Goal: Task Accomplishment & Management: Use online tool/utility

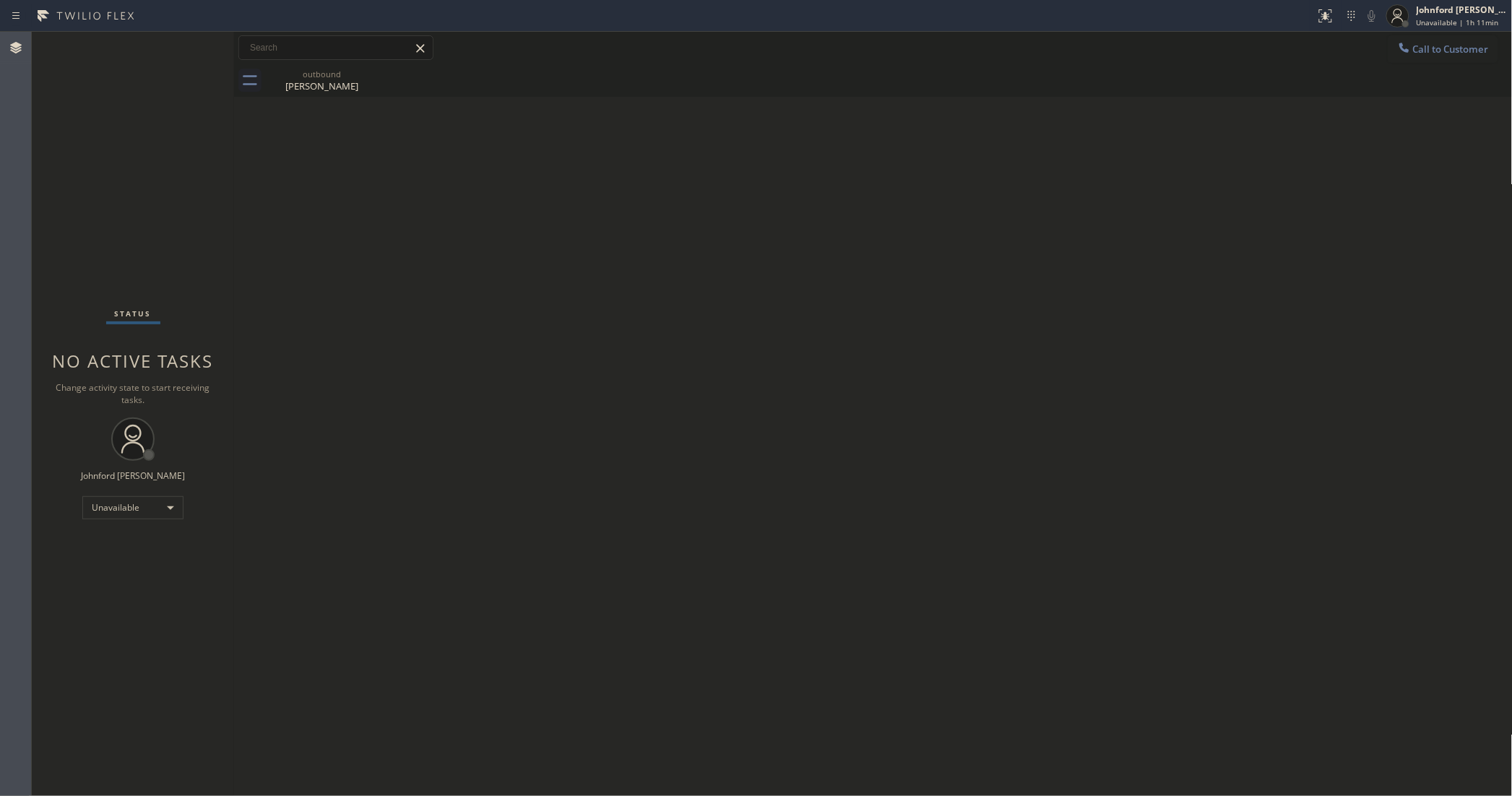
click at [92, 225] on div "Status No active tasks Change activity state to start receiving tasks. [PERSON_…" at bounding box center [132, 413] width 203 height 764
click at [1407, 45] on icon at bounding box center [1405, 48] width 15 height 15
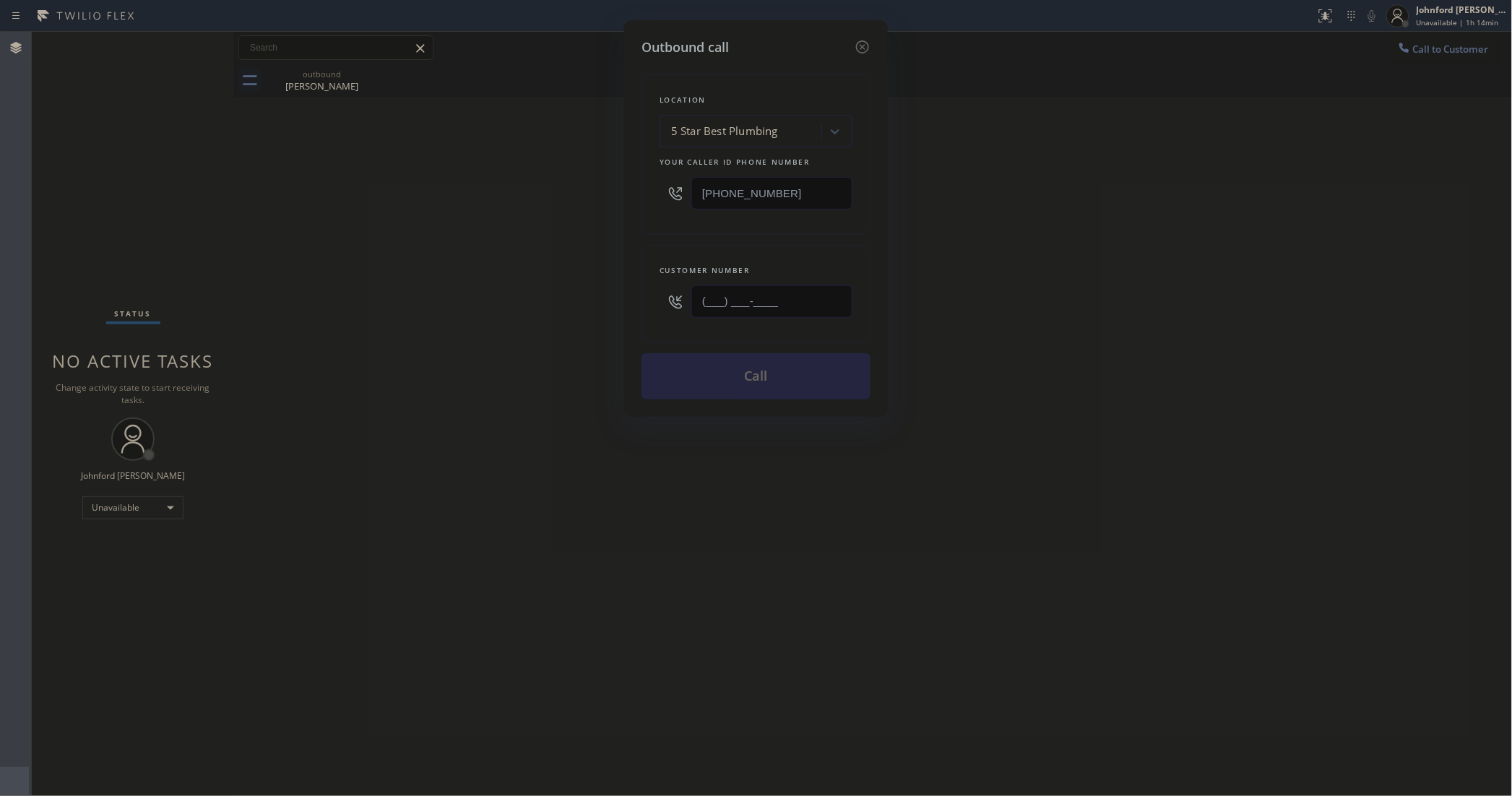
drag, startPoint x: 723, startPoint y: 305, endPoint x: 518, endPoint y: 306, distance: 205.0
click at [526, 305] on div "Outbound call Location 5 Star Best Plumbing Your caller id phone number [PHONE_…" at bounding box center [756, 398] width 1512 height 796
paste input "630) 470-0089"
type input "[PHONE_NUMBER]"
click at [464, 315] on div "Outbound call Location 5 Star Best Plumbing Your caller id phone number [PHONE_…" at bounding box center [756, 398] width 1512 height 796
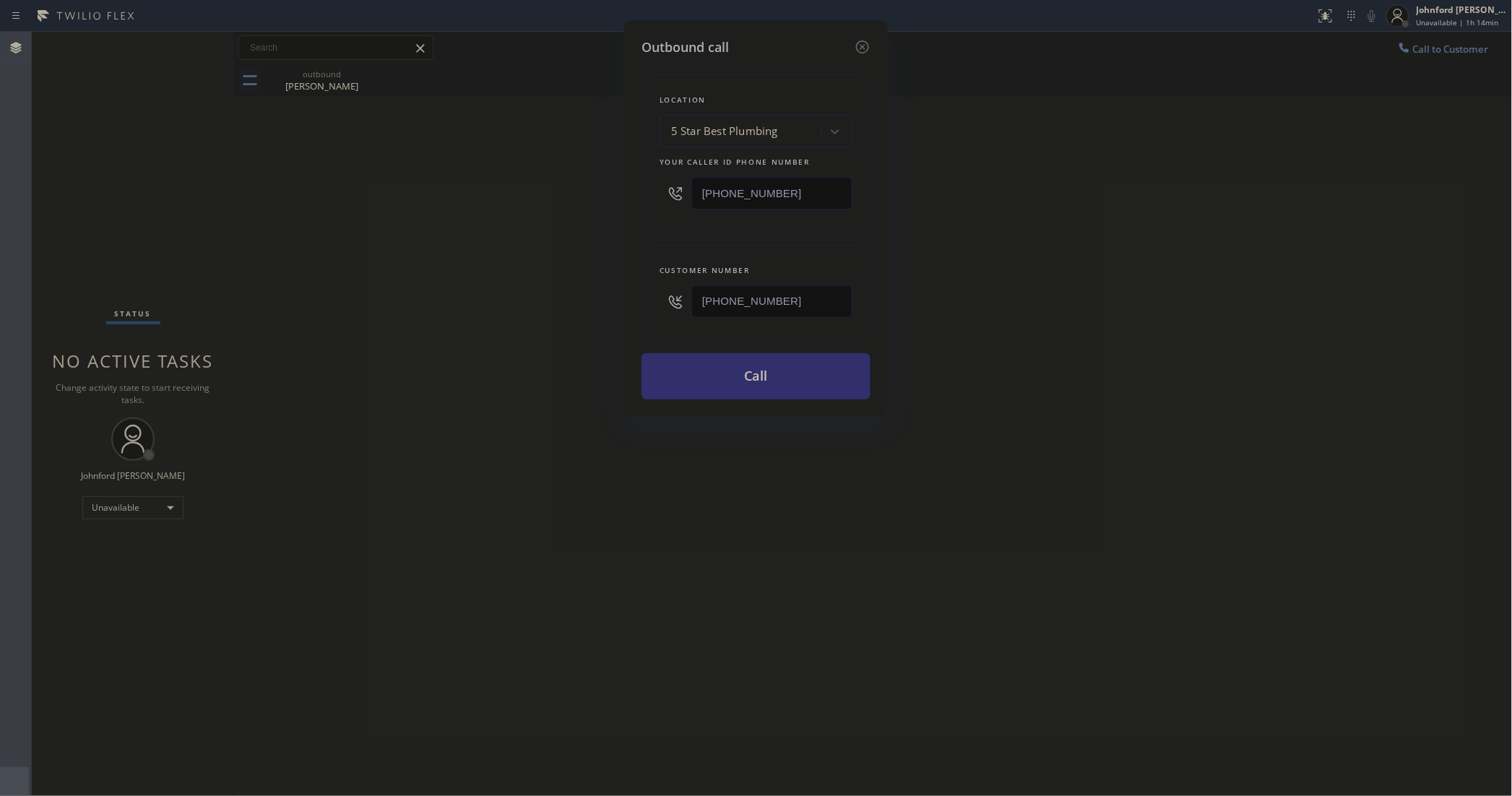
click at [679, 376] on button "Call" at bounding box center [755, 376] width 229 height 46
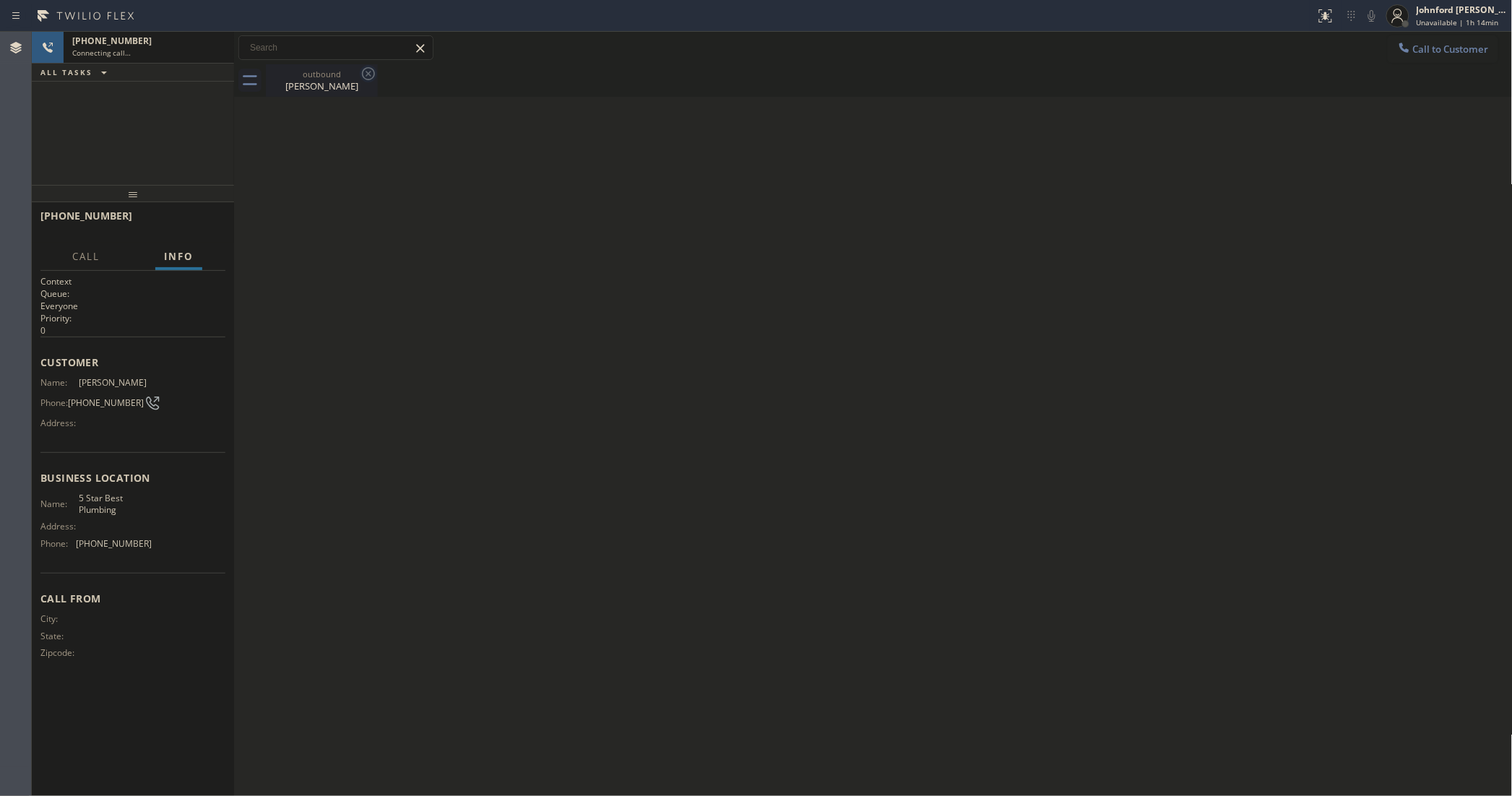
click at [372, 76] on icon at bounding box center [368, 74] width 18 height 18
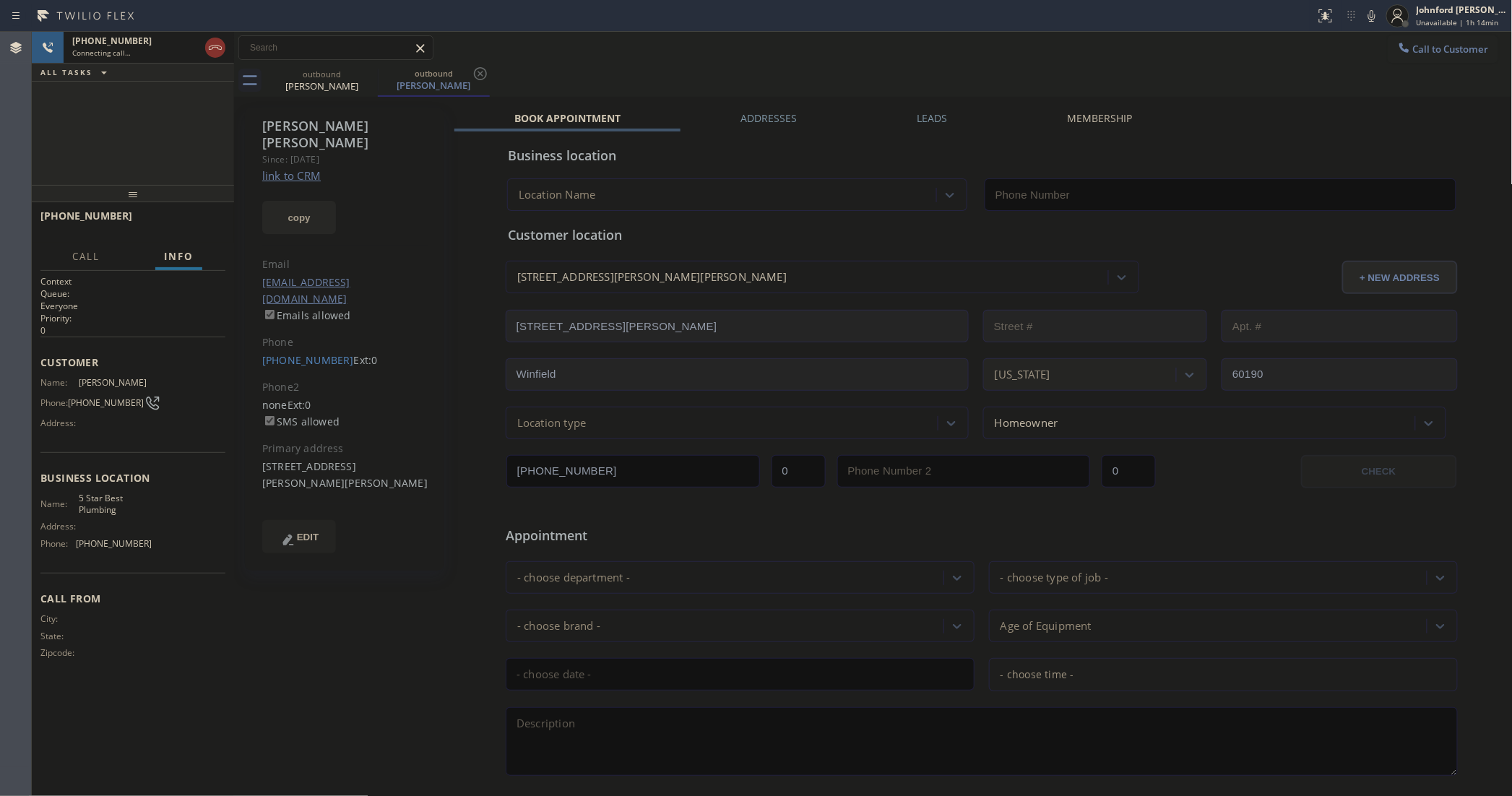
click at [314, 201] on button "copy" at bounding box center [299, 217] width 74 height 33
click at [303, 168] on link "link to CRM" at bounding box center [292, 175] width 58 height 15
type input "[PHONE_NUMBER]"
click at [1367, 18] on icon at bounding box center [1372, 16] width 18 height 18
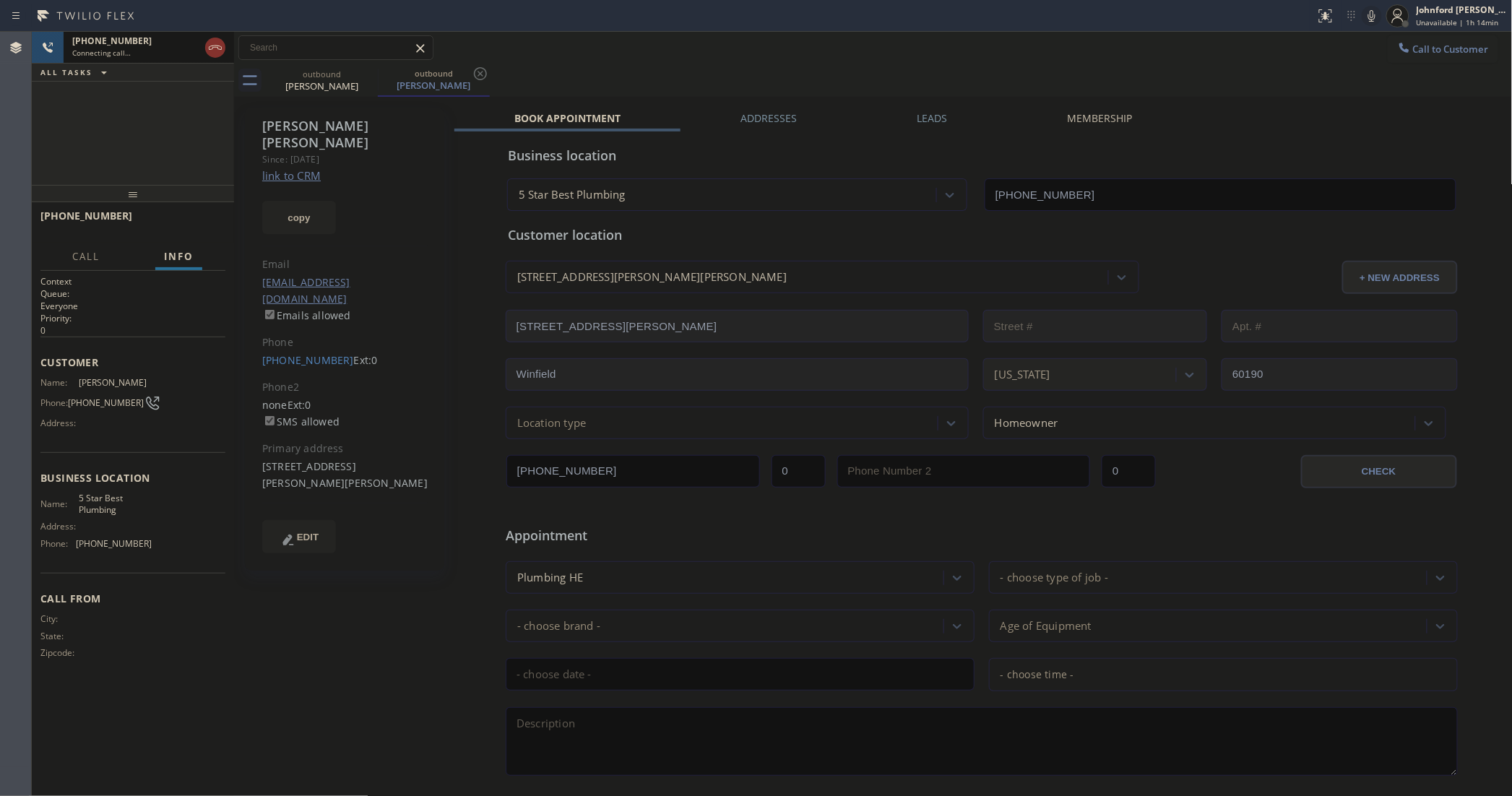
click at [155, 51] on div "Connecting call…" at bounding box center [136, 53] width 127 height 10
click at [929, 120] on label "Leads" at bounding box center [932, 118] width 30 height 14
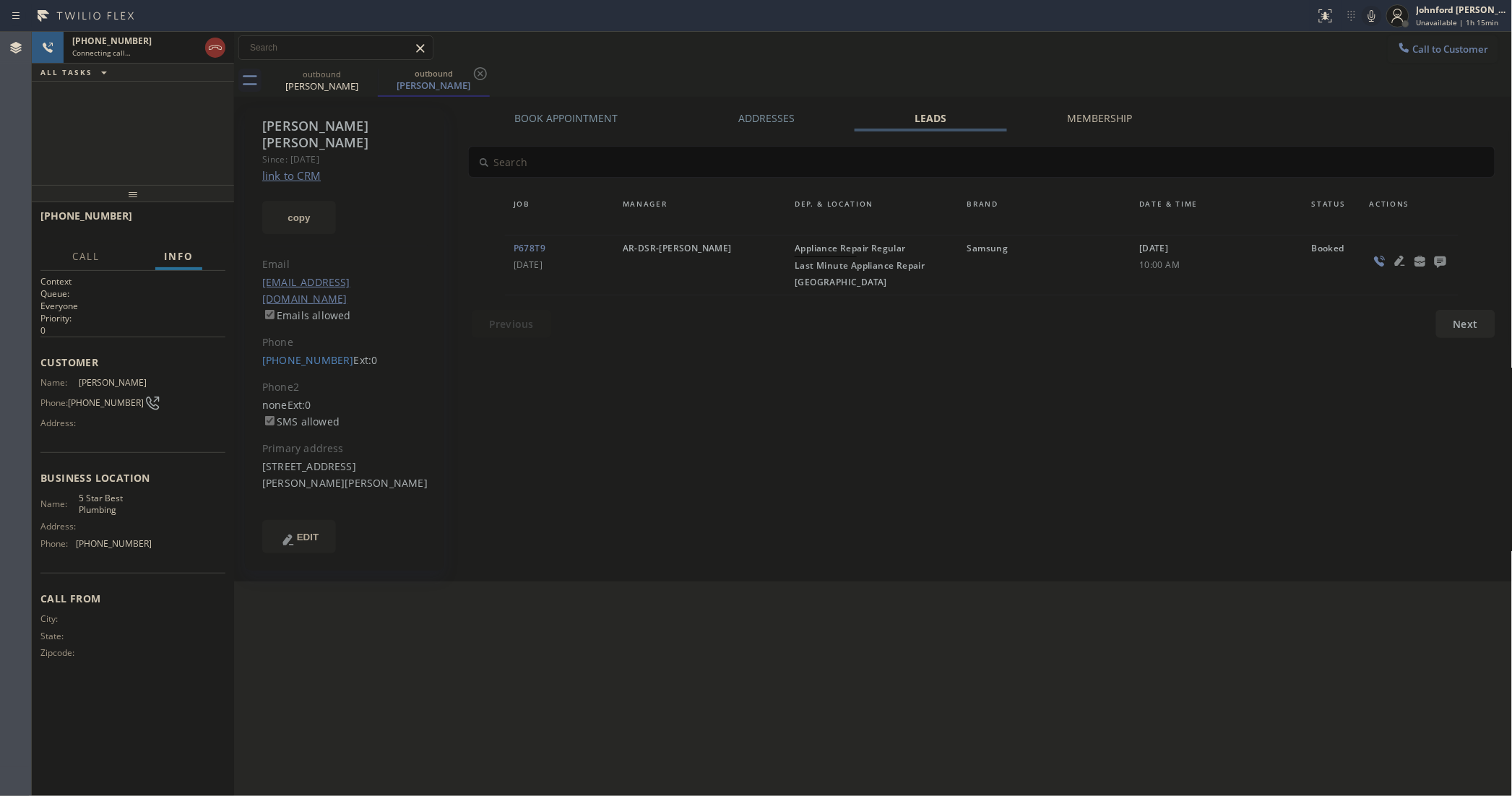
click at [1443, 258] on icon at bounding box center [1440, 262] width 12 height 12
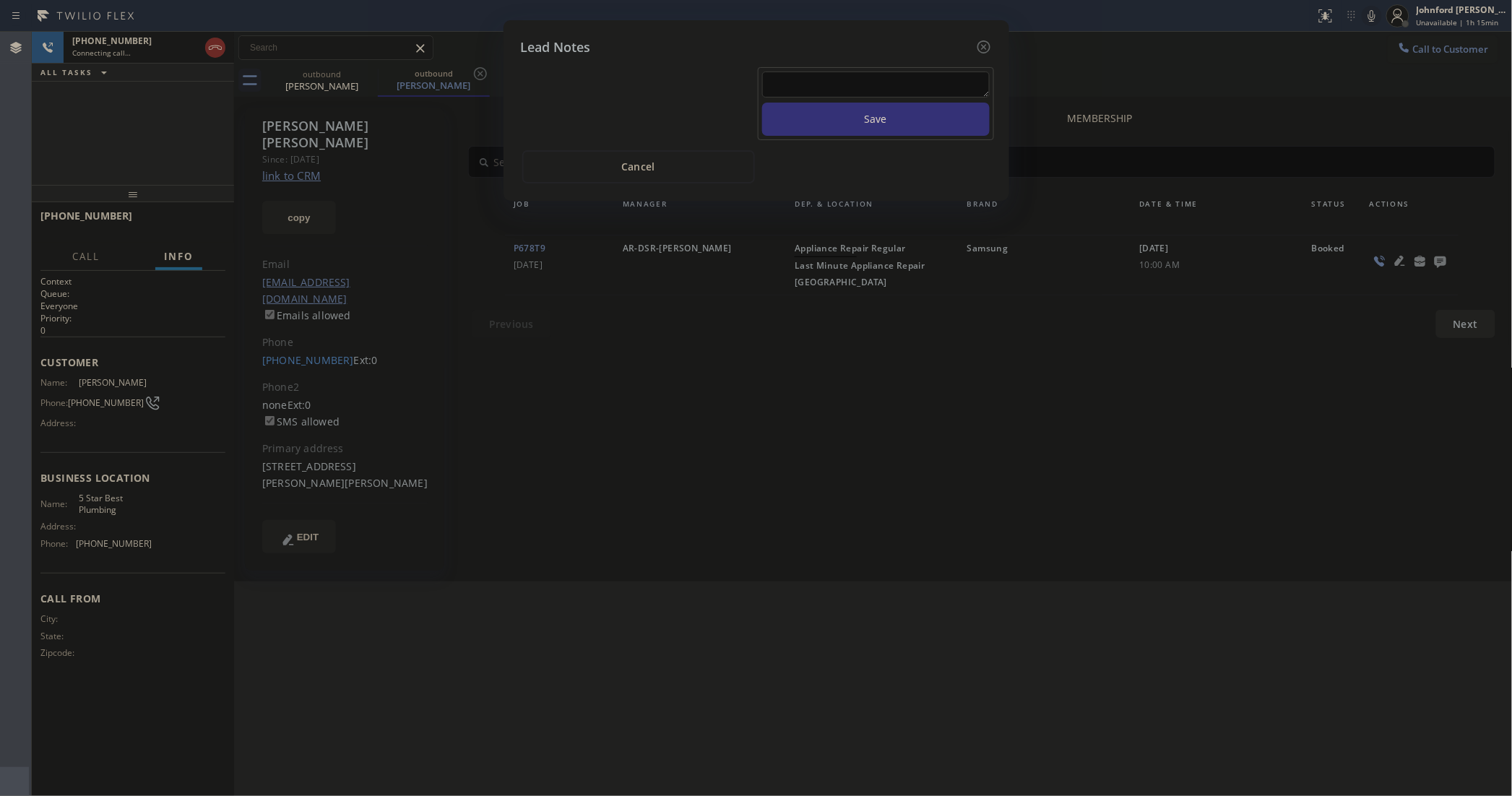
click at [950, 74] on textarea at bounding box center [875, 85] width 227 height 26
paste textarea "Working on this lead - please transfer to me"
type textarea "Working on this lead - please transfer to me"
click at [897, 115] on button "Save" at bounding box center [875, 118] width 227 height 33
click at [980, 41] on icon at bounding box center [984, 47] width 18 height 18
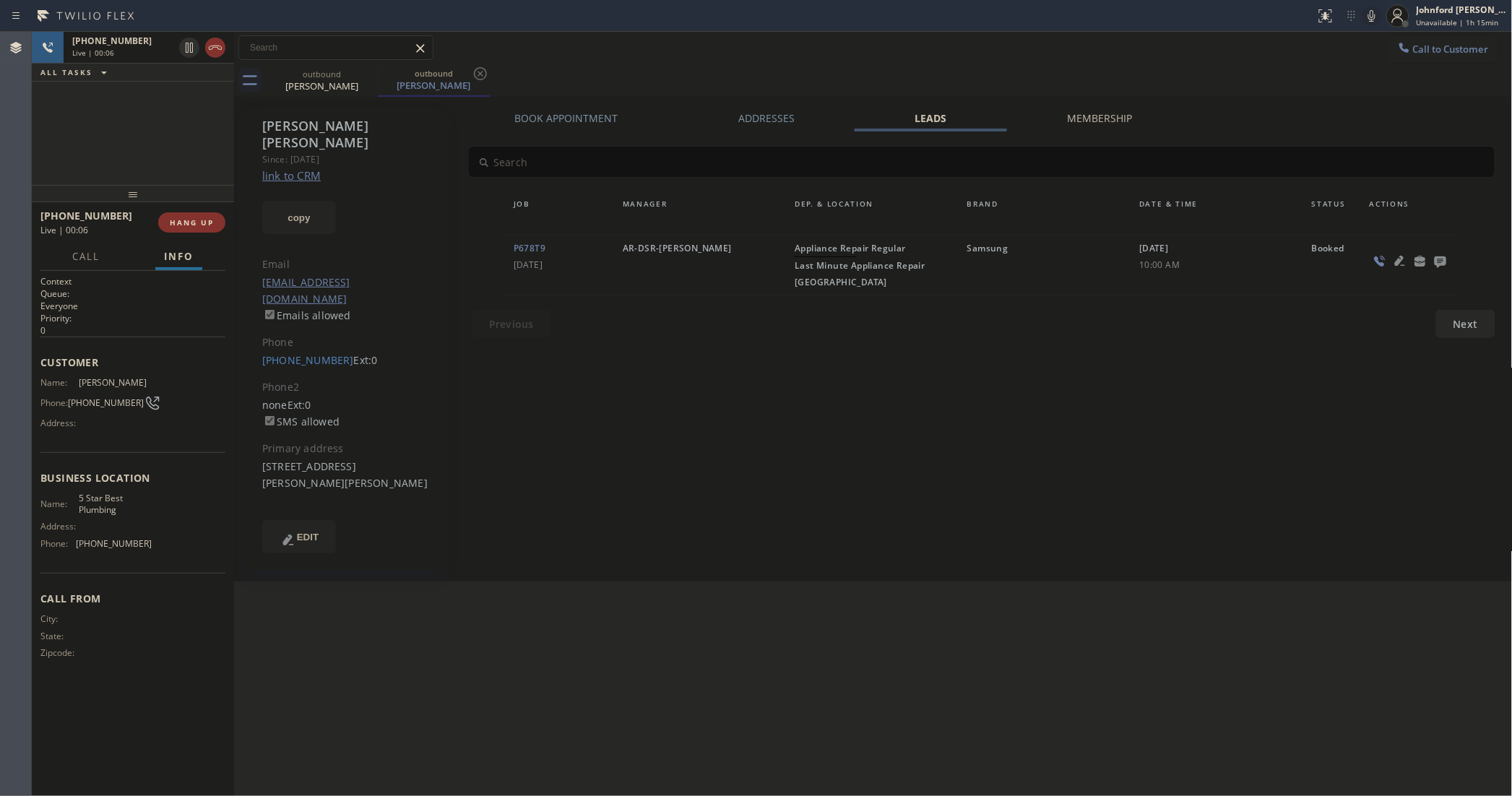
click at [220, 211] on div "[PHONE_NUMBER] Live | 00:06 HANG UP" at bounding box center [132, 222] width 185 height 37
click at [204, 228] on button "HANG UP" at bounding box center [192, 222] width 67 height 20
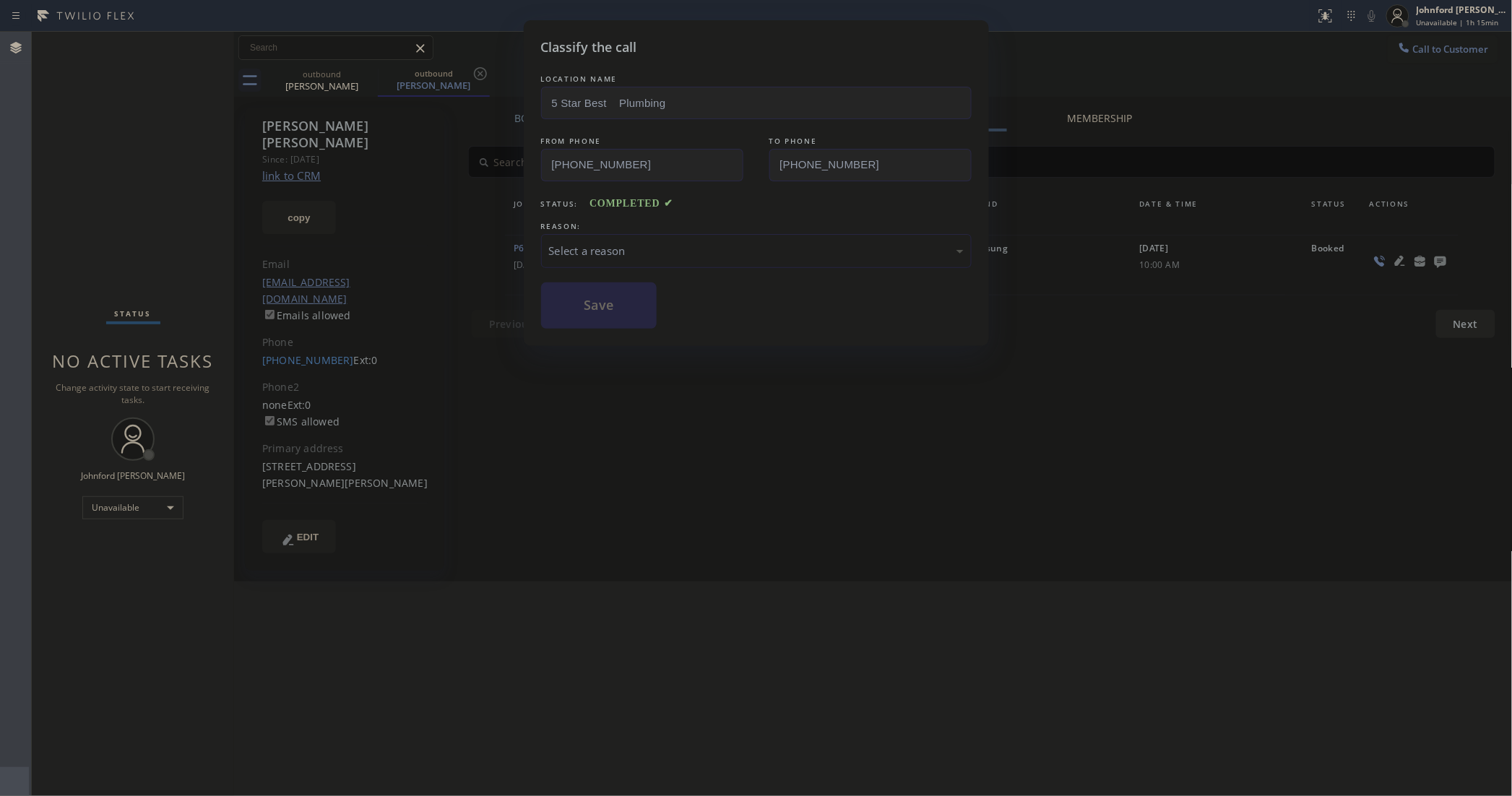
click at [605, 258] on div "Select a reason" at bounding box center [756, 251] width 431 height 34
click at [612, 314] on button "Save" at bounding box center [599, 305] width 116 height 46
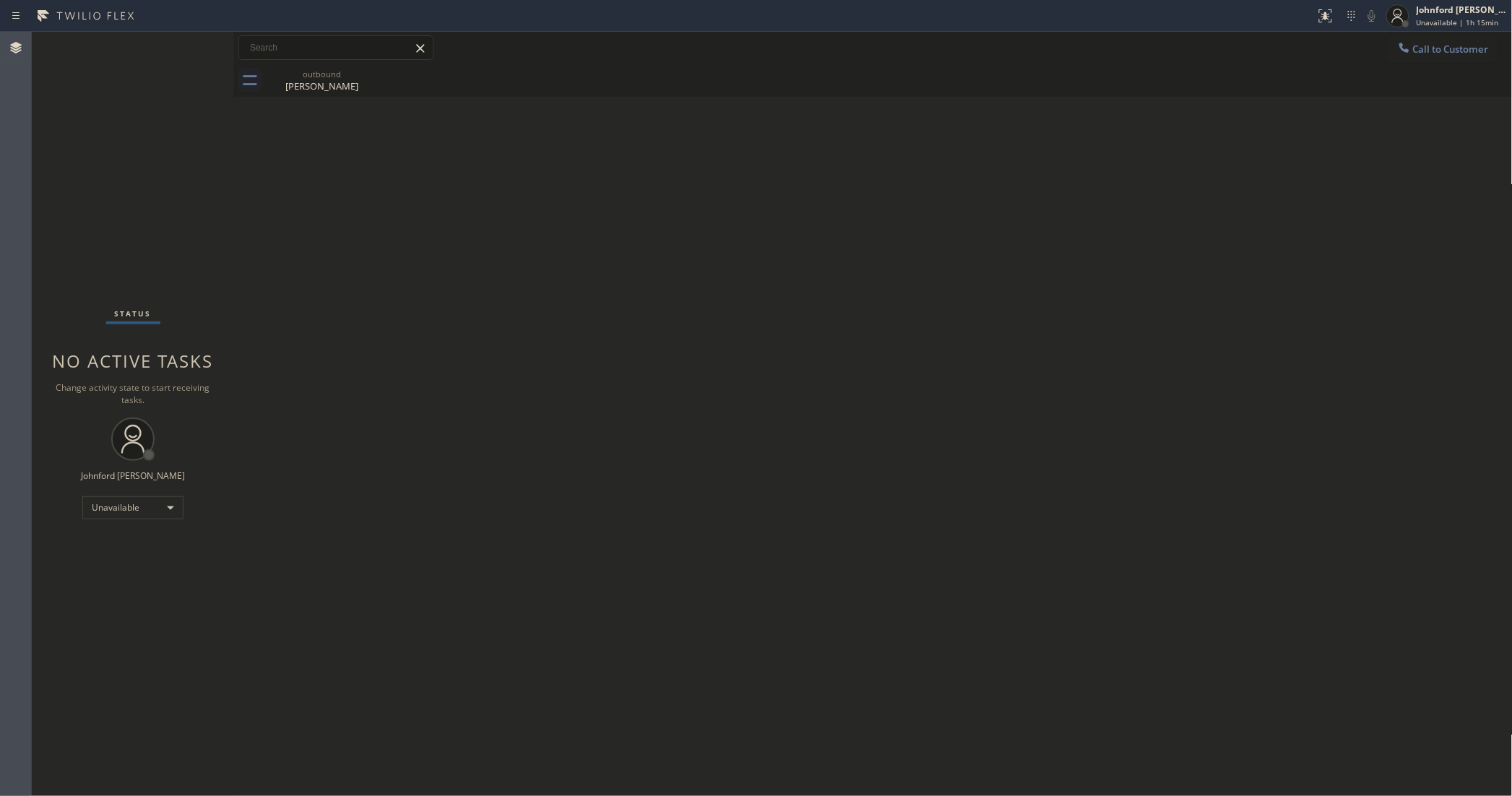
drag, startPoint x: 1459, startPoint y: 49, endPoint x: 1396, endPoint y: 58, distance: 63.6
click at [1454, 50] on span "Call to Customer" at bounding box center [1451, 49] width 76 height 13
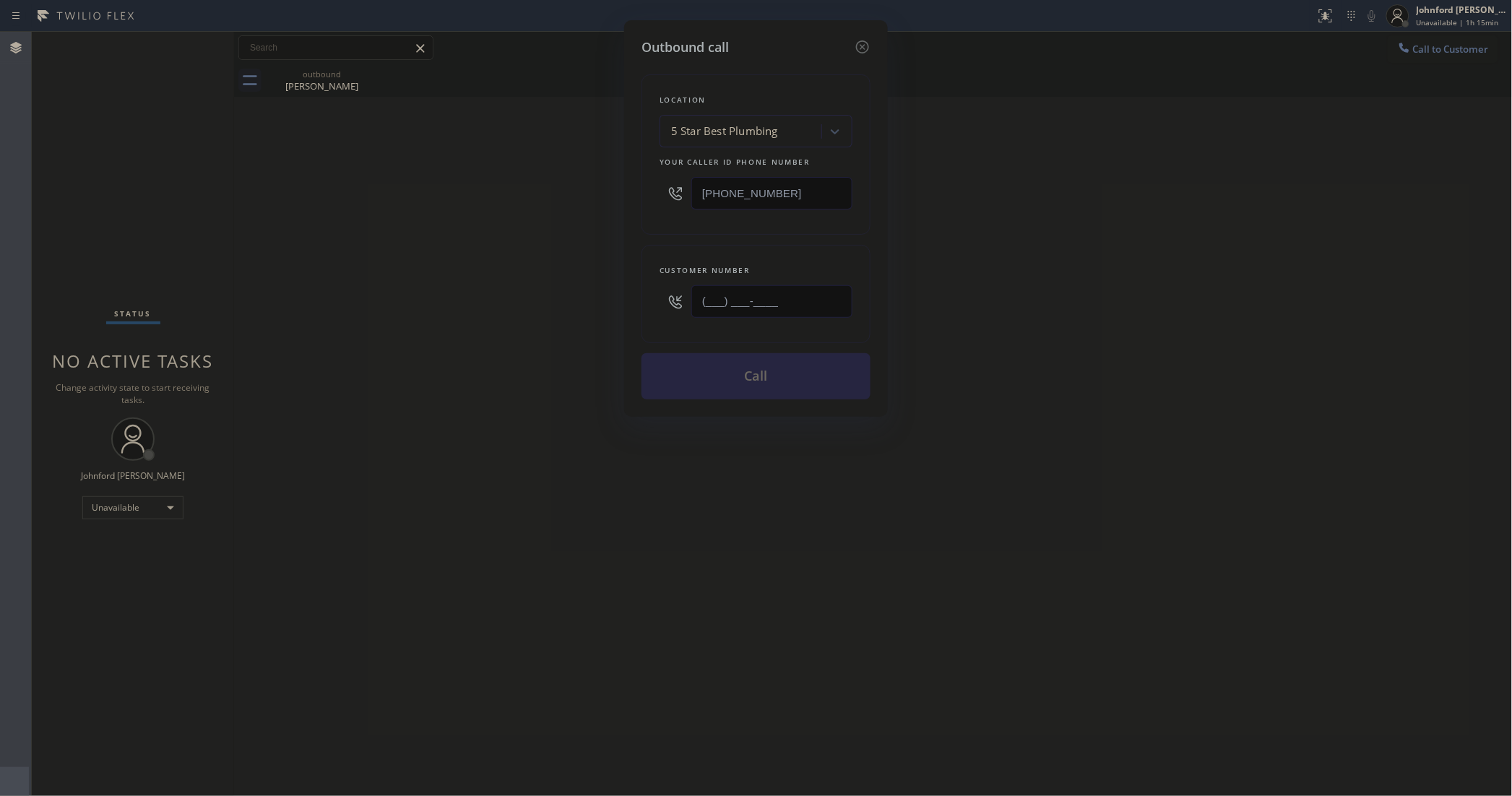
drag, startPoint x: 662, startPoint y: 311, endPoint x: 600, endPoint y: 311, distance: 62.0
click at [600, 311] on div "Outbound call Location 5 Star Best Plumbing Your caller id phone number [PHONE_…" at bounding box center [756, 398] width 1512 height 796
paste input "858) 879-7474"
type input "[PHONE_NUMBER]"
drag, startPoint x: 572, startPoint y: 308, endPoint x: 679, endPoint y: 338, distance: 111.1
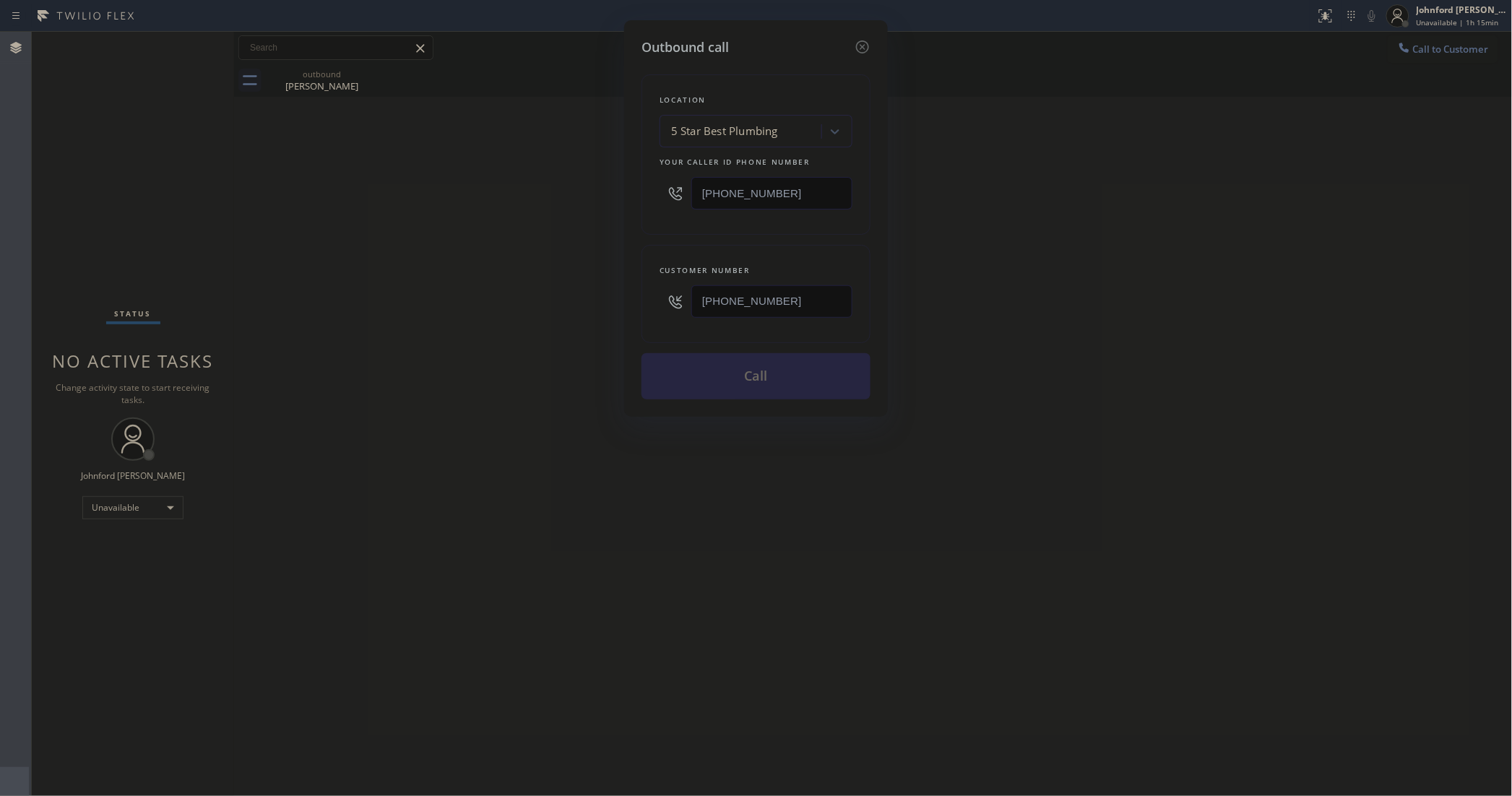
click at [571, 308] on div "Outbound call Location 5 Star Best Plumbing Your caller id phone number [PHONE_…" at bounding box center [756, 398] width 1512 height 796
click at [715, 360] on button "Call" at bounding box center [755, 376] width 229 height 46
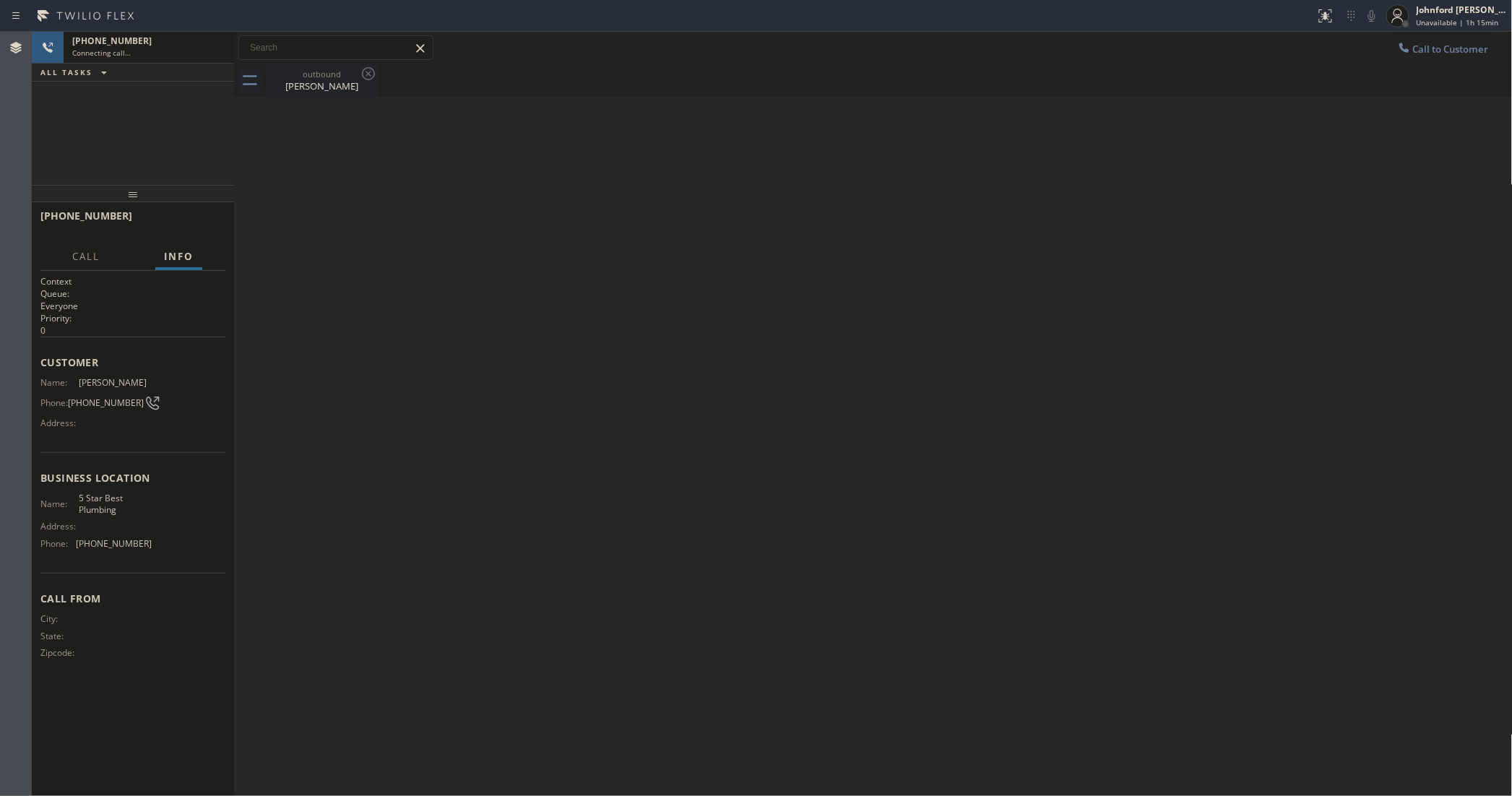
click at [360, 75] on icon at bounding box center [368, 74] width 18 height 18
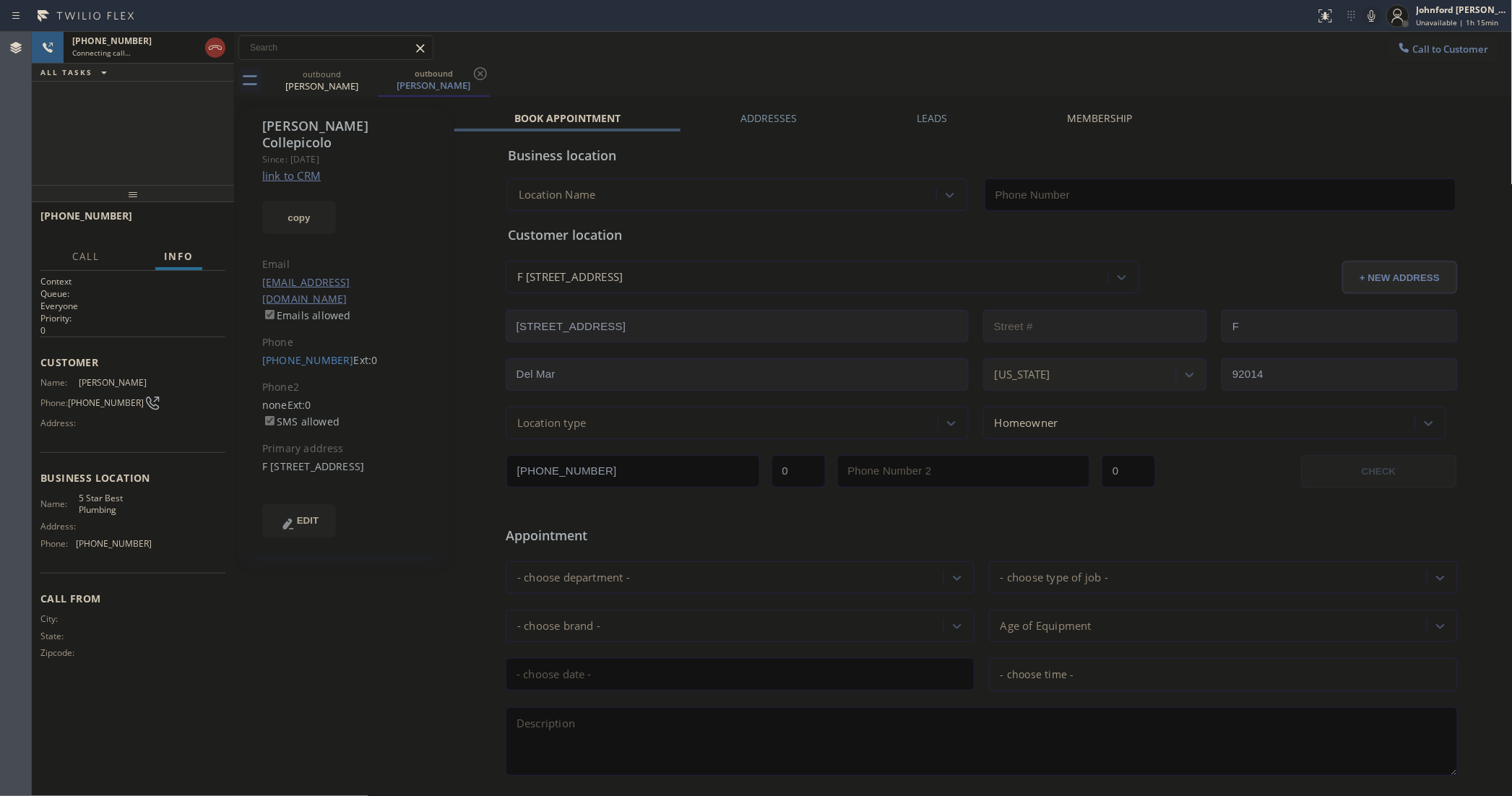
click at [290, 168] on link "link to CRM" at bounding box center [292, 175] width 58 height 15
click at [285, 201] on button "copy" at bounding box center [299, 217] width 74 height 33
type input "[PHONE_NUMBER]"
click at [186, 232] on button "HANG UP" at bounding box center [192, 222] width 67 height 20
click at [329, 353] on link "[PHONE_NUMBER]" at bounding box center [308, 360] width 91 height 14
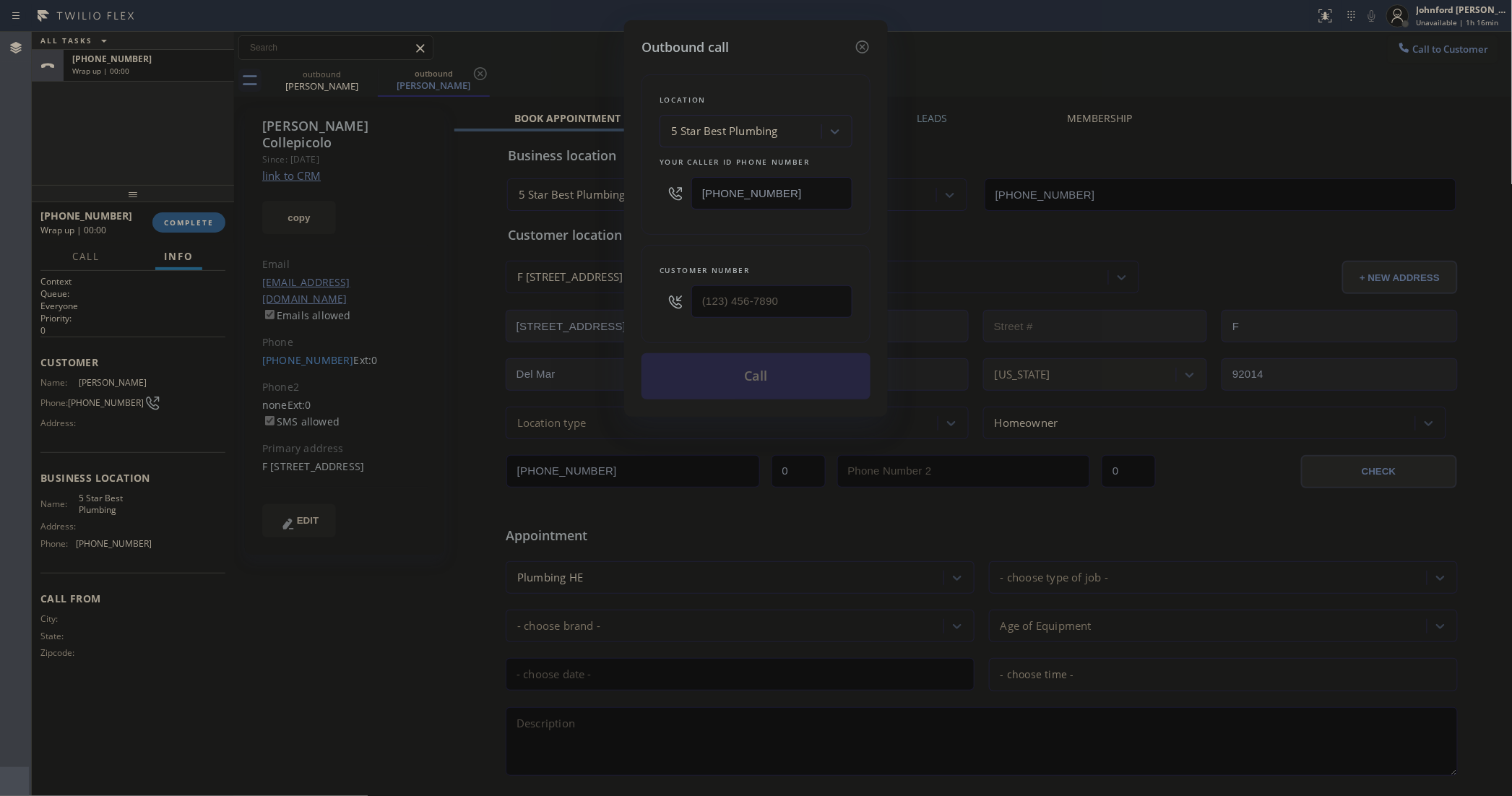
type input "[PHONE_NUMBER]"
click at [788, 178] on input "[PHONE_NUMBER]" at bounding box center [772, 193] width 161 height 32
paste input "text"
type input "[PHONE_NUMBER]"
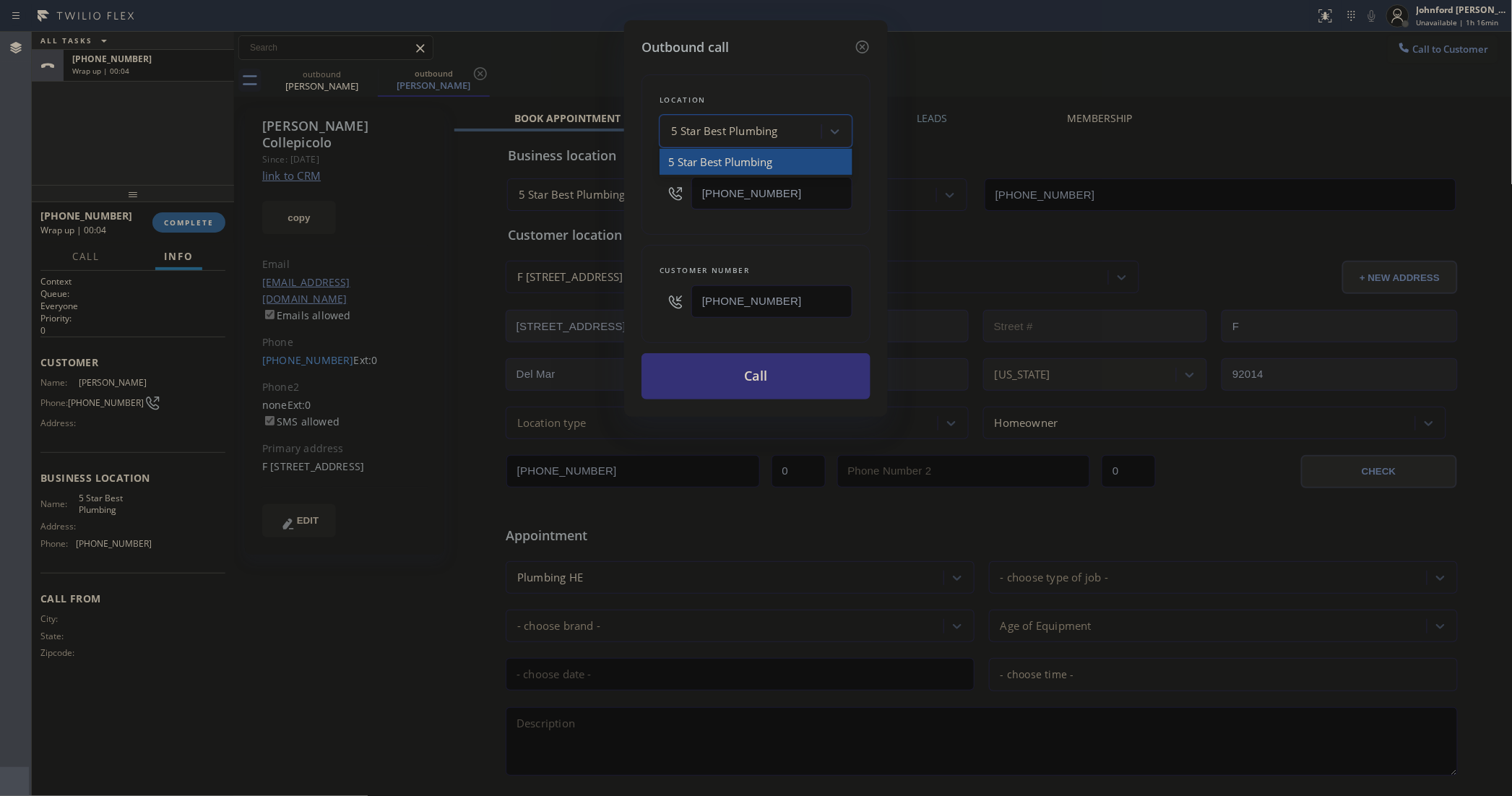
click at [763, 134] on div "5 Star Best Plumbing" at bounding box center [725, 132] width 107 height 17
paste input "Del Mar Appliance Service"
type input "Del Mar Appliance Service"
click at [755, 163] on div "Del Mar Appliance Service" at bounding box center [756, 162] width 193 height 26
type input "[PHONE_NUMBER]"
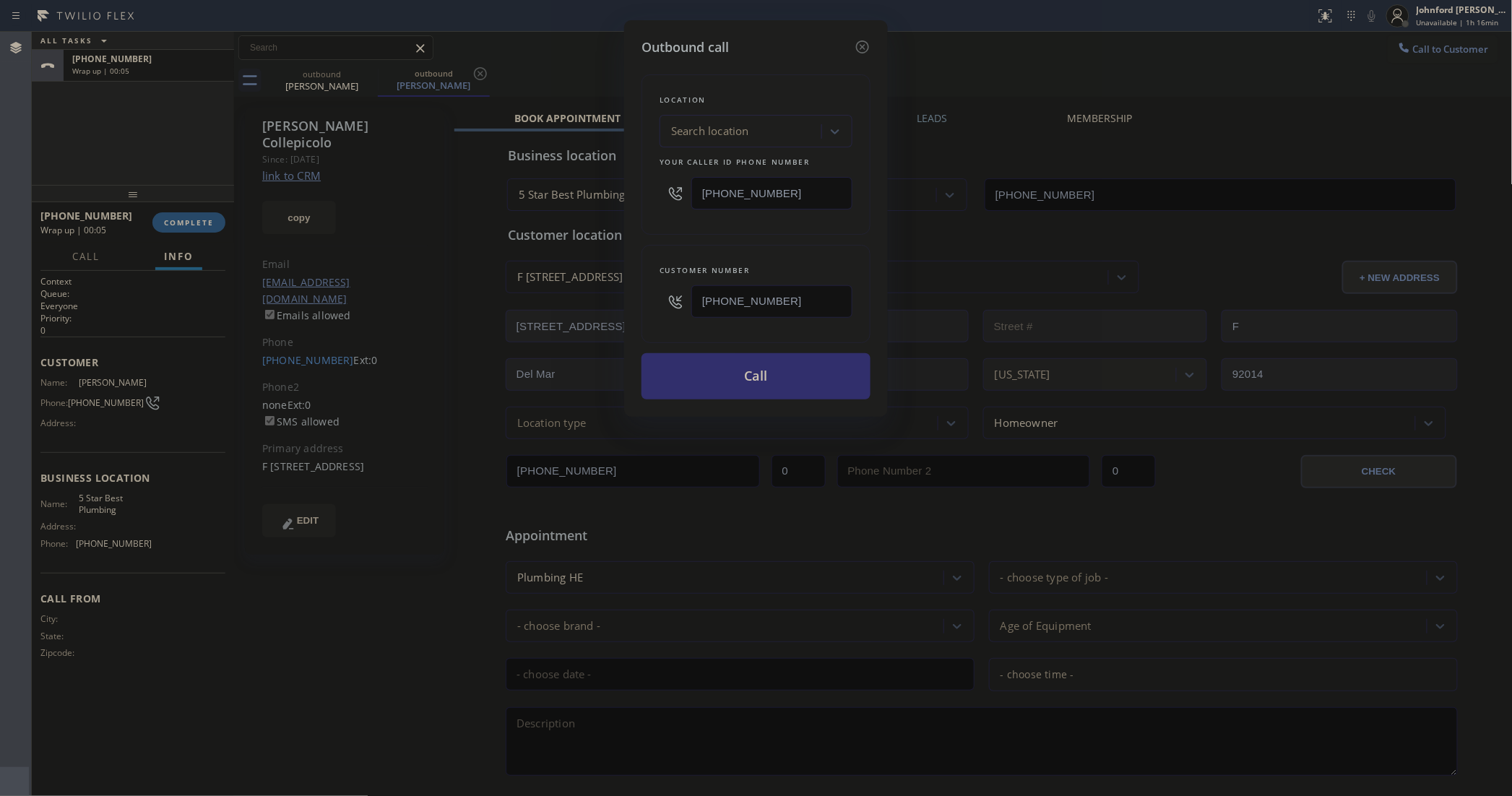
click at [725, 361] on button "Call" at bounding box center [755, 376] width 229 height 46
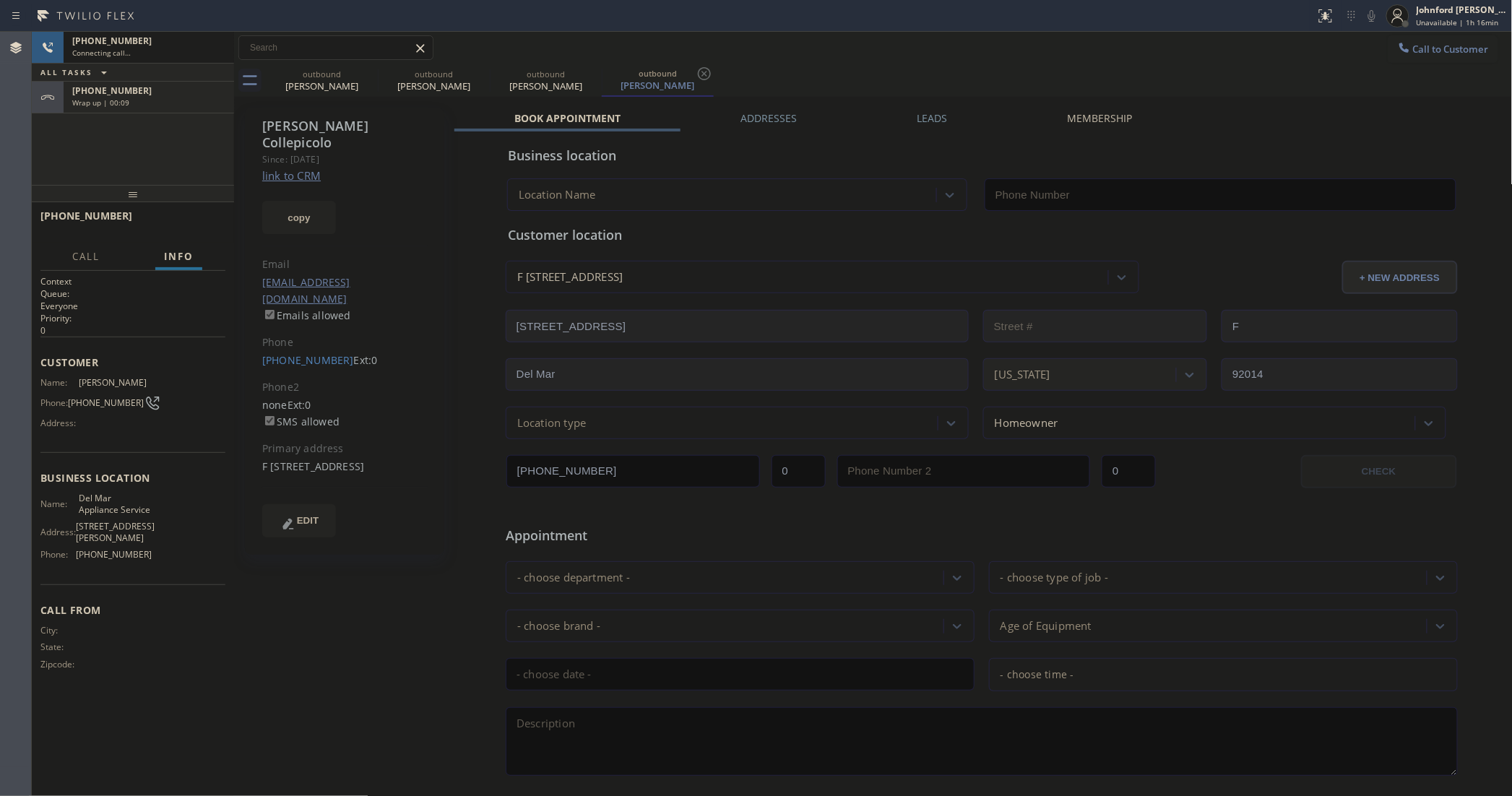
click at [185, 94] on div "[PHONE_NUMBER]" at bounding box center [148, 91] width 153 height 12
type input "[PHONE_NUMBER]"
click at [190, 230] on button "COMPLETE" at bounding box center [189, 222] width 73 height 20
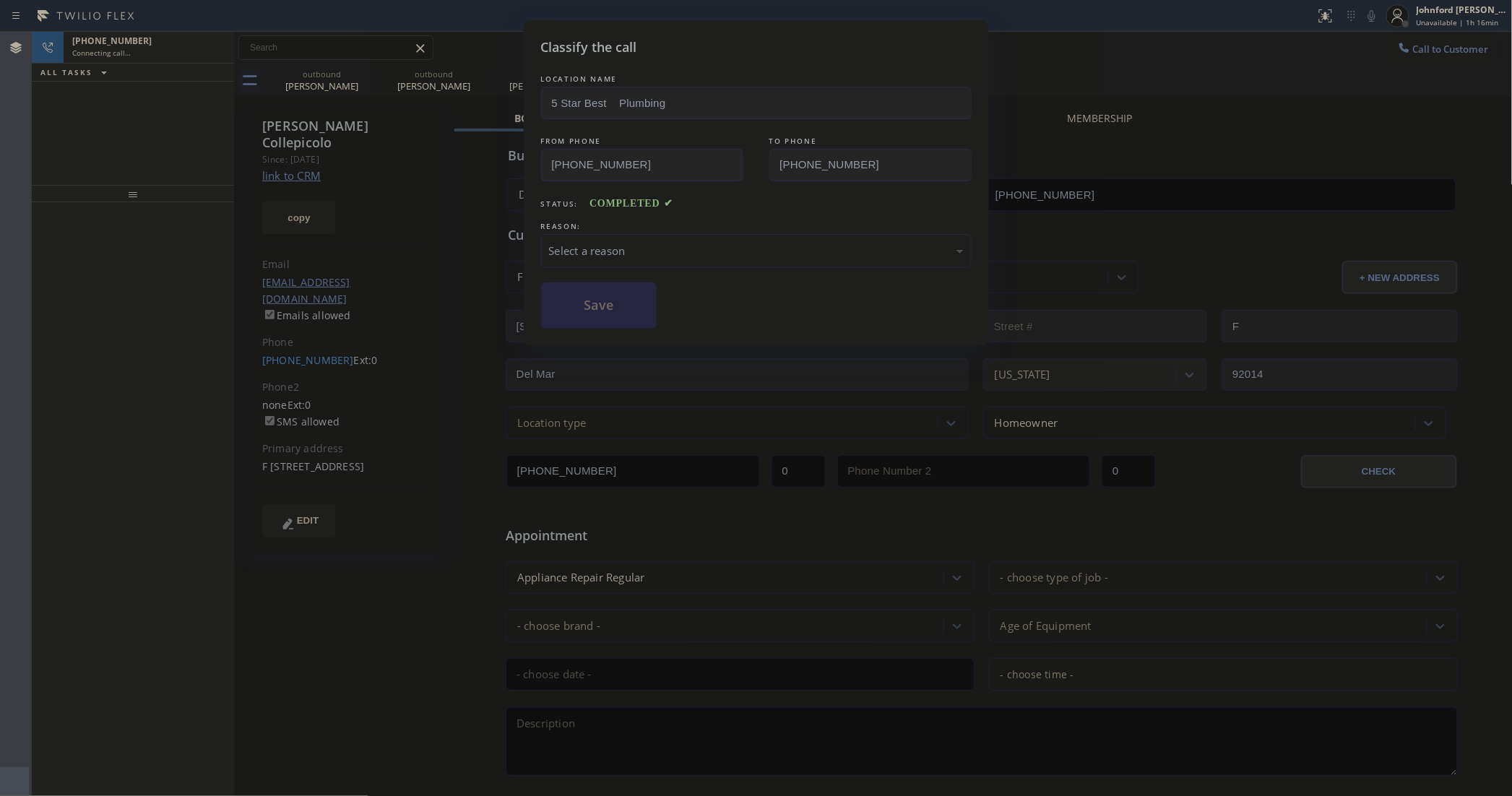
click at [631, 246] on div "Select a reason" at bounding box center [756, 251] width 415 height 17
drag, startPoint x: 613, startPoint y: 308, endPoint x: 616, endPoint y: 333, distance: 25.2
click at [611, 308] on button "Save" at bounding box center [599, 305] width 116 height 46
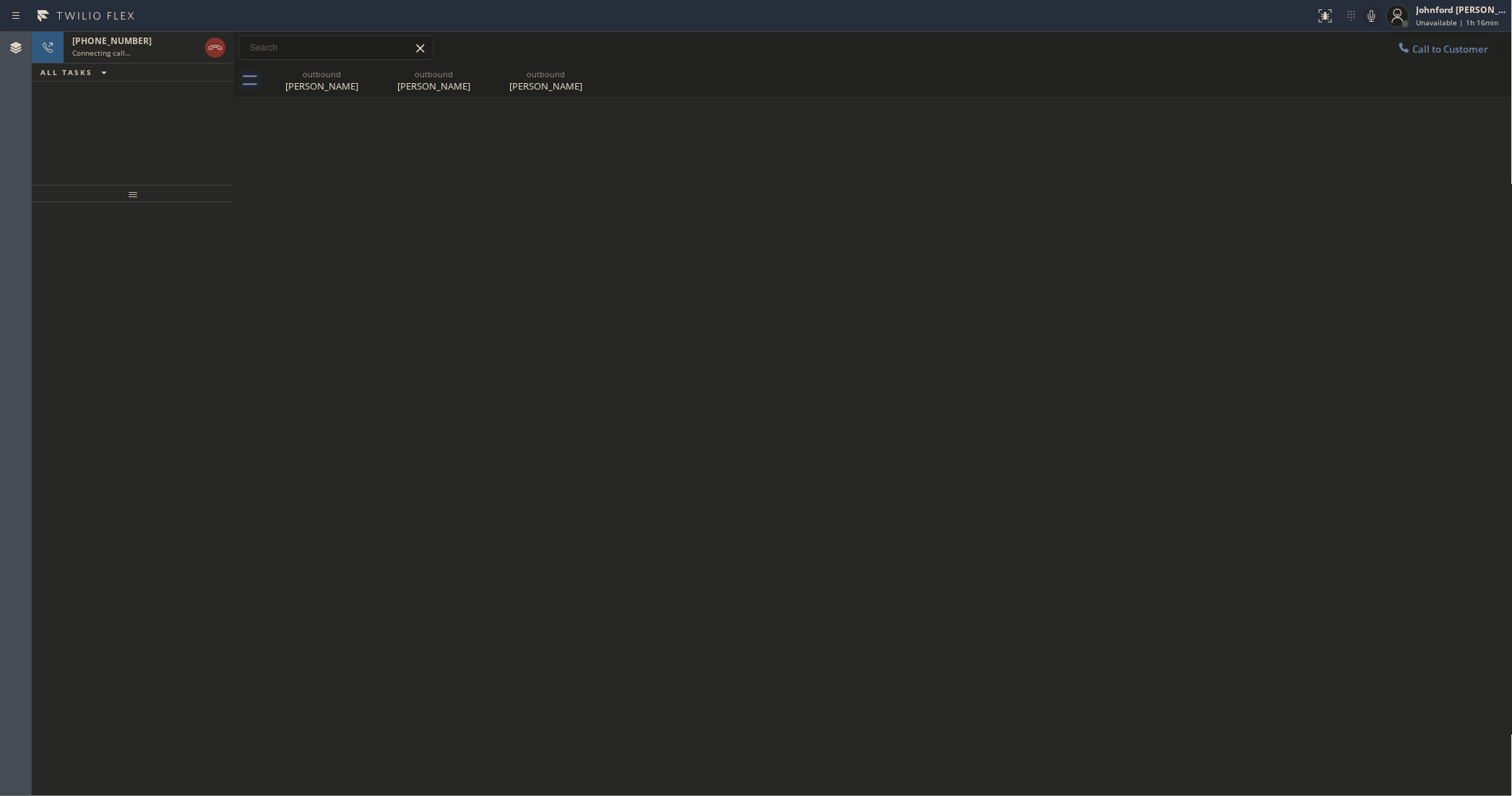
click at [97, 130] on div "[PHONE_NUMBER] Connecting call… ALL TASKS ALL TASKS ACTIVE TASKS TASKS IN WRAP …" at bounding box center [132, 107] width 203 height 153
click at [208, 49] on icon at bounding box center [216, 48] width 18 height 18
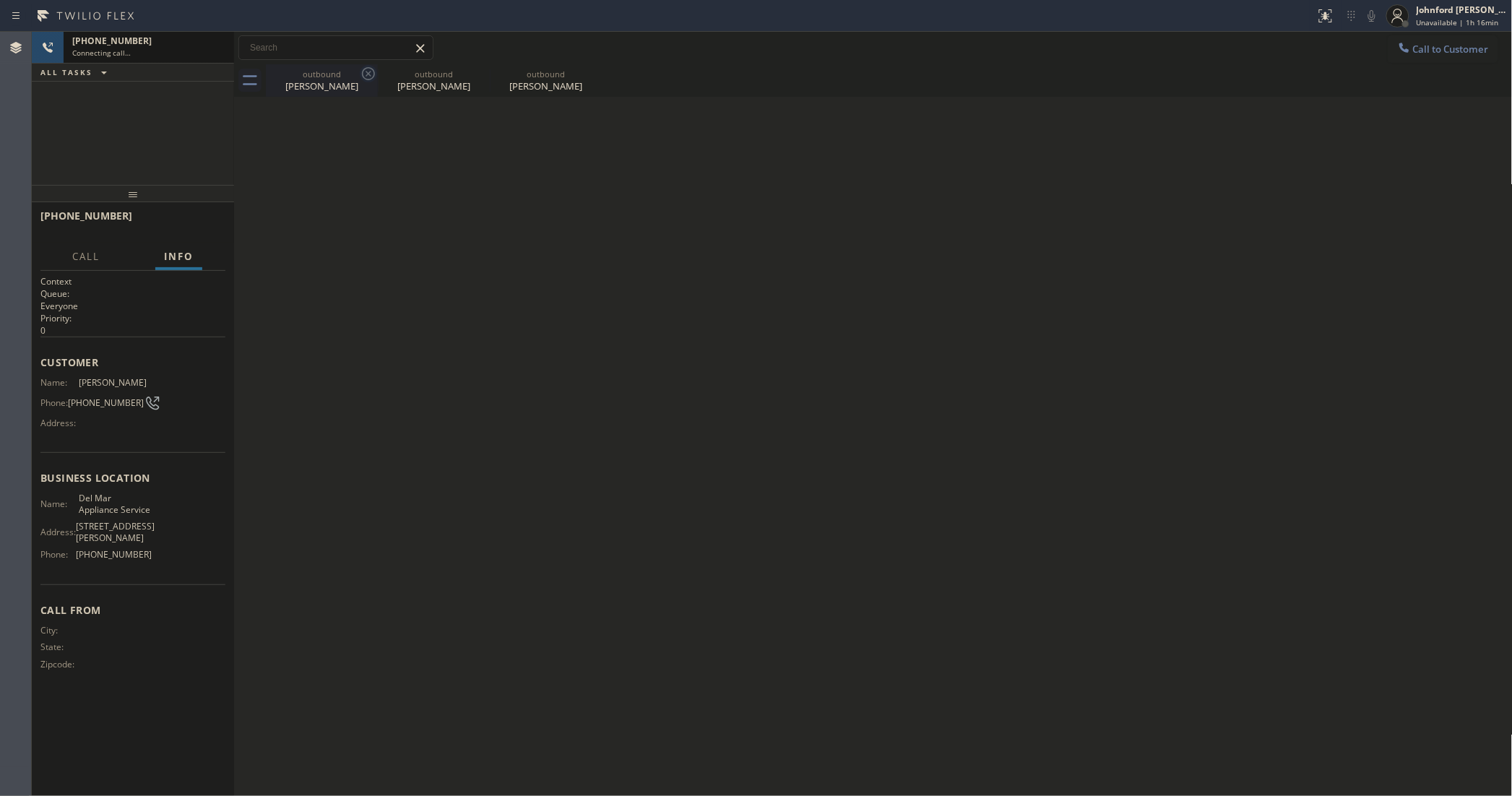
click at [376, 72] on icon at bounding box center [368, 74] width 18 height 18
click at [0, 0] on icon at bounding box center [0, 0] width 0 height 0
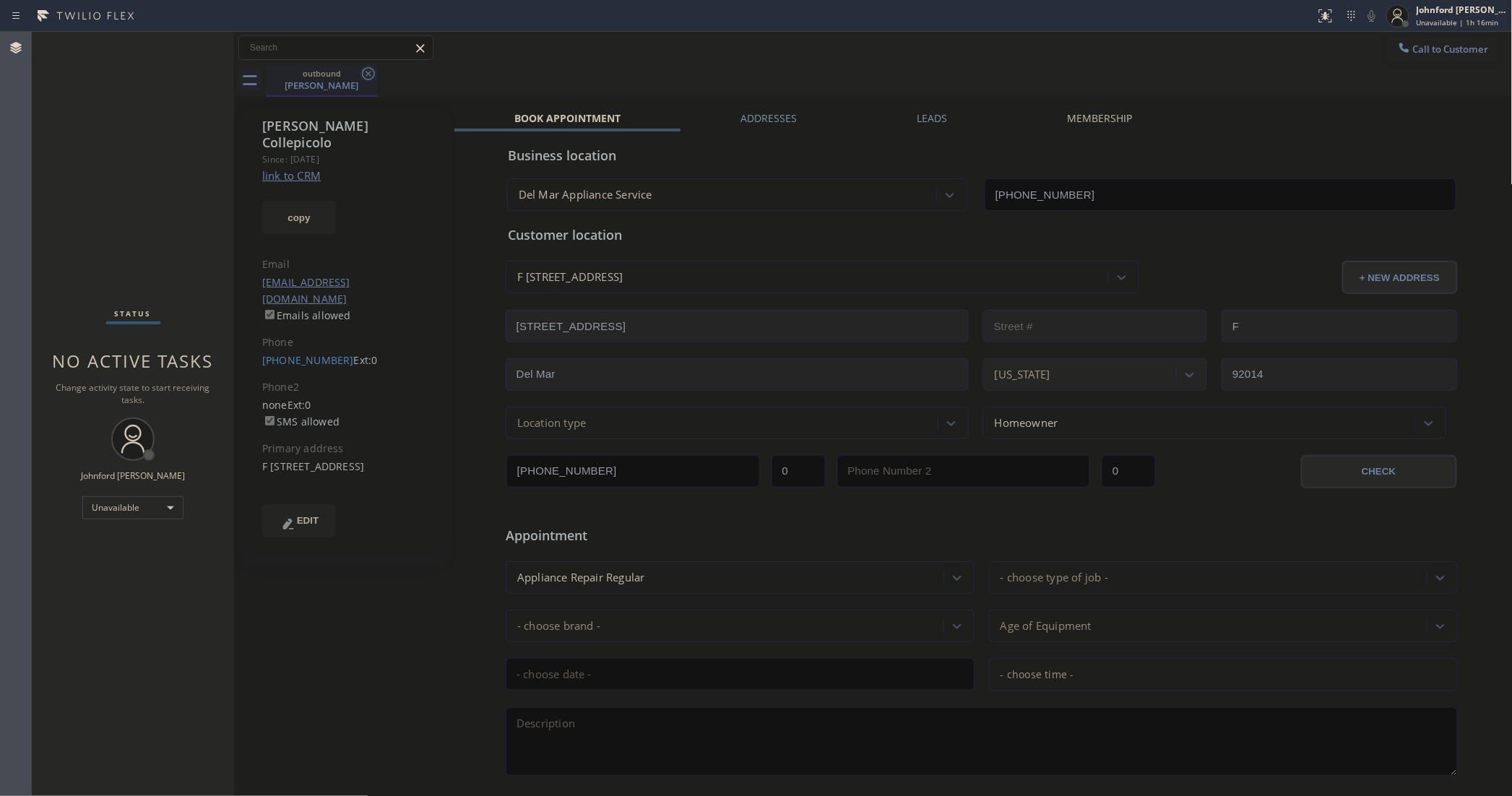
click at [373, 74] on icon at bounding box center [368, 74] width 18 height 18
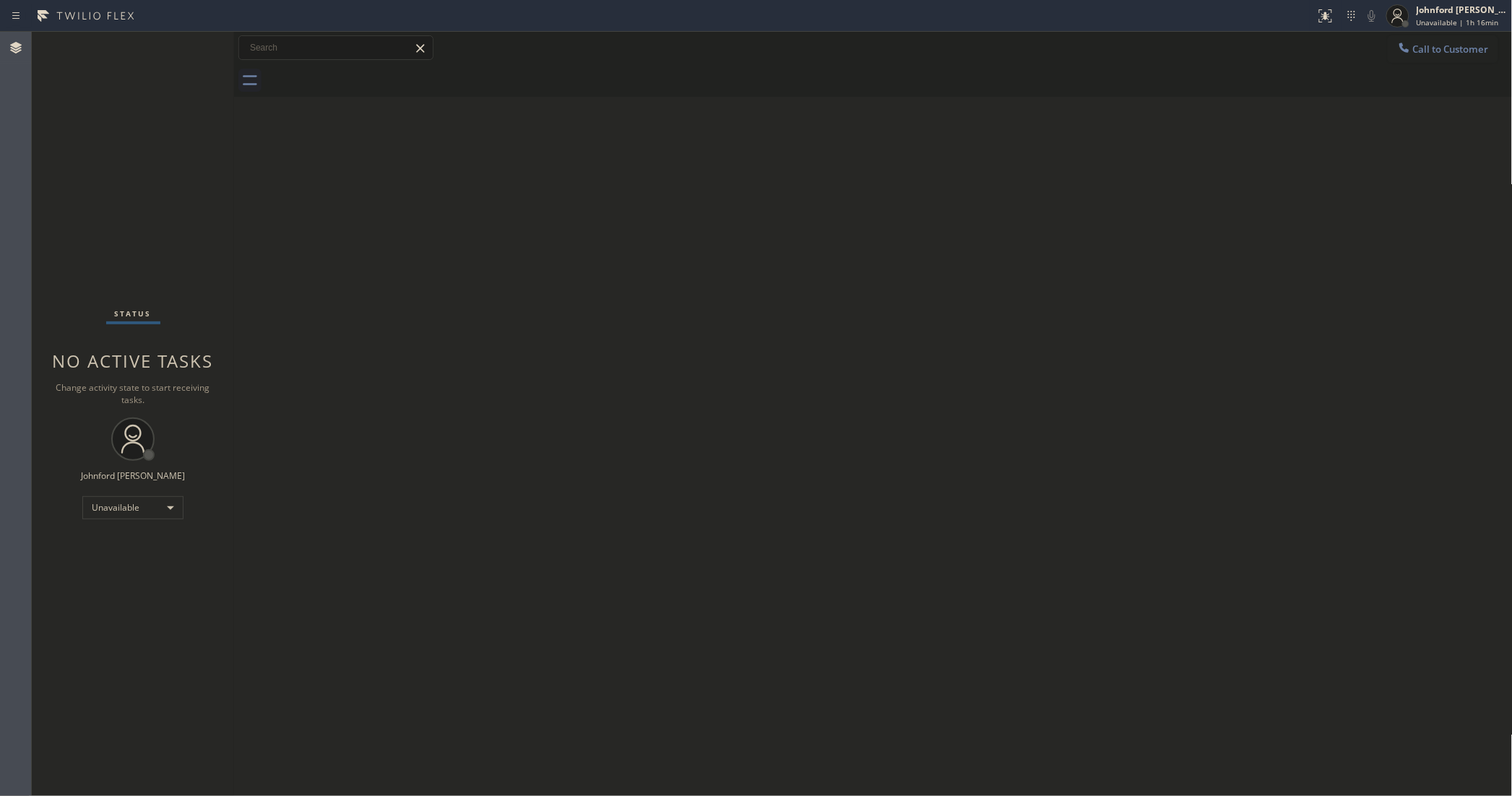
click at [373, 74] on div at bounding box center [889, 80] width 1247 height 32
drag, startPoint x: 1418, startPoint y: 36, endPoint x: 1012, endPoint y: 208, distance: 440.9
click at [1416, 33] on div "Call to Customer Outbound call Location 5 Star Best Plumbing Your caller id pho…" at bounding box center [873, 48] width 1279 height 32
click at [1431, 54] on button "Call to Customer" at bounding box center [1443, 49] width 110 height 28
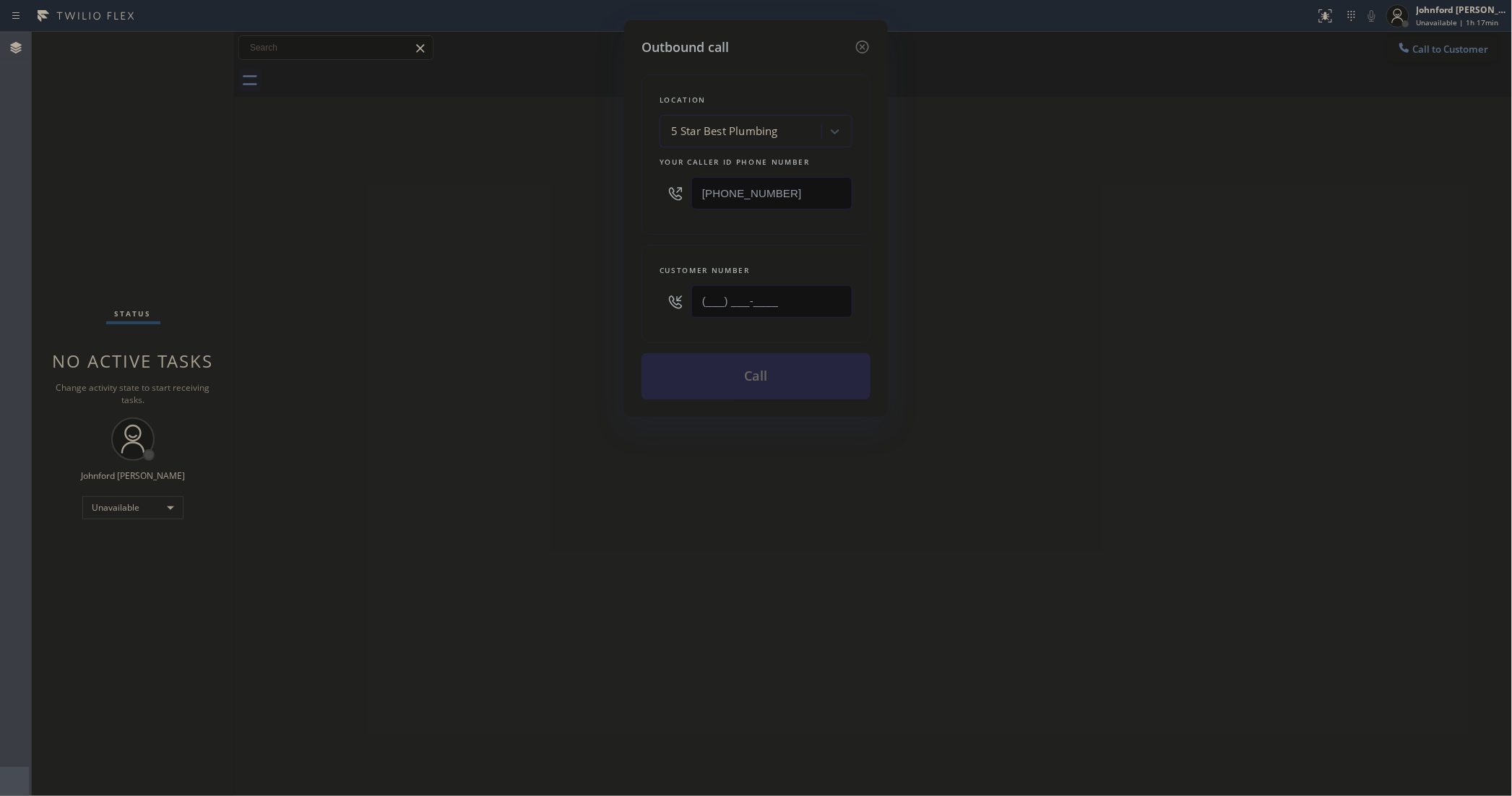
drag, startPoint x: 771, startPoint y: 313, endPoint x: 611, endPoint y: 331, distance: 161.0
click at [611, 331] on div "Outbound call Location 5 Star Best Plumbing Your caller id phone number [PHONE_…" at bounding box center [756, 398] width 1512 height 796
paste input "480) 720-2748"
type input "[PHONE_NUMBER]"
click at [533, 343] on div "Outbound call Location 5 Star Best Plumbing Your caller id phone number [PHONE_…" at bounding box center [756, 398] width 1512 height 796
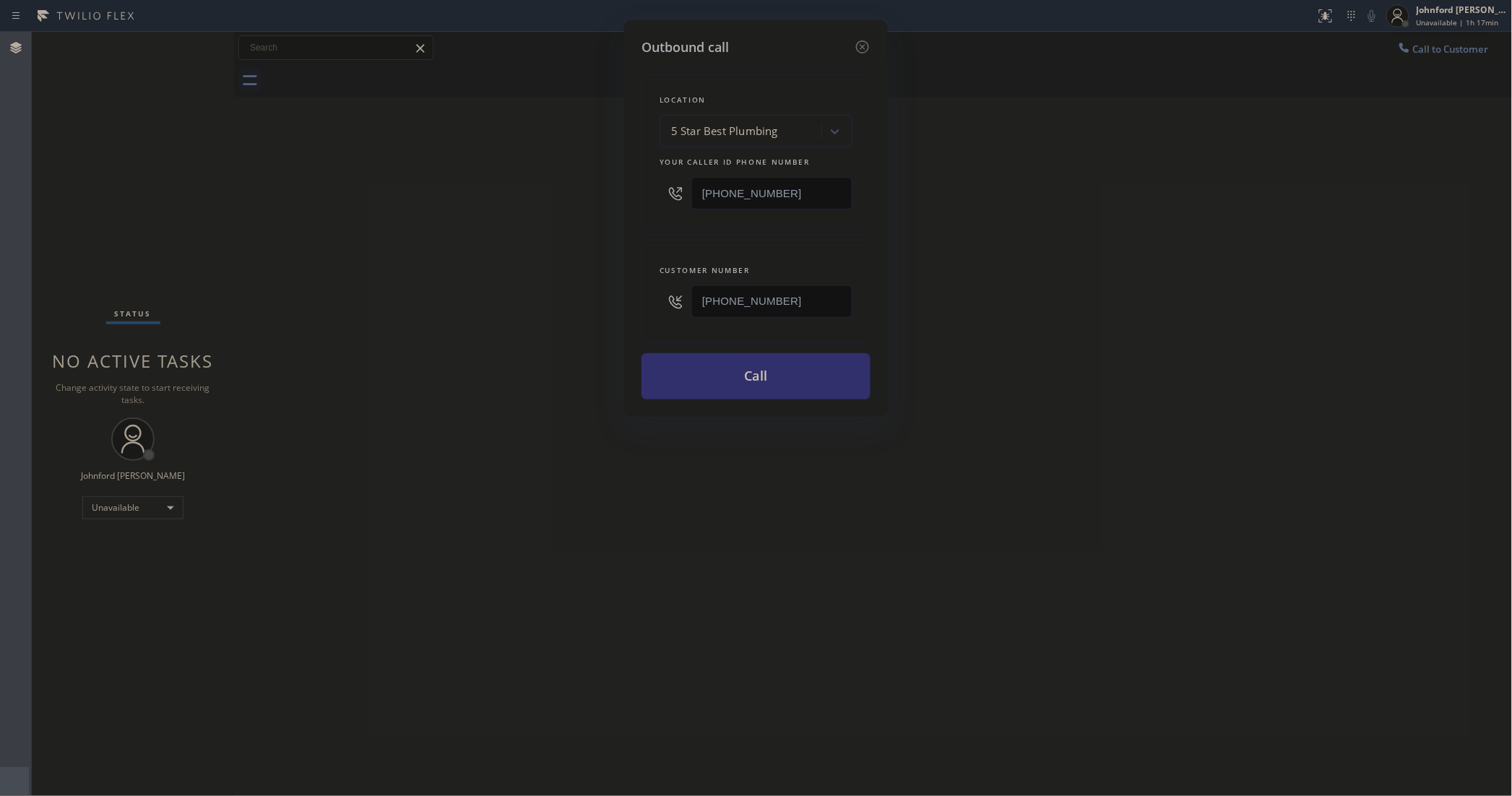
click at [749, 365] on button "Call" at bounding box center [755, 376] width 229 height 46
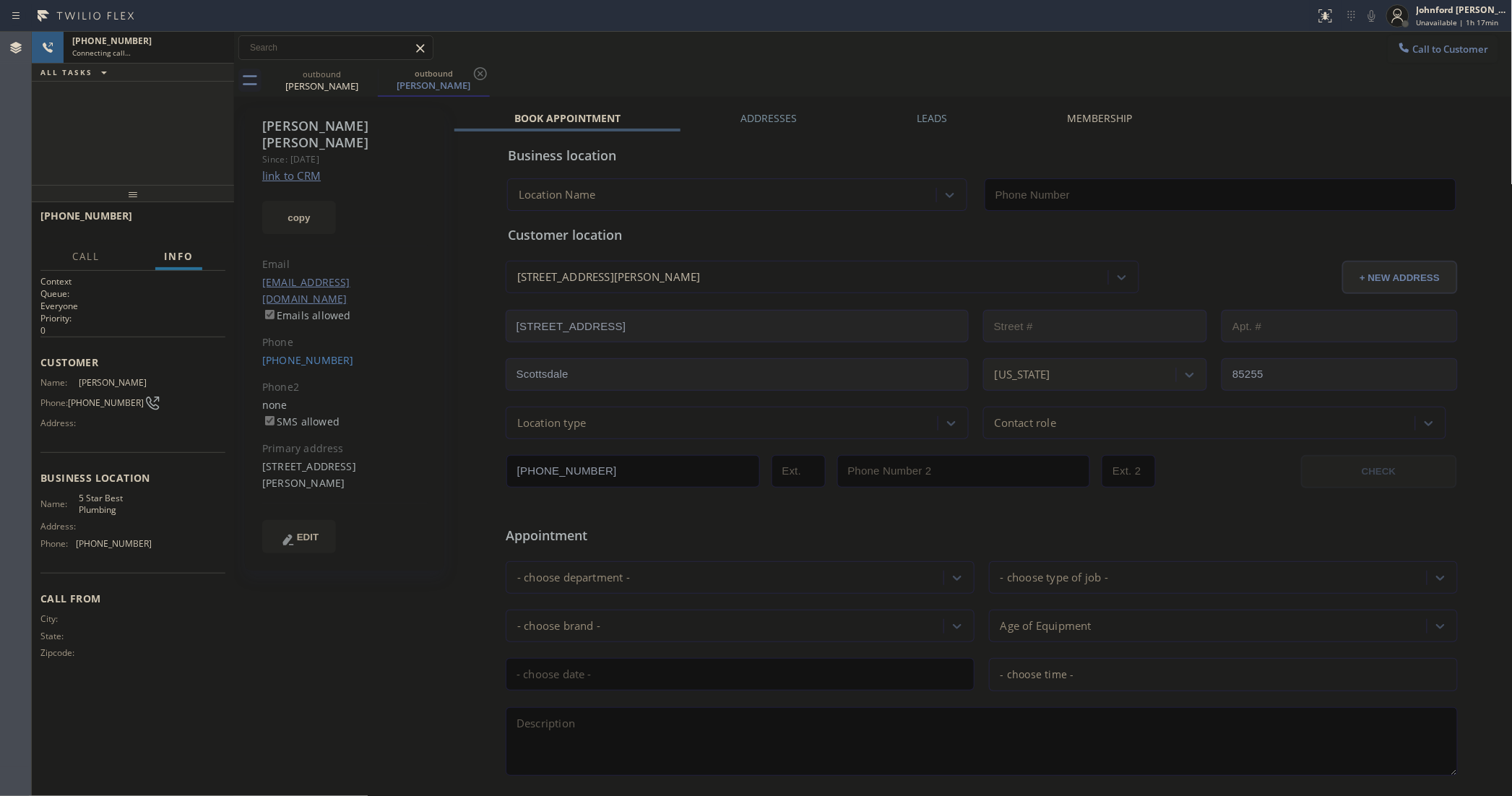
click at [300, 201] on button "copy" at bounding box center [299, 217] width 74 height 33
click at [304, 168] on link "link to CRM" at bounding box center [292, 175] width 58 height 15
type input "[PHONE_NUMBER]"
click at [184, 224] on span "HANG UP" at bounding box center [192, 222] width 44 height 10
drag, startPoint x: 298, startPoint y: 327, endPoint x: 752, endPoint y: 110, distance: 503.2
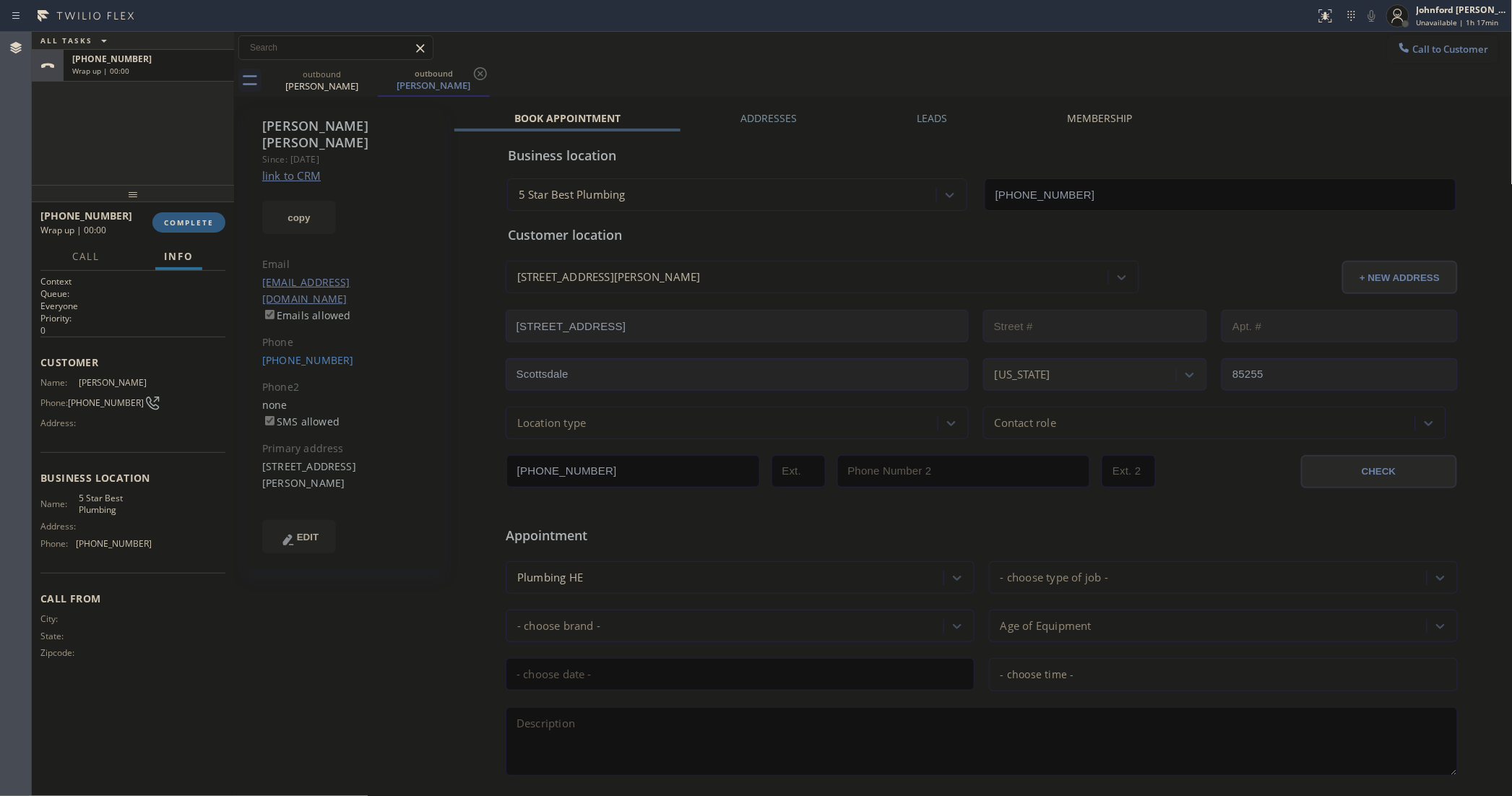
click at [298, 353] on link "[PHONE_NUMBER]" at bounding box center [308, 360] width 91 height 14
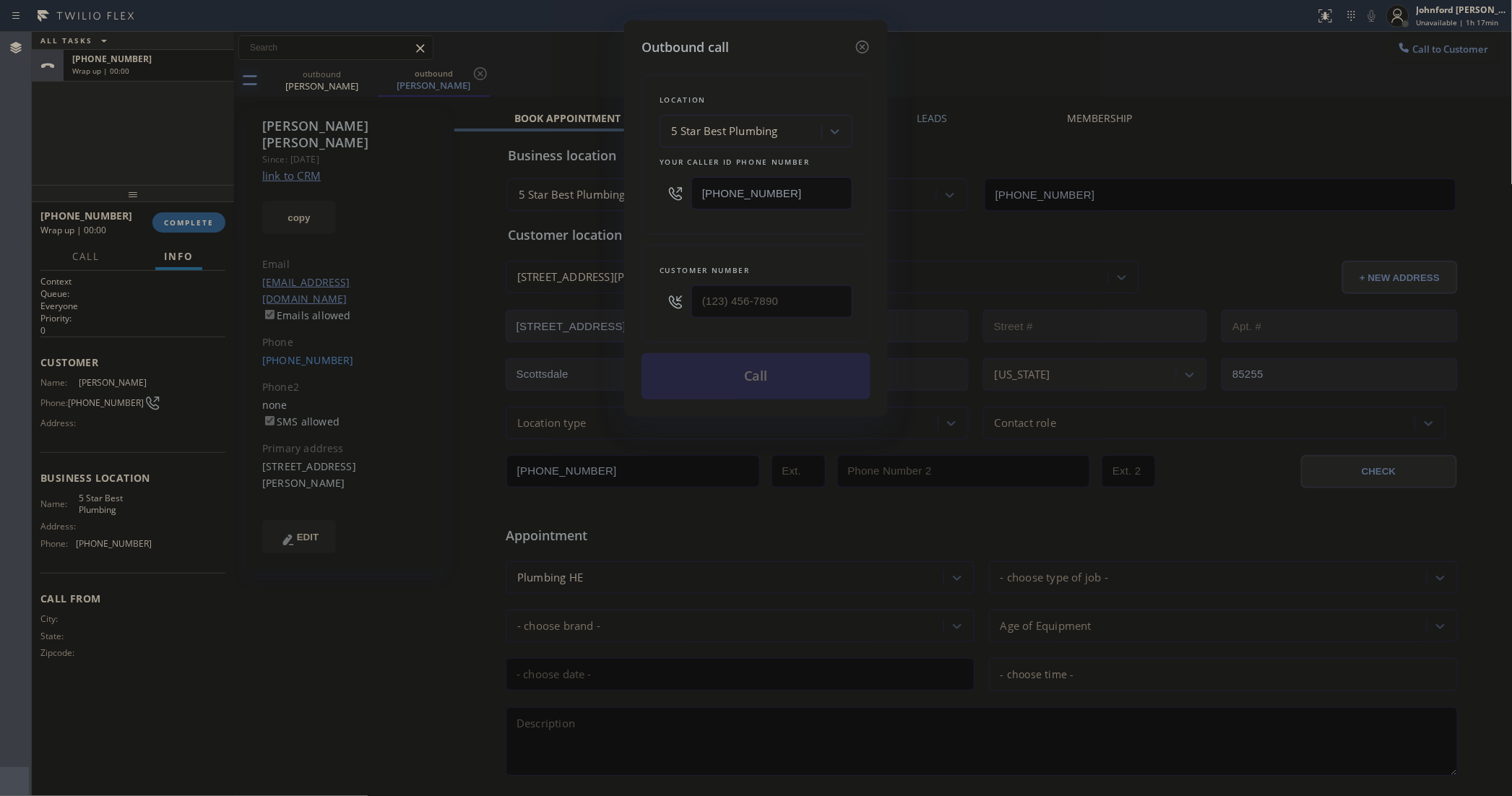
type input "[PHONE_NUMBER]"
drag, startPoint x: 781, startPoint y: 196, endPoint x: 684, endPoint y: 196, distance: 97.0
click at [689, 196] on div "[PHONE_NUMBER]" at bounding box center [756, 193] width 193 height 47
paste input "77) 414-726"
type input "[PHONE_NUMBER]"
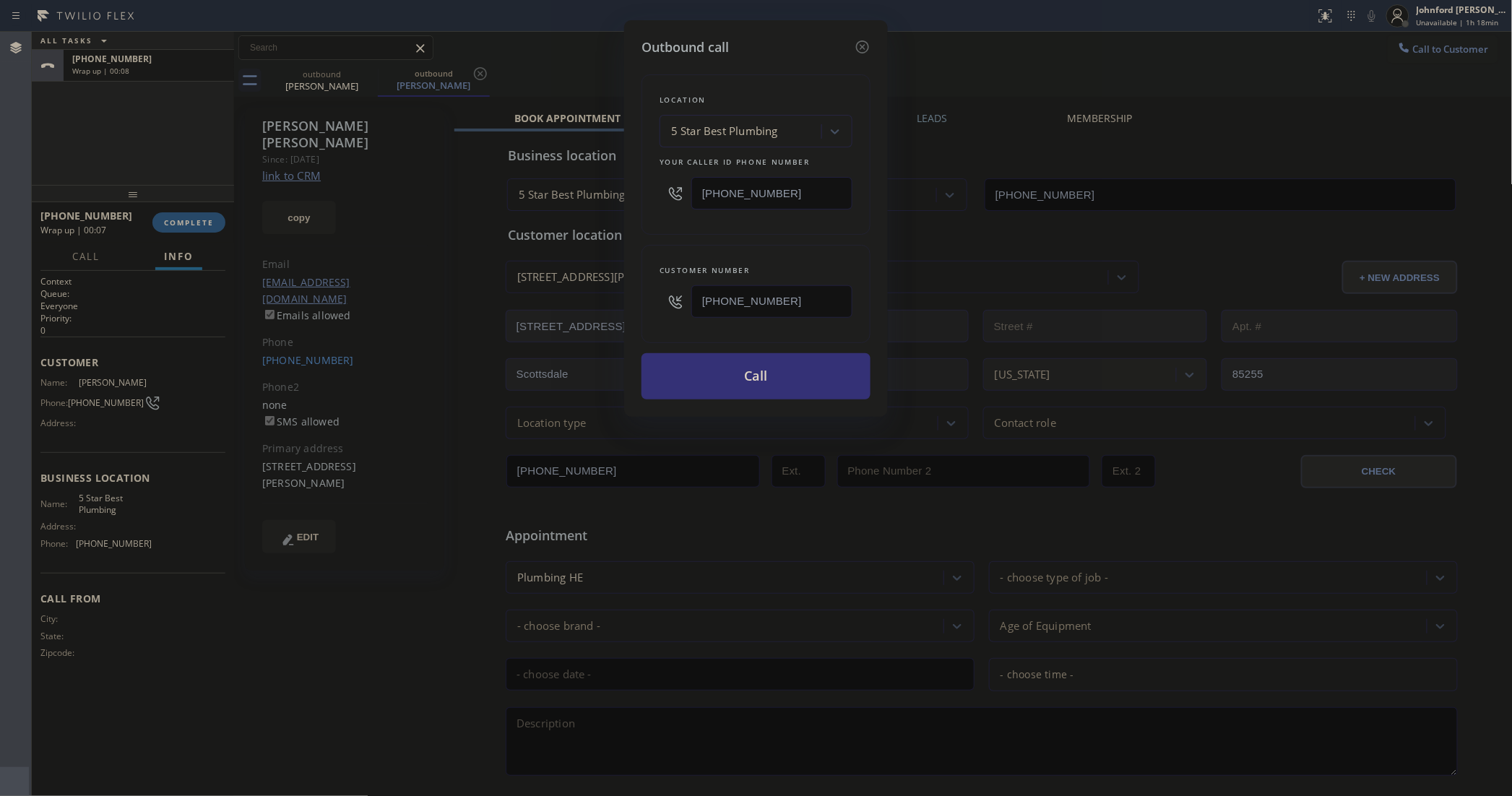
click at [659, 207] on div at bounding box center [675, 193] width 31 height 47
click at [710, 365] on button "Call" at bounding box center [755, 376] width 229 height 46
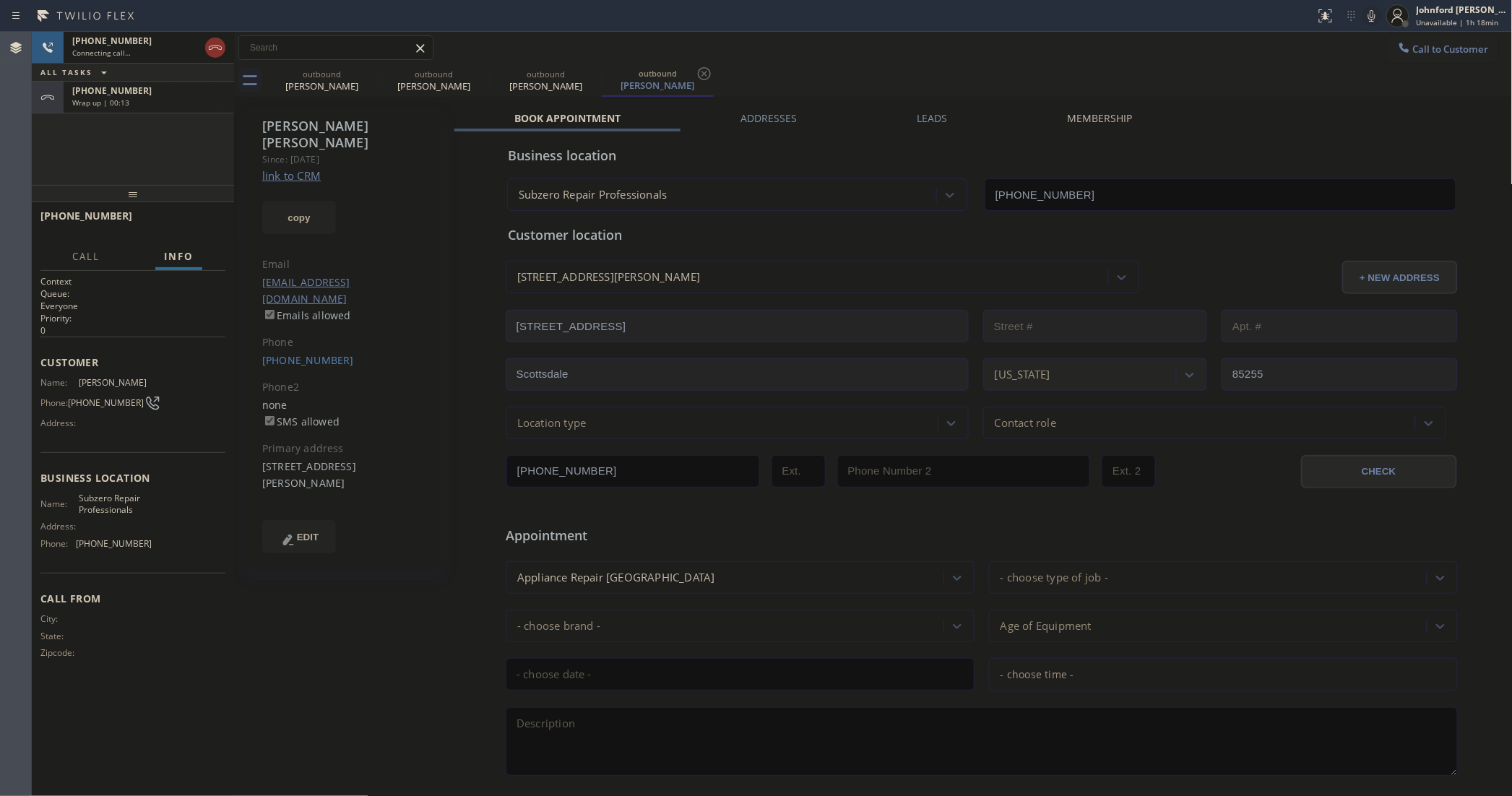
click at [124, 101] on span "Wrap up | 00:13" at bounding box center [101, 102] width 57 height 10
click at [189, 202] on div at bounding box center [132, 194] width 203 height 18
click at [181, 219] on span "COMPLETE" at bounding box center [189, 222] width 50 height 10
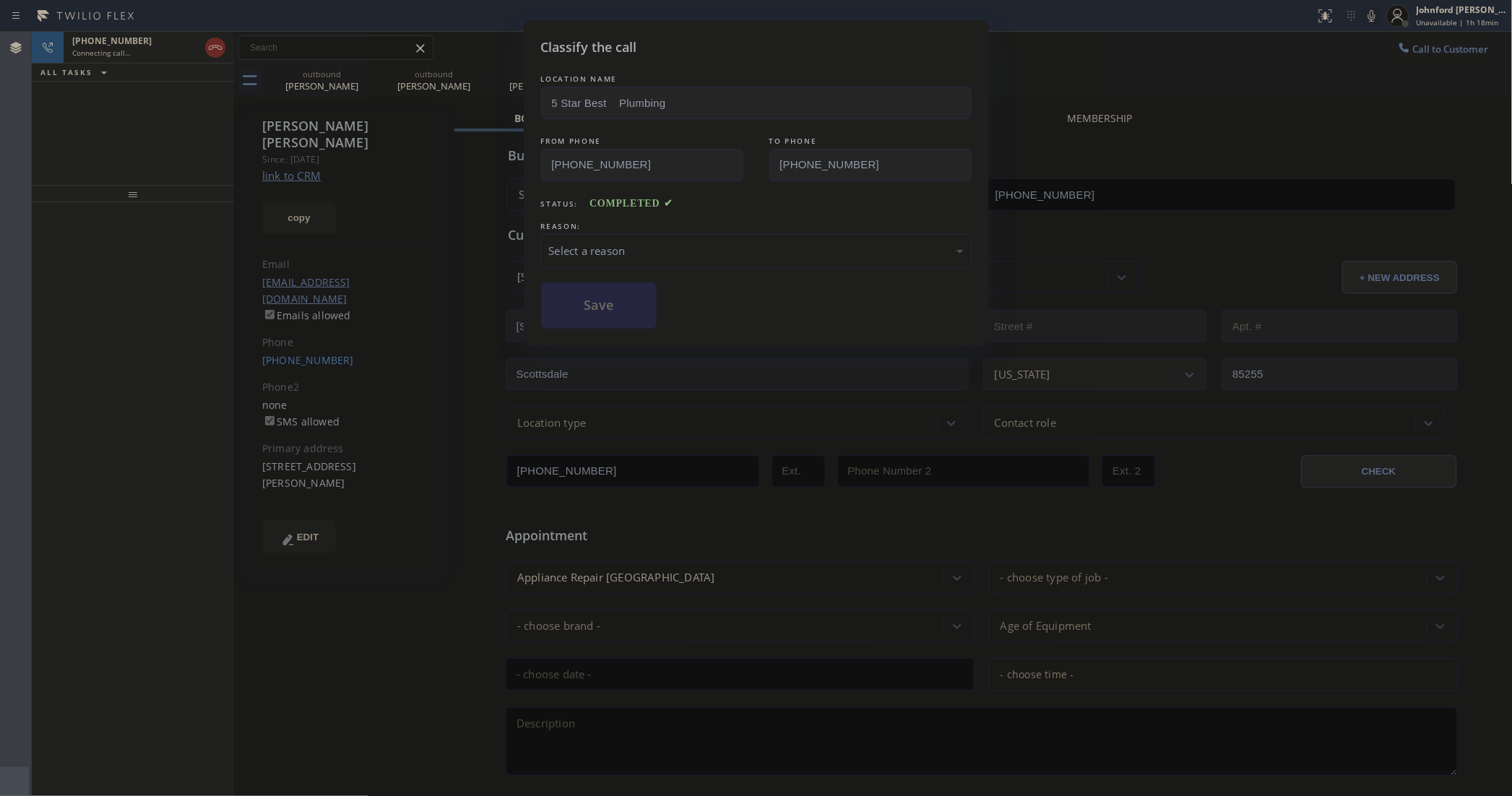
drag, startPoint x: 681, startPoint y: 236, endPoint x: 721, endPoint y: 243, distance: 40.6
click at [681, 234] on div "Select a reason" at bounding box center [756, 251] width 431 height 34
click at [662, 311] on div "Save" at bounding box center [756, 305] width 431 height 46
drag, startPoint x: 646, startPoint y: 300, endPoint x: 680, endPoint y: 4, distance: 297.9
click at [644, 298] on button "Save" at bounding box center [599, 305] width 116 height 46
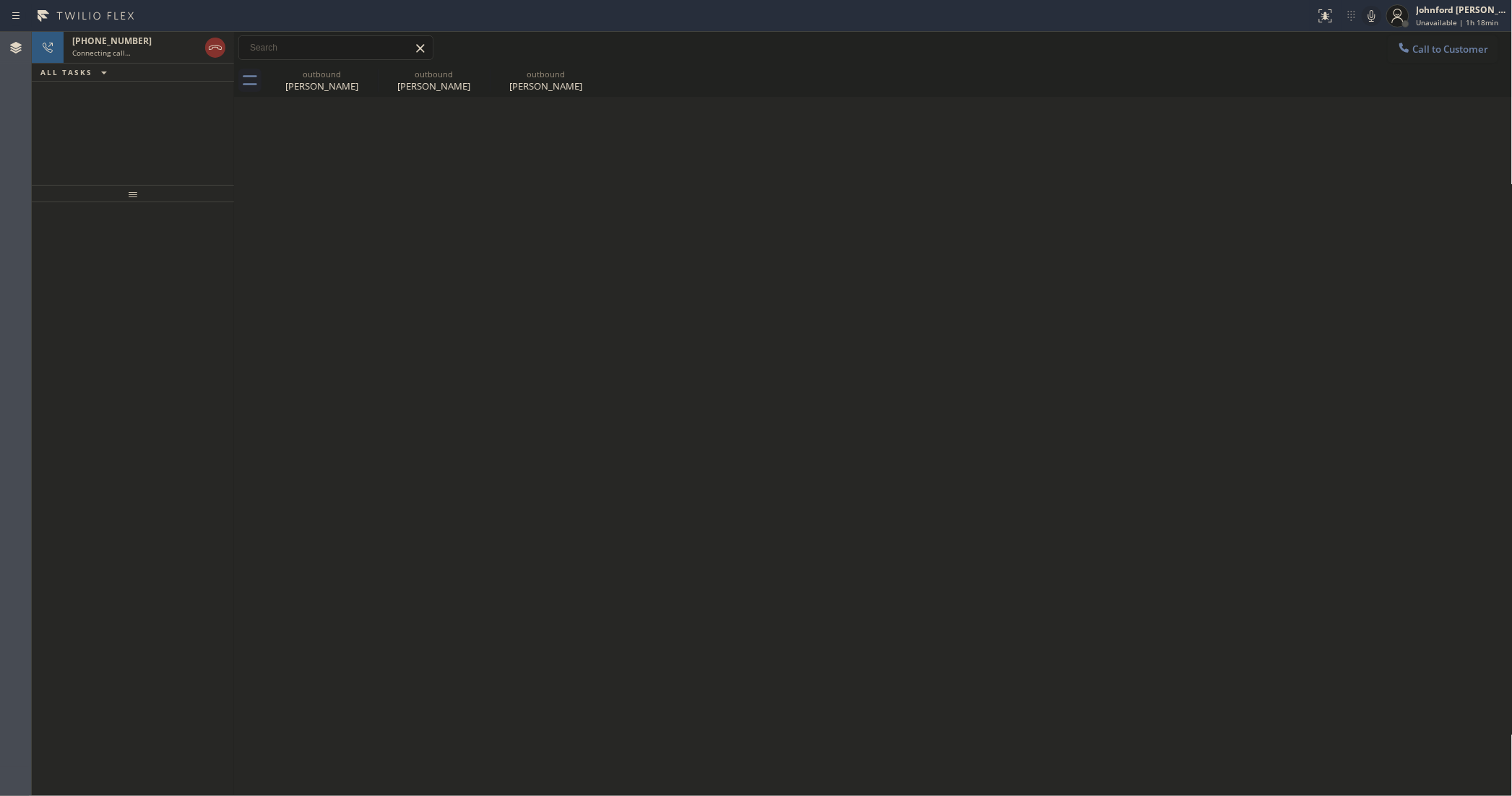
drag, startPoint x: 80, startPoint y: 128, endPoint x: 85, endPoint y: 113, distance: 15.8
click at [80, 127] on div "[PHONE_NUMBER] Connecting call… ALL TASKS ALL TASKS ACTIVE TASKS TASKS IN WRAP …" at bounding box center [132, 107] width 203 height 153
click at [121, 56] on span "Connecting call…" at bounding box center [102, 53] width 58 height 10
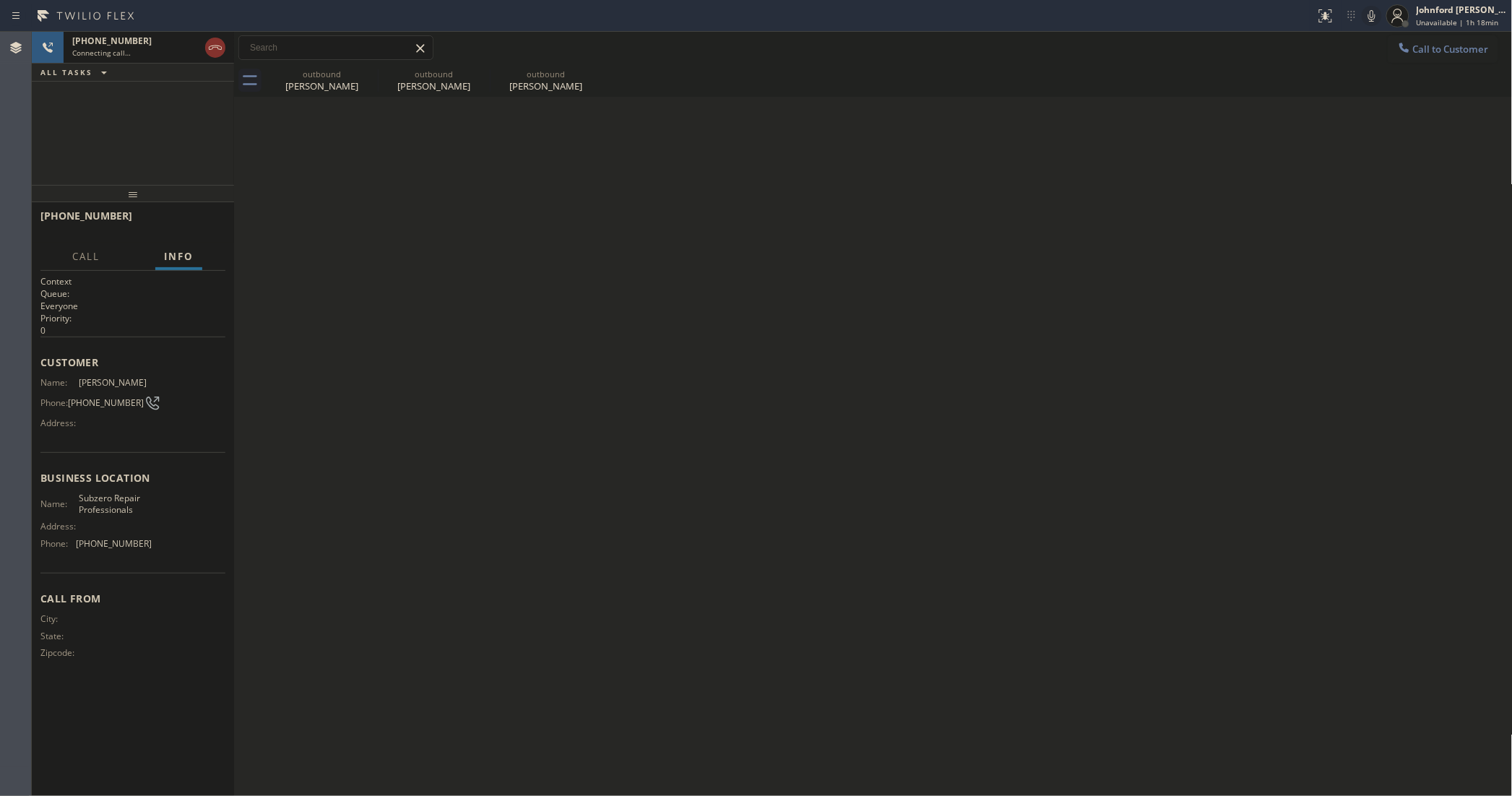
click at [1367, 12] on icon at bounding box center [1372, 16] width 18 height 18
click at [173, 222] on span "HANG UP" at bounding box center [192, 222] width 44 height 10
click at [173, 222] on span "COMPLETE" at bounding box center [189, 222] width 50 height 10
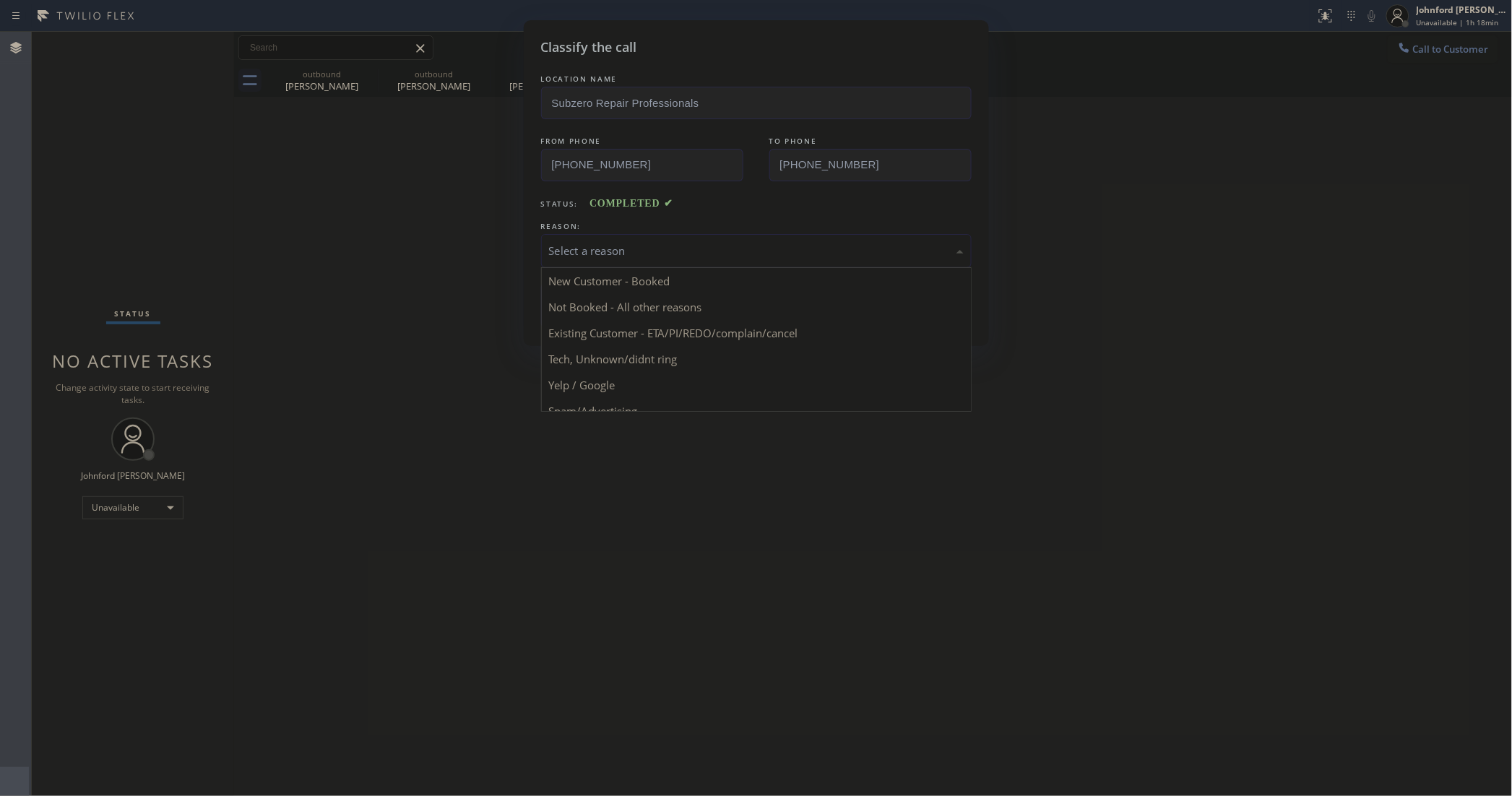
click at [616, 250] on div "Select a reason" at bounding box center [756, 251] width 415 height 17
click at [627, 313] on button "Save" at bounding box center [599, 305] width 116 height 46
type input "[PHONE_NUMBER]"
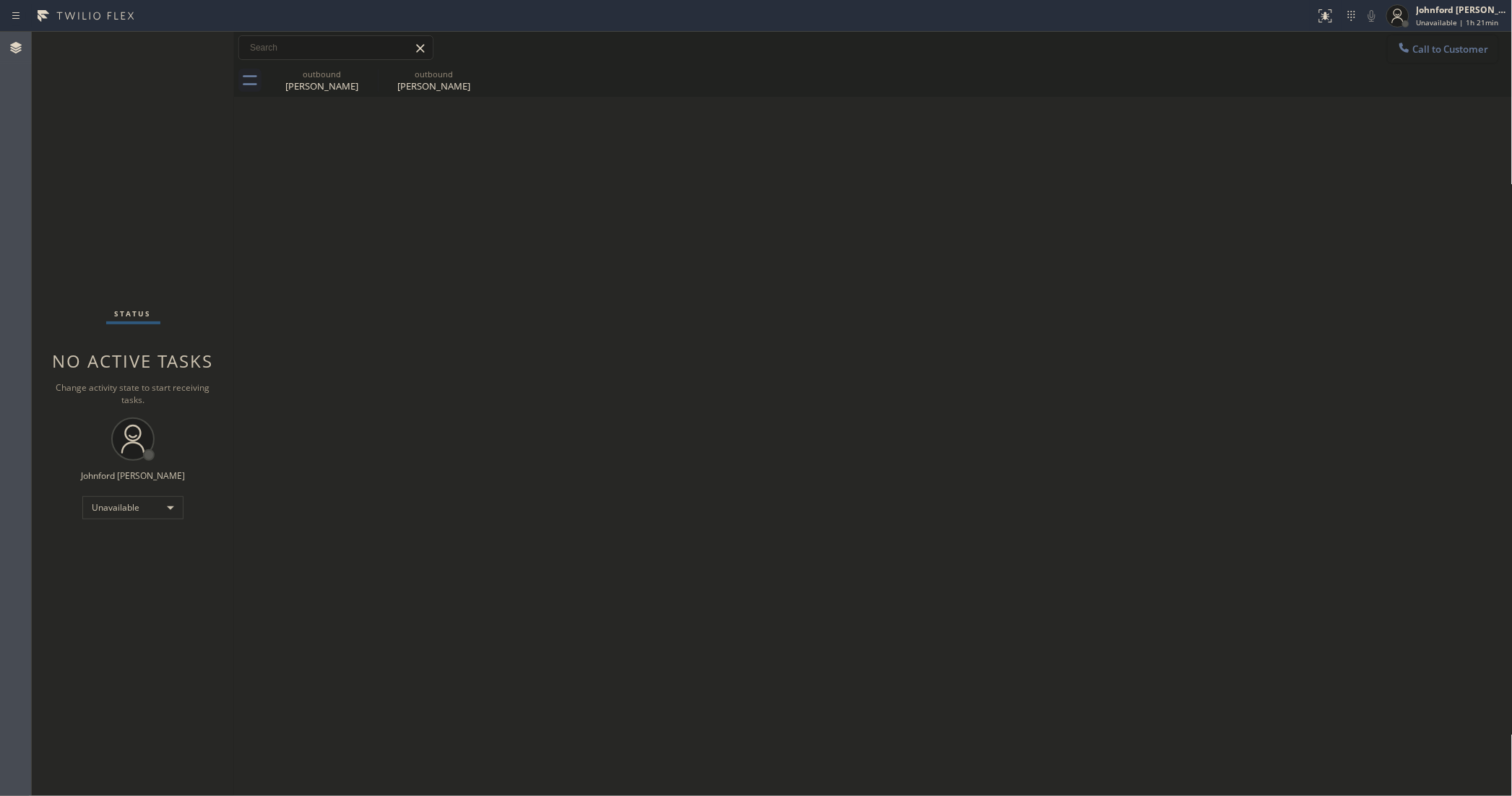
click at [1441, 44] on span "Call to Customer" at bounding box center [1451, 49] width 76 height 13
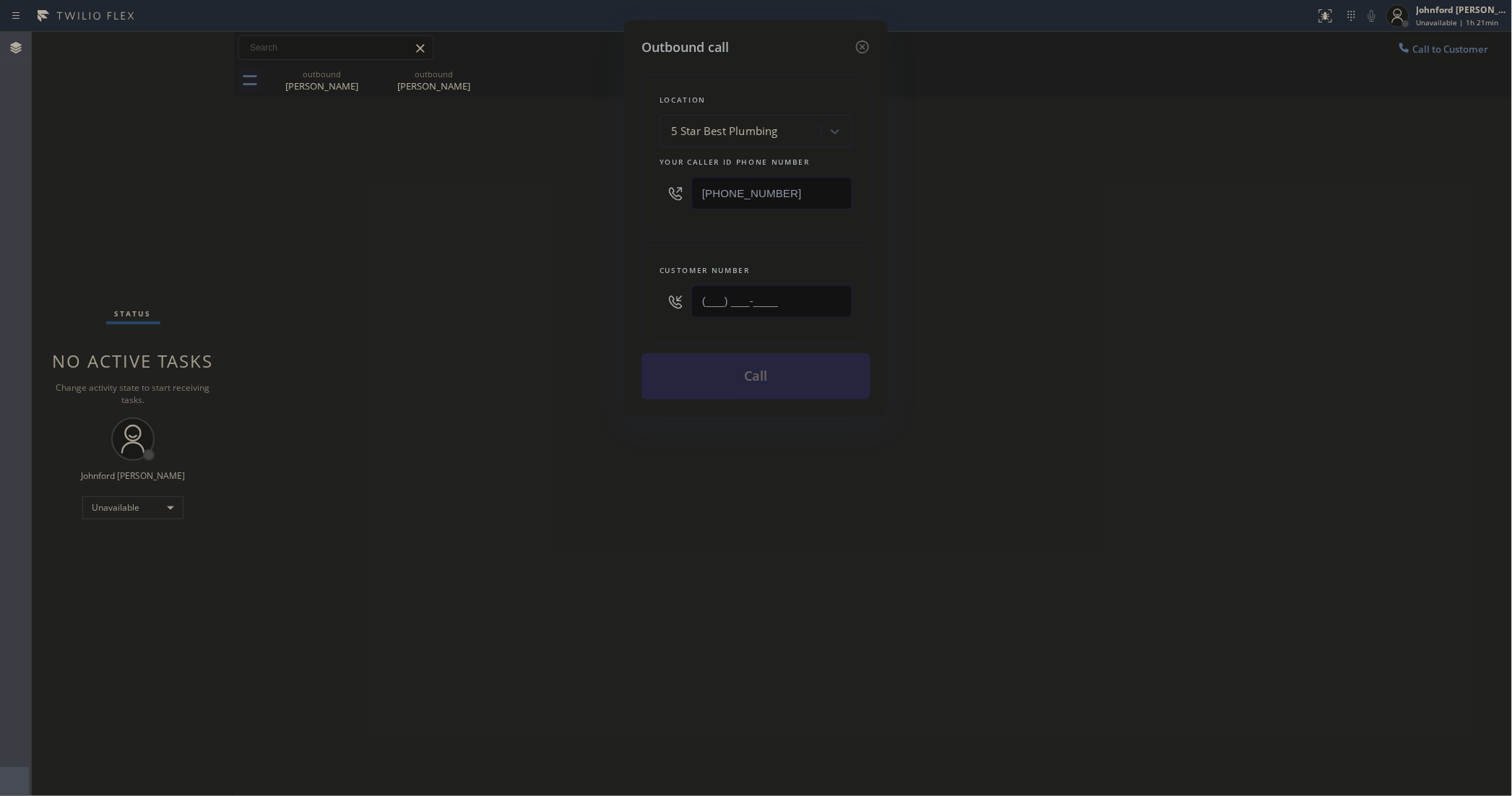
drag, startPoint x: 815, startPoint y: 308, endPoint x: 640, endPoint y: 308, distance: 175.0
click at [641, 308] on div "Customer number (___) ___-____" at bounding box center [755, 294] width 229 height 98
paste input "424) 346-4450"
type input "[PHONE_NUMBER]"
drag, startPoint x: 792, startPoint y: 186, endPoint x: 466, endPoint y: 217, distance: 327.5
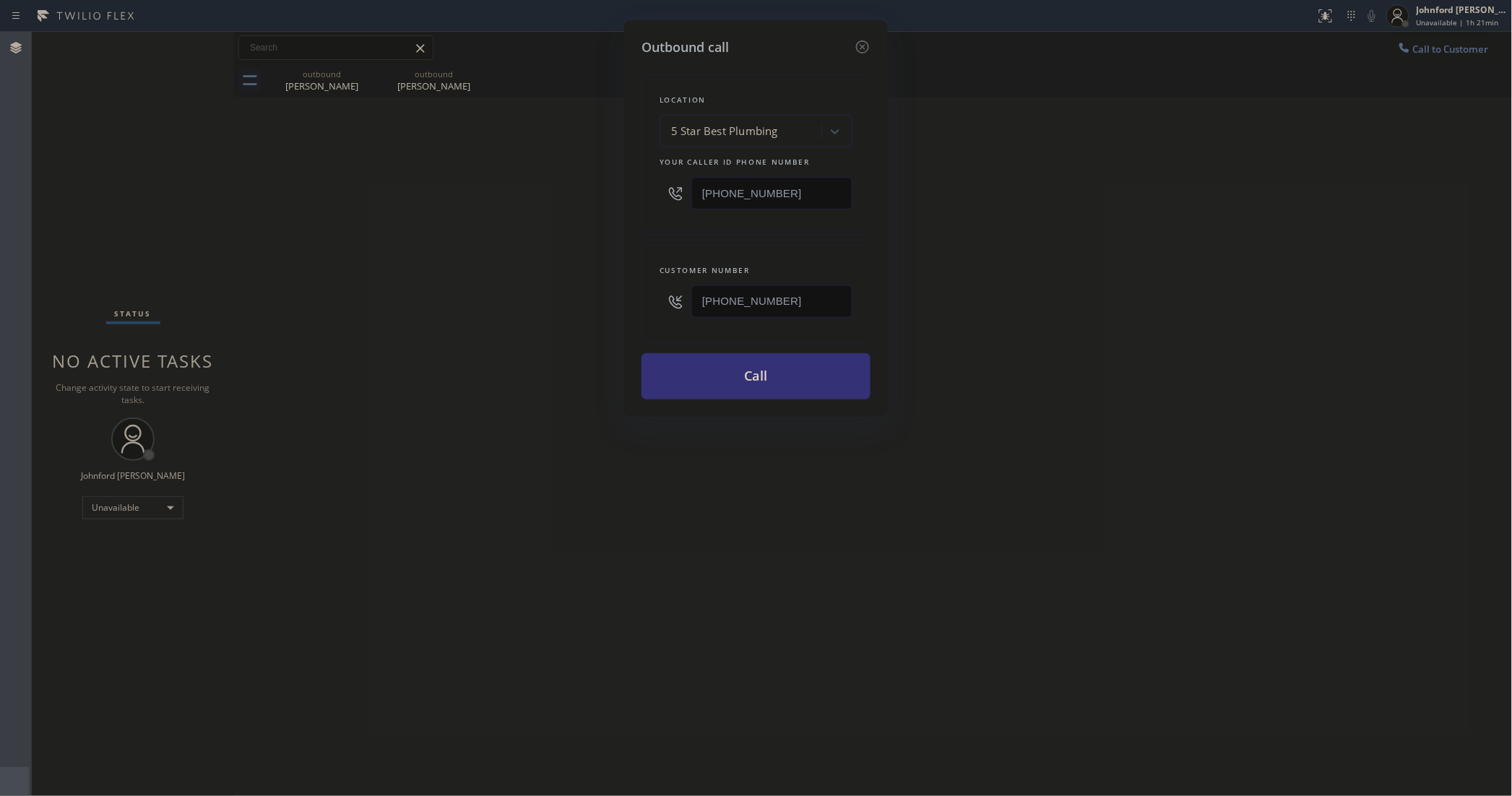
click at [488, 213] on div "Outbound call Location 5 Star Best Plumbing Your caller id phone number [PHONE_…" at bounding box center [756, 398] width 1512 height 796
paste input "55) 731-4952"
type input "[PHONE_NUMBER]"
click at [446, 224] on div "Outbound call Location 5 Star Best Plumbing Your caller id phone number [PHONE_…" at bounding box center [756, 398] width 1512 height 796
click at [781, 383] on button "Call" at bounding box center [755, 376] width 229 height 46
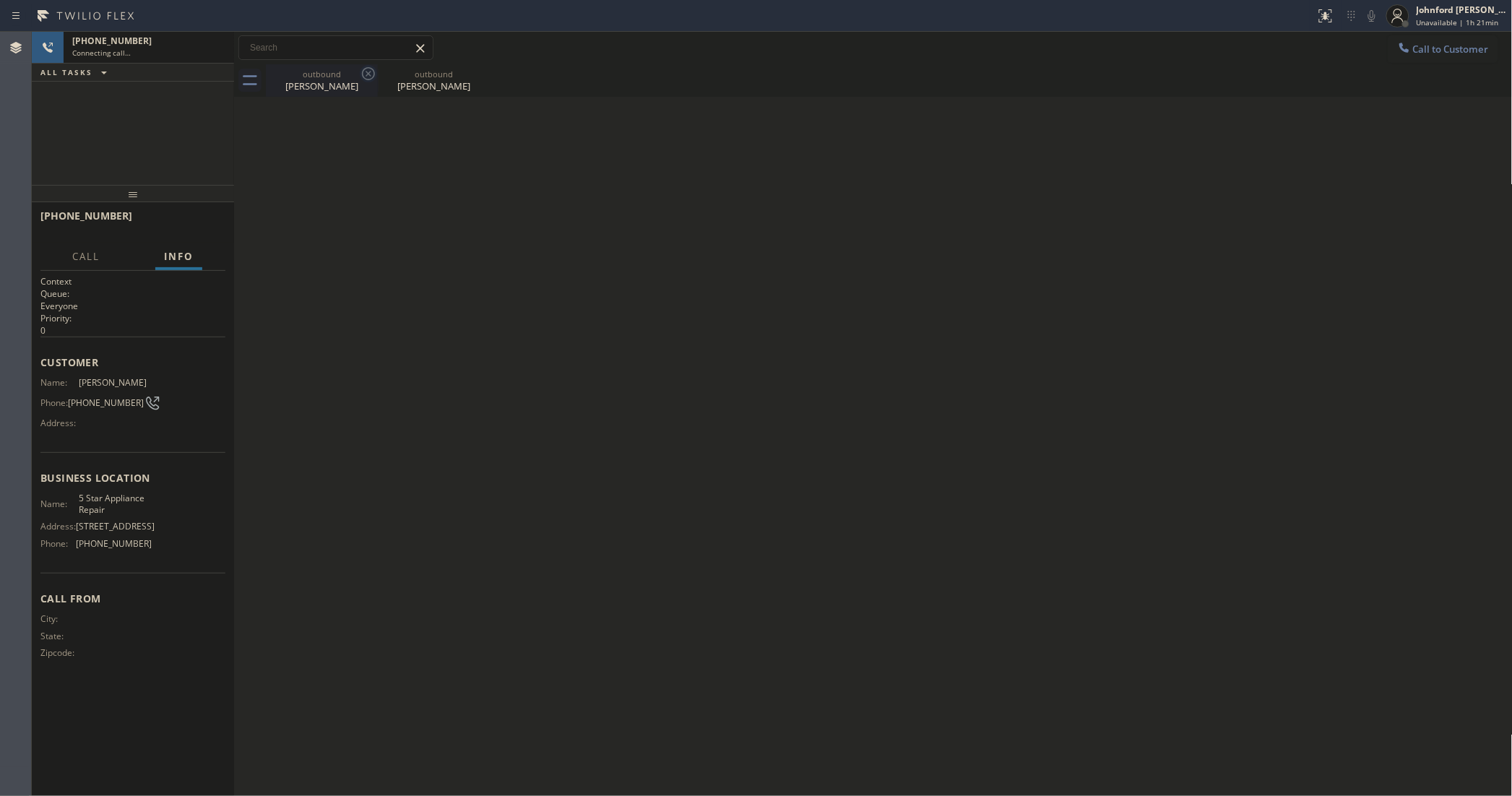
click at [367, 76] on icon at bounding box center [368, 74] width 18 height 18
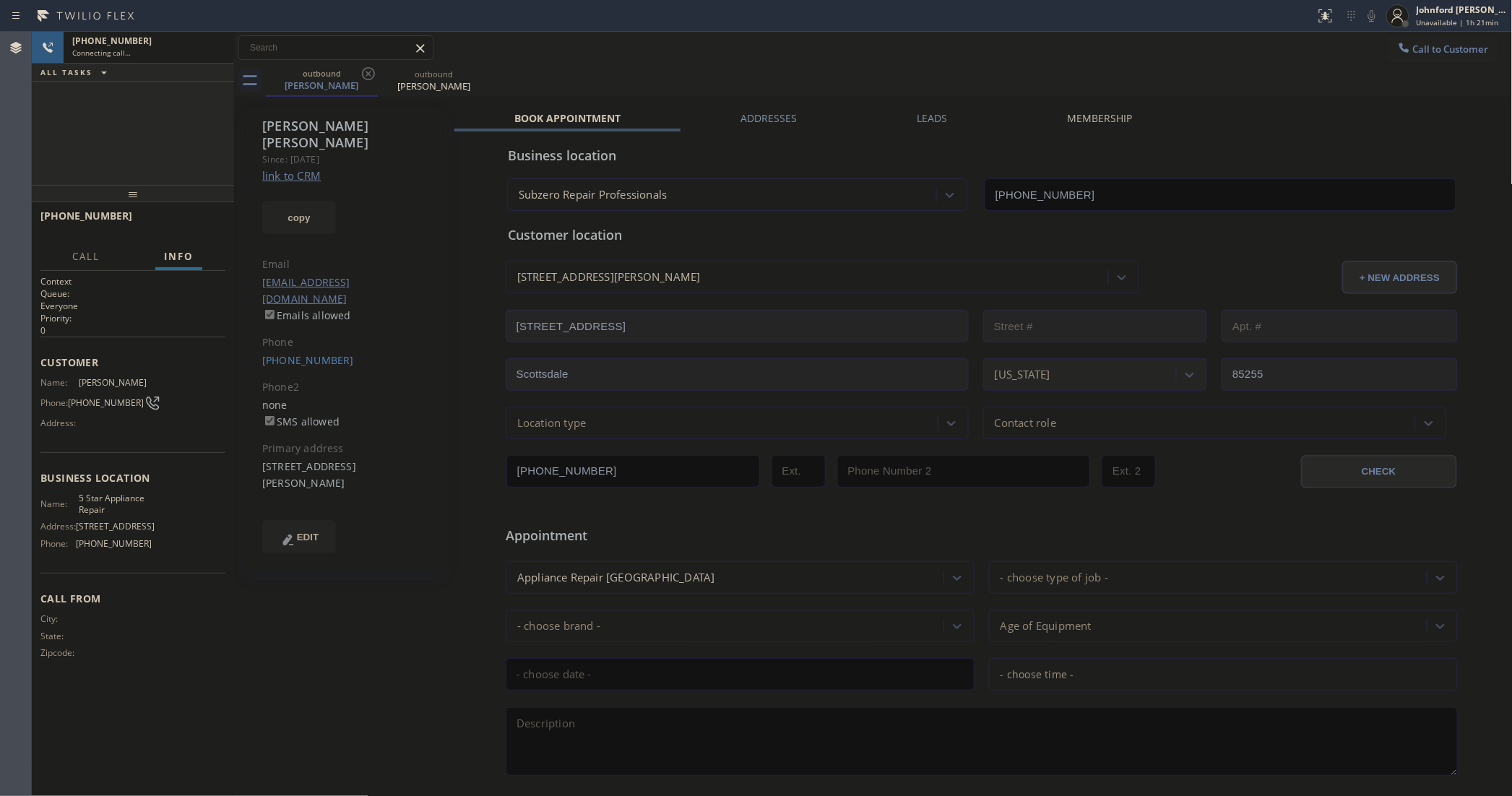
click at [367, 76] on icon at bounding box center [368, 74] width 18 height 18
click at [311, 201] on button "copy" at bounding box center [299, 217] width 74 height 33
click at [305, 168] on link "link to CRM" at bounding box center [292, 175] width 58 height 15
type input "[PHONE_NUMBER]"
click at [216, 232] on div "[PHONE_NUMBER] Live | 00:02 HANG UP" at bounding box center [132, 222] width 185 height 37
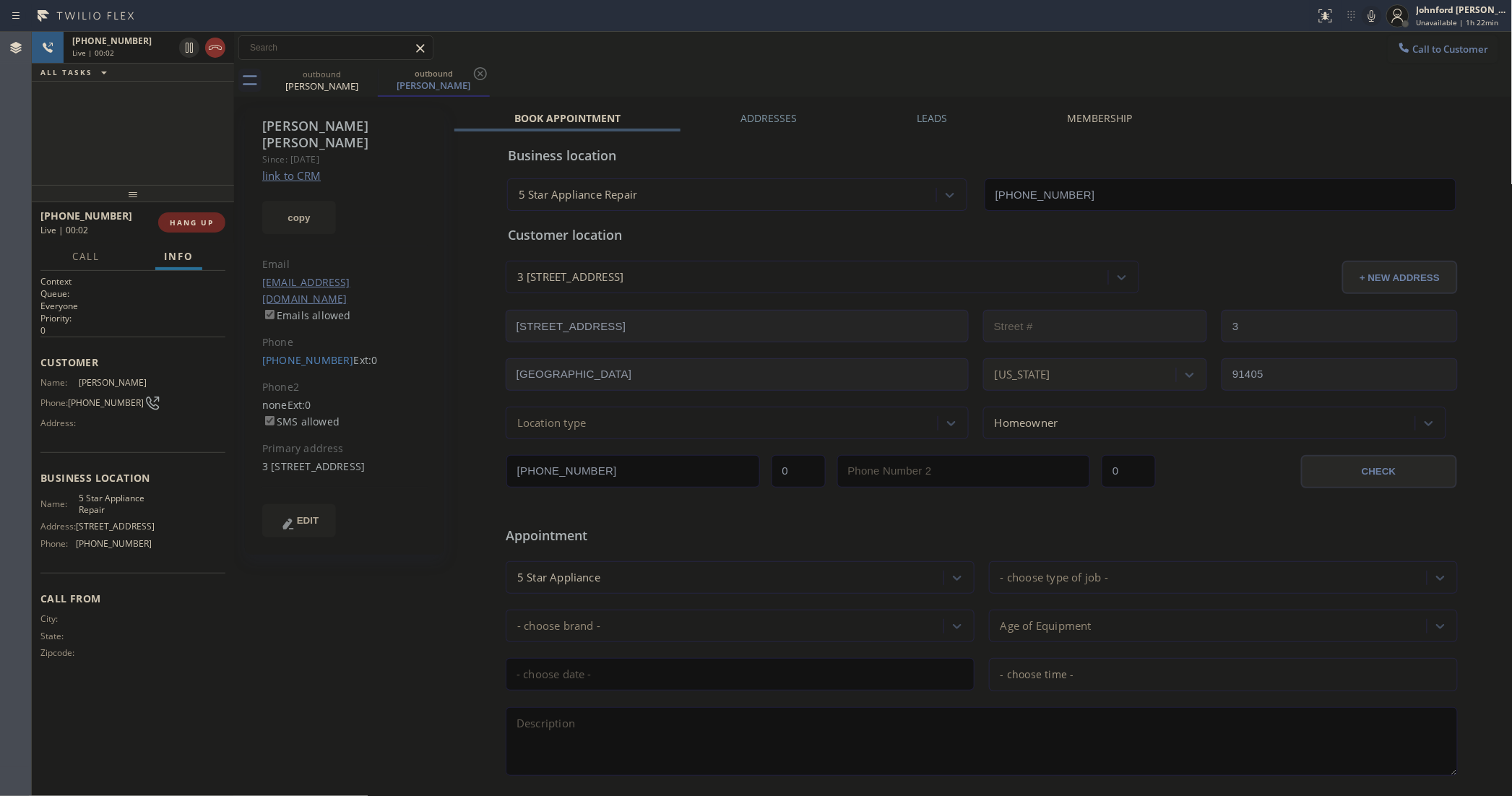
click at [211, 224] on span "HANG UP" at bounding box center [192, 222] width 44 height 10
click at [316, 353] on link "[PHONE_NUMBER]" at bounding box center [308, 360] width 91 height 14
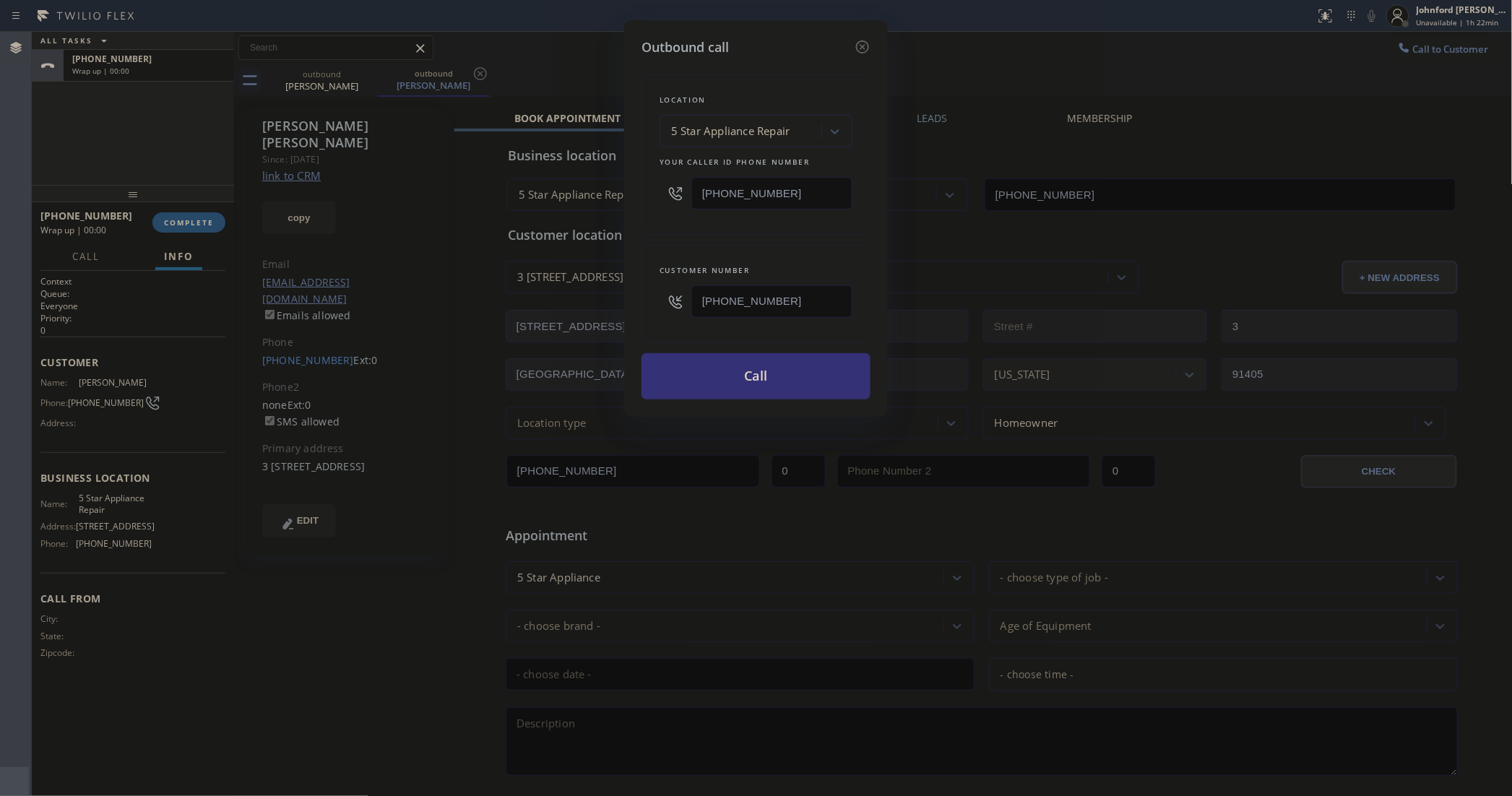
type input "[PHONE_NUMBER]"
click at [767, 138] on div "5 Star Appliance Repair" at bounding box center [742, 132] width 157 height 26
paste input "Blue Moon Electrical [GEOGRAPHIC_DATA]"
type input "Blue Moon Electrical [GEOGRAPHIC_DATA]"
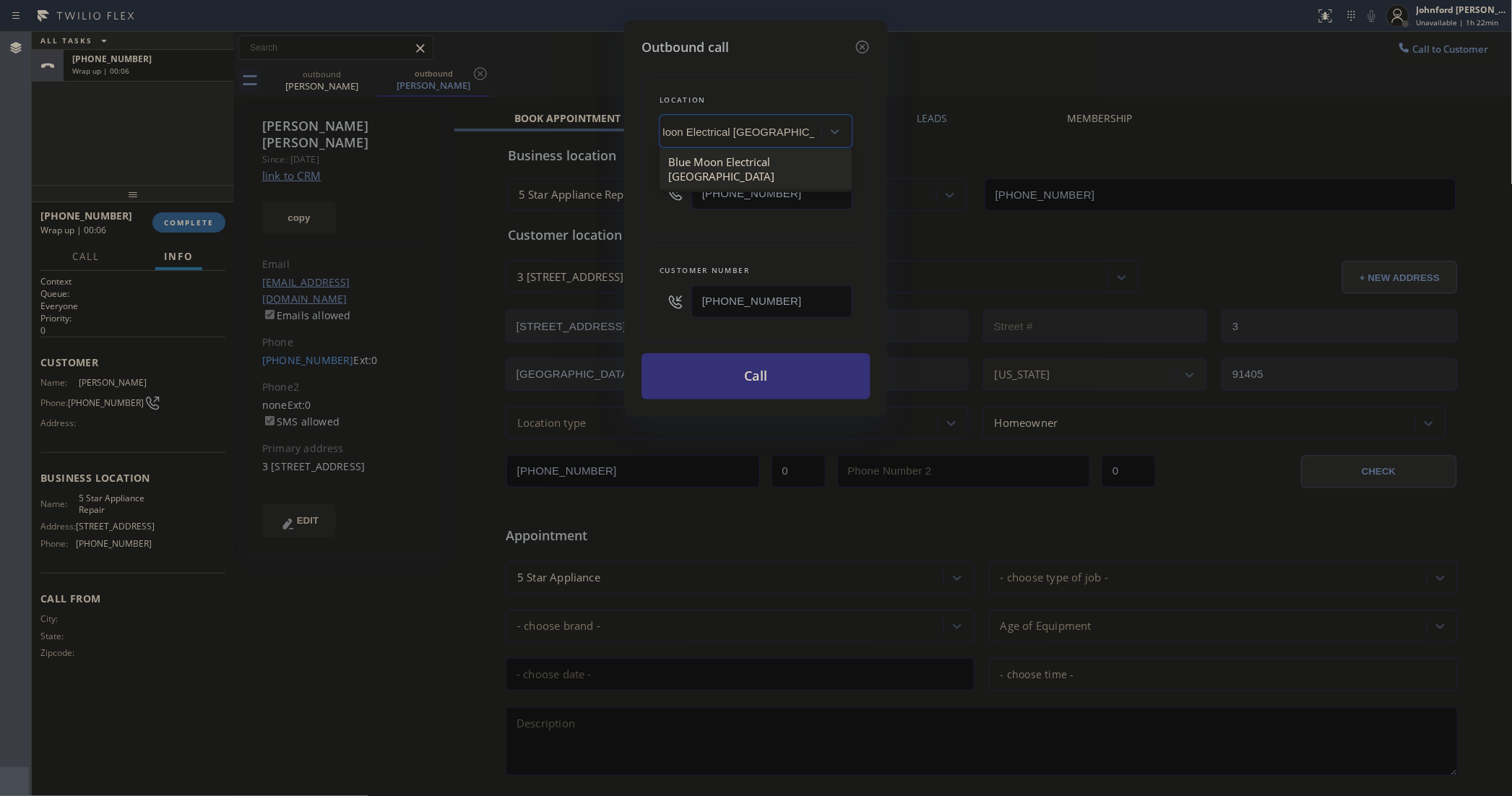
click at [746, 162] on div "Blue Moon Electrical [GEOGRAPHIC_DATA]" at bounding box center [756, 169] width 193 height 40
type input "[PHONE_NUMBER]"
click at [771, 374] on button "Call" at bounding box center [755, 376] width 229 height 46
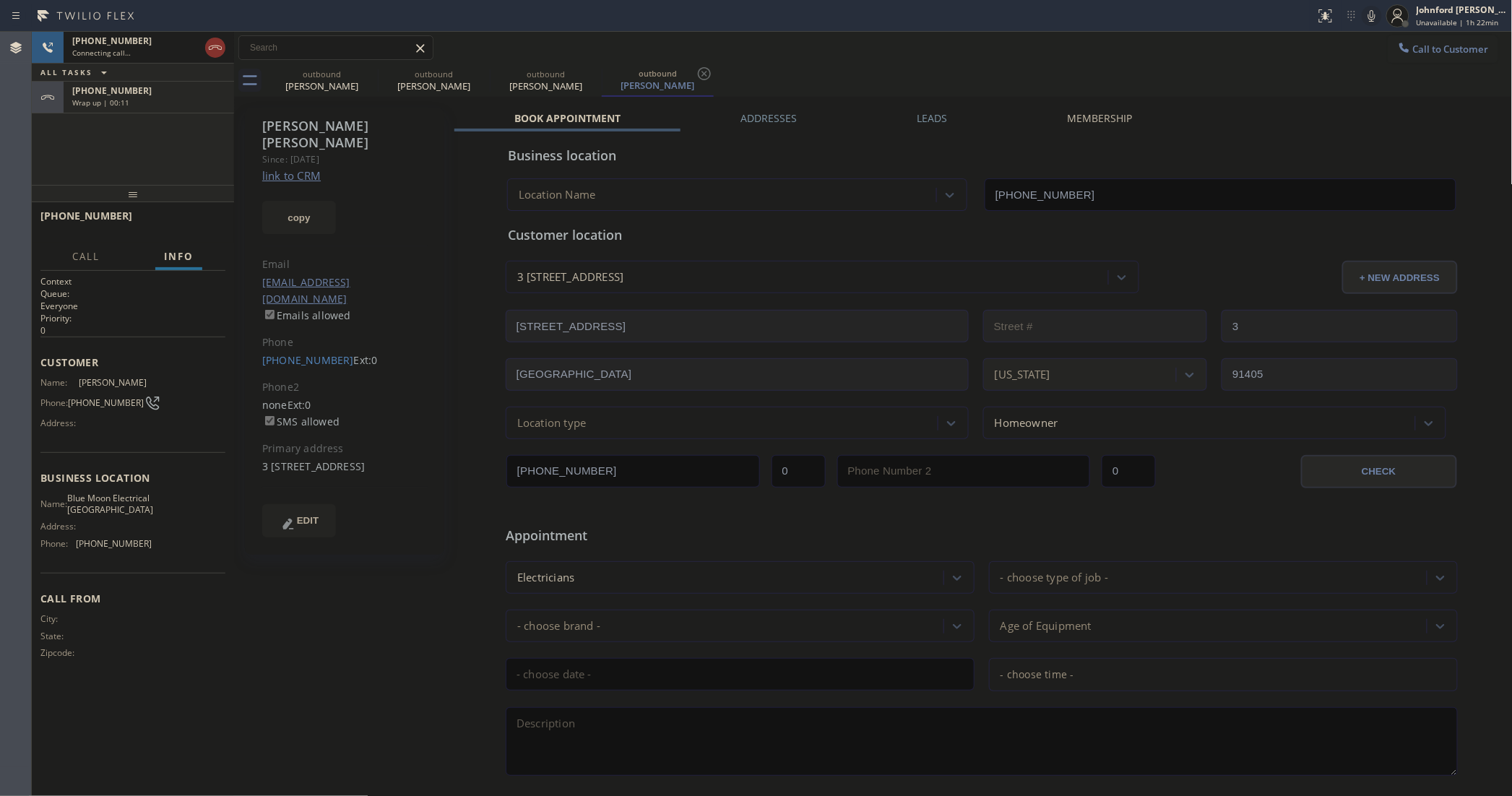
drag, startPoint x: 186, startPoint y: 96, endPoint x: 230, endPoint y: 268, distance: 177.5
click at [186, 97] on div "Wrap up | 00:11" at bounding box center [148, 102] width 153 height 10
click at [189, 230] on button "COMPLETE" at bounding box center [189, 222] width 73 height 20
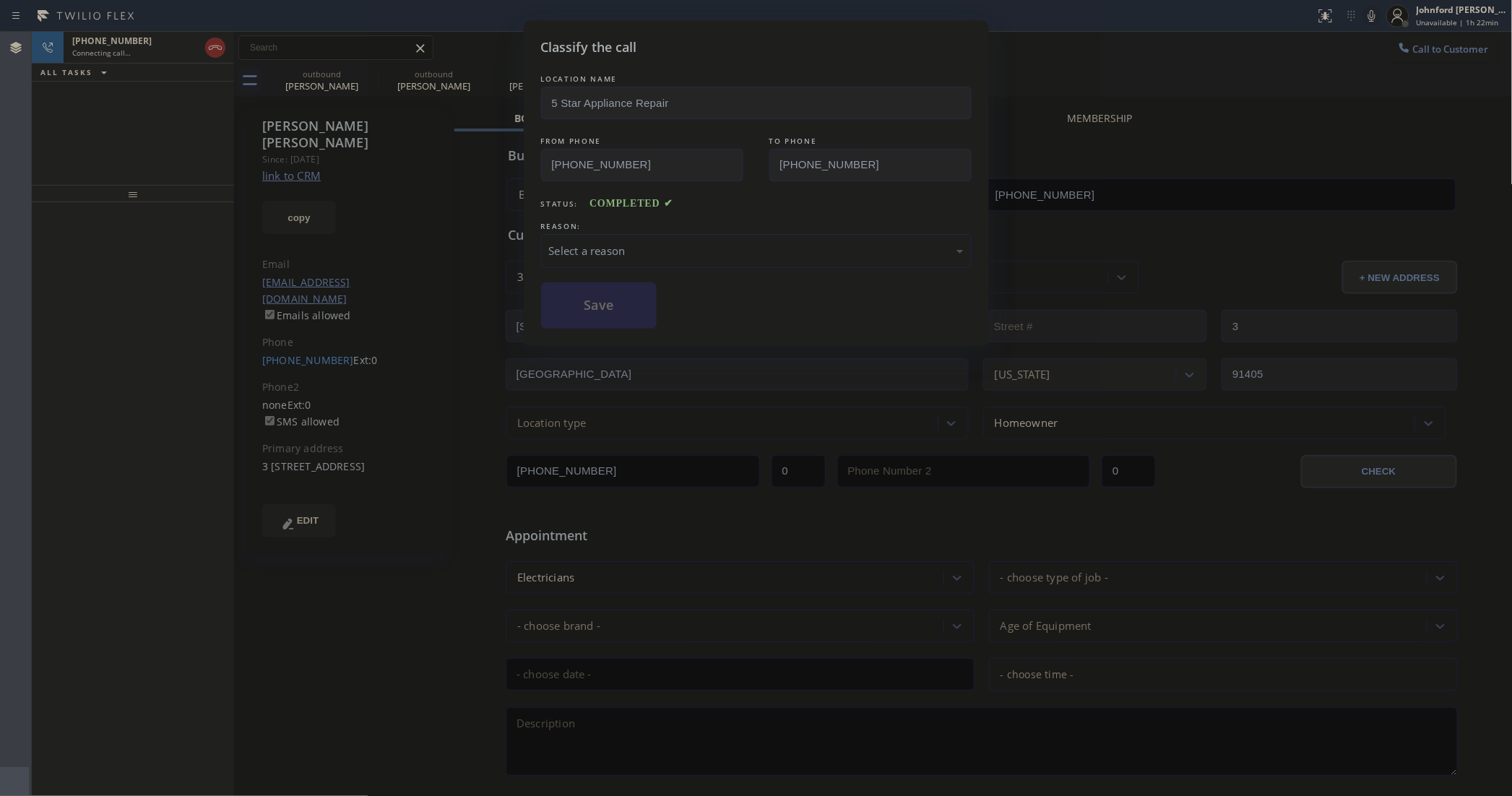
click at [634, 257] on div "Select a reason" at bounding box center [756, 251] width 431 height 34
click at [631, 311] on button "Save" at bounding box center [599, 305] width 116 height 46
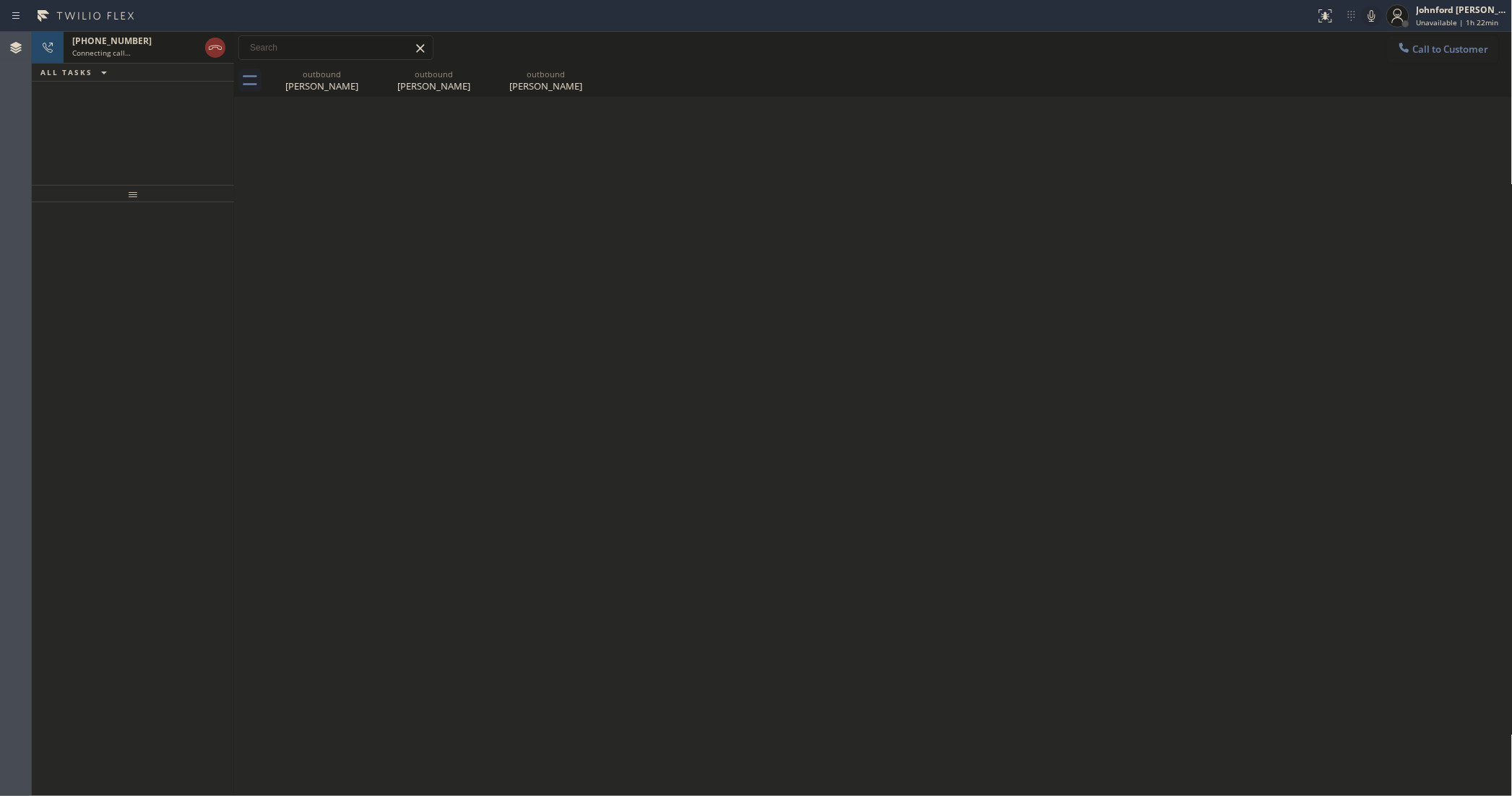
click at [121, 56] on span "Connecting call…" at bounding box center [102, 53] width 58 height 10
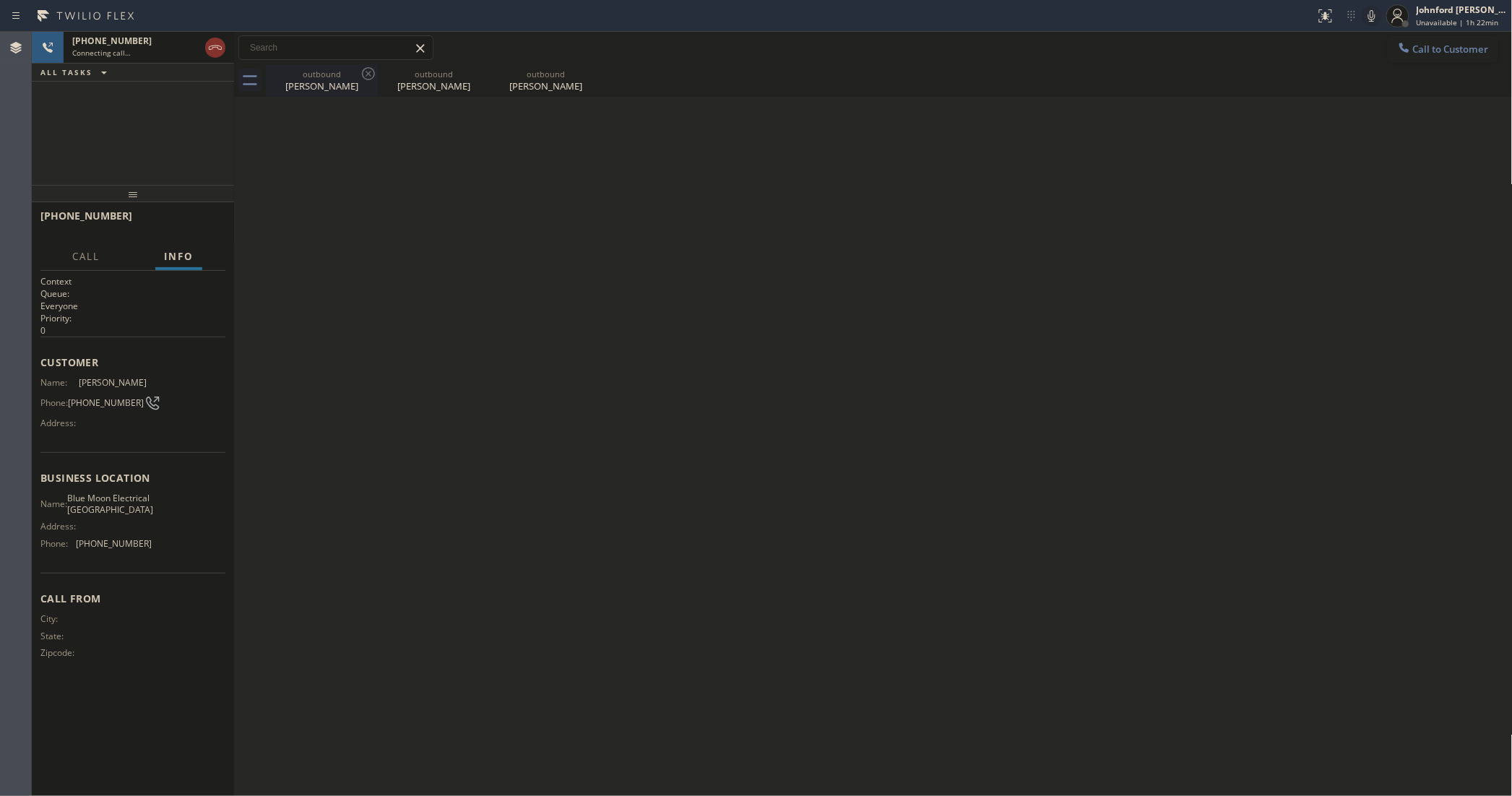
click at [330, 85] on div "[PERSON_NAME]" at bounding box center [322, 86] width 109 height 13
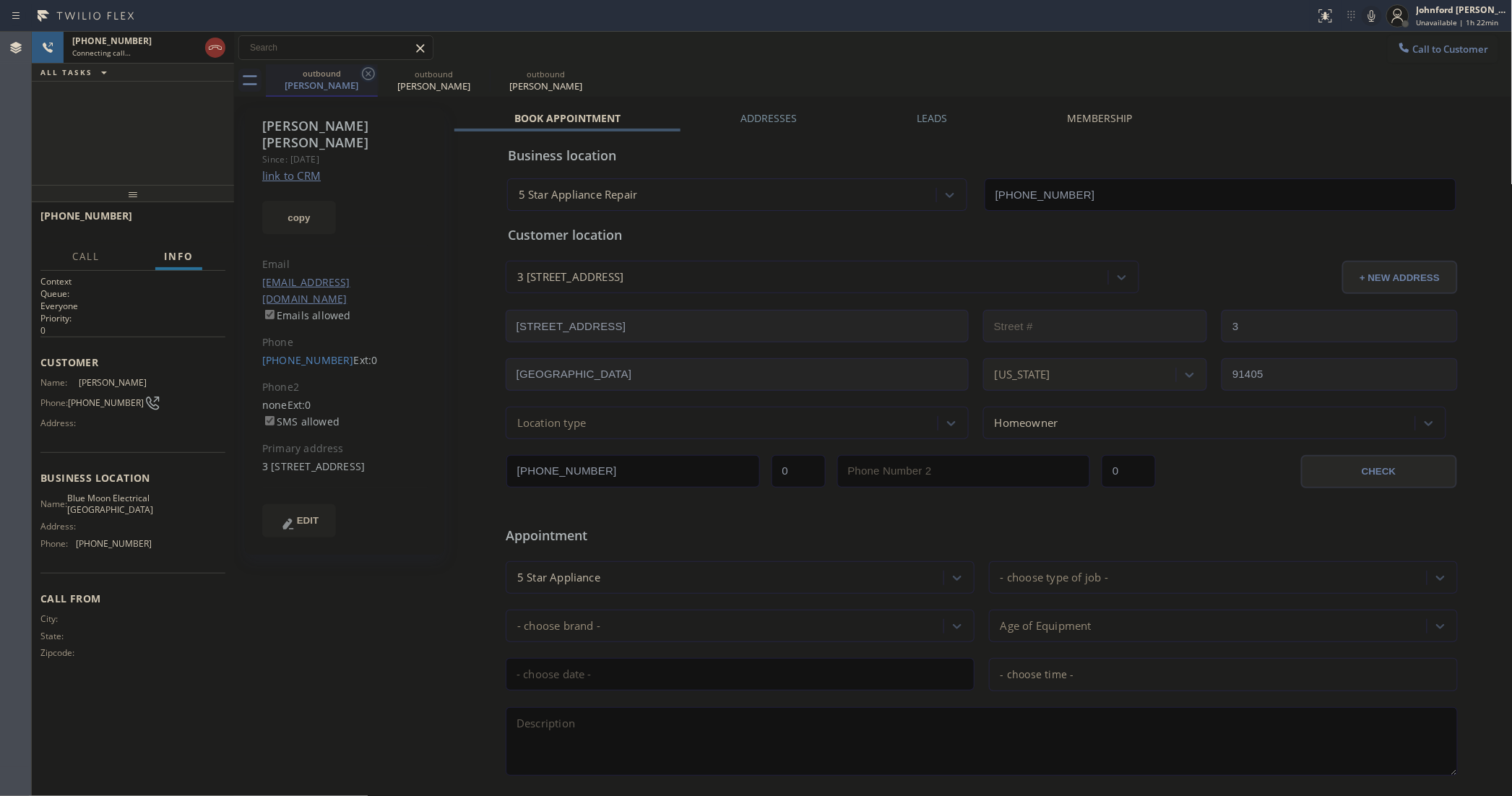
click at [366, 71] on icon at bounding box center [368, 74] width 13 height 13
type input "[PHONE_NUMBER]"
click at [0, 0] on icon at bounding box center [0, 0] width 0 height 0
click at [173, 97] on div "[PHONE_NUMBER] Connecting call… ALL TASKS ALL TASKS ACTIVE TASKS TASKS IN WRAP …" at bounding box center [132, 107] width 203 height 153
click at [150, 42] on div "[PHONE_NUMBER]" at bounding box center [136, 40] width 127 height 12
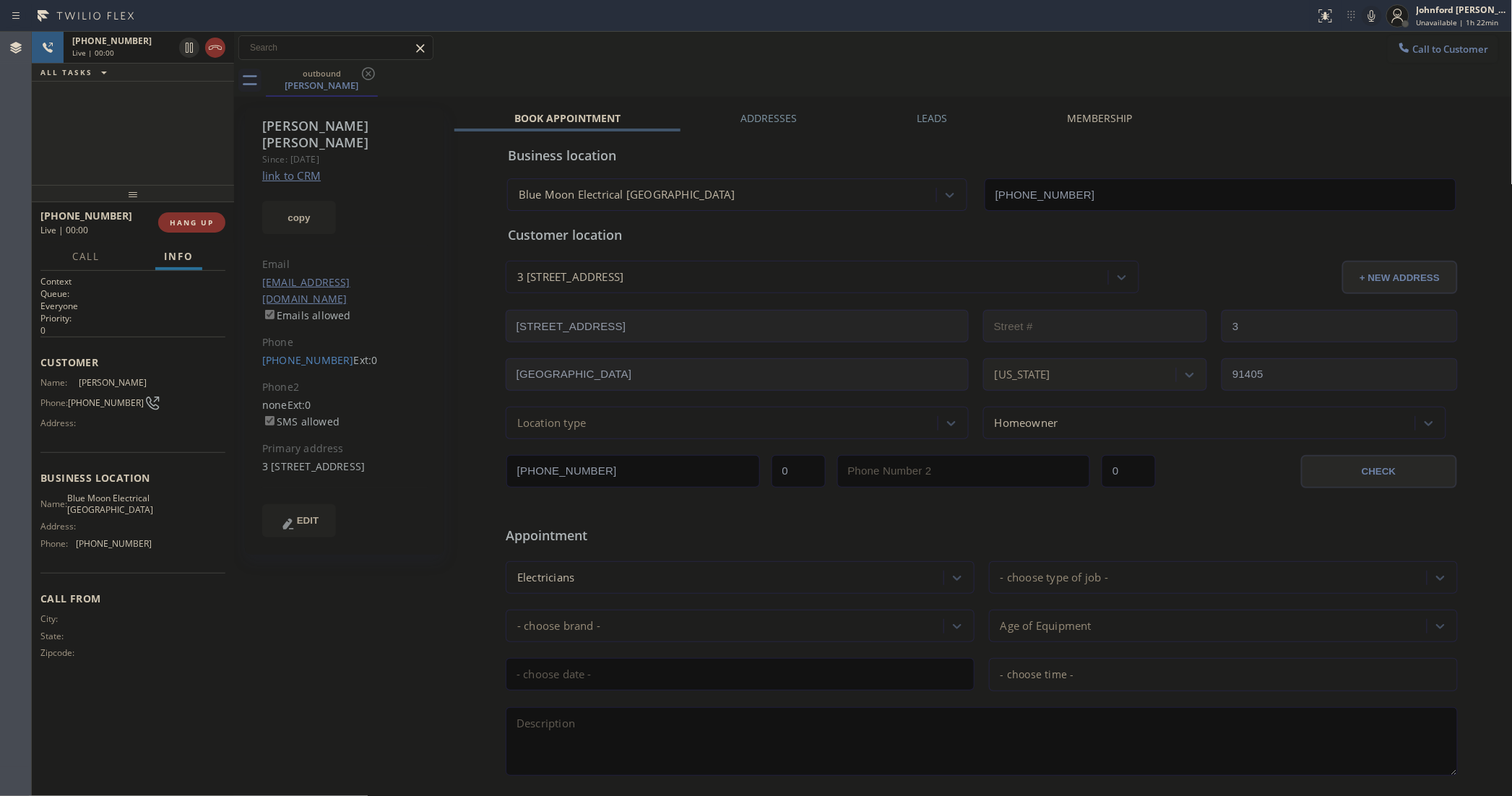
click at [92, 140] on div "[PHONE_NUMBER] Live | 00:00 ALL TASKS ALL TASKS ACTIVE TASKS TASKS IN WRAP UP" at bounding box center [132, 107] width 203 height 153
click at [1375, 15] on icon at bounding box center [1372, 16] width 7 height 12
click at [192, 217] on span "HANG UP" at bounding box center [192, 222] width 44 height 10
click at [205, 219] on span "COMPLETE" at bounding box center [189, 222] width 50 height 10
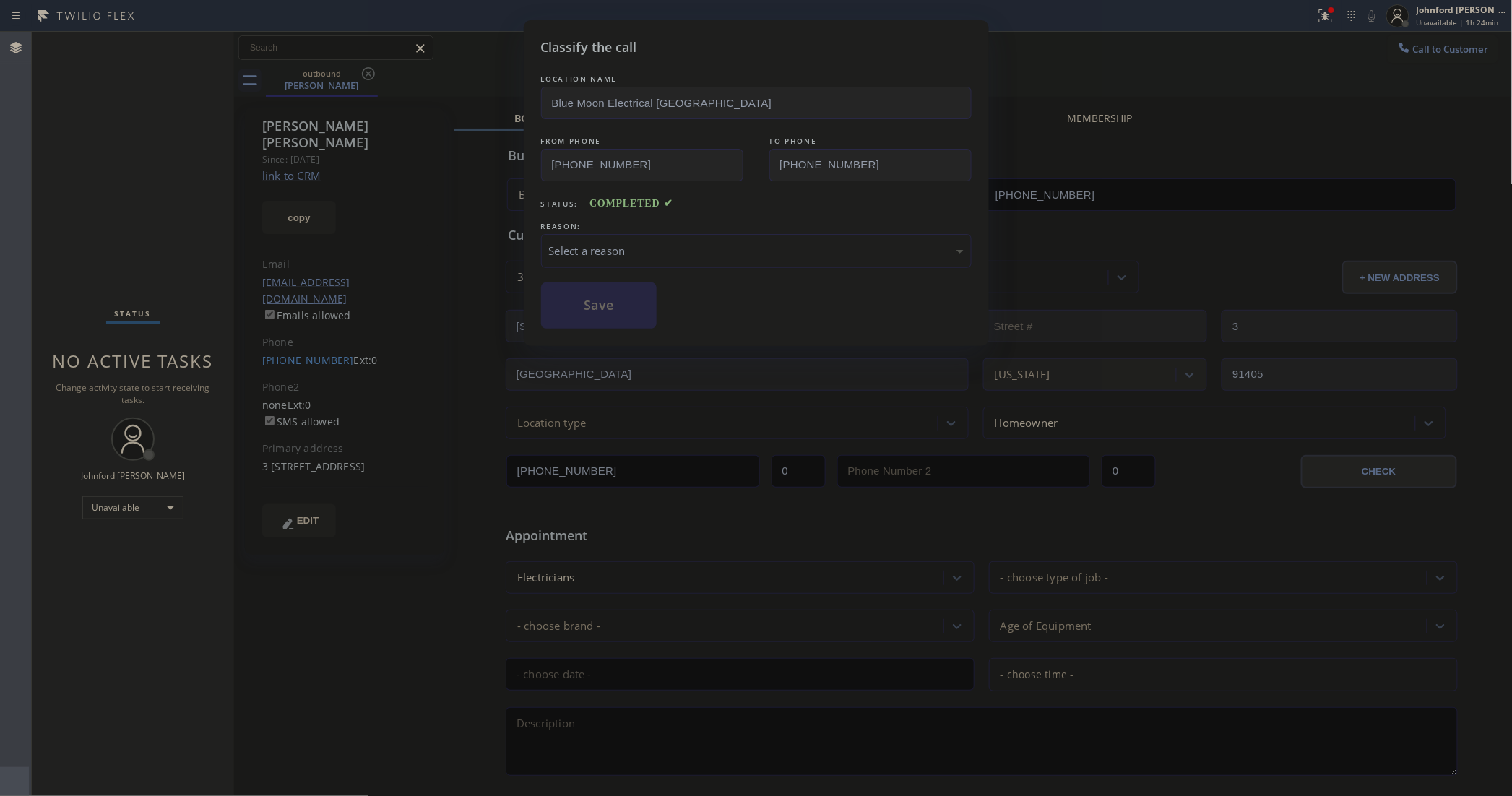
click at [605, 243] on div "Select a reason" at bounding box center [756, 251] width 415 height 17
click at [638, 304] on button "Save" at bounding box center [599, 305] width 116 height 46
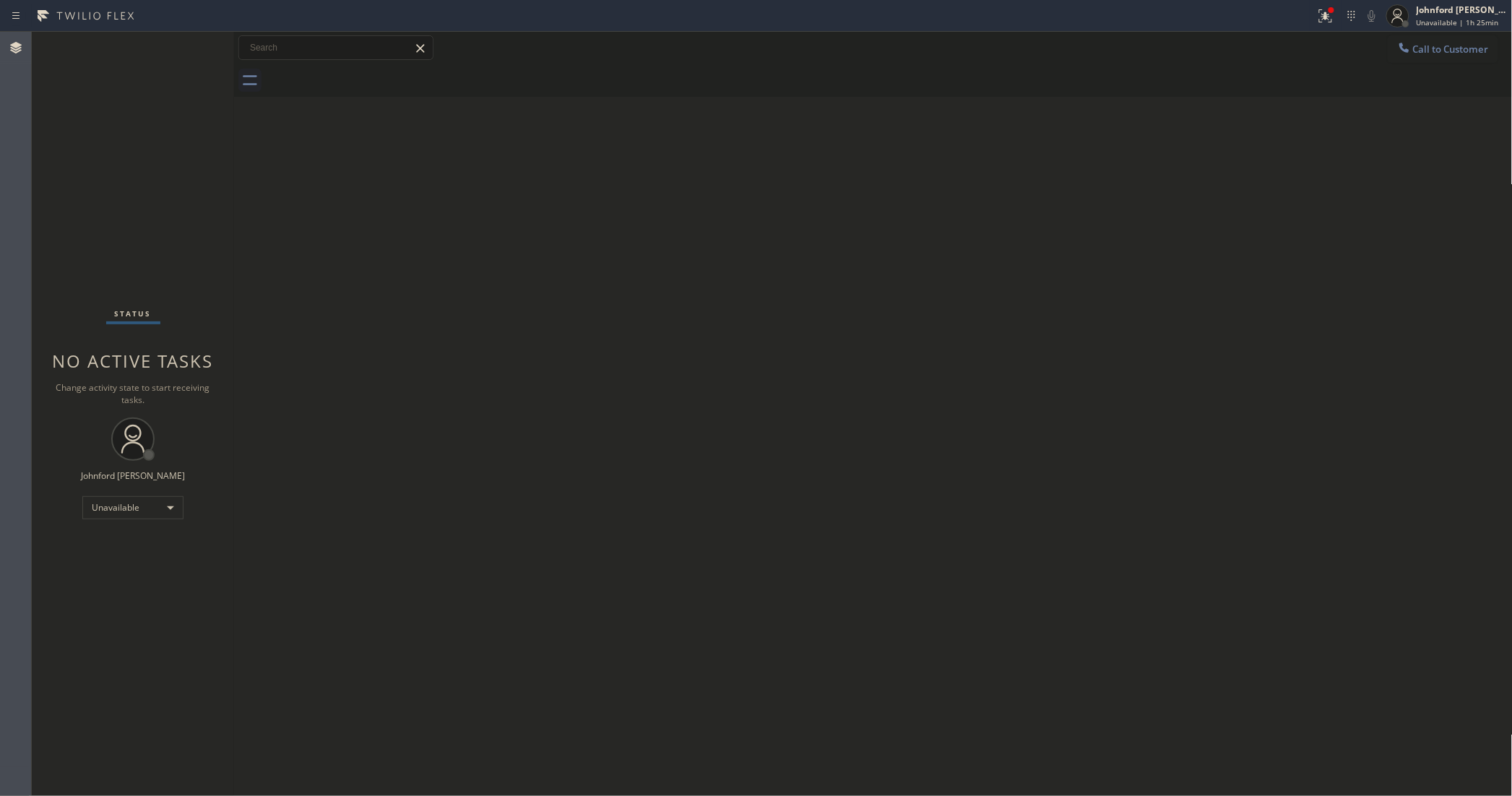
click at [1439, 55] on button "Call to Customer" at bounding box center [1443, 49] width 110 height 28
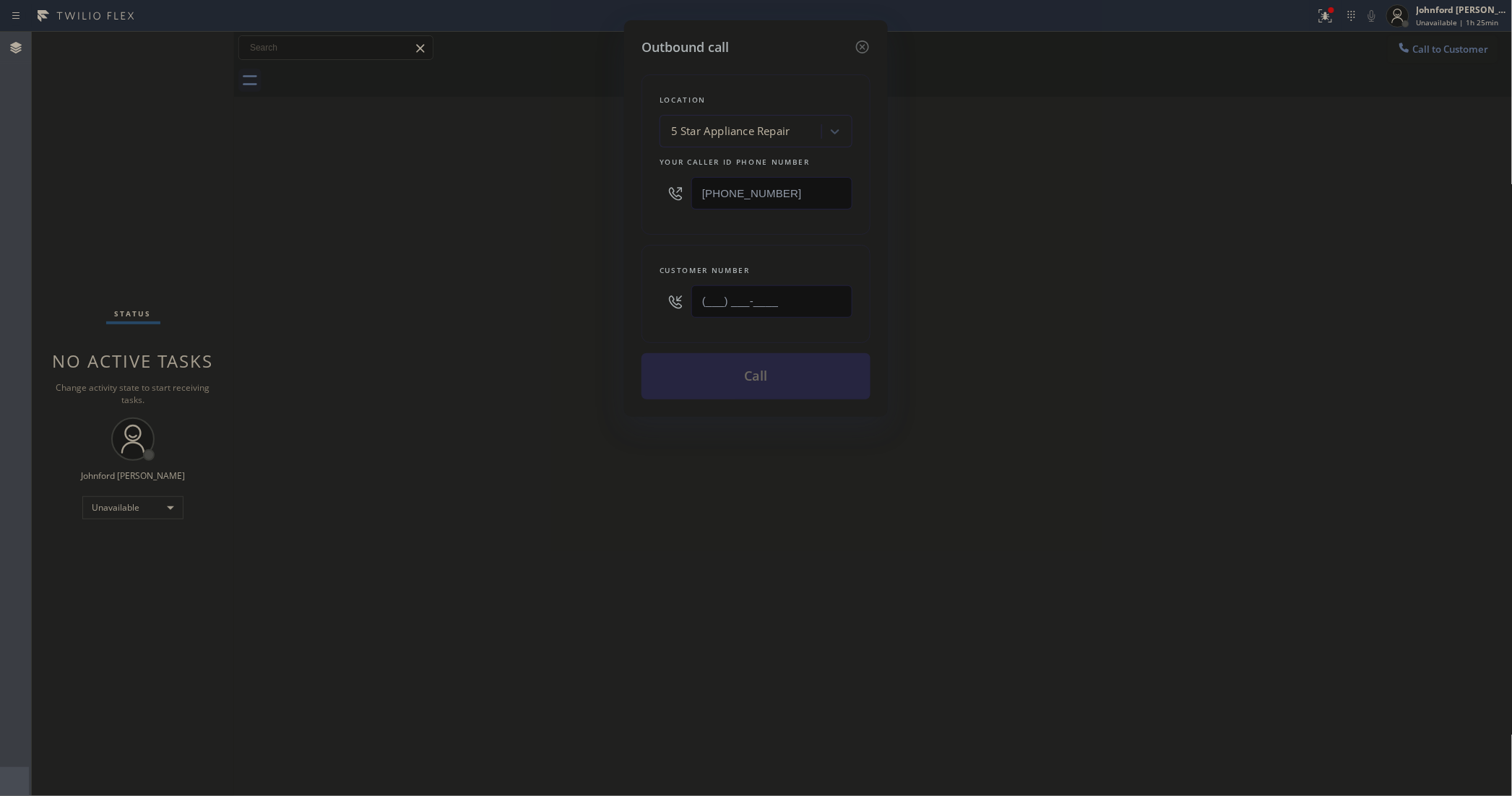
drag, startPoint x: 652, startPoint y: 295, endPoint x: 560, endPoint y: 293, distance: 92.0
click at [564, 293] on div "Outbound call Location 5 Star Appliance Repair Your caller id phone number [PHO…" at bounding box center [756, 398] width 1512 height 796
paste input "206) 391-9283"
type input "[PHONE_NUMBER]"
click at [499, 302] on div "Outbound call Location 5 Star Appliance Repair Your caller id phone number [PHO…" at bounding box center [756, 398] width 1512 height 796
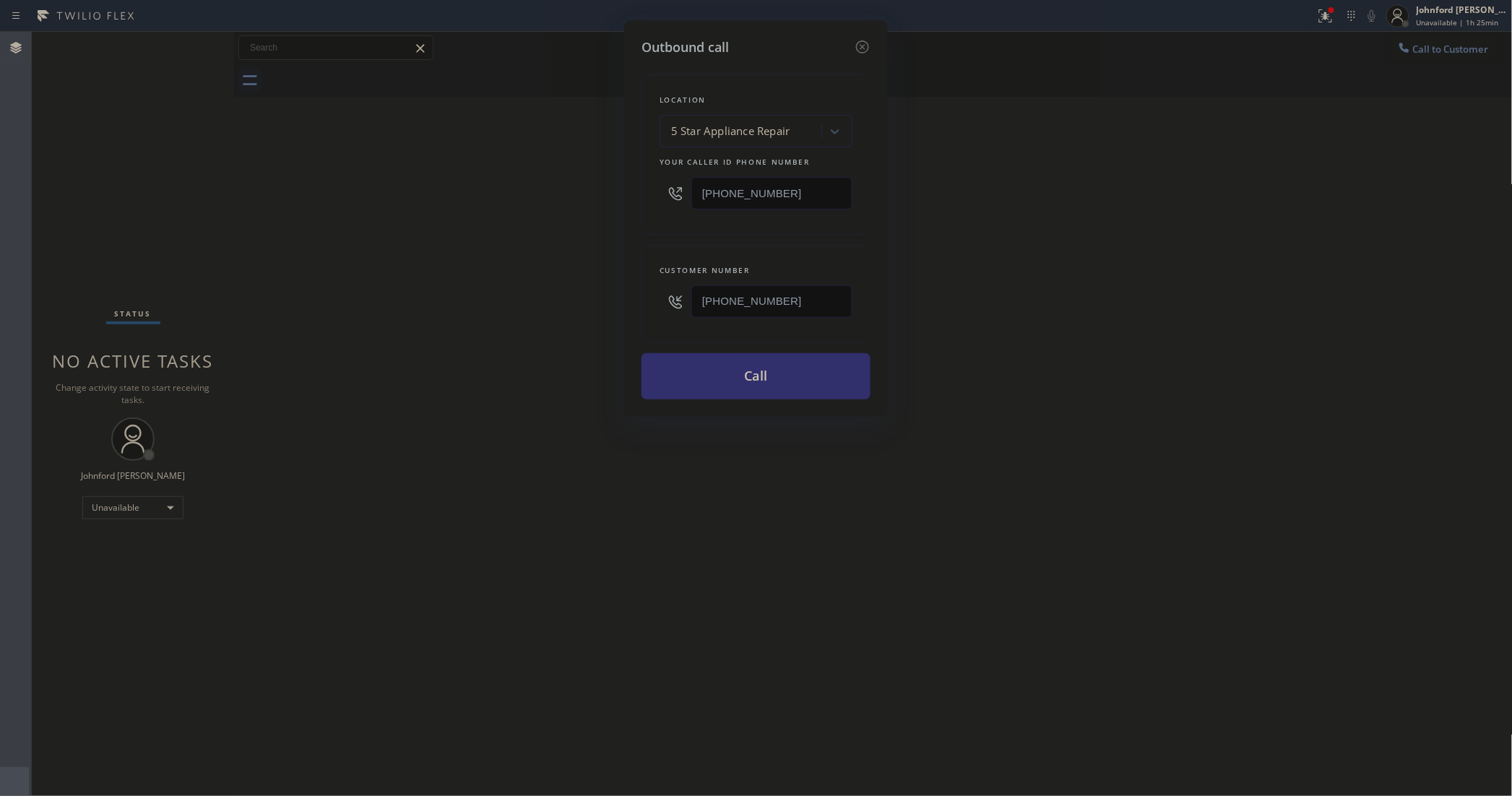
click at [711, 361] on button "Call" at bounding box center [755, 376] width 229 height 46
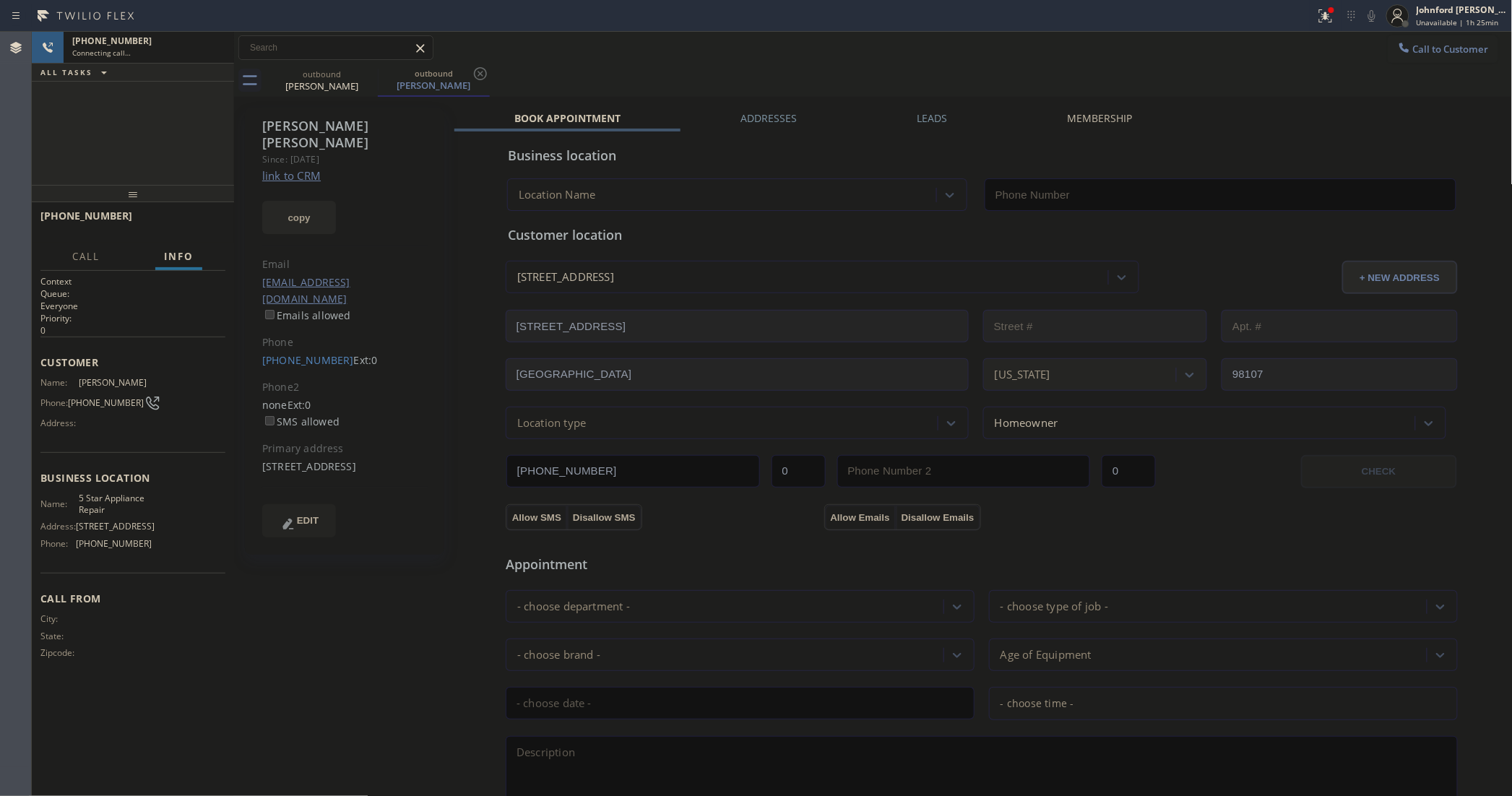
click at [313, 206] on button "copy" at bounding box center [299, 217] width 74 height 33
click at [294, 168] on link "link to CRM" at bounding box center [292, 175] width 58 height 15
type input "[PHONE_NUMBER]"
click at [206, 215] on button "HANG UP" at bounding box center [192, 222] width 67 height 20
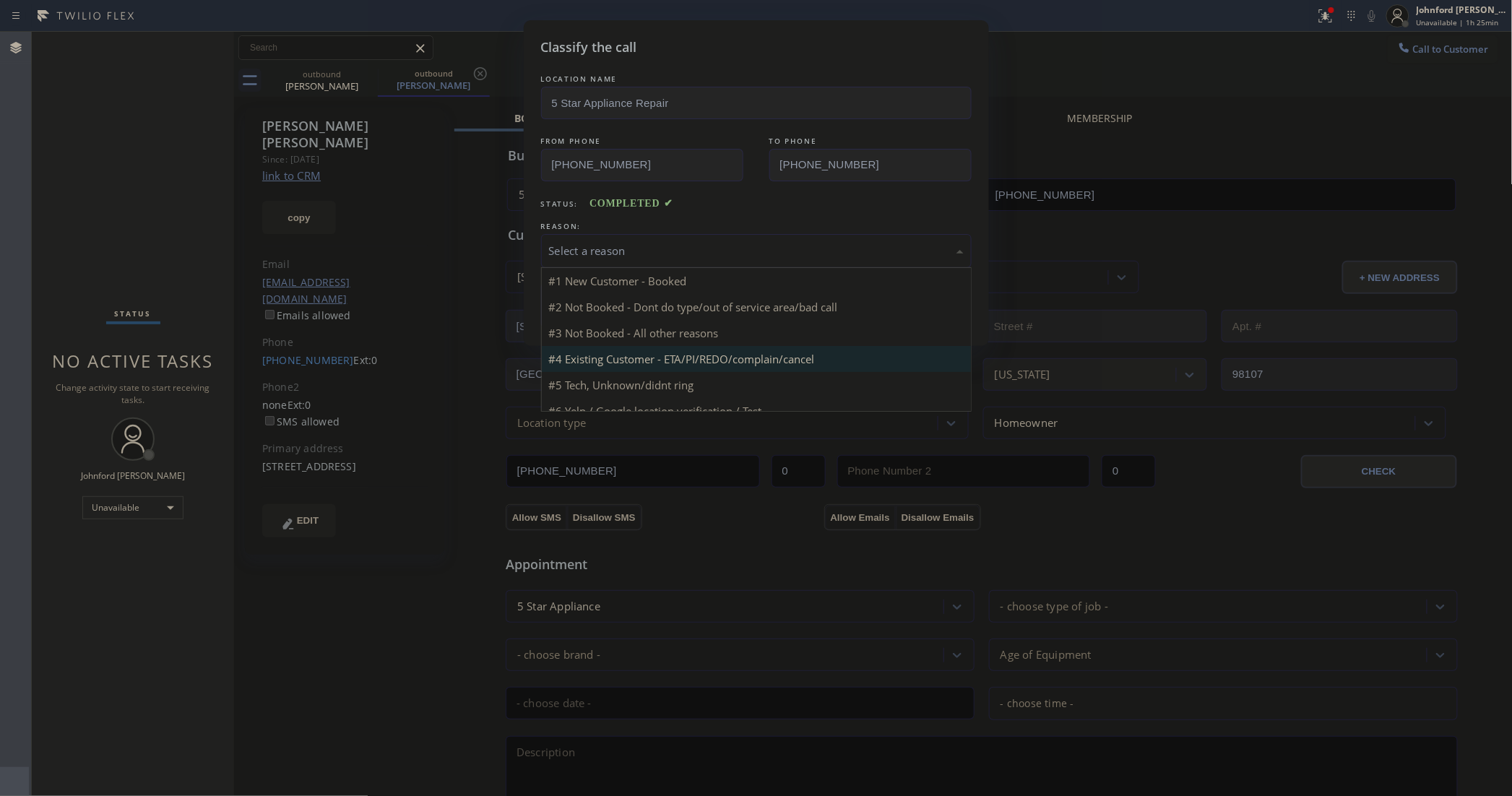
drag, startPoint x: 630, startPoint y: 235, endPoint x: 817, endPoint y: 319, distance: 205.0
click at [633, 235] on div "Select a reason" at bounding box center [756, 251] width 431 height 34
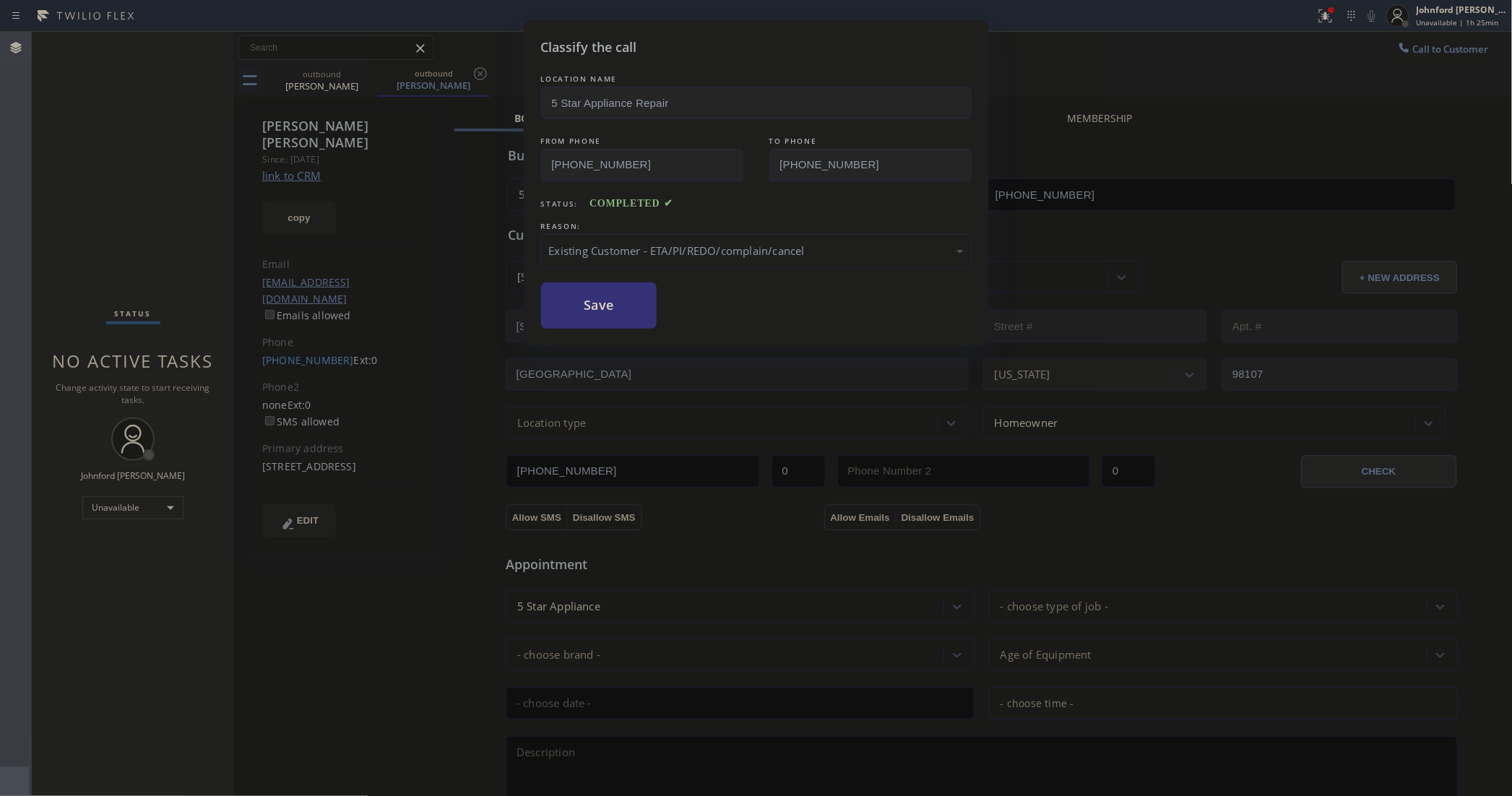
drag, startPoint x: 636, startPoint y: 308, endPoint x: 504, endPoint y: 319, distance: 132.5
click at [636, 308] on button "Save" at bounding box center [599, 305] width 116 height 46
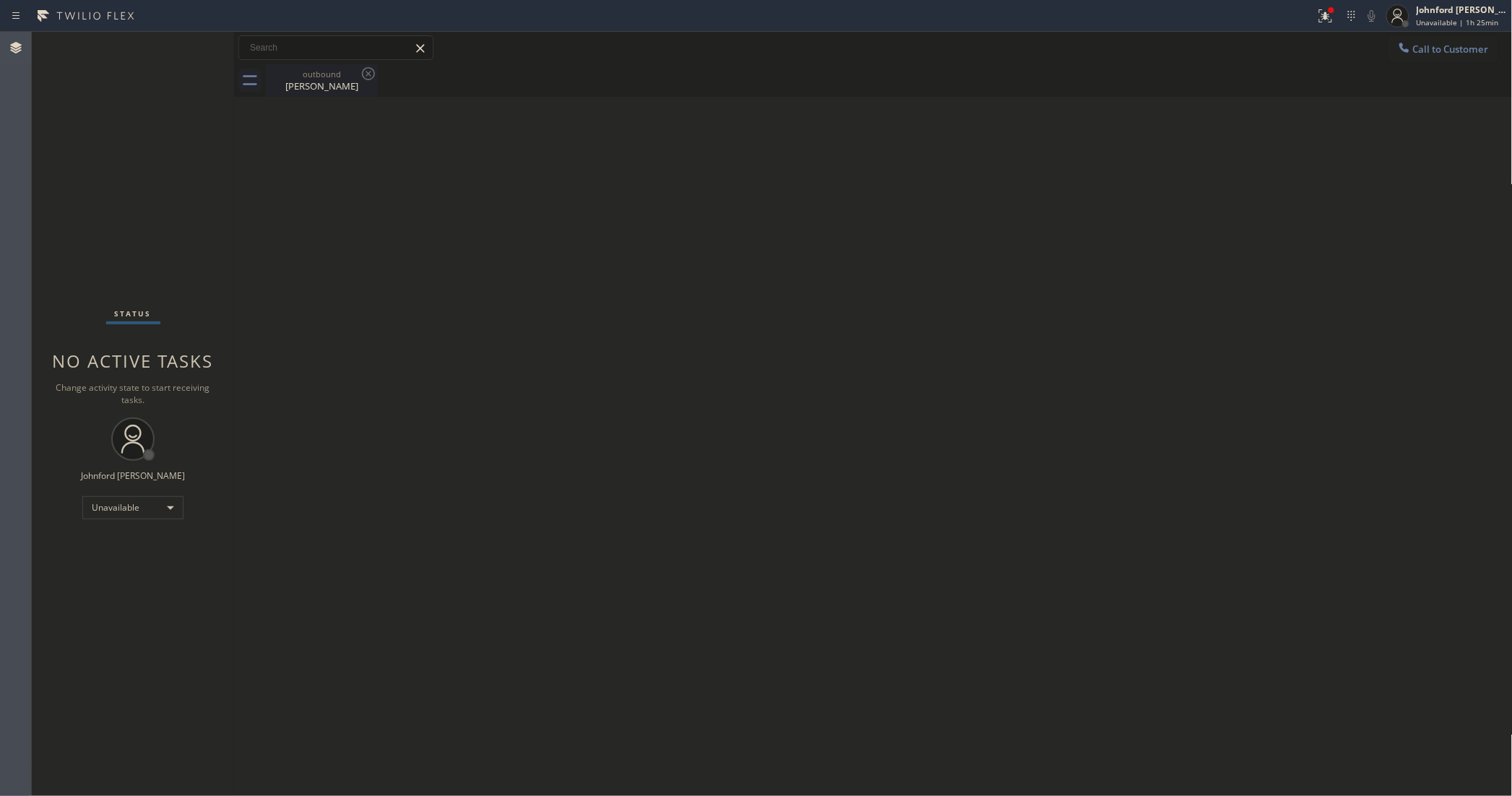
click at [320, 88] on div "[PERSON_NAME]" at bounding box center [322, 86] width 109 height 13
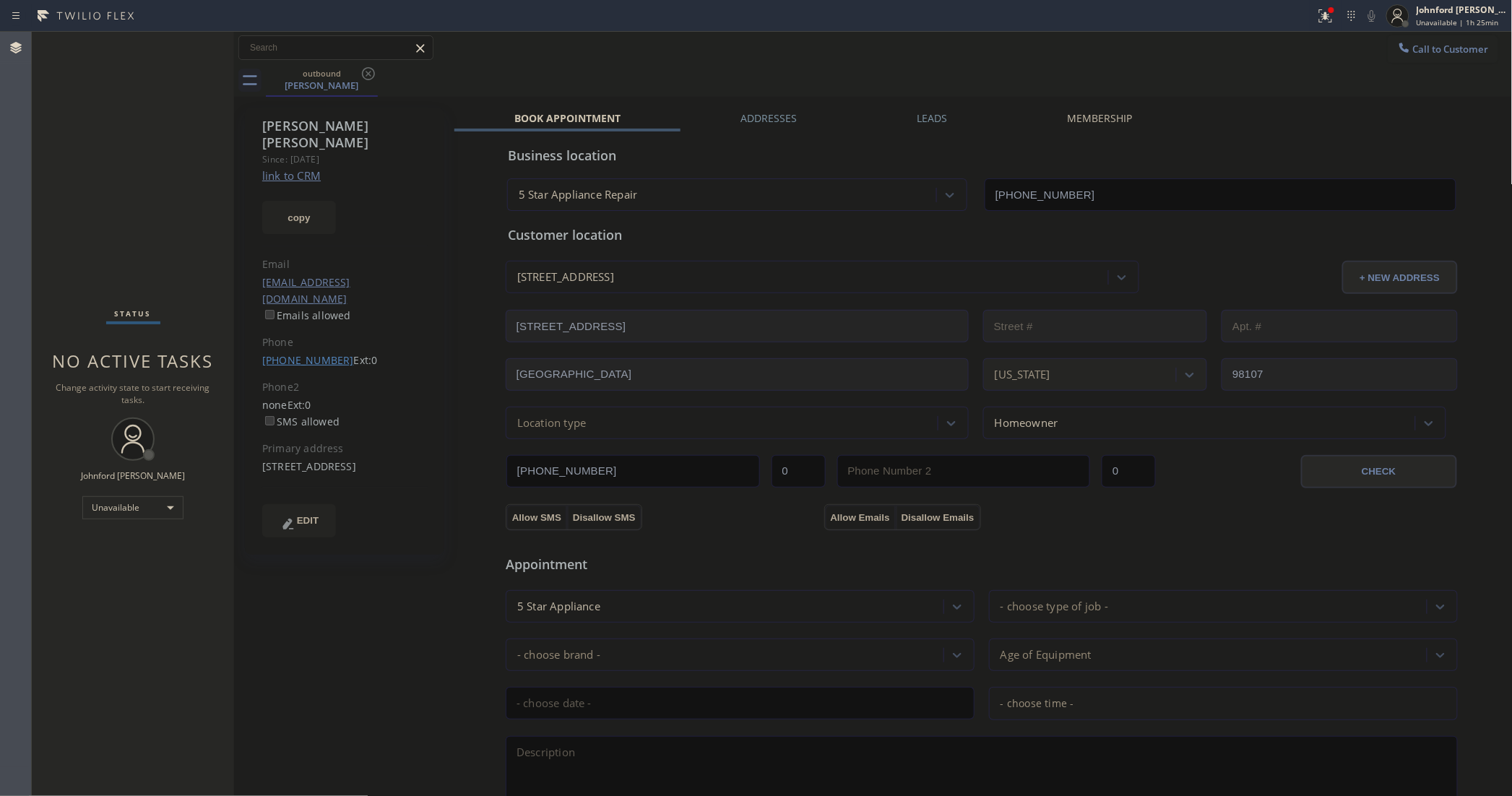
click at [314, 353] on link "[PHONE_NUMBER]" at bounding box center [308, 360] width 91 height 14
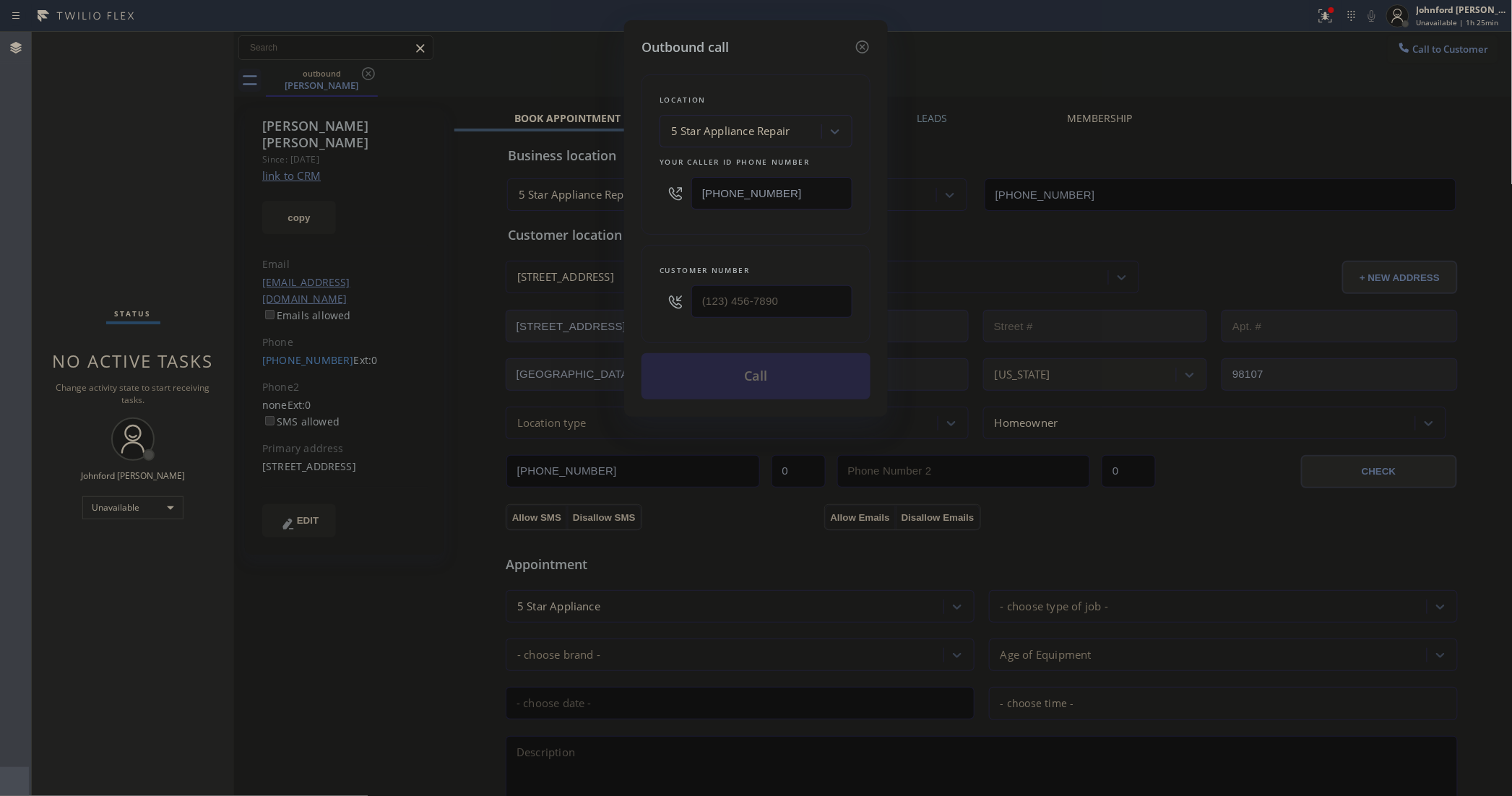
type input "[PHONE_NUMBER]"
drag, startPoint x: 802, startPoint y: 177, endPoint x: 619, endPoint y: 197, distance: 184.1
click at [619, 197] on div "Outbound call Location 5 Star Appliance Repair Your caller id phone number [PHO…" at bounding box center [756, 398] width 1512 height 796
paste input "206) 309-8891"
type input "[PHONE_NUMBER]"
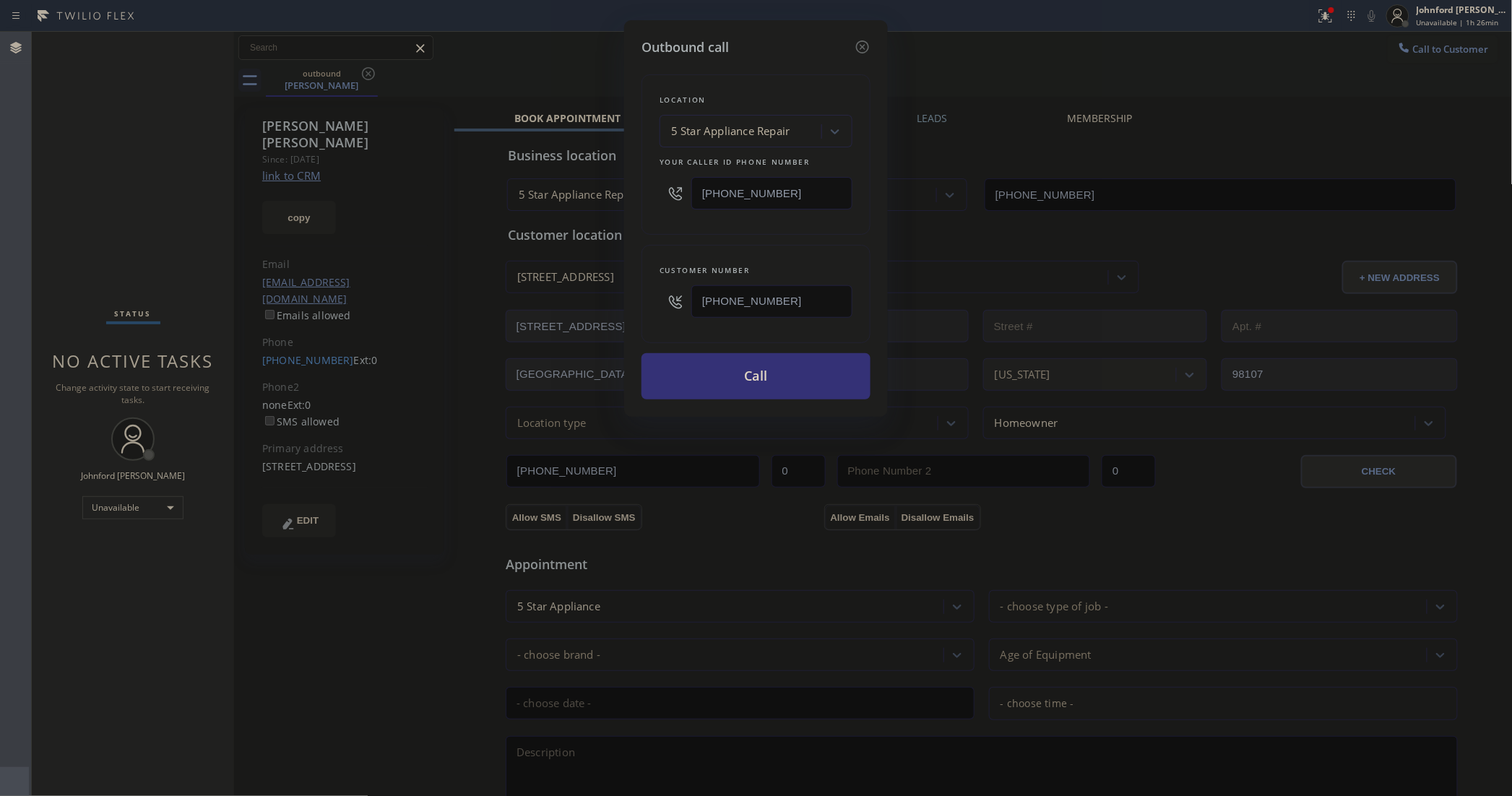
click at [616, 235] on div "Outbound call Location 5 Star Appliance Repair Your caller id phone number [PHO…" at bounding box center [756, 398] width 1512 height 796
click at [705, 371] on button "Call" at bounding box center [755, 376] width 229 height 46
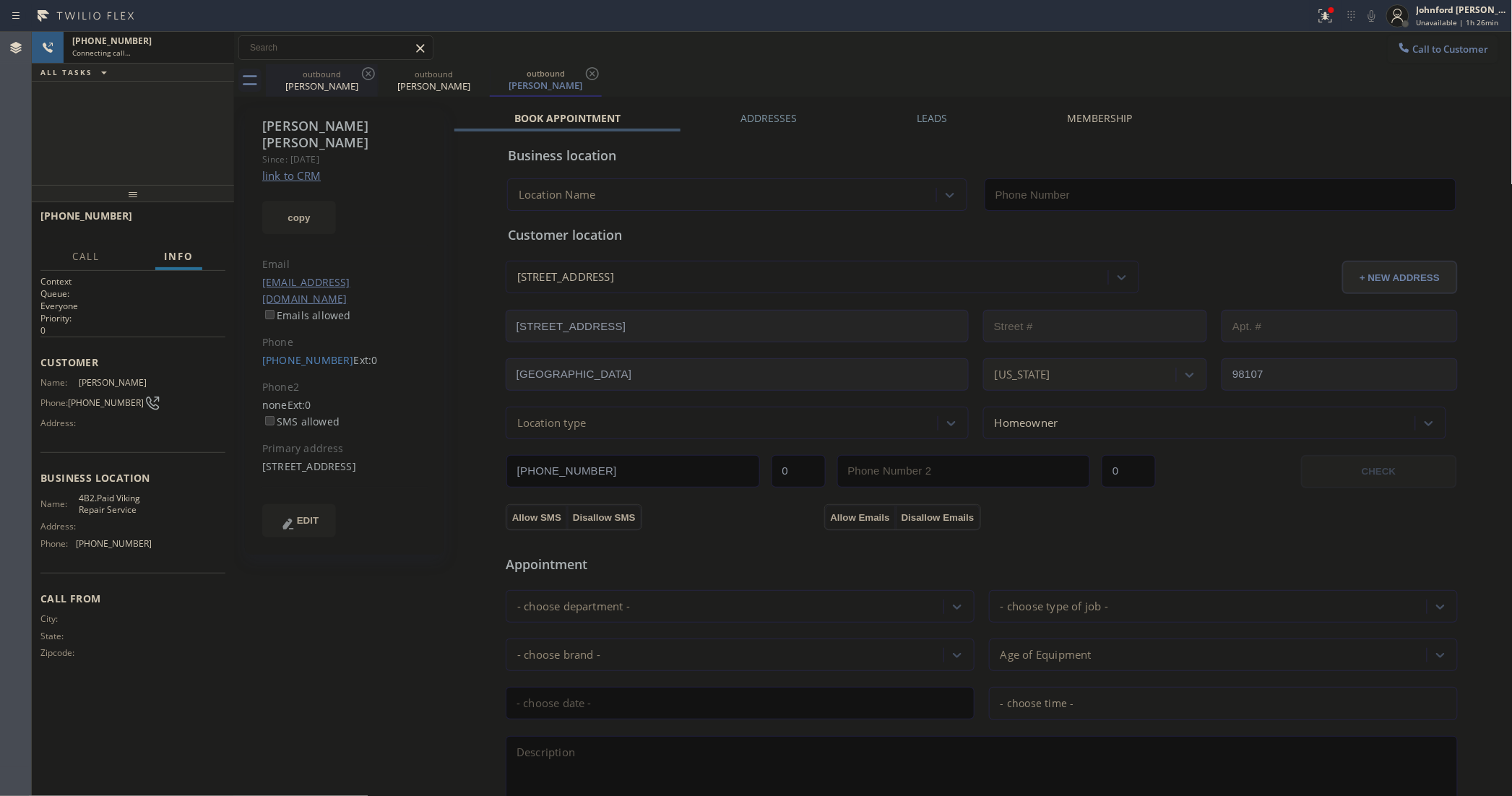
type input "[PHONE_NUMBER]"
drag, startPoint x: 365, startPoint y: 71, endPoint x: 817, endPoint y: 75, distance: 452.0
click at [0, 0] on icon at bounding box center [0, 0] width 0 height 0
drag, startPoint x: 817, startPoint y: 75, endPoint x: 991, endPoint y: 5, distance: 187.6
click at [824, 75] on div "outbound [PERSON_NAME] outbound [PERSON_NAME]" at bounding box center [889, 80] width 1247 height 32
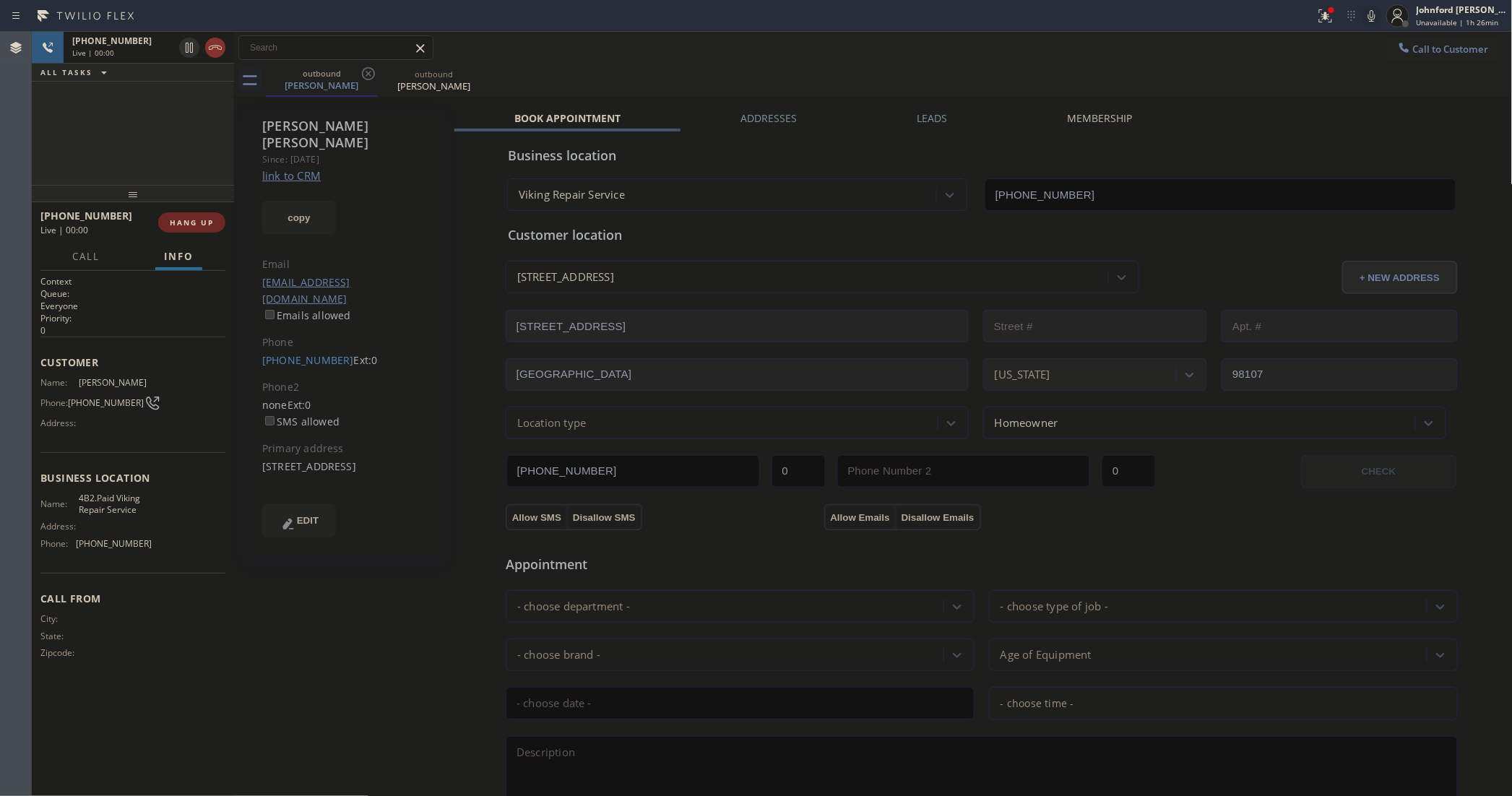
click at [201, 217] on span "HANG UP" at bounding box center [192, 222] width 44 height 10
click at [62, 151] on div "ALL TASKS ALL TASKS ACTIVE TASKS TASKS IN WRAP UP [PHONE_NUMBER] Wrap up | 00:28" at bounding box center [132, 107] width 203 height 153
click at [200, 202] on div at bounding box center [132, 194] width 203 height 18
click at [192, 224] on span "COMPLETE" at bounding box center [189, 222] width 50 height 10
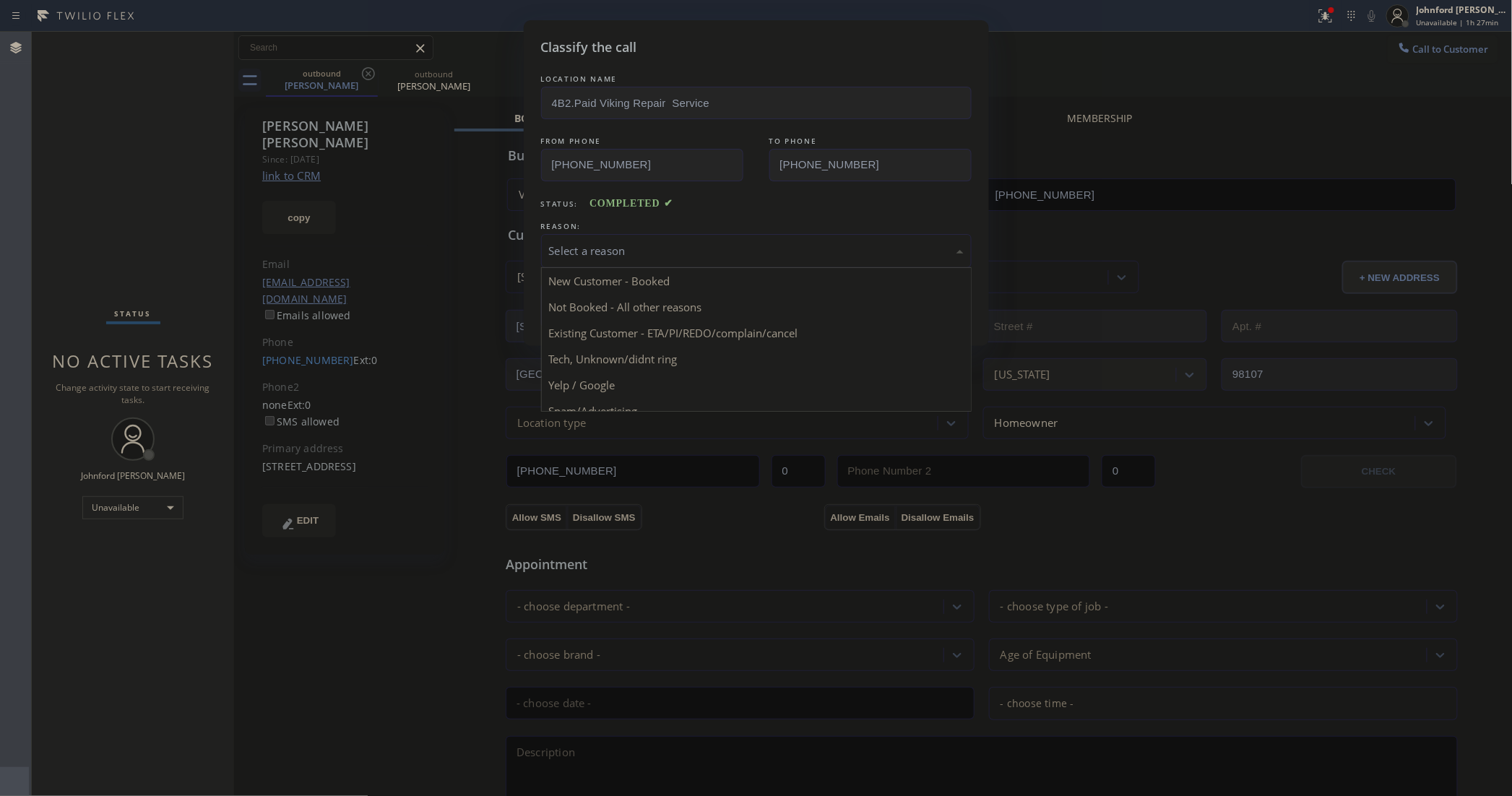
click at [647, 253] on div "Select a reason" at bounding box center [756, 251] width 415 height 17
click at [627, 330] on div "Classify the call LOCATION NAME 4B2.Paid Viking Repair Service FROM PHONE [PHON…" at bounding box center [756, 183] width 465 height 326
click at [624, 323] on button "Save" at bounding box center [599, 305] width 116 height 46
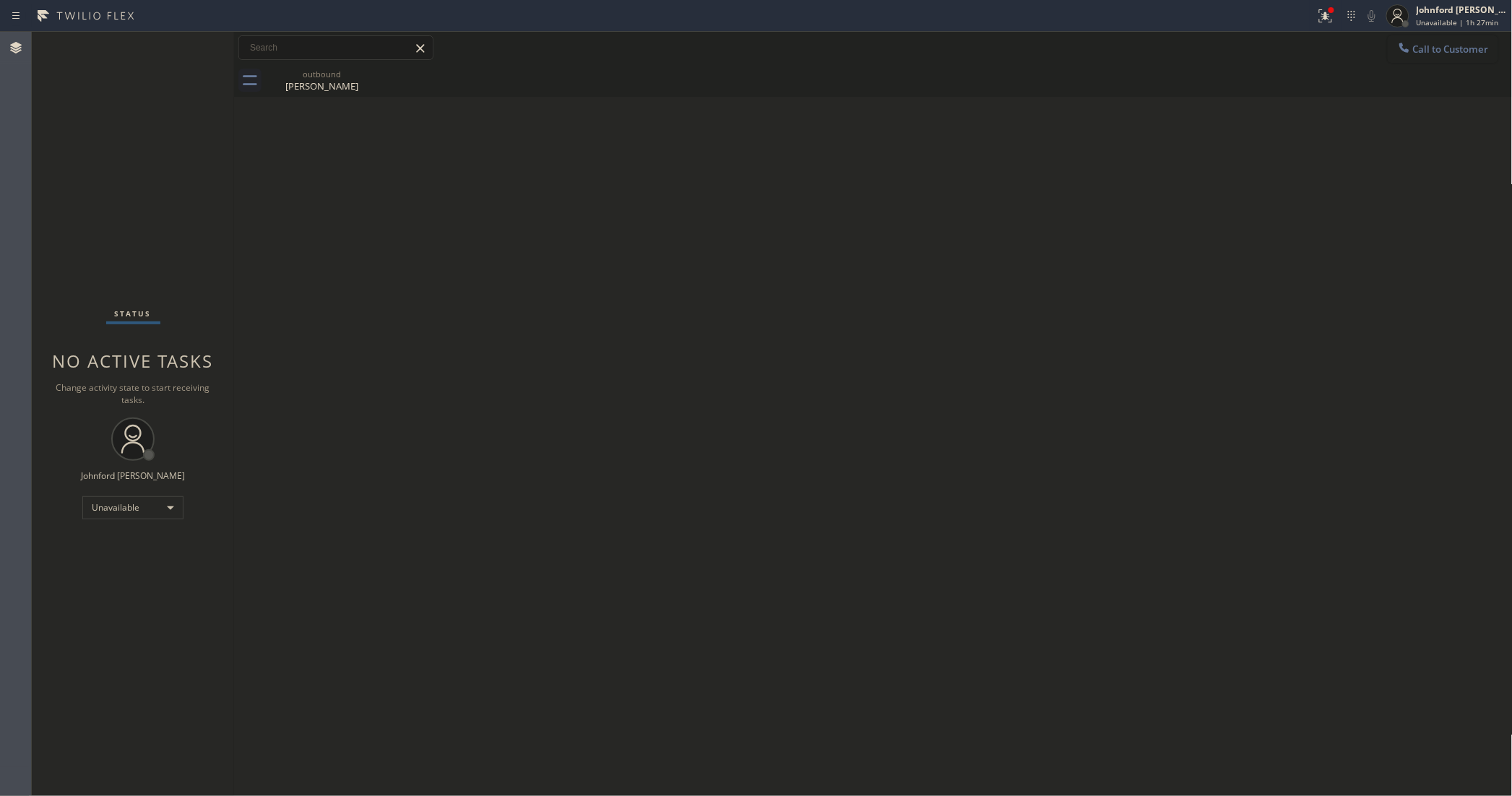
click at [1402, 41] on icon at bounding box center [1405, 48] width 15 height 15
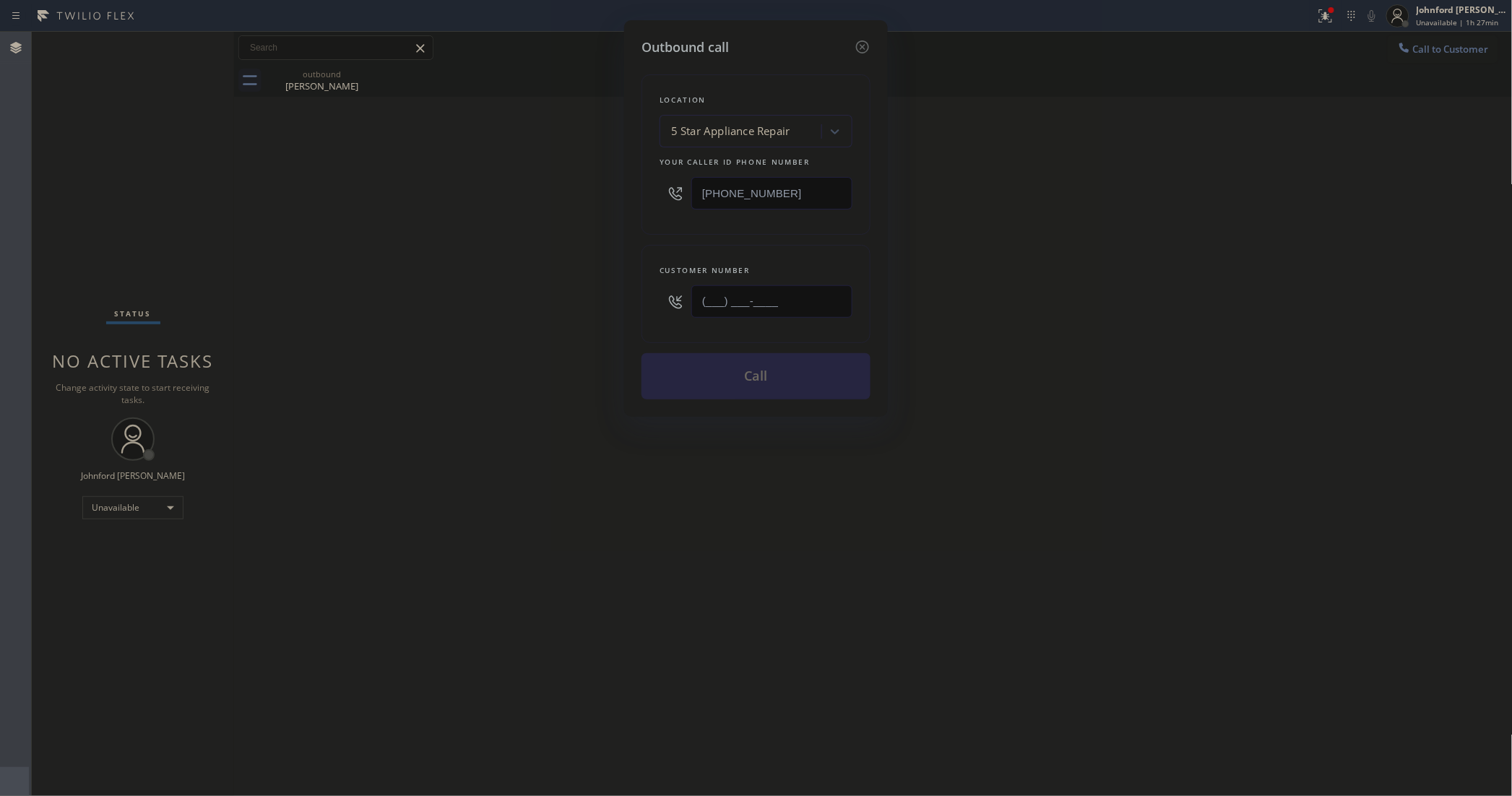
drag, startPoint x: 799, startPoint y: 297, endPoint x: 546, endPoint y: 333, distance: 255.5
click at [546, 333] on div "Outbound call Location 5 Star Appliance Repair Your caller id phone number [PHO…" at bounding box center [756, 398] width 1512 height 796
paste input "818) 419-4517"
type input "[PHONE_NUMBER]"
click at [544, 333] on div "Outbound call Location 5 Star Appliance Repair Your caller id phone number [PHO…" at bounding box center [756, 398] width 1512 height 796
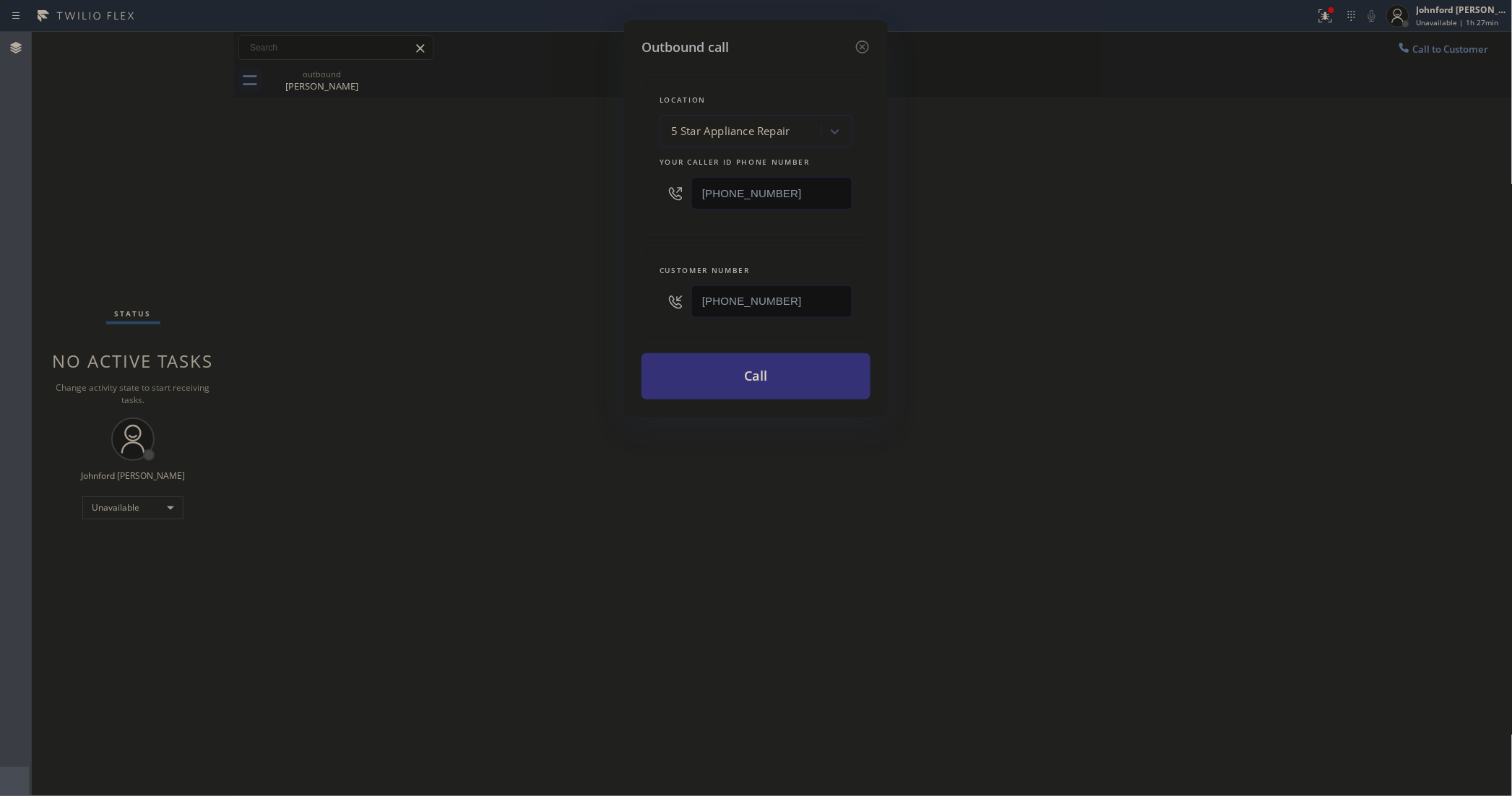
drag, startPoint x: 789, startPoint y: 195, endPoint x: 597, endPoint y: 200, distance: 192.1
click at [597, 200] on div "Outbound call Location 5 Star Appliance Repair Your caller id phone number [PHO…" at bounding box center [756, 398] width 1512 height 796
paste input "8) 800-3094"
type input "[PHONE_NUMBER]"
click at [457, 270] on div "Outbound call Location 5 Star Appliance Repair Your caller id phone number [PHO…" at bounding box center [756, 398] width 1512 height 796
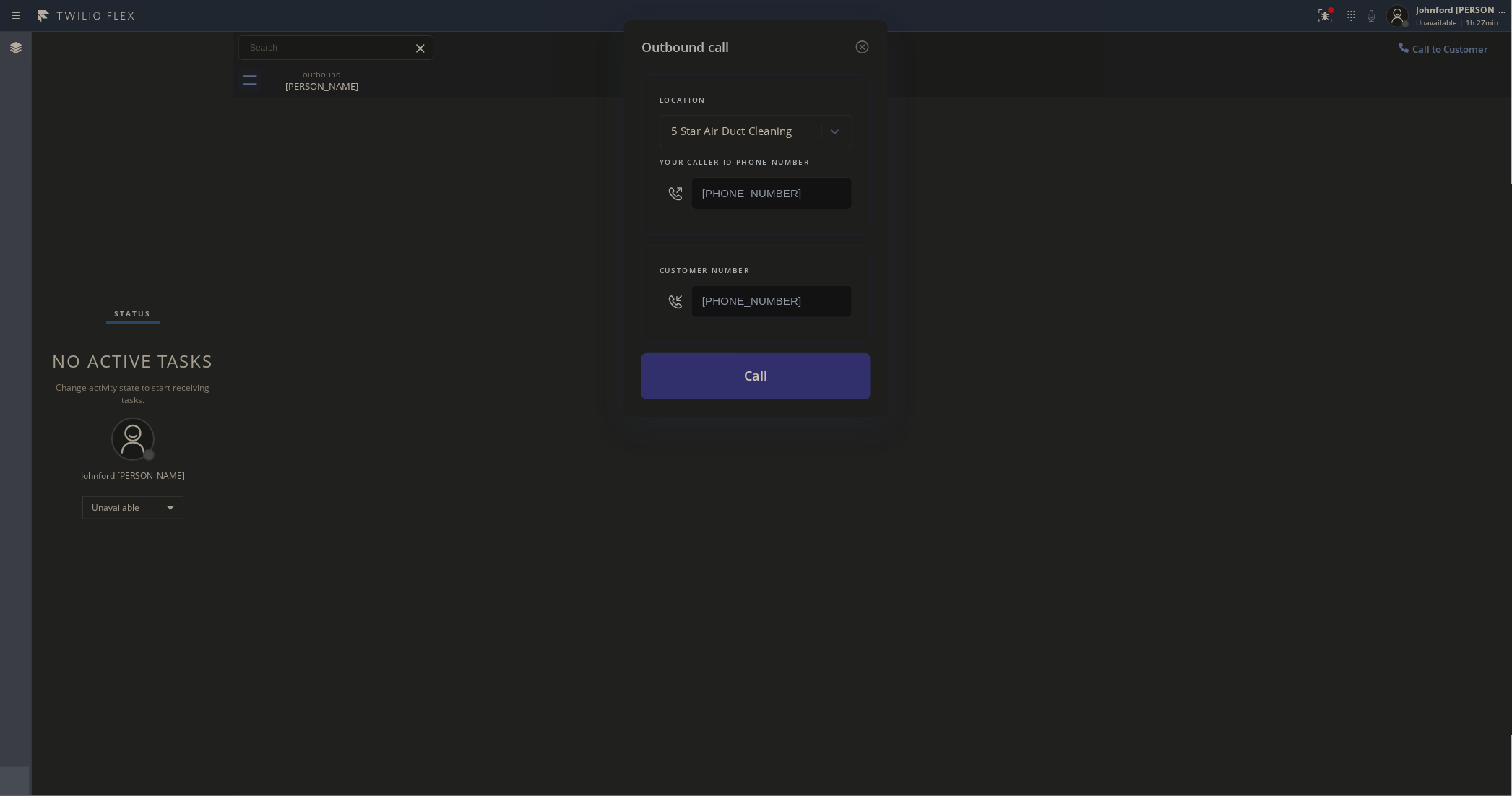
click at [749, 383] on button "Call" at bounding box center [755, 376] width 229 height 46
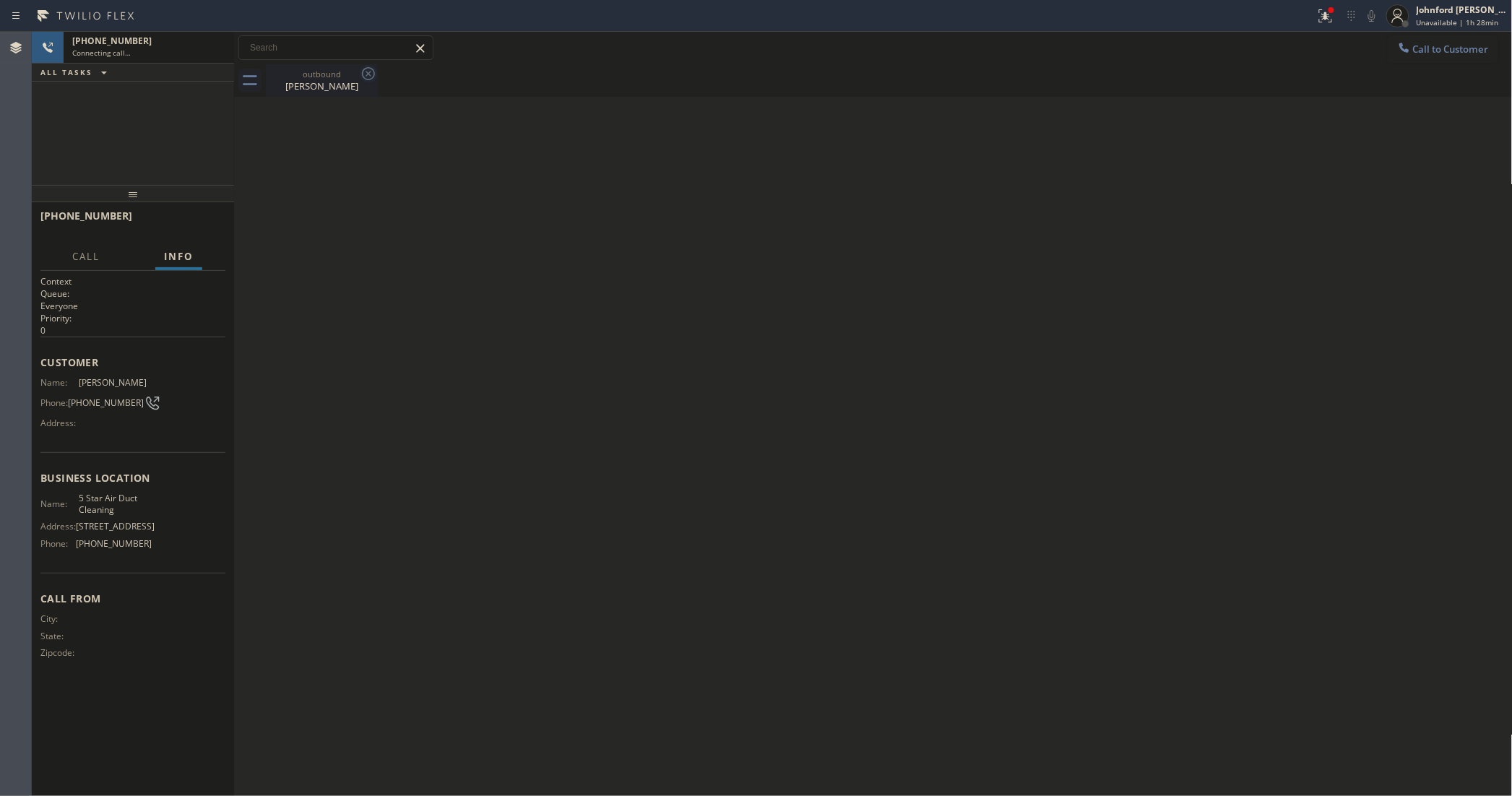
click at [367, 76] on icon at bounding box center [368, 74] width 18 height 18
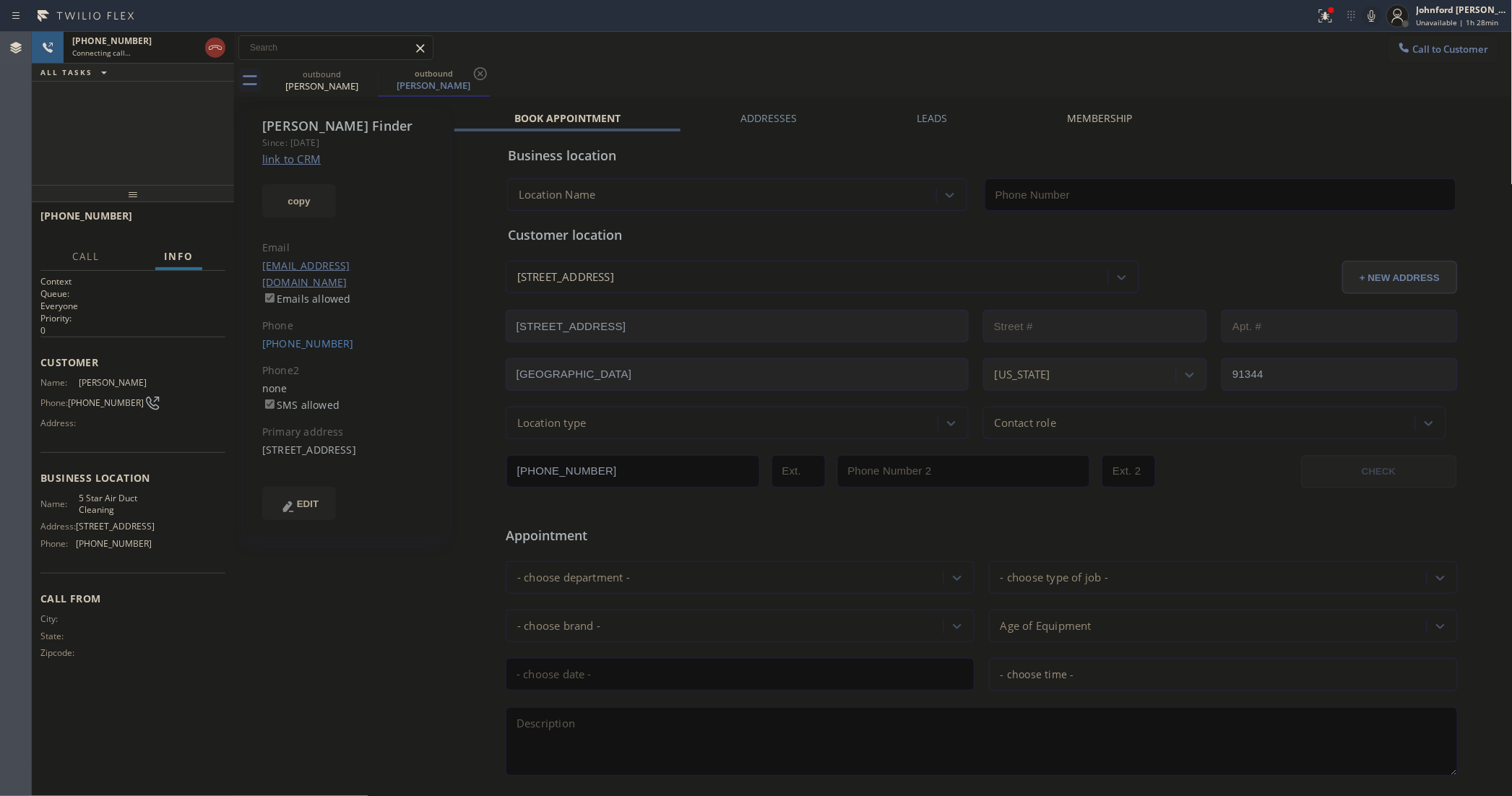
type input "[PHONE_NUMBER]"
click at [923, 116] on label "Leads" at bounding box center [932, 118] width 30 height 14
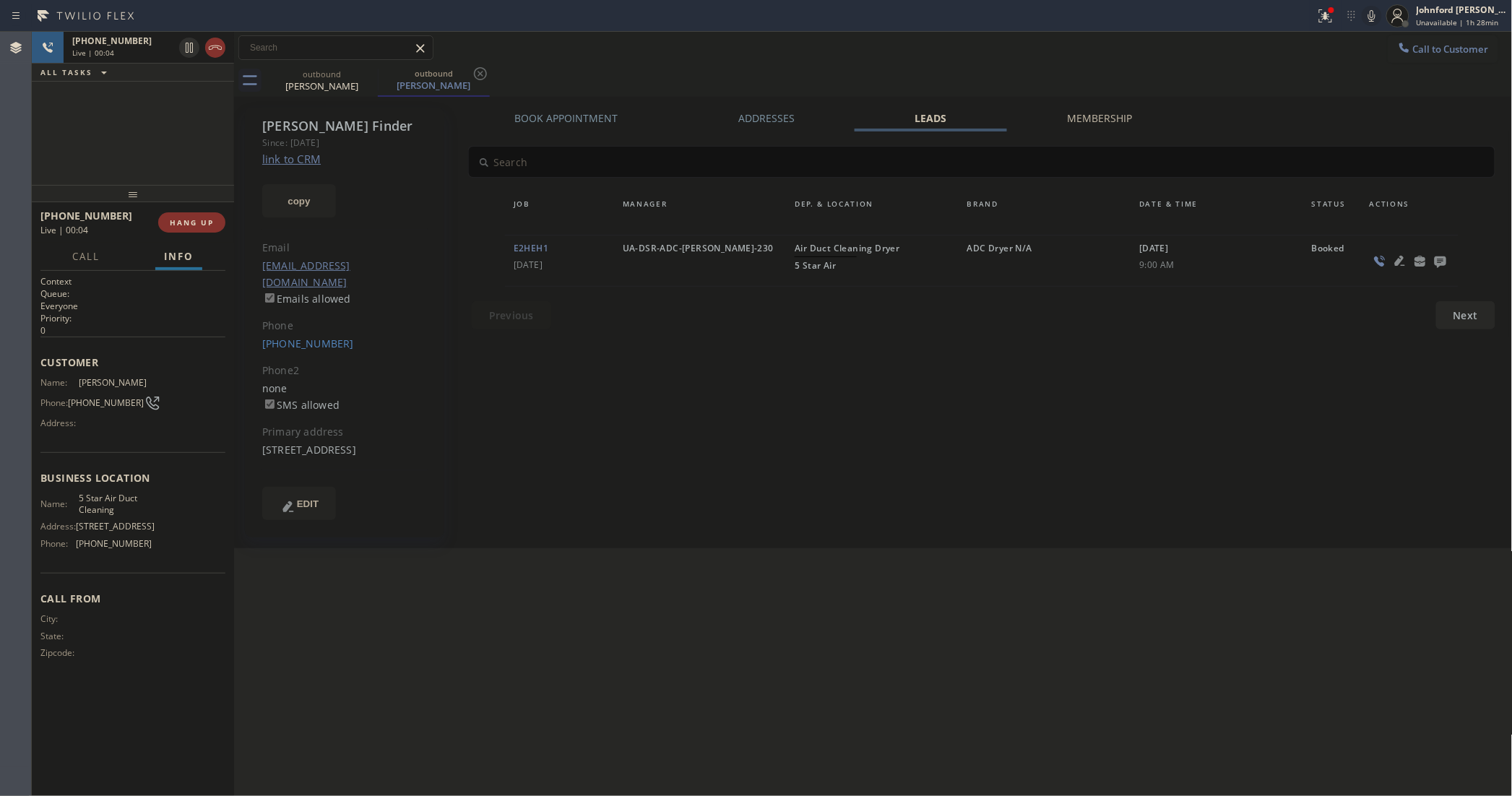
click at [1440, 259] on icon at bounding box center [1440, 261] width 18 height 18
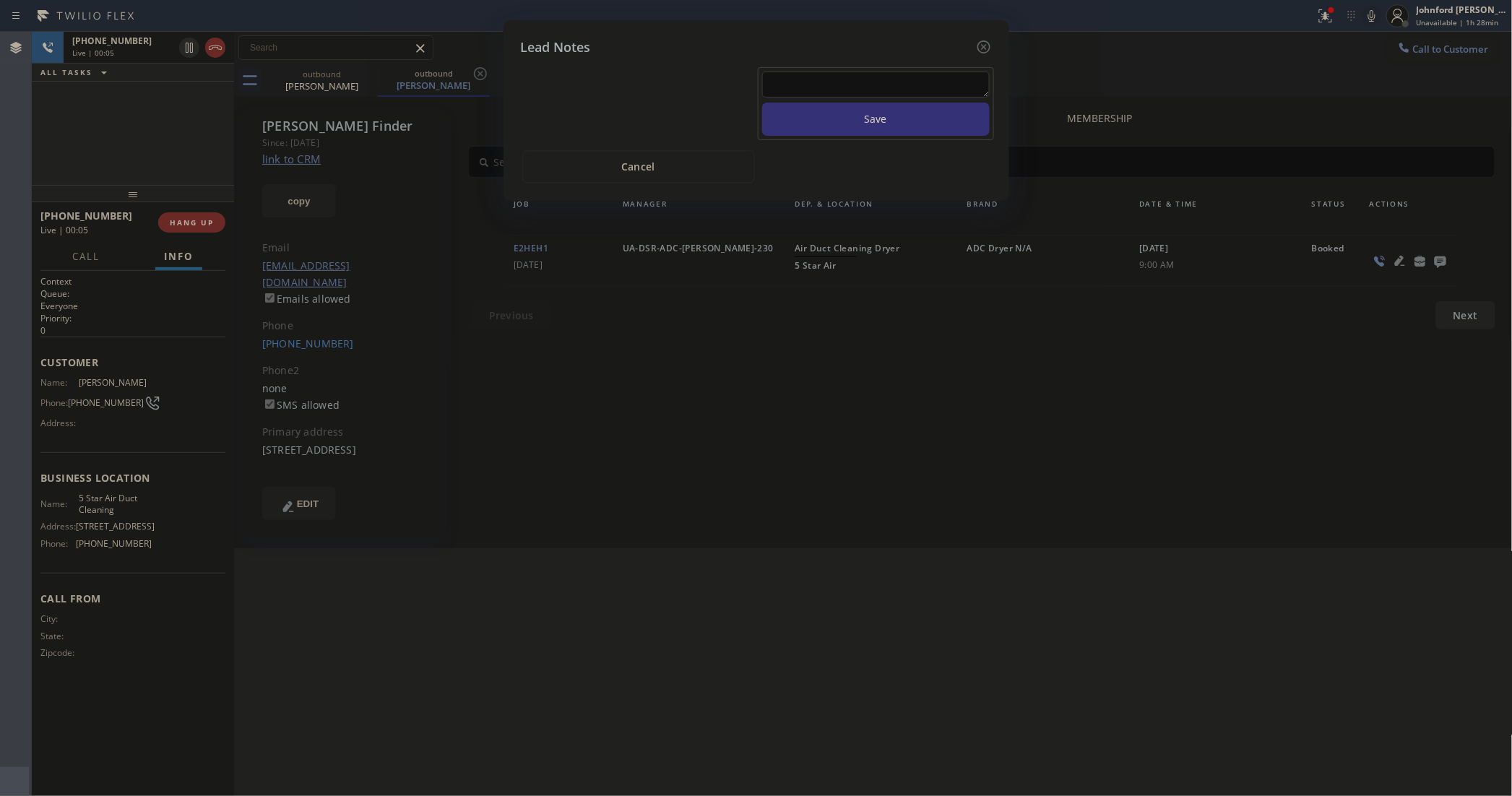
click at [879, 72] on textarea at bounding box center [875, 85] width 227 height 26
paste textarea "Working on this lead - please transfer to me"
type textarea "Working on this lead - please transfer to me"
click at [845, 106] on button "Save" at bounding box center [875, 118] width 227 height 33
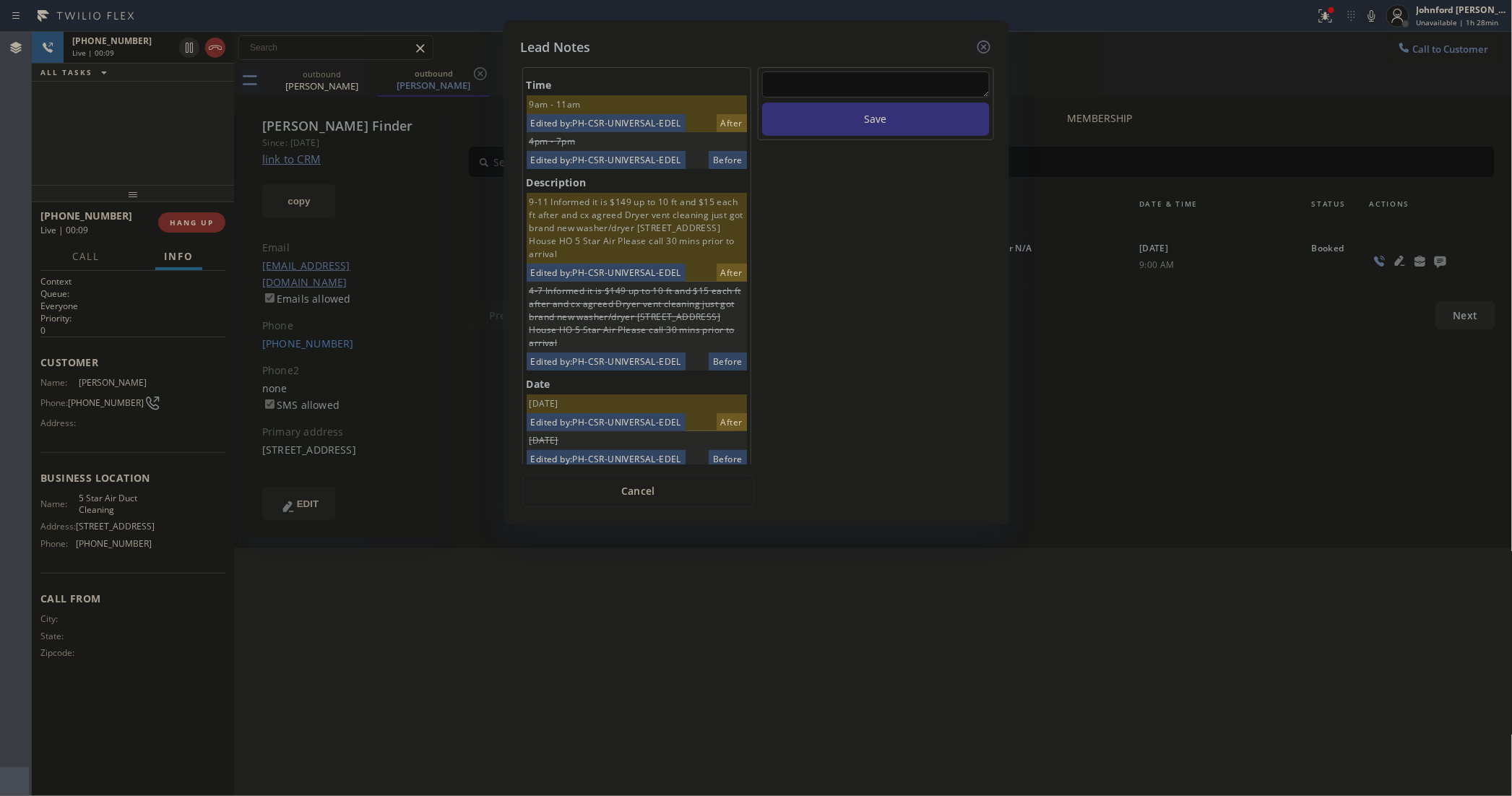
click at [984, 40] on icon at bounding box center [984, 47] width 18 height 18
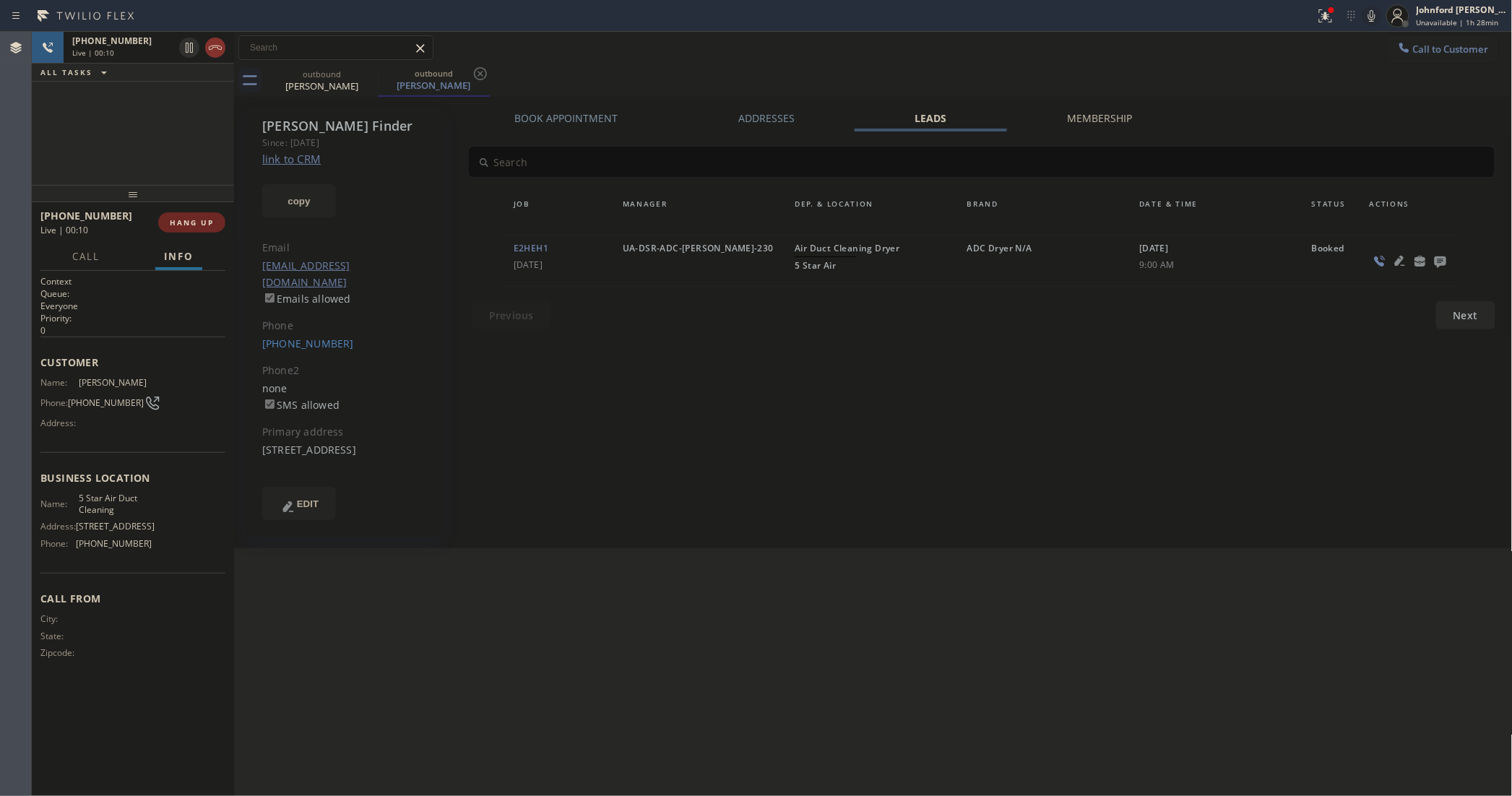
click at [215, 224] on button "HANG UP" at bounding box center [192, 222] width 67 height 20
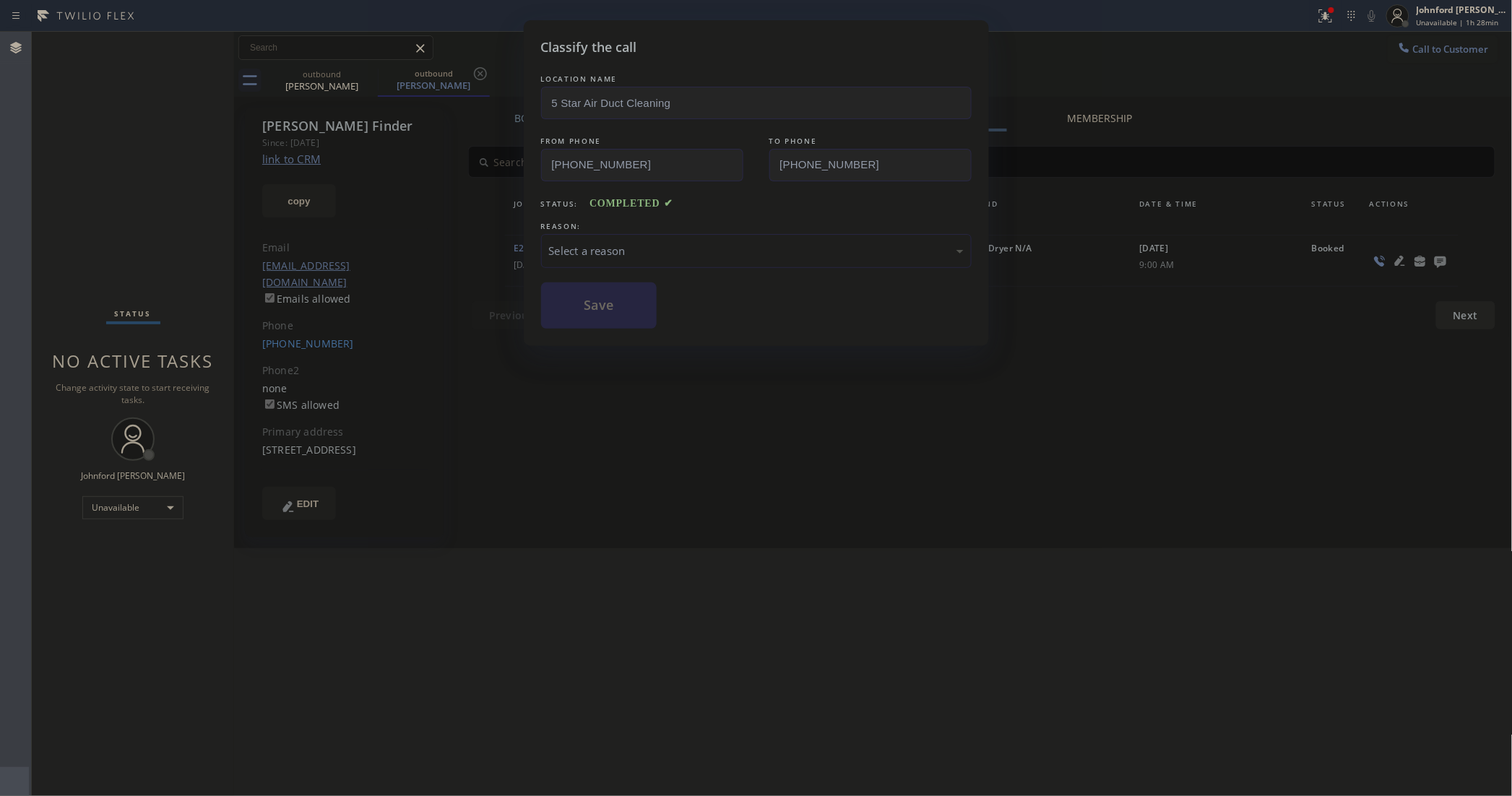
click at [659, 221] on div "REASON:" at bounding box center [756, 226] width 431 height 15
click at [699, 268] on div "LOCATION NAME 5 Star Air Duct Cleaning FROM PHONE [PHONE_NUMBER] TO PHONE [PHON…" at bounding box center [756, 200] width 431 height 257
drag, startPoint x: 717, startPoint y: 250, endPoint x: 797, endPoint y: 261, distance: 80.8
click at [757, 250] on div "Select a reason" at bounding box center [756, 251] width 415 height 17
click at [594, 315] on button "Save" at bounding box center [599, 305] width 116 height 46
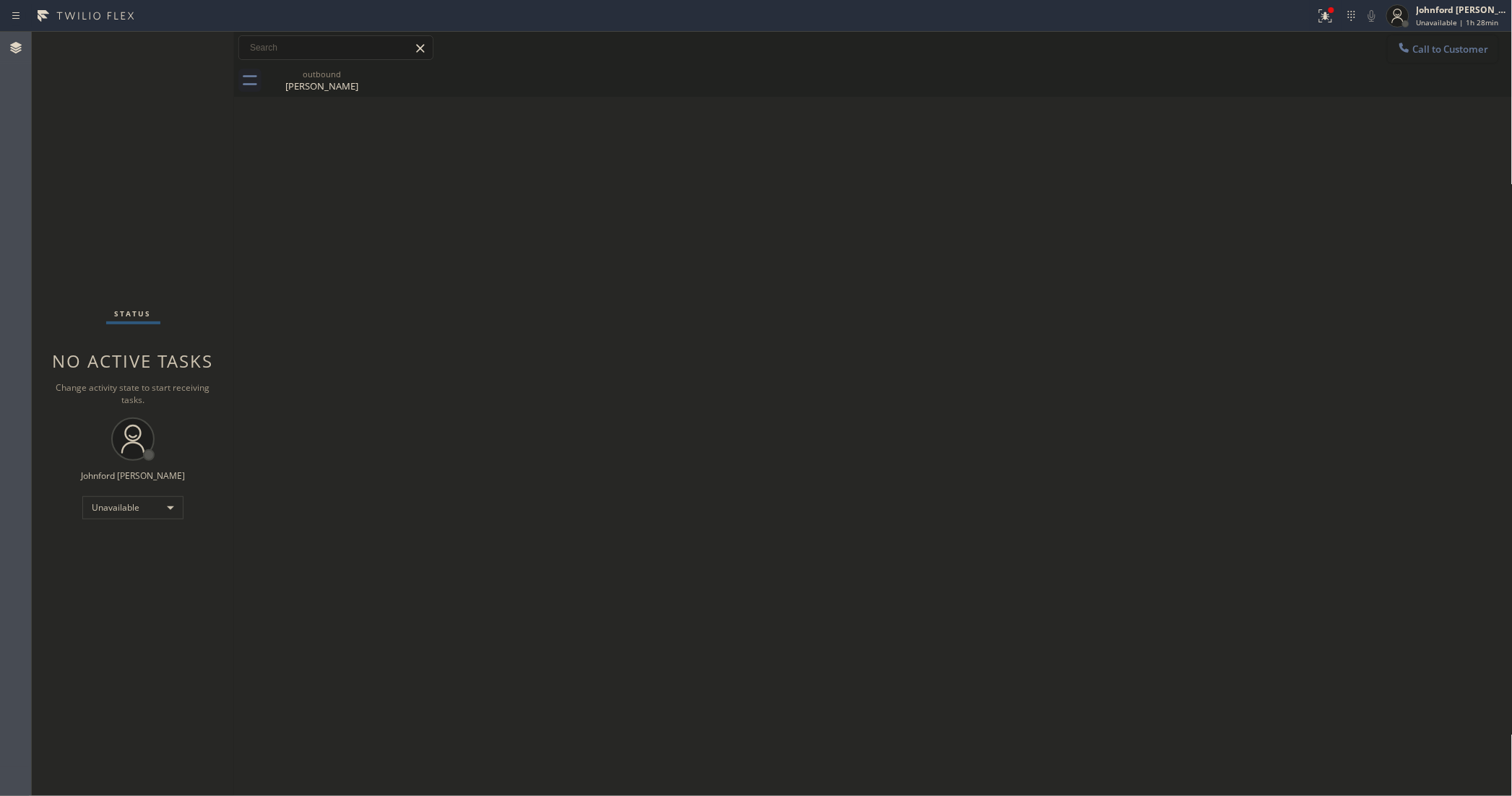
click at [1420, 54] on button "Call to Customer" at bounding box center [1443, 49] width 110 height 28
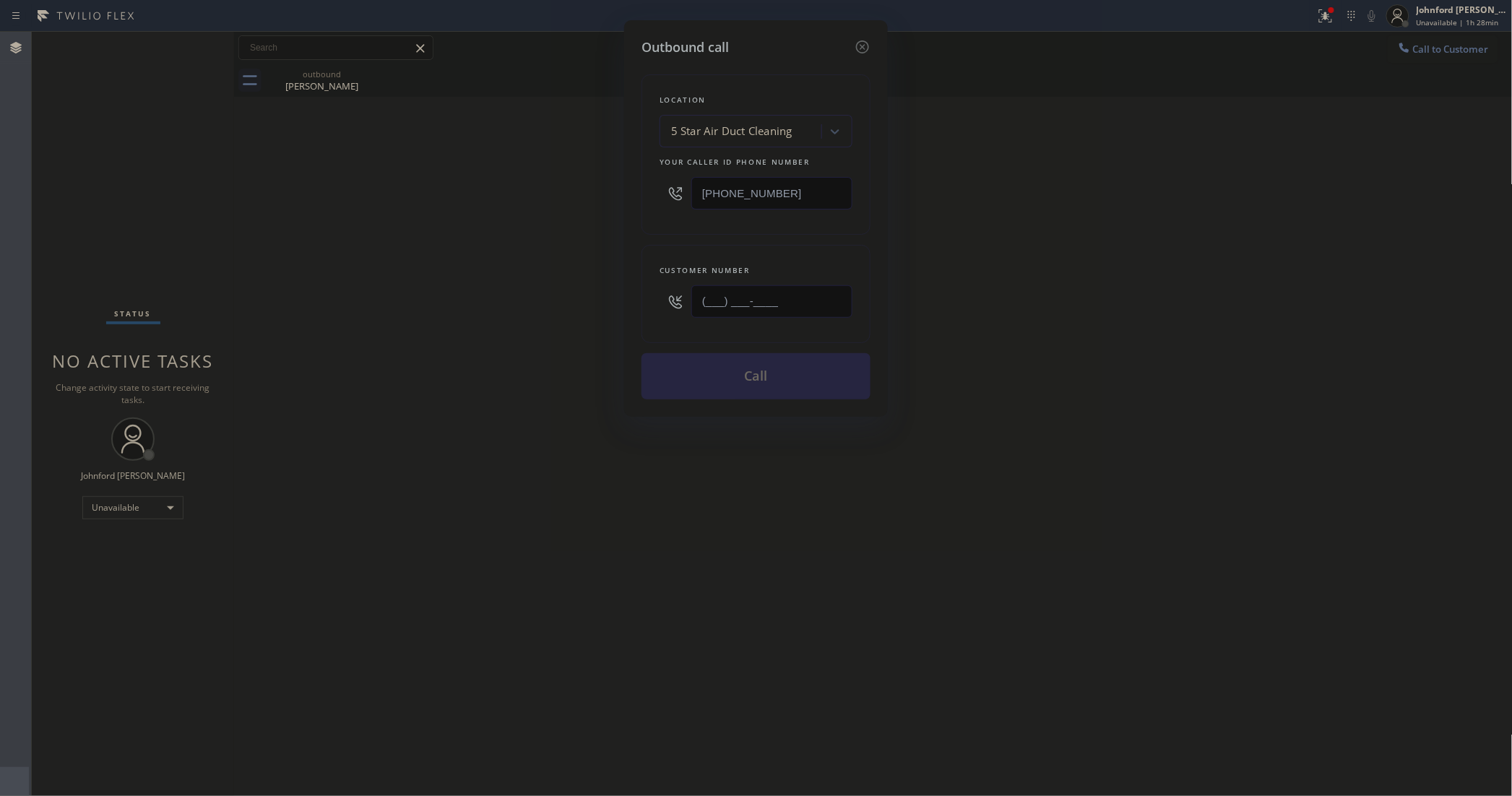
drag, startPoint x: 730, startPoint y: 304, endPoint x: 633, endPoint y: 308, distance: 97.1
click at [633, 308] on div "Outbound call Location 5 Star Air Duct Cleaning Your caller id phone number [PH…" at bounding box center [756, 219] width 264 height 396
paste input "562) 440-3622"
type input "[PHONE_NUMBER]"
click at [580, 314] on div "Outbound call Location 5 Star Air Duct Cleaning Your caller id phone number [PH…" at bounding box center [756, 398] width 1512 height 796
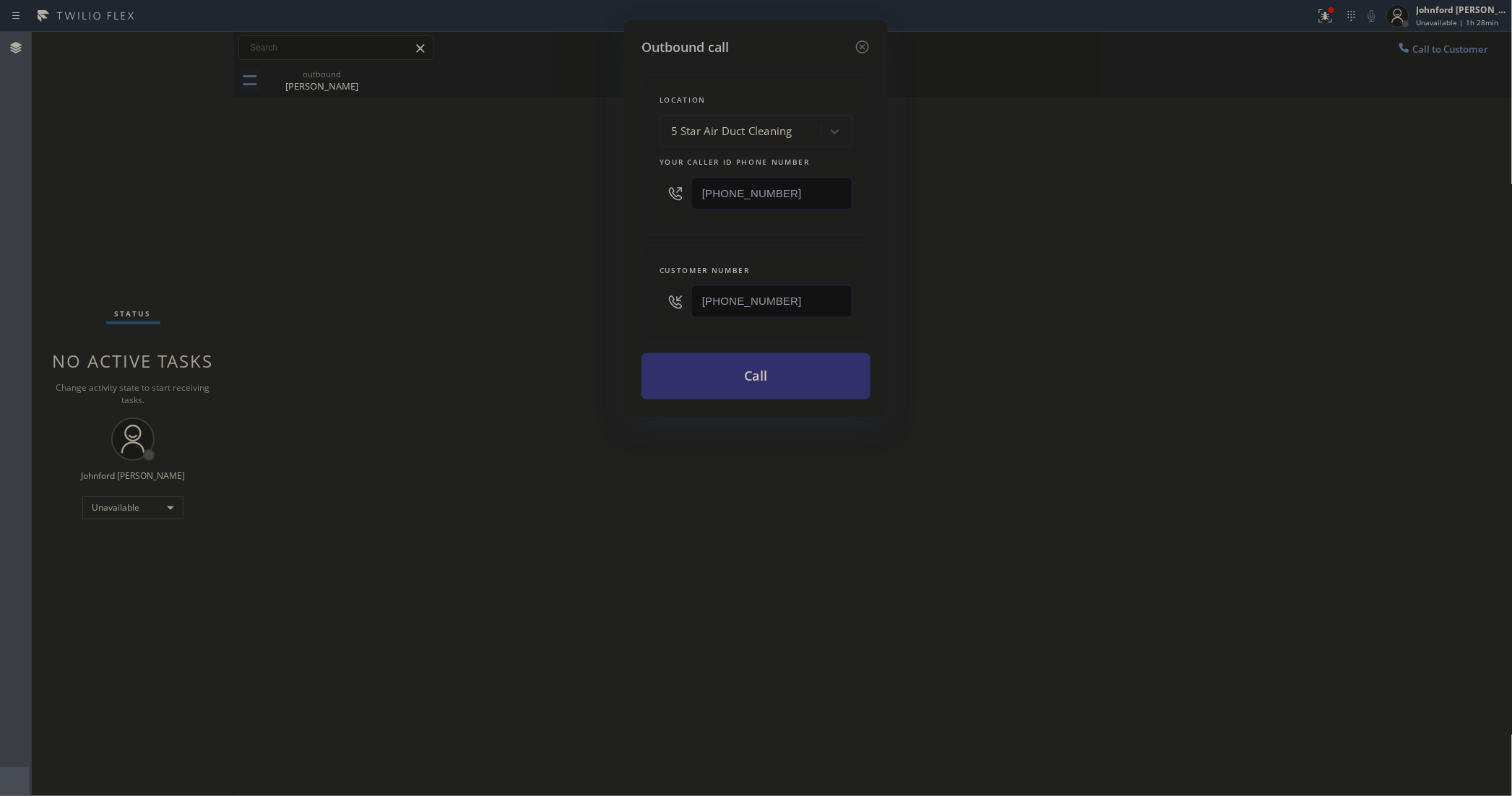
click at [770, 367] on button "Call" at bounding box center [755, 376] width 229 height 46
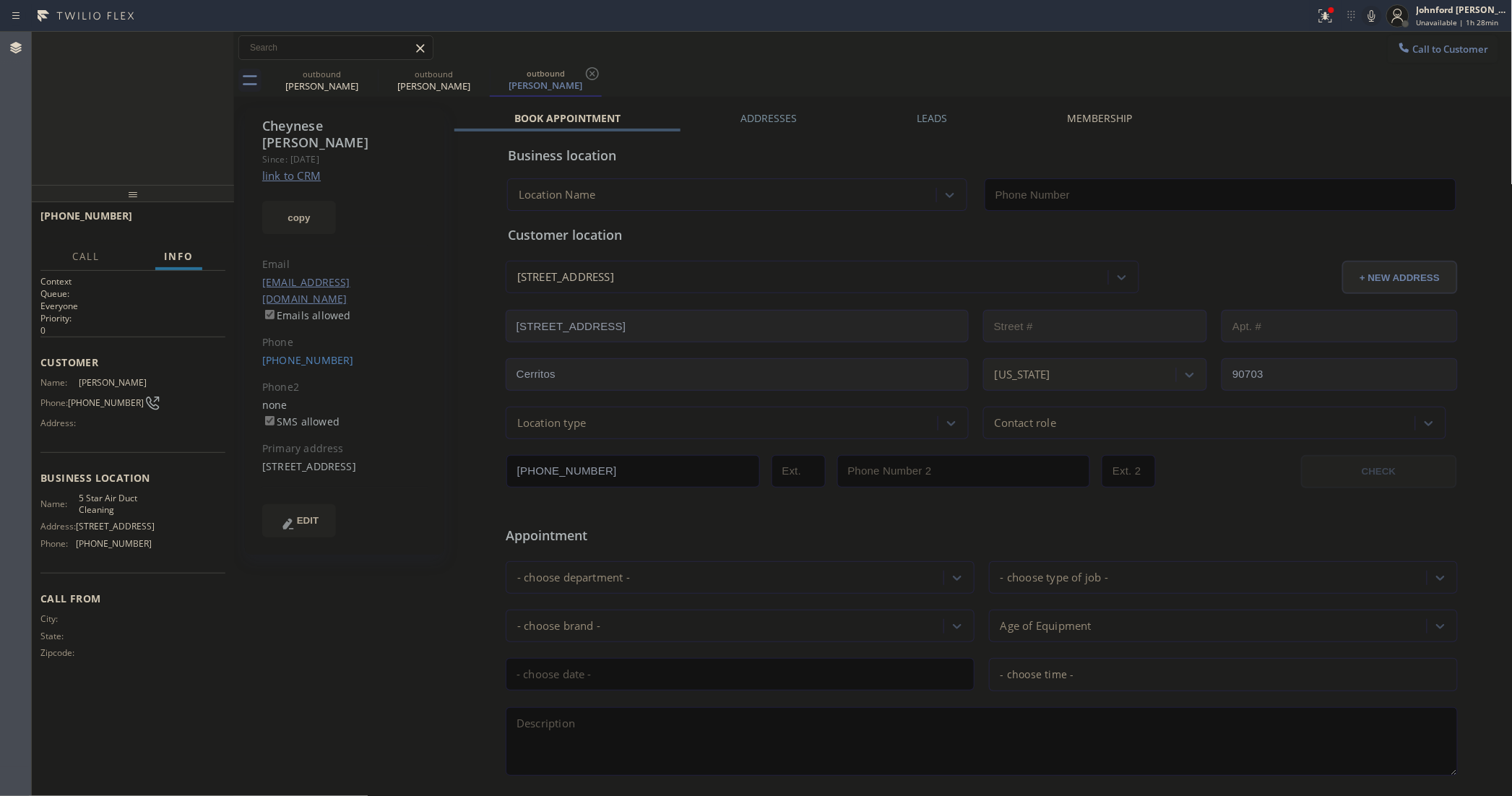
type input "[PHONE_NUMBER]"
click at [1367, 26] on div "Status report Issues detected These issues could affect your workflow. Please c…" at bounding box center [1410, 15] width 203 height 31
click at [1309, 30] on button at bounding box center [1325, 15] width 31 height 31
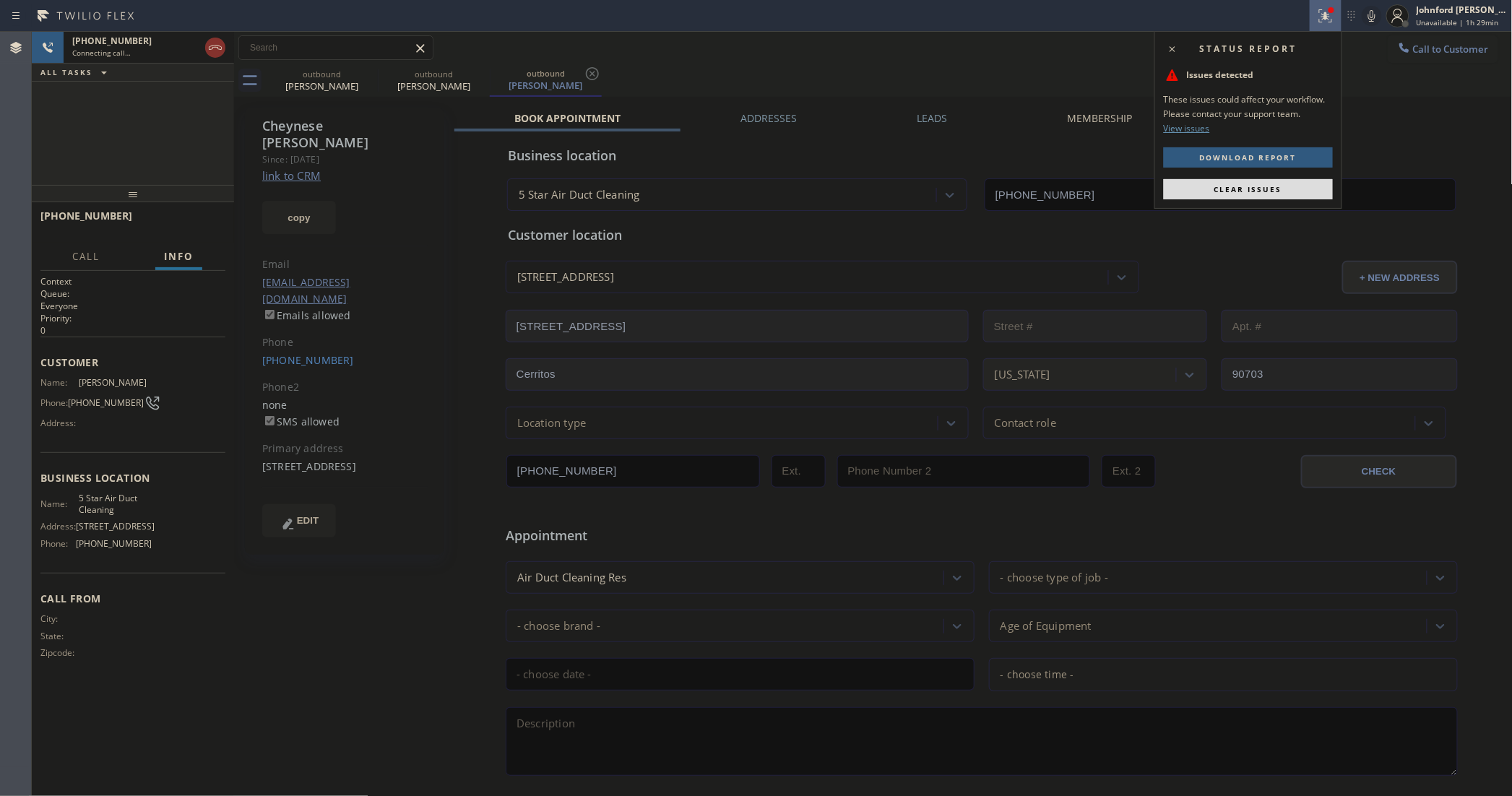
click at [1320, 26] on button at bounding box center [1325, 15] width 31 height 31
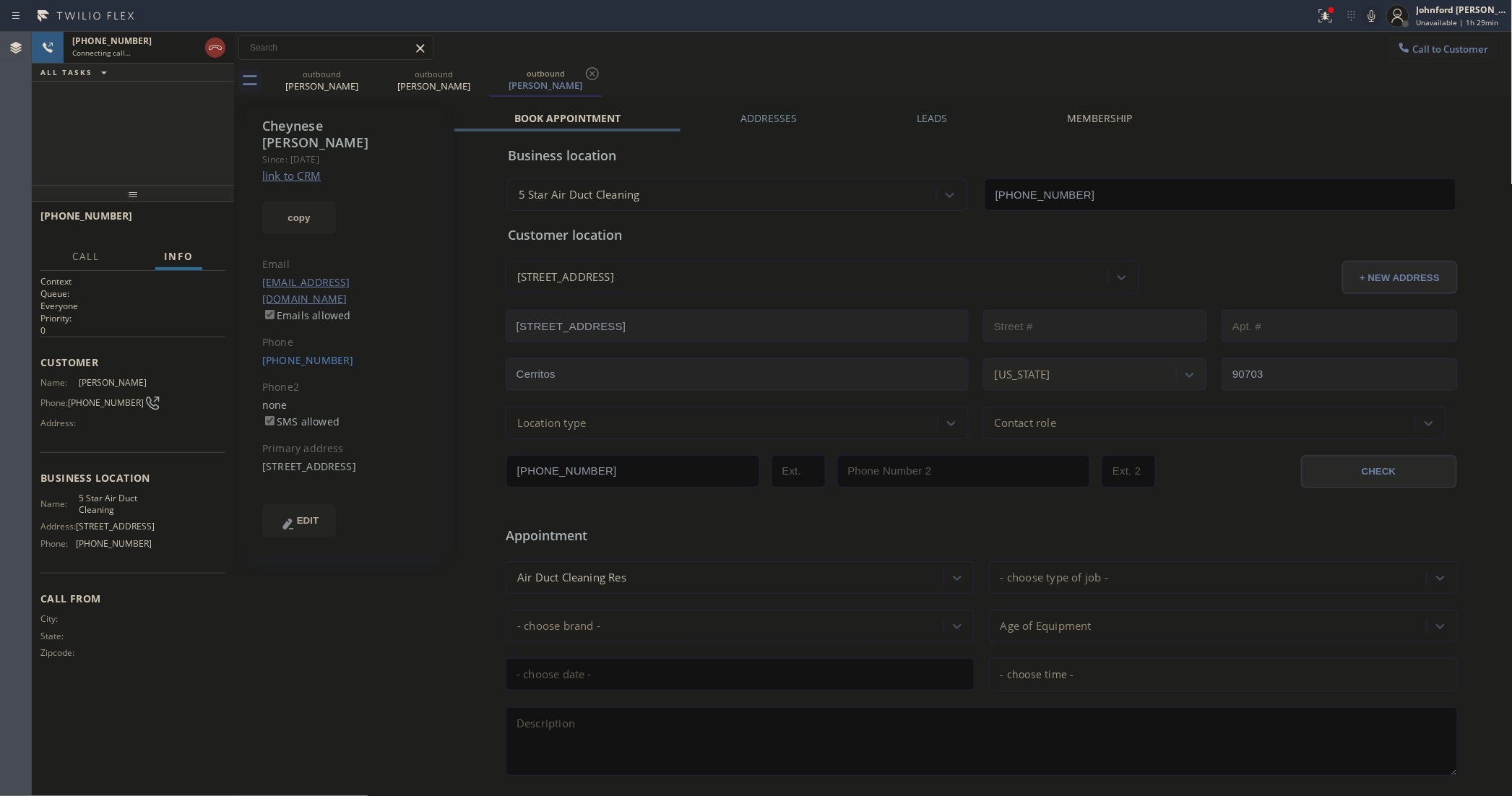
drag, startPoint x: 1330, startPoint y: 24, endPoint x: 1298, endPoint y: 80, distance: 64.5
click at [1330, 23] on button at bounding box center [1325, 15] width 31 height 31
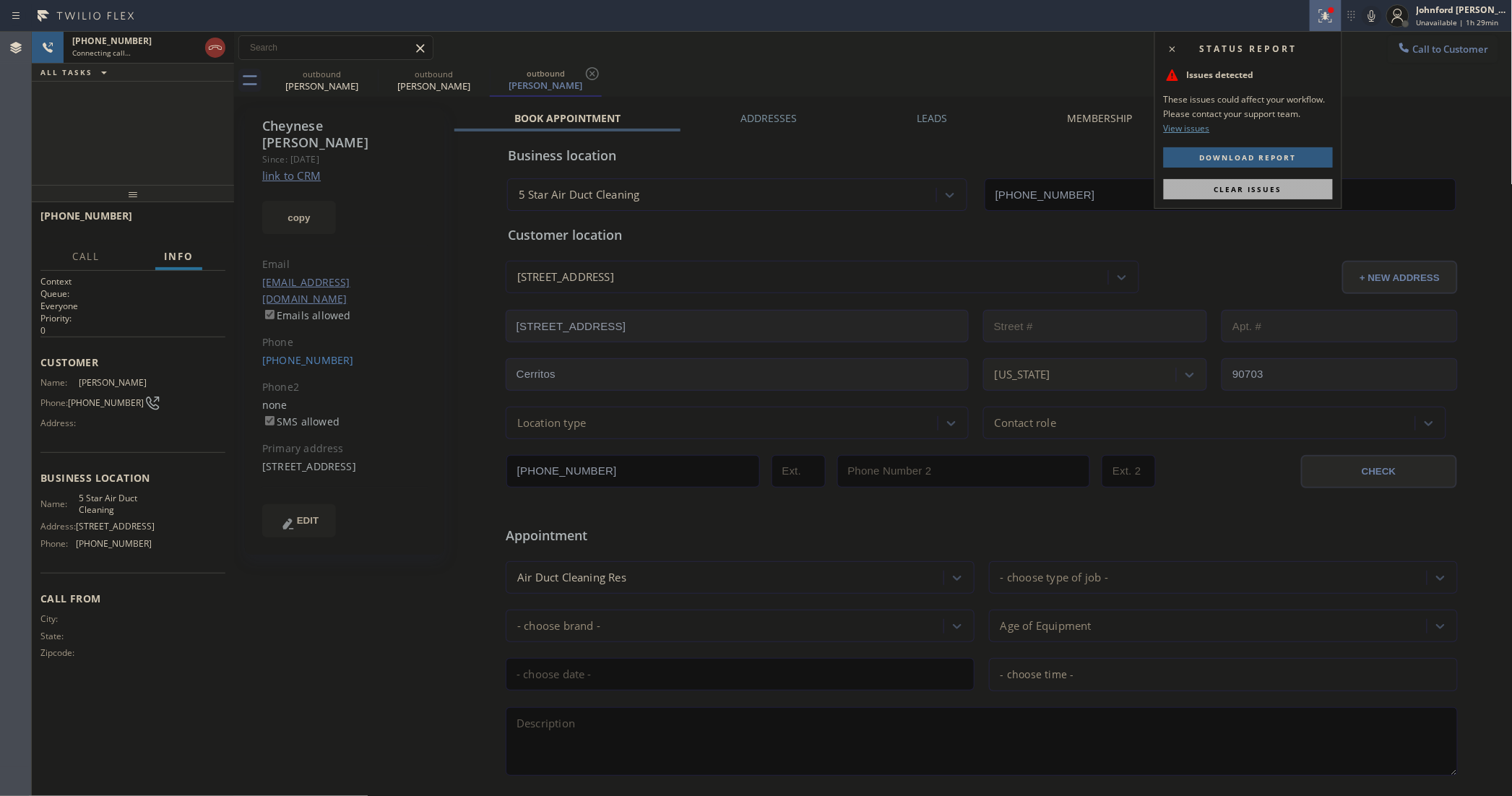
click at [1277, 190] on span "Clear issues" at bounding box center [1248, 189] width 68 height 10
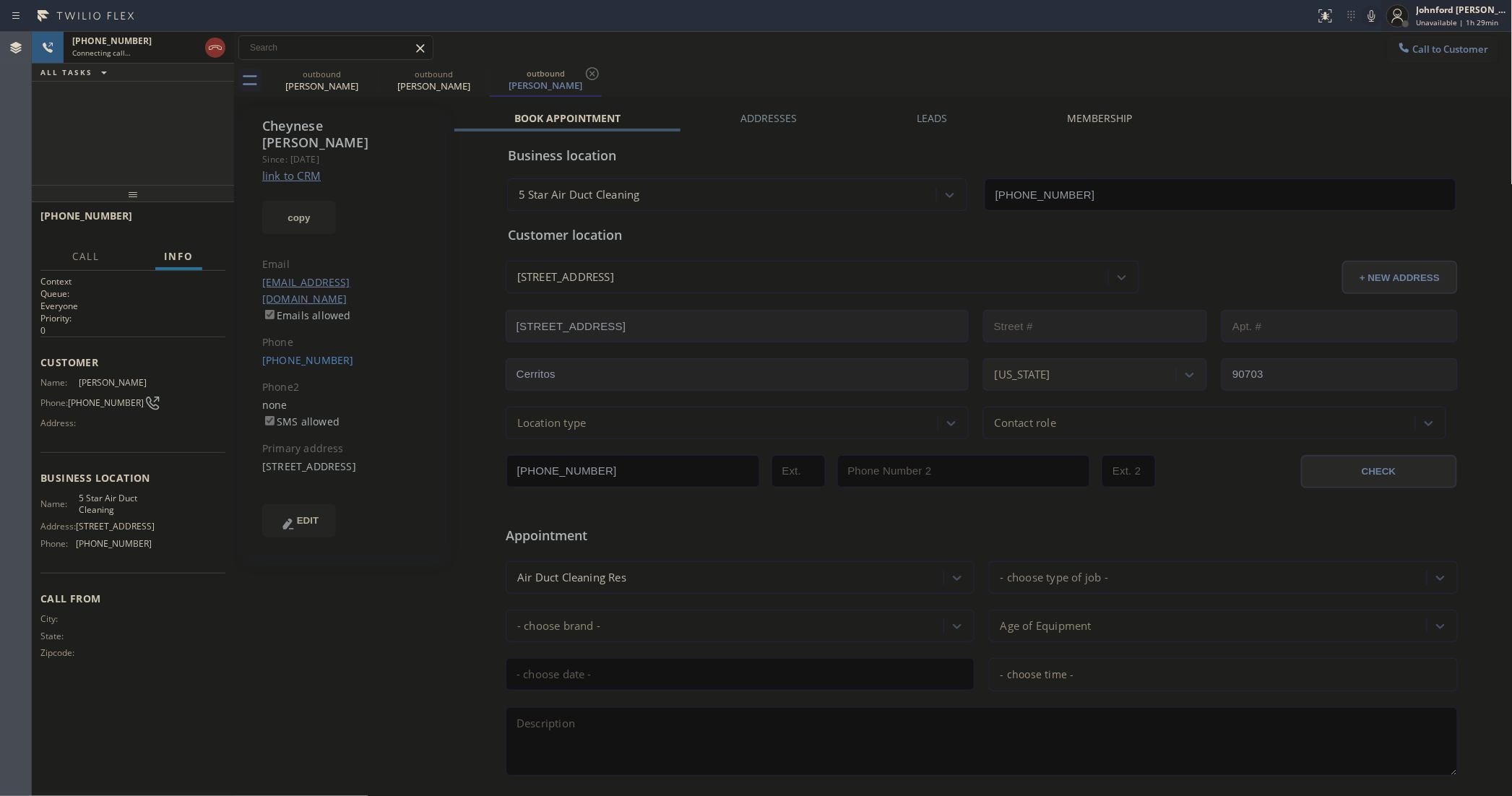
click at [1383, 19] on div at bounding box center [1397, 15] width 31 height 31
click at [1375, 18] on icon at bounding box center [1372, 16] width 7 height 12
click at [1370, 17] on icon at bounding box center [1372, 16] width 18 height 18
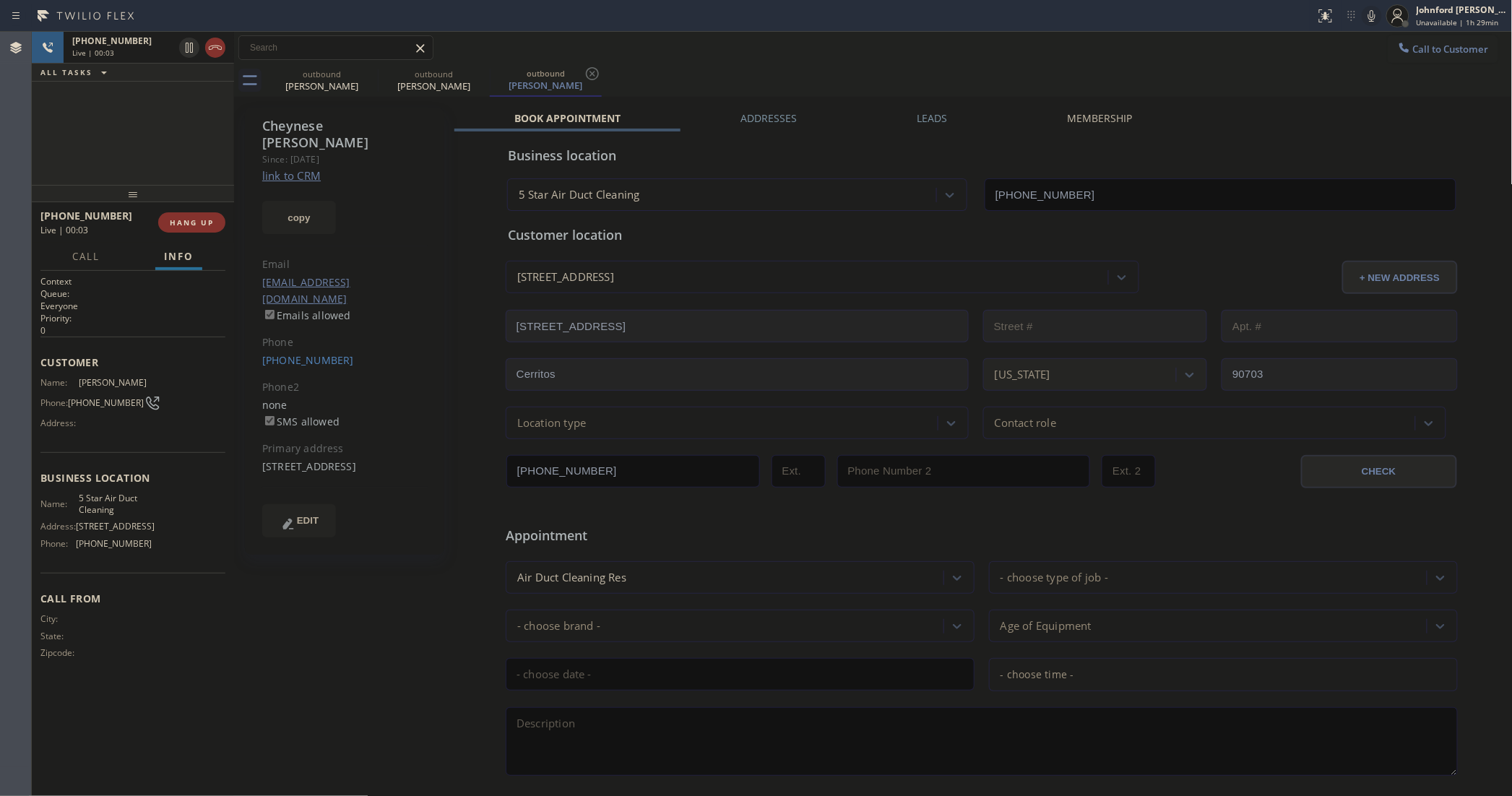
click at [210, 235] on div "[PHONE_NUMBER] Live | 00:03 HANG UP" at bounding box center [132, 222] width 185 height 37
click at [210, 222] on span "HANG UP" at bounding box center [192, 222] width 44 height 10
click at [273, 353] on link "[PHONE_NUMBER]" at bounding box center [308, 360] width 91 height 14
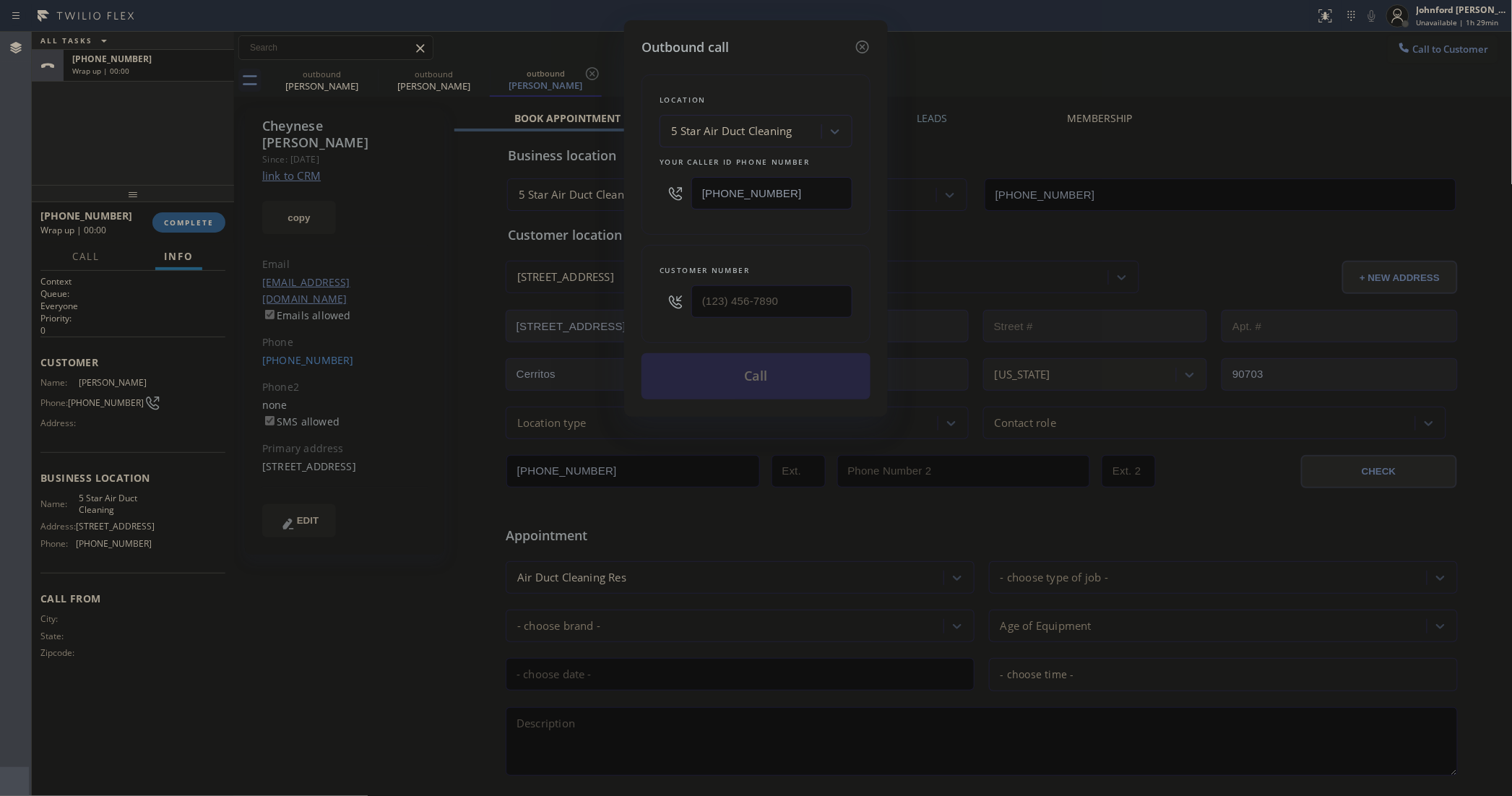
type input "[PHONE_NUMBER]"
click at [735, 369] on button "Call" at bounding box center [755, 376] width 229 height 46
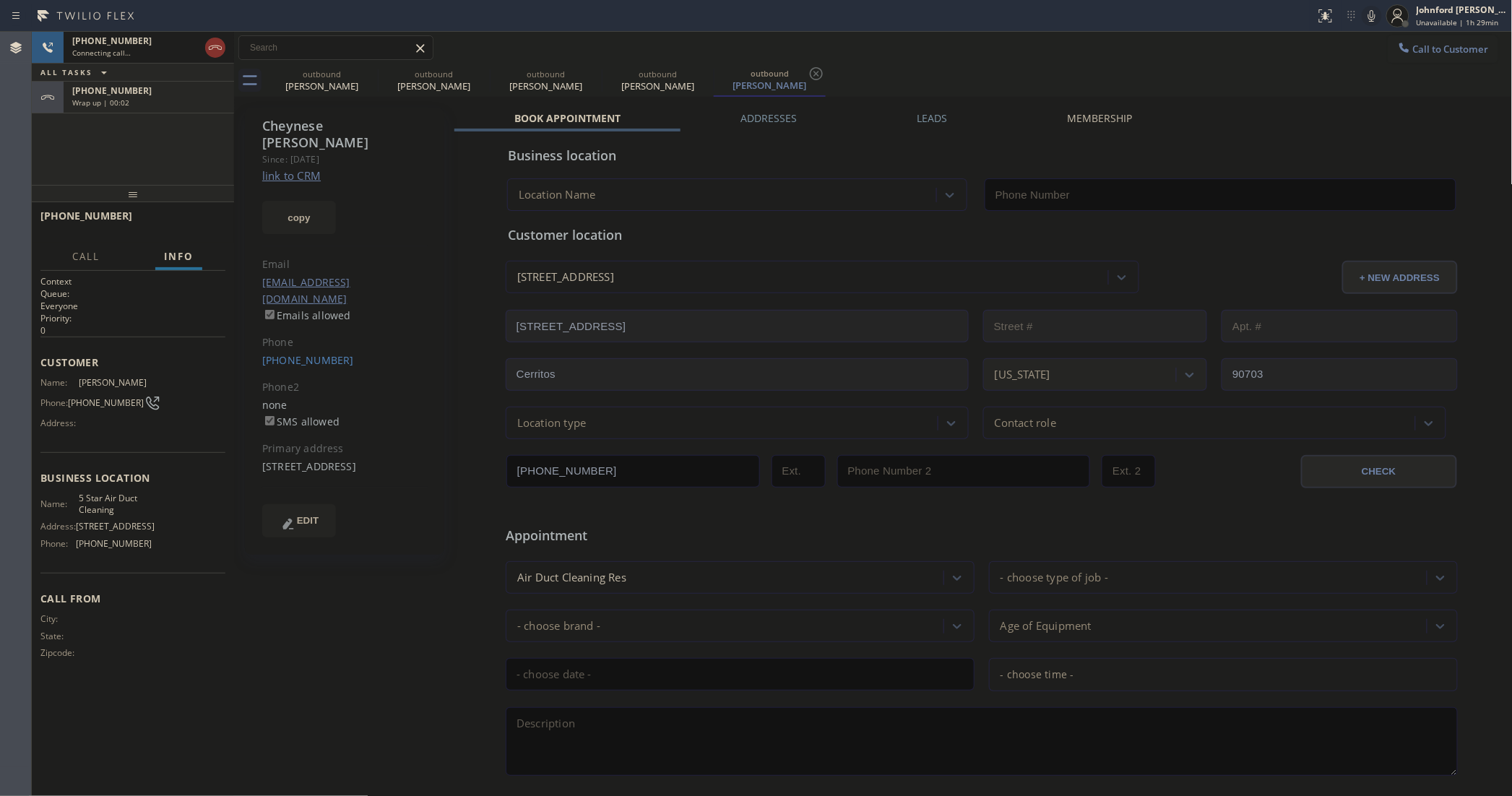
type input "[PHONE_NUMBER]"
click at [1019, 82] on div "outbound [PERSON_NAME] outbound [PERSON_NAME] outbound [PERSON_NAME] outbound […" at bounding box center [889, 80] width 1247 height 32
click at [1371, 16] on icon at bounding box center [1372, 16] width 18 height 18
click at [178, 217] on span "HANG UP" at bounding box center [192, 222] width 44 height 10
click at [178, 217] on span "COMPLETE" at bounding box center [189, 222] width 50 height 10
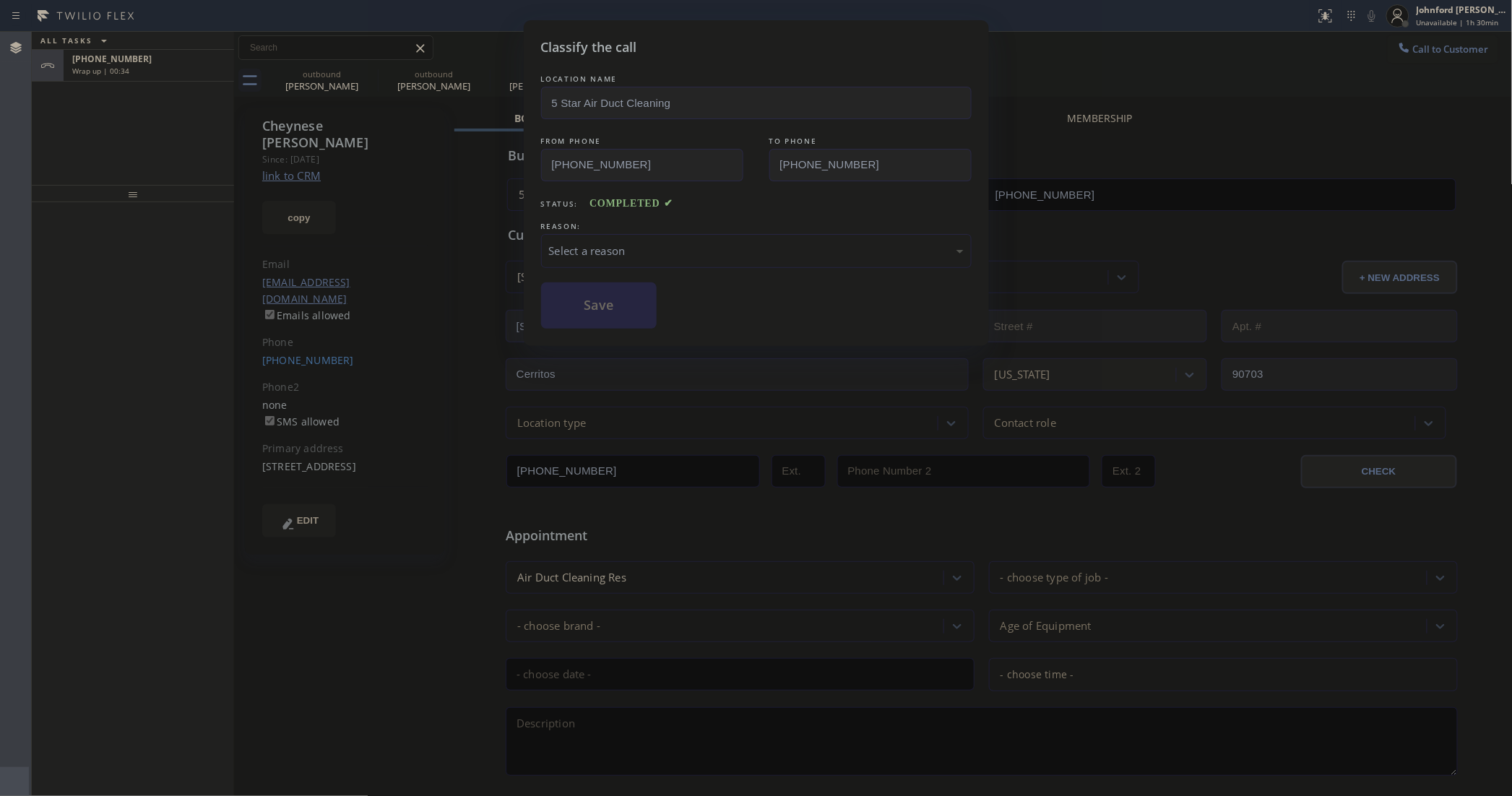
click at [555, 244] on div "Select a reason" at bounding box center [756, 251] width 415 height 17
click at [585, 303] on button "Save" at bounding box center [599, 305] width 116 height 46
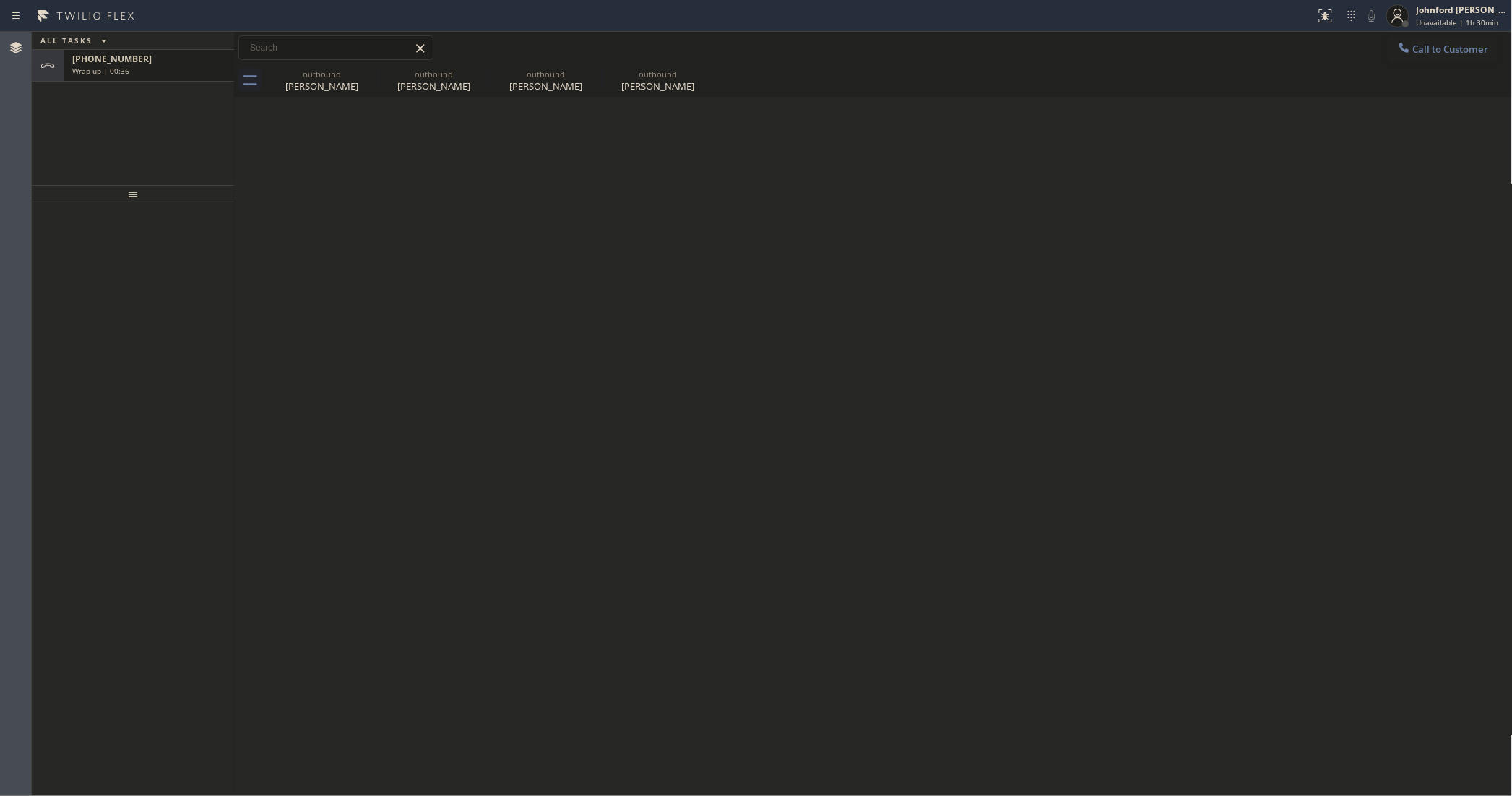
click at [170, 73] on div "Wrap up | 00:36" at bounding box center [148, 71] width 153 height 10
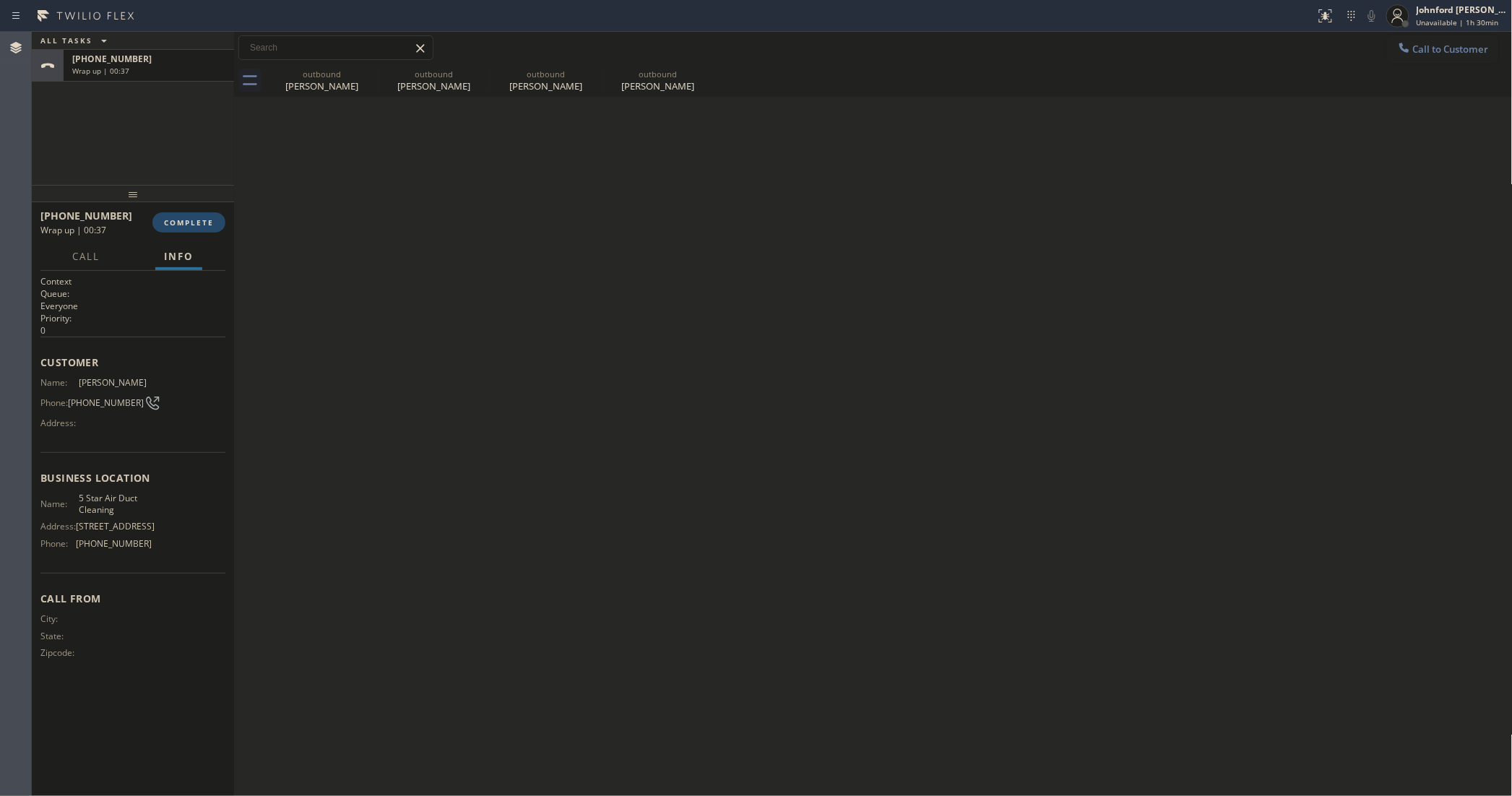
click at [199, 218] on span "COMPLETE" at bounding box center [189, 222] width 50 height 10
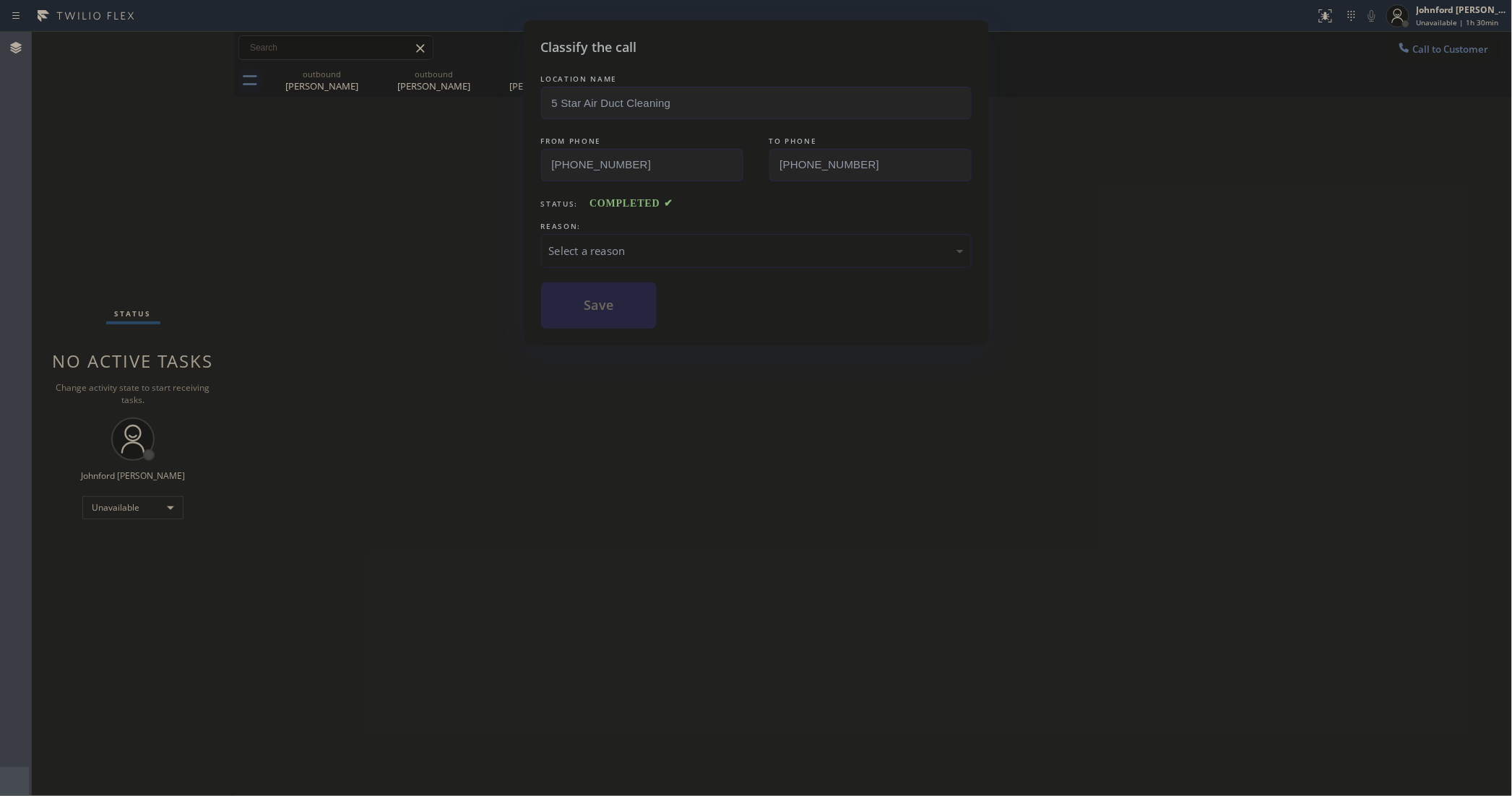
click at [608, 234] on div "Select a reason" at bounding box center [756, 251] width 431 height 34
click at [604, 295] on button "Save" at bounding box center [599, 305] width 116 height 46
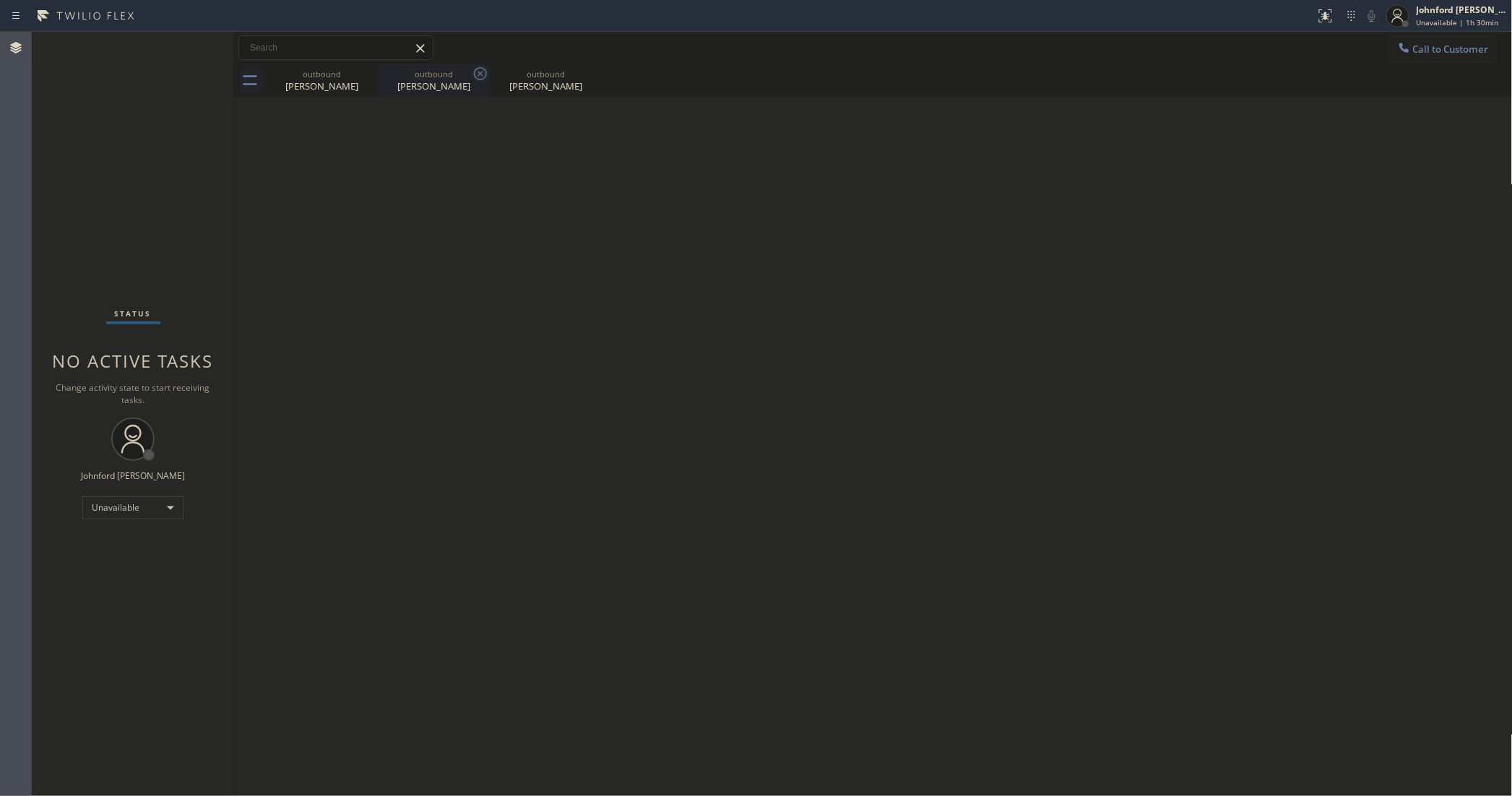
click at [0, 0] on icon at bounding box center [0, 0] width 0 height 0
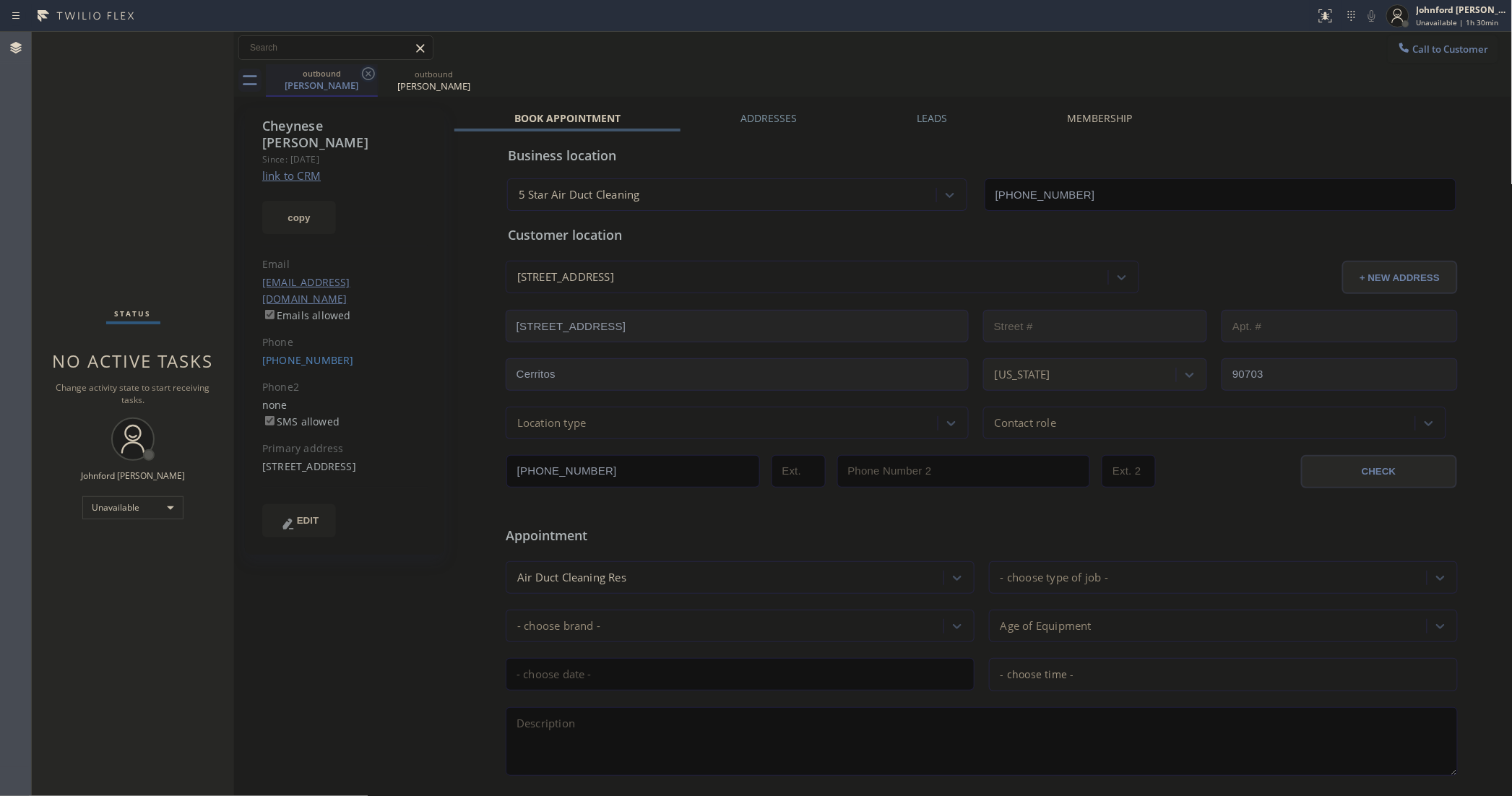
click at [366, 71] on icon at bounding box center [368, 74] width 18 height 18
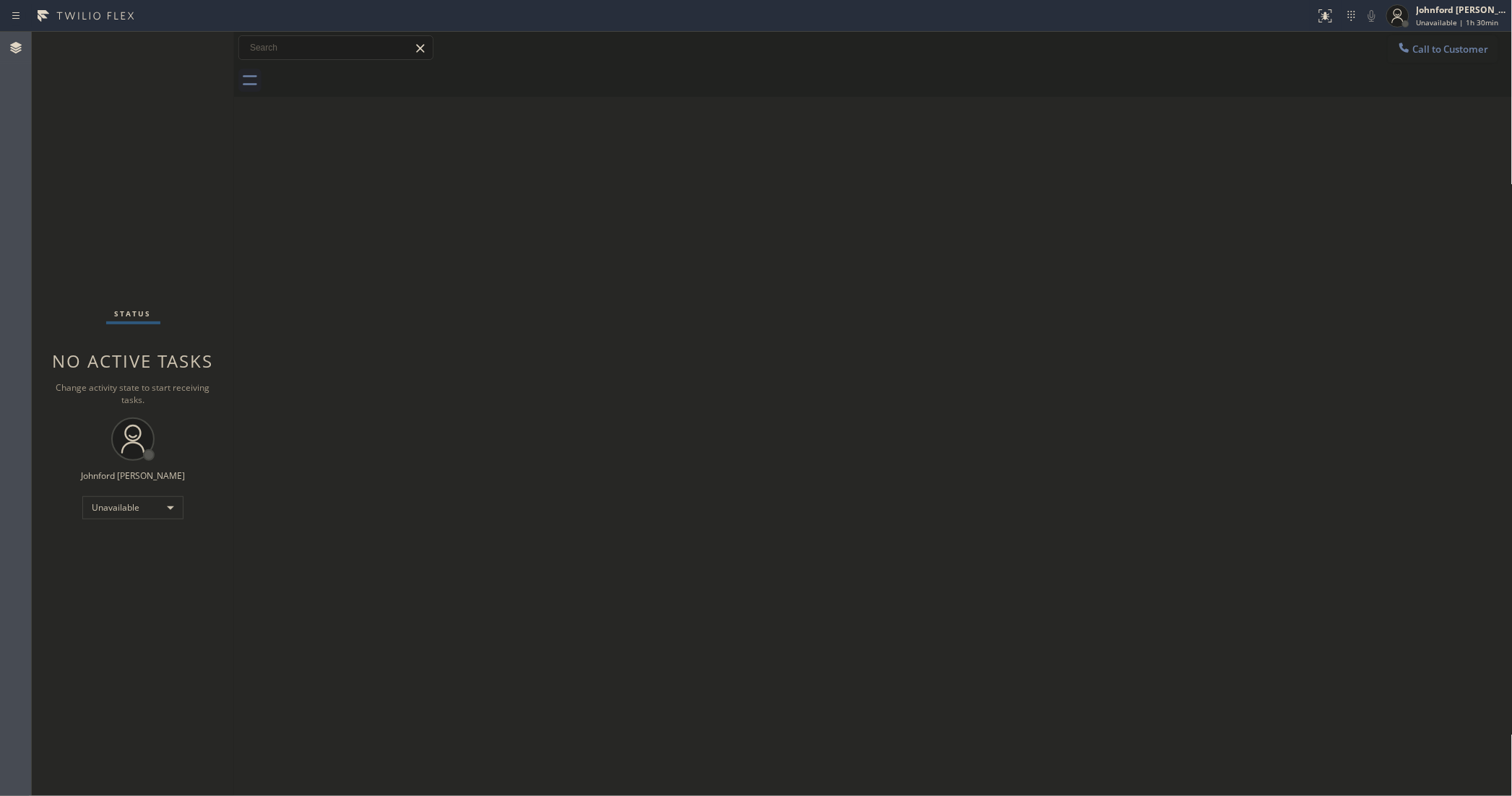
drag, startPoint x: 1443, startPoint y: 58, endPoint x: 1432, endPoint y: 61, distance: 11.4
click at [1443, 58] on button "Call to Customer" at bounding box center [1443, 49] width 110 height 28
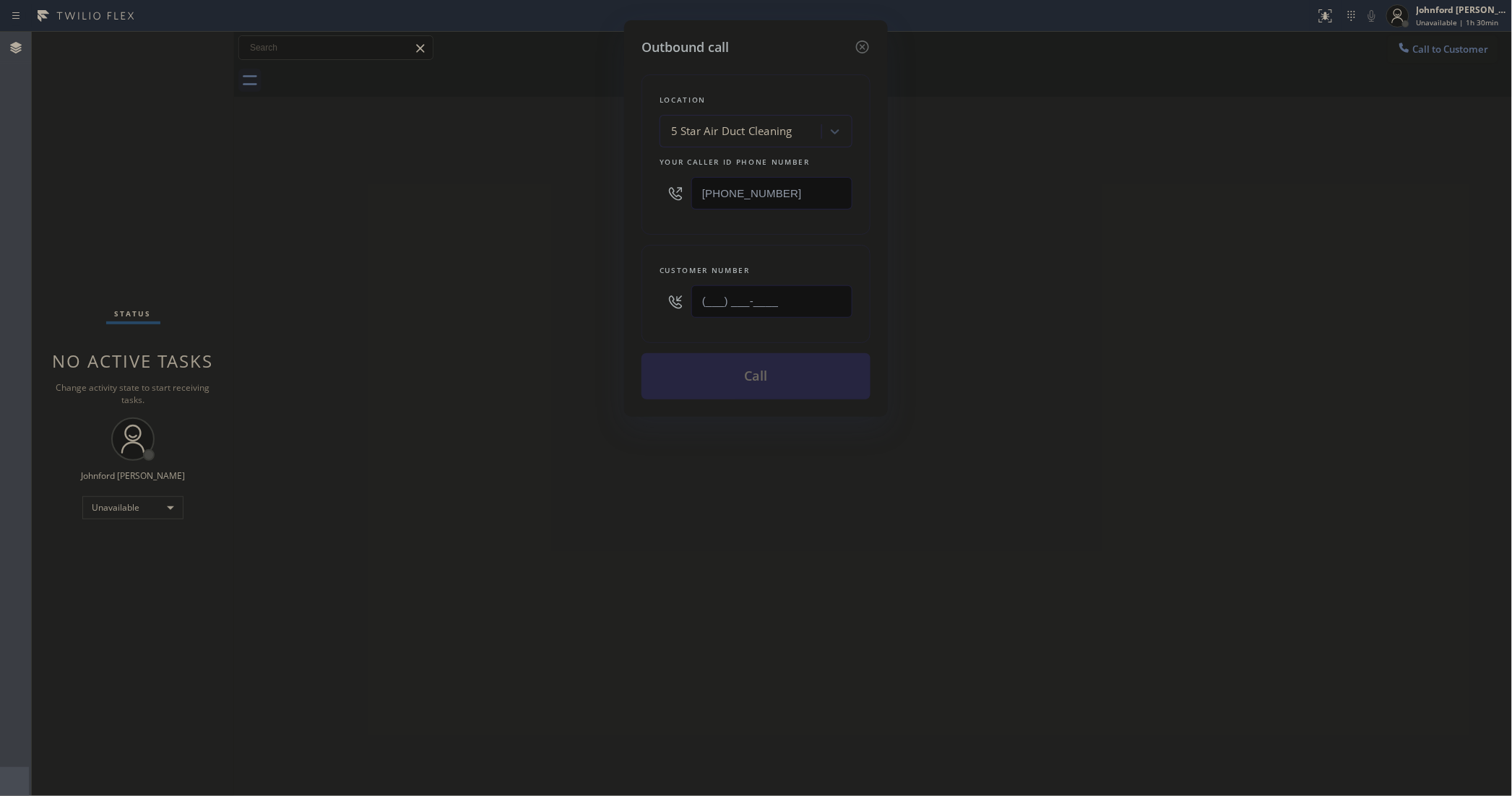
drag, startPoint x: 799, startPoint y: 294, endPoint x: 601, endPoint y: 294, distance: 198.0
click at [601, 294] on div "Outbound call Location 5 Star Air Duct Cleaning Your caller id phone number [PH…" at bounding box center [756, 398] width 1512 height 796
paste input "714) 484-4642"
type input "[PHONE_NUMBER]"
click at [494, 294] on div "Outbound call Location 5 Star Air Duct Cleaning Your caller id phone number [PH…" at bounding box center [756, 398] width 1512 height 796
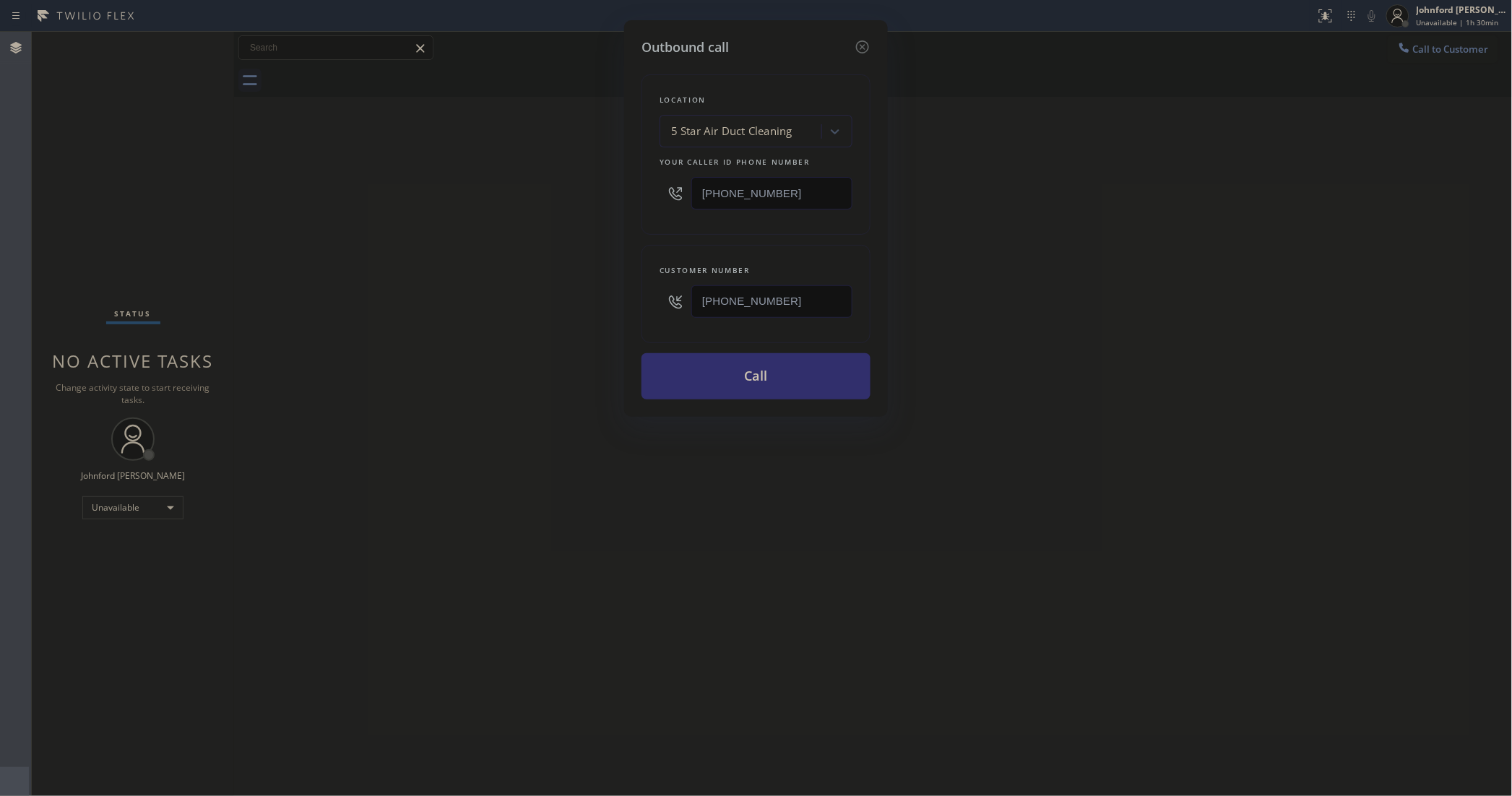
click at [790, 366] on button "Call" at bounding box center [755, 376] width 229 height 46
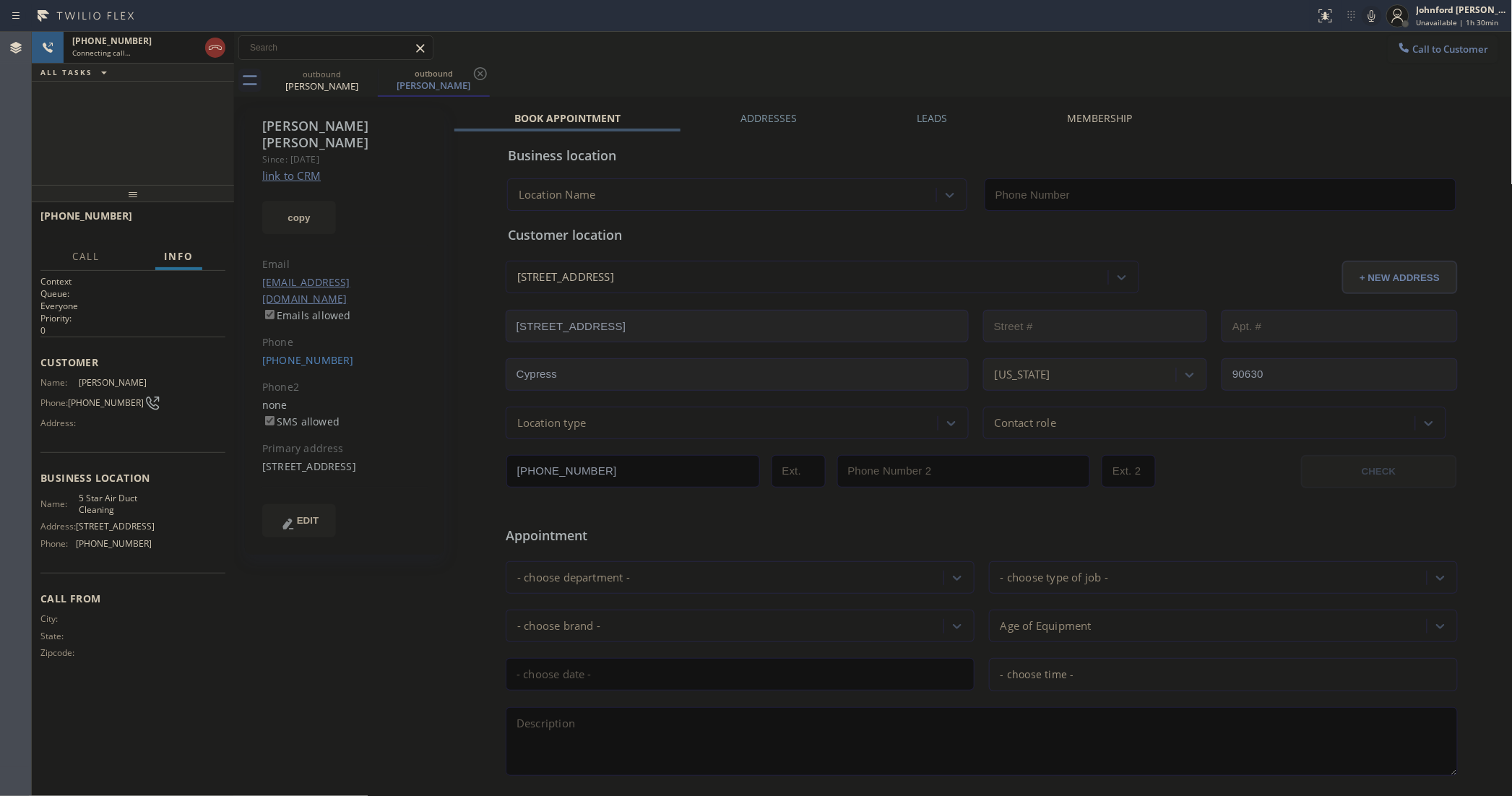
type input "[PHONE_NUMBER]"
click at [1374, 15] on icon at bounding box center [1372, 16] width 18 height 18
click at [1375, 15] on icon at bounding box center [1372, 16] width 7 height 12
click at [77, 120] on div "[PHONE_NUMBER] Connecting call… ALL TASKS ALL TASKS ACTIVE TASKS TASKS IN WRAP …" at bounding box center [132, 107] width 203 height 153
click at [145, 145] on div "[PHONE_NUMBER] Connecting call… ALL TASKS ALL TASKS ACTIVE TASKS TASKS IN WRAP …" at bounding box center [132, 107] width 203 height 153
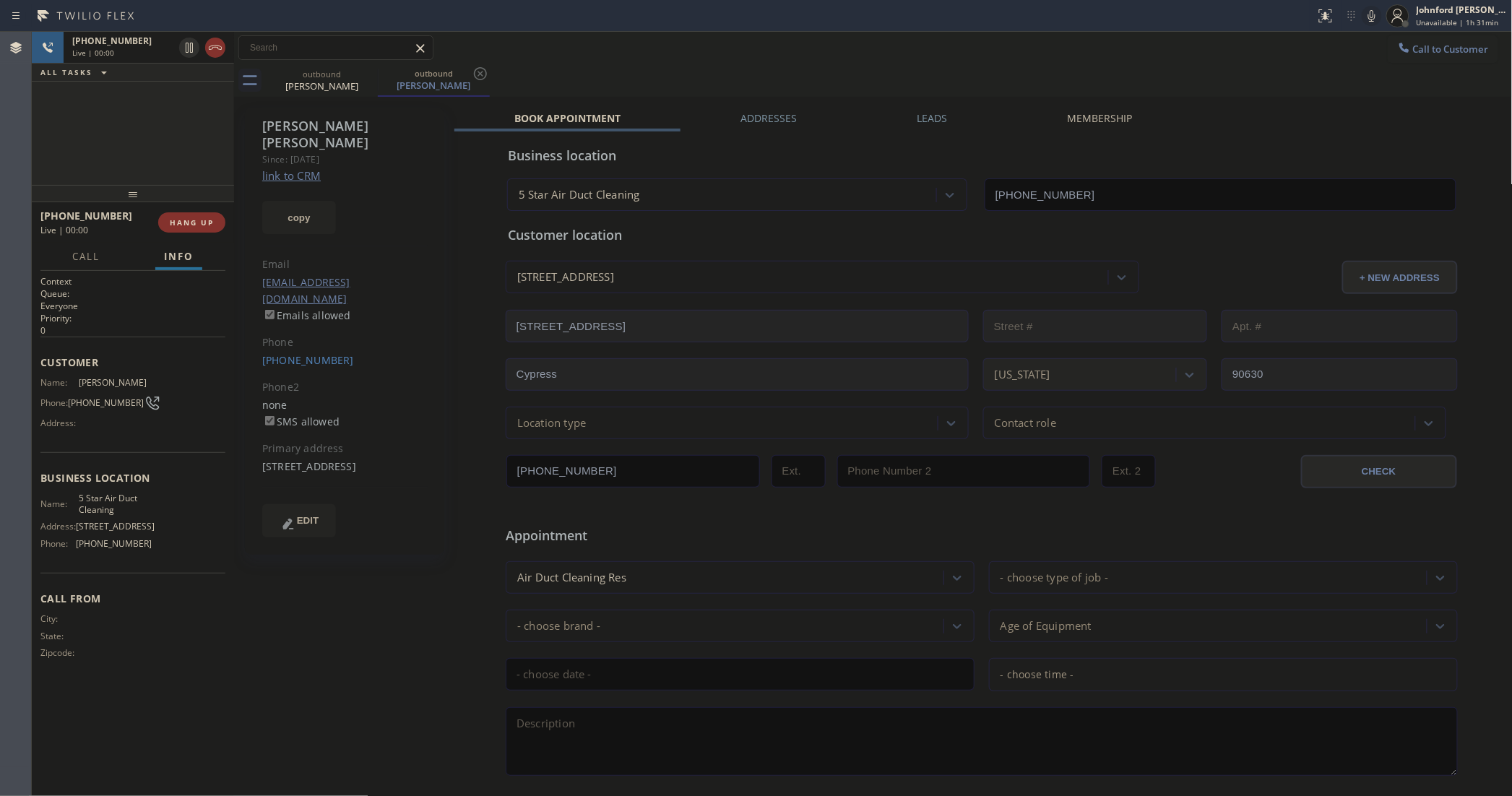
drag, startPoint x: 983, startPoint y: 62, endPoint x: 1092, endPoint y: 2, distance: 124.4
click at [983, 62] on div "Call to Customer Outbound call Location 5 Star Air Duct Cleaning Your caller id…" at bounding box center [873, 48] width 1279 height 32
click at [193, 212] on button "HANG UP" at bounding box center [192, 222] width 67 height 20
click at [78, 137] on div "ALL TASKS ALL TASKS ACTIVE TASKS TASKS IN WRAP UP [PHONE_NUMBER] Wrap up | 00:01" at bounding box center [132, 107] width 203 height 153
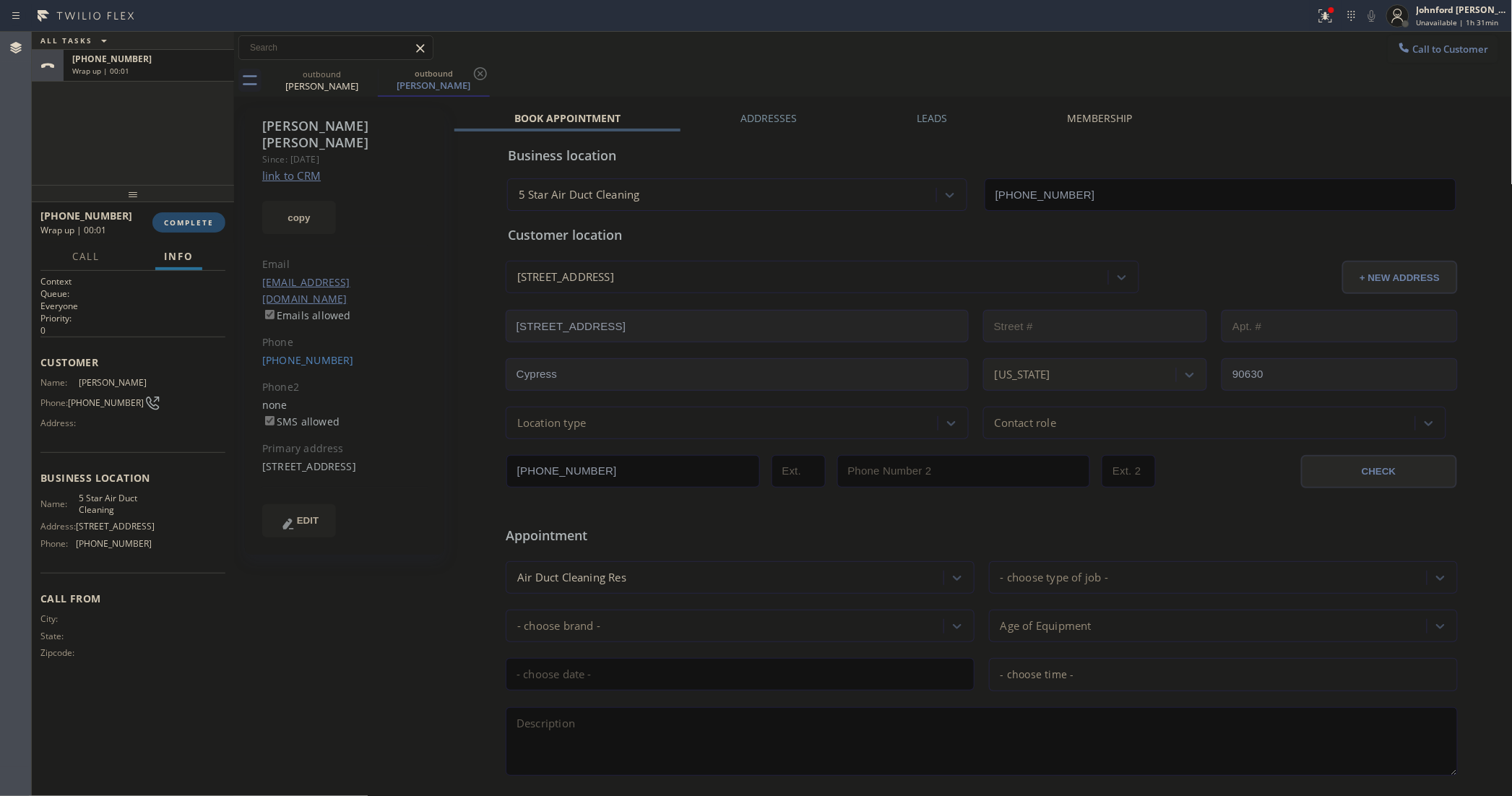
click at [181, 229] on button "COMPLETE" at bounding box center [189, 222] width 73 height 20
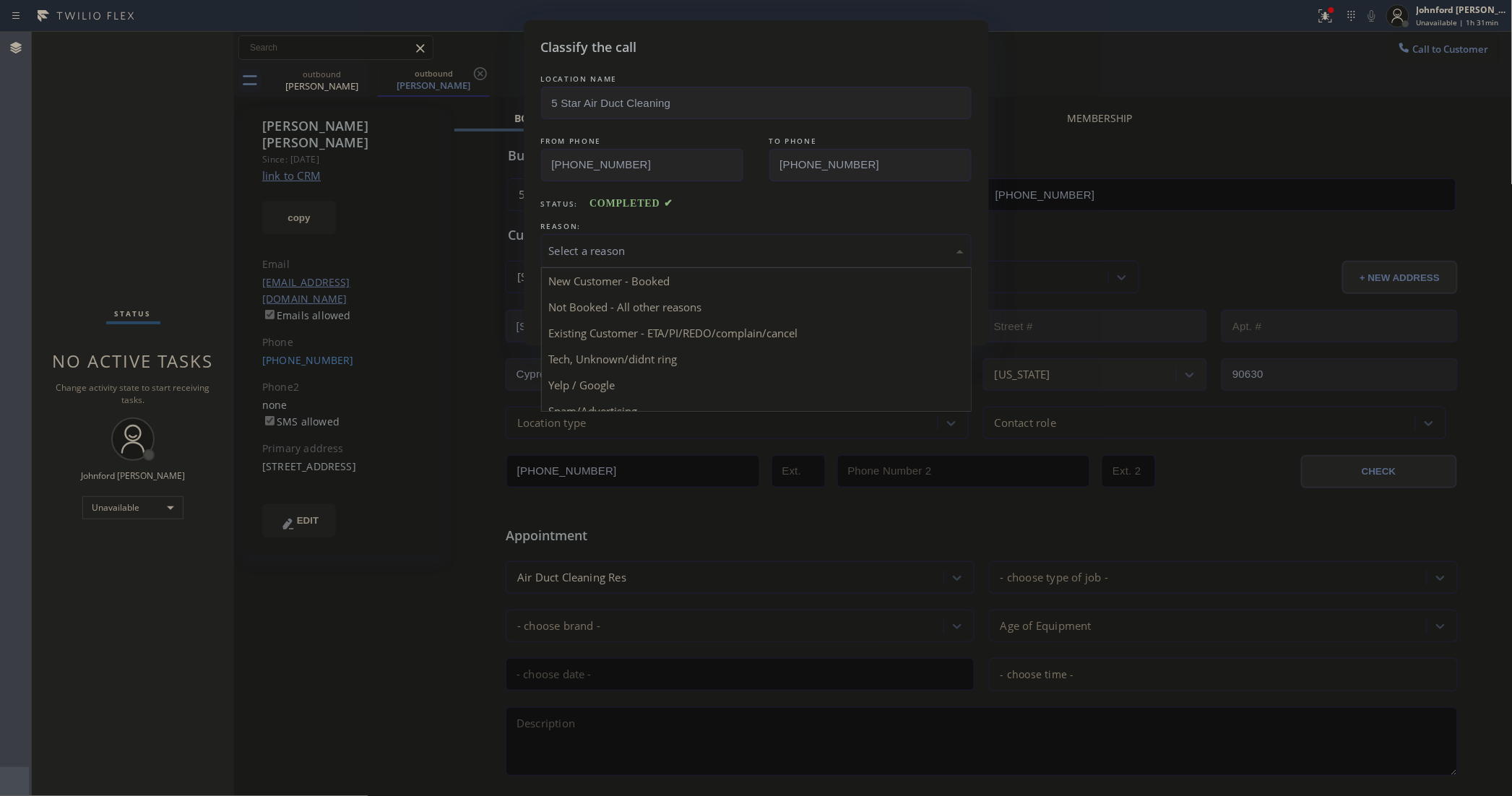
click at [672, 254] on div "Select a reason" at bounding box center [756, 251] width 415 height 17
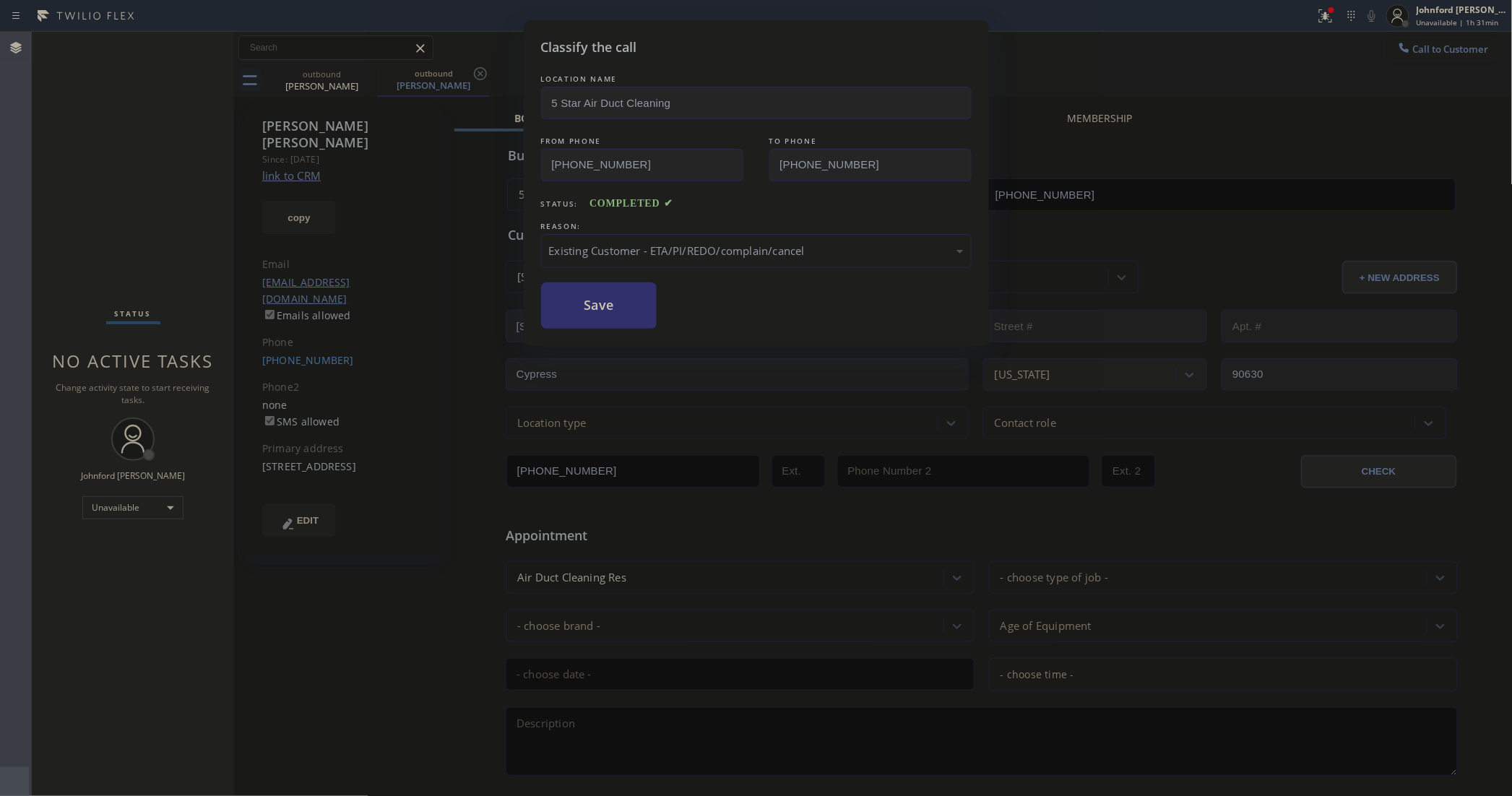
drag, startPoint x: 688, startPoint y: 327, endPoint x: 624, endPoint y: 312, distance: 65.7
click at [624, 312] on button "Save" at bounding box center [599, 305] width 116 height 46
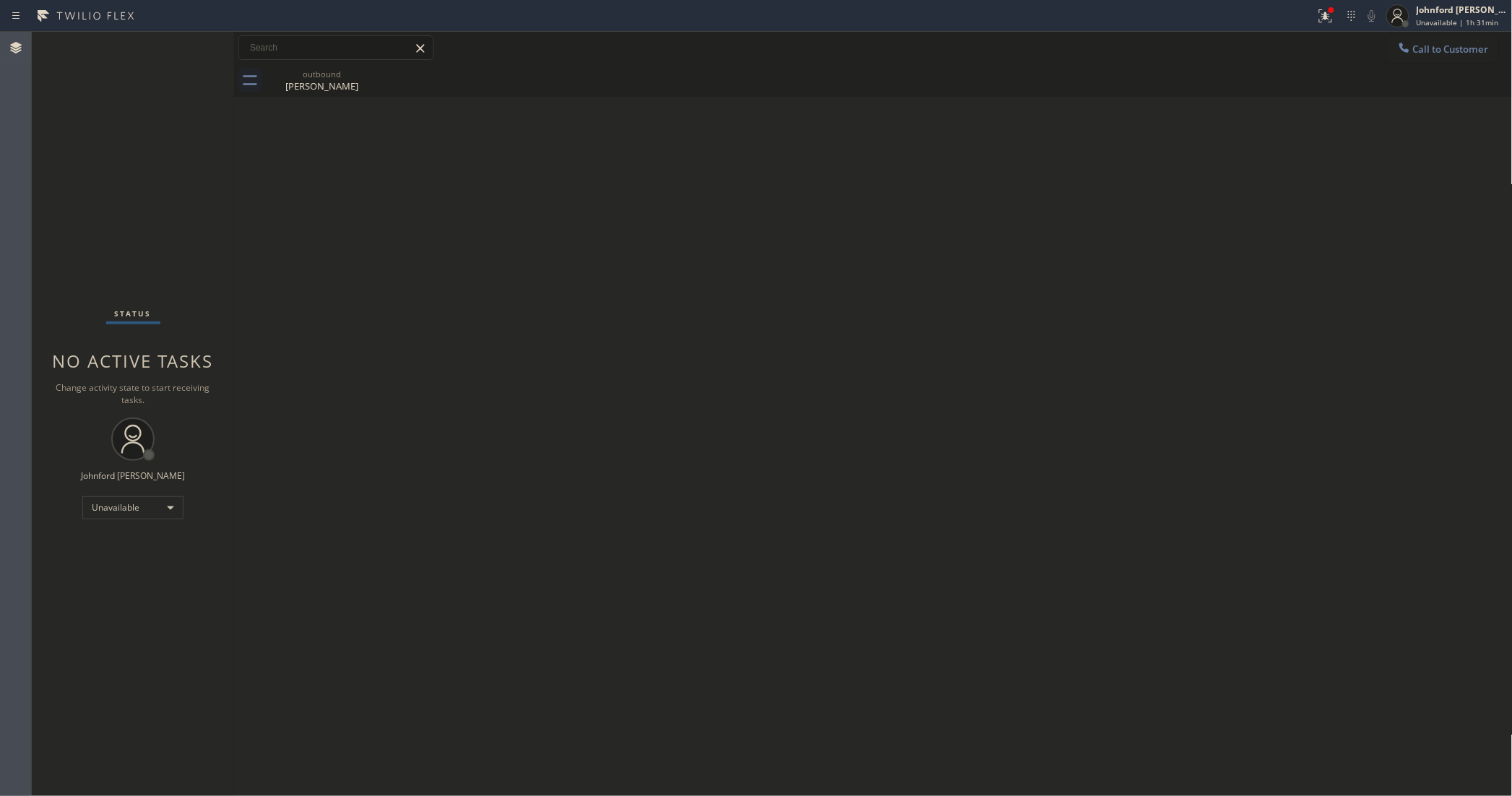
click at [1422, 41] on button "Call to Customer" at bounding box center [1443, 49] width 110 height 28
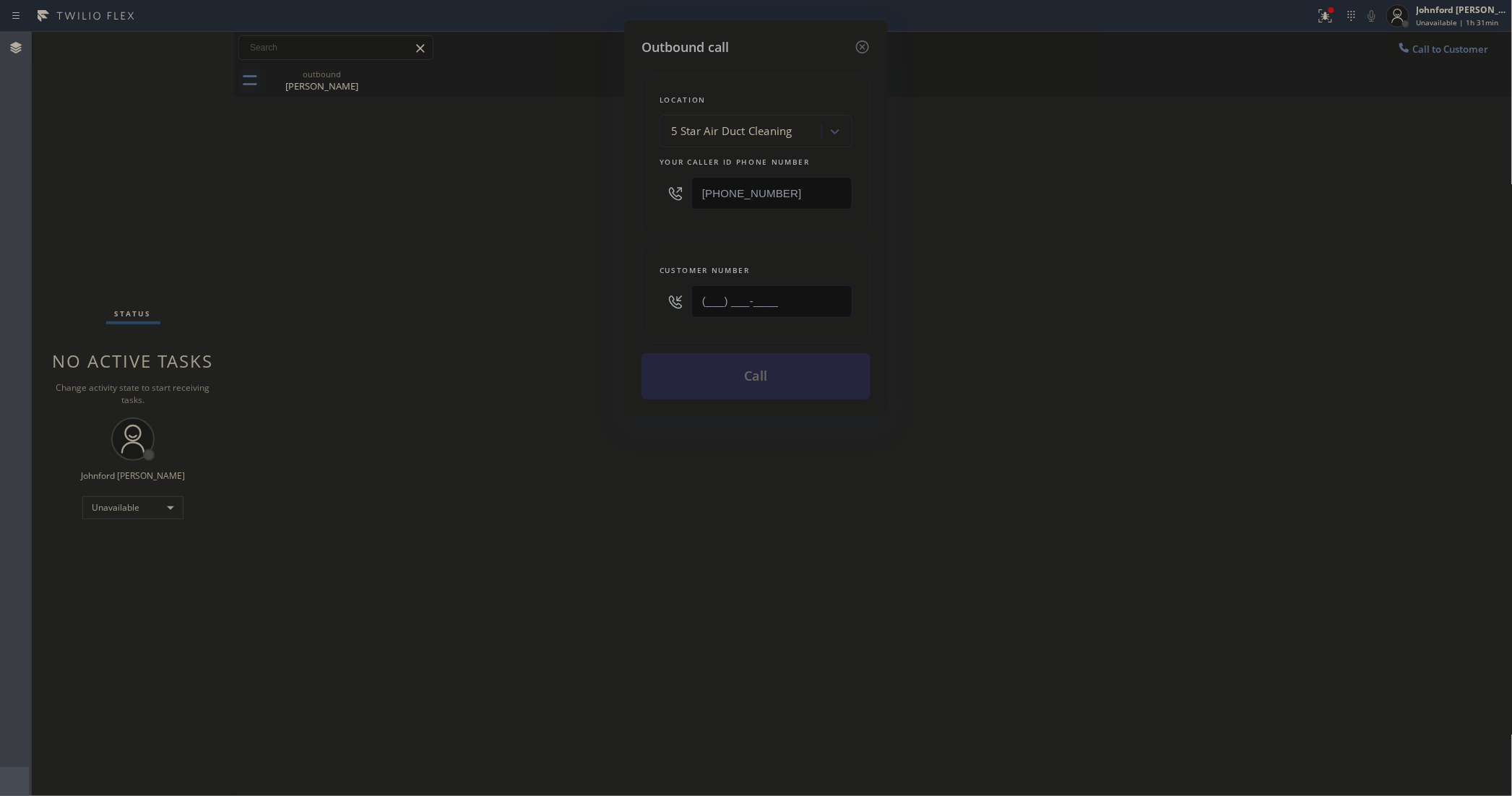
drag, startPoint x: 771, startPoint y: 309, endPoint x: 511, endPoint y: 326, distance: 260.6
click at [532, 326] on div "Outbound call Location 5 Star Air Duct Cleaning Your caller id phone number [PH…" at bounding box center [756, 398] width 1512 height 796
paste input "562) 652-4944"
click at [436, 324] on div "Outbound call Location 5 Star Air Duct Cleaning Your caller id phone number [PH…" at bounding box center [756, 398] width 1512 height 796
drag, startPoint x: 649, startPoint y: 302, endPoint x: 565, endPoint y: 304, distance: 84.0
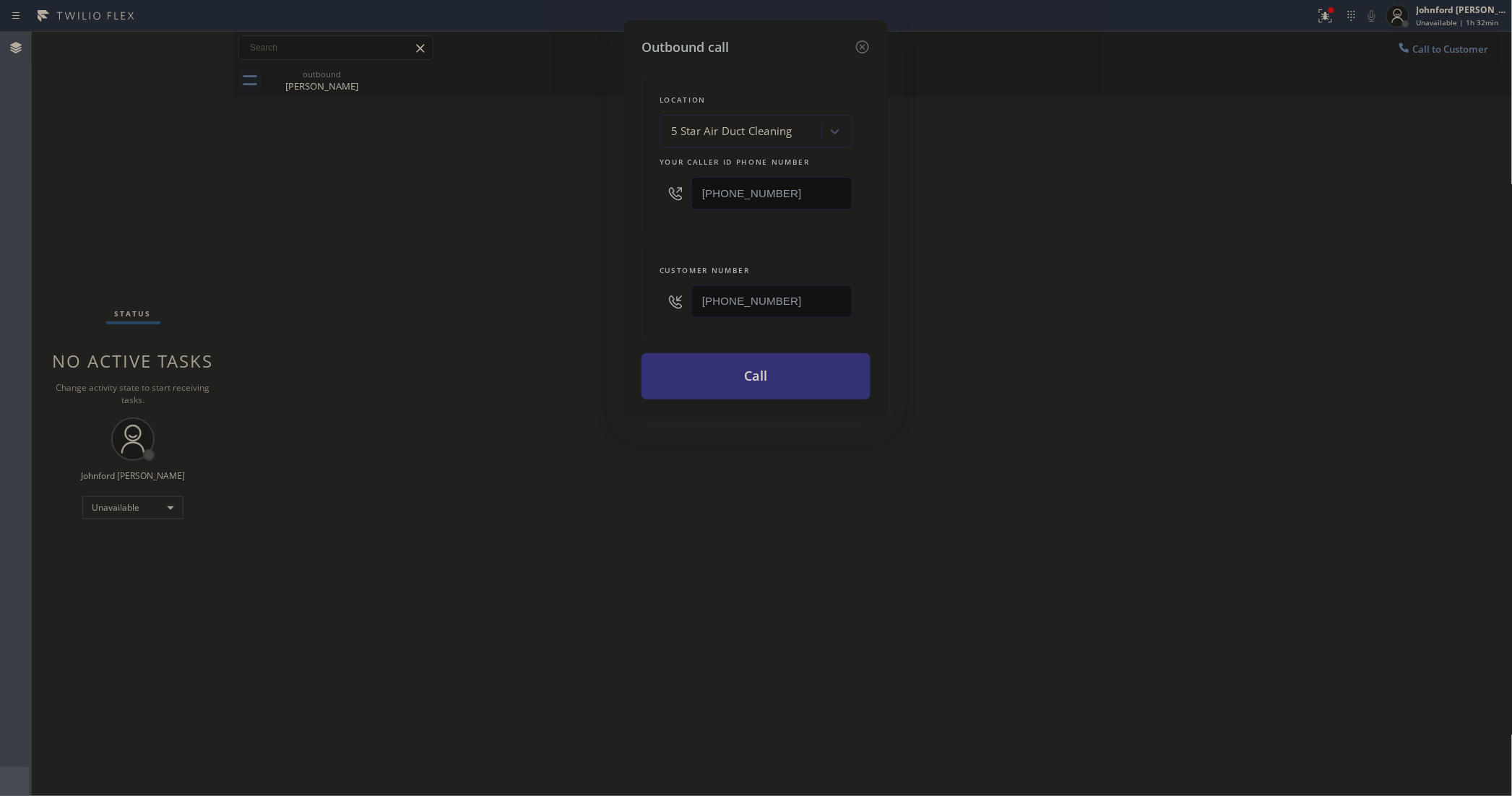
click at [565, 304] on div "Outbound call Location 5 Star Air Duct Cleaning Your caller id phone number [PH…" at bounding box center [756, 398] width 1512 height 796
paste input "303) 359-158"
type input "[PHONE_NUMBER]"
click at [481, 324] on div "Outbound call Location 5 Star Air Duct Cleaning Your caller id phone number [PH…" at bounding box center [756, 398] width 1512 height 796
click at [734, 374] on button "Call" at bounding box center [755, 376] width 229 height 46
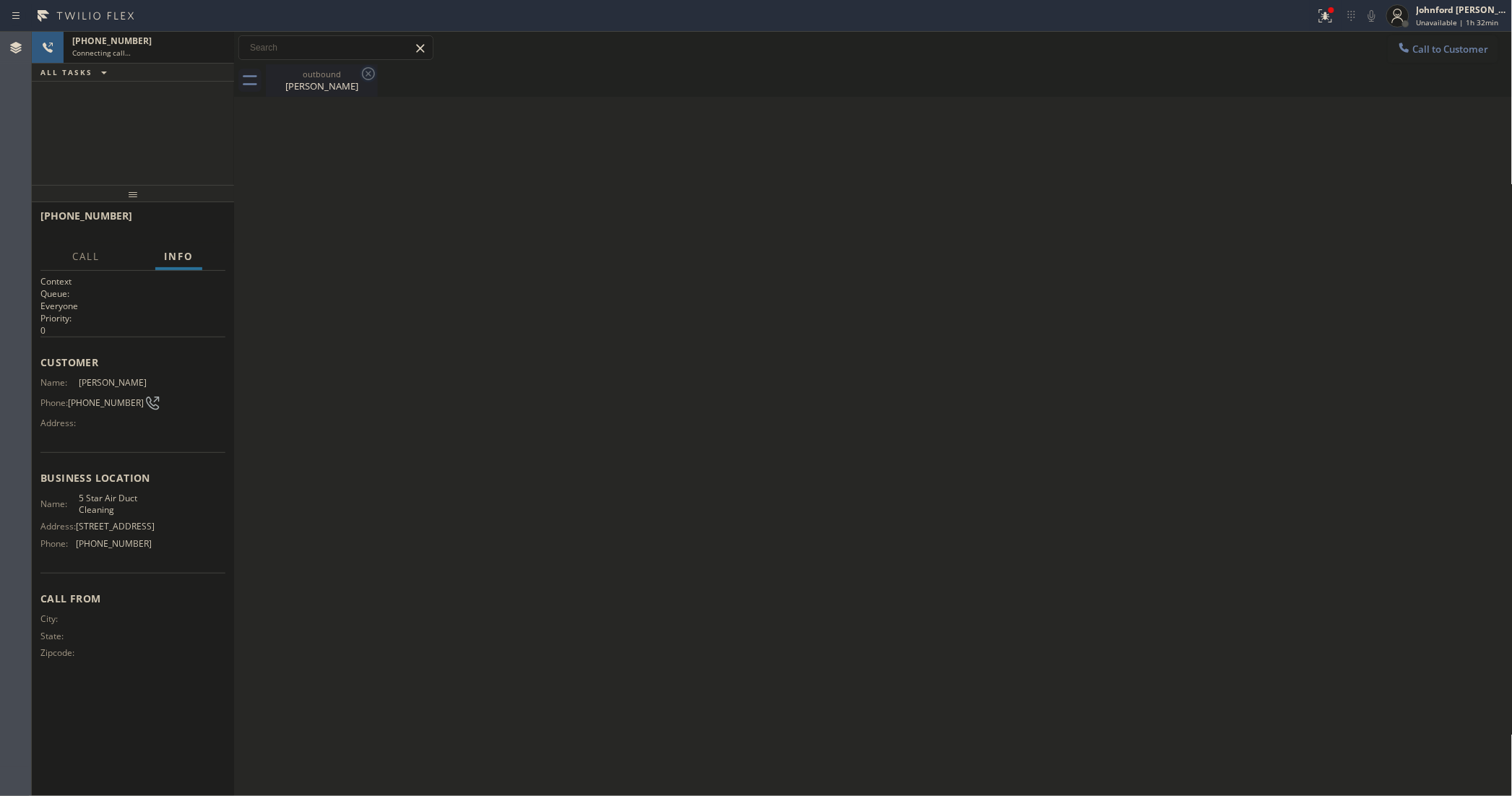
click at [363, 78] on icon at bounding box center [368, 74] width 18 height 18
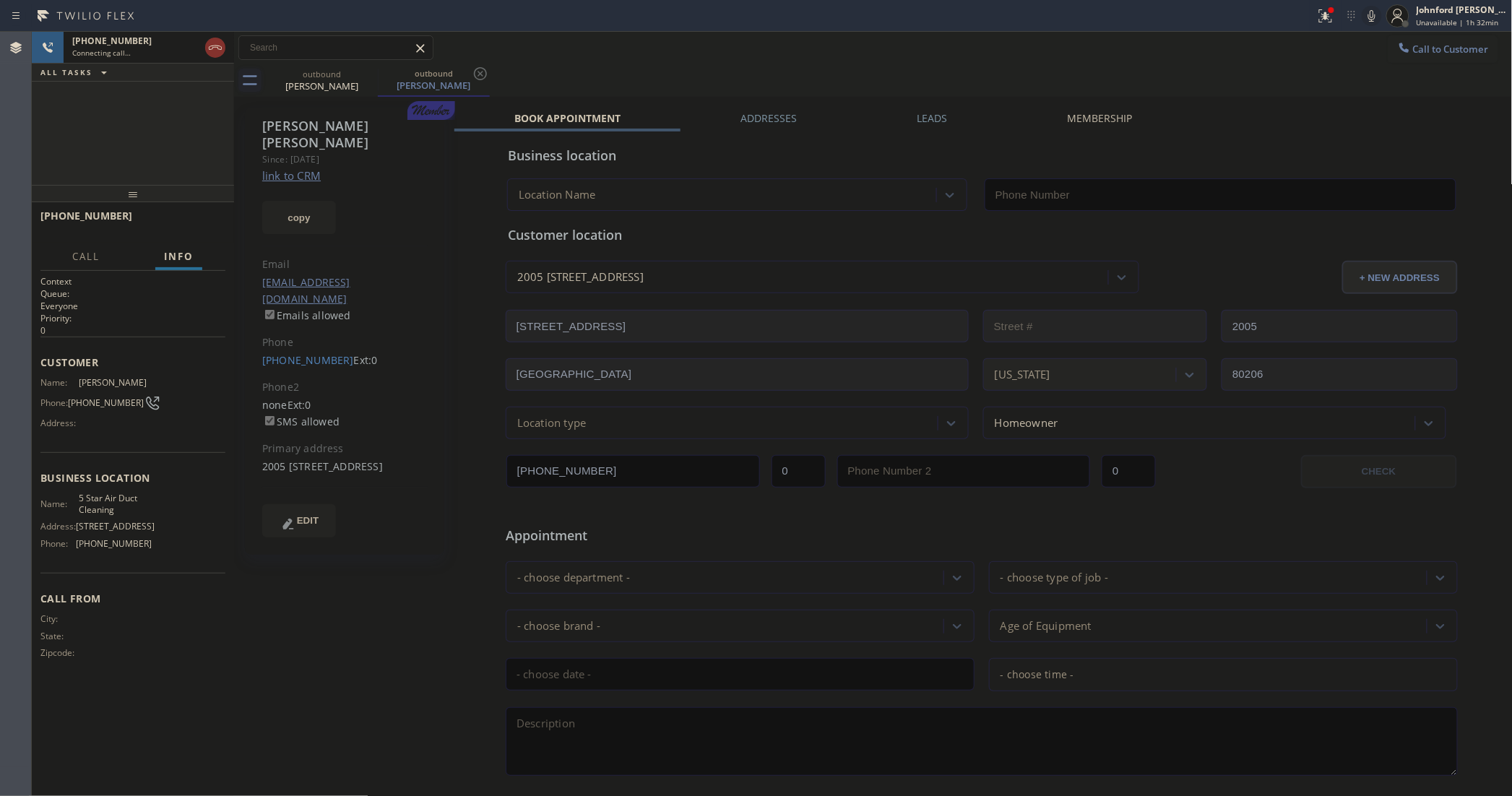
click at [220, 49] on icon at bounding box center [216, 48] width 13 height 4
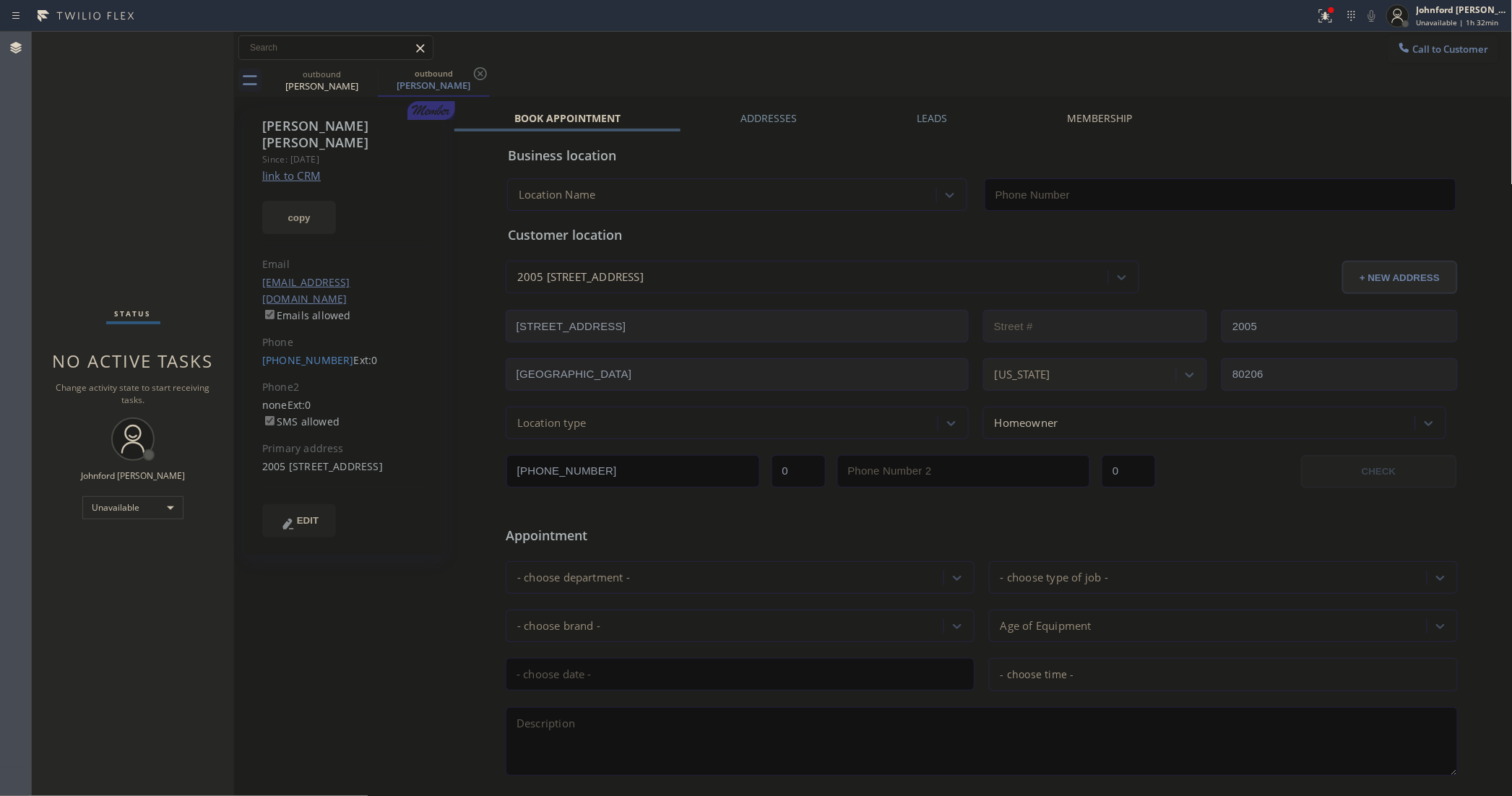
click at [315, 201] on button "copy" at bounding box center [299, 217] width 74 height 33
type input "[PHONE_NUMBER]"
drag, startPoint x: 1428, startPoint y: 48, endPoint x: 961, endPoint y: 251, distance: 509.2
click at [1428, 49] on span "Call to Customer" at bounding box center [1451, 49] width 76 height 13
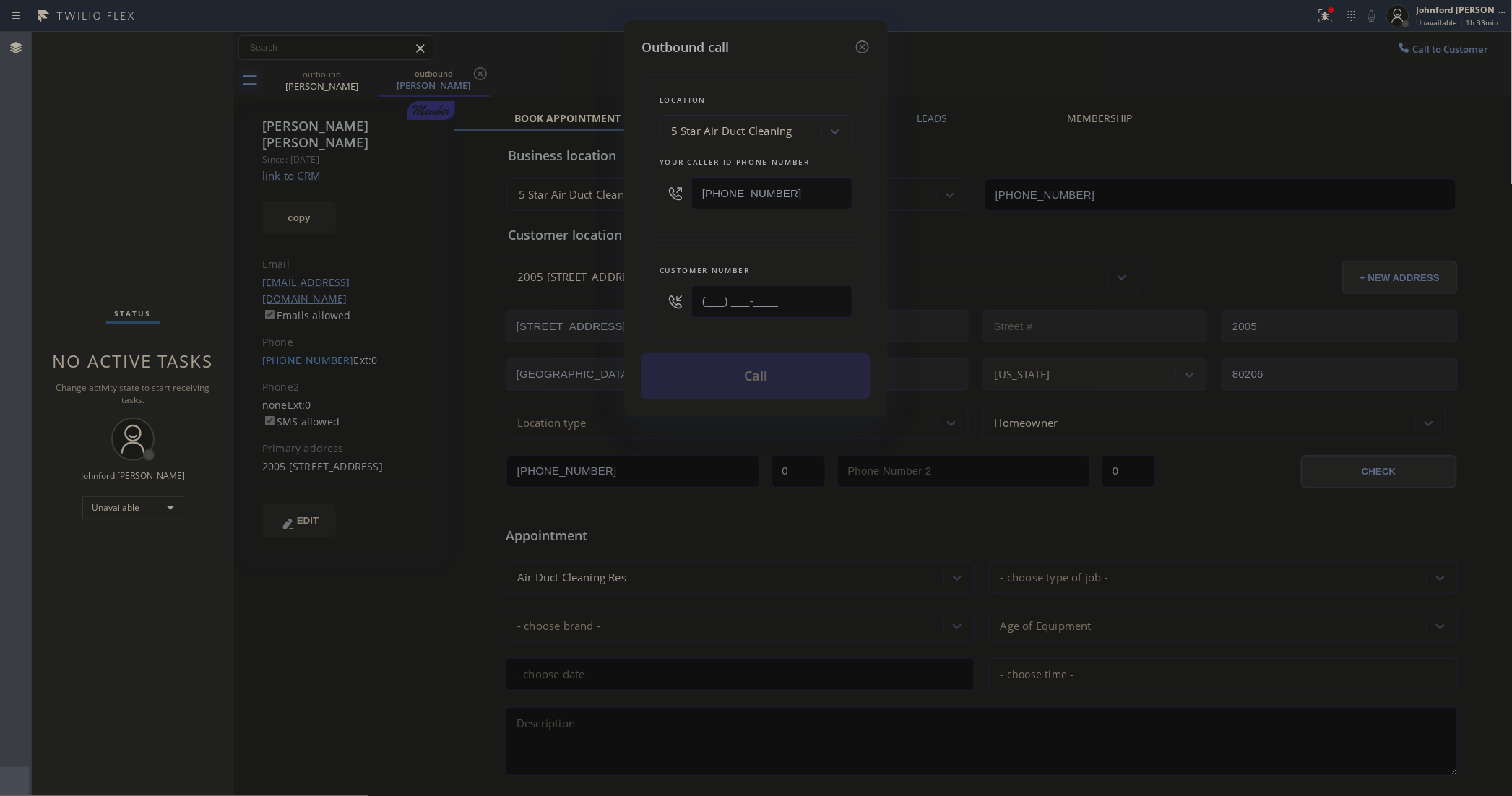
drag, startPoint x: 795, startPoint y: 303, endPoint x: 557, endPoint y: 297, distance: 238.1
click at [557, 297] on div "Outbound call Location 5 Star Air Duct Cleaning Your caller id phone number [PH…" at bounding box center [756, 398] width 1512 height 796
paste input "202) 431-1313"
type input "[PHONE_NUMBER]"
click at [673, 249] on div "Customer number [PHONE_NUMBER]" at bounding box center [755, 294] width 229 height 98
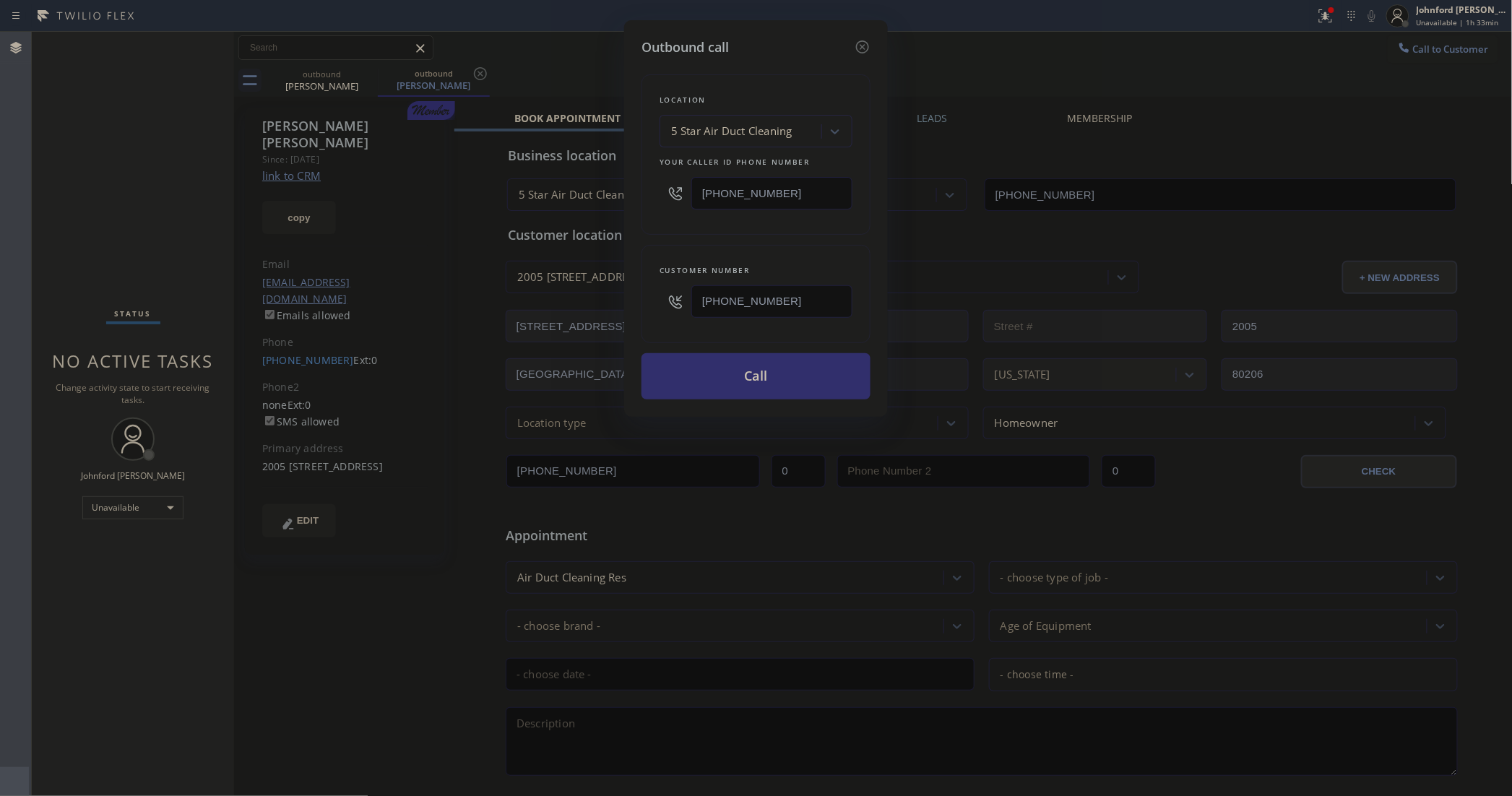
click at [727, 383] on button "Call" at bounding box center [755, 376] width 229 height 46
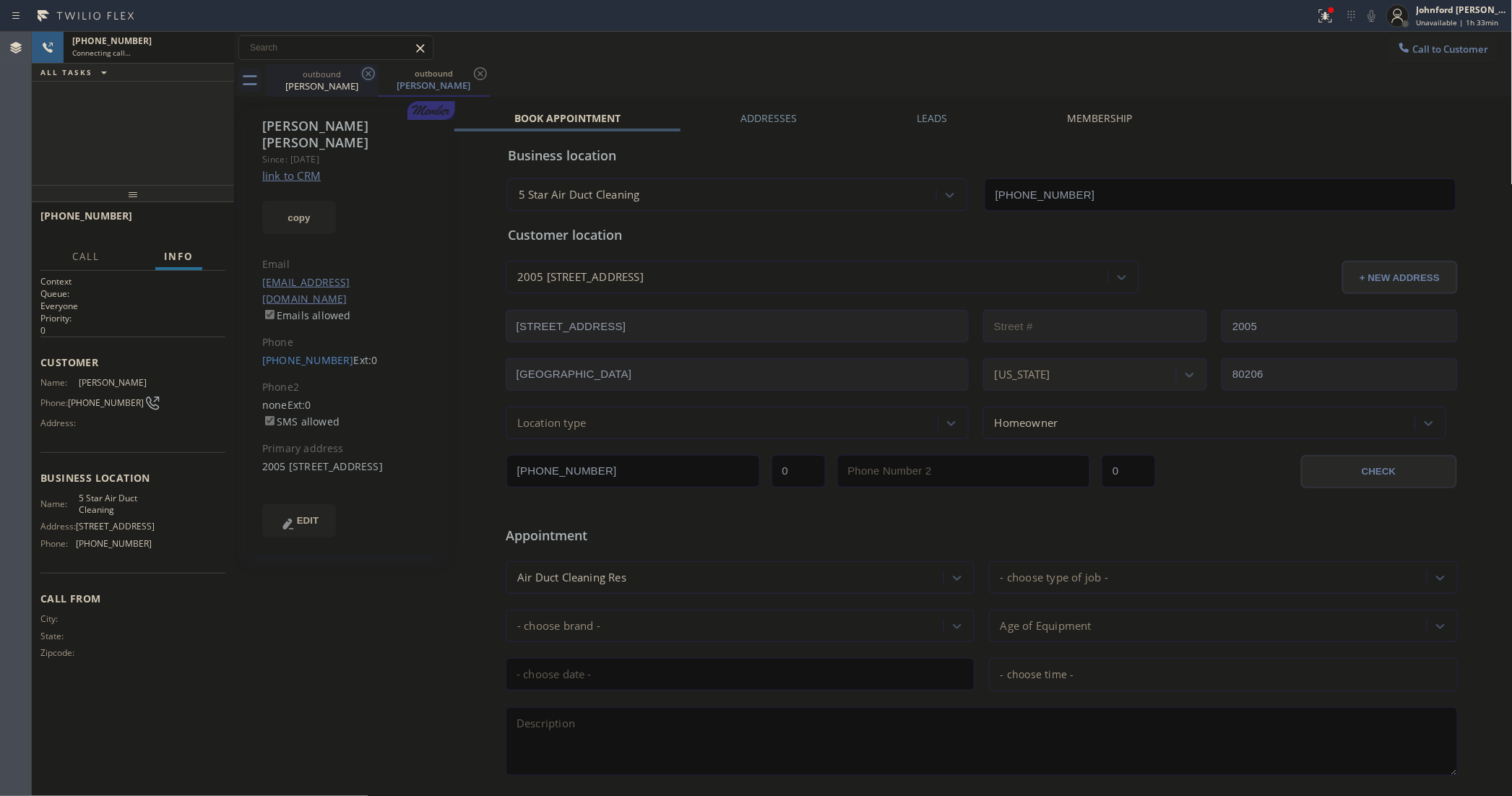
click at [360, 77] on icon at bounding box center [368, 74] width 18 height 18
click at [472, 77] on icon at bounding box center [480, 74] width 18 height 18
click at [306, 201] on button "copy" at bounding box center [299, 217] width 74 height 33
click at [300, 168] on link "link to CRM" at bounding box center [292, 175] width 58 height 15
type input "[PHONE_NUMBER]"
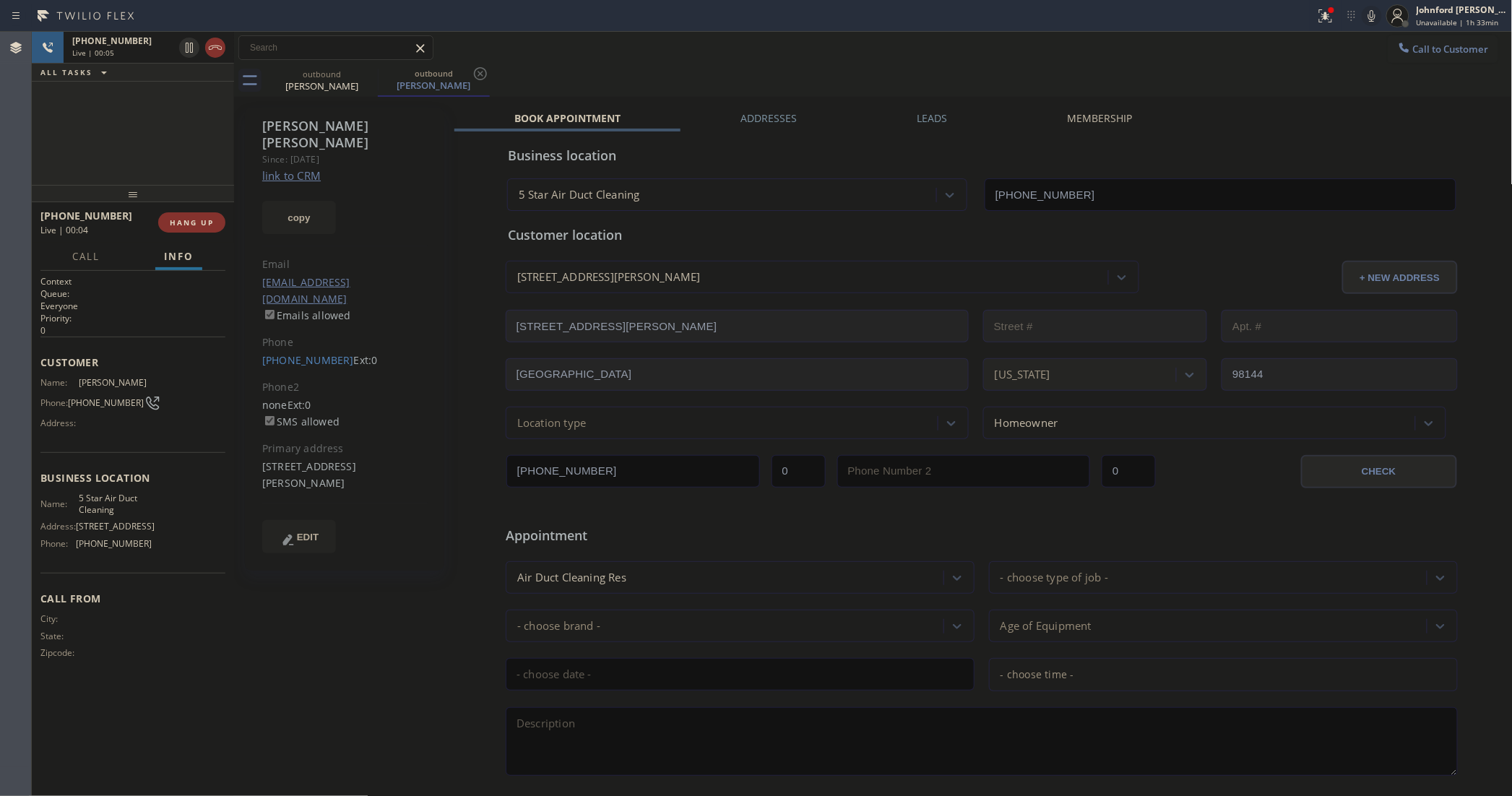
click at [1371, 12] on icon at bounding box center [1372, 16] width 18 height 18
click at [1371, 12] on icon at bounding box center [1372, 16] width 7 height 12
click at [1371, 13] on icon at bounding box center [1372, 16] width 18 height 18
click at [1371, 13] on icon at bounding box center [1372, 16] width 7 height 12
click at [1380, 15] on icon at bounding box center [1372, 16] width 18 height 18
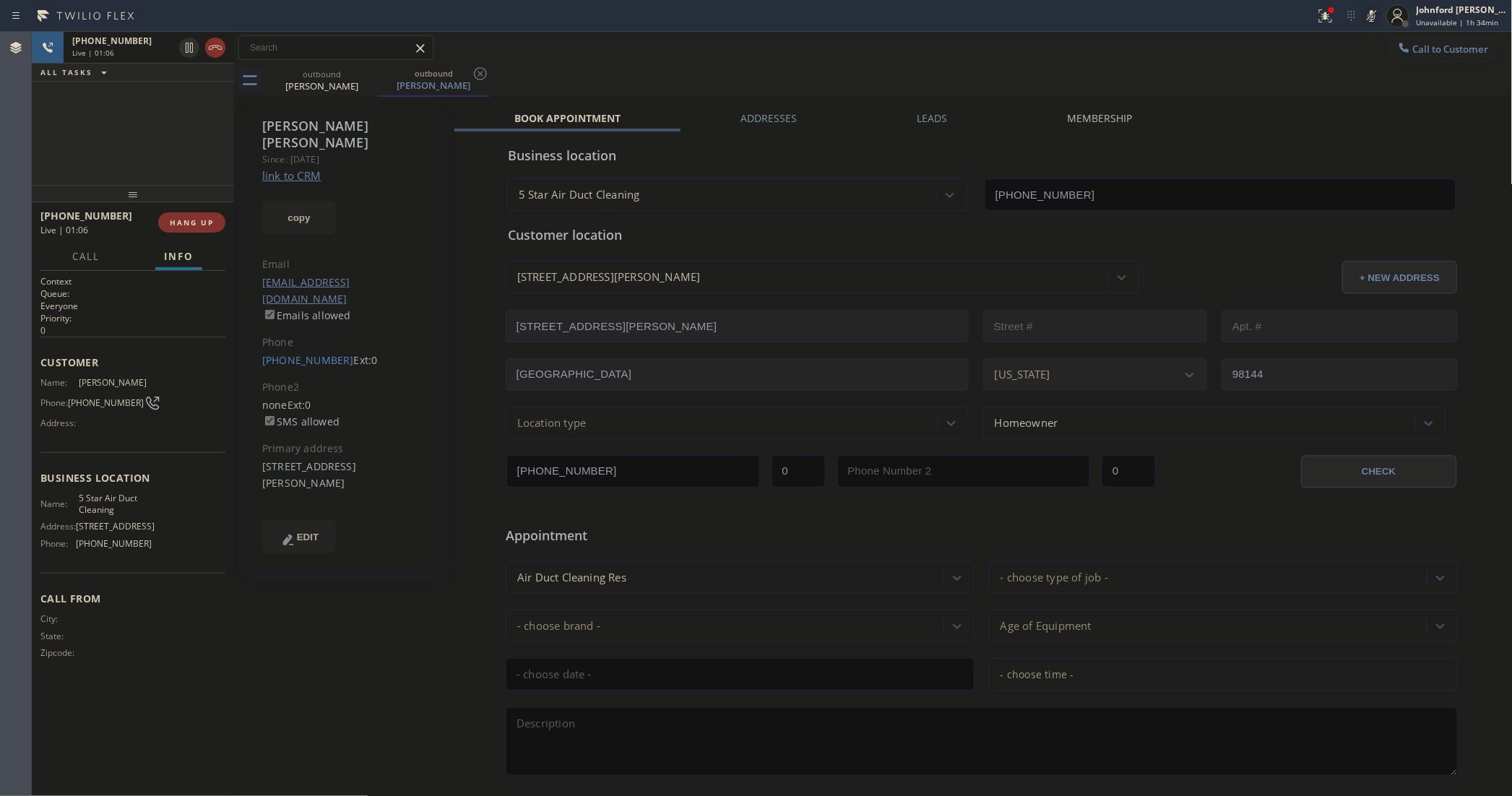
click at [1373, 15] on icon at bounding box center [1372, 16] width 18 height 18
click at [1313, 15] on div at bounding box center [1325, 16] width 31 height 18
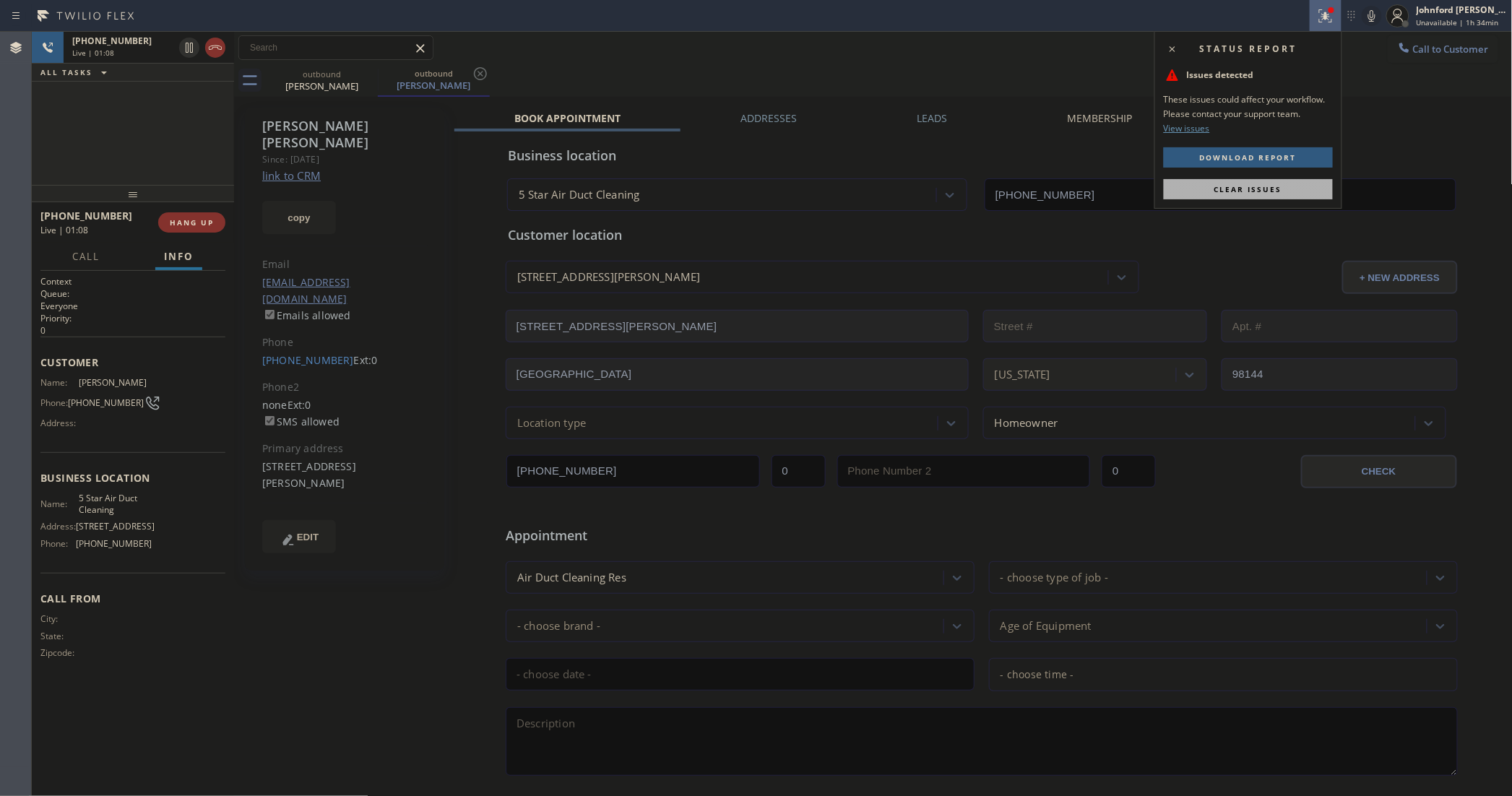
click at [1225, 186] on span "Clear issues" at bounding box center [1248, 189] width 68 height 10
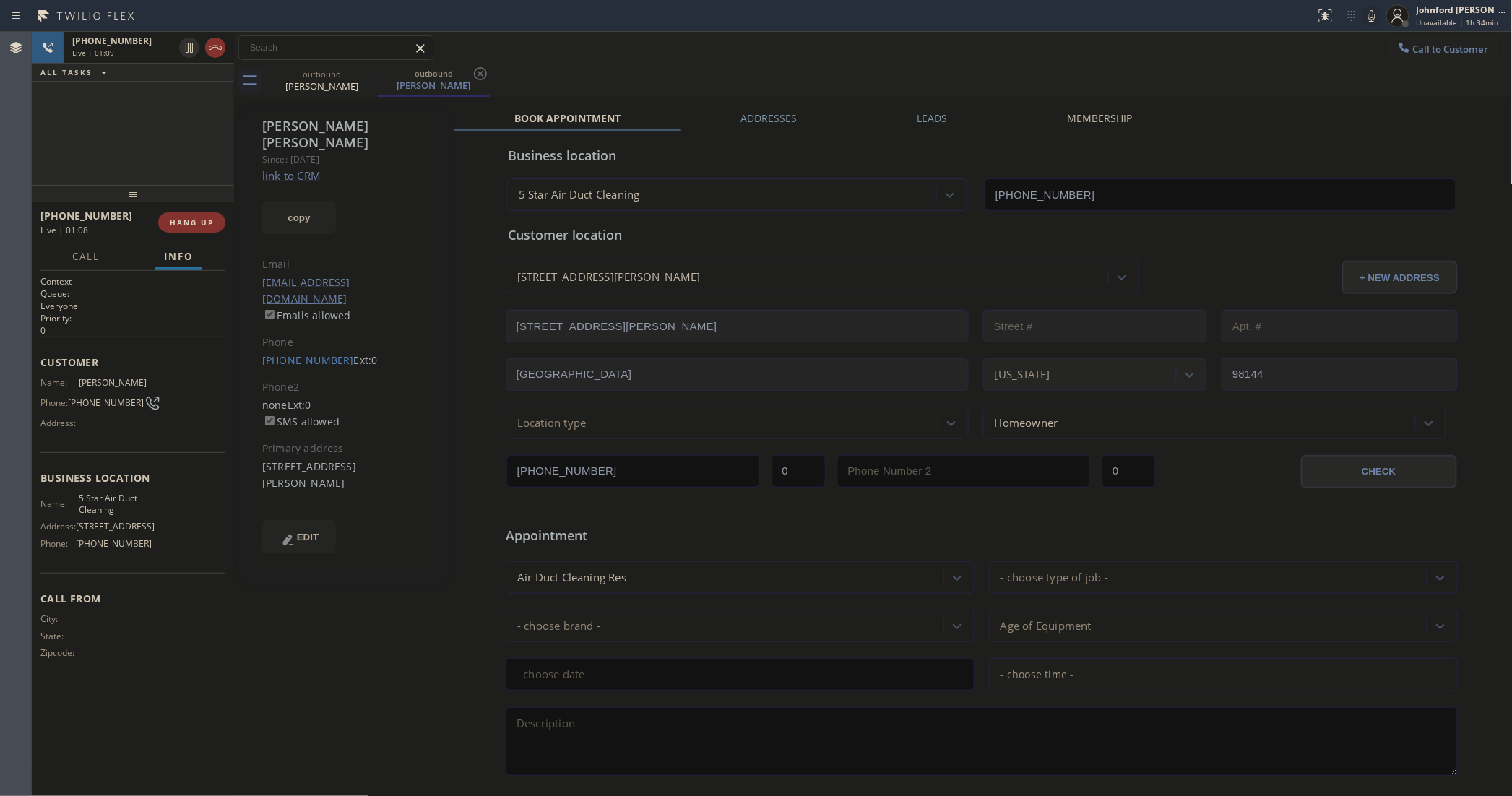
click at [1134, 50] on div "Call to Customer Outbound call Location 5 Star Air Duct Cleaning Your caller id…" at bounding box center [873, 48] width 1279 height 26
click at [945, 66] on div "outbound [PERSON_NAME] outbound [PERSON_NAME]" at bounding box center [889, 80] width 1247 height 32
click at [943, 120] on div "Leads" at bounding box center [932, 121] width 151 height 20
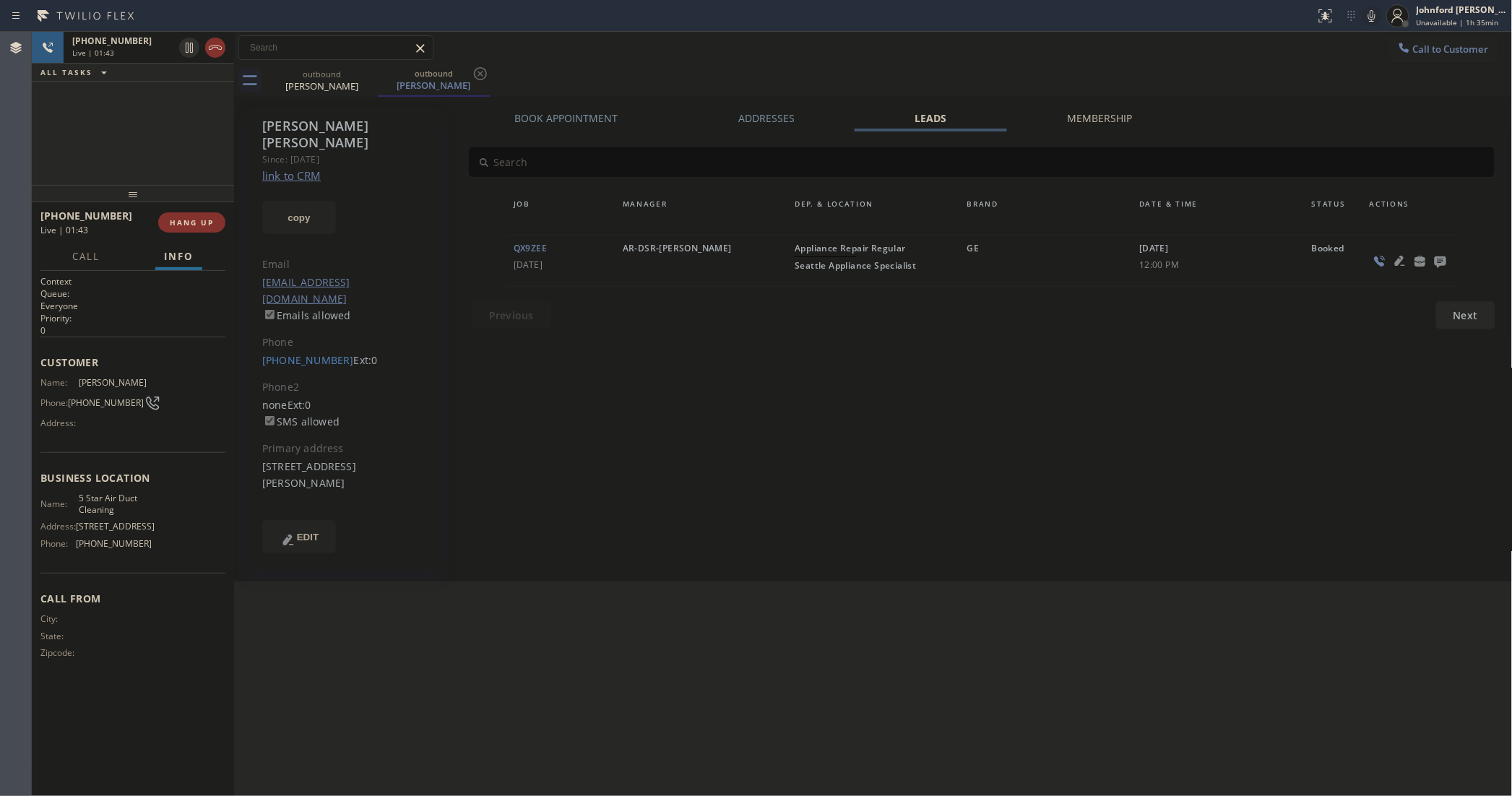
click at [1439, 262] on icon at bounding box center [1440, 262] width 12 height 12
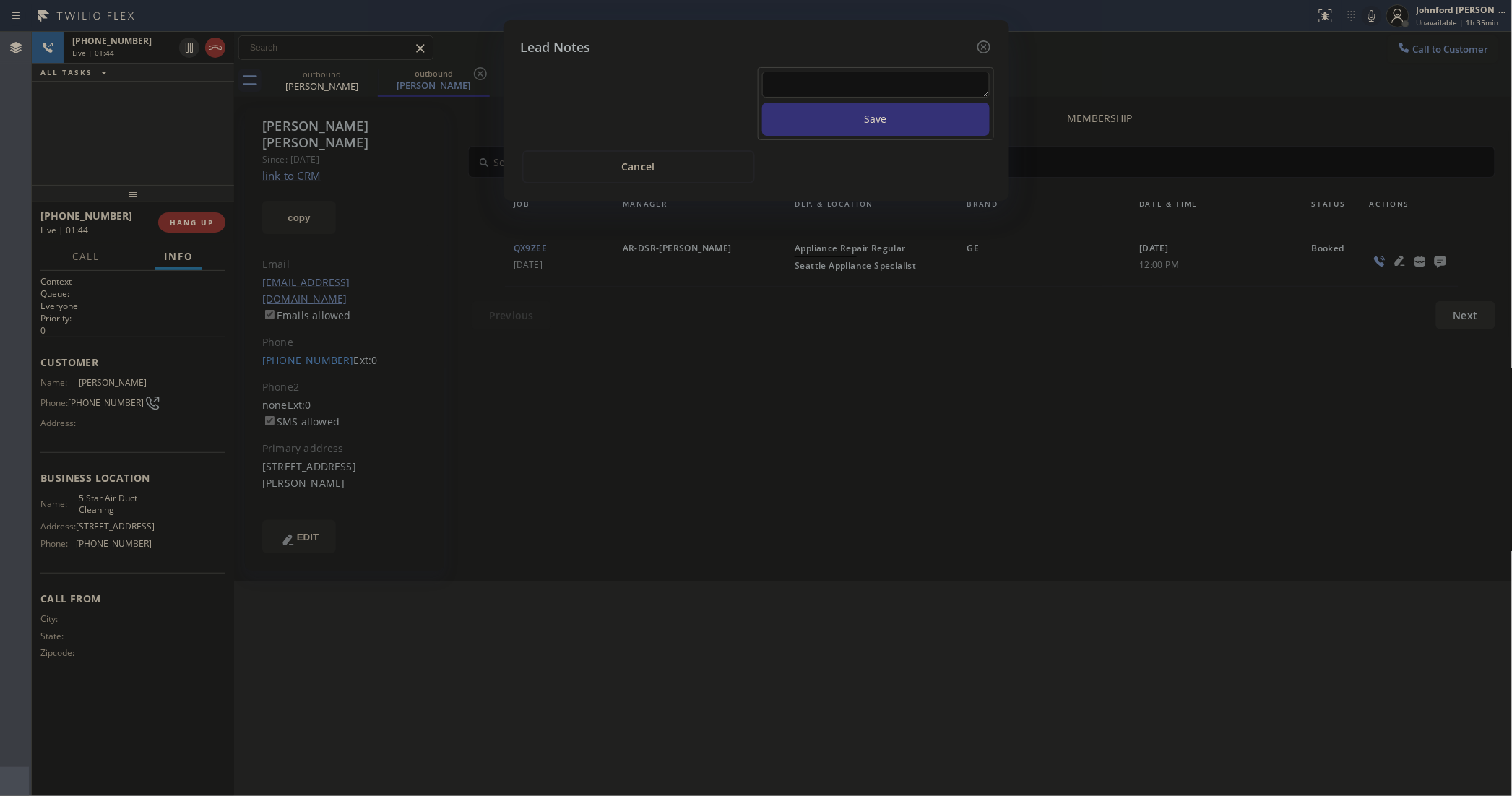
click at [980, 81] on textarea at bounding box center [875, 85] width 227 height 26
click at [950, 72] on textarea at bounding box center [875, 85] width 227 height 26
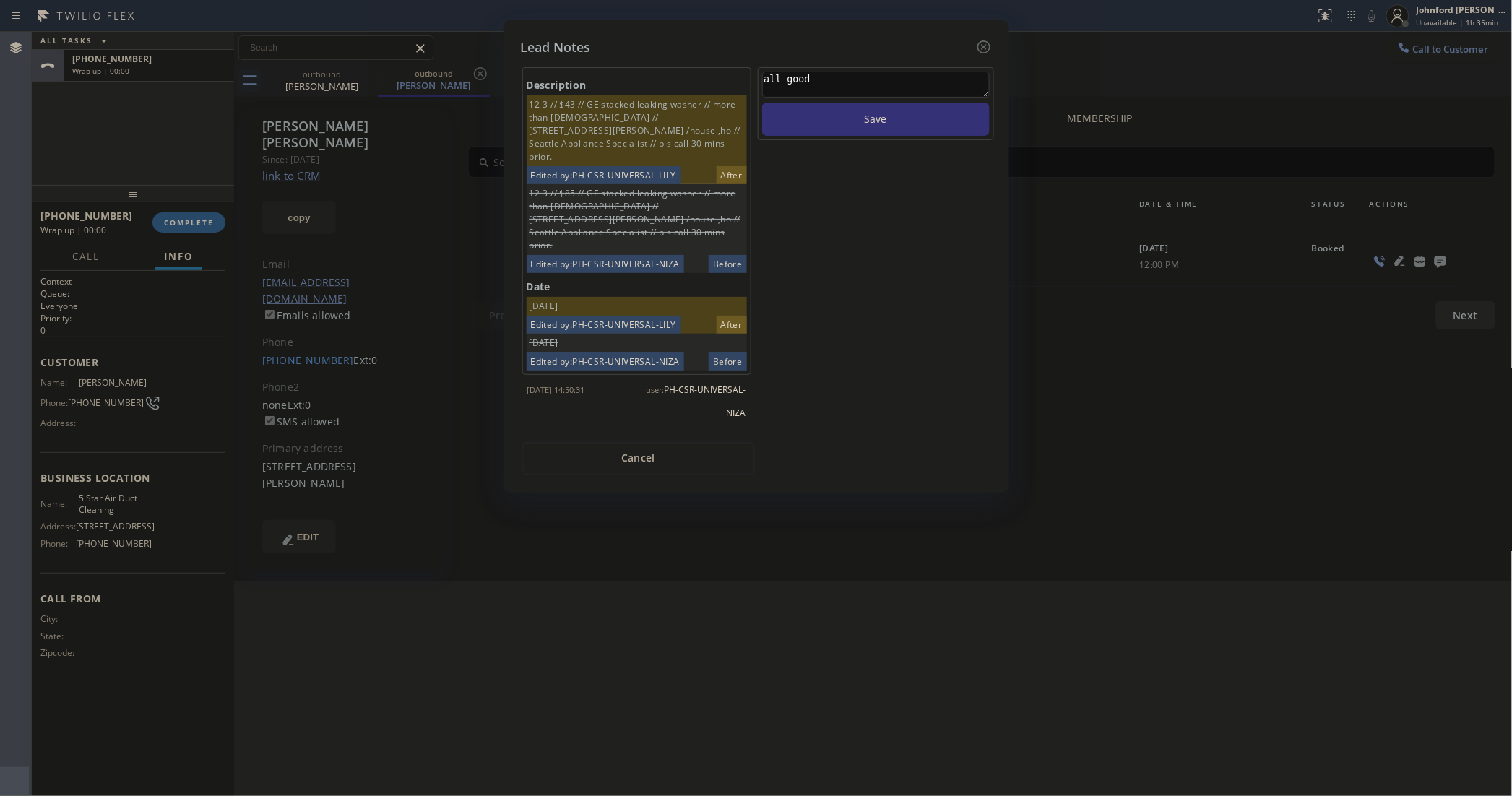
type textarea "all good"
type textarea "all good for now"
click at [820, 102] on button "Save" at bounding box center [875, 118] width 227 height 33
click at [987, 47] on icon at bounding box center [983, 47] width 13 height 13
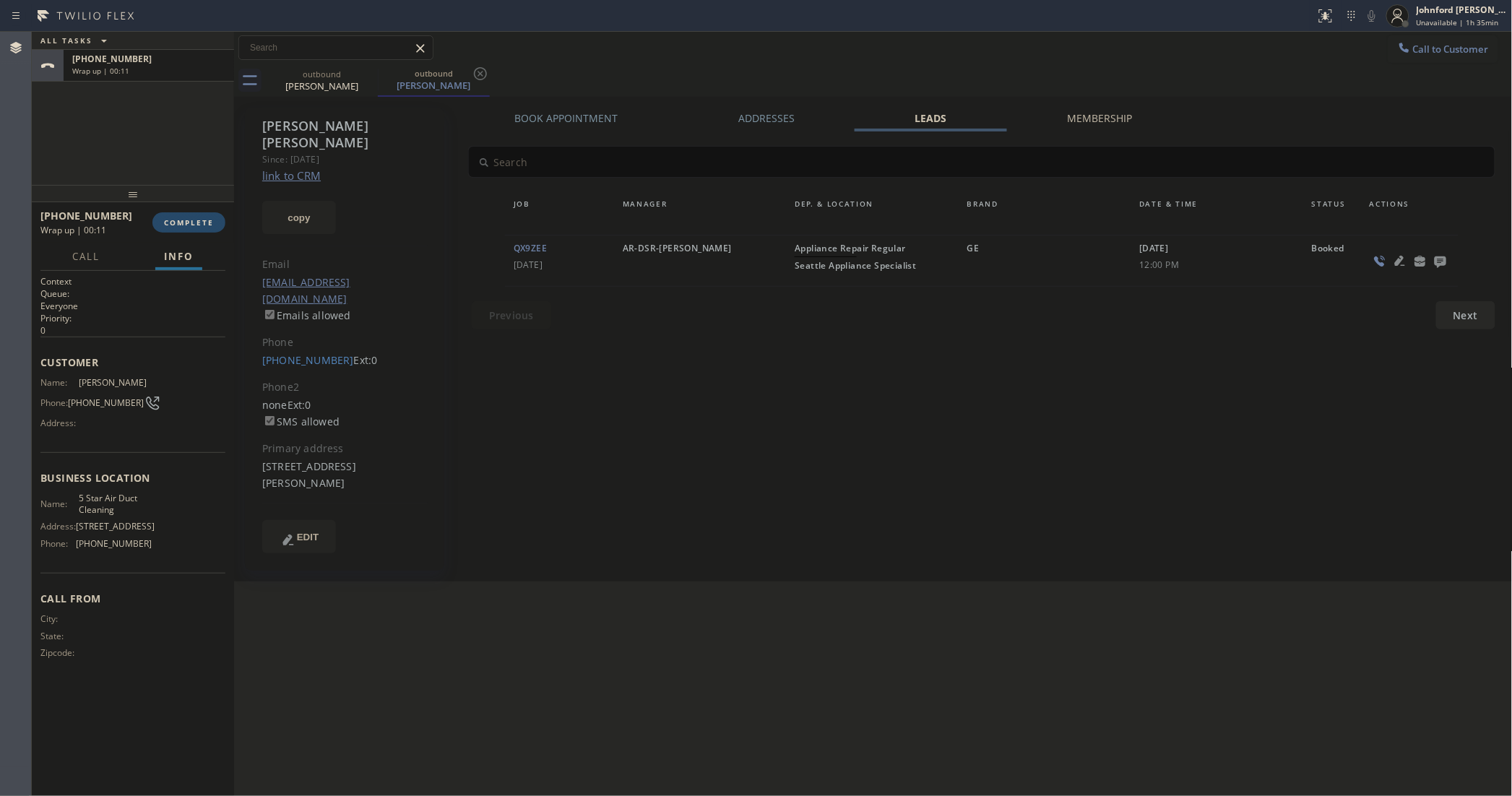
click at [189, 222] on span "COMPLETE" at bounding box center [189, 222] width 50 height 10
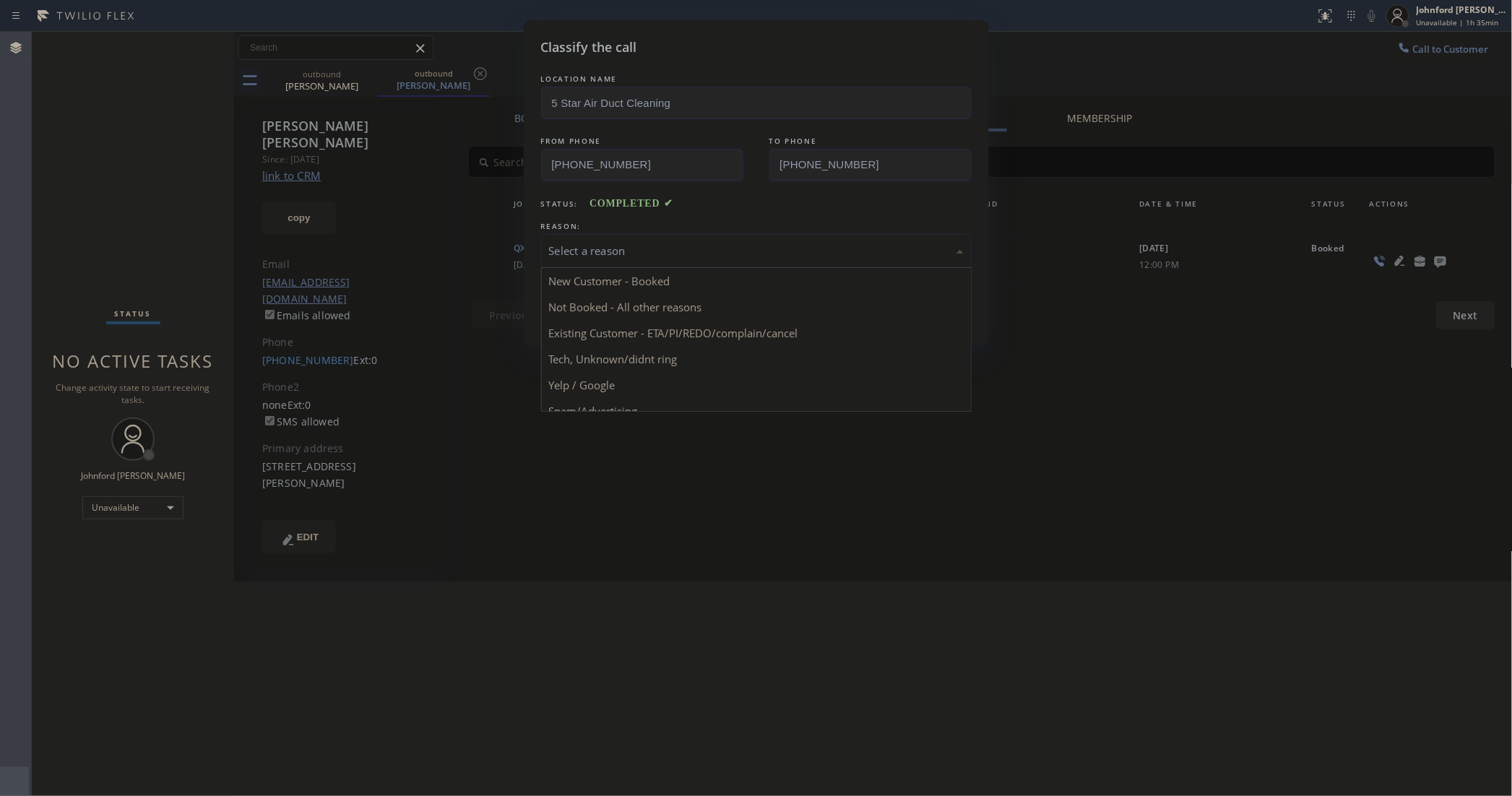
click at [621, 243] on div "Select a reason" at bounding box center [756, 251] width 415 height 17
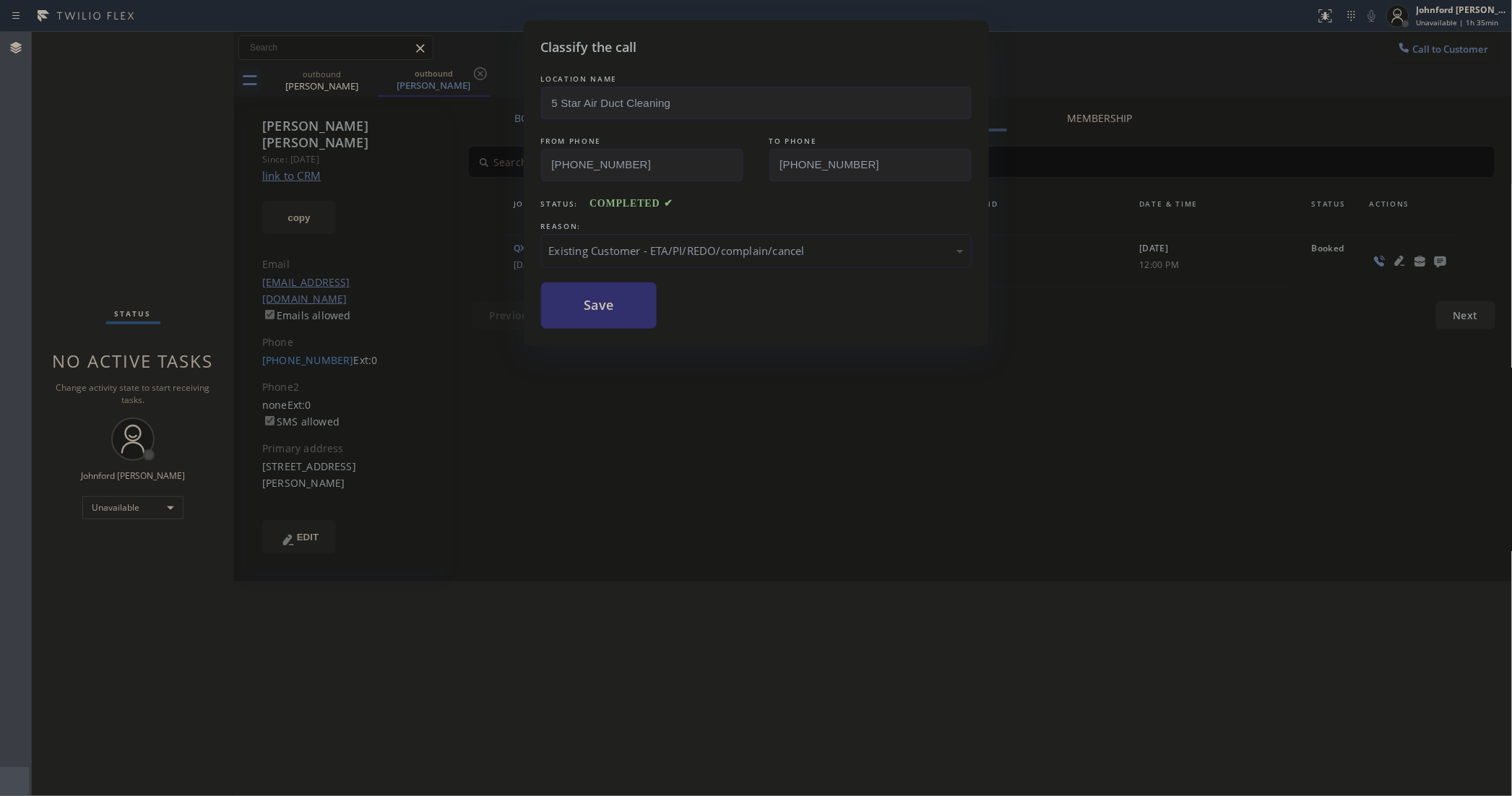
click at [614, 297] on button "Save" at bounding box center [599, 305] width 116 height 46
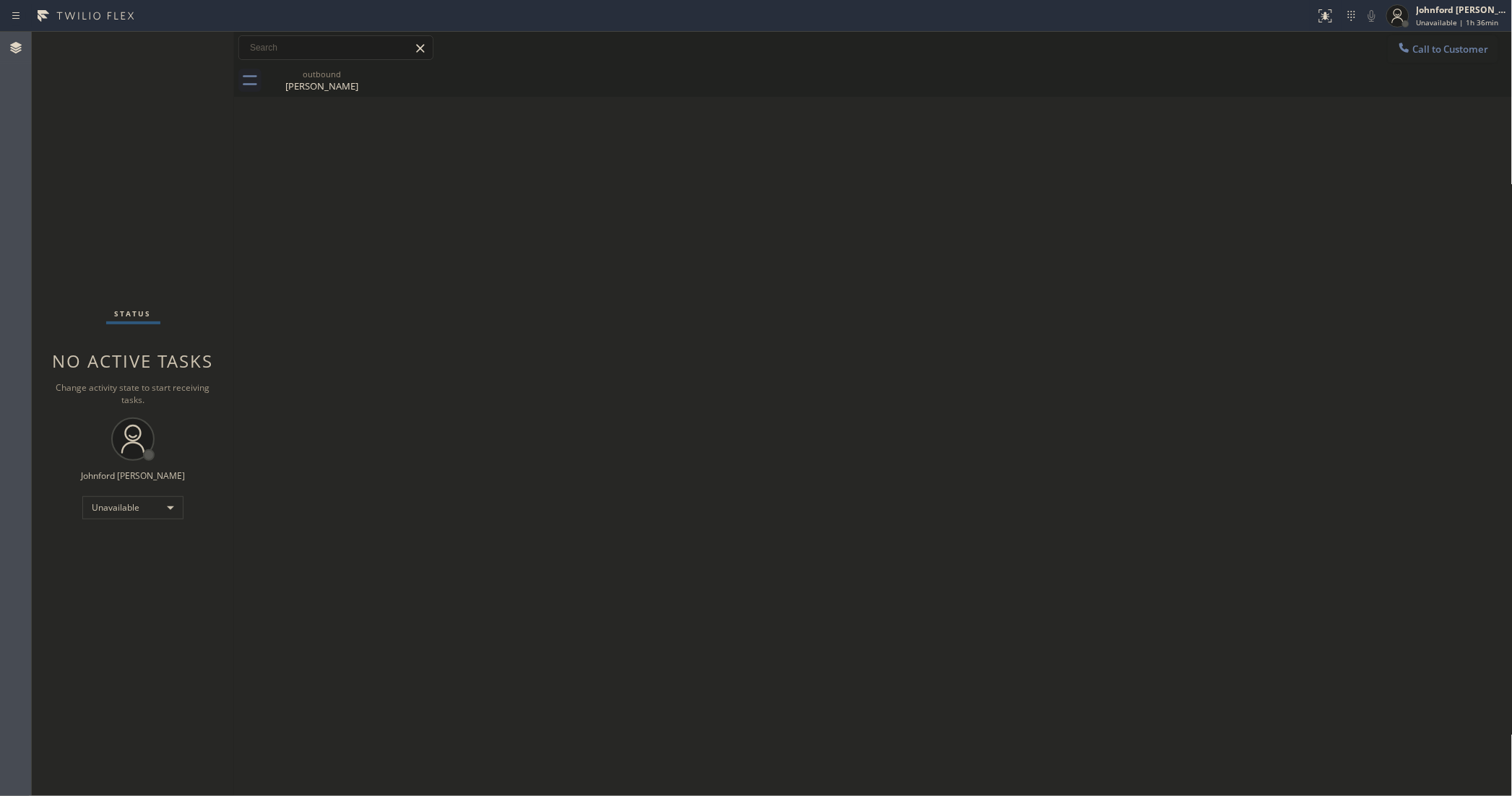
click at [1067, 248] on div "Back to Dashboard Change Sender ID Customers Technicians Select a contact Outbo…" at bounding box center [873, 413] width 1279 height 764
click at [1426, 54] on button "Call to Customer" at bounding box center [1443, 49] width 110 height 28
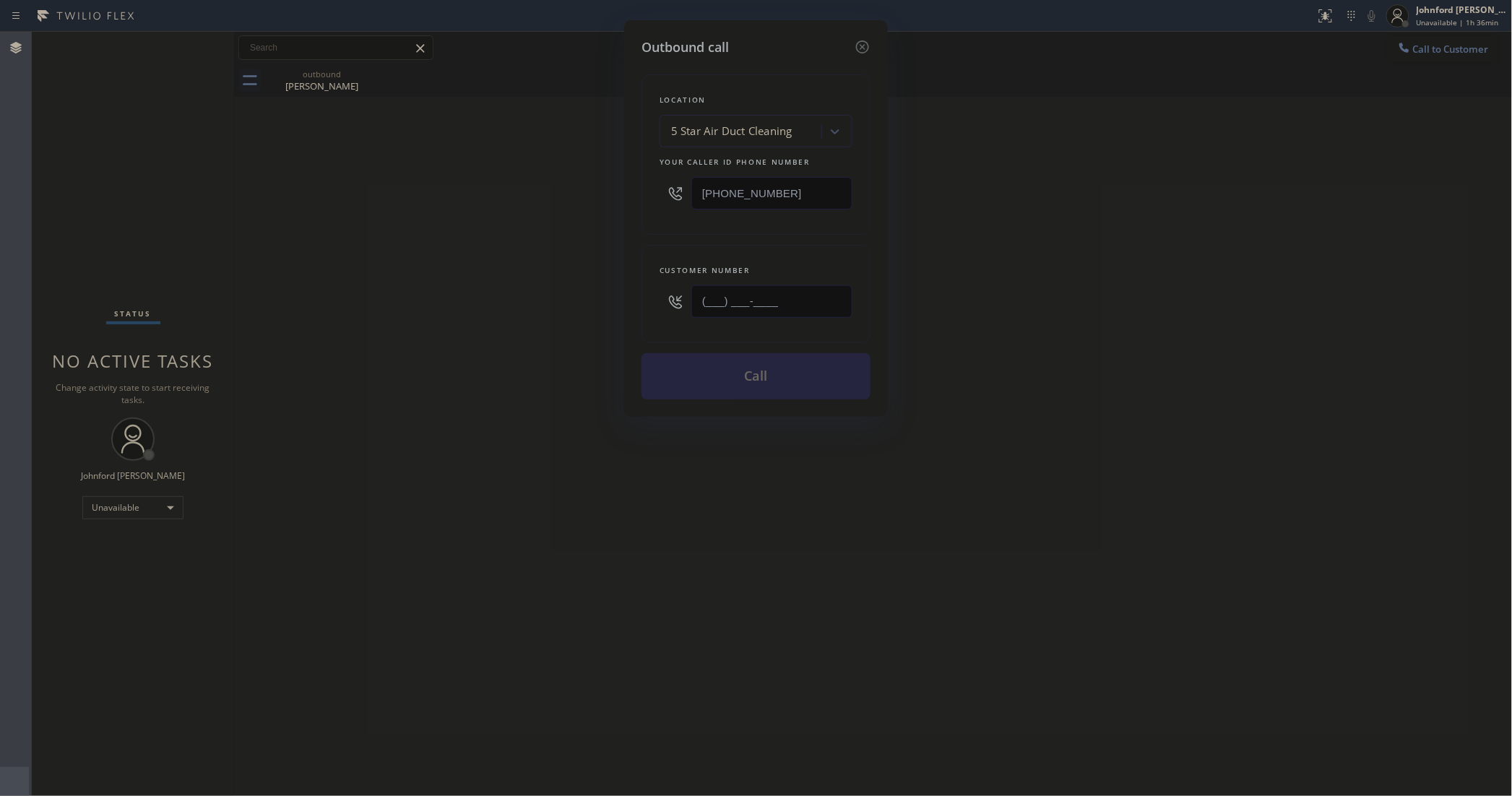
drag, startPoint x: 804, startPoint y: 307, endPoint x: 594, endPoint y: 307, distance: 210.0
click at [637, 307] on div "Outbound call Location 5 Star Air Duct Cleaning Your caller id phone number [PH…" at bounding box center [756, 219] width 264 height 396
paste input "323) 384-5294"
type input "[PHONE_NUMBER]"
click at [521, 312] on div "Outbound call Location 5 Star Air Duct Cleaning Your caller id phone number [PH…" at bounding box center [756, 398] width 1512 height 796
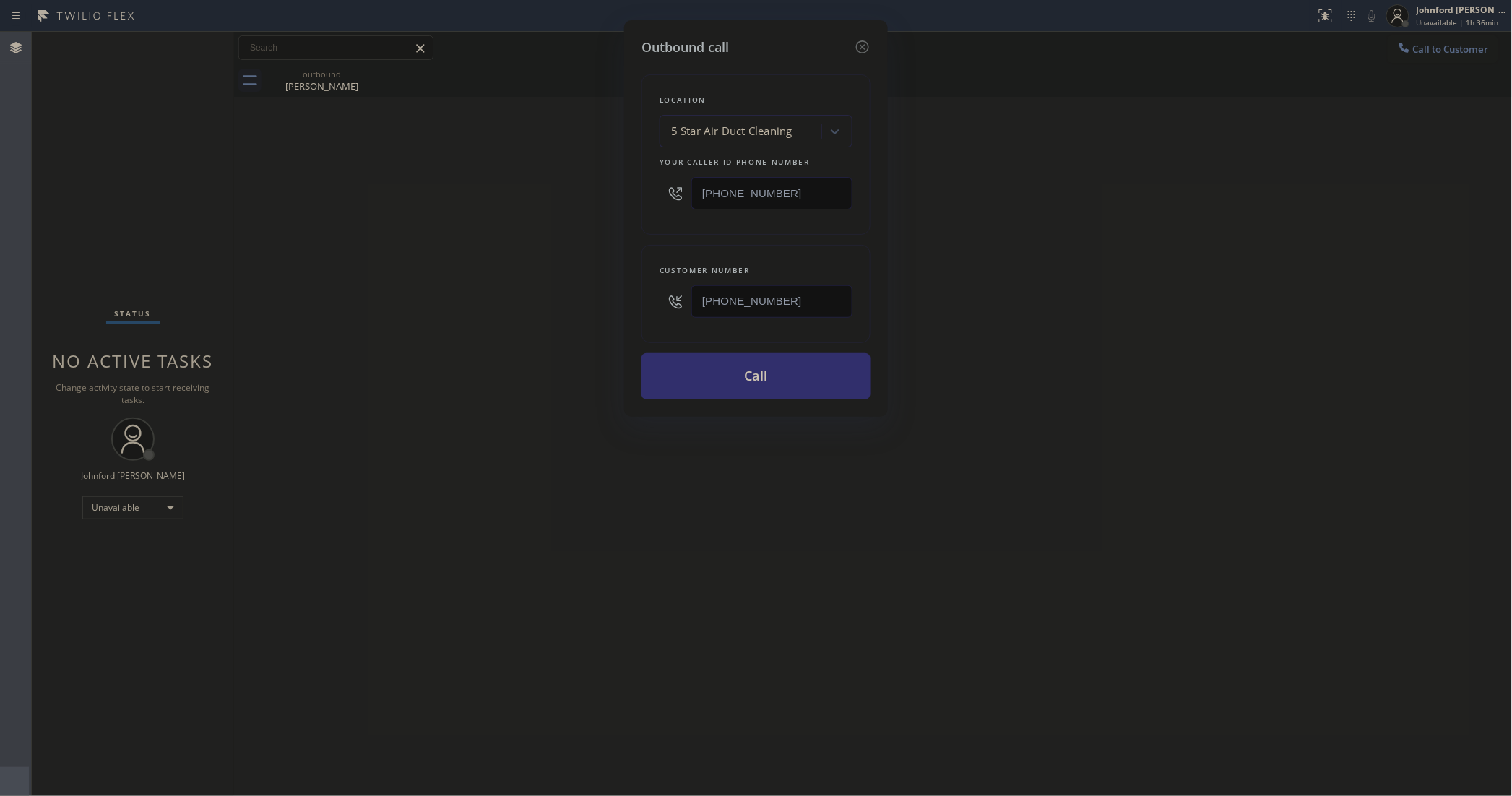
click at [679, 374] on button "Call" at bounding box center [755, 376] width 229 height 46
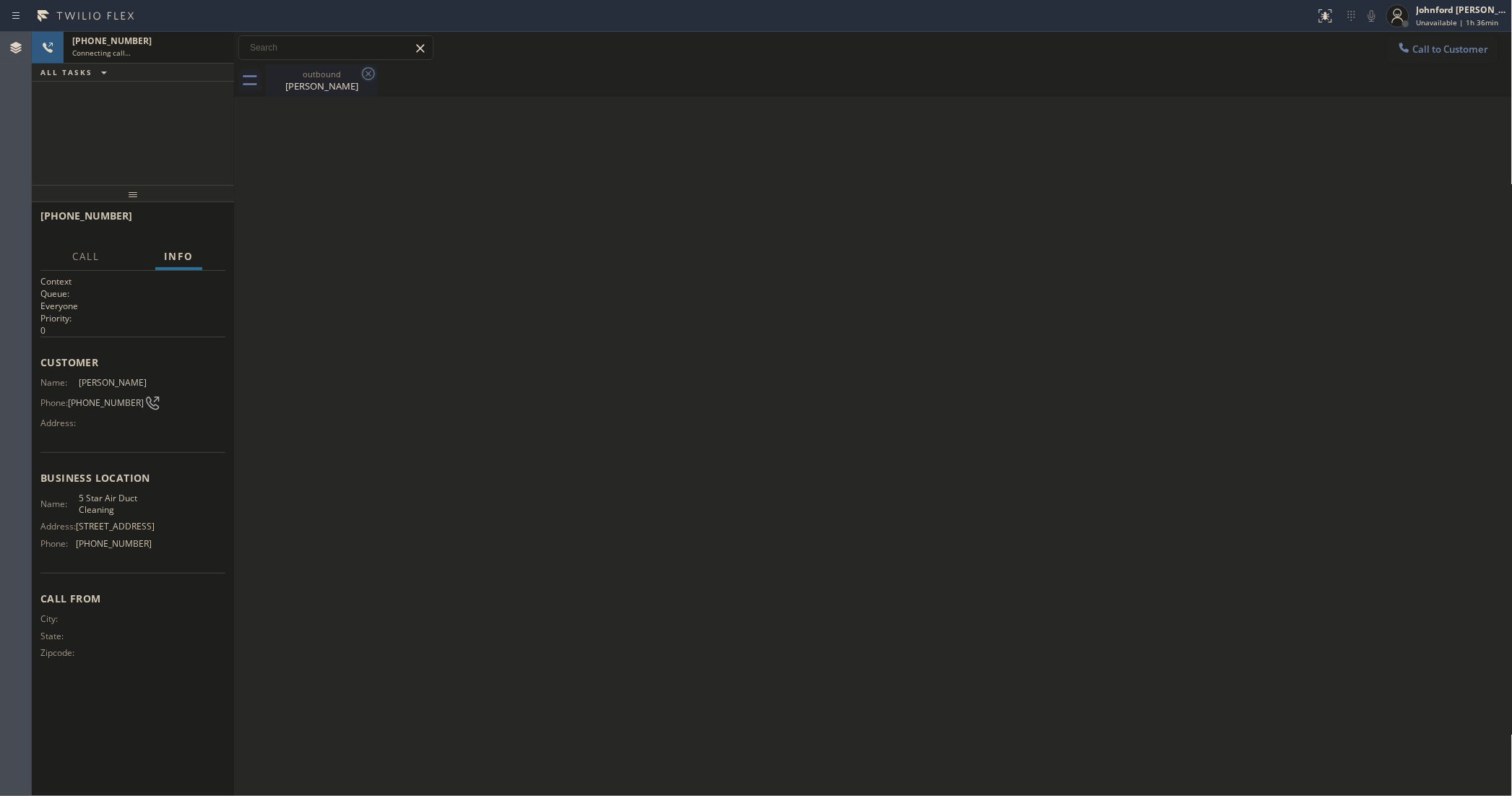
click at [369, 73] on icon at bounding box center [368, 74] width 13 height 13
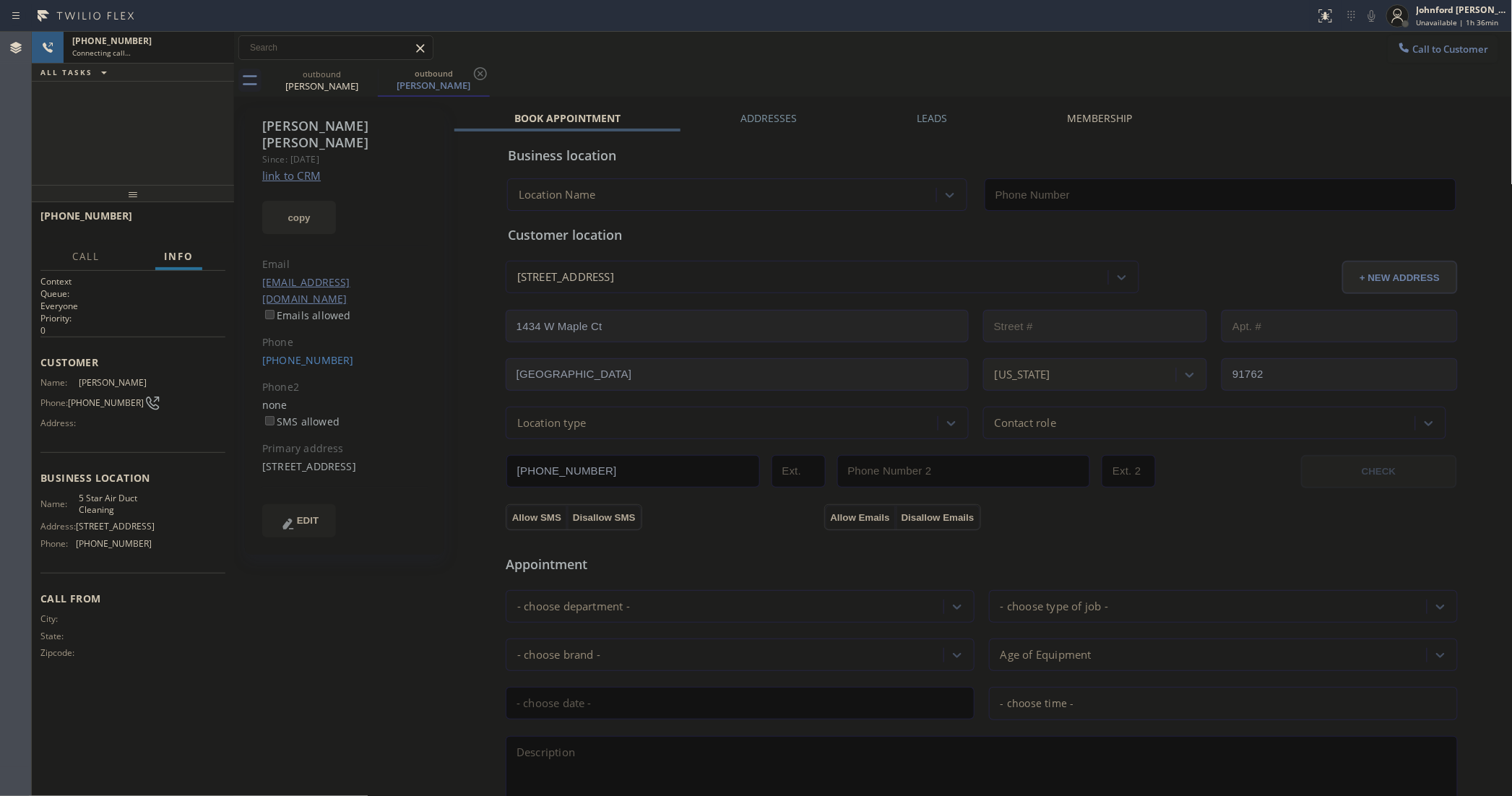
click at [309, 201] on button "copy" at bounding box center [299, 217] width 74 height 33
click at [305, 168] on link "link to CRM" at bounding box center [292, 175] width 58 height 15
type input "[PHONE_NUMBER]"
click at [1377, 12] on icon at bounding box center [1372, 16] width 18 height 18
click at [1376, 12] on icon at bounding box center [1372, 16] width 18 height 18
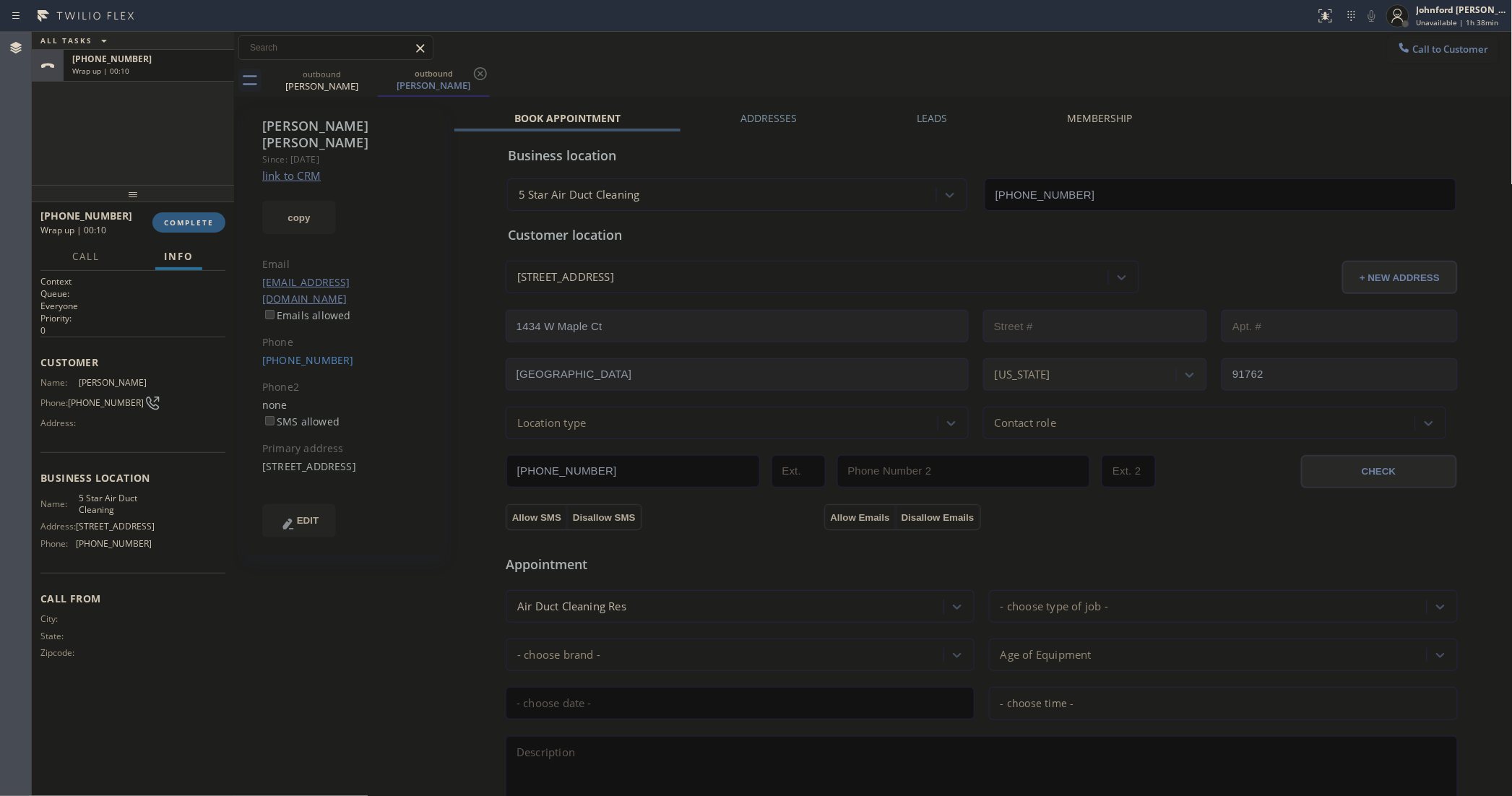
click at [105, 128] on div "ALL TASKS ALL TASKS ACTIVE TASKS TASKS IN WRAP UP [PHONE_NUMBER] Wrap up | 00:10" at bounding box center [132, 107] width 203 height 153
click at [205, 217] on span "COMPLETE" at bounding box center [189, 222] width 50 height 10
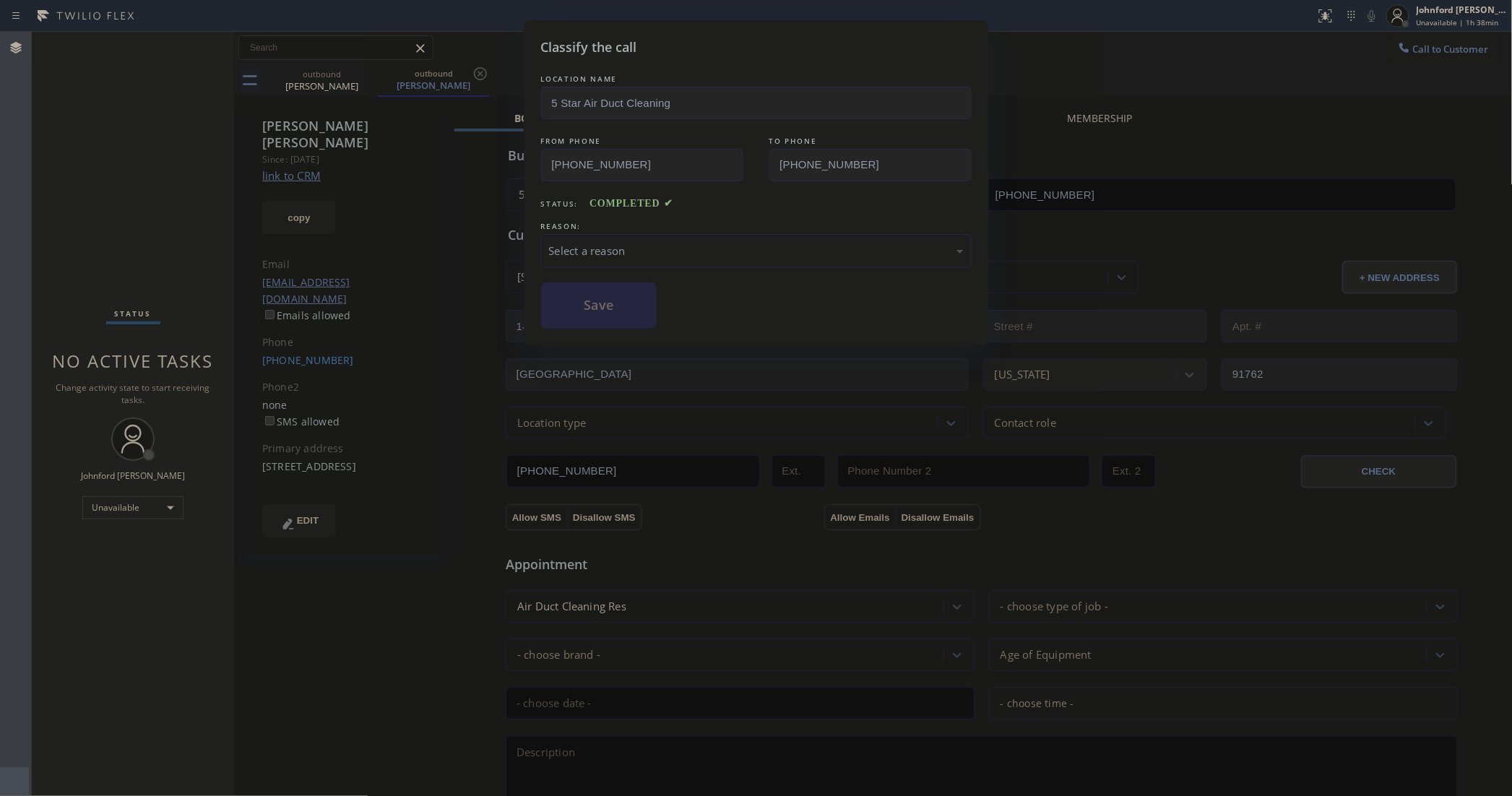
click at [619, 273] on div "LOCATION NAME 5 Star Air Duct Cleaning FROM PHONE [PHONE_NUMBER] TO PHONE [PHON…" at bounding box center [756, 200] width 431 height 257
click at [619, 248] on div "Select a reason" at bounding box center [756, 251] width 415 height 17
click at [624, 311] on button "Save" at bounding box center [599, 305] width 116 height 46
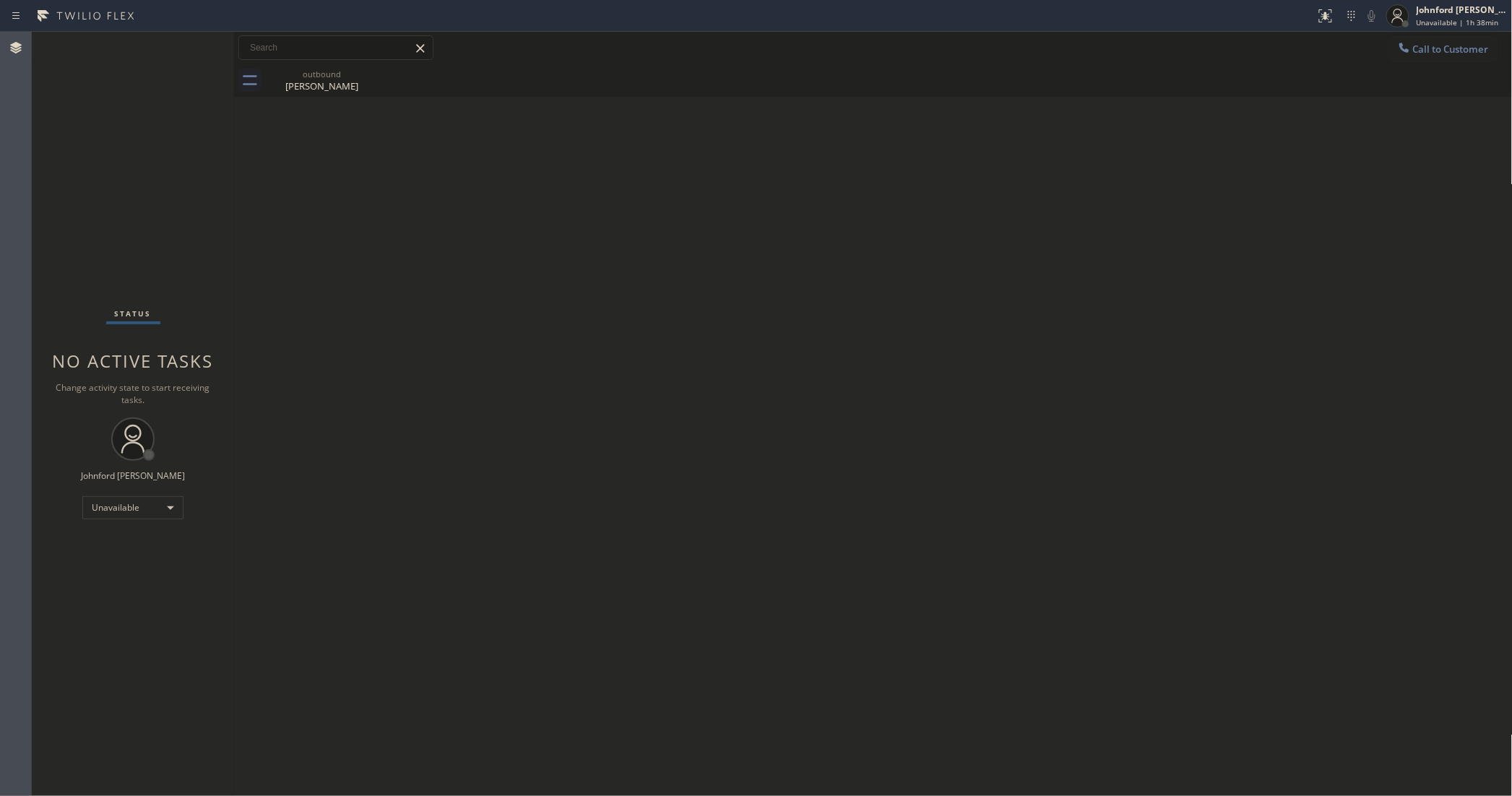
click at [1098, 538] on div "Back to Dashboard Change Sender ID Customers Technicians Select a contact Outbo…" at bounding box center [873, 413] width 1279 height 764
click at [301, 85] on div "[PERSON_NAME]" at bounding box center [322, 86] width 109 height 13
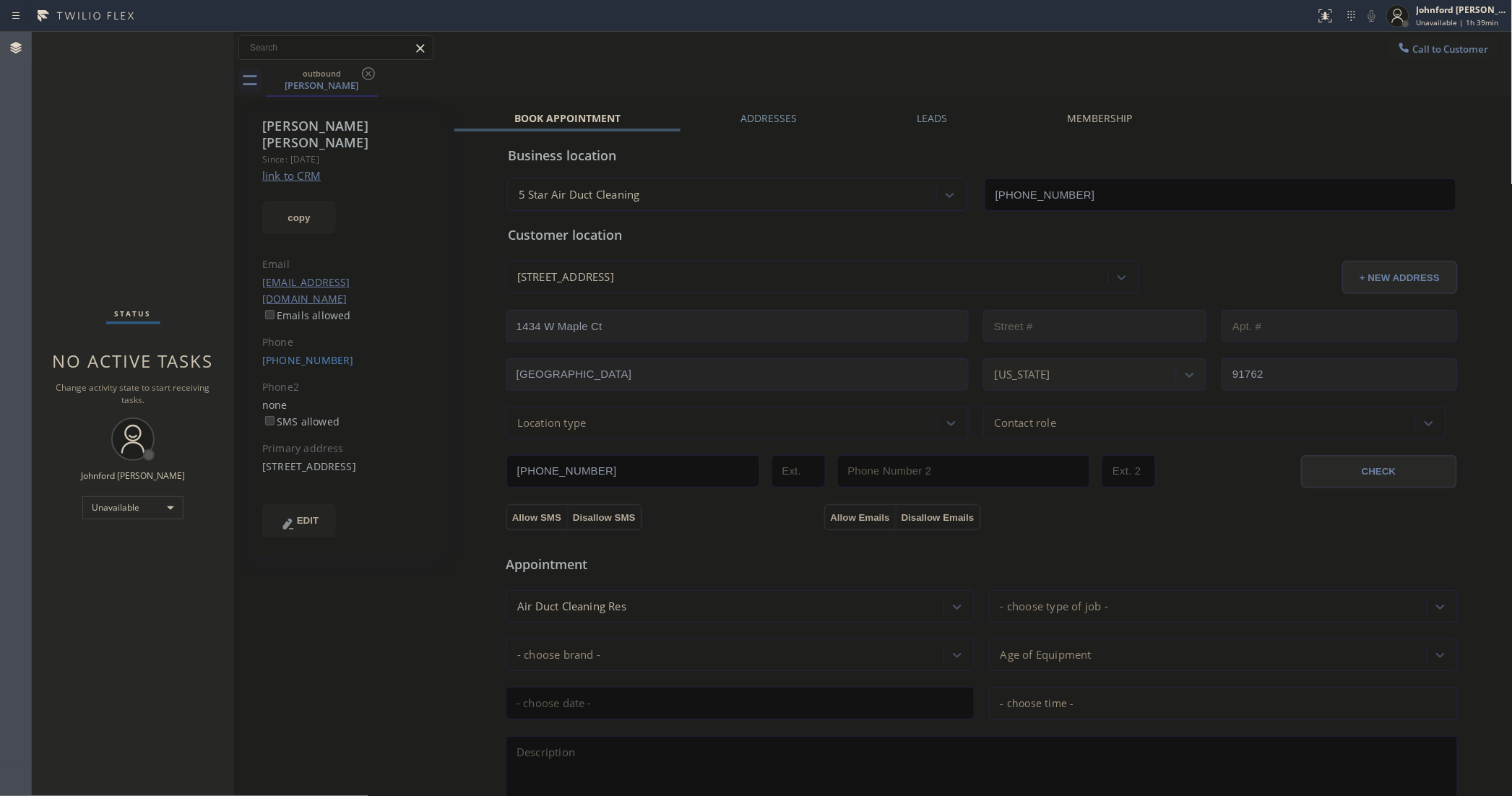
click at [932, 123] on label "Leads" at bounding box center [932, 118] width 30 height 14
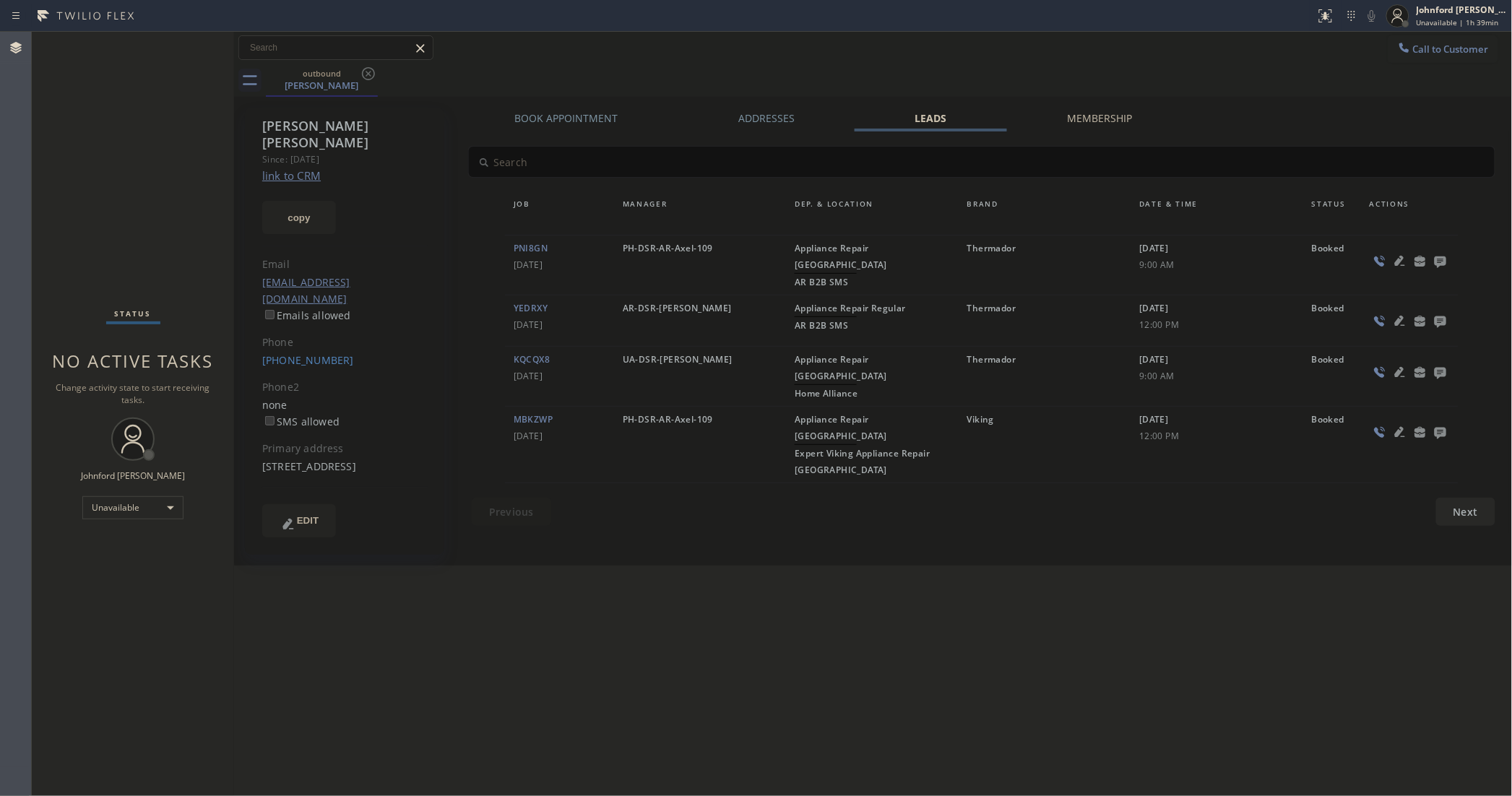
click at [1441, 262] on icon at bounding box center [1440, 262] width 12 height 12
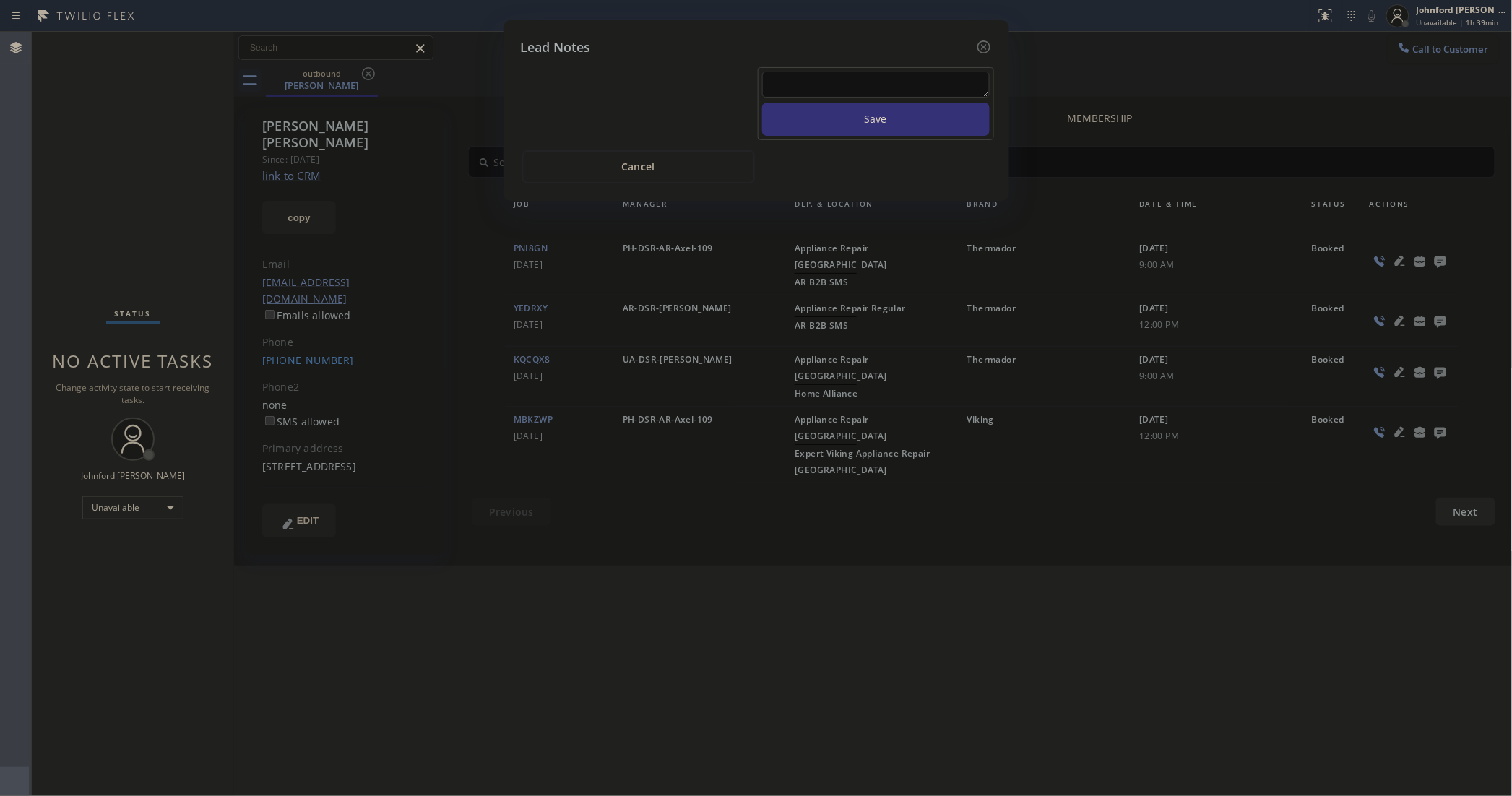
drag, startPoint x: 933, startPoint y: 73, endPoint x: 915, endPoint y: 77, distance: 18.4
click at [930, 73] on textarea at bounding box center [875, 85] width 227 height 26
paste textarea "The customer is requesting an update on the parts. Please give him a call with …"
type textarea "The customer is requesting an update on the parts. Please give him a call with …"
click at [868, 110] on button "Save" at bounding box center [875, 118] width 227 height 33
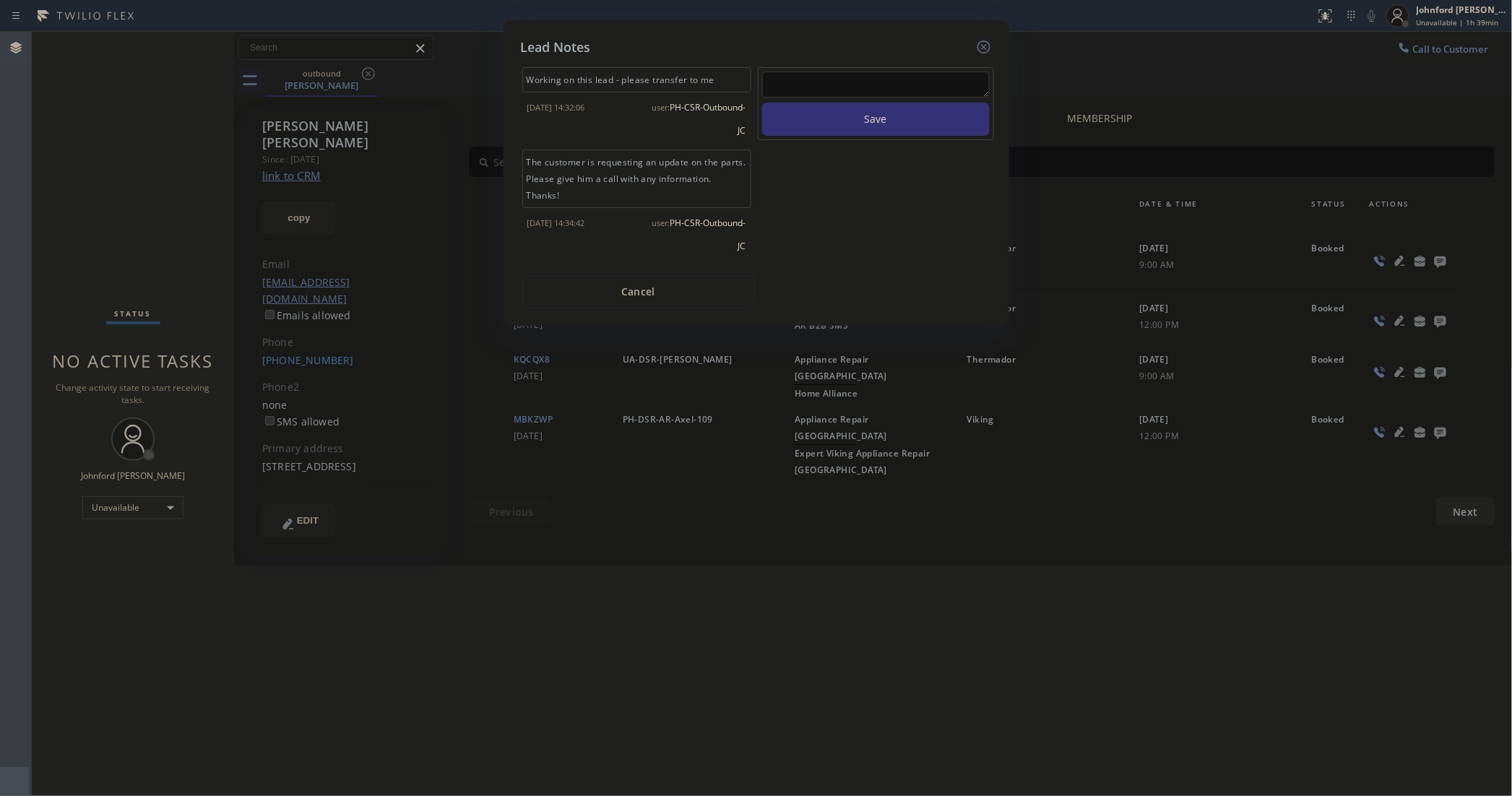
click at [979, 44] on icon at bounding box center [983, 47] width 13 height 13
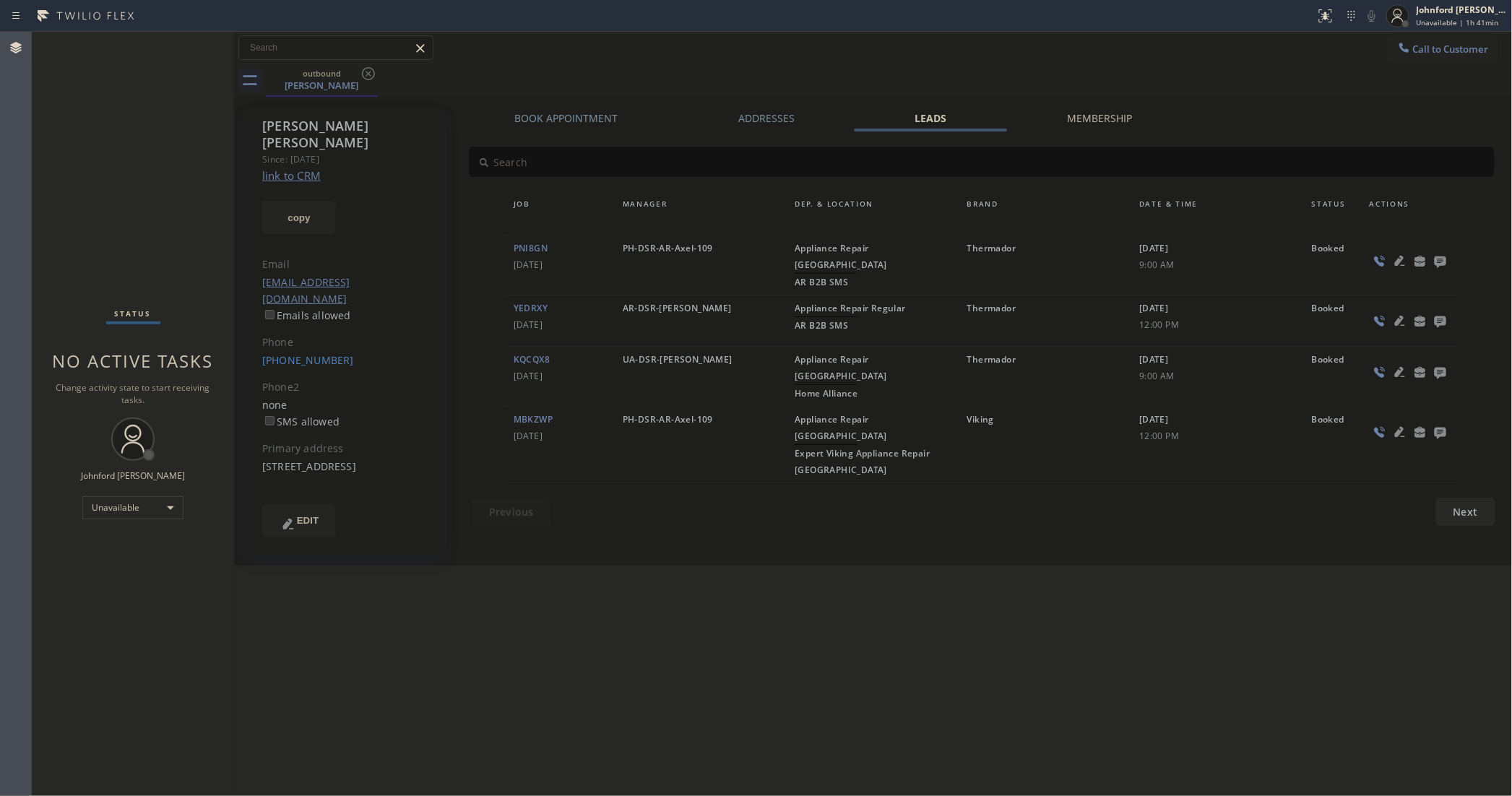
click at [1407, 48] on div at bounding box center [1405, 49] width 18 height 18
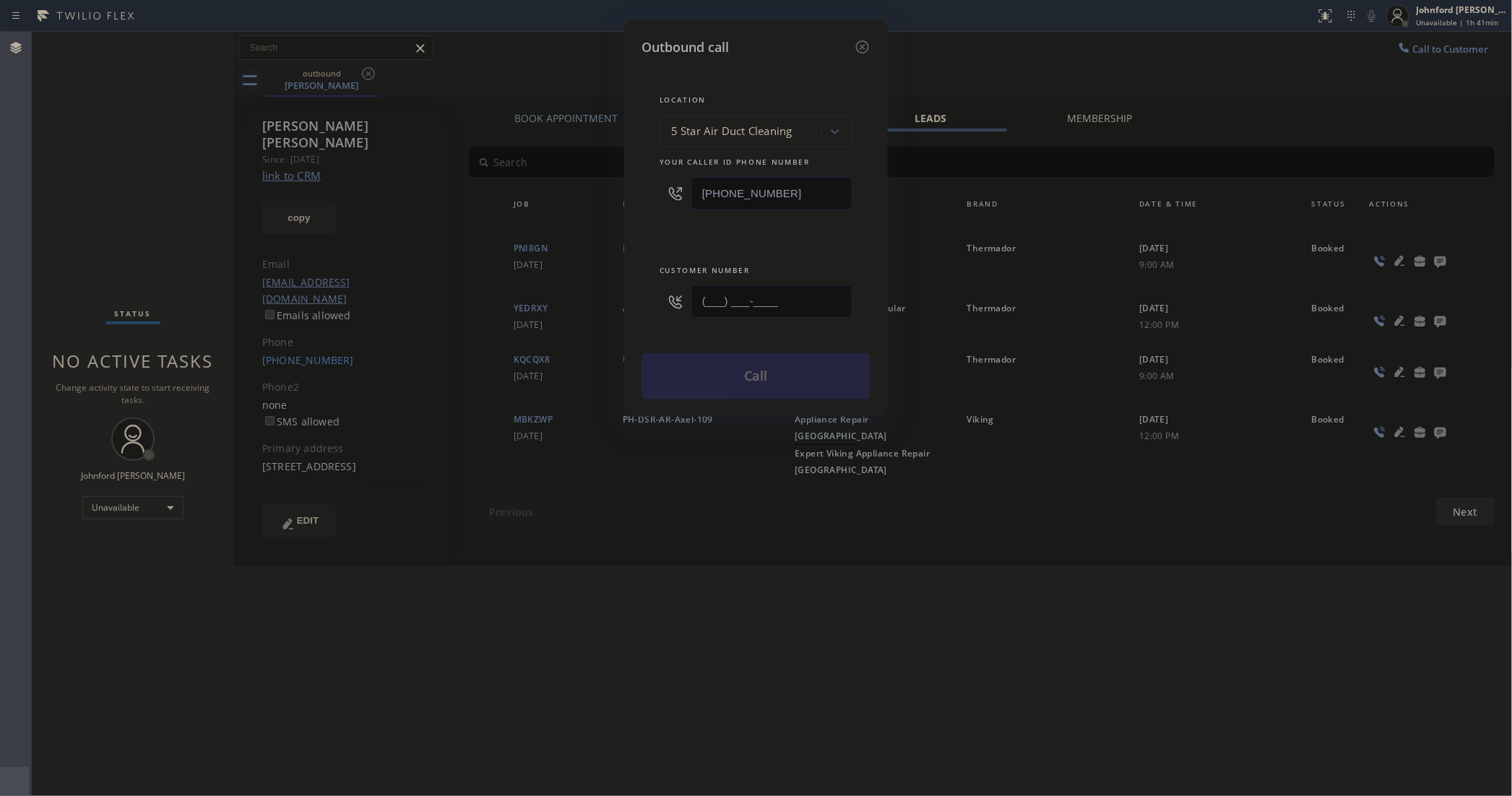
click at [646, 308] on div "Customer number (___) ___-____" at bounding box center [755, 294] width 229 height 98
paste input "646) 717-7747"
type input "[PHONE_NUMBER]"
click at [773, 372] on button "Call" at bounding box center [755, 376] width 229 height 46
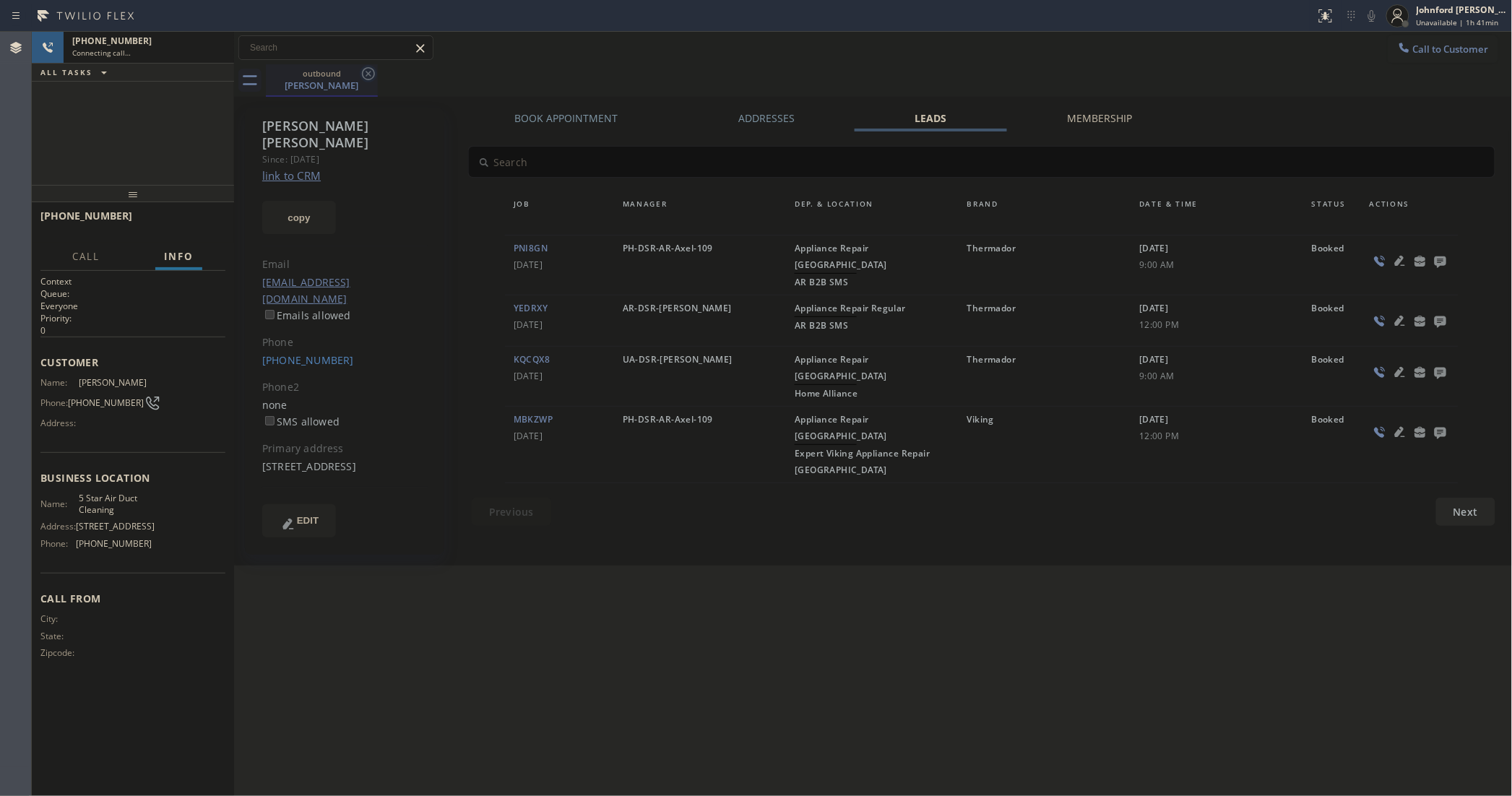
click at [371, 80] on icon at bounding box center [368, 74] width 18 height 18
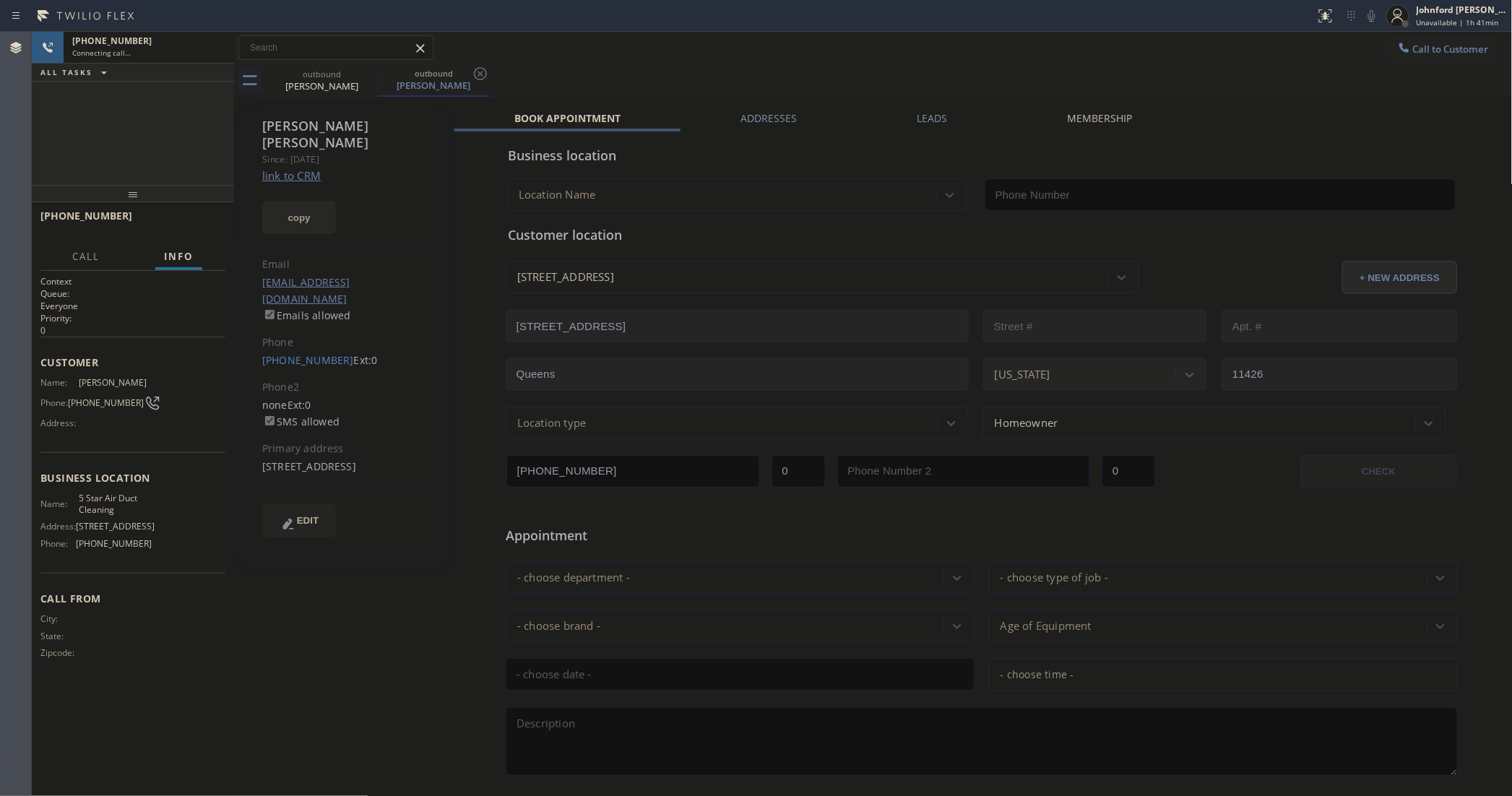
click at [282, 201] on button "copy" at bounding box center [299, 217] width 74 height 33
click at [287, 168] on link "link to CRM" at bounding box center [292, 175] width 58 height 15
type input "[PHONE_NUMBER]"
click at [193, 215] on button "HANG UP" at bounding box center [192, 222] width 67 height 20
click at [957, 114] on div "Leads" at bounding box center [932, 121] width 151 height 20
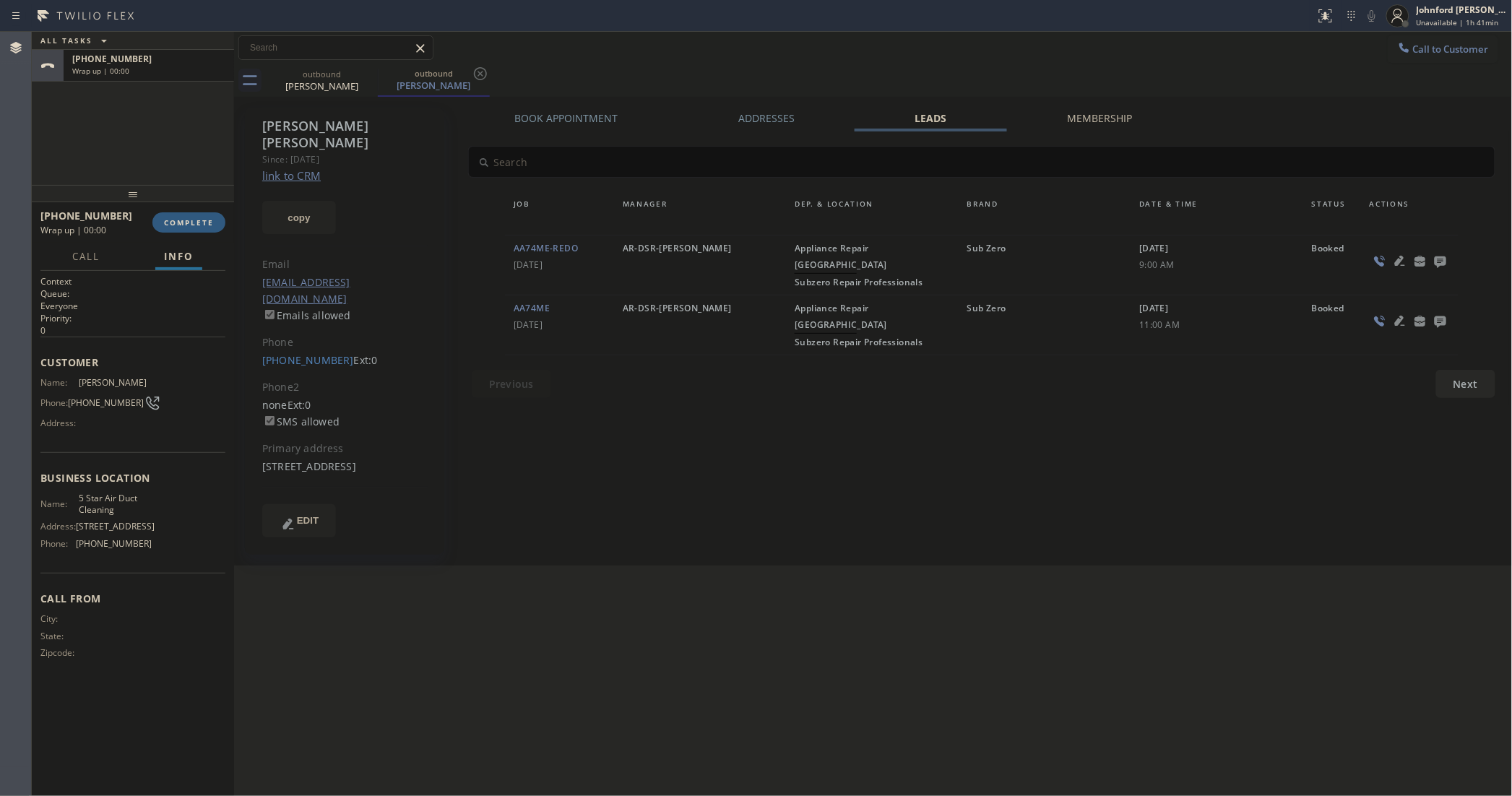
click at [1447, 254] on div at bounding box center [1440, 261] width 20 height 18
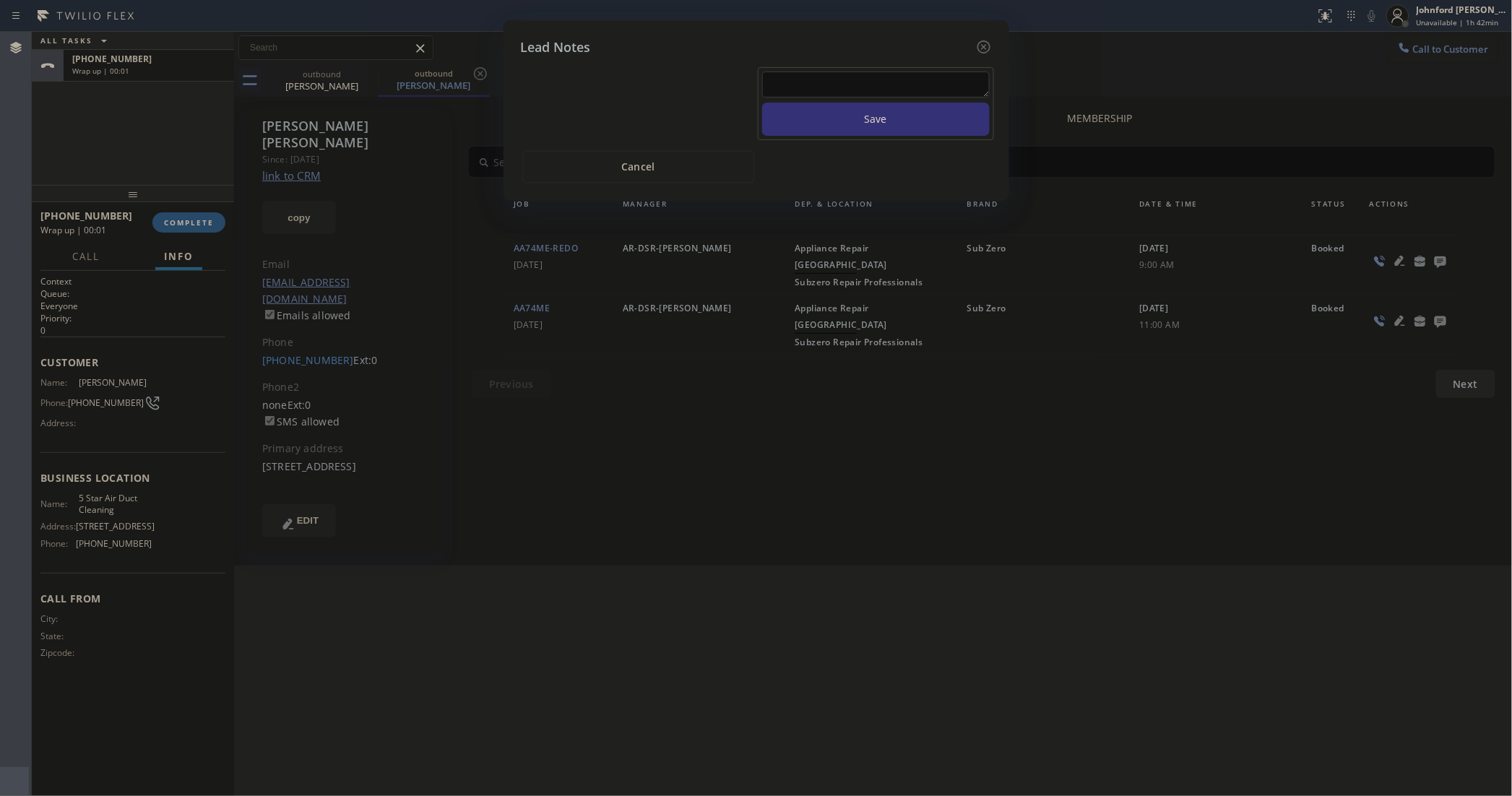
click at [888, 72] on textarea at bounding box center [875, 85] width 227 height 26
paste textarea "Working on this lead - please transfer to me"
type textarea "Working on this lead - please transfer to me"
click at [869, 102] on button "Save" at bounding box center [875, 118] width 227 height 33
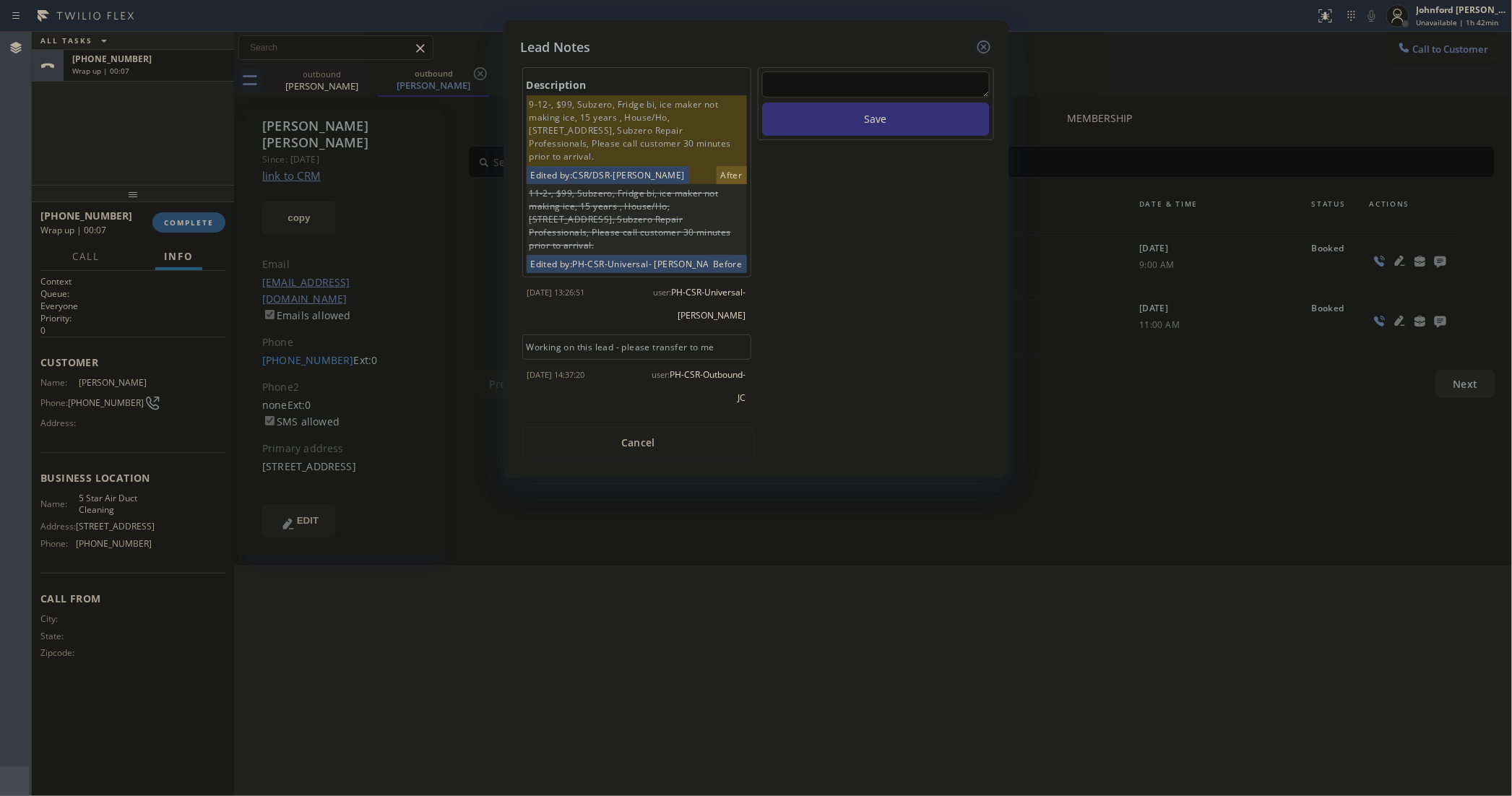
click at [976, 43] on icon at bounding box center [984, 47] width 18 height 18
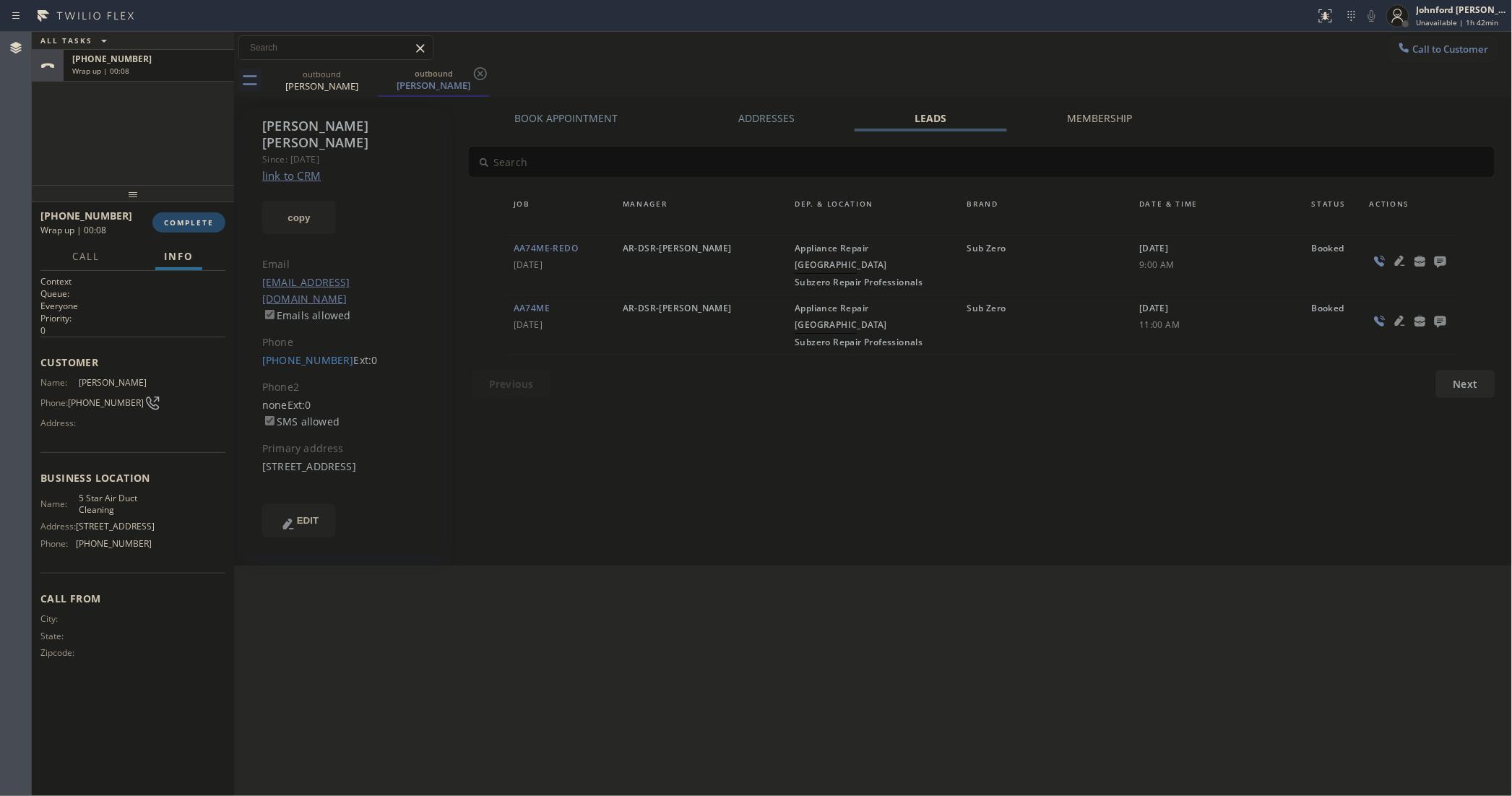
click at [186, 227] on button "COMPLETE" at bounding box center [189, 222] width 73 height 20
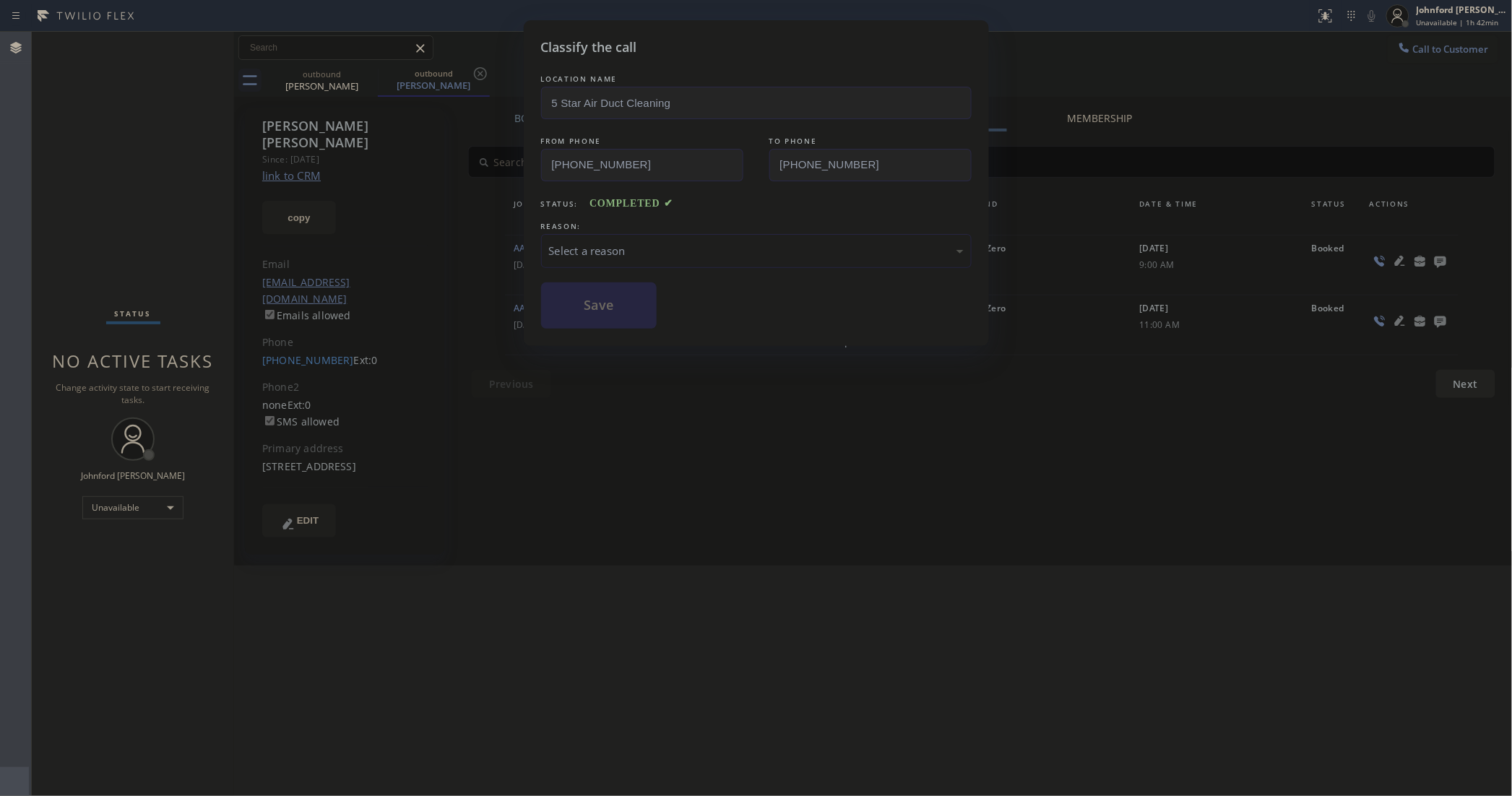
click at [618, 253] on div "Select a reason" at bounding box center [756, 251] width 415 height 17
click at [611, 303] on button "Save" at bounding box center [599, 305] width 116 height 46
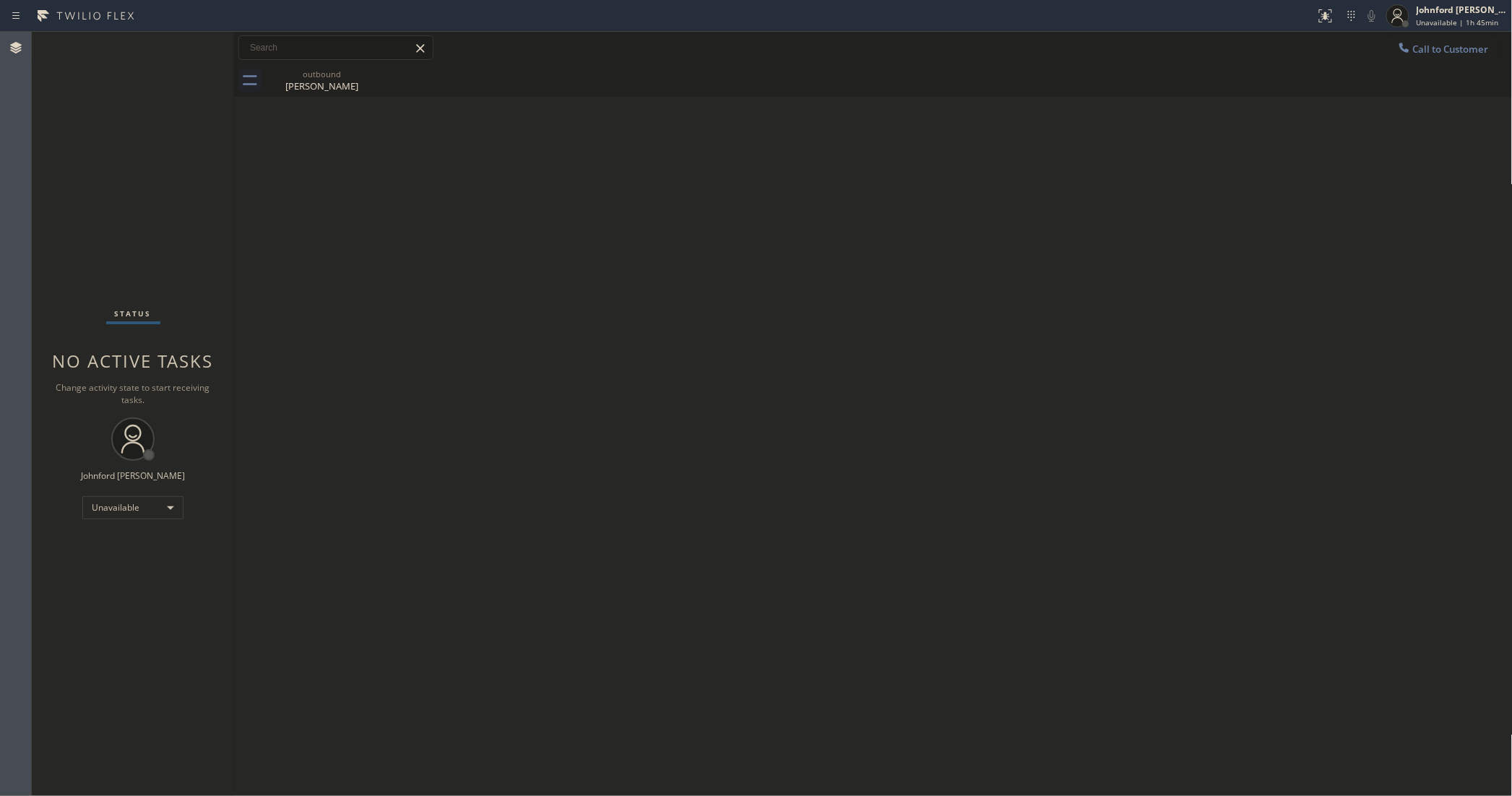
click at [1086, 423] on div "Back to Dashboard Change Sender ID Customers Technicians Select a contact Outbo…" at bounding box center [873, 413] width 1279 height 764
click at [322, 81] on div "[PERSON_NAME]" at bounding box center [322, 86] width 109 height 13
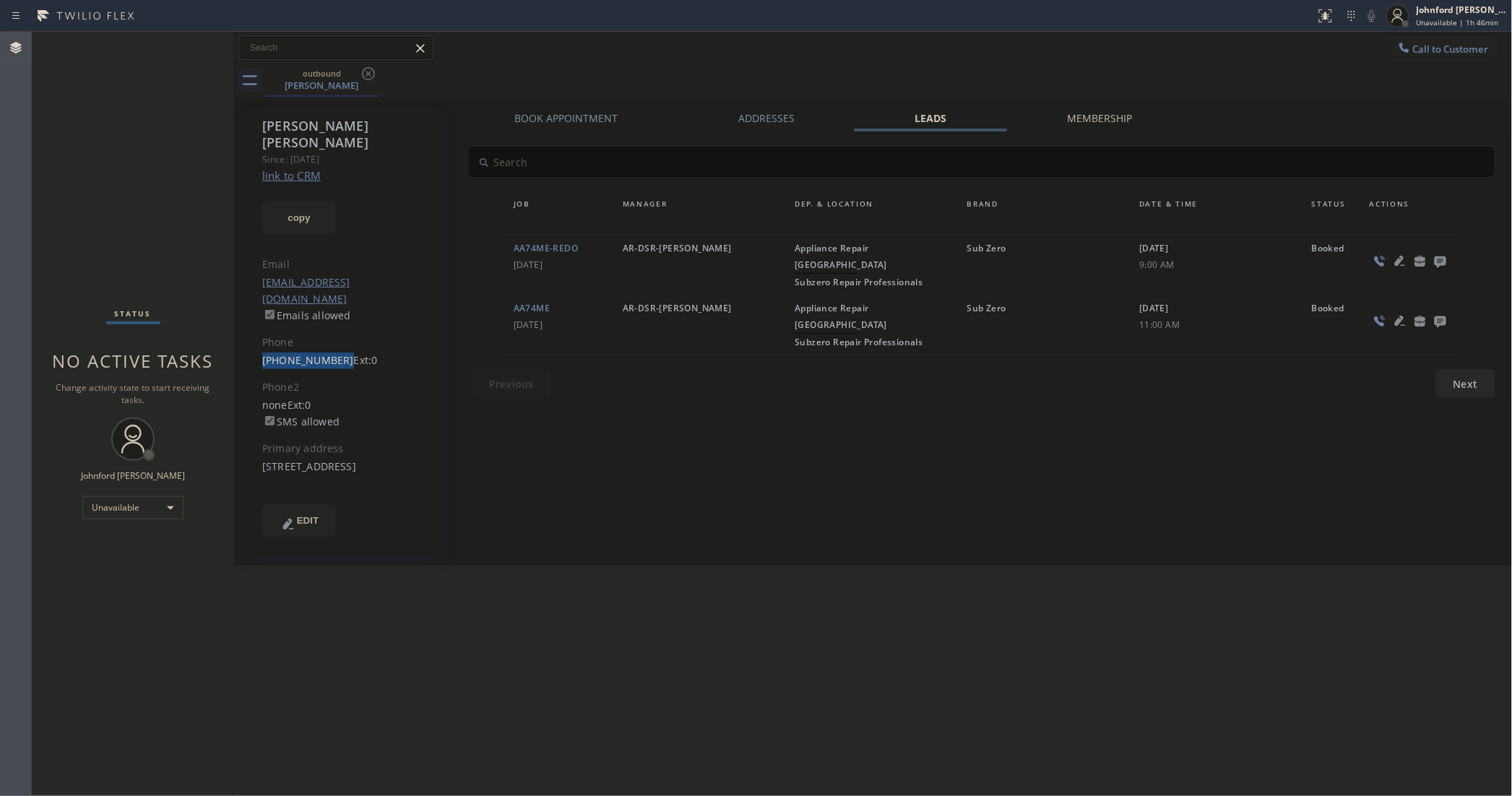
drag, startPoint x: 271, startPoint y: 329, endPoint x: 333, endPoint y: 333, distance: 62.1
click at [333, 333] on div "[PERSON_NAME] Since: [DATE] link to CRM copy Email [EMAIL_ADDRESS][DOMAIN_NAME]…" at bounding box center [344, 331] width 200 height 447
copy link "[PHONE_NUMBER]"
click at [1443, 47] on span "Call to Customer" at bounding box center [1451, 49] width 76 height 13
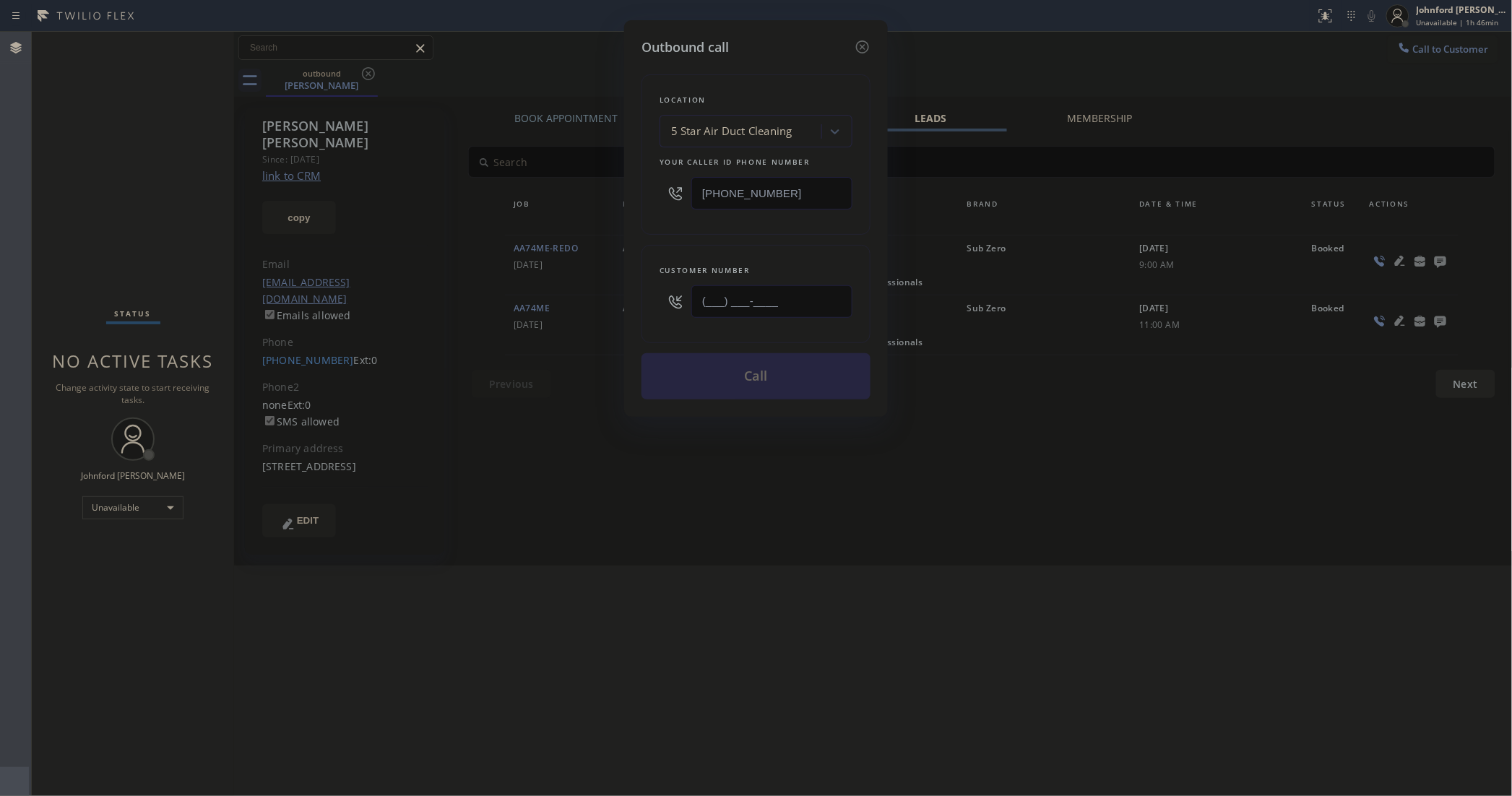
drag, startPoint x: 700, startPoint y: 290, endPoint x: 602, endPoint y: 290, distance: 98.0
click at [613, 291] on div "Outbound call Location 5 Star Air Duct Cleaning Your caller id phone number [PH…" at bounding box center [756, 398] width 1512 height 796
paste input "650) 272-7505"
type input "[PHONE_NUMBER]"
click at [720, 228] on div "Location 5 Star Air Duct Cleaning Your caller id phone number [PHONE_NUMBER]" at bounding box center [755, 154] width 229 height 160
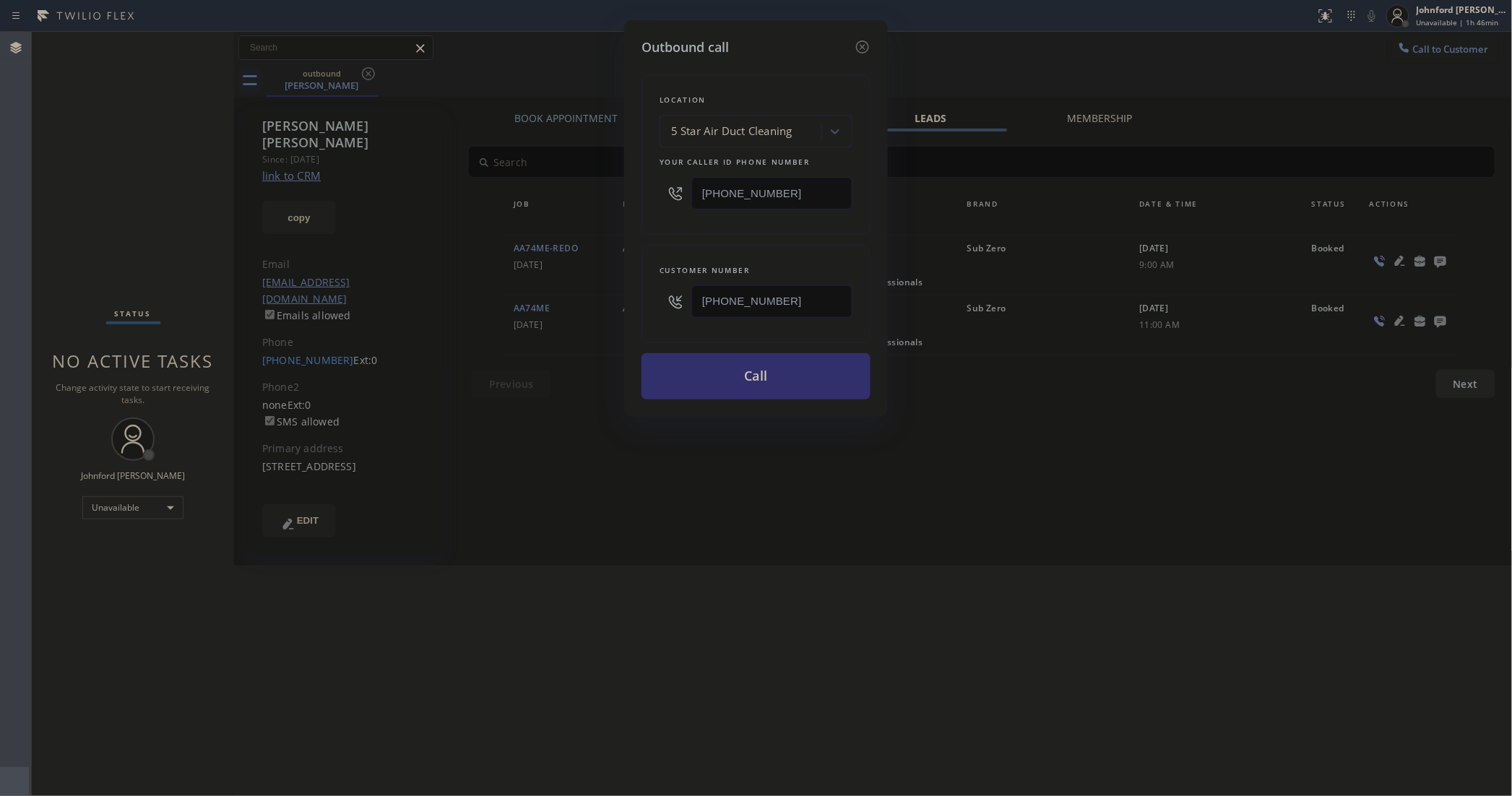
click at [732, 369] on button "Call" at bounding box center [755, 376] width 229 height 46
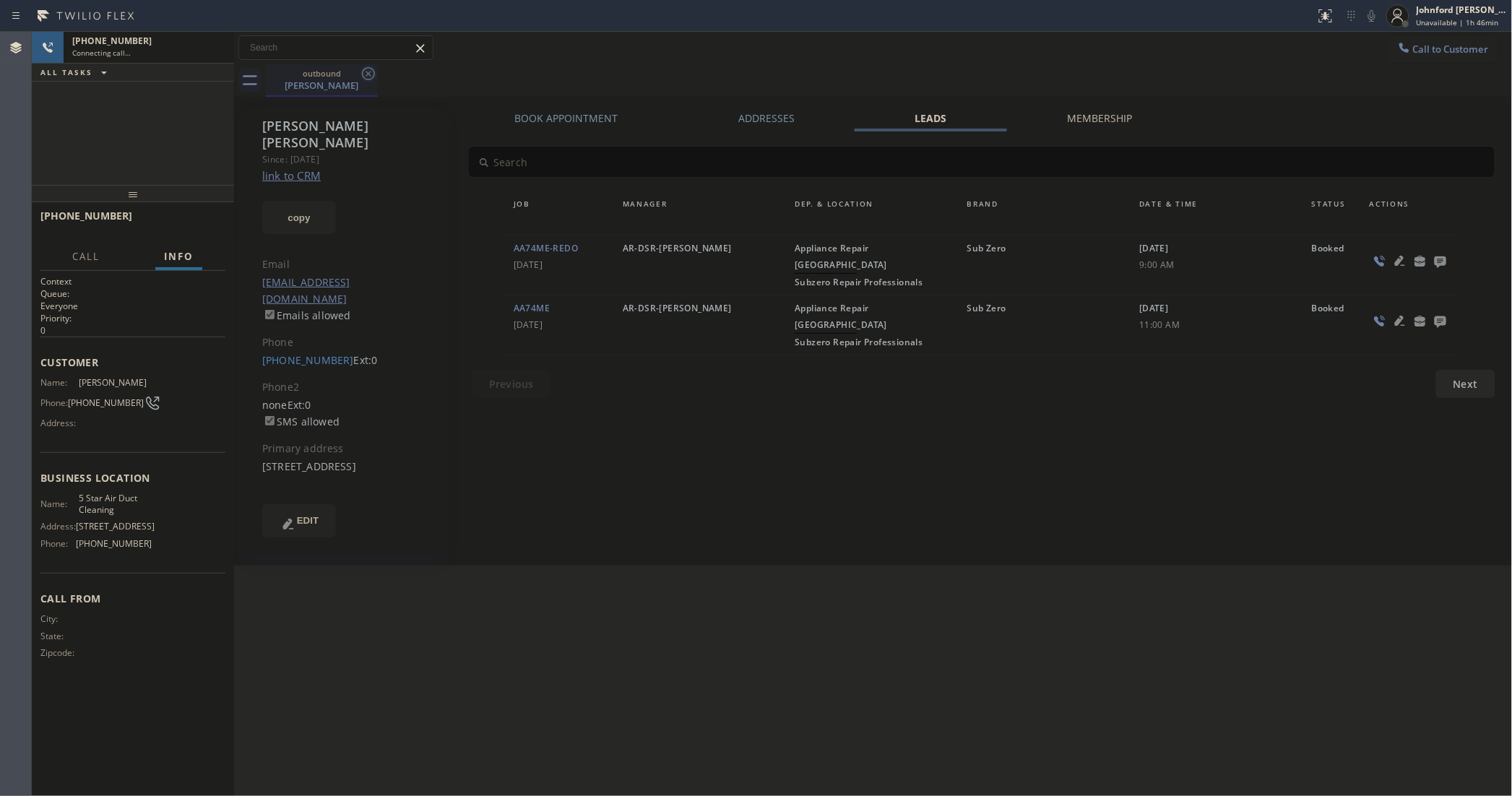
click at [367, 75] on icon at bounding box center [368, 74] width 13 height 13
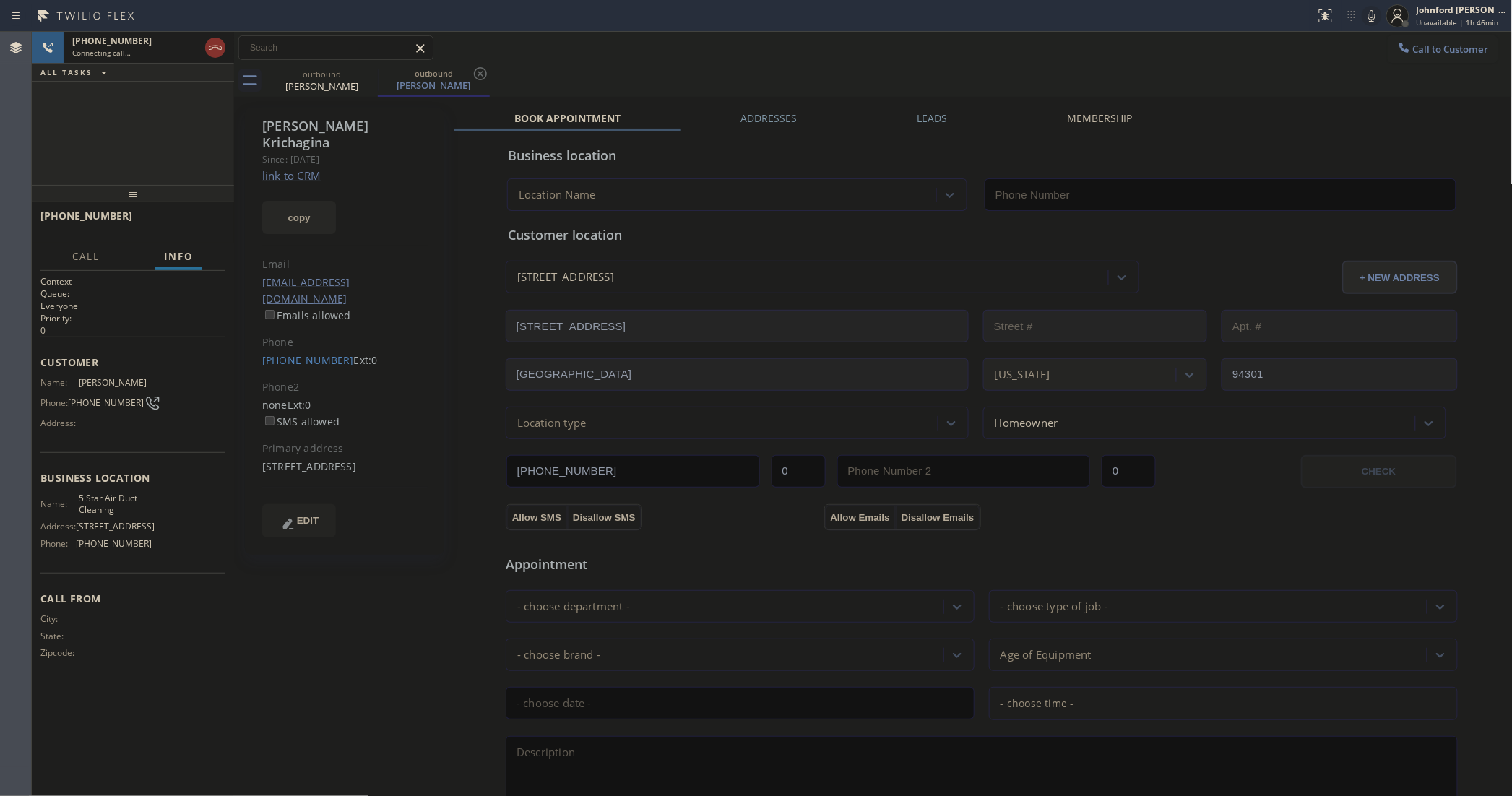
click at [298, 201] on button "copy" at bounding box center [299, 217] width 74 height 33
click at [300, 168] on link "link to CRM" at bounding box center [292, 175] width 58 height 15
type input "[PHONE_NUMBER]"
click at [918, 121] on label "Leads" at bounding box center [932, 118] width 30 height 14
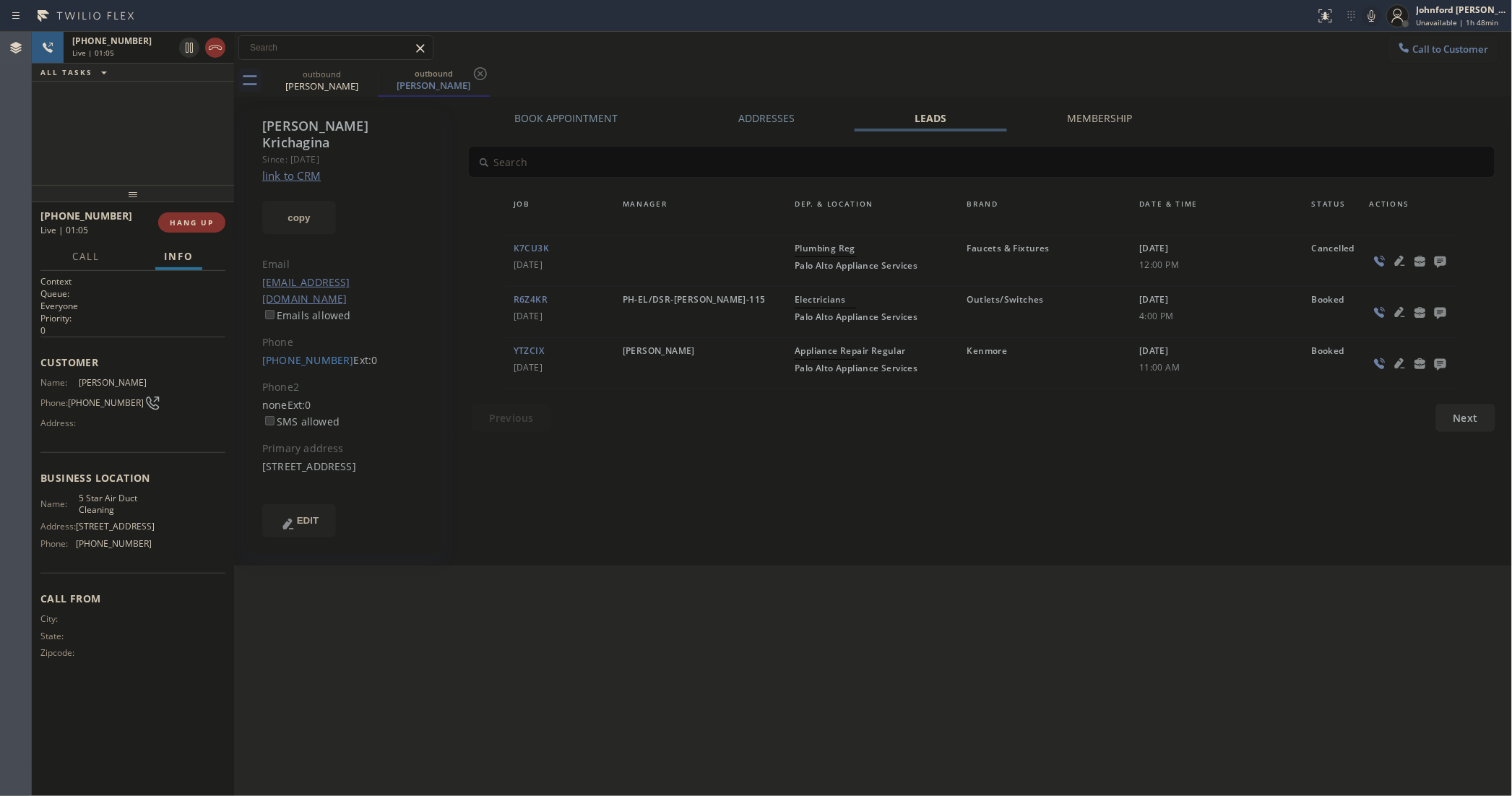
drag, startPoint x: 134, startPoint y: 190, endPoint x: 145, endPoint y: 147, distance: 44.4
click at [138, 138] on div "[PHONE_NUMBER] Live | 01:05 ALL TASKS ALL TASKS ACTIVE TASKS TASKS IN WRAP UP […" at bounding box center [132, 413] width 203 height 764
click at [192, 221] on span "HANG UP" at bounding box center [192, 222] width 44 height 10
click at [1439, 260] on icon at bounding box center [1440, 262] width 12 height 12
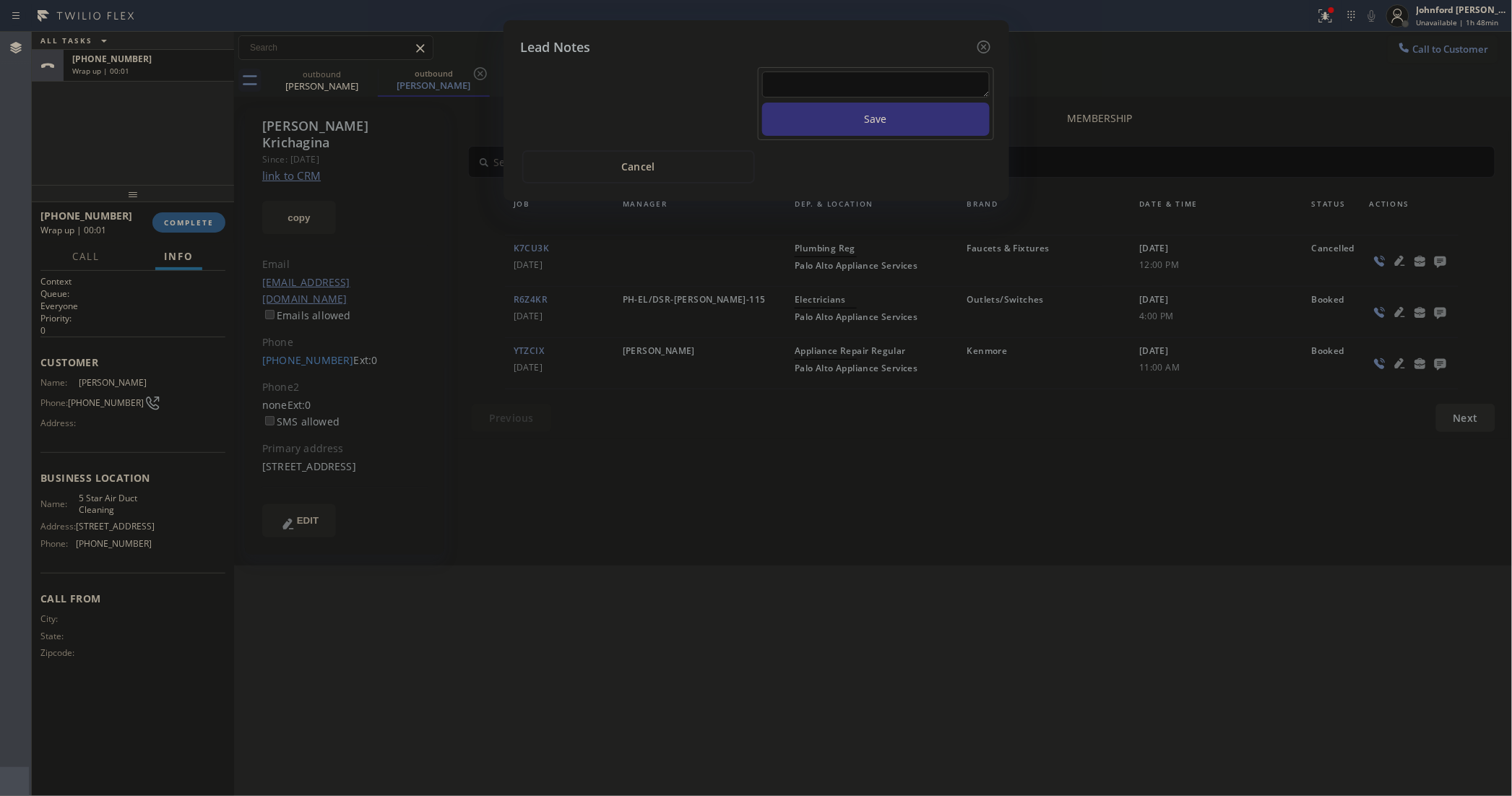
click at [888, 75] on textarea at bounding box center [875, 85] width 227 height 26
type textarea "all good no service needed"
click at [762, 102] on button "Save" at bounding box center [875, 118] width 227 height 33
click at [165, 221] on div "Lead Notes Lead is cancelled. Reason: Found somebody sooner [DATE] 08:02:48 use…" at bounding box center [756, 398] width 1512 height 796
click at [980, 42] on icon at bounding box center [984, 47] width 18 height 18
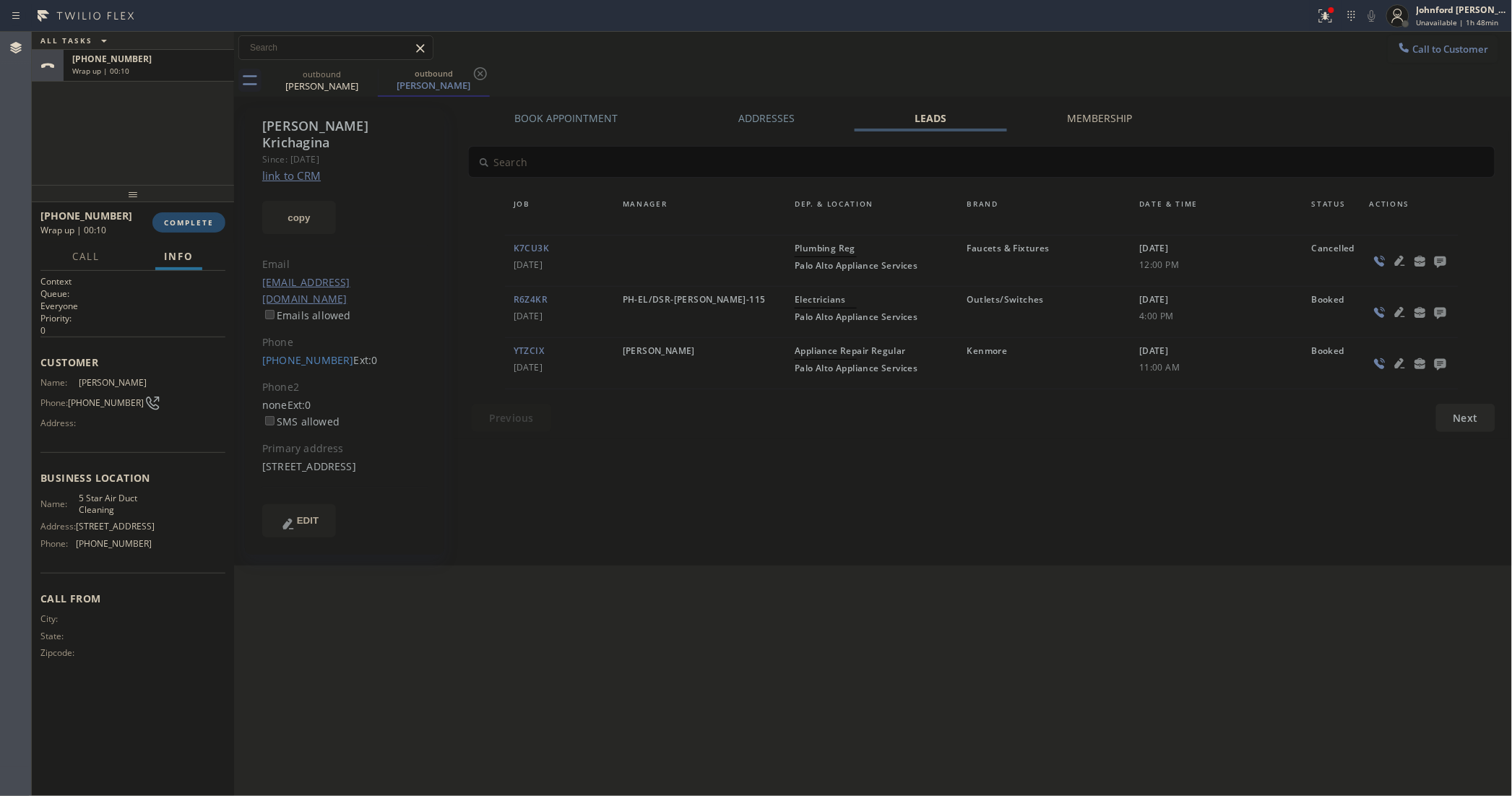
click at [204, 224] on span "COMPLETE" at bounding box center [189, 222] width 50 height 10
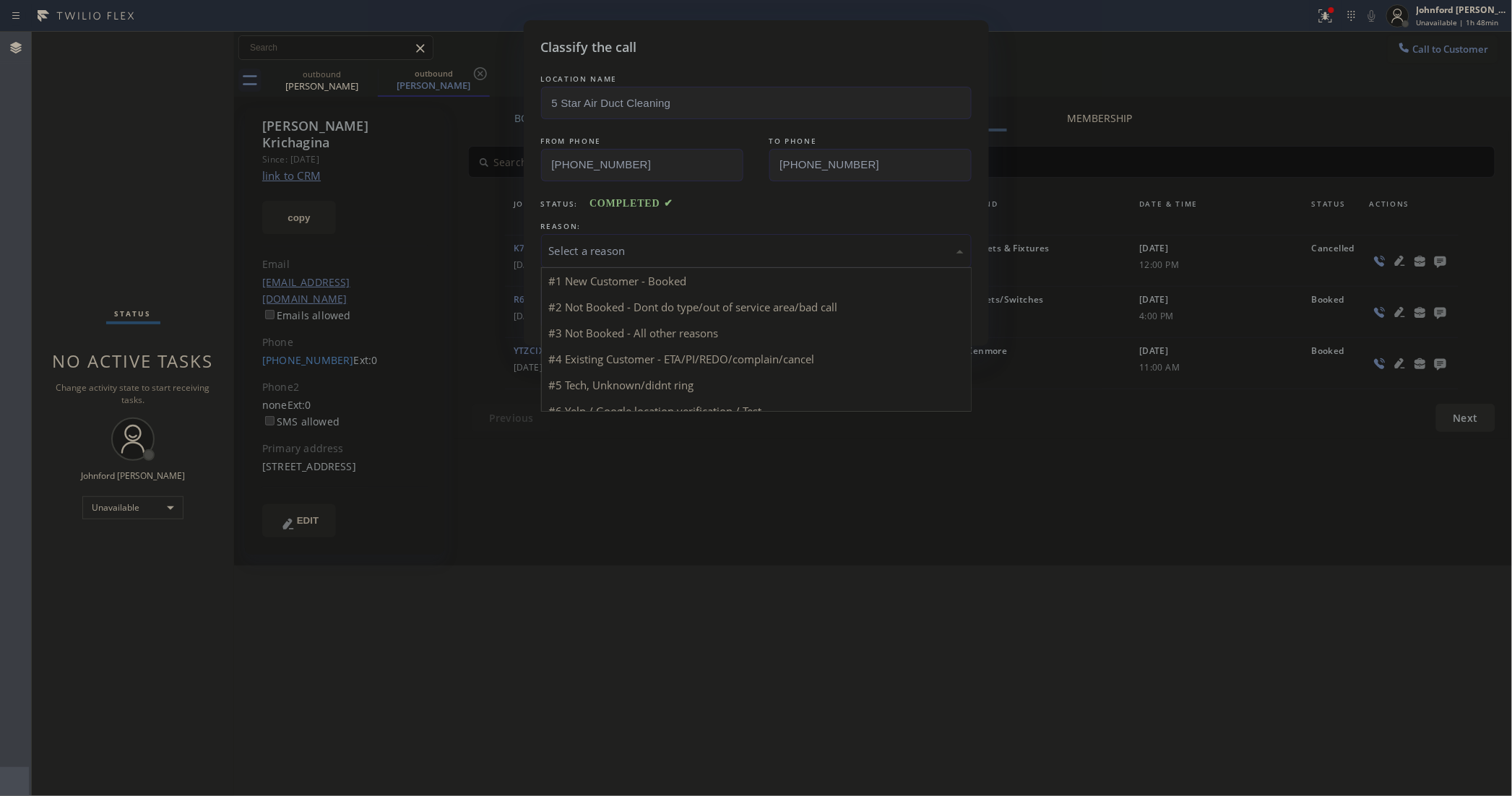
click at [649, 253] on div "Select a reason" at bounding box center [756, 251] width 415 height 17
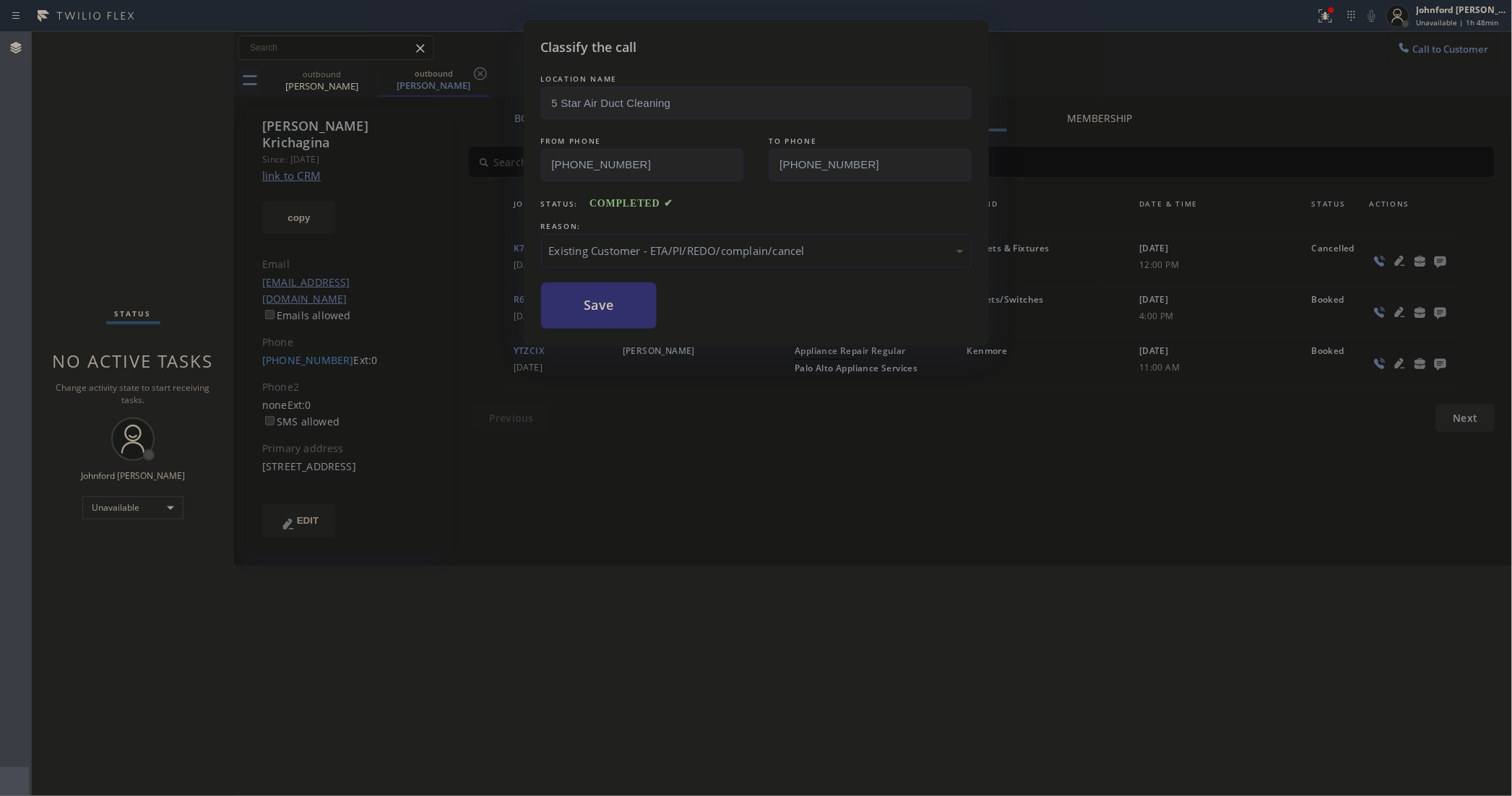
drag, startPoint x: 632, startPoint y: 311, endPoint x: 639, endPoint y: 262, distance: 49.5
click at [631, 309] on button "Save" at bounding box center [599, 305] width 116 height 46
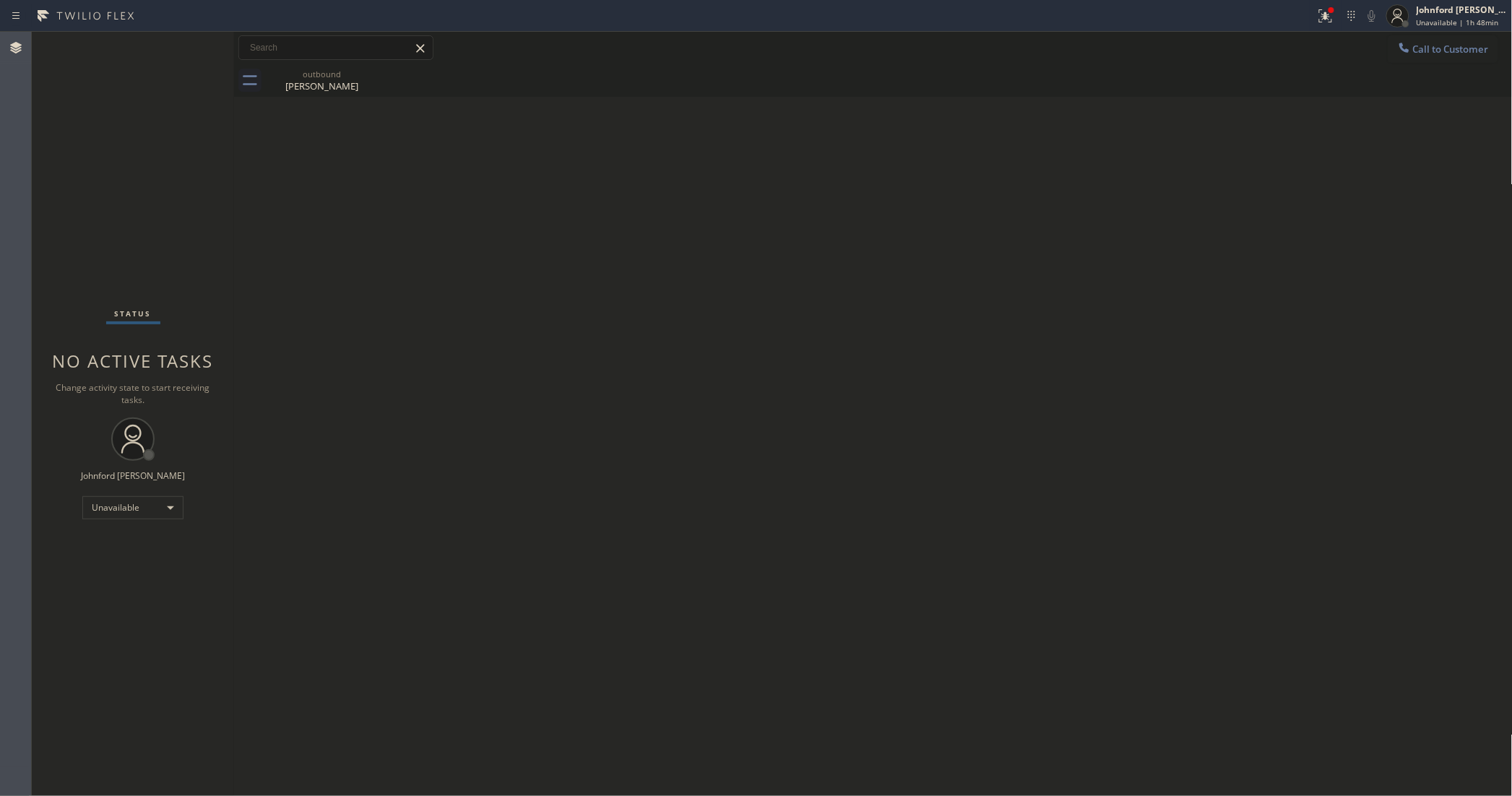
drag, startPoint x: 1446, startPoint y: 48, endPoint x: 1432, endPoint y: 56, distance: 16.1
click at [1437, 53] on span "Call to Customer" at bounding box center [1451, 49] width 76 height 13
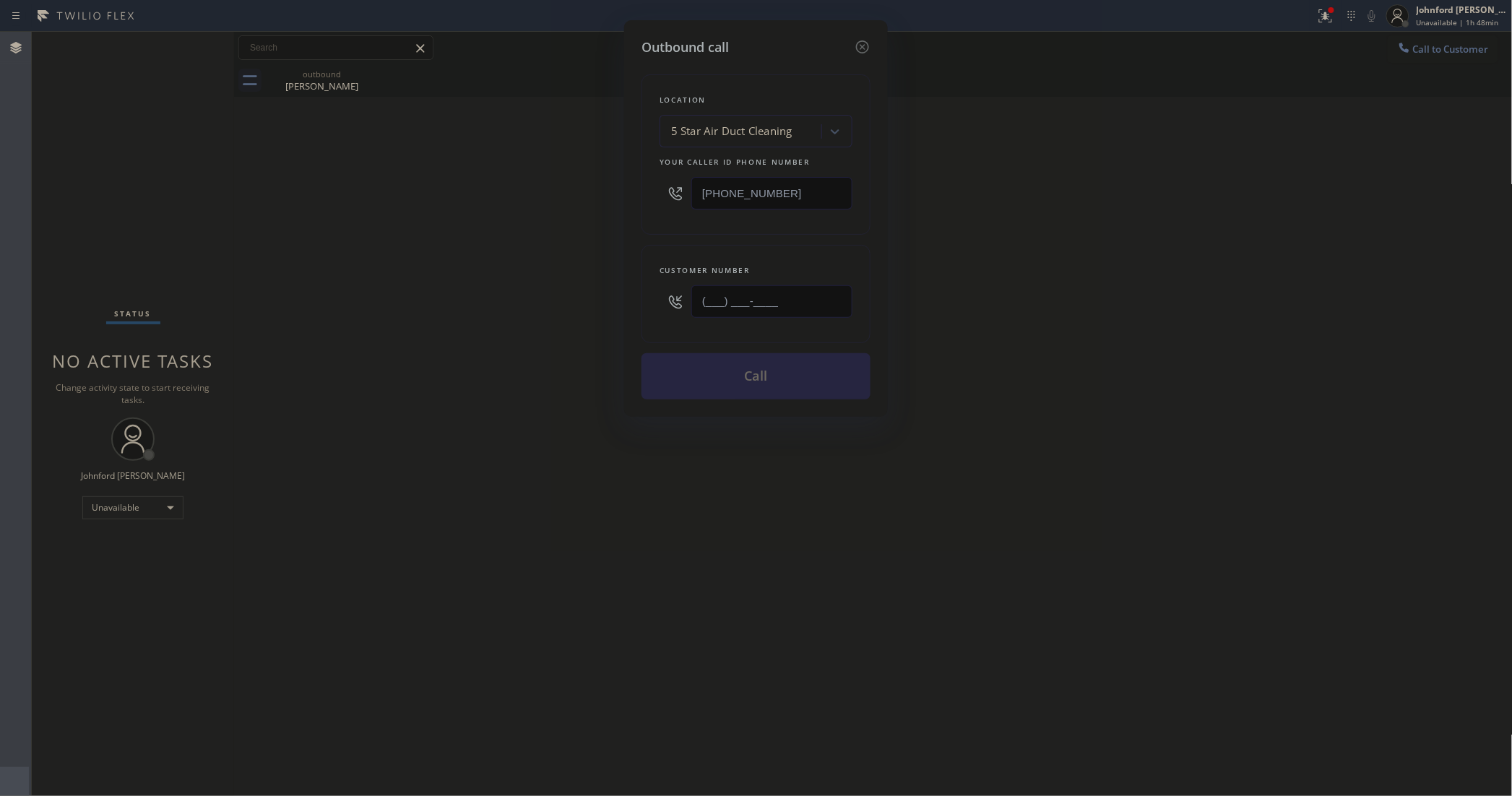
drag, startPoint x: 762, startPoint y: 311, endPoint x: 508, endPoint y: 314, distance: 254.0
click at [535, 311] on div "Outbound call Location 5 Star Air Duct Cleaning Your caller id phone number [PH…" at bounding box center [756, 398] width 1512 height 796
paste input "805) 469-8277"
type input "[PHONE_NUMBER]"
click at [471, 327] on div "Outbound call Location 5 Star Air Duct Cleaning Your caller id phone number [PH…" at bounding box center [756, 398] width 1512 height 796
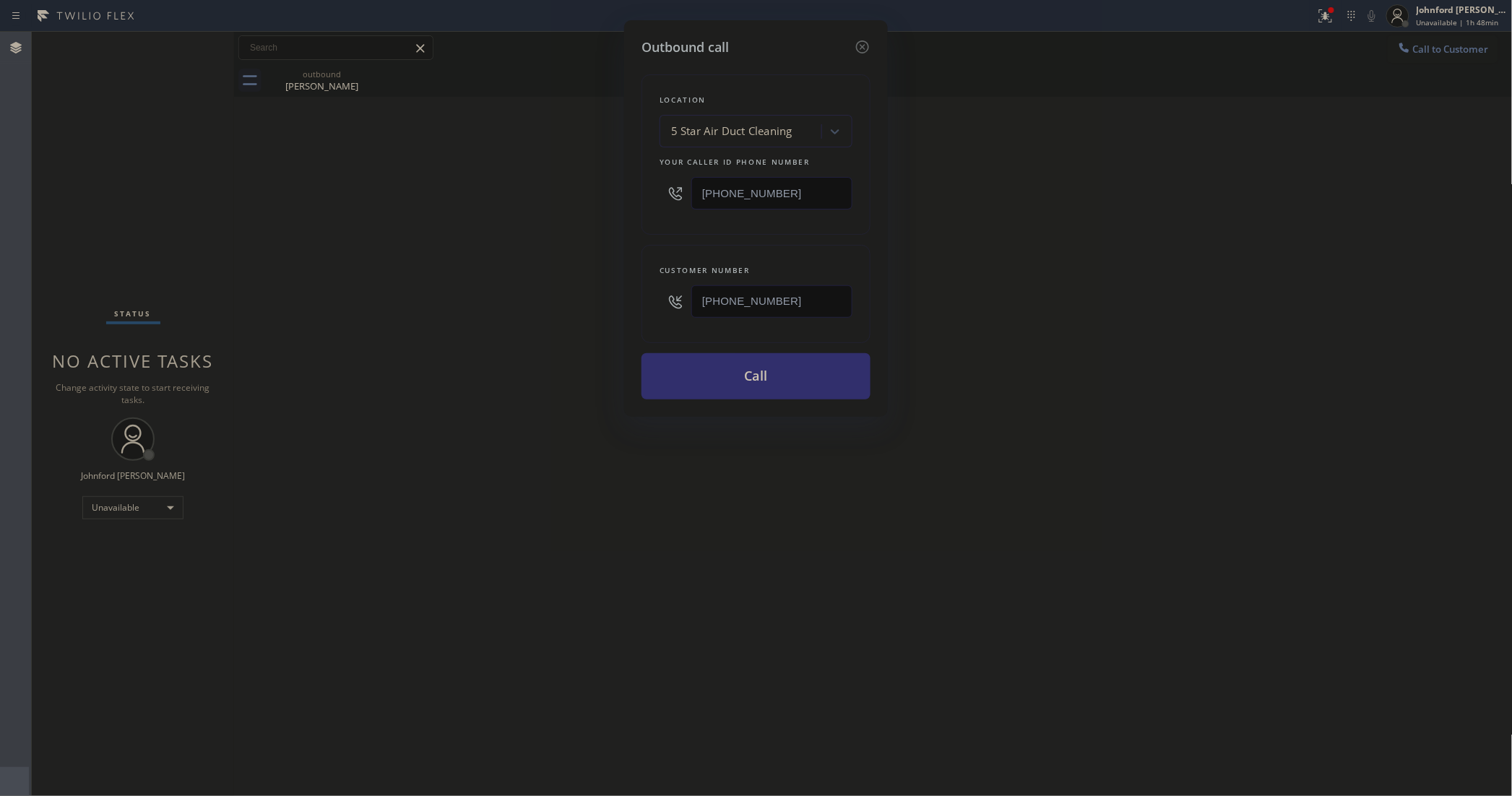
click at [766, 381] on button "Call" at bounding box center [755, 376] width 229 height 46
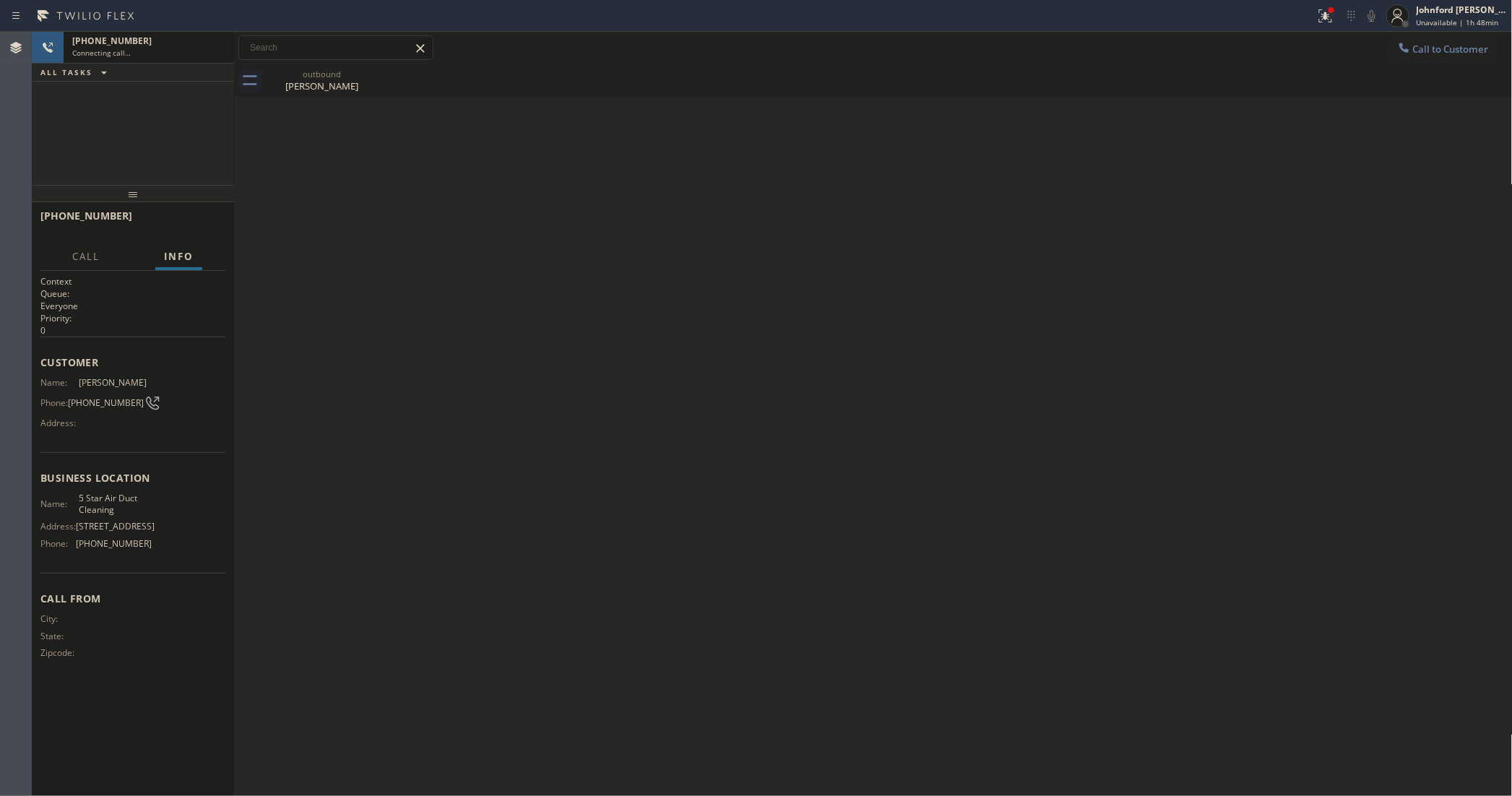
click at [0, 0] on icon at bounding box center [0, 0] width 0 height 0
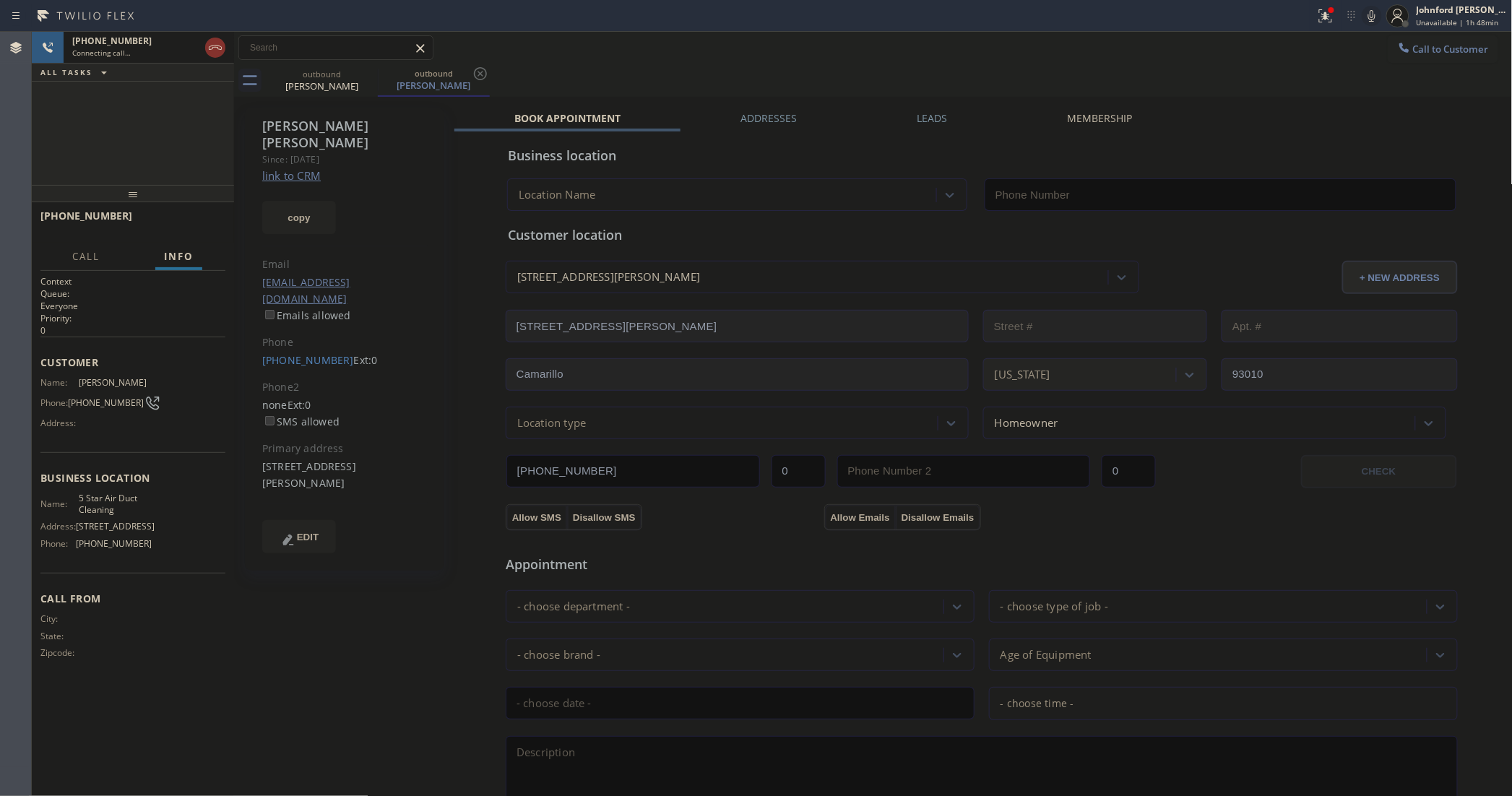
click at [308, 205] on button "copy" at bounding box center [299, 217] width 74 height 33
click at [308, 168] on link "link to CRM" at bounding box center [292, 175] width 58 height 15
type input "[PHONE_NUMBER]"
click at [178, 227] on button "HANG UP" at bounding box center [192, 222] width 67 height 20
click at [293, 353] on link "[PHONE_NUMBER]" at bounding box center [308, 360] width 91 height 14
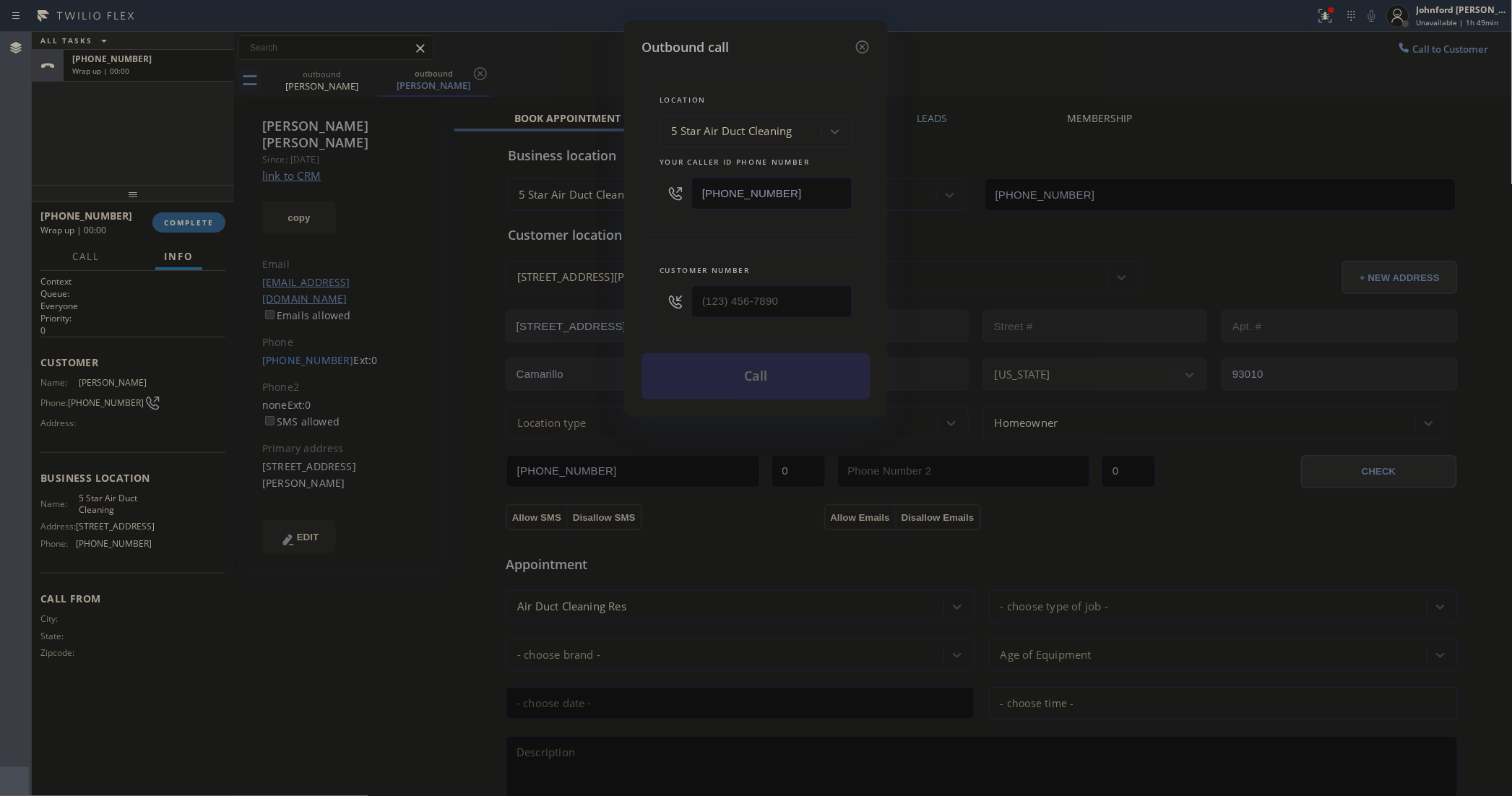
type input "[PHONE_NUMBER]"
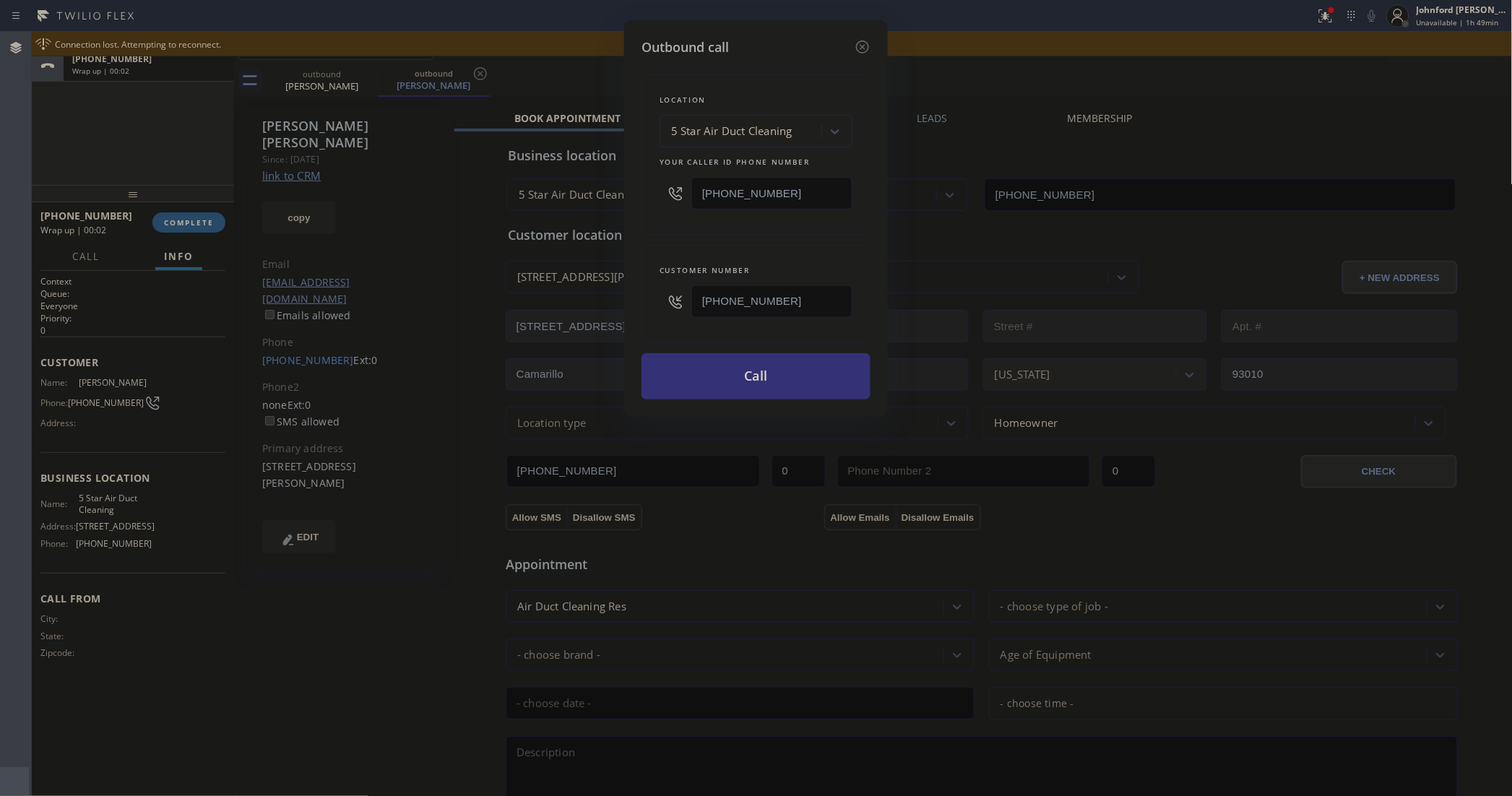
click at [780, 132] on div "5 Star Air Duct Cleaning" at bounding box center [732, 132] width 121 height 17
paste input "American Service Alliance"
type input "American Service Alliance"
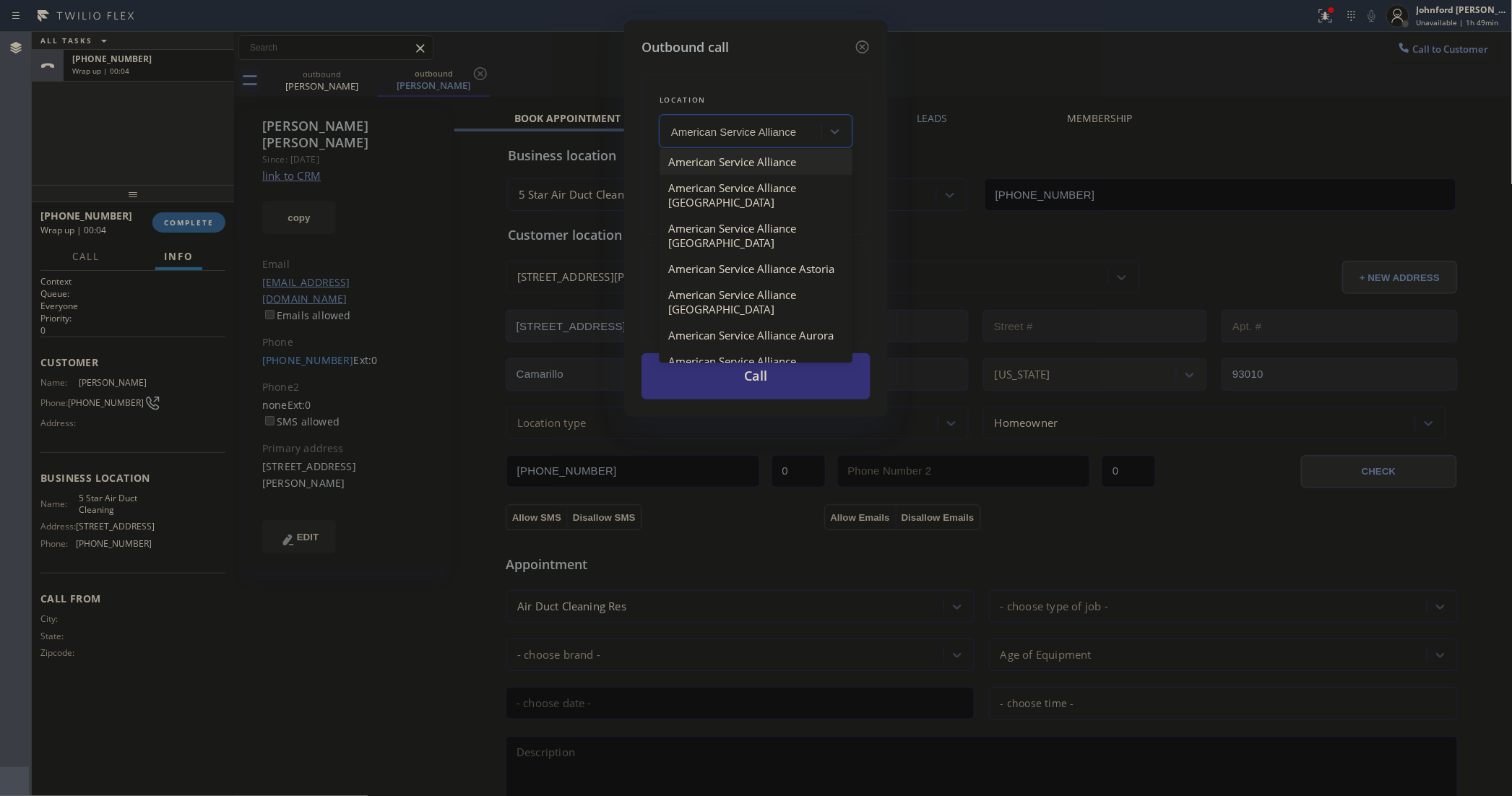
click at [741, 167] on div "American Service Alliance" at bounding box center [756, 162] width 193 height 26
type input "[PHONE_NUMBER]"
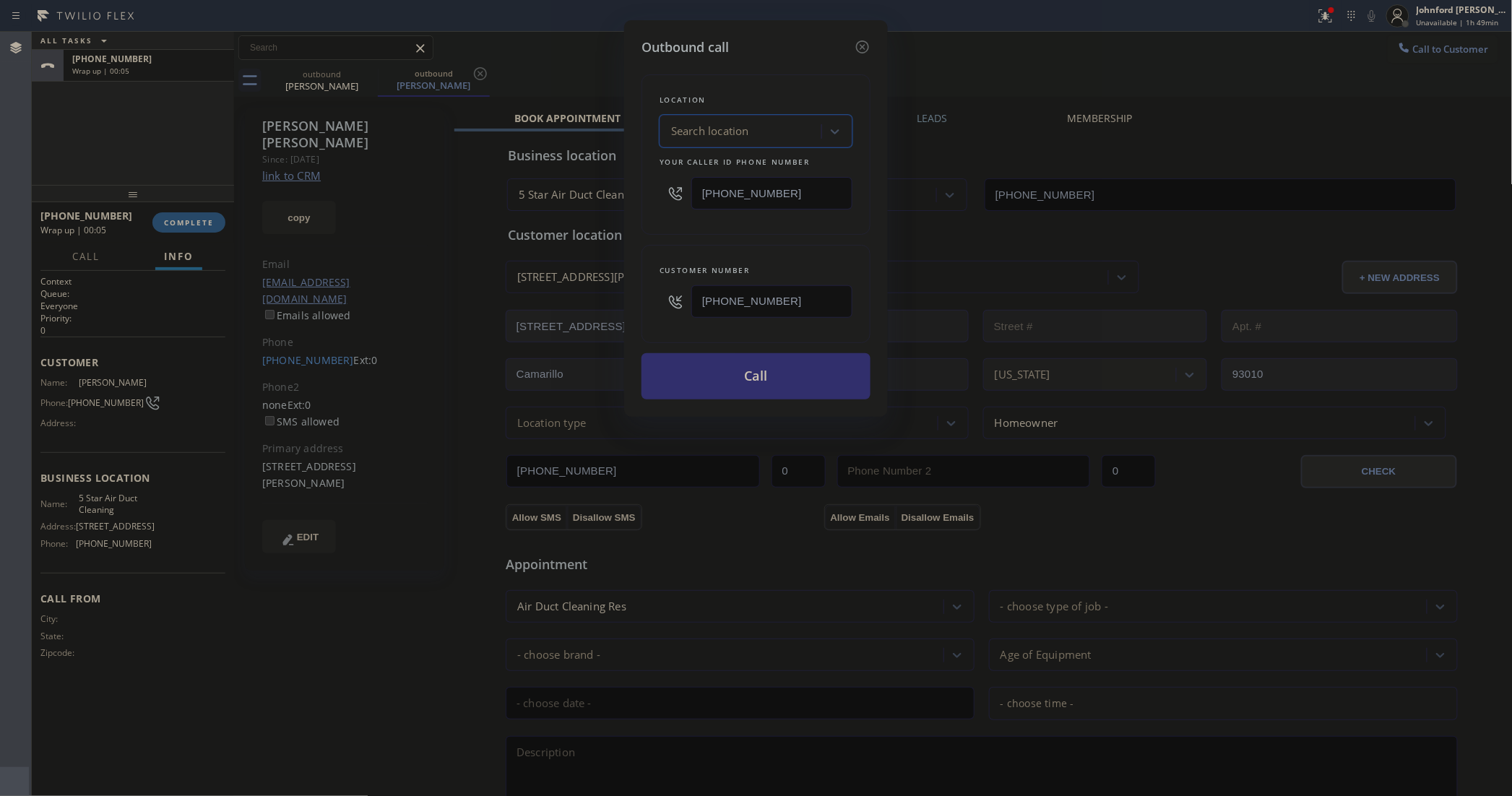
click at [730, 368] on button "Call" at bounding box center [755, 376] width 229 height 46
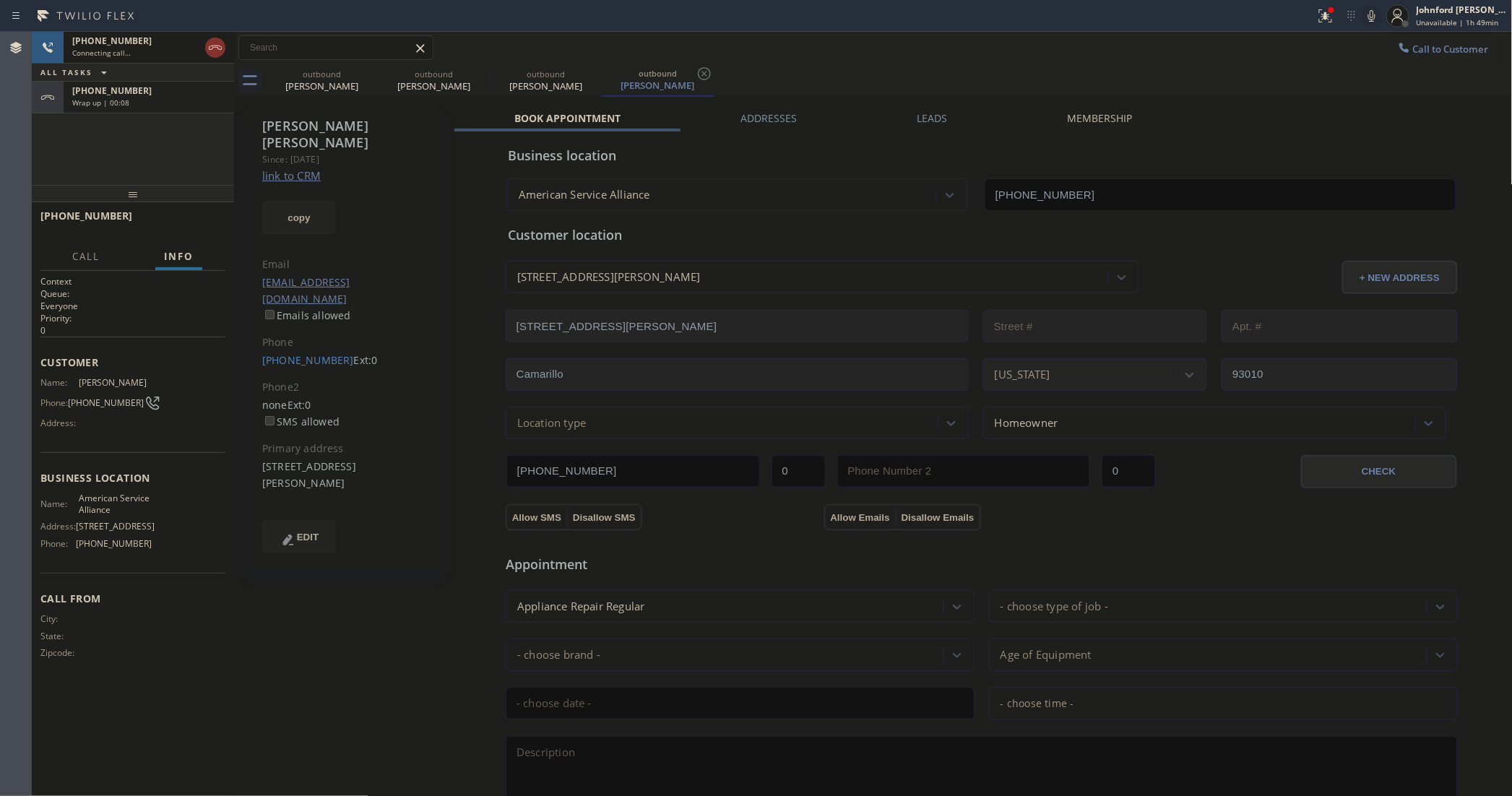
click at [159, 105] on div "Wrap up | 00:08" at bounding box center [148, 102] width 153 height 10
click at [178, 233] on div "[PHONE_NUMBER] Wrap up | 00:10 COMPLETE" at bounding box center [132, 222] width 185 height 37
click at [178, 225] on span "COMPLETE" at bounding box center [189, 222] width 50 height 10
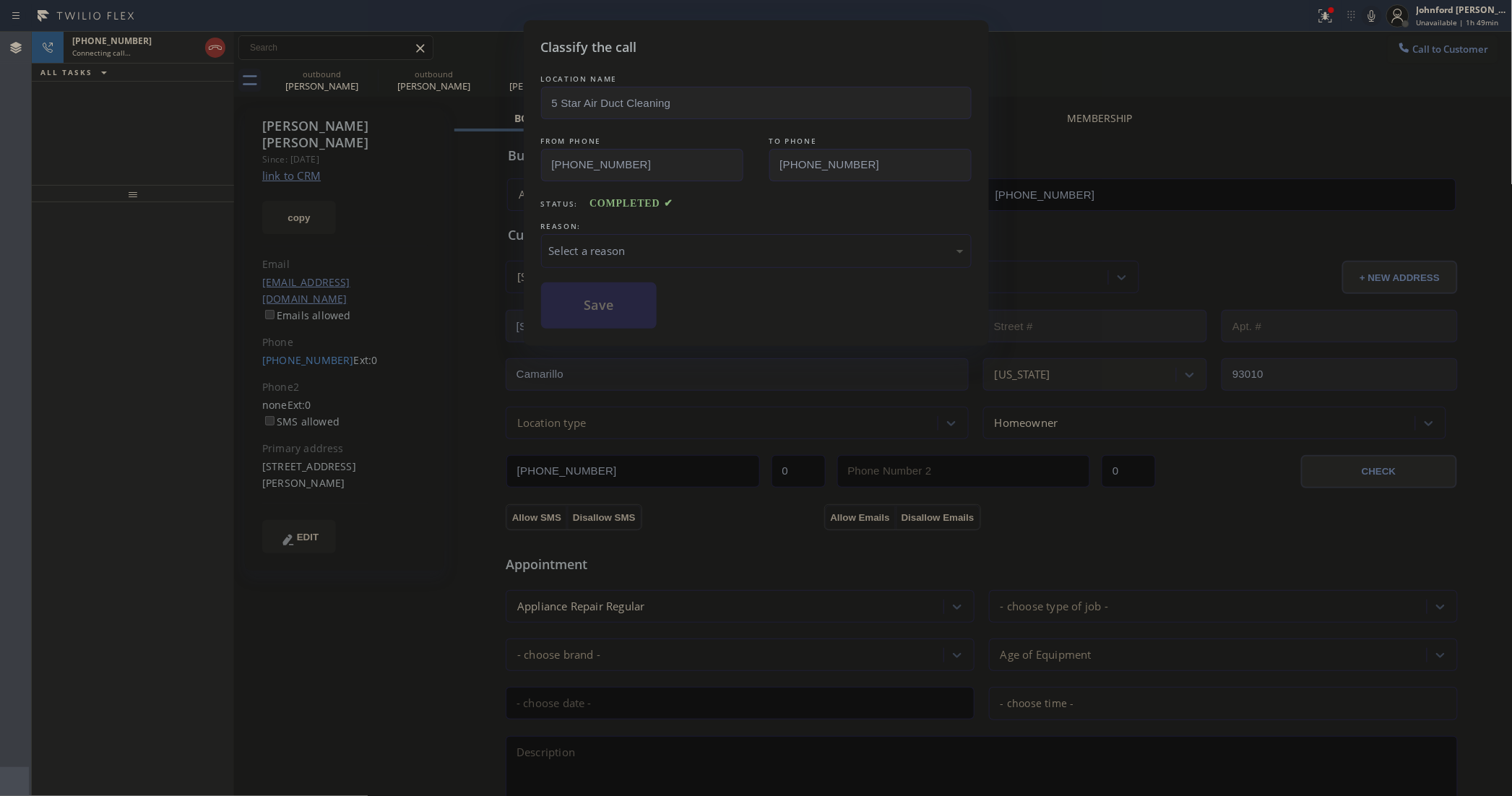
drag, startPoint x: 637, startPoint y: 248, endPoint x: 760, endPoint y: 254, distance: 123.1
click at [656, 248] on div "Select a reason" at bounding box center [756, 251] width 415 height 17
drag, startPoint x: 708, startPoint y: 324, endPoint x: 665, endPoint y: 316, distance: 43.7
click at [662, 314] on div "Save" at bounding box center [756, 305] width 431 height 46
click at [636, 311] on button "Save" at bounding box center [599, 305] width 116 height 46
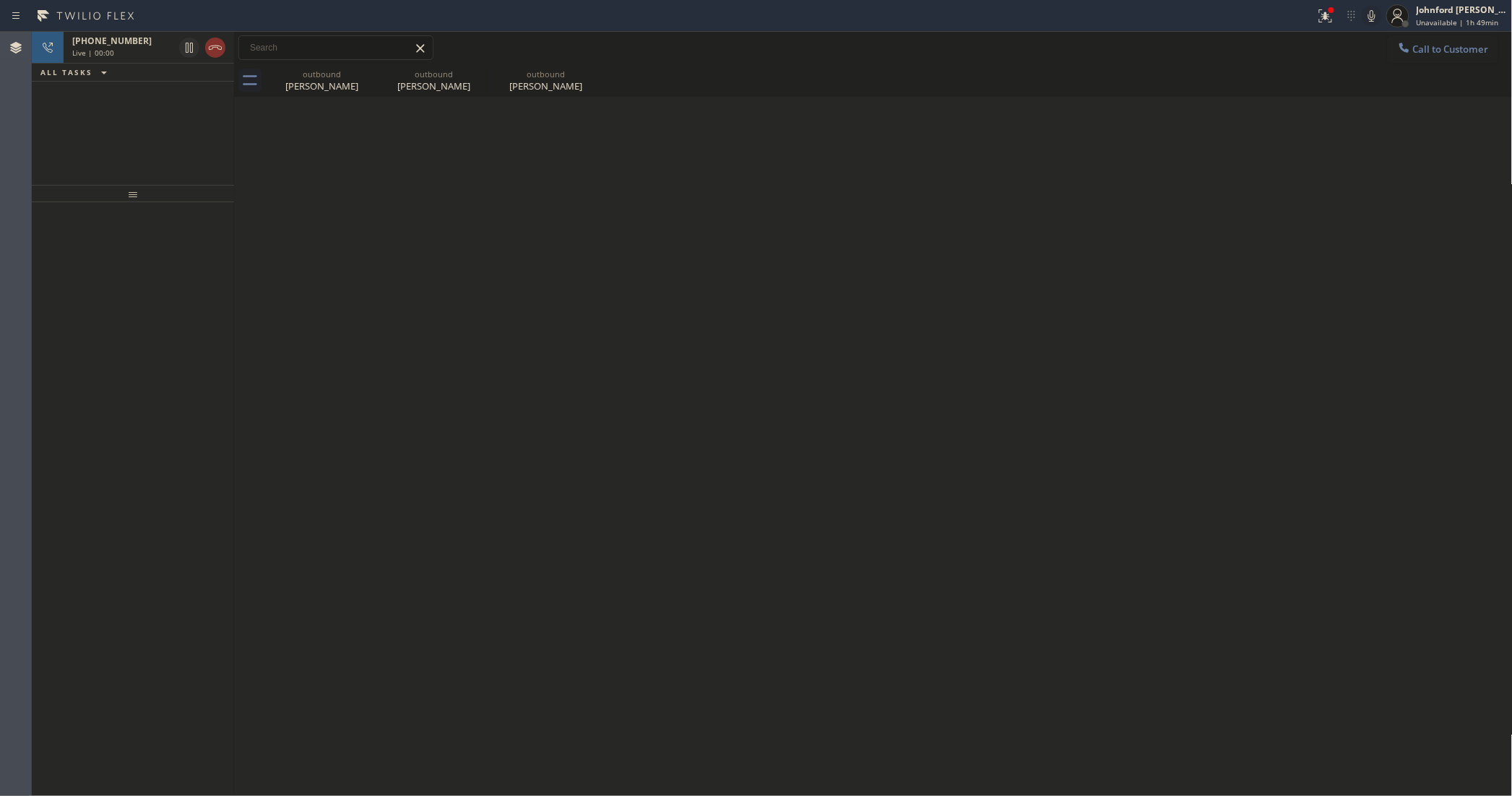
click at [1016, 516] on div "Back to Dashboard Change Sender ID Customers Technicians Select a contact Outbo…" at bounding box center [873, 413] width 1279 height 764
click at [218, 54] on icon at bounding box center [216, 48] width 18 height 18
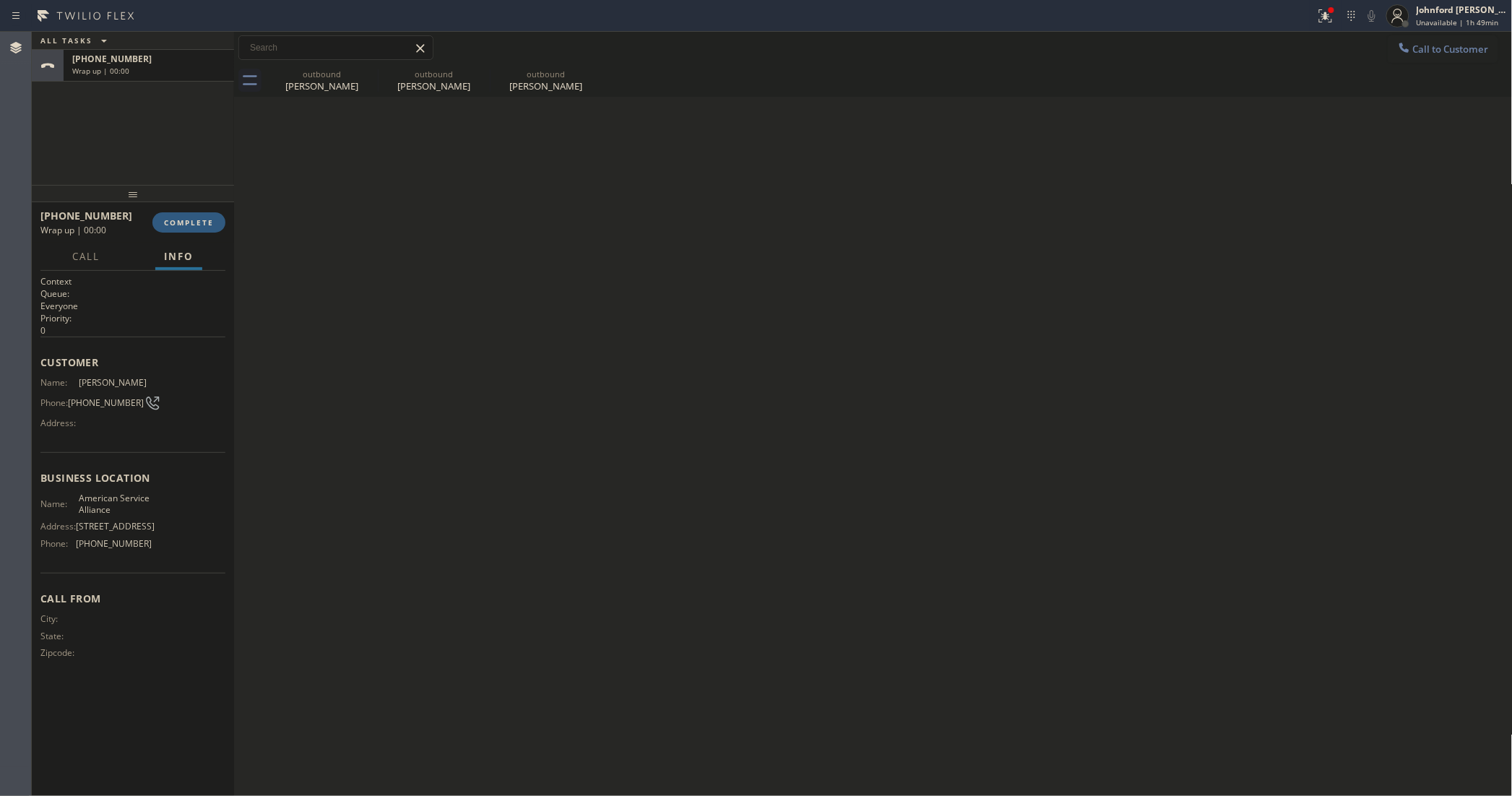
click at [225, 227] on div "[PHONE_NUMBER] Wrap up | 00:00 COMPLETE" at bounding box center [132, 222] width 203 height 40
click at [196, 236] on div "[PHONE_NUMBER] Wrap up | 00:00 COMPLETE" at bounding box center [132, 222] width 185 height 37
click at [196, 214] on button "COMPLETE" at bounding box center [189, 222] width 73 height 20
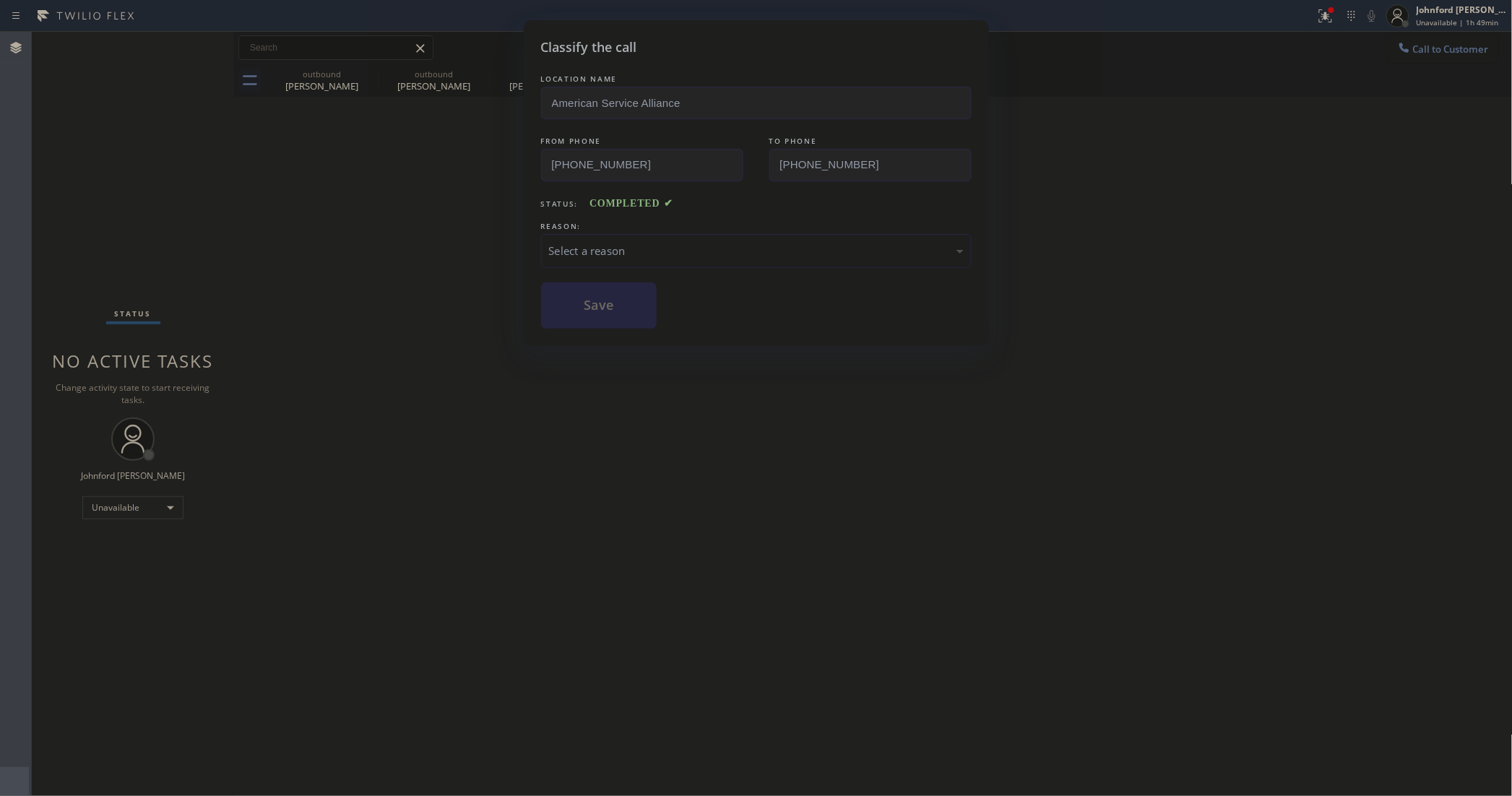
click at [625, 224] on div "REASON:" at bounding box center [756, 226] width 431 height 15
click at [651, 244] on div "Select a reason" at bounding box center [756, 251] width 415 height 17
click at [636, 314] on button "Save" at bounding box center [599, 305] width 116 height 46
type input "[PHONE_NUMBER]"
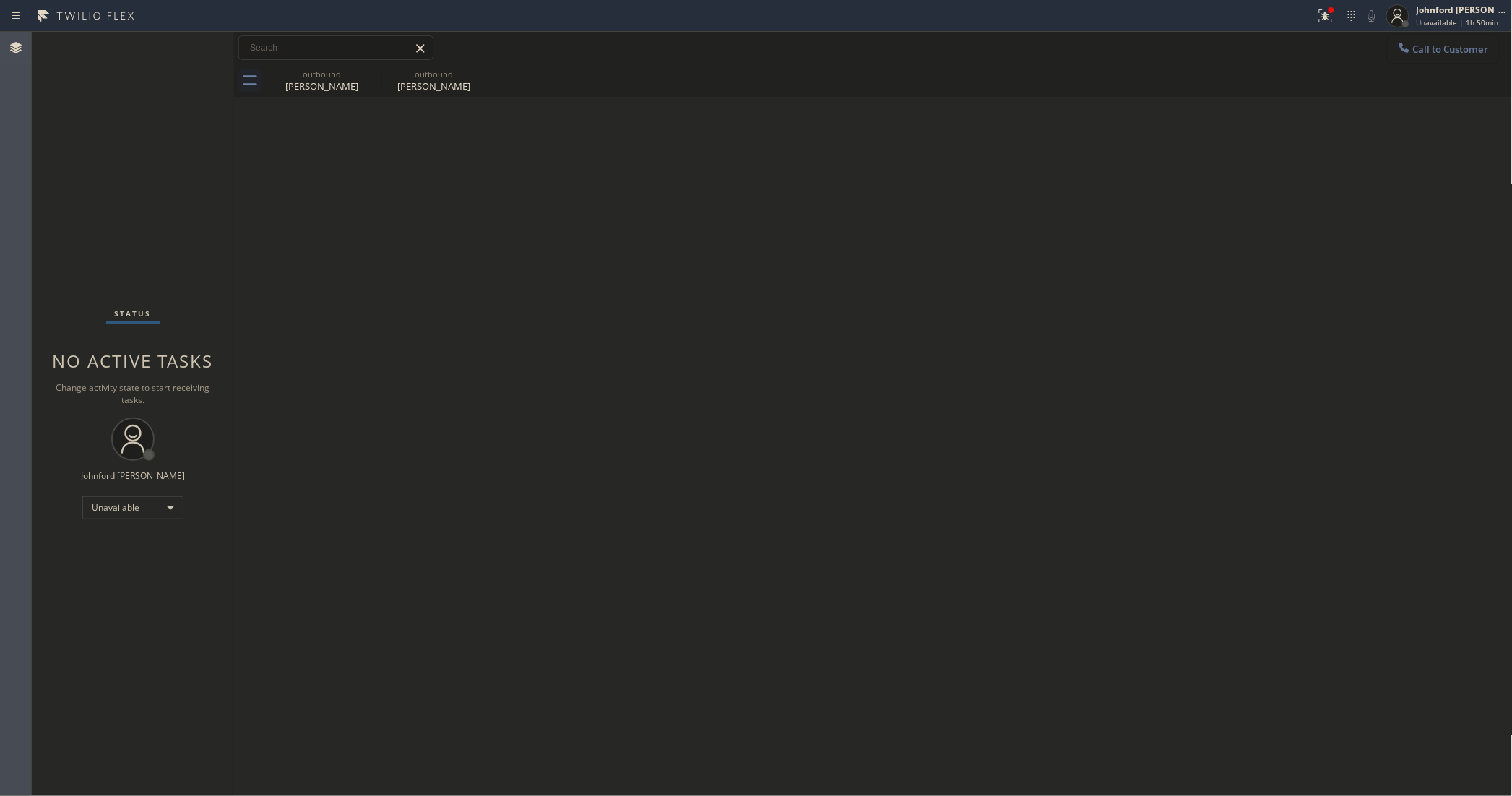
click at [1457, 56] on button "Call to Customer" at bounding box center [1443, 49] width 110 height 28
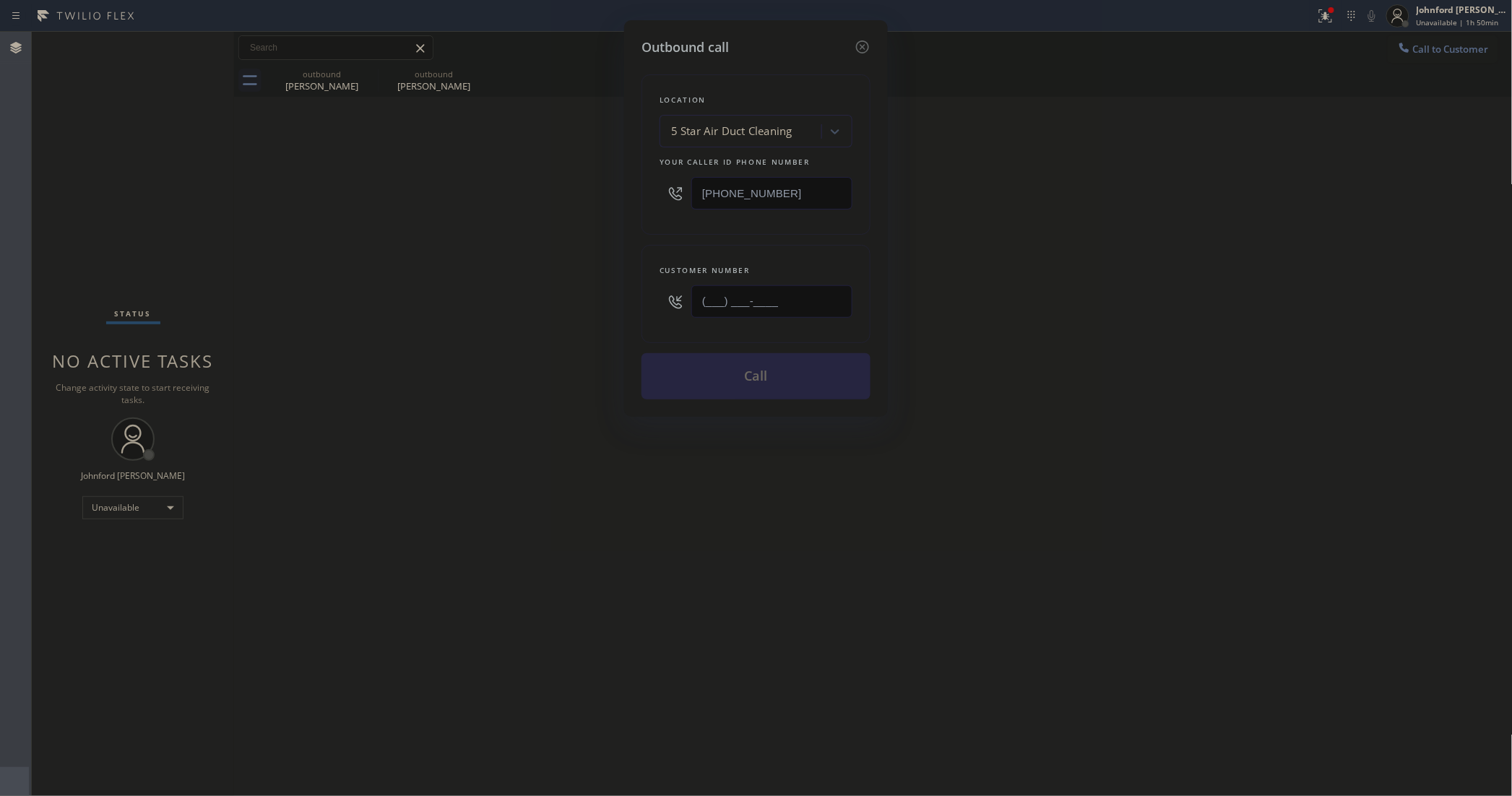
drag, startPoint x: 806, startPoint y: 294, endPoint x: 587, endPoint y: 315, distance: 220.0
click at [589, 315] on div "Outbound call Location 5 Star Air Duct Cleaning Your caller id phone number [PH…" at bounding box center [756, 398] width 1512 height 796
paste input "626) 893-2484"
drag, startPoint x: 503, startPoint y: 324, endPoint x: 696, endPoint y: 268, distance: 201.0
click at [504, 324] on div "Outbound call Location 5 Star Air Duct Cleaning Your caller id phone number [PH…" at bounding box center [756, 398] width 1512 height 796
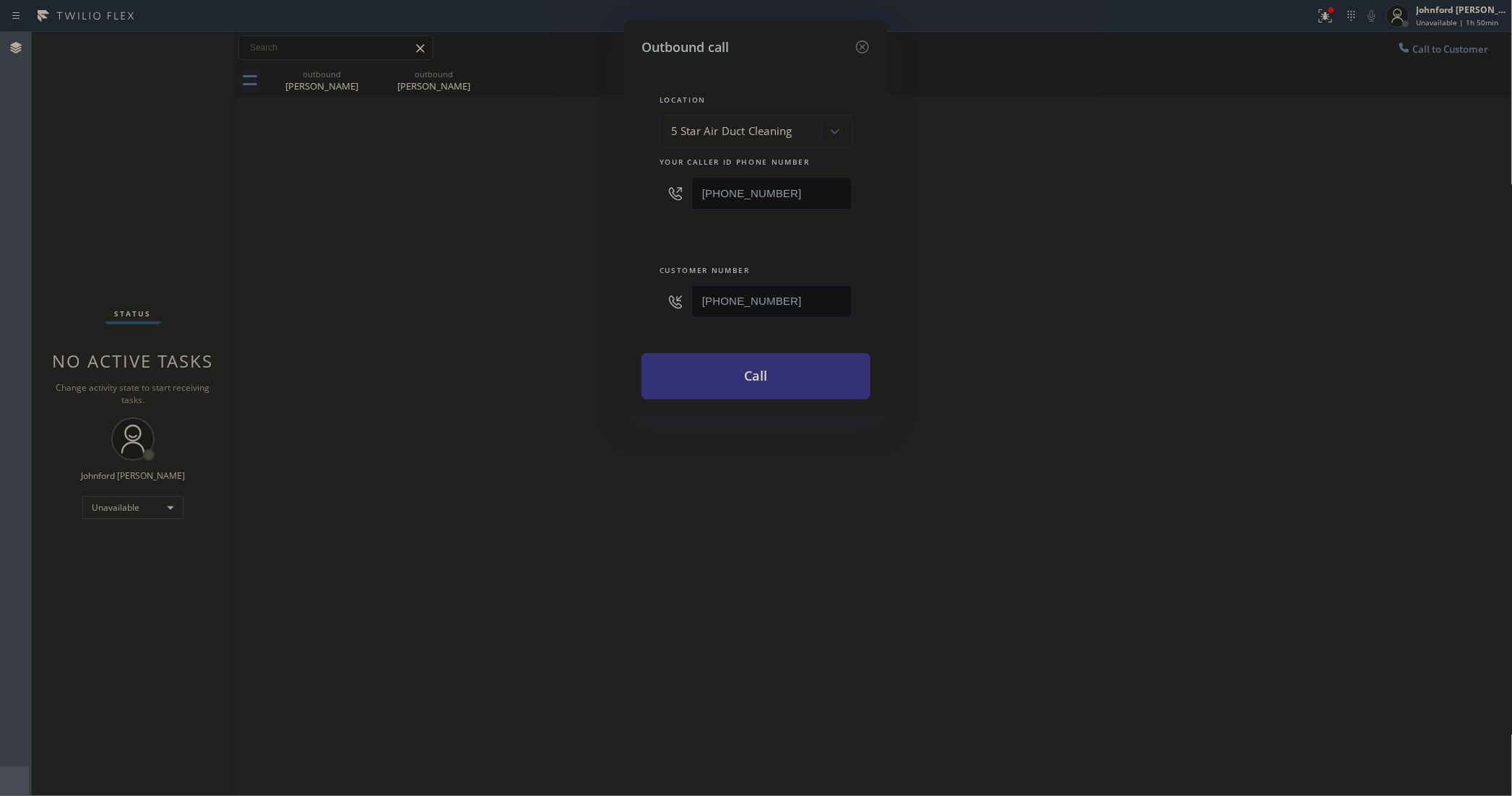
drag, startPoint x: 782, startPoint y: 311, endPoint x: 645, endPoint y: 301, distance: 137.4
click at [645, 301] on div "Customer number [PHONE_NUMBER]" at bounding box center [755, 294] width 229 height 98
paste input "714) 818-1169"
type input "[PHONE_NUMBER]"
click at [770, 358] on button "Call" at bounding box center [755, 376] width 229 height 46
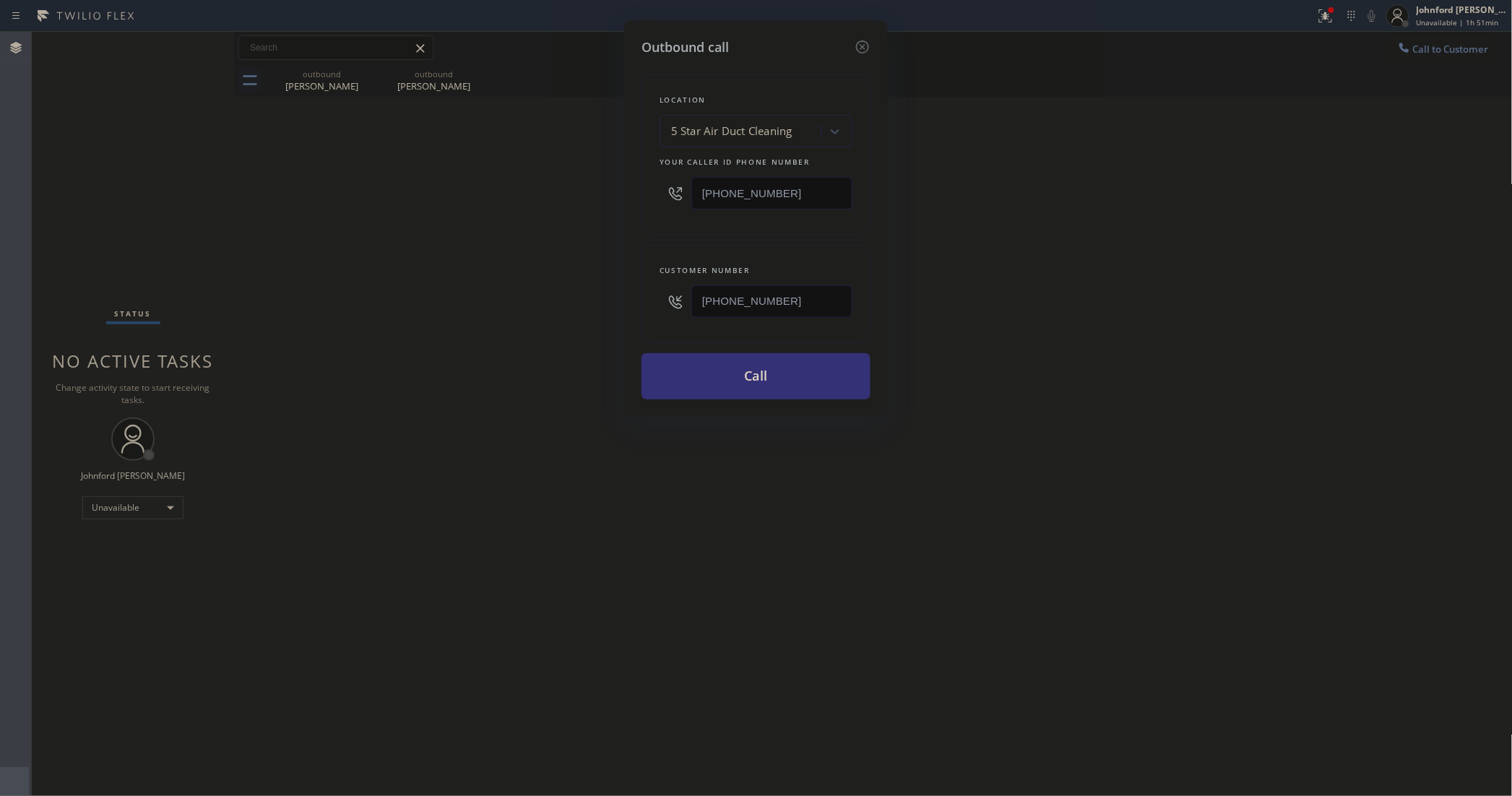
drag, startPoint x: 1030, startPoint y: 229, endPoint x: 1121, endPoint y: 56, distance: 195.5
click at [1053, 214] on div "Outbound call Location 5 Star Air Duct Cleaning Your caller id phone number [PH…" at bounding box center [756, 398] width 1512 height 796
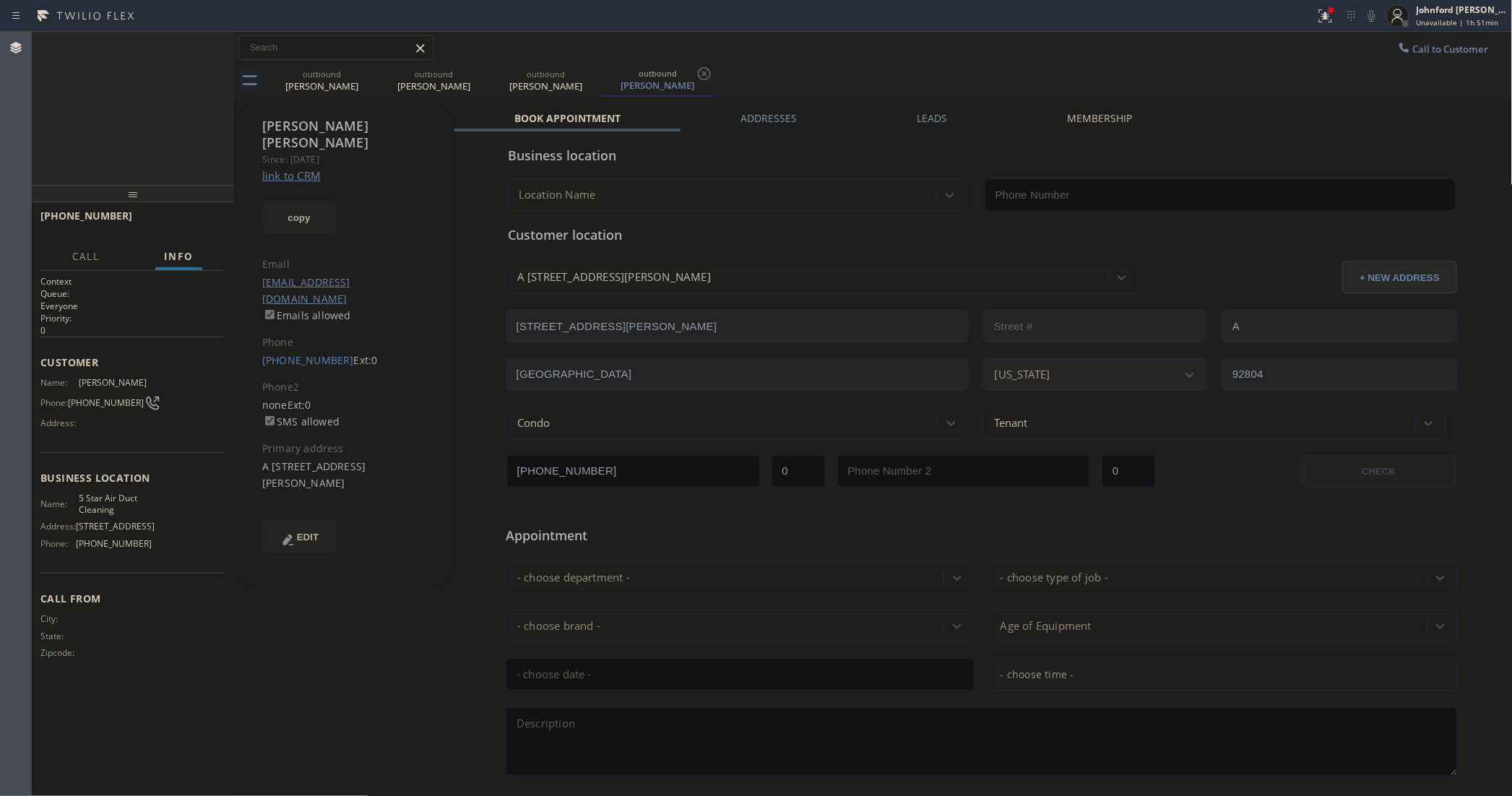
type input "[PHONE_NUMBER]"
click at [1381, 16] on div at bounding box center [1372, 16] width 20 height 18
click at [1365, 16] on icon at bounding box center [1372, 16] width 18 height 18
click at [211, 52] on icon at bounding box center [216, 48] width 18 height 18
click at [290, 337] on div "[PERSON_NAME] Since: [DATE] link to CRM copy Email [EMAIL_ADDRESS][DOMAIN_NAME]…" at bounding box center [344, 338] width 200 height 463
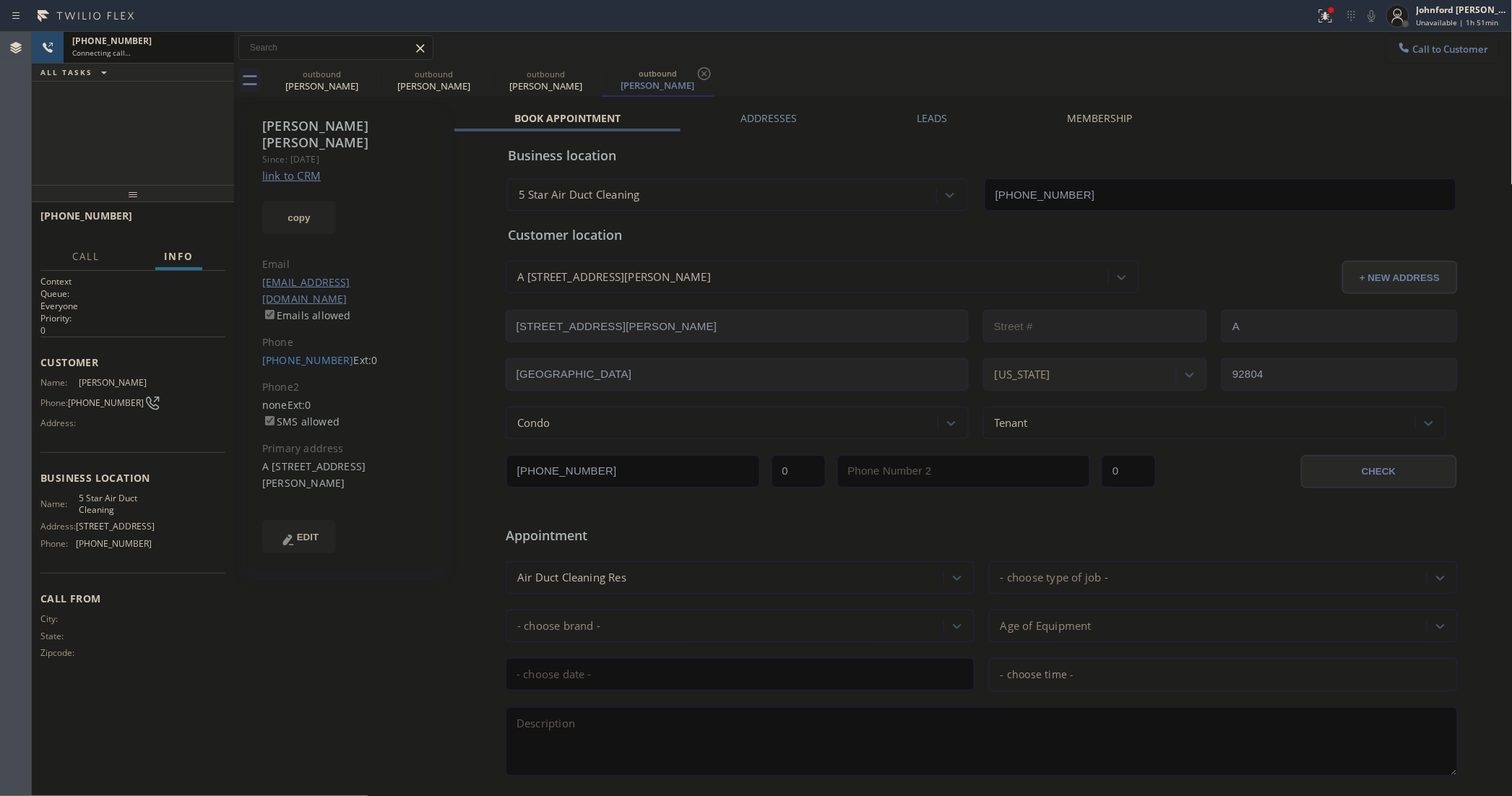
click at [309, 353] on link "[PHONE_NUMBER]" at bounding box center [308, 360] width 91 height 14
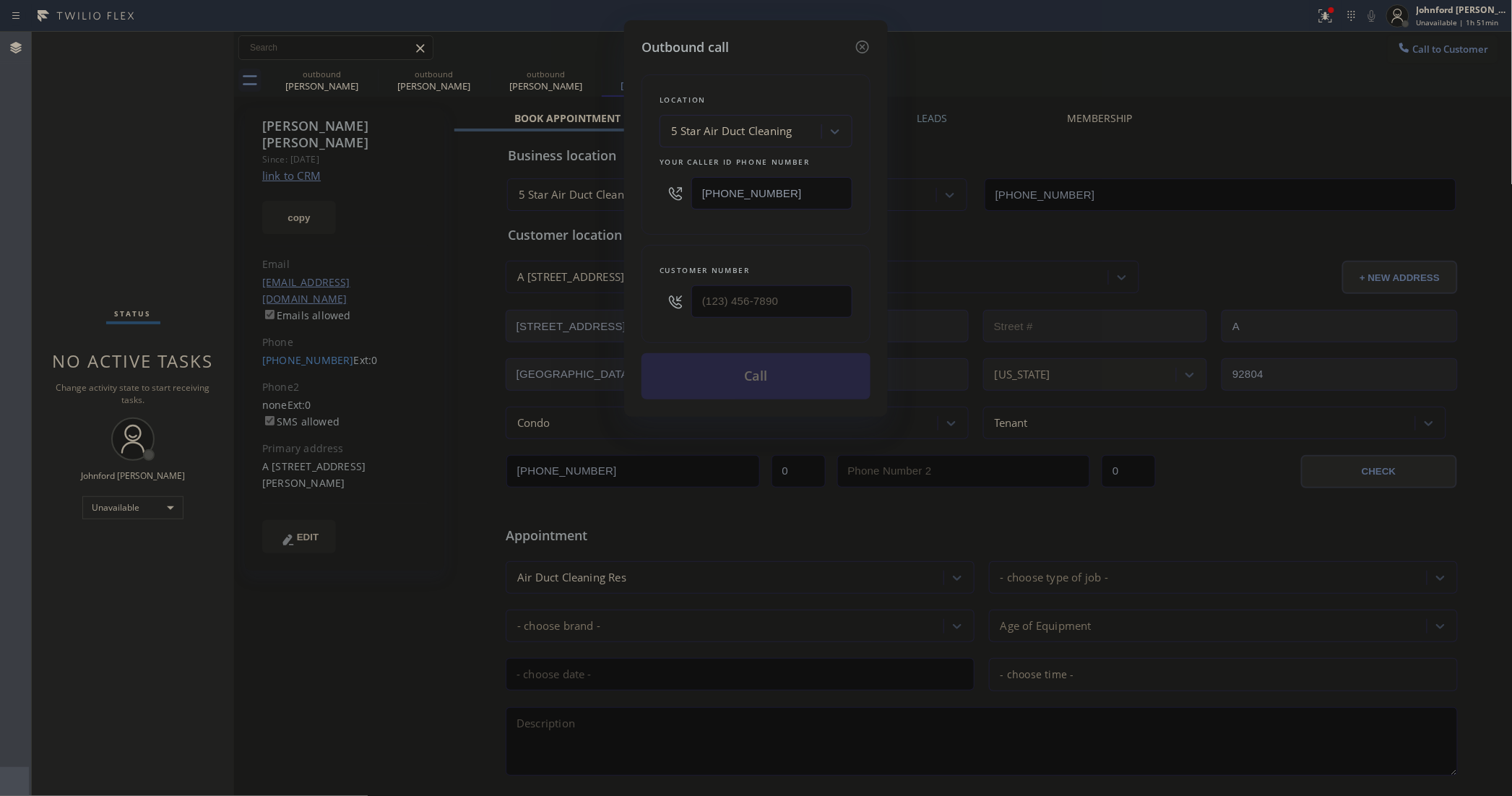
type input "[PHONE_NUMBER]"
click at [784, 376] on button "Call" at bounding box center [755, 376] width 229 height 46
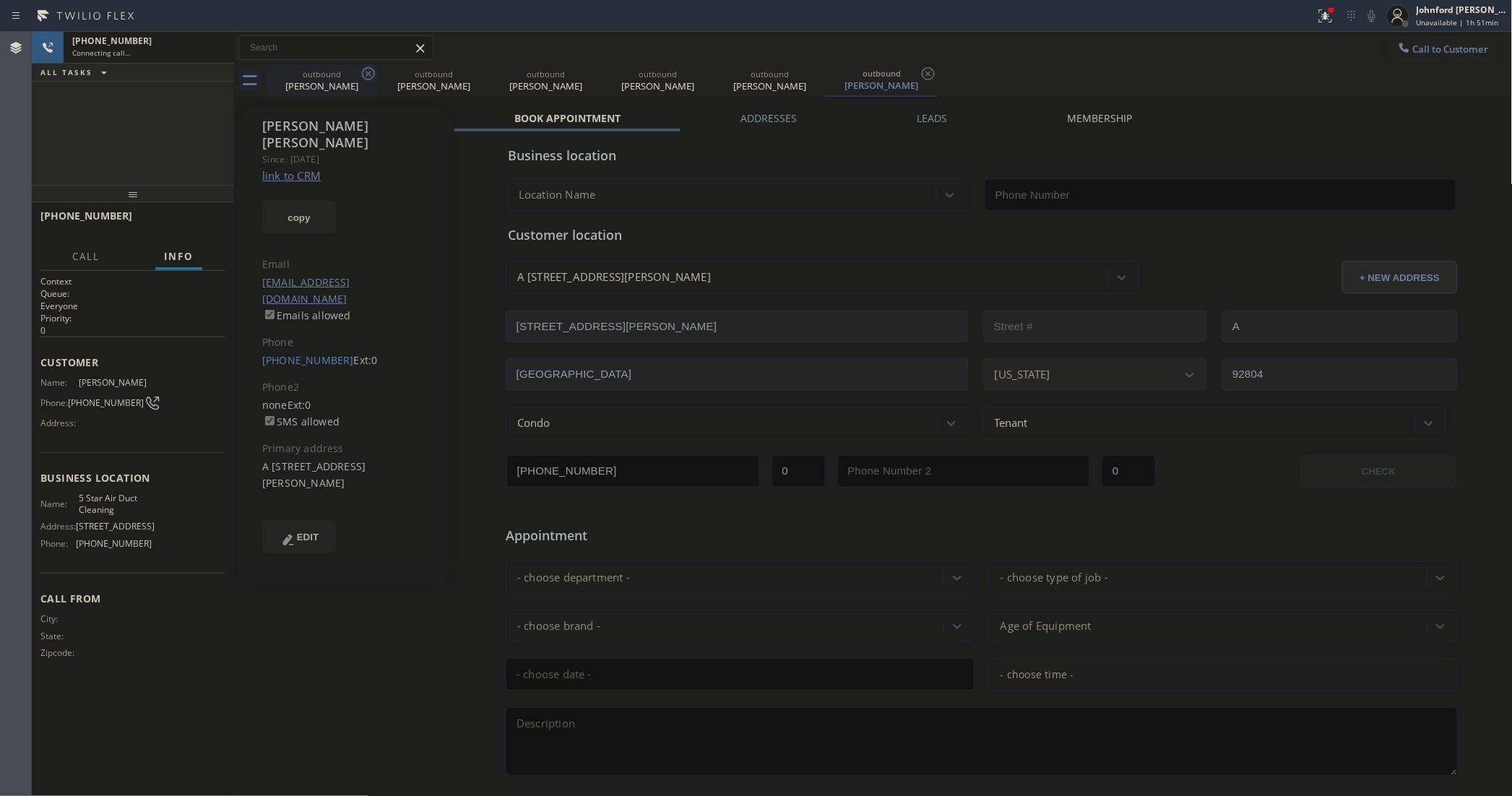
type input "[PHONE_NUMBER]"
click at [371, 80] on icon at bounding box center [368, 74] width 13 height 13
click at [0, 0] on icon at bounding box center [0, 0] width 0 height 0
type input "[PHONE_NUMBER]"
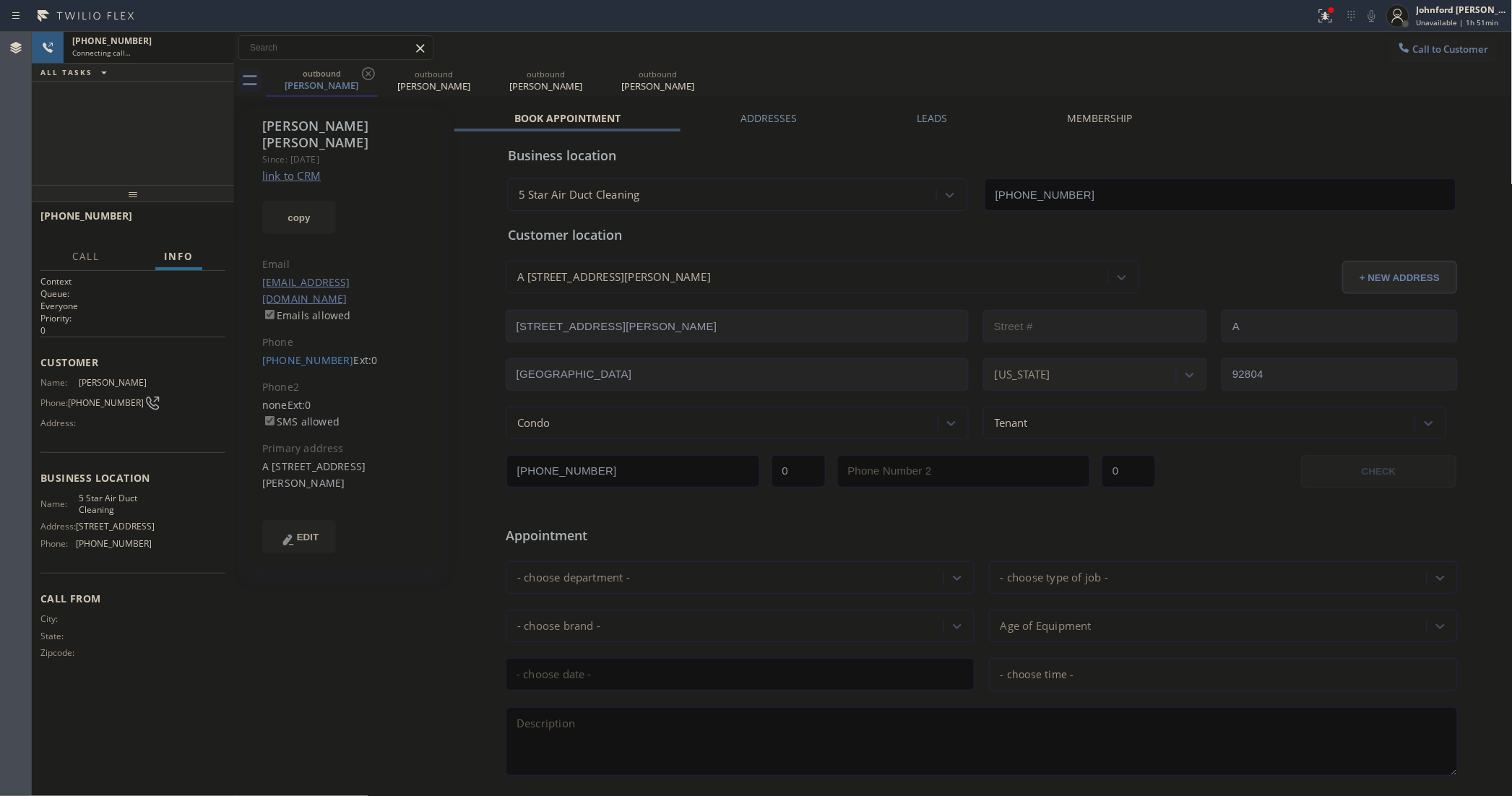
click at [371, 80] on icon at bounding box center [368, 74] width 13 height 13
click at [0, 0] on icon at bounding box center [0, 0] width 0 height 0
click at [240, 112] on div "[PERSON_NAME] Since: [DATE] link to CRM copy Email [EMAIL_ADDRESS][DOMAIN_NAME]…" at bounding box center [346, 568] width 216 height 936
drag, startPoint x: 195, startPoint y: 49, endPoint x: 203, endPoint y: 53, distance: 8.9
click at [194, 48] on div "Connecting call…" at bounding box center [148, 53] width 153 height 10
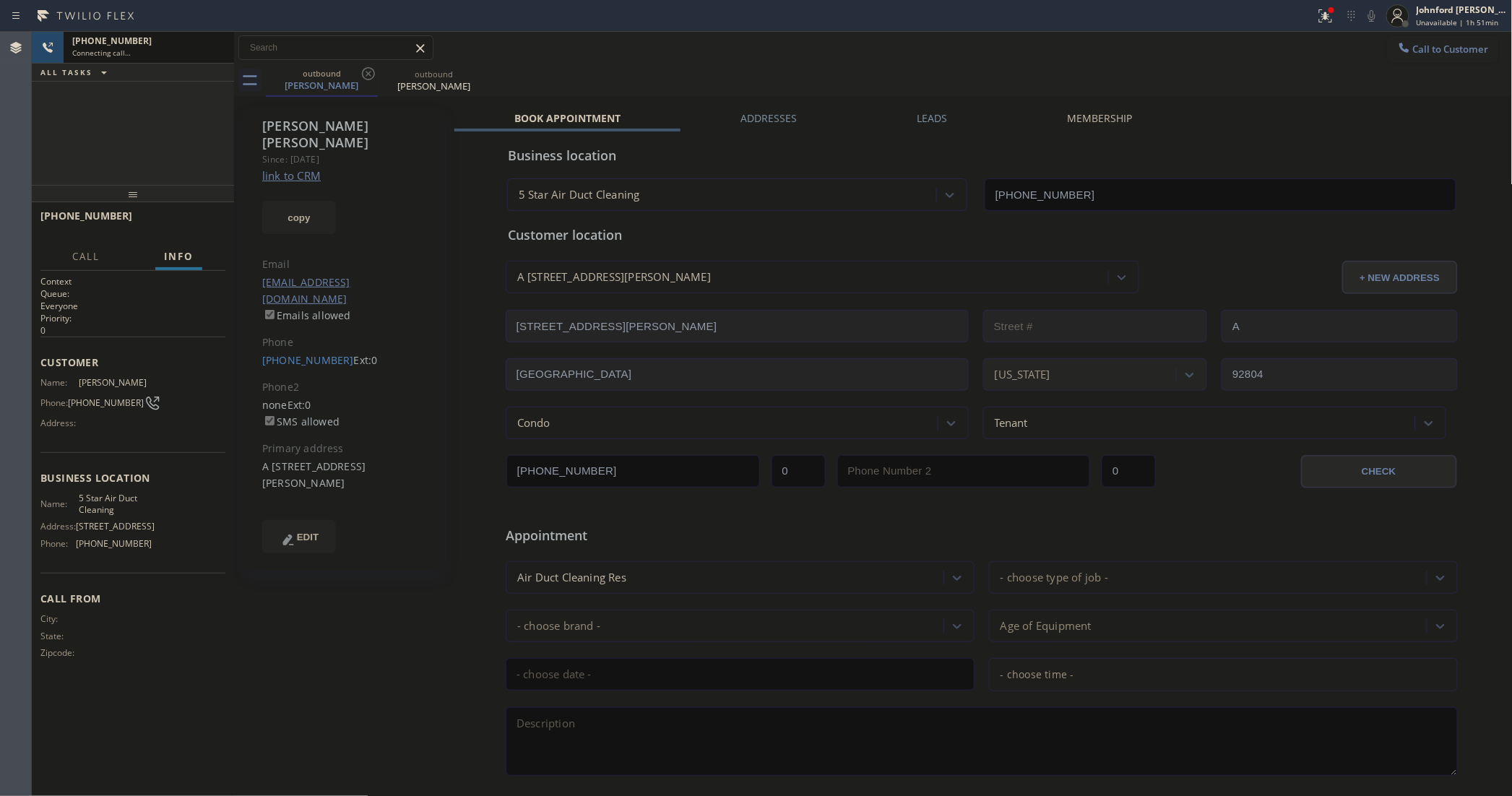
click at [174, 48] on div "Connecting call…" at bounding box center [148, 53] width 153 height 10
drag, startPoint x: 1338, startPoint y: 10, endPoint x: 1292, endPoint y: 82, distance: 85.4
click at [1338, 11] on div at bounding box center [1325, 16] width 31 height 18
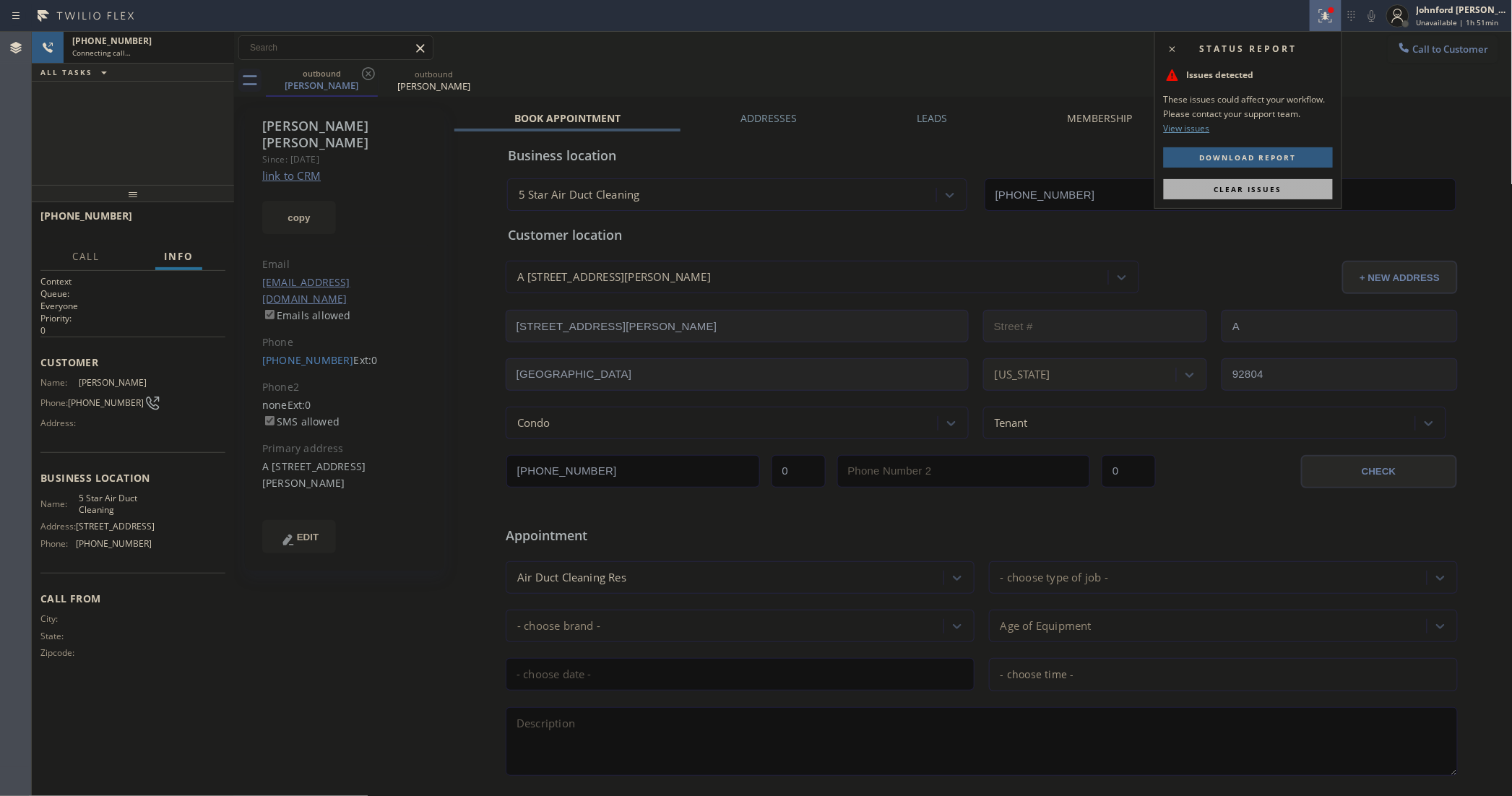
click at [1241, 181] on button "Clear issues" at bounding box center [1248, 189] width 169 height 20
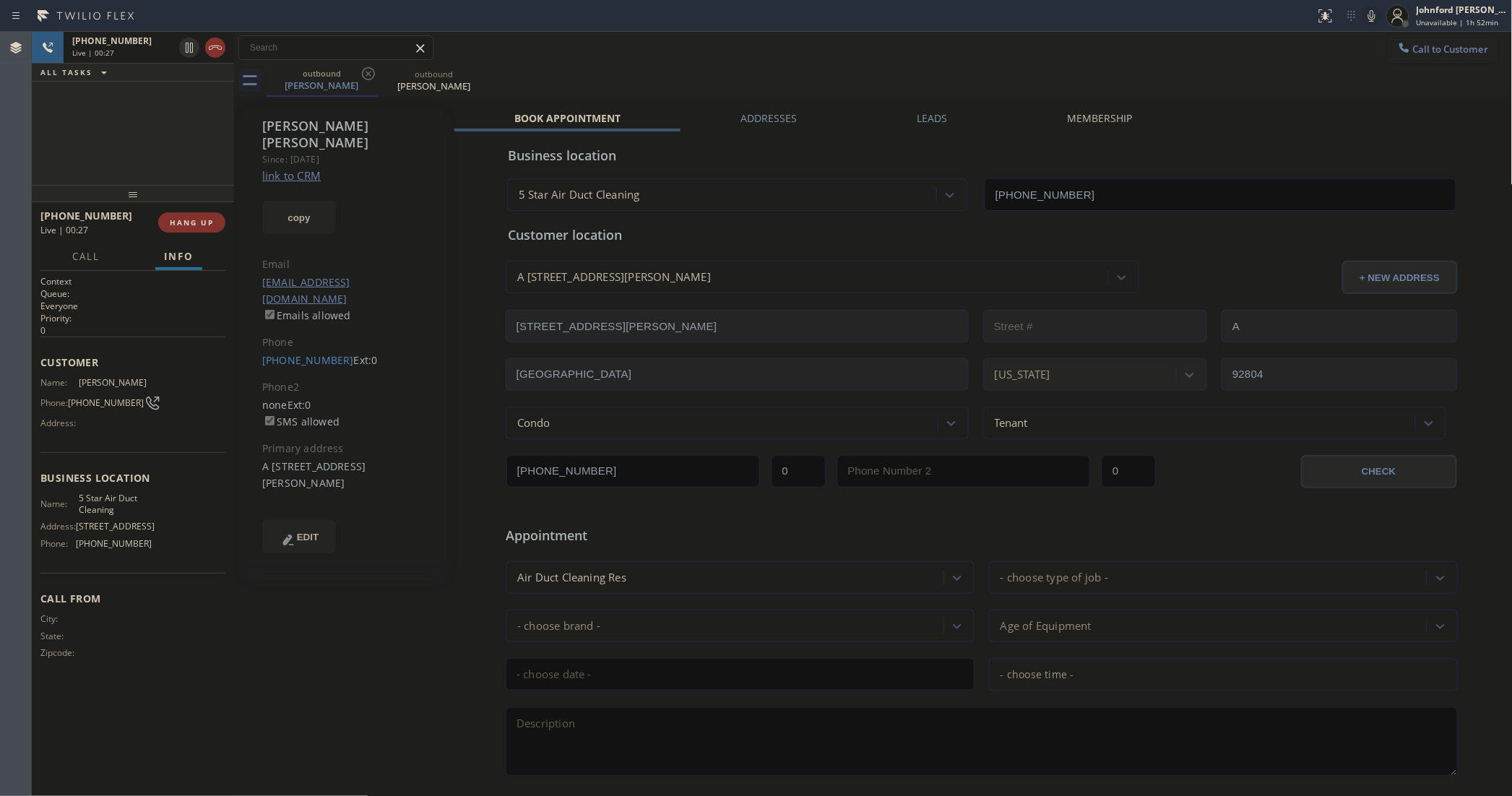
click at [1371, 26] on button at bounding box center [1372, 16] width 20 height 20
click at [1369, 10] on icon at bounding box center [1372, 16] width 18 height 18
drag, startPoint x: 254, startPoint y: 334, endPoint x: 333, endPoint y: 329, distance: 79.2
click at [333, 329] on div "[PERSON_NAME] Since: [DATE] link to CRM copy Email [EMAIL_ADDRESS][DOMAIN_NAME]…" at bounding box center [344, 338] width 200 height 463
copy link "[PHONE_NUMBER]"
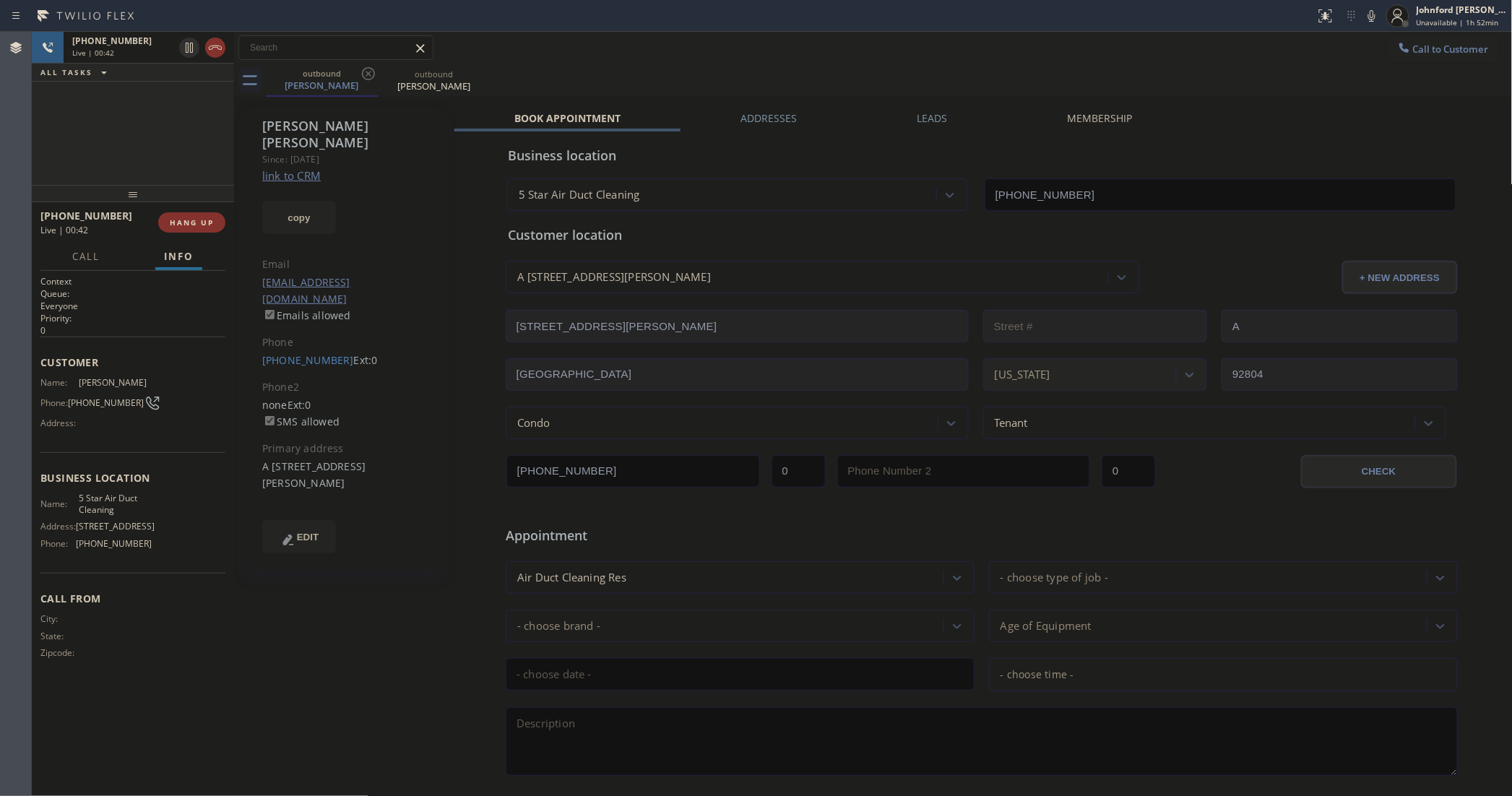
click at [156, 156] on div "[PHONE_NUMBER] Live | 00:42 ALL TASKS ALL TASKS ACTIVE TASKS TASKS IN WRAP UP" at bounding box center [132, 107] width 203 height 153
click at [185, 224] on span "HANG UP" at bounding box center [192, 222] width 44 height 10
click at [940, 107] on div "[PERSON_NAME] Since: [DATE] link to CRM copy Email [EMAIL_ADDRESS][DOMAIN_NAME]…" at bounding box center [873, 568] width 1271 height 936
click at [950, 117] on div "Leads" at bounding box center [932, 121] width 151 height 20
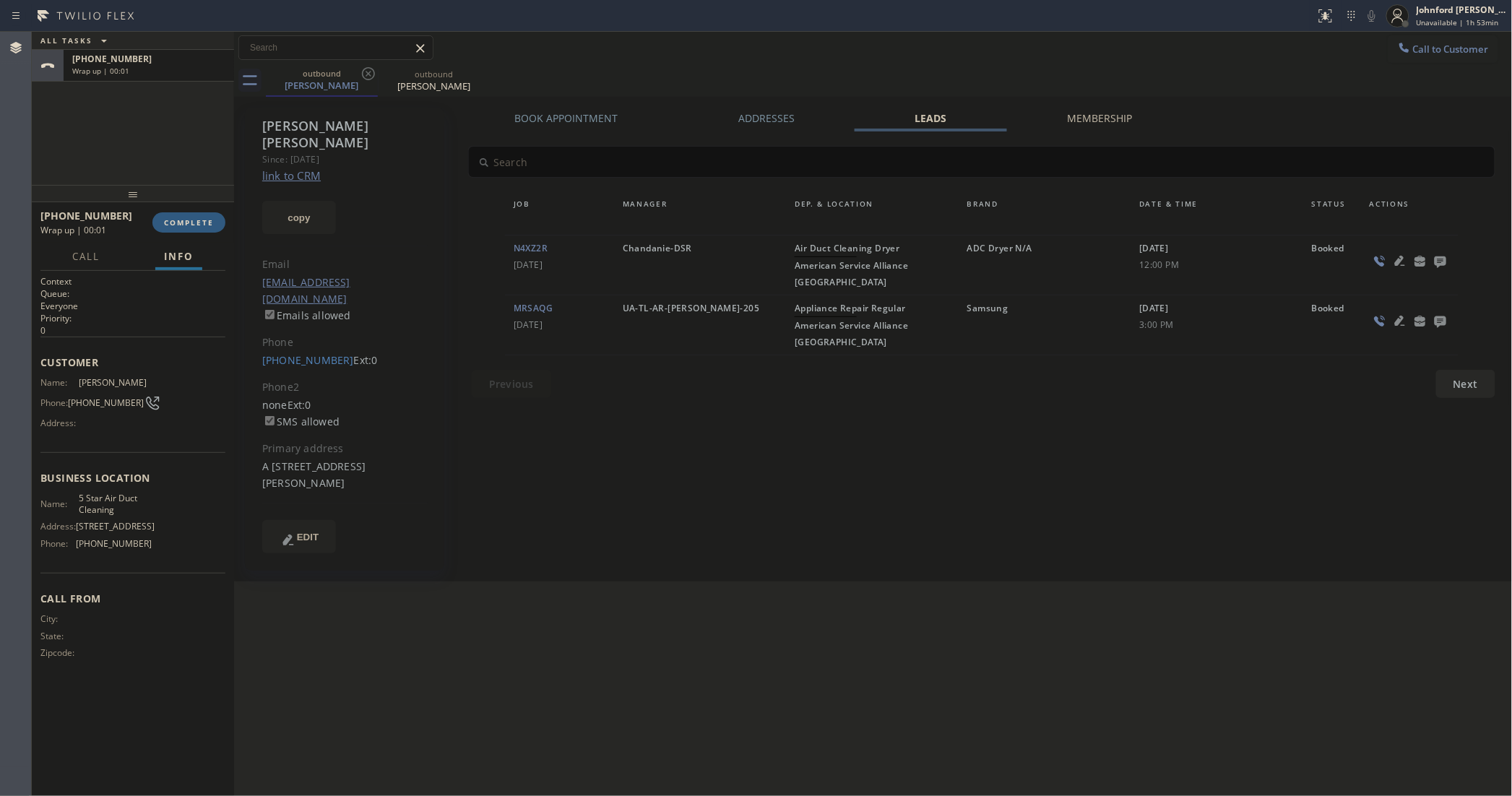
click at [1437, 261] on icon at bounding box center [1440, 262] width 12 height 12
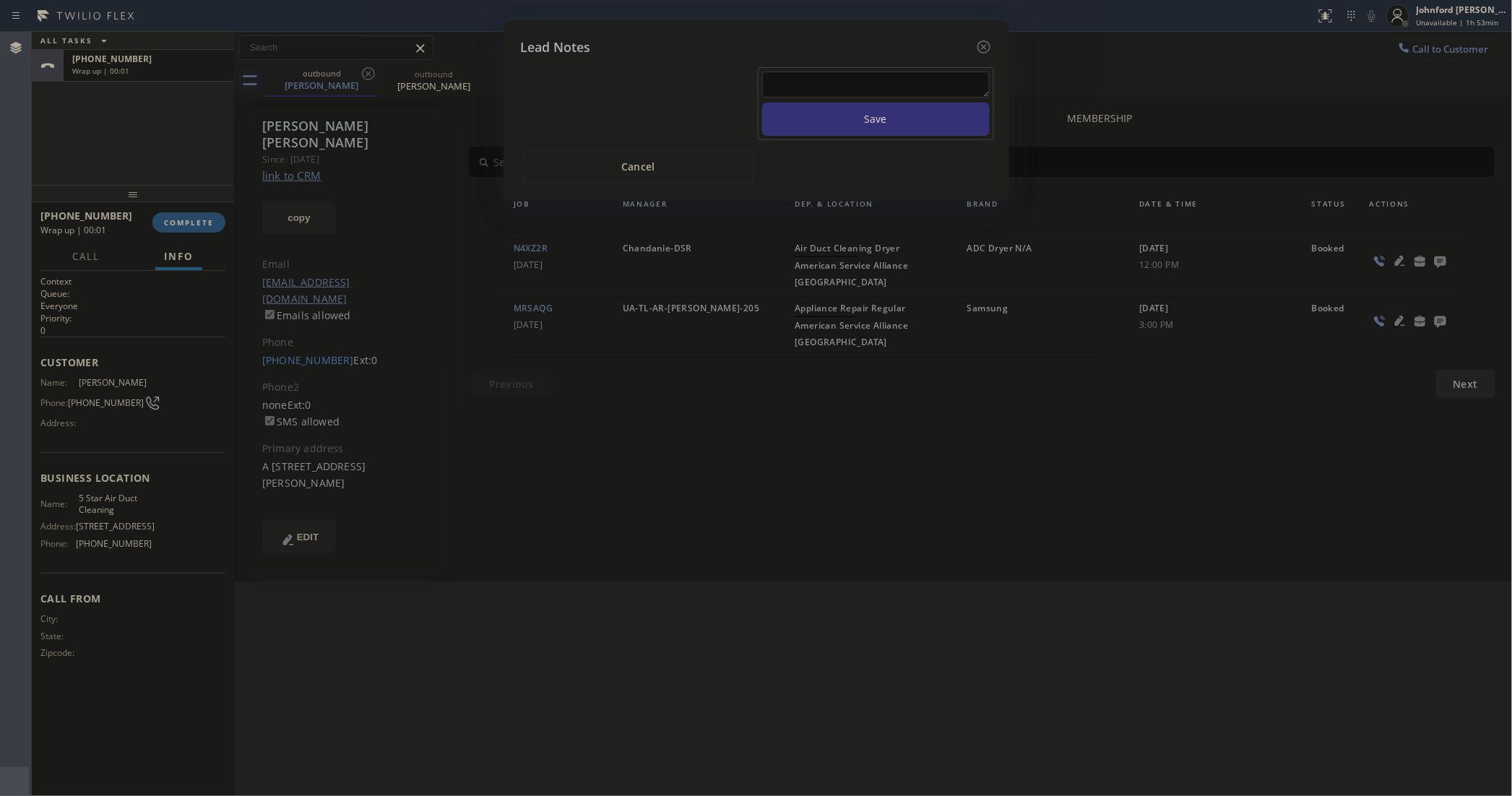
click at [820, 72] on textarea at bounding box center [875, 85] width 227 height 26
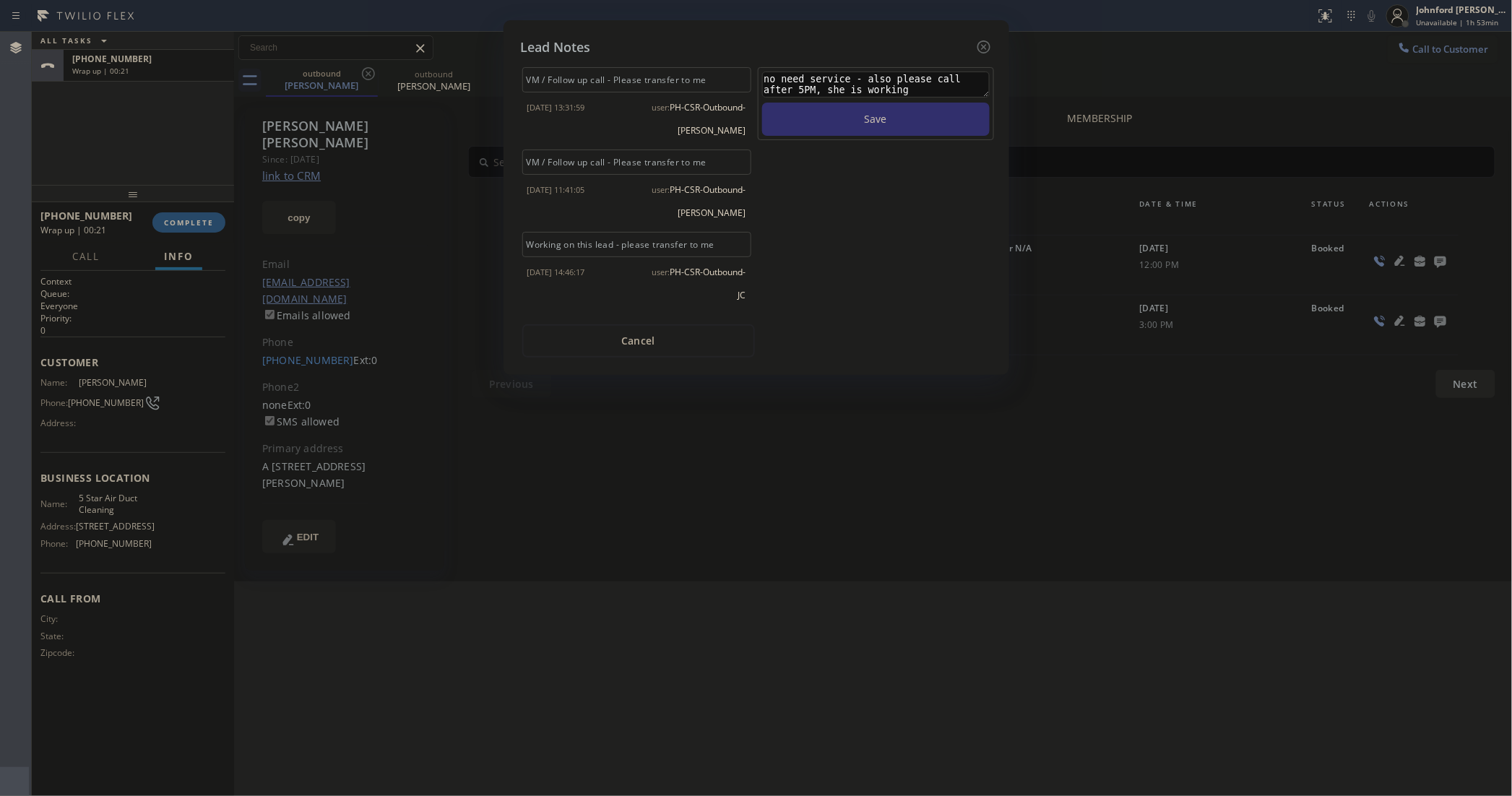
type textarea "no need service - also please call after 5PM, she is working"
click at [835, 106] on button "Save" at bounding box center [875, 118] width 227 height 33
click at [985, 39] on icon at bounding box center [984, 47] width 18 height 18
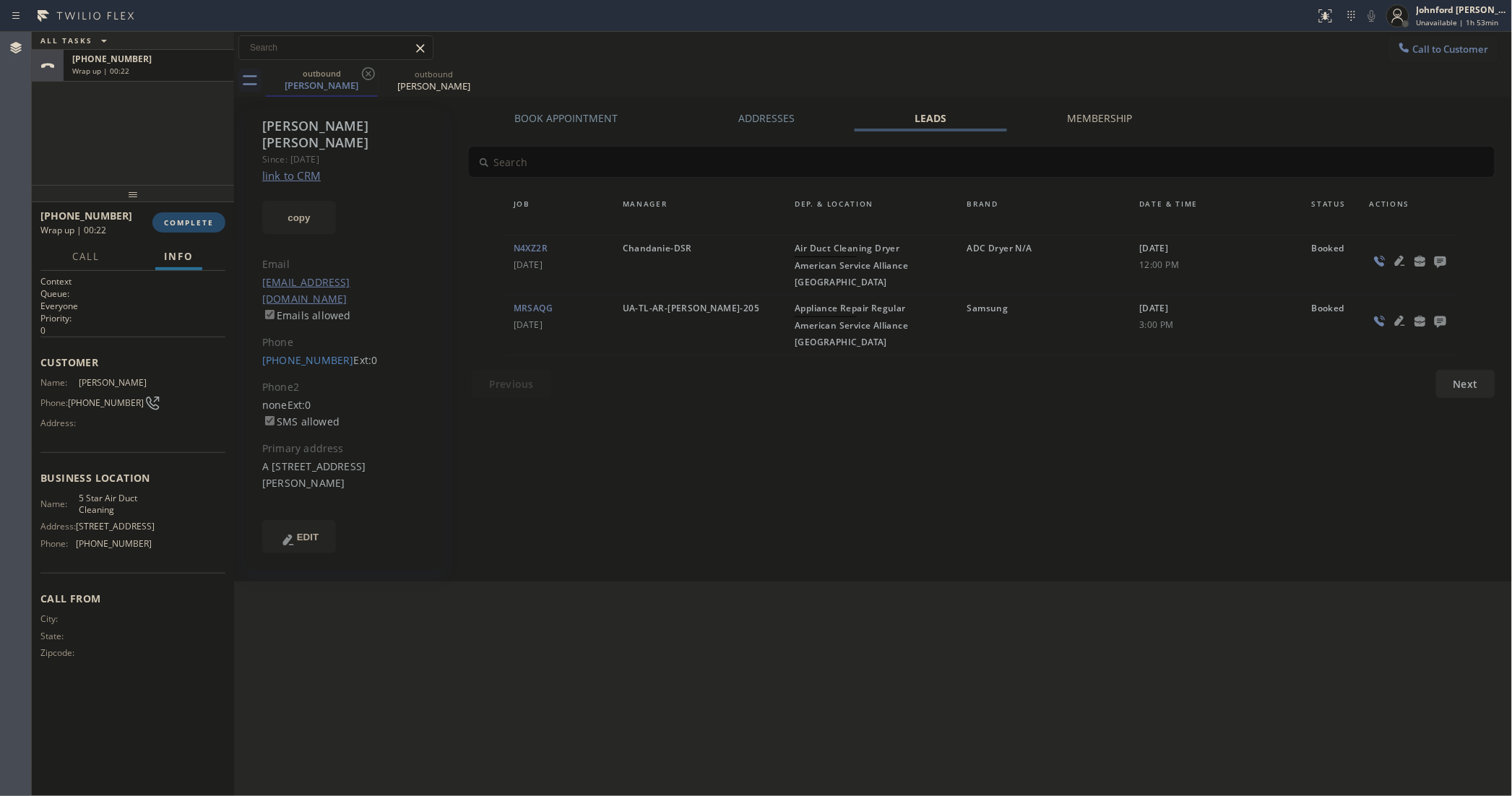
click at [196, 230] on button "COMPLETE" at bounding box center [189, 222] width 73 height 20
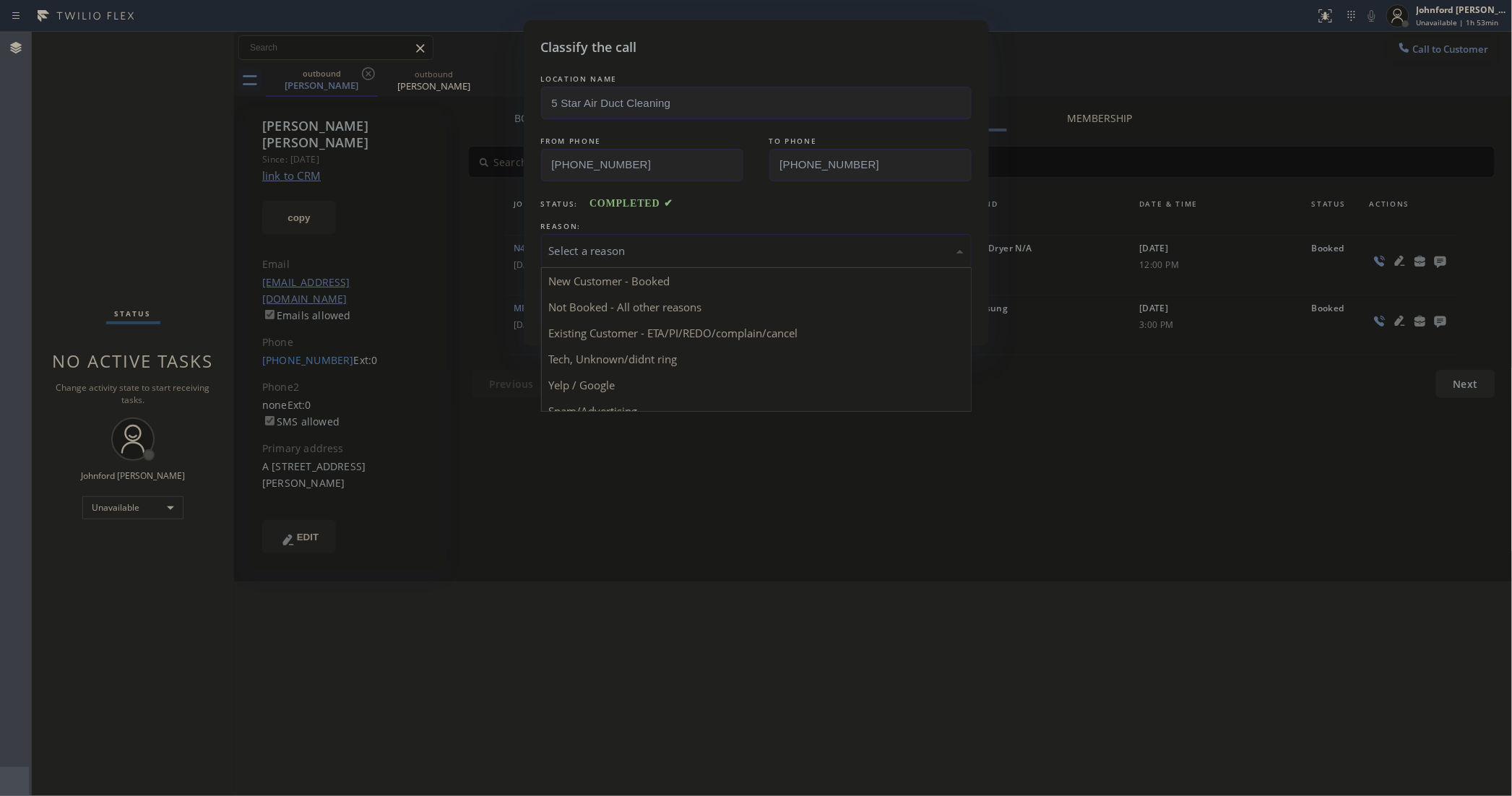
click at [715, 234] on div "Select a reason" at bounding box center [756, 251] width 431 height 34
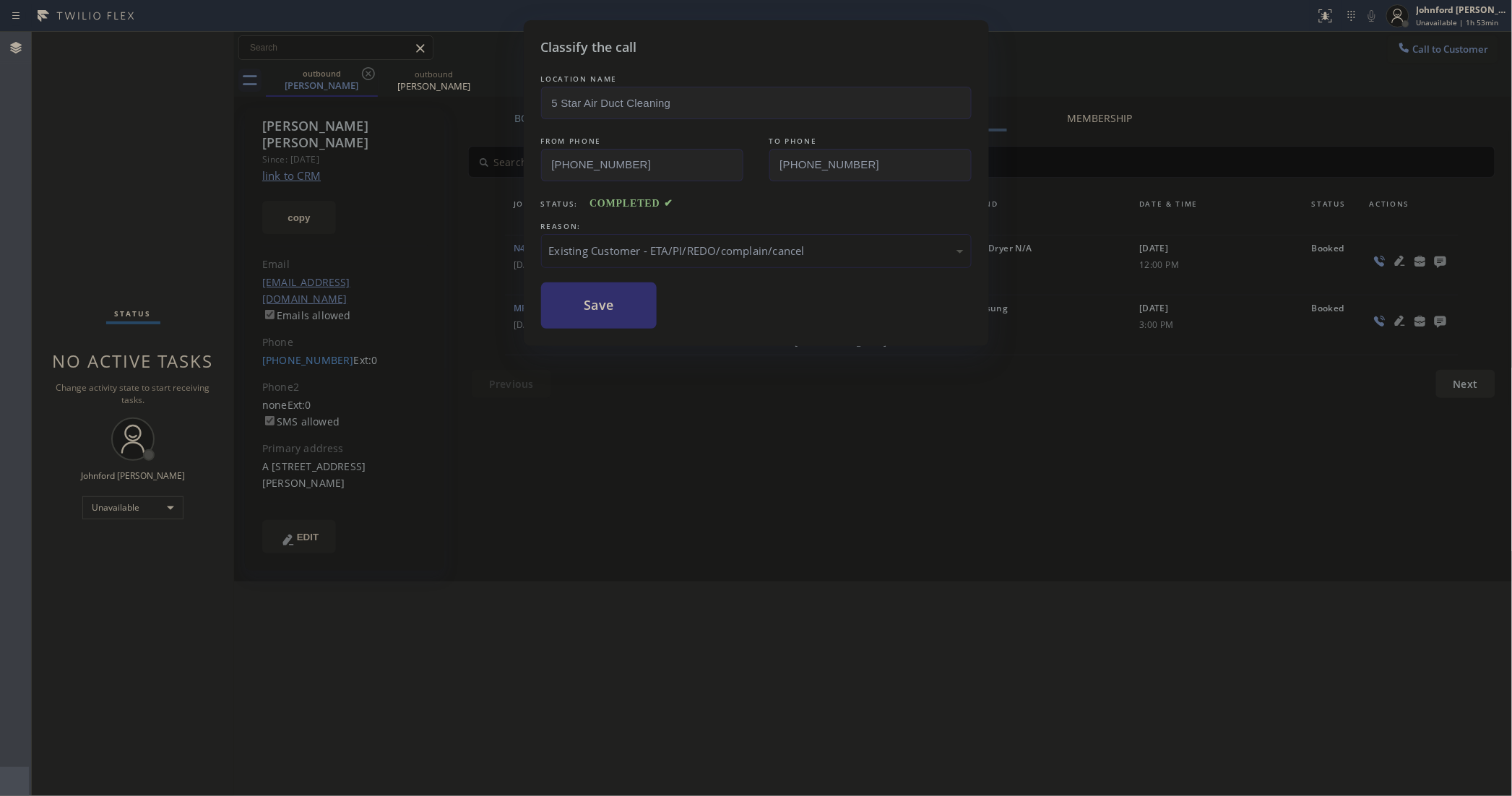
click at [631, 307] on button "Save" at bounding box center [599, 305] width 116 height 46
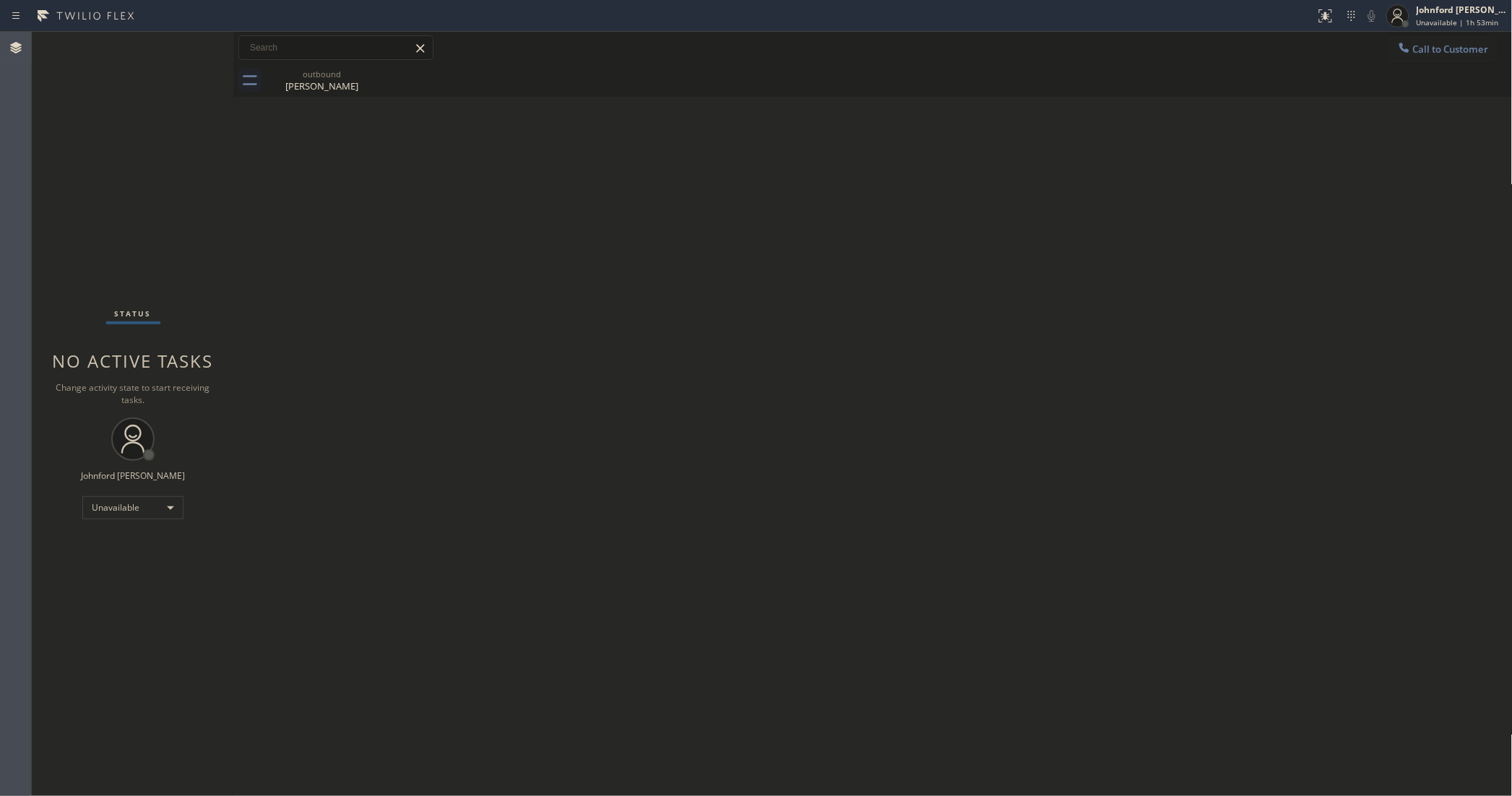
drag, startPoint x: 1415, startPoint y: 45, endPoint x: 1312, endPoint y: 95, distance: 114.5
click at [1421, 45] on span "Call to Customer" at bounding box center [1451, 49] width 76 height 13
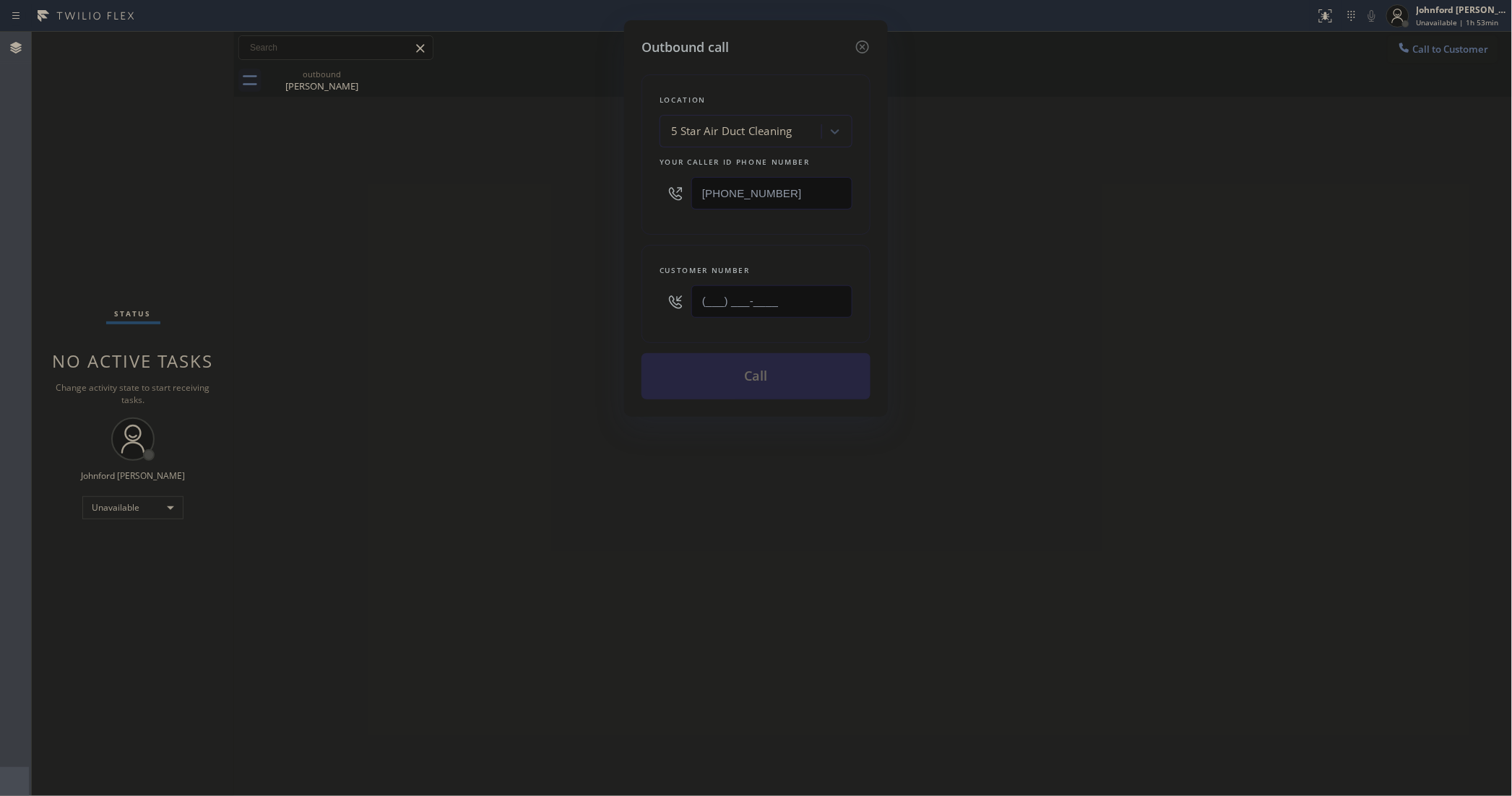
drag, startPoint x: 809, startPoint y: 305, endPoint x: 612, endPoint y: 330, distance: 198.6
click at [624, 327] on div "Outbound call Location 5 Star Air Duct Cleaning Your caller id phone number [PH…" at bounding box center [756, 219] width 264 height 396
paste input "310) 927-0377"
type input "[PHONE_NUMBER]"
click at [544, 330] on div "Outbound call Location 5 Star Air Duct Cleaning Your caller id phone number [PH…" at bounding box center [756, 398] width 1512 height 796
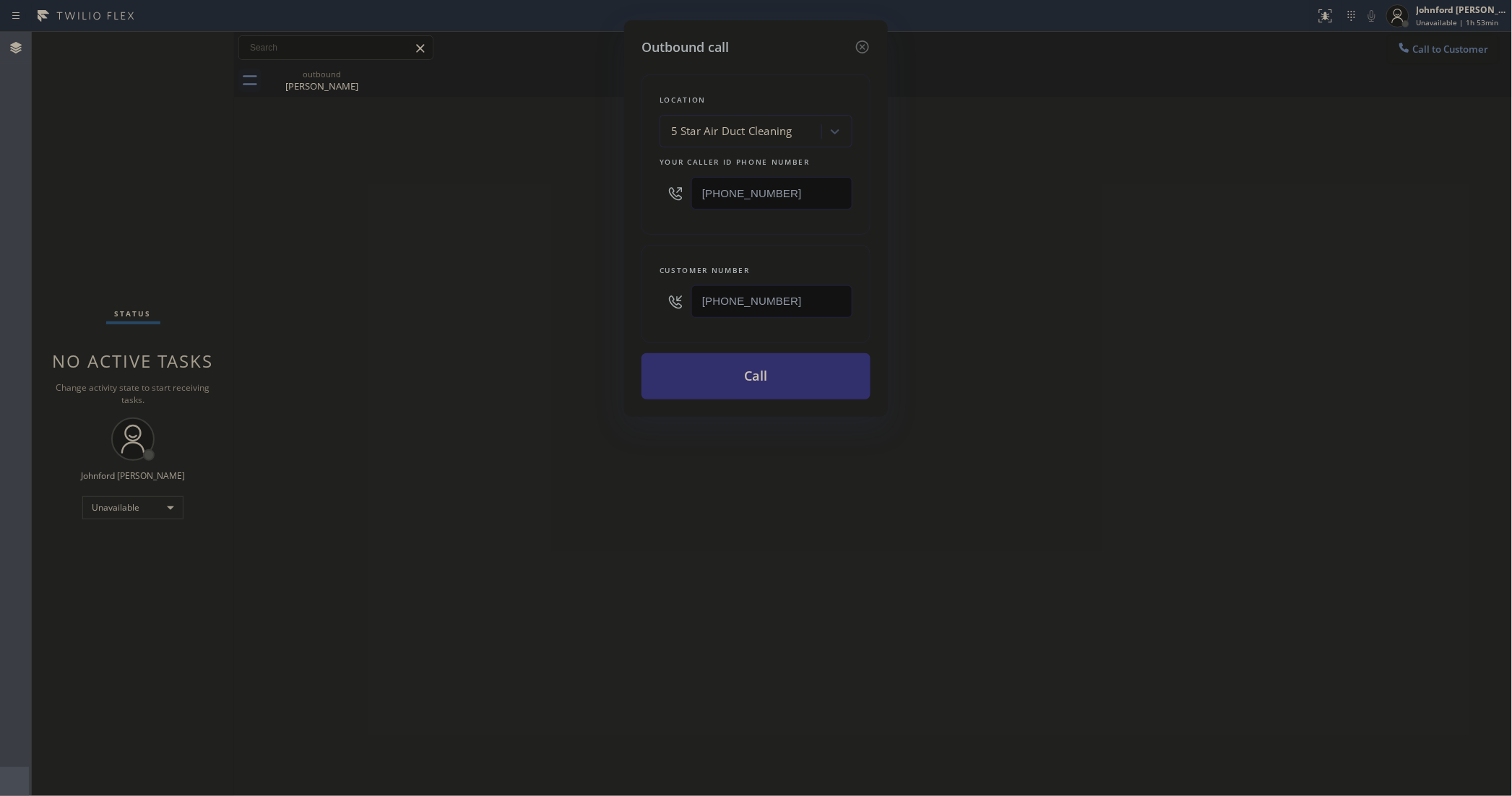
click at [804, 390] on button "Call" at bounding box center [755, 376] width 229 height 46
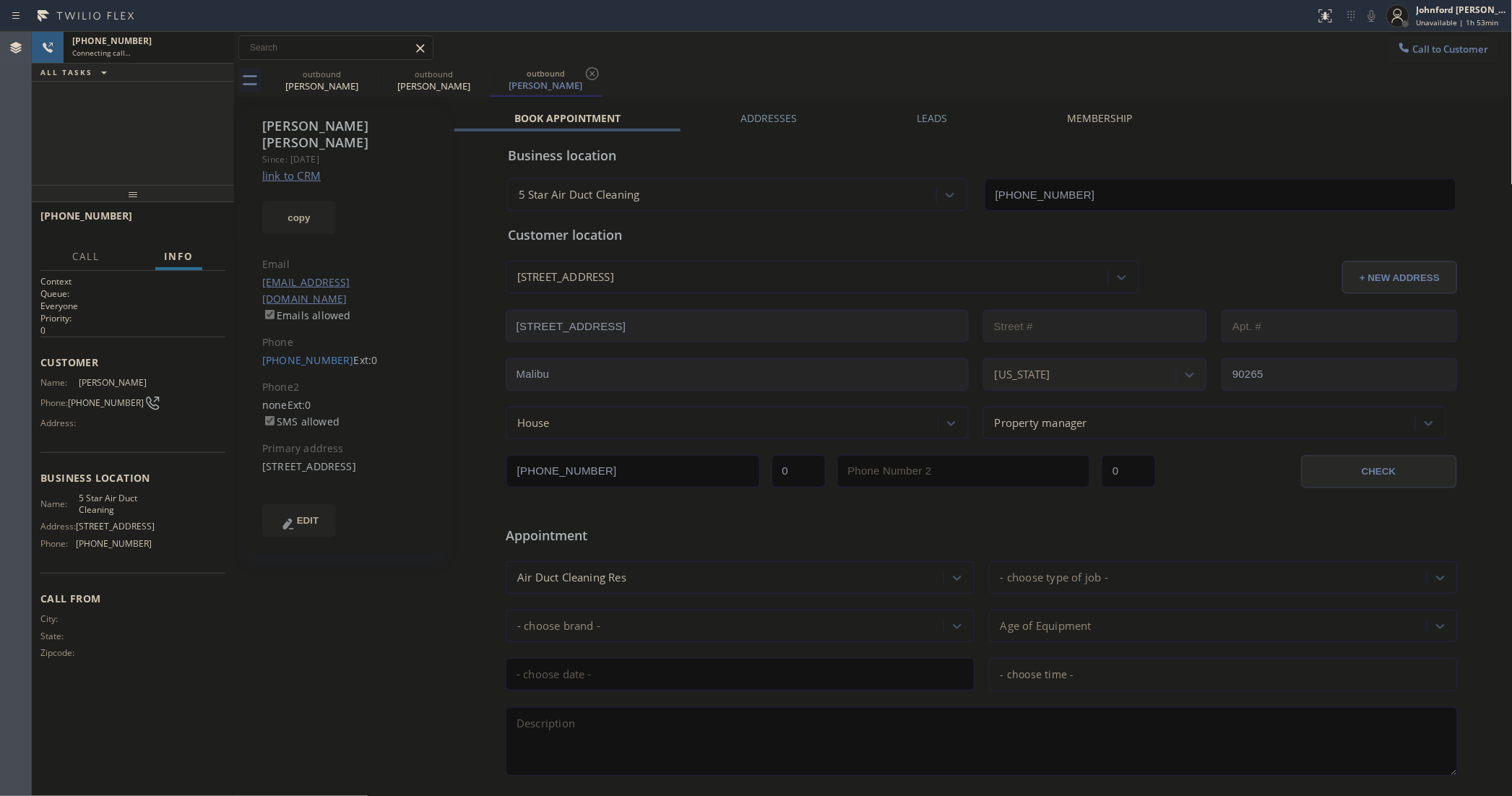
type input "[PHONE_NUMBER]"
click at [222, 218] on button "HANG UP" at bounding box center [192, 222] width 67 height 20
click at [295, 319] on div "[PERSON_NAME] Since: [DATE] link to CRM copy Email [EMAIL_ADDRESS][DOMAIN_NAME]…" at bounding box center [344, 331] width 200 height 447
click at [295, 353] on link "[PHONE_NUMBER]" at bounding box center [308, 360] width 91 height 14
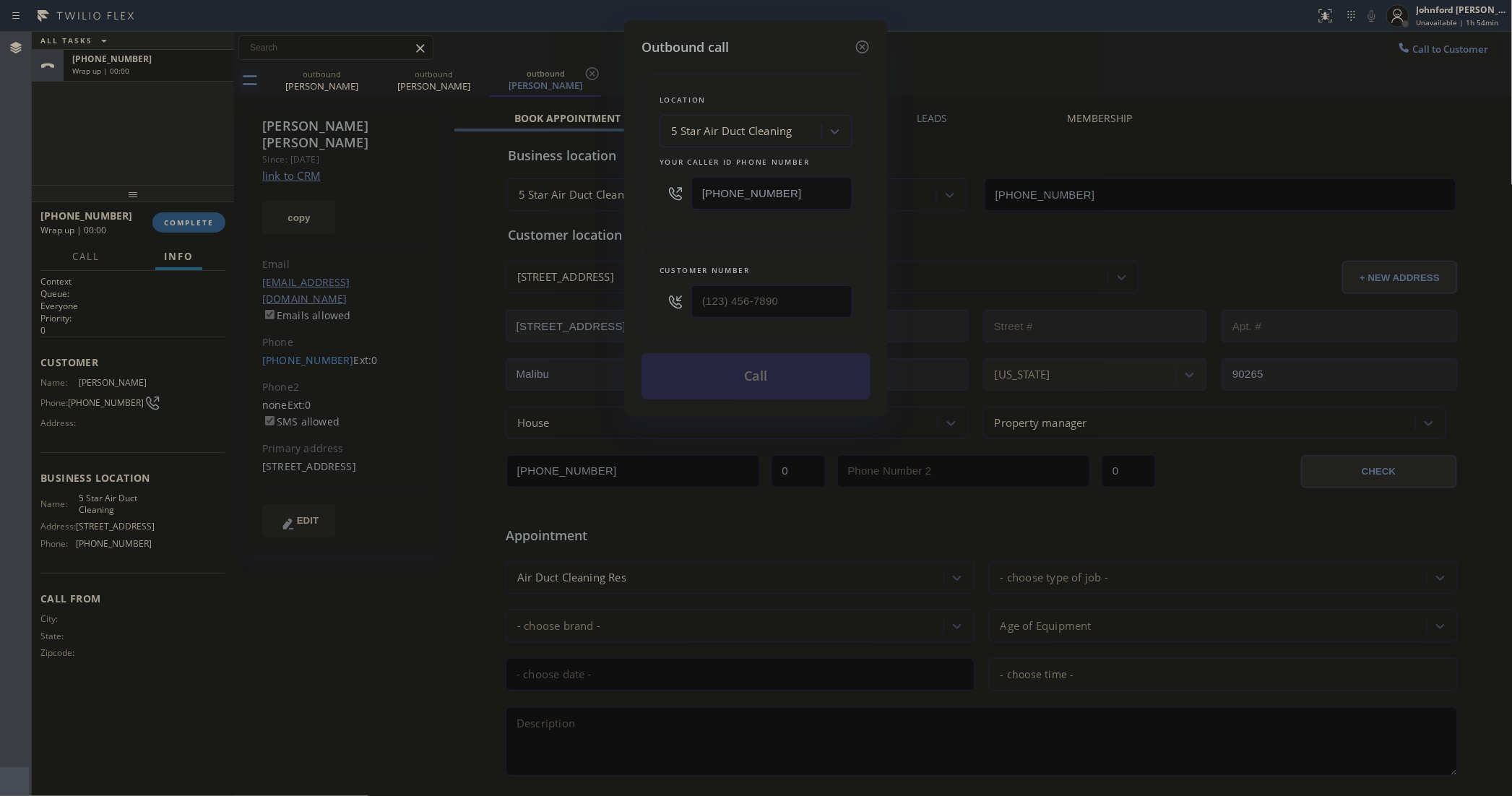
type input "[PHONE_NUMBER]"
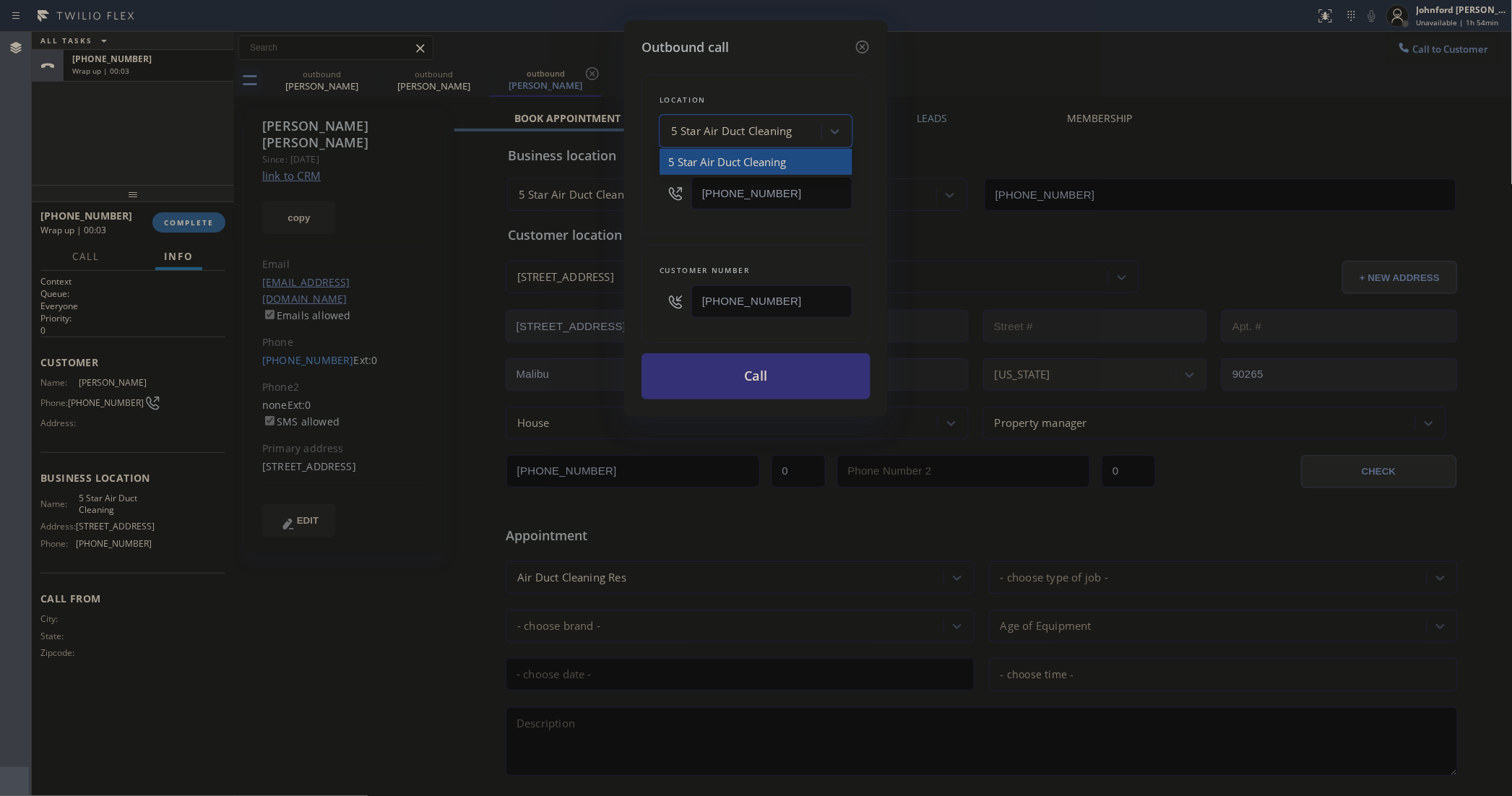
click at [785, 126] on div "5 Star Air Duct Cleaning" at bounding box center [732, 132] width 121 height 17
paste input "Malibu Appliance Repair"
type input "Malibu Appliance Repair"
click at [754, 159] on div "Malibu Appliance Repair" at bounding box center [756, 162] width 193 height 26
type input "[PHONE_NUMBER]"
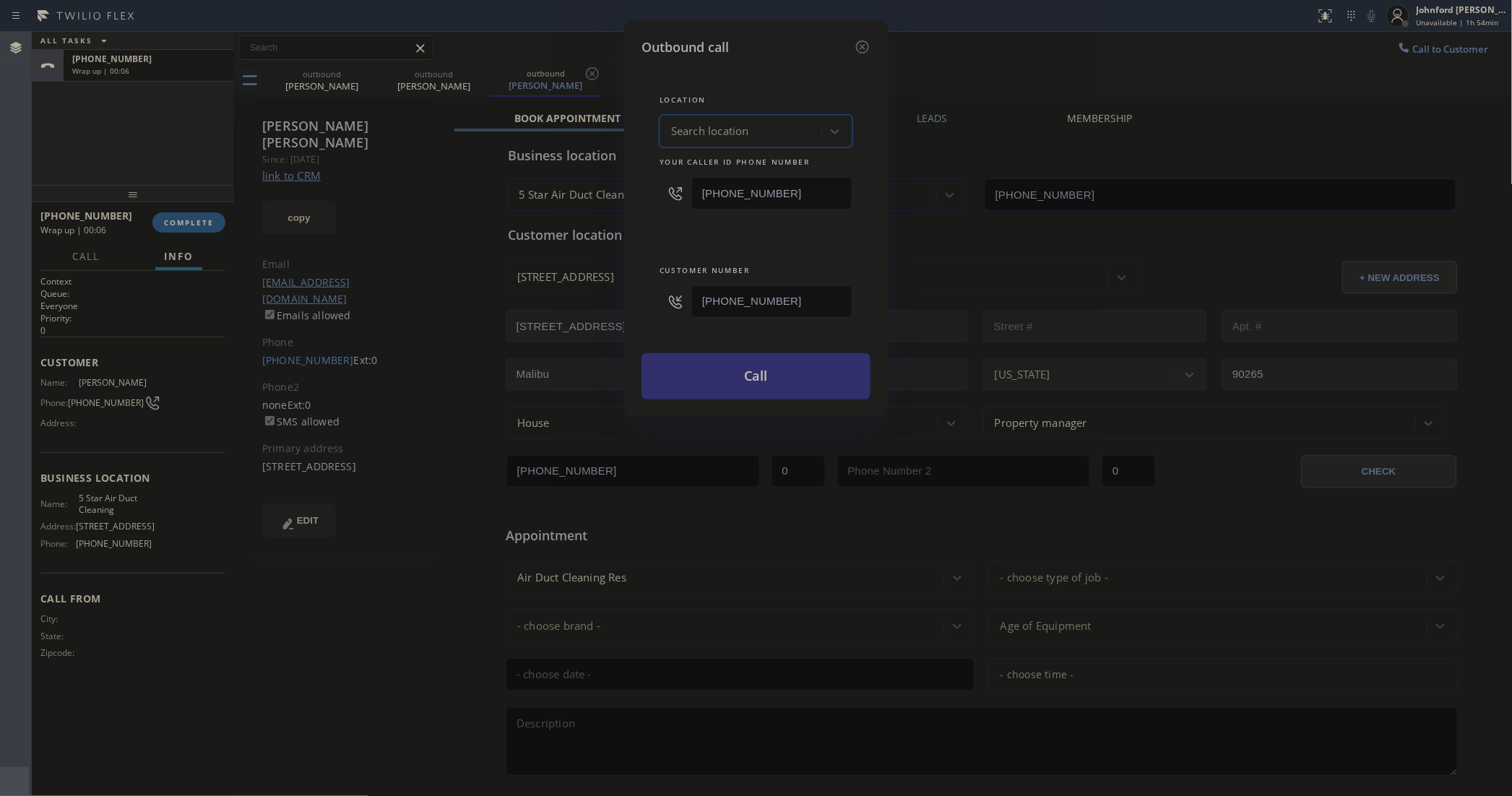
click at [746, 365] on button "Call" at bounding box center [755, 376] width 229 height 46
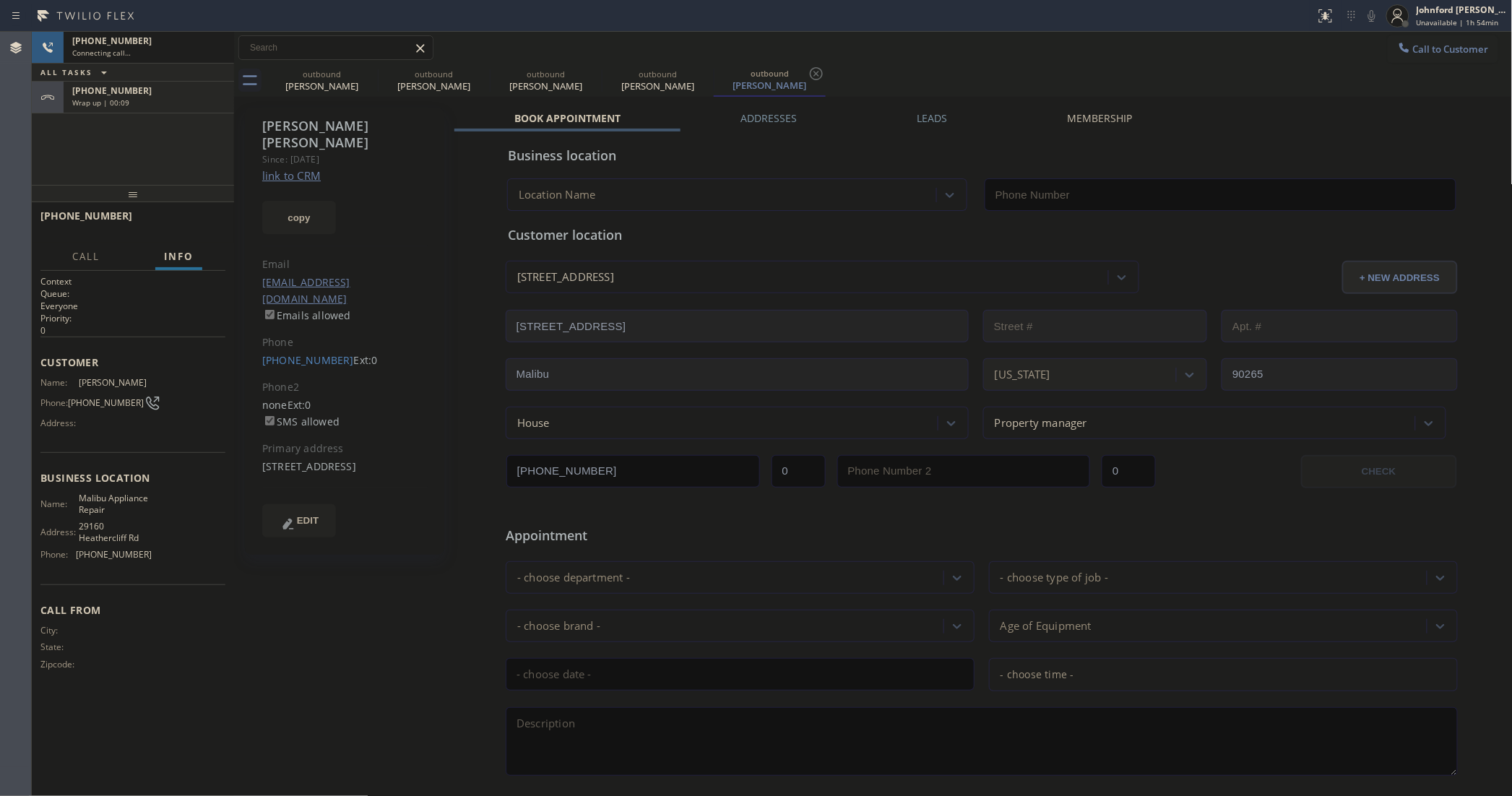
type input "[PHONE_NUMBER]"
click at [200, 106] on div "Wrap up | 00:10" at bounding box center [148, 102] width 153 height 10
click at [214, 214] on button "COMPLETE" at bounding box center [189, 222] width 73 height 20
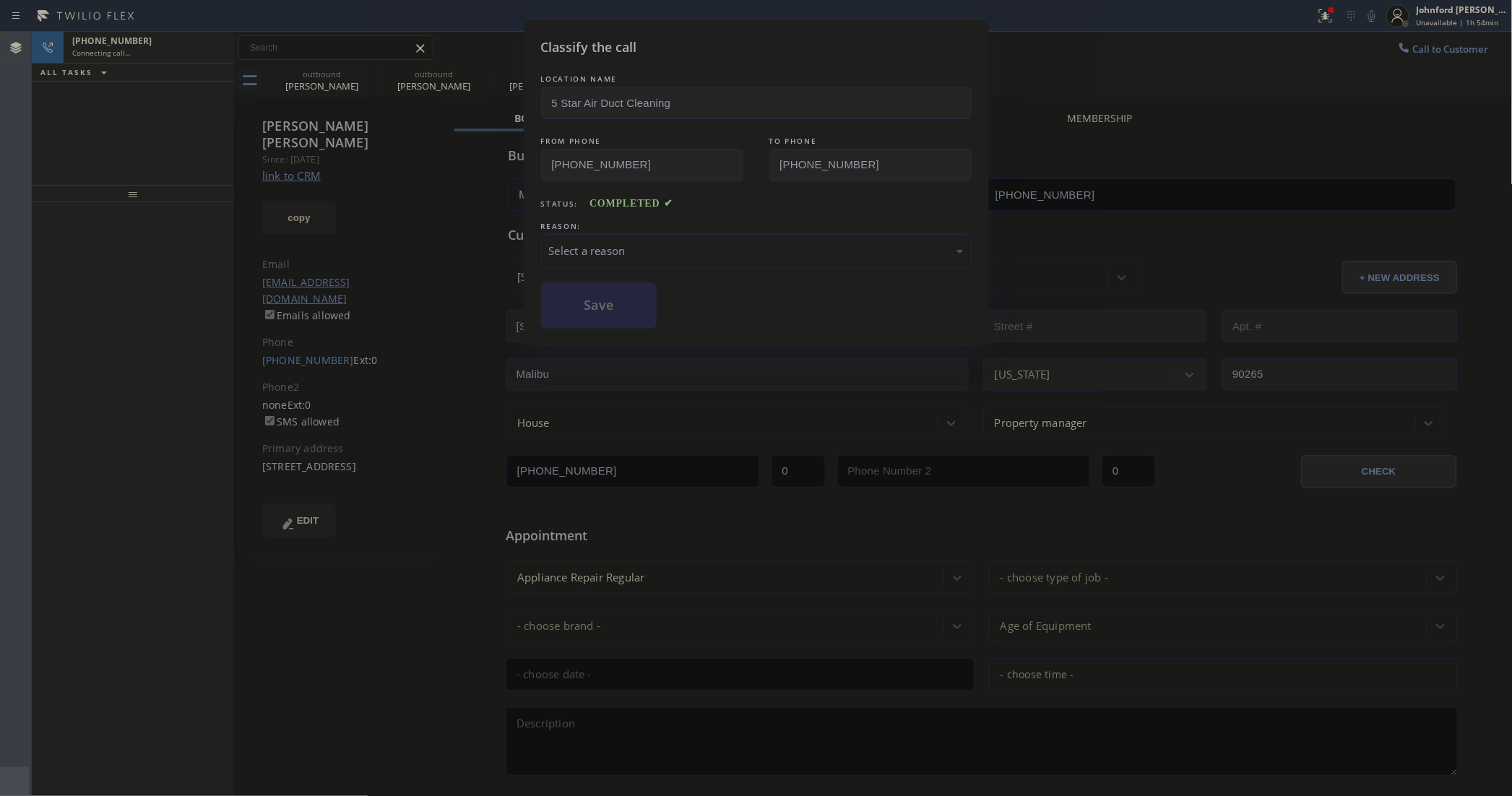
click at [706, 243] on div "Select a reason" at bounding box center [756, 251] width 415 height 17
click at [631, 314] on button "Save" at bounding box center [599, 305] width 116 height 46
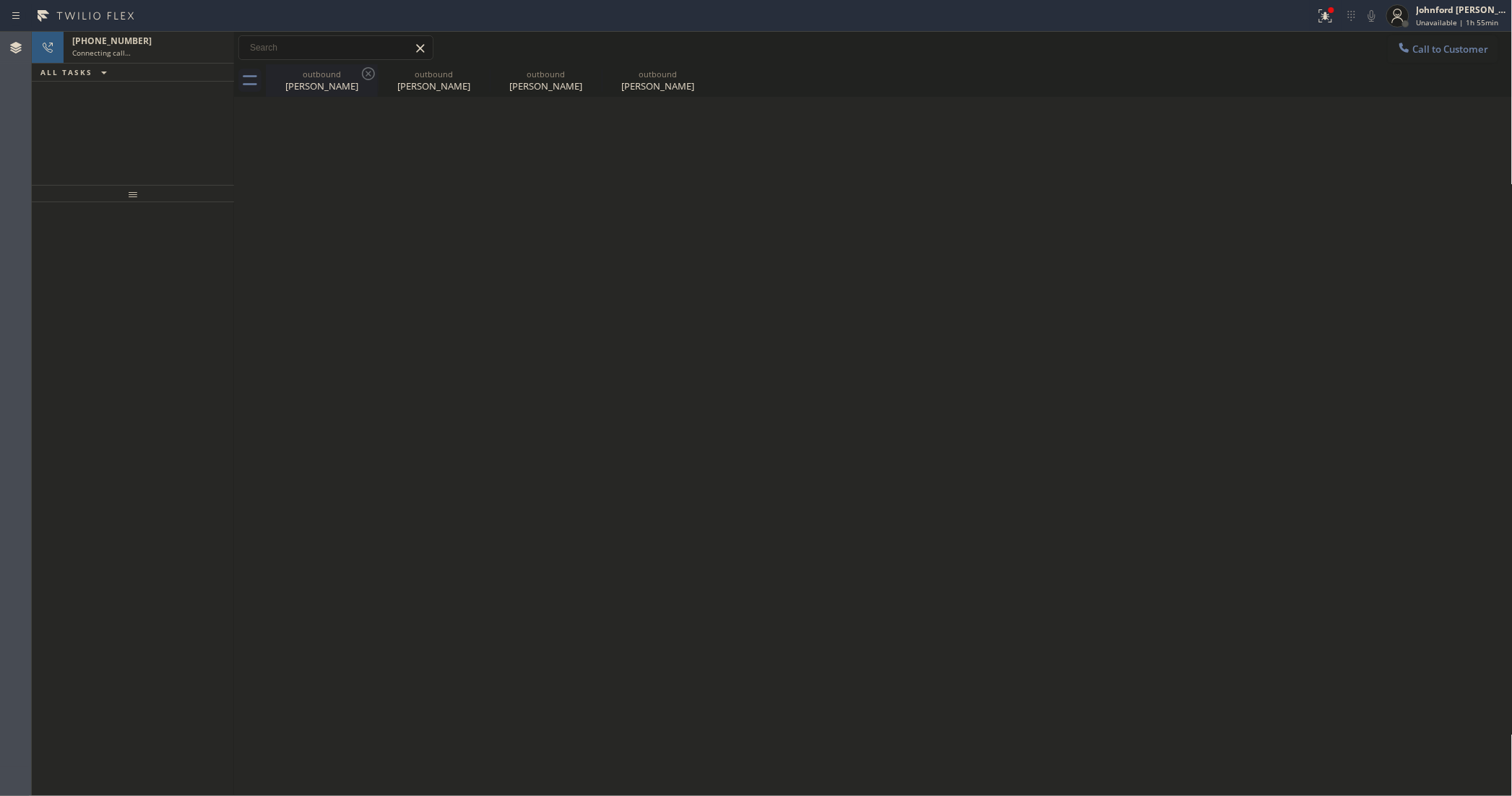
click at [371, 77] on icon at bounding box center [368, 74] width 18 height 18
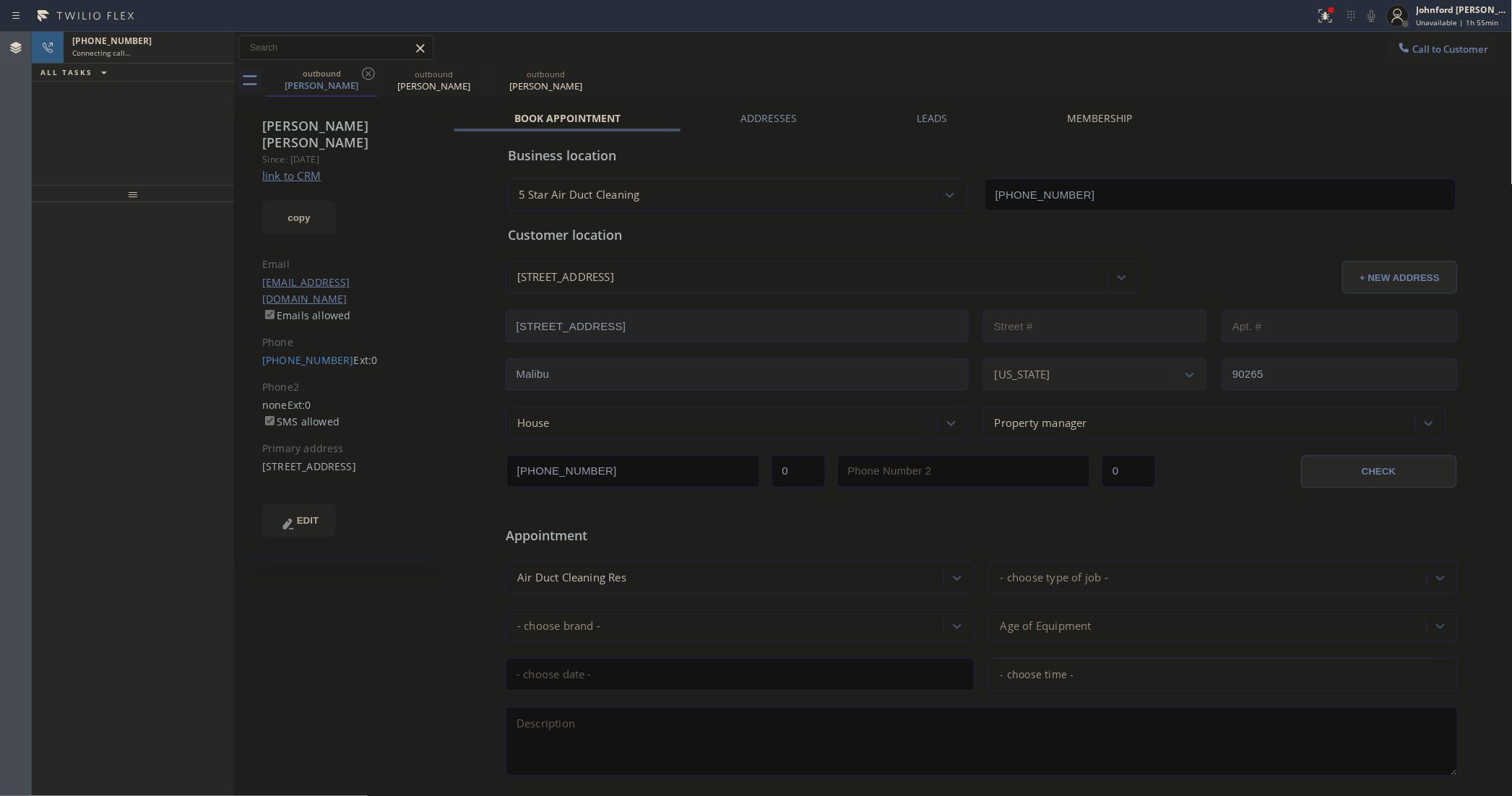
click at [371, 77] on icon at bounding box center [368, 74] width 18 height 18
type input "[PHONE_NUMBER]"
click at [1038, 228] on div "Customer location" at bounding box center [982, 235] width 948 height 20
click at [194, 55] on div "Connecting call…" at bounding box center [148, 53] width 153 height 10
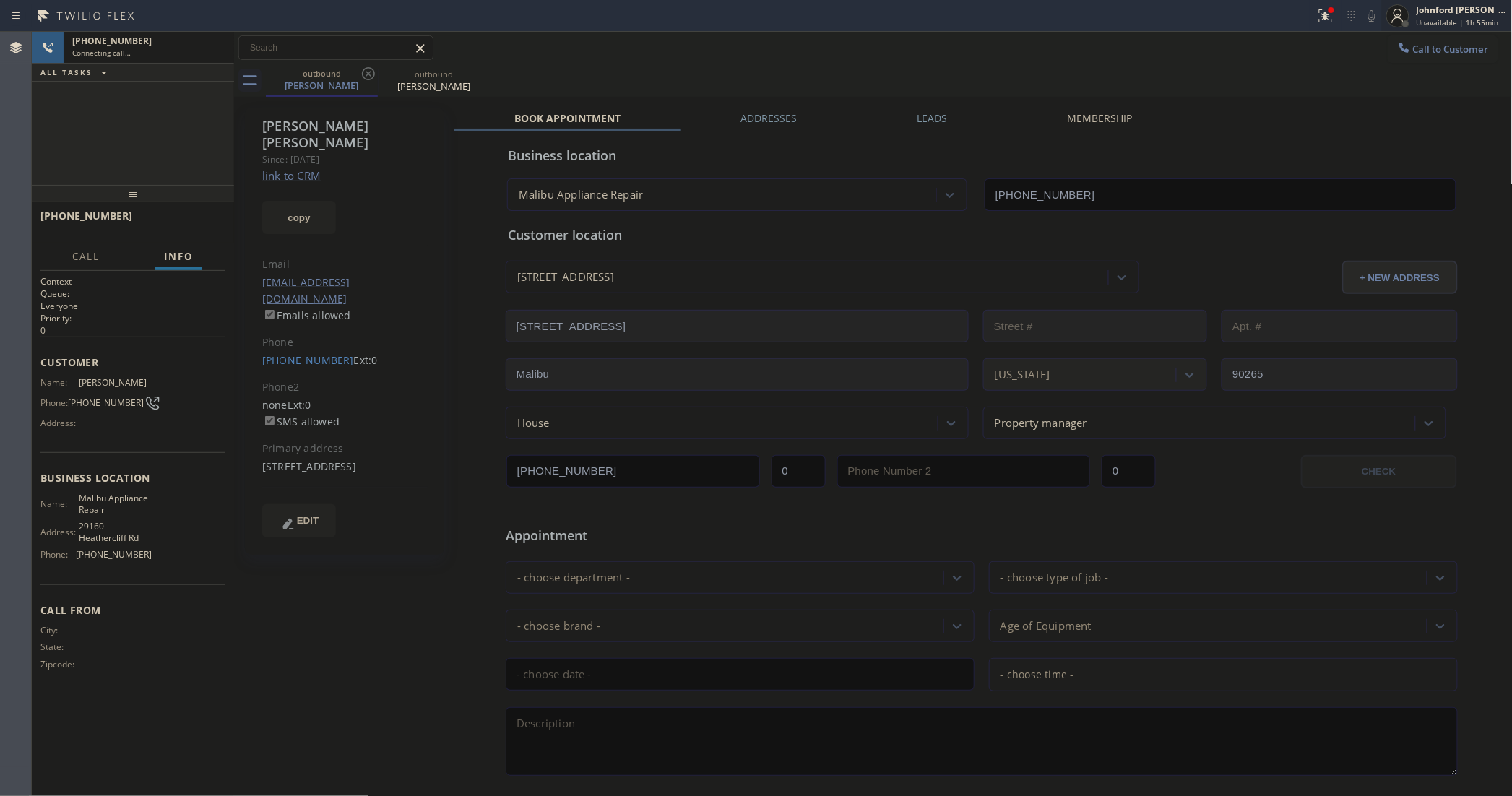
click at [1450, 20] on span "Unavailable | 1h 55min" at bounding box center [1458, 23] width 83 height 10
click at [1407, 80] on button "Available" at bounding box center [1440, 77] width 145 height 19
click at [1437, 11] on div "Johnford [PERSON_NAME]" at bounding box center [1462, 10] width 91 height 12
click at [1439, 91] on button "Unavailable" at bounding box center [1440, 96] width 145 height 19
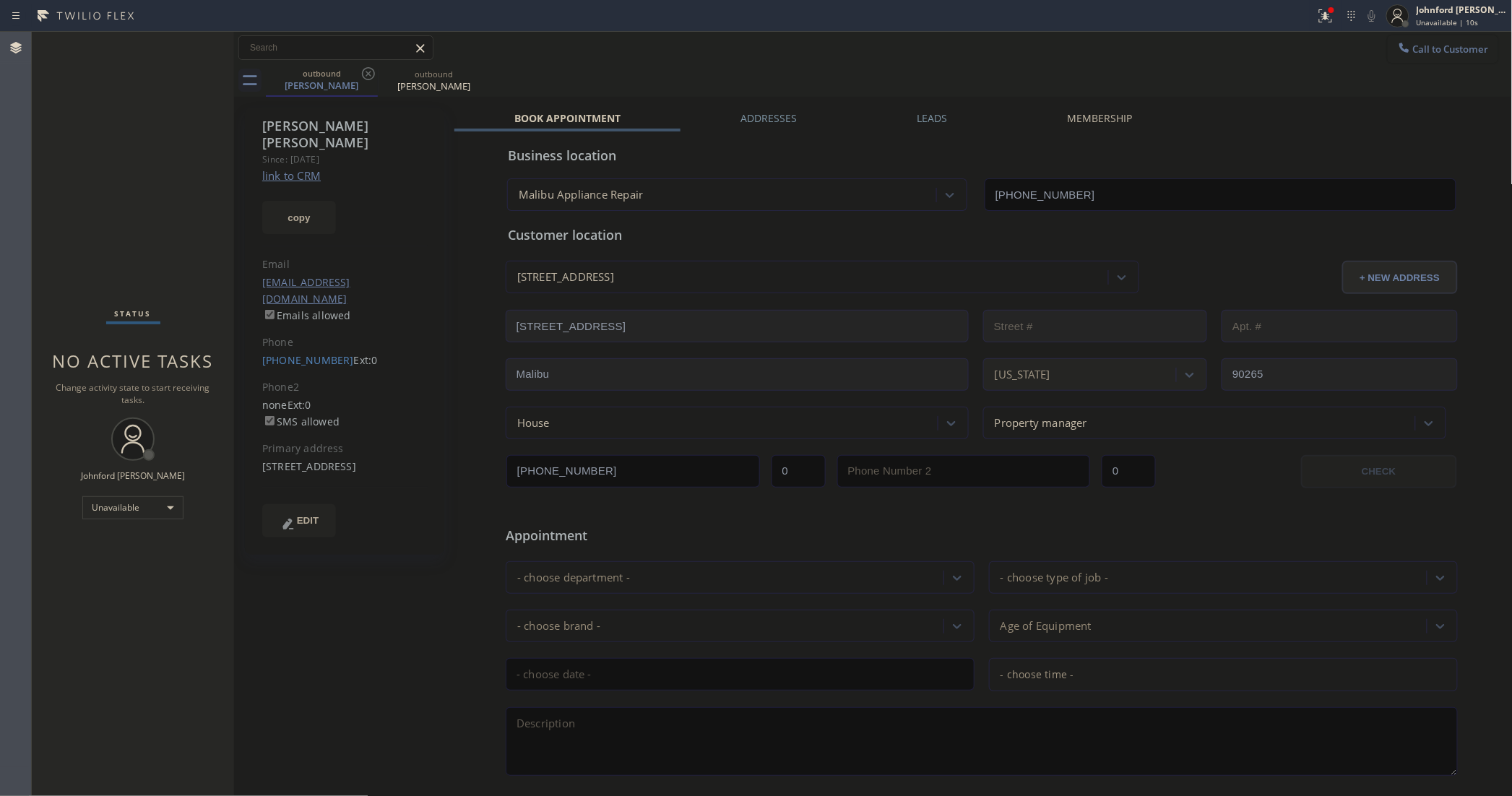
click at [1413, 45] on span "Call to Customer" at bounding box center [1451, 49] width 76 height 13
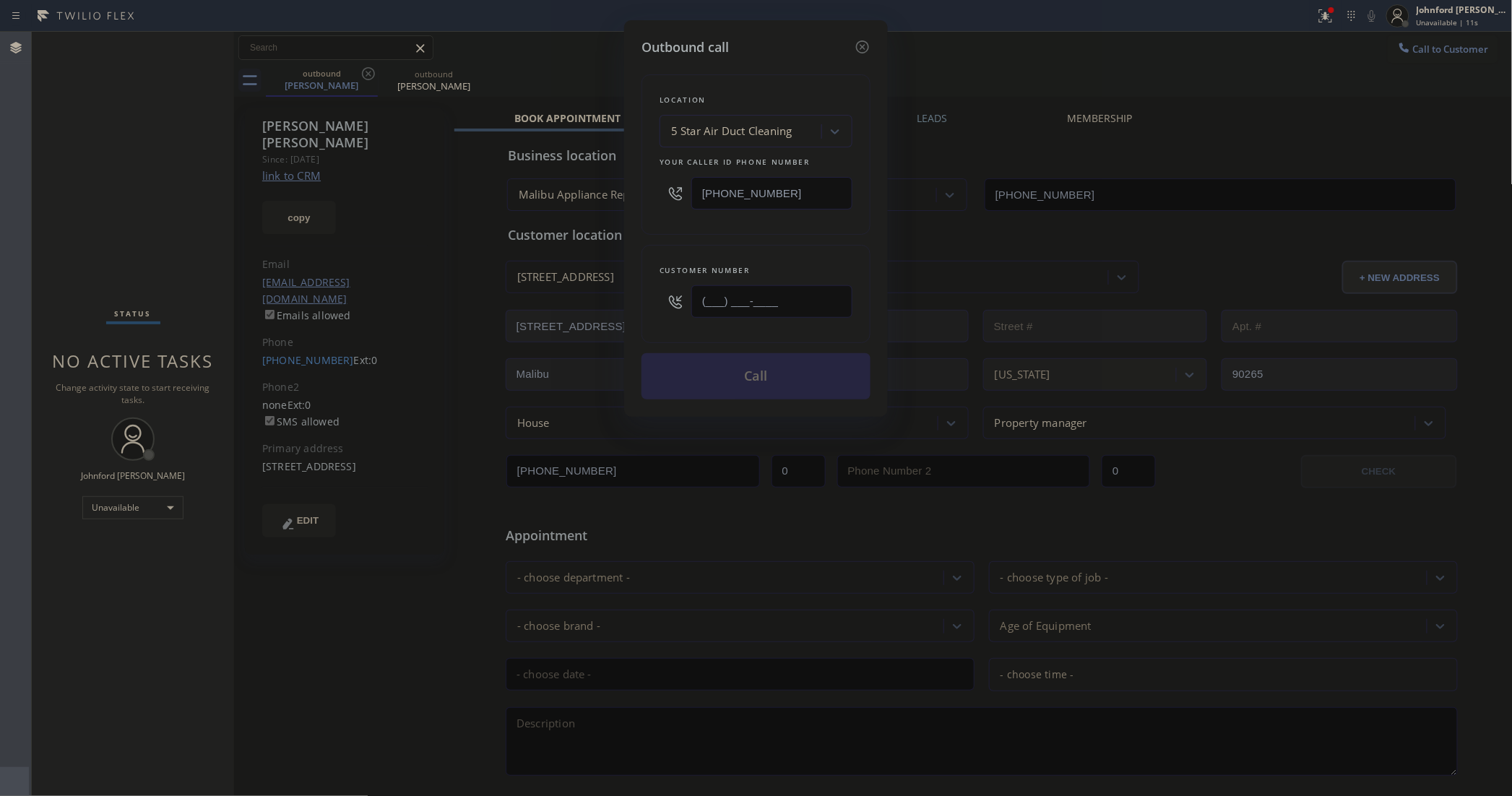
drag, startPoint x: 691, startPoint y: 287, endPoint x: 655, endPoint y: 287, distance: 36.0
click at [670, 287] on div "(___) ___-____" at bounding box center [756, 301] width 193 height 47
paste input "323) 253-0888"
type input "[PHONE_NUMBER]"
click at [796, 384] on button "Call" at bounding box center [755, 376] width 229 height 46
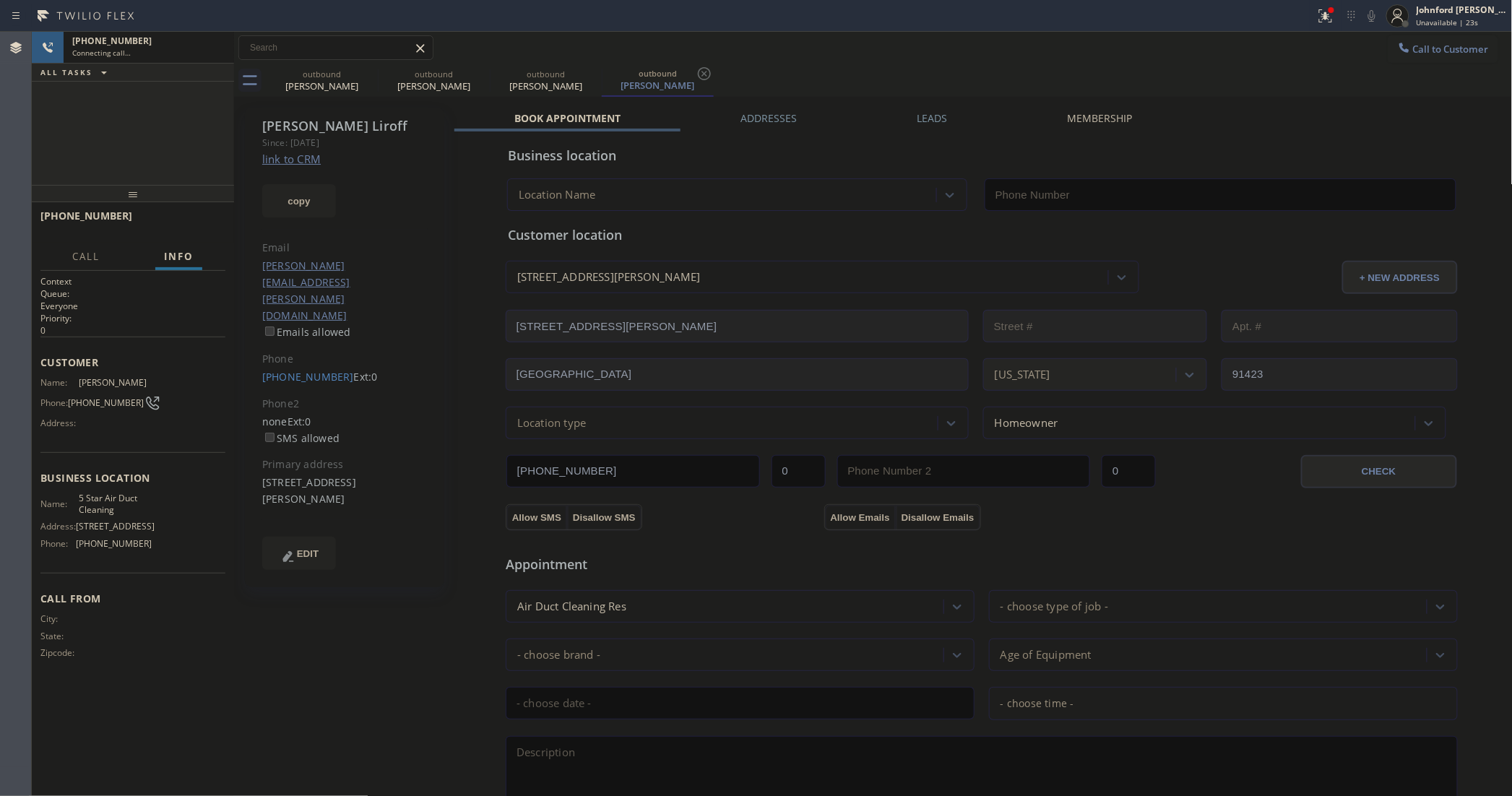
type input "[PHONE_NUMBER]"
click at [213, 222] on button "HANG UP" at bounding box center [192, 222] width 67 height 20
click at [318, 370] on link "[PHONE_NUMBER]" at bounding box center [308, 376] width 91 height 14
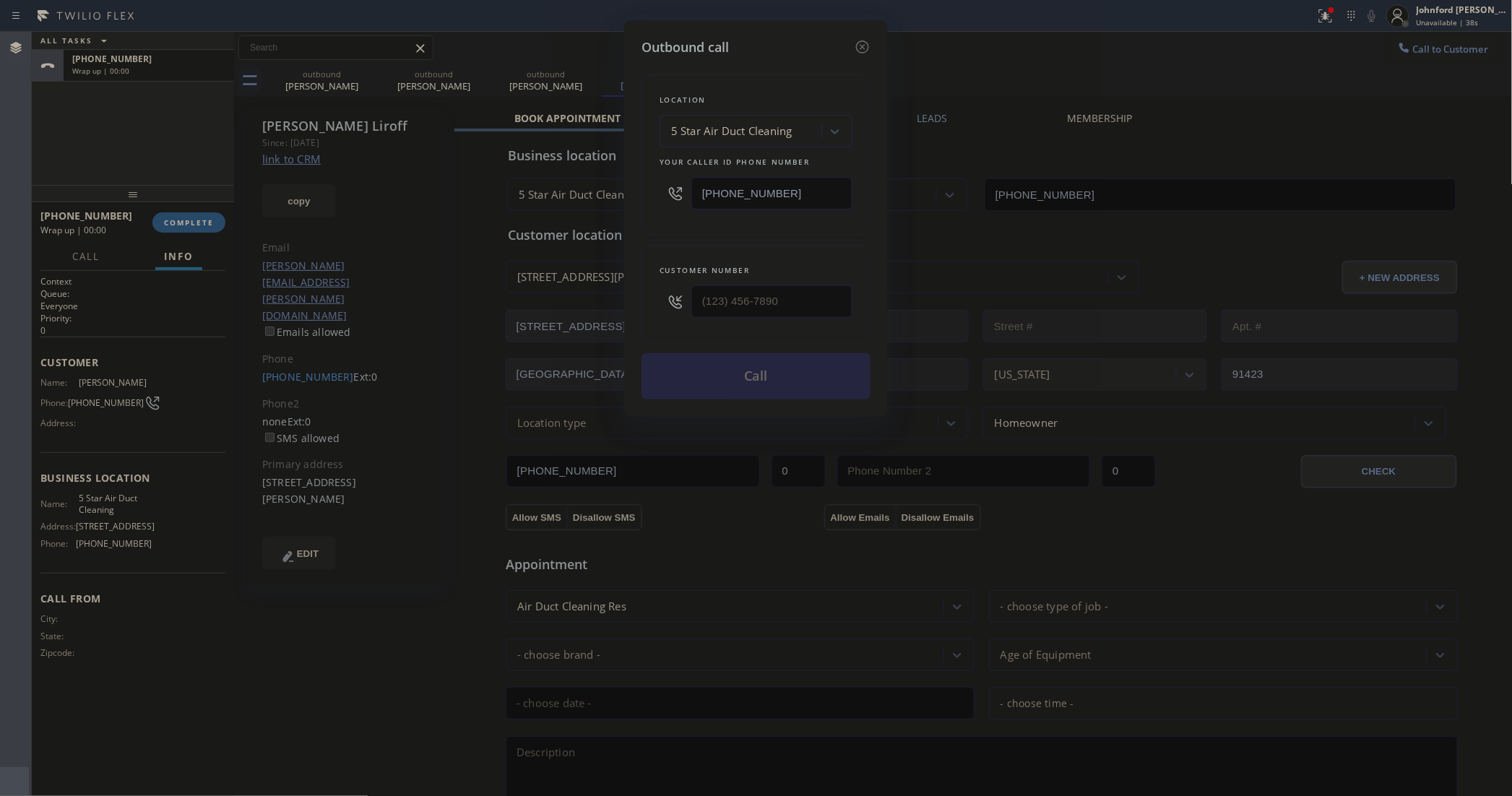
type input "[PHONE_NUMBER]"
click at [644, 210] on div "Location 5 Star Air Duct Cleaning Your caller id phone number [PHONE_NUMBER]" at bounding box center [755, 154] width 229 height 160
paste input "00) 686-5038"
type input "[PHONE_NUMBER]"
click at [627, 235] on div "Outbound call Location 5 Star Air Duct Cleaning Your caller id phone number [PH…" at bounding box center [756, 219] width 264 height 396
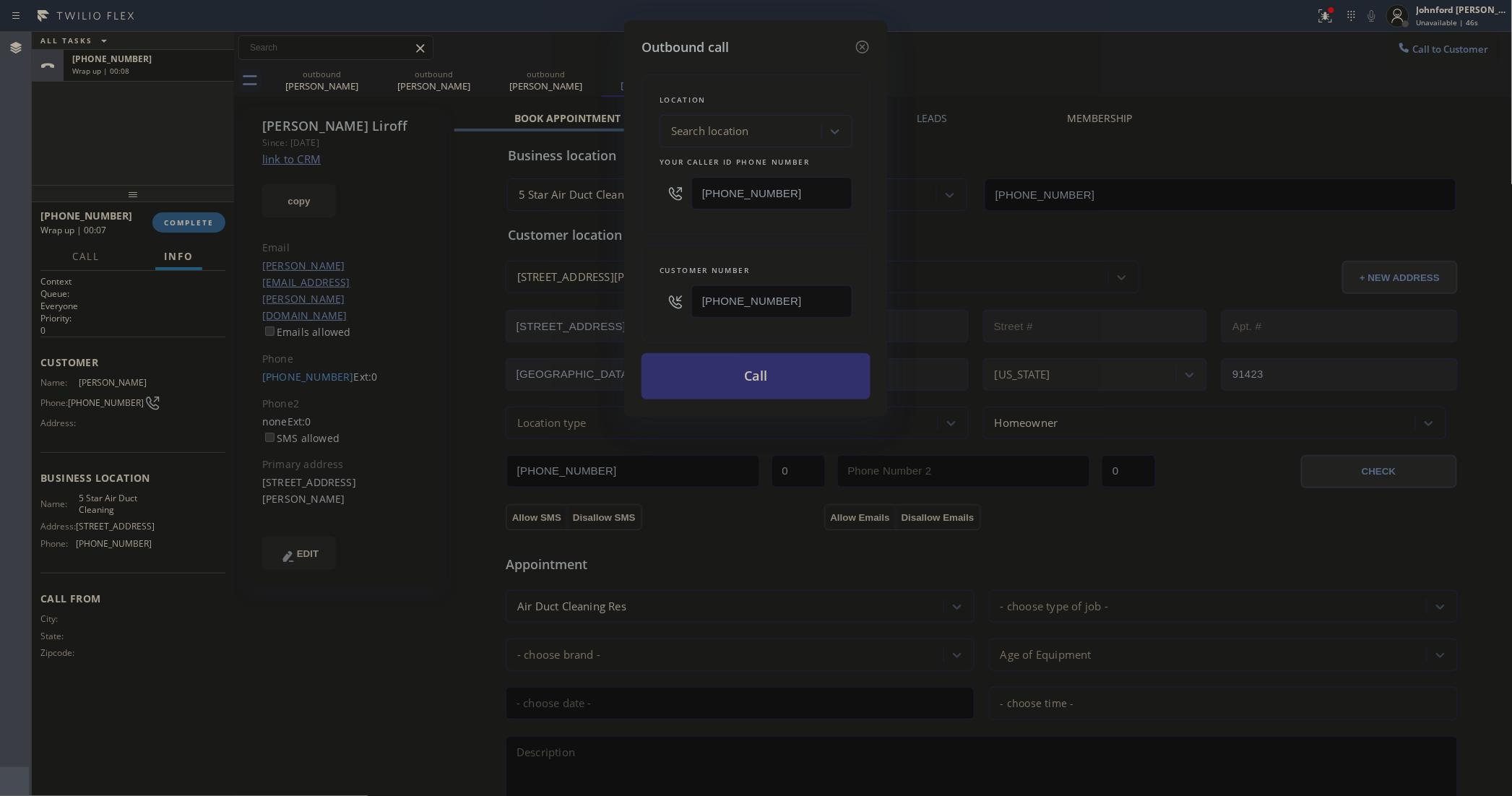
click at [766, 363] on button "Call" at bounding box center [755, 376] width 229 height 46
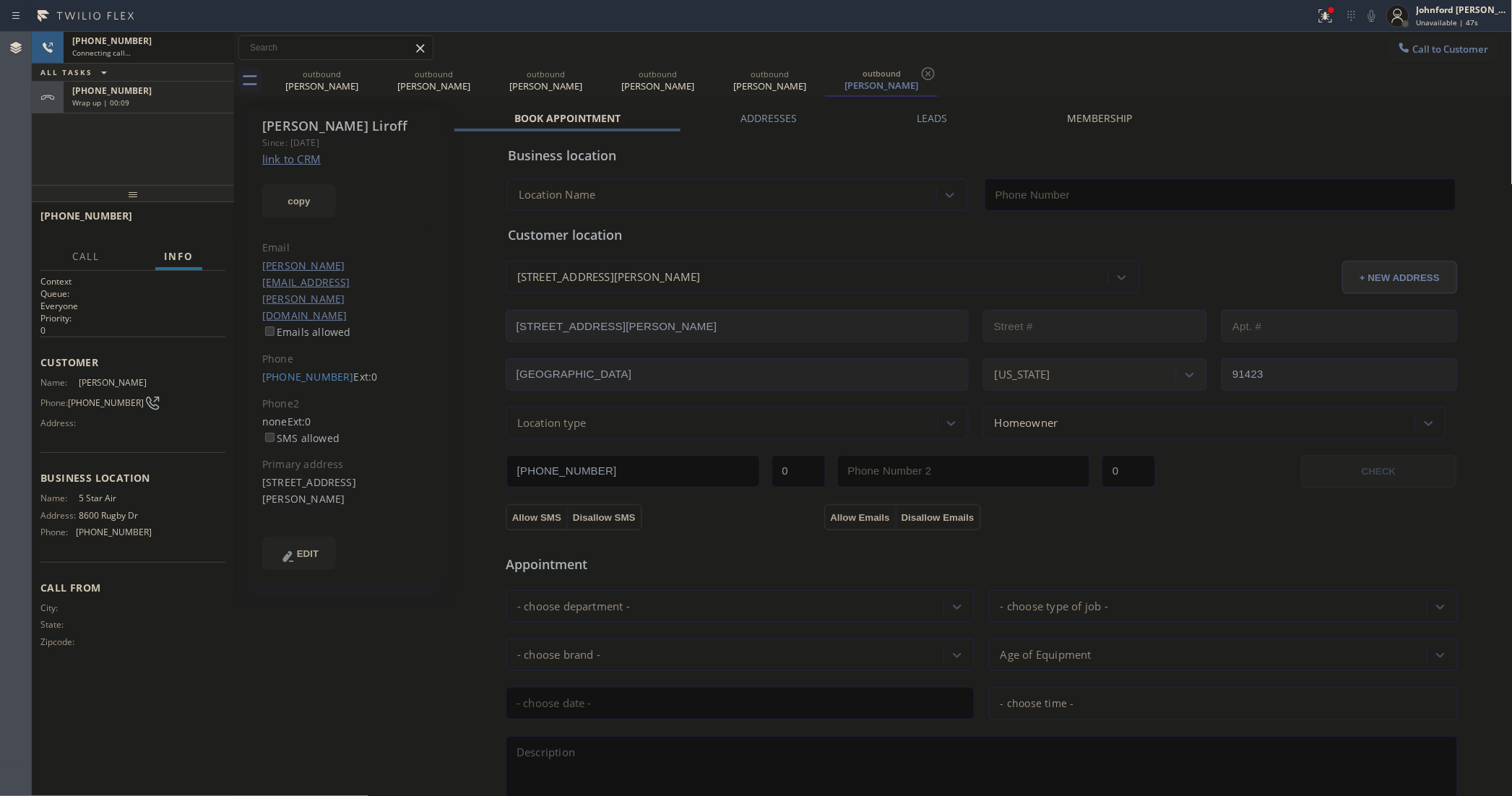
click at [168, 113] on div "[PHONE_NUMBER] Connecting call… ALL TASKS ALL TASKS ACTIVE TASKS TASKS IN WRAP …" at bounding box center [132, 107] width 203 height 153
click at [171, 105] on div "Wrap up | 00:10" at bounding box center [148, 102] width 153 height 10
drag, startPoint x: 185, startPoint y: 200, endPoint x: 186, endPoint y: 219, distance: 19.0
click at [185, 202] on div at bounding box center [132, 194] width 203 height 18
type input "[PHONE_NUMBER]"
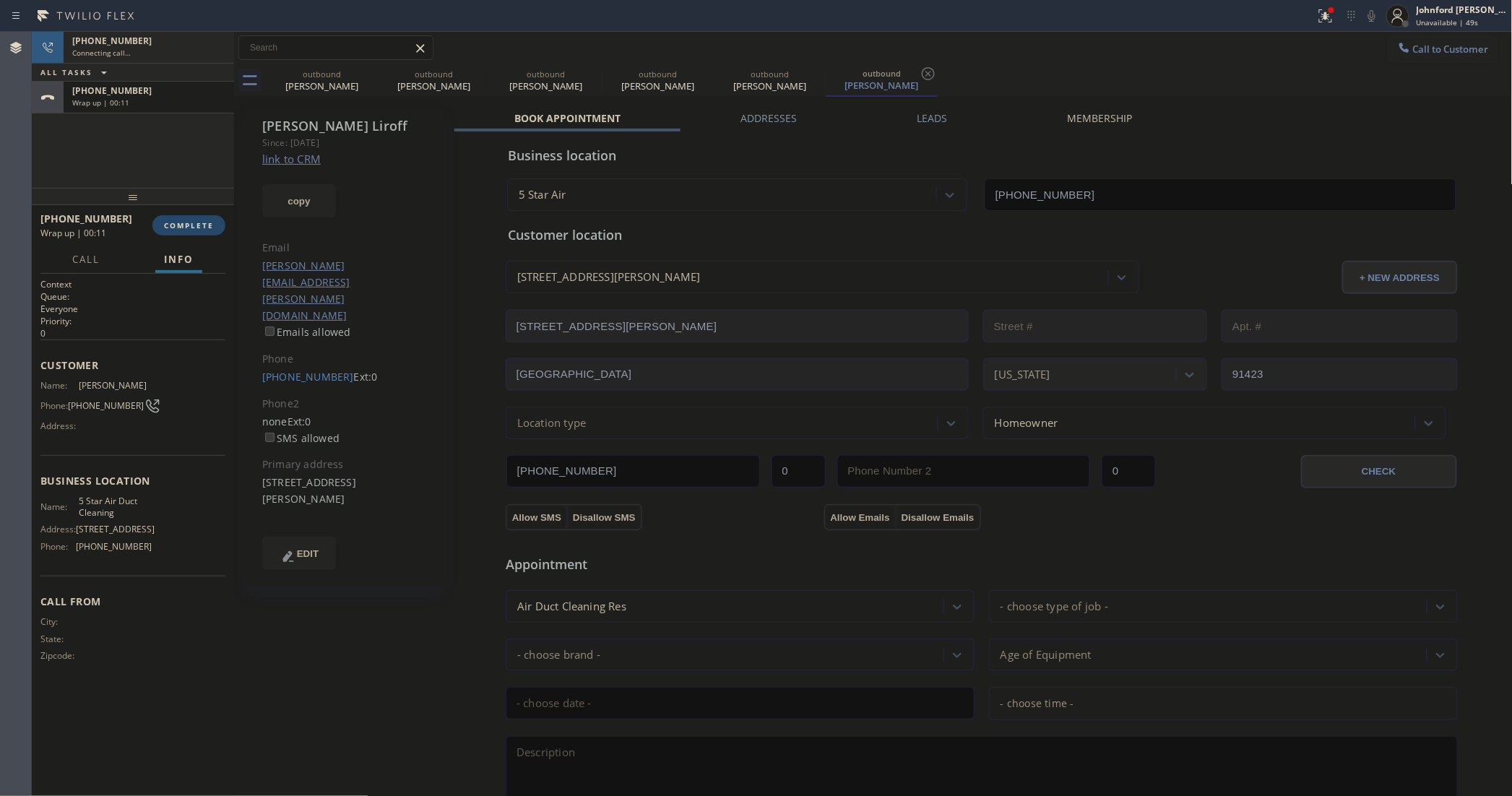
click at [189, 225] on span "COMPLETE" at bounding box center [189, 225] width 50 height 10
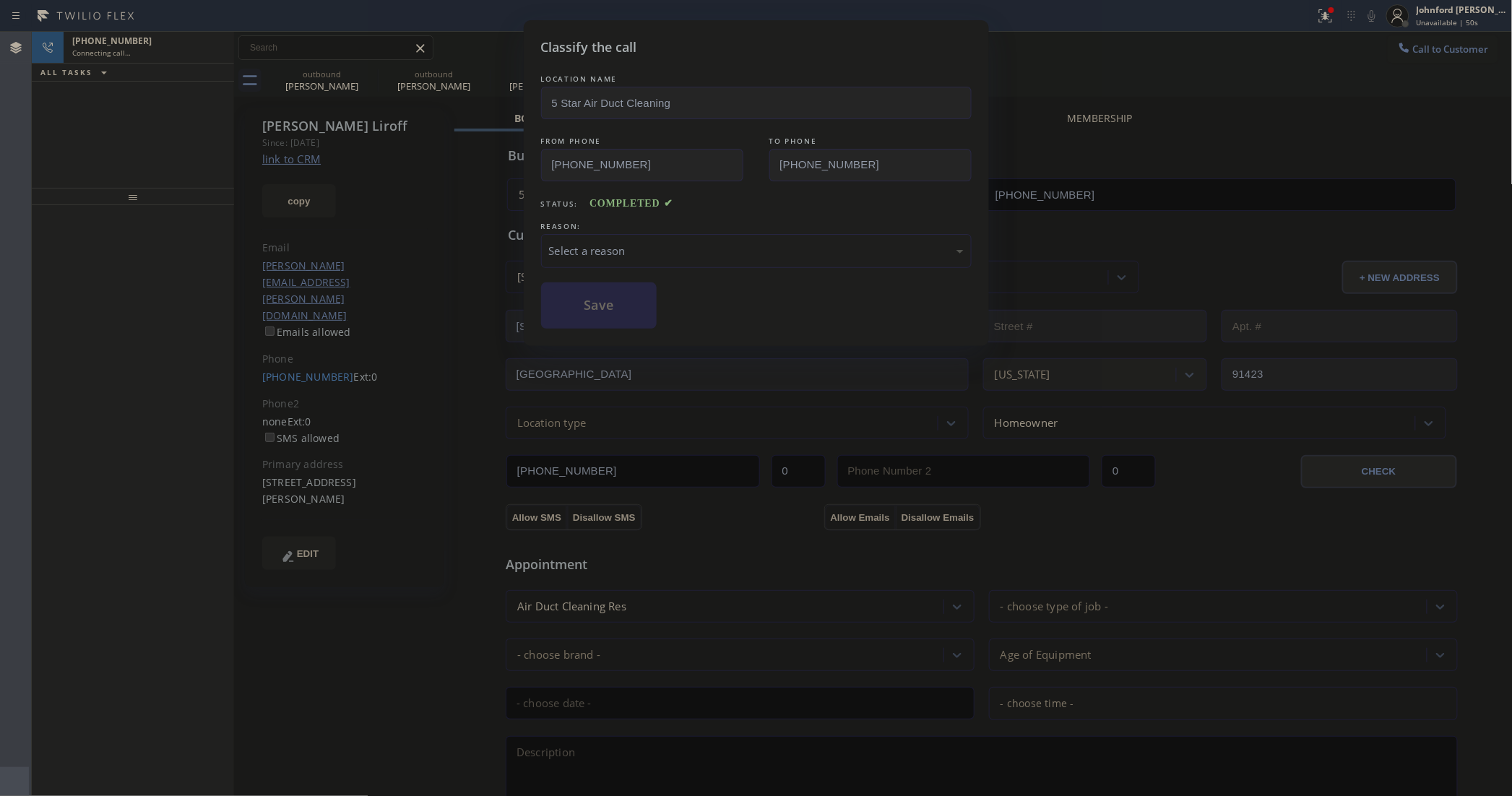
click at [676, 234] on div "Select a reason" at bounding box center [756, 251] width 431 height 34
click at [658, 313] on div "Save" at bounding box center [756, 305] width 431 height 46
click at [646, 308] on button "Save" at bounding box center [599, 305] width 116 height 46
click at [358, 75] on div "outbound" at bounding box center [322, 74] width 109 height 11
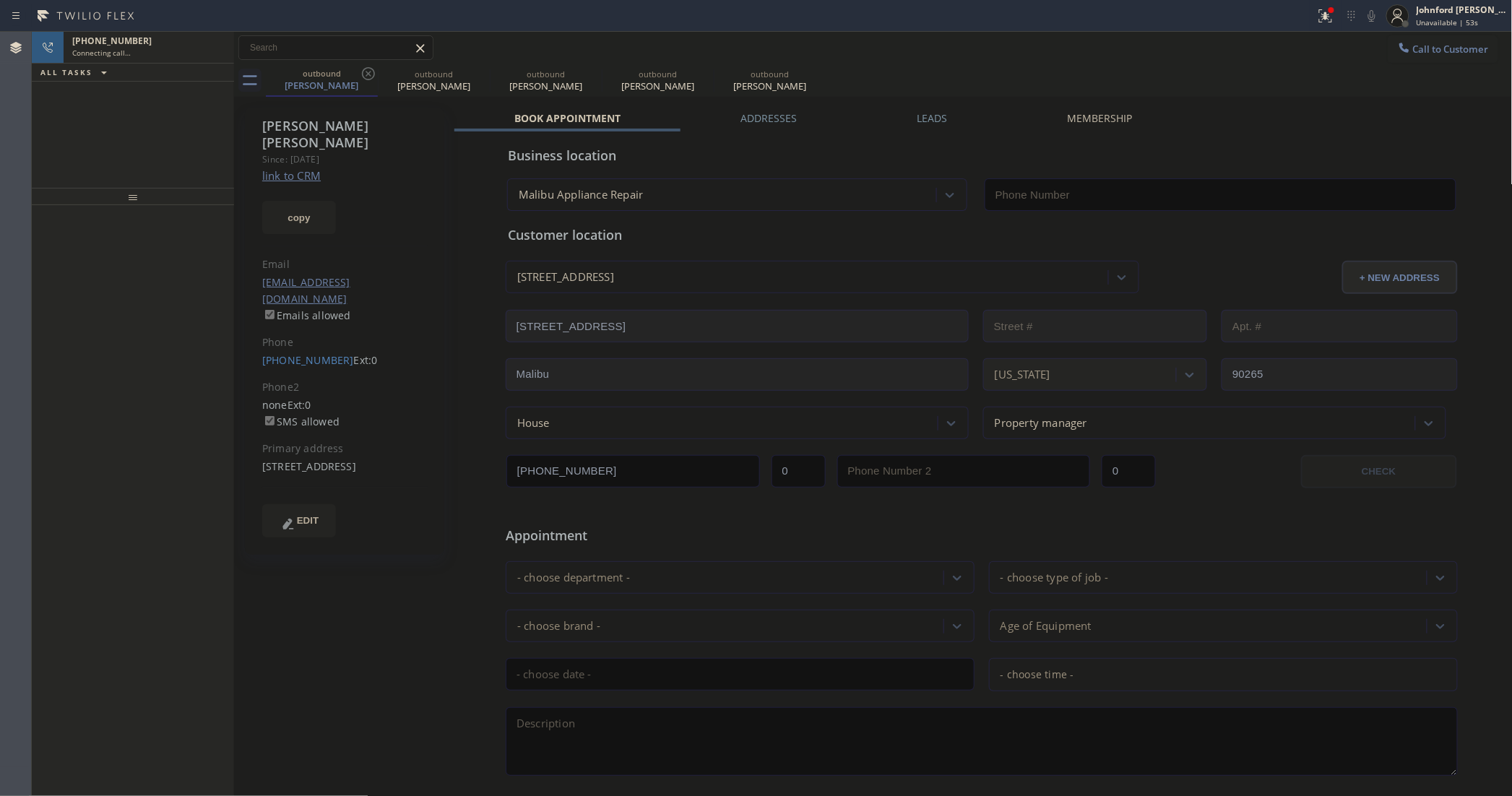
type input "[PHONE_NUMBER]"
click at [358, 75] on div "outbound" at bounding box center [322, 73] width 109 height 11
click at [367, 70] on icon at bounding box center [368, 74] width 18 height 18
click at [0, 0] on icon at bounding box center [0, 0] width 0 height 0
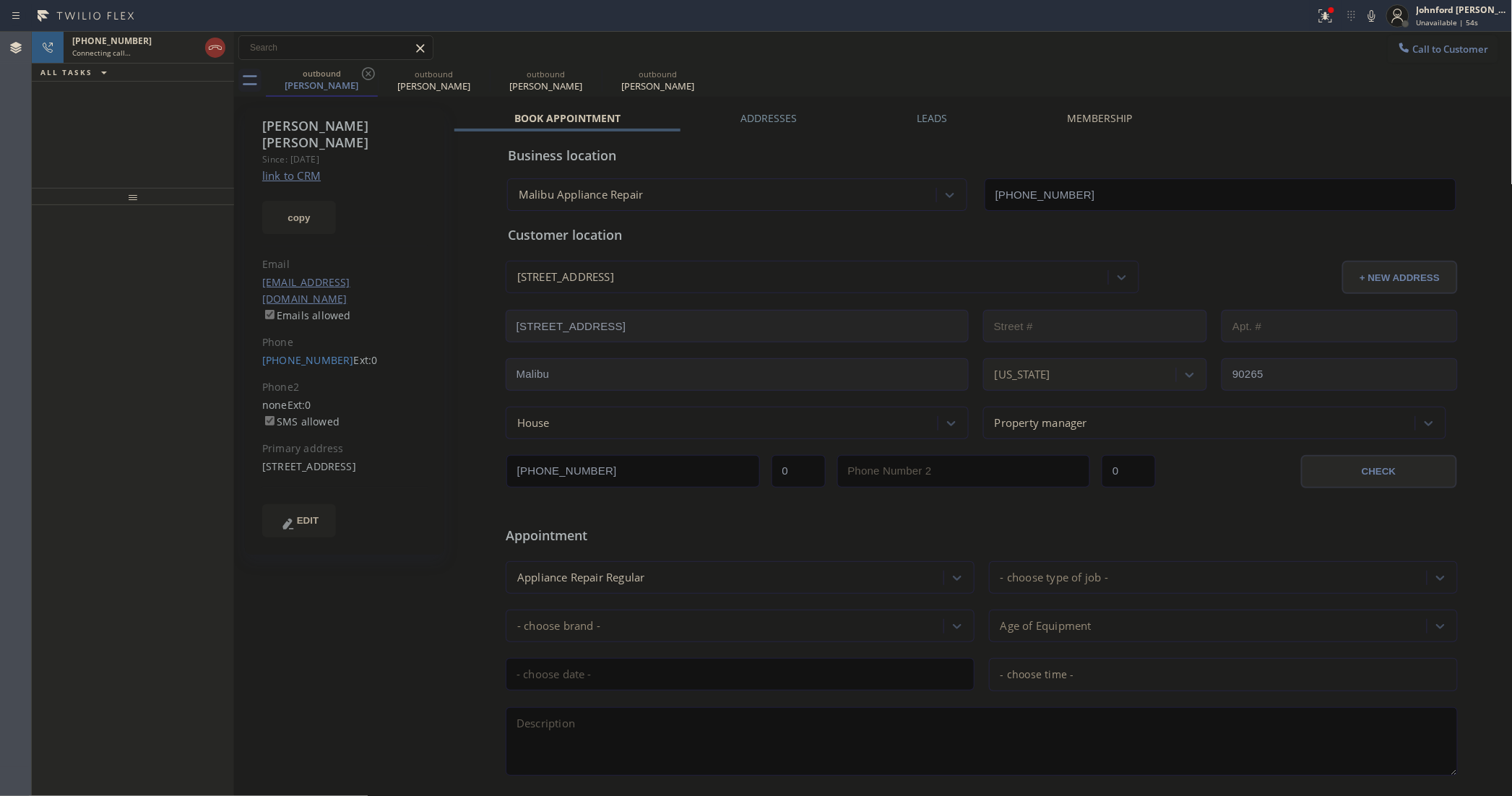
type input "[PHONE_NUMBER]"
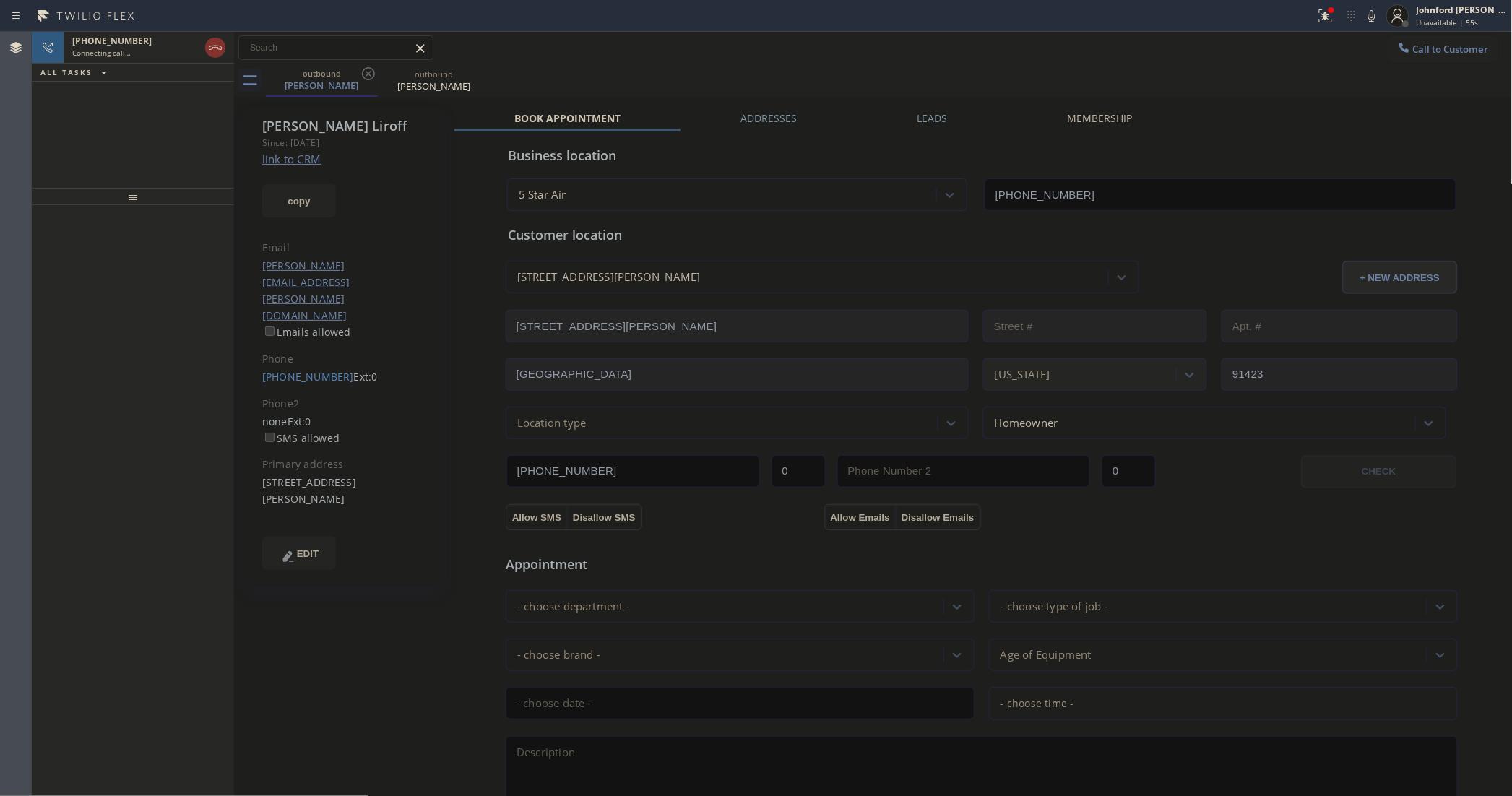
drag, startPoint x: 808, startPoint y: 58, endPoint x: 923, endPoint y: 4, distance: 127.0
click at [810, 55] on div "Call to Customer Outbound call Location 5 Star Air Duct Cleaning Your caller id…" at bounding box center [873, 48] width 1279 height 26
click at [847, 91] on div "outbound [PERSON_NAME] outbound [PERSON_NAME]" at bounding box center [889, 80] width 1247 height 32
click at [153, 48] on div "Connecting call…" at bounding box center [136, 53] width 127 height 10
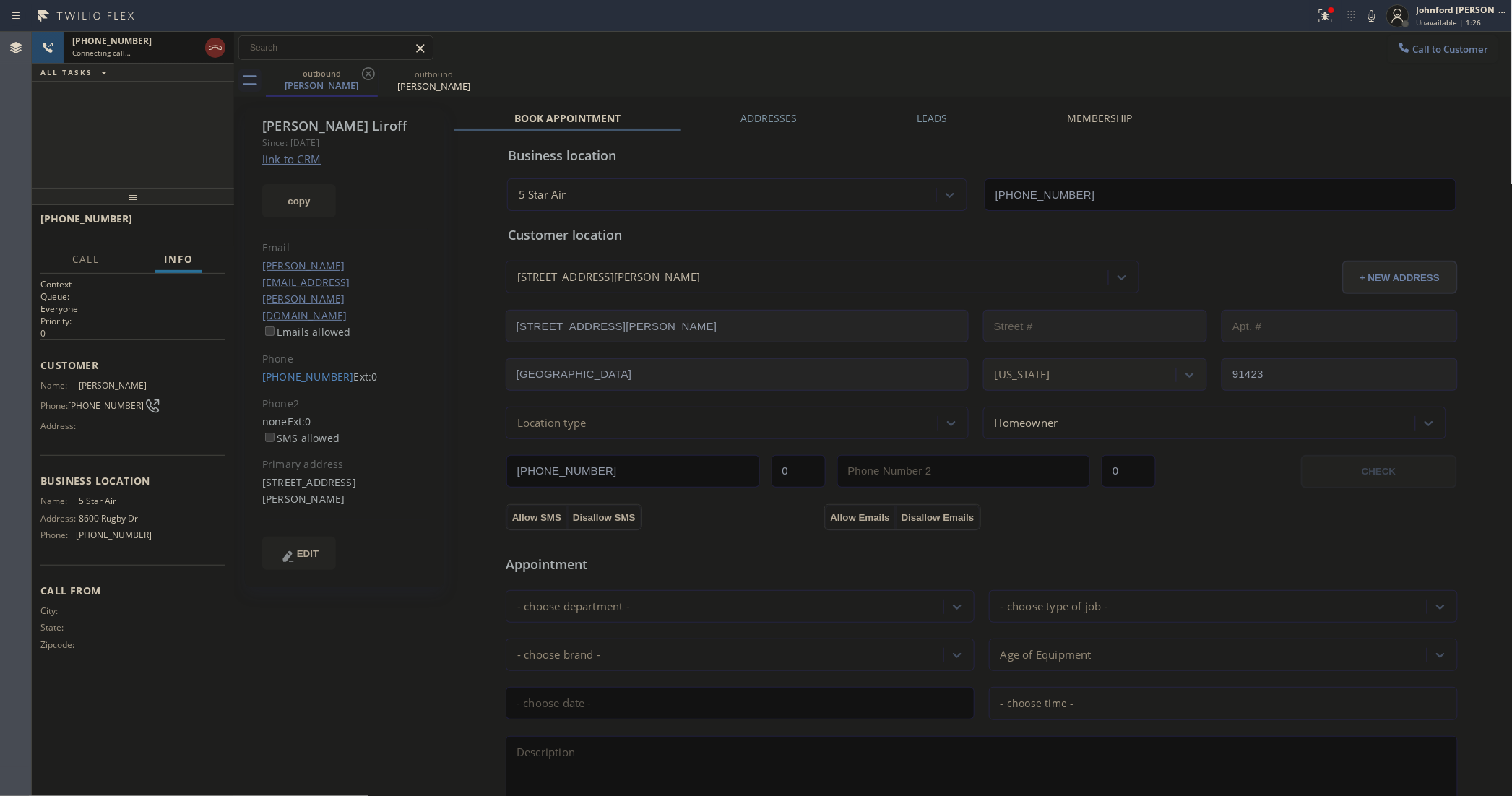
click at [213, 45] on icon at bounding box center [216, 48] width 18 height 18
click at [368, 76] on icon at bounding box center [368, 74] width 18 height 18
click at [0, 0] on icon at bounding box center [0, 0] width 0 height 0
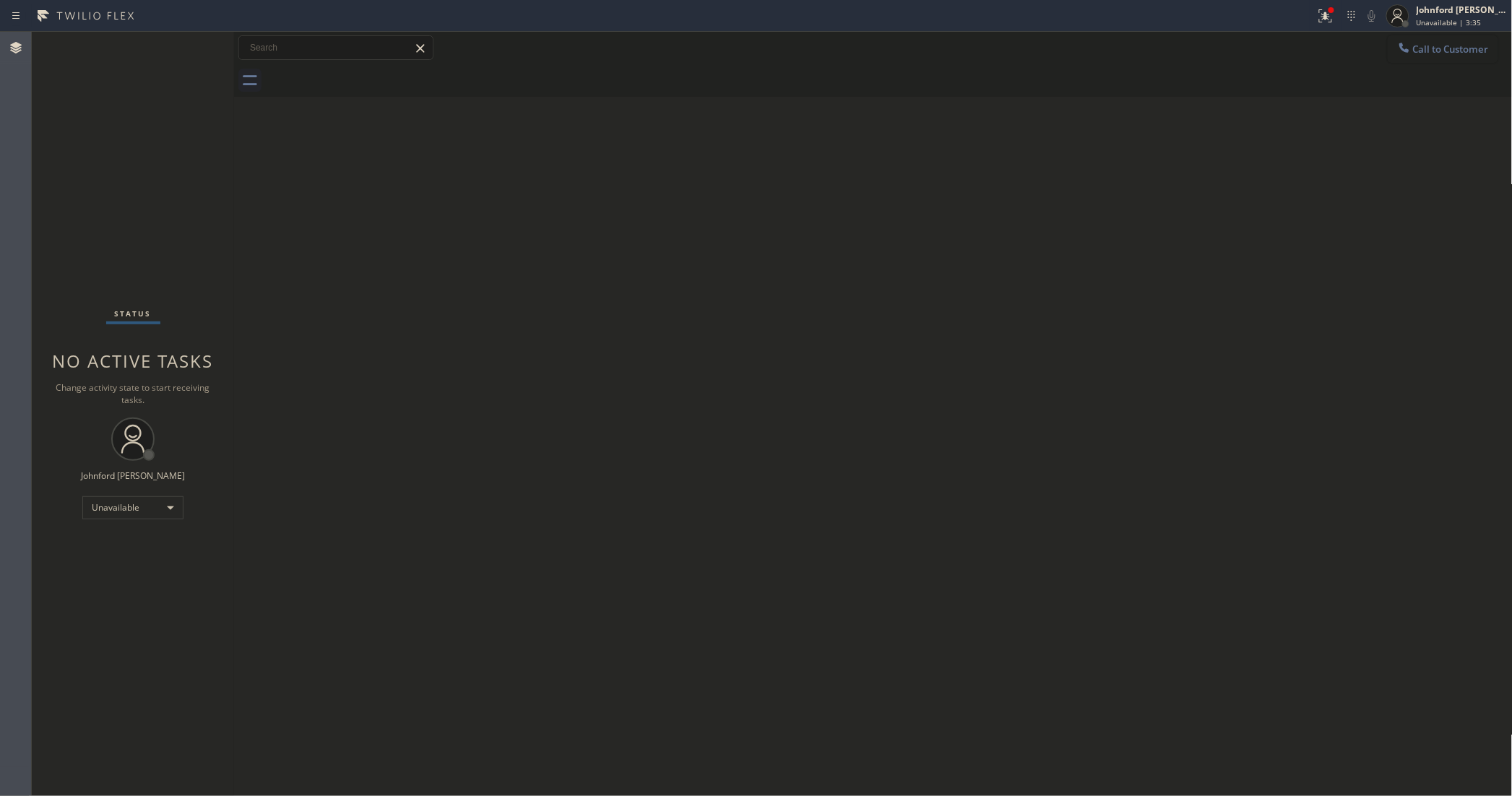
click at [1400, 49] on icon at bounding box center [1405, 48] width 15 height 15
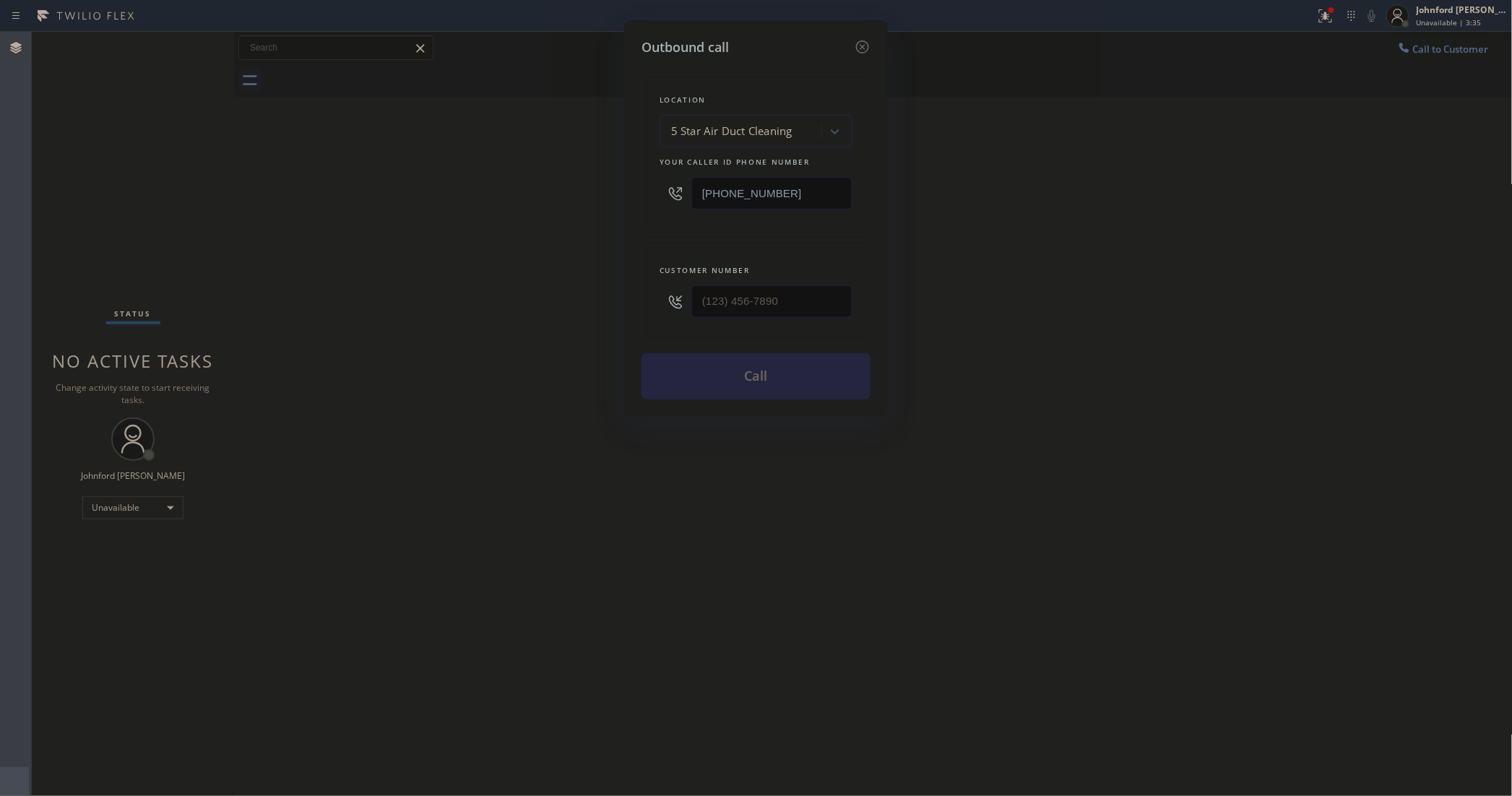
drag, startPoint x: 787, startPoint y: 174, endPoint x: 601, endPoint y: 189, distance: 186.6
click at [601, 189] on div "Outbound call Location 5 Star Air Duct Cleaning Your caller id phone number [PH…" at bounding box center [756, 398] width 1512 height 796
paste input "77) 786-0677"
type input "[PHONE_NUMBER]"
click at [590, 293] on div "Outbound call Location Emergency Plumbing Services(TFN) Your caller id phone nu…" at bounding box center [756, 398] width 1512 height 796
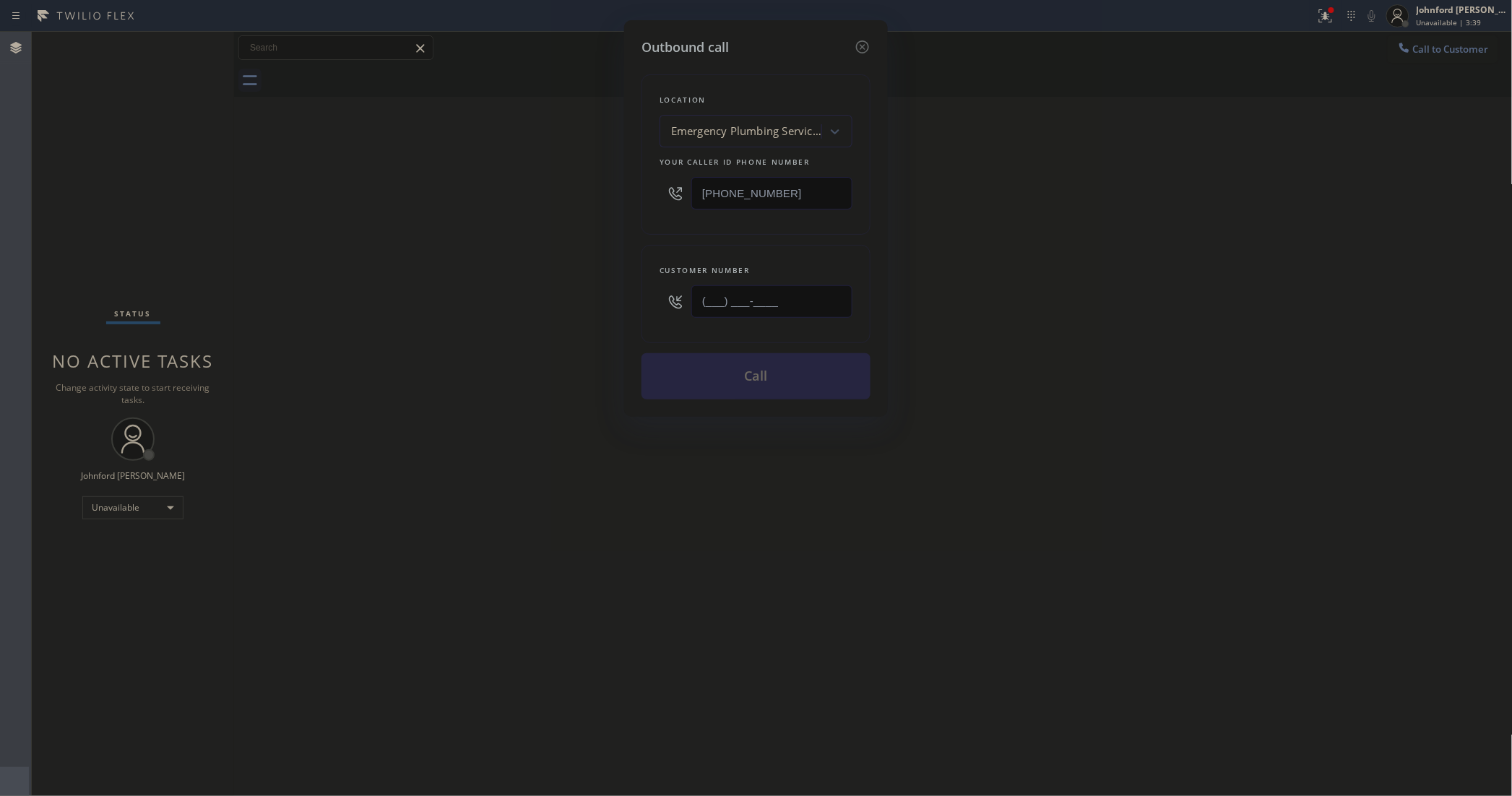
paste input "321) 298-3287"
type input "[PHONE_NUMBER]"
click at [551, 300] on div "Outbound call Location Emergency Plumbing Services(TFN) Your caller id phone nu…" at bounding box center [756, 398] width 1512 height 796
click at [659, 376] on button "Call" at bounding box center [755, 376] width 229 height 46
click at [1070, 280] on div "Outbound call Location Emergency Plumbing Services(TFN) Your caller id phone nu…" at bounding box center [756, 398] width 1512 height 796
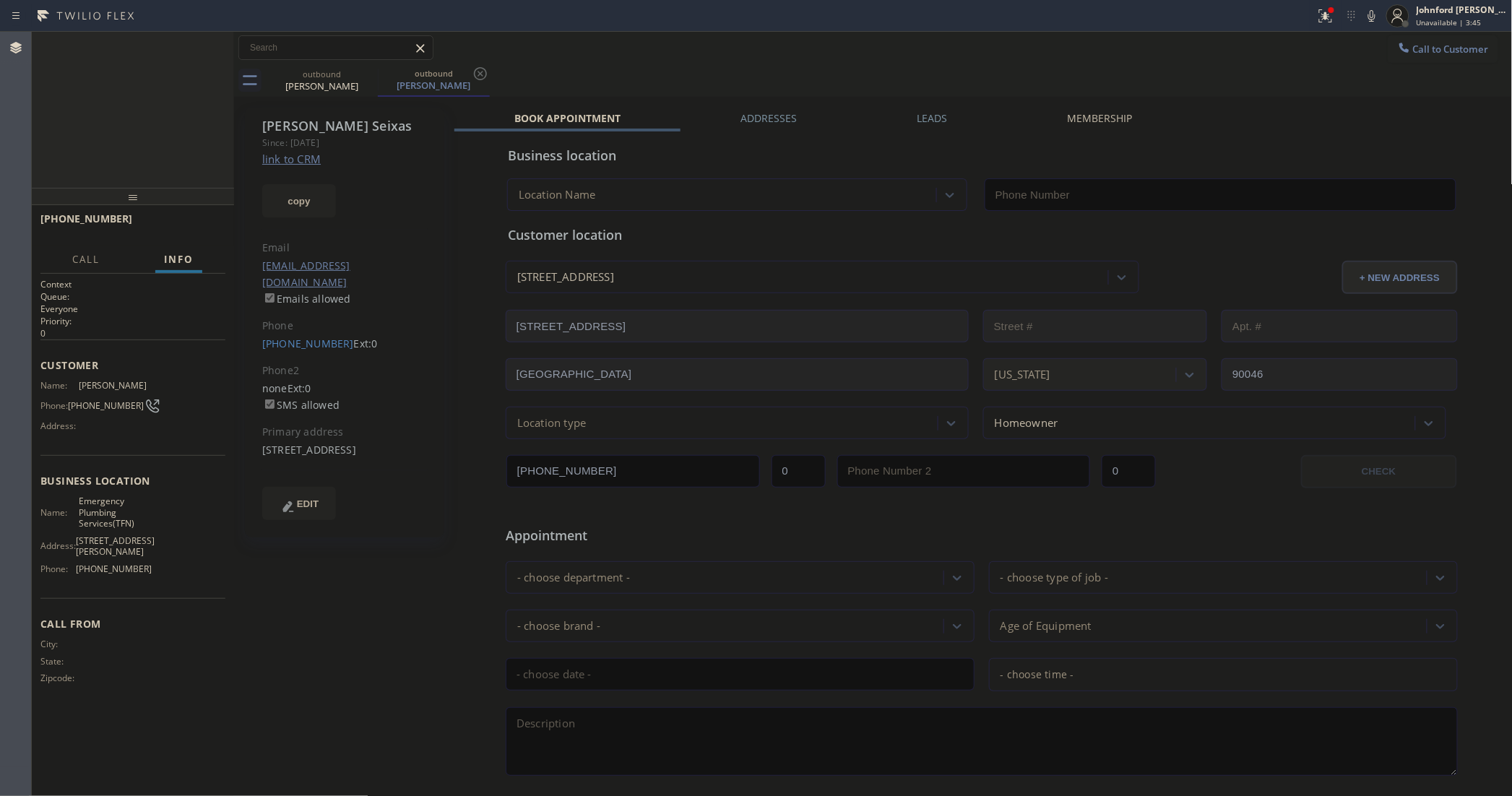
type input "[PHONE_NUMBER]"
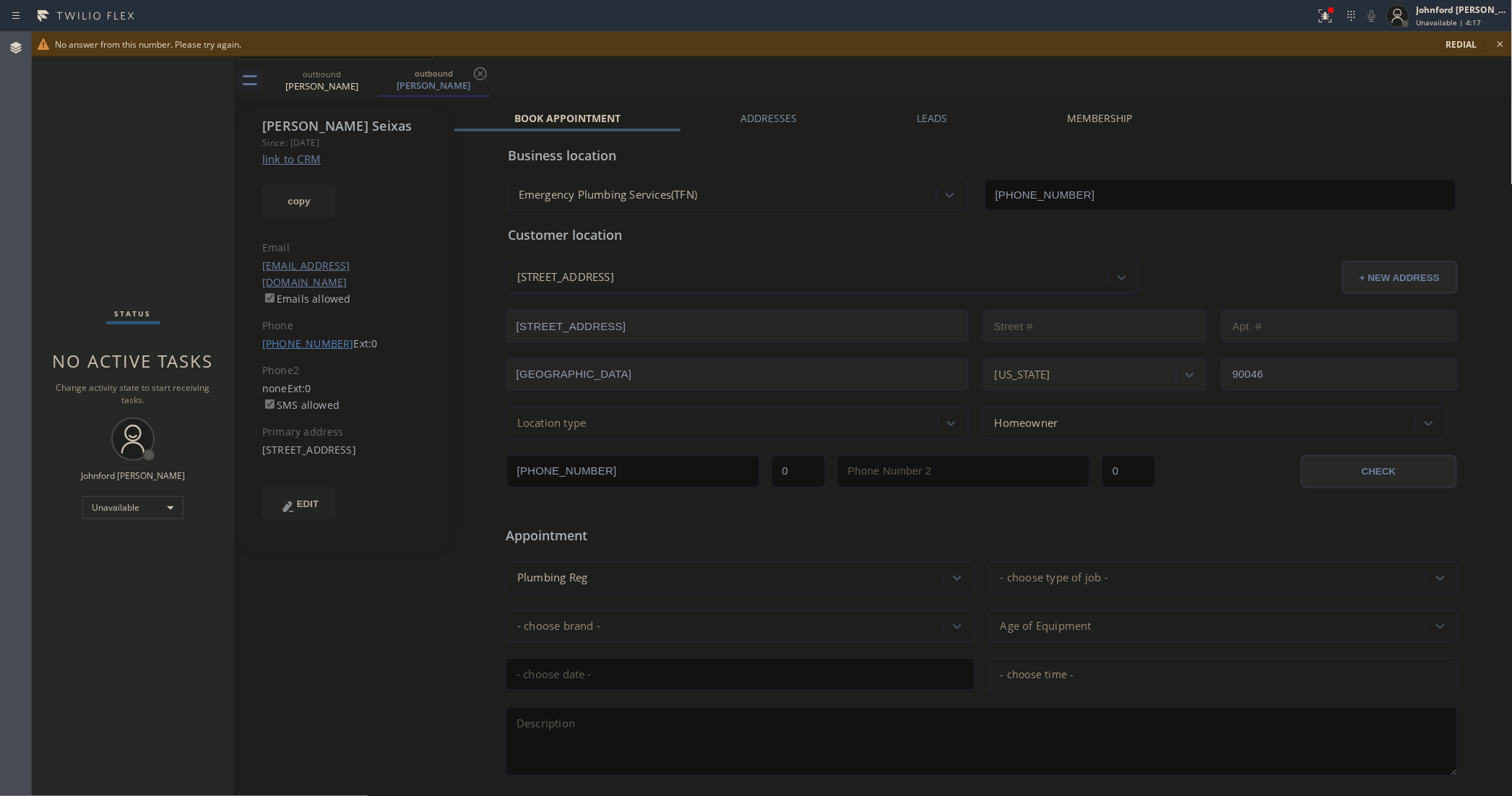
click at [309, 336] on link "[PHONE_NUMBER]" at bounding box center [308, 343] width 91 height 14
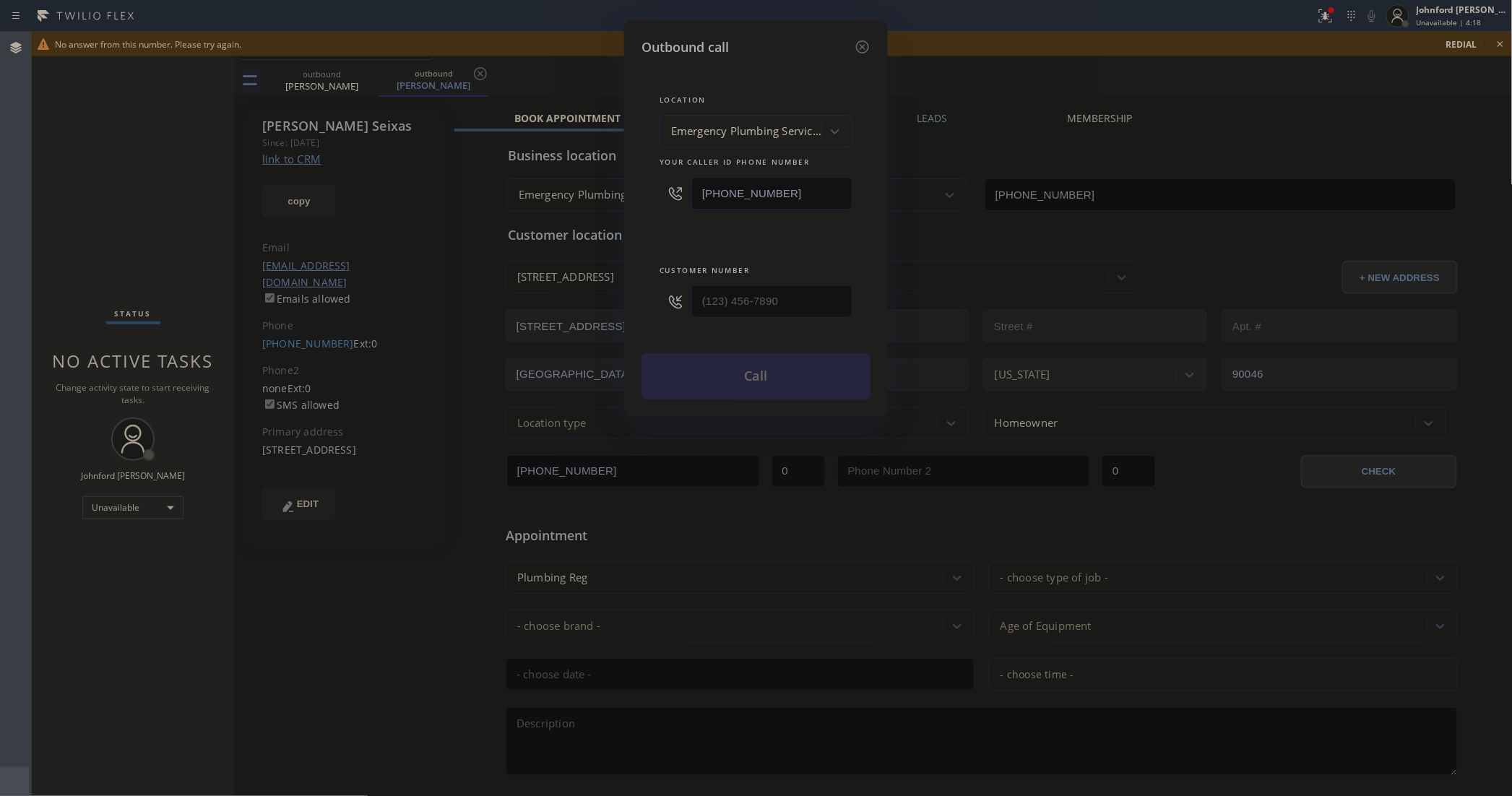
type input "[PHONE_NUMBER]"
drag, startPoint x: 787, startPoint y: 199, endPoint x: 689, endPoint y: 206, distance: 98.2
click at [690, 205] on div "[PHONE_NUMBER]" at bounding box center [756, 193] width 193 height 47
paste input "58) 800-3094"
type input "[PHONE_NUMBER]"
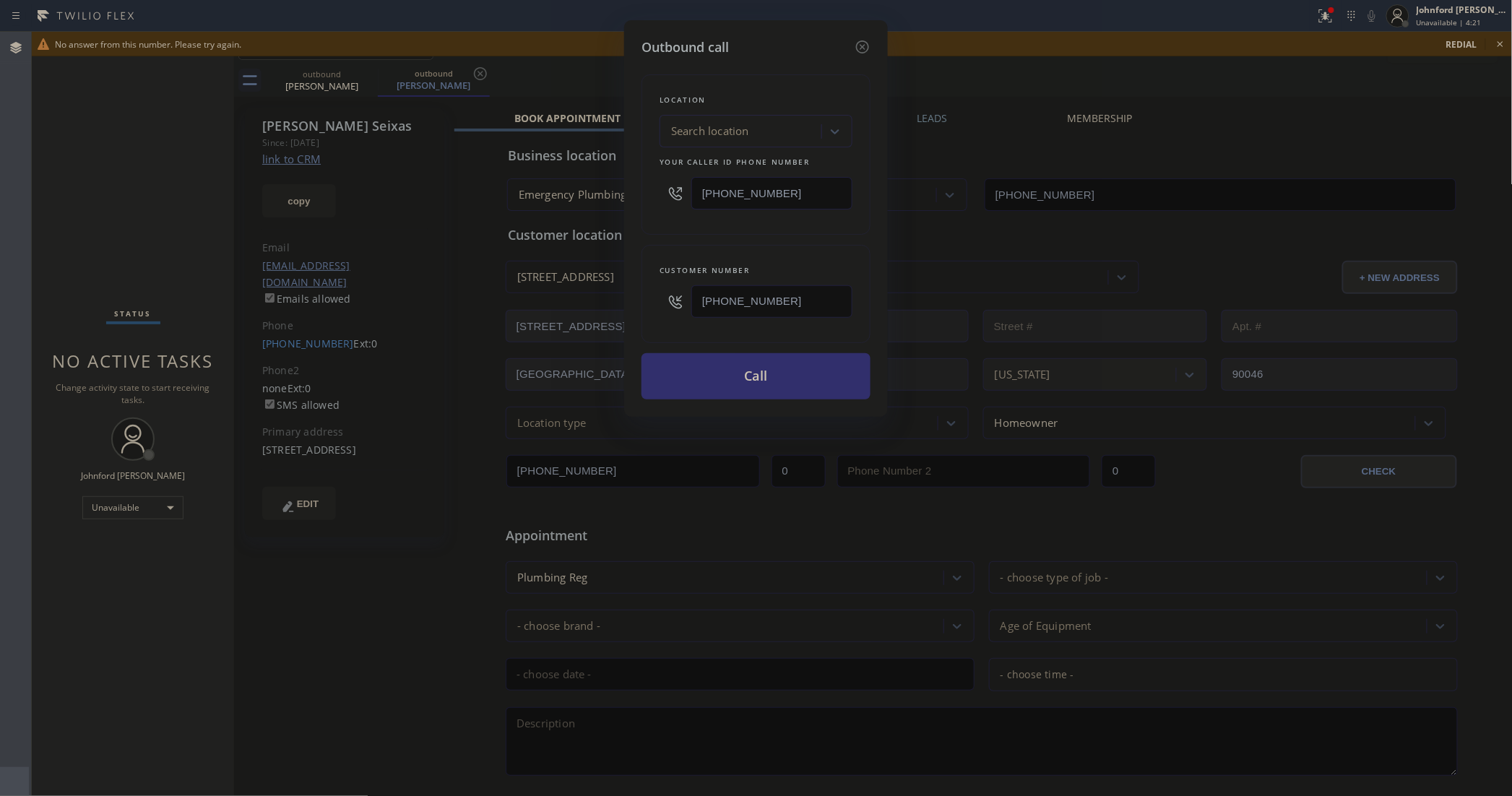
click at [741, 371] on button "Call" at bounding box center [755, 376] width 229 height 46
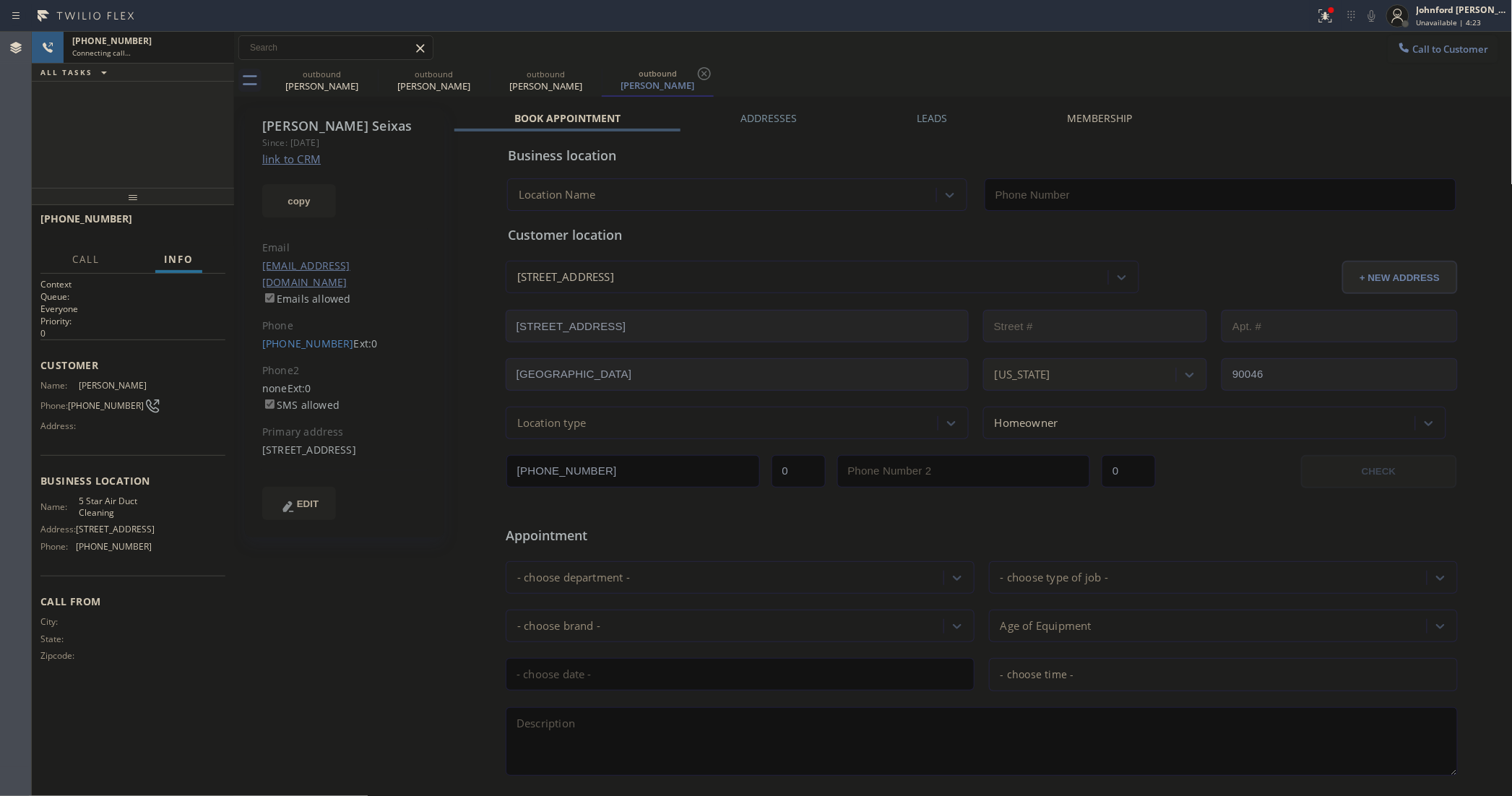
type input "[PHONE_NUMBER]"
click at [366, 77] on icon at bounding box center [368, 74] width 18 height 18
type input "[PHONE_NUMBER]"
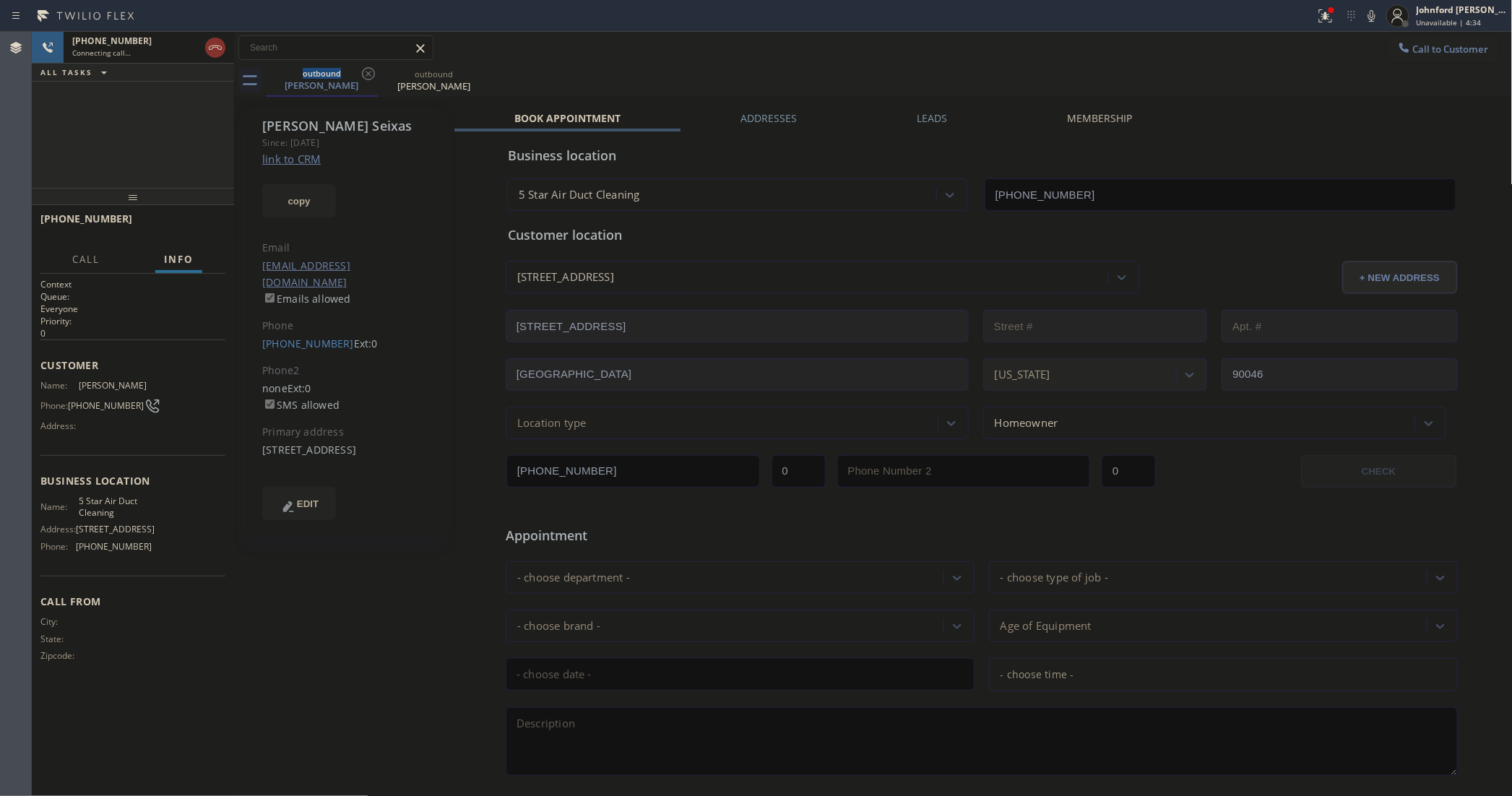
click at [1371, 13] on icon at bounding box center [1372, 16] width 18 height 18
click at [1323, 19] on icon at bounding box center [1326, 16] width 13 height 13
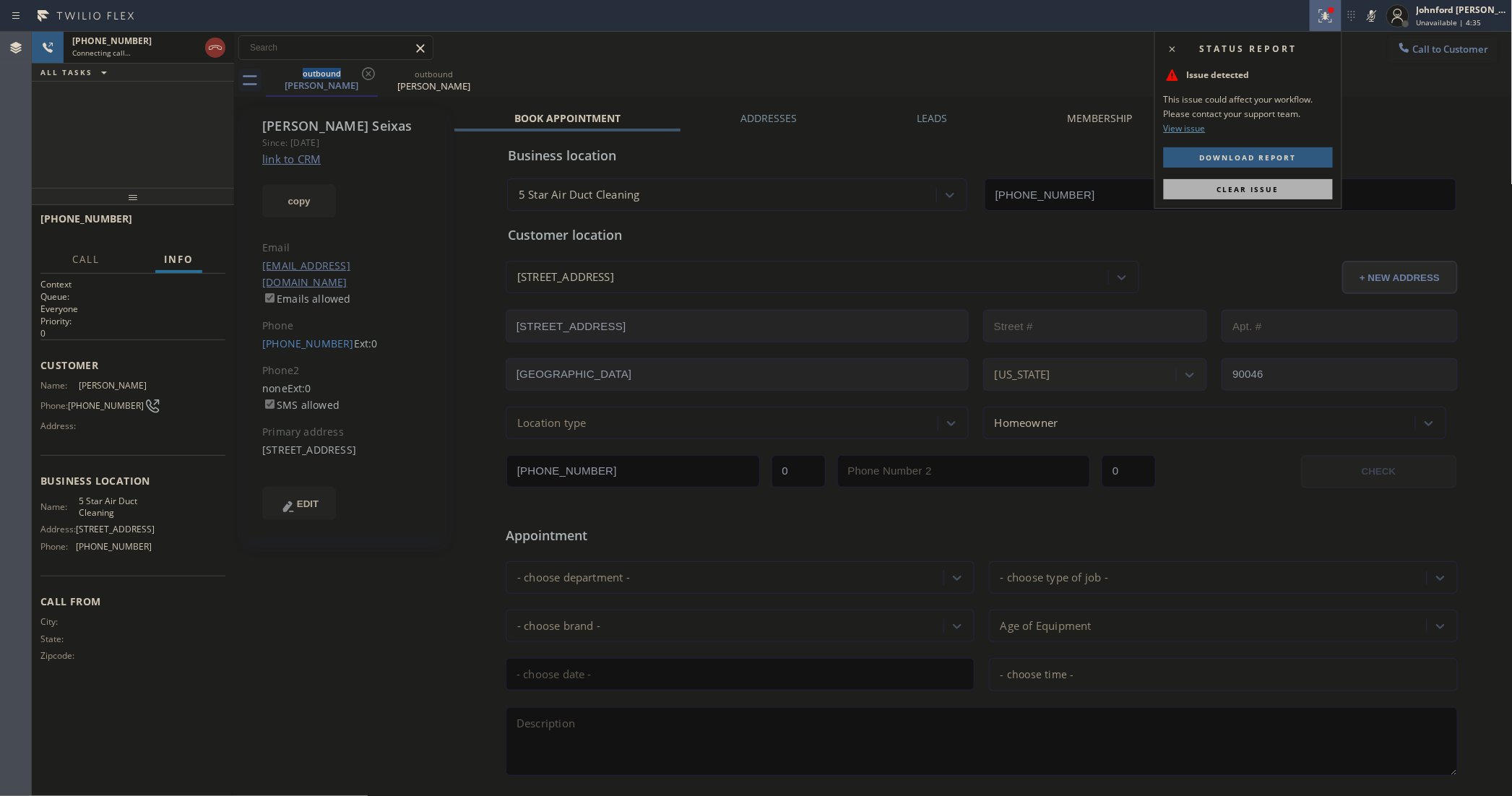
click at [1244, 195] on button "Clear issue" at bounding box center [1248, 189] width 169 height 20
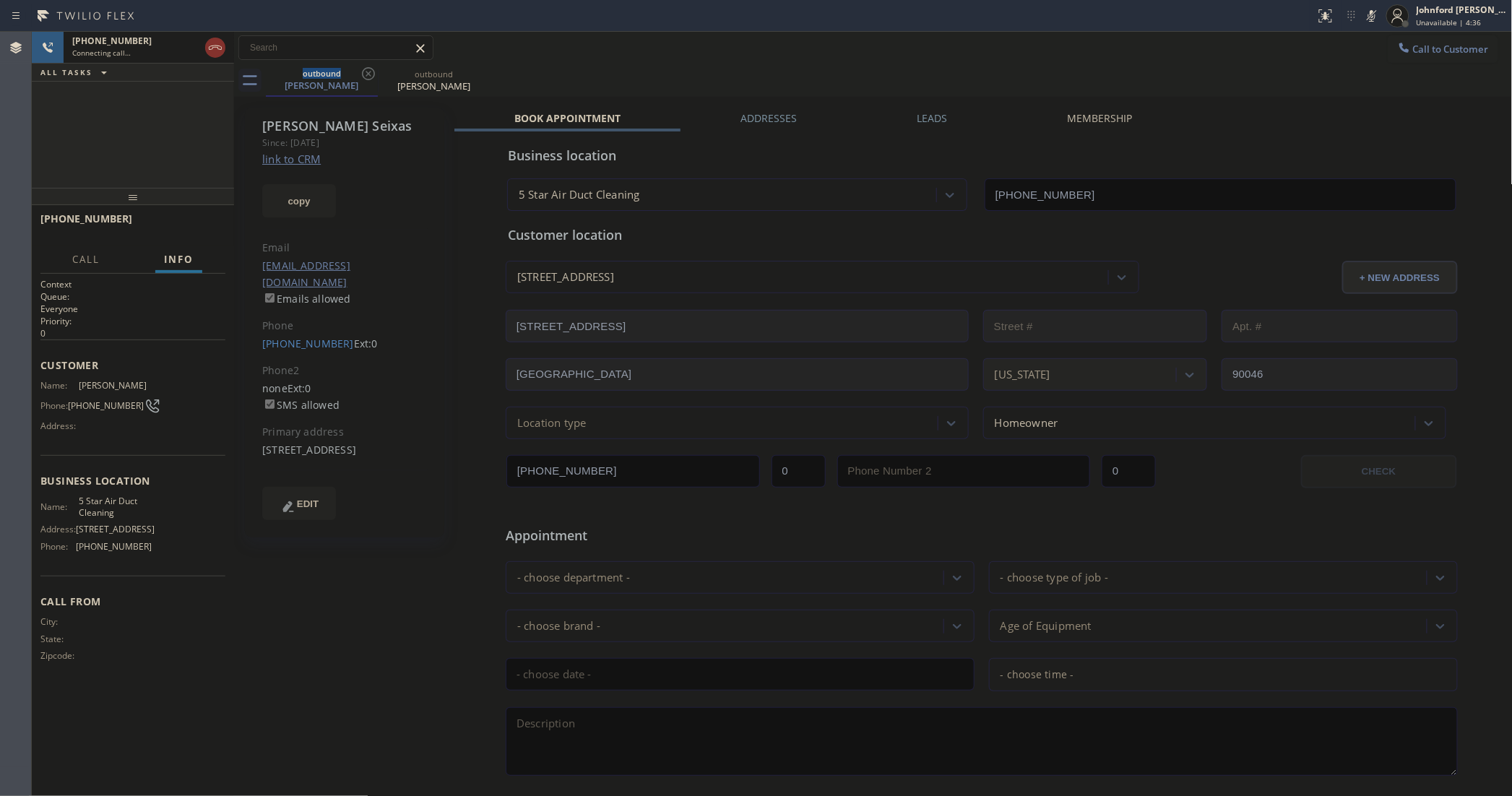
click at [1363, 20] on icon at bounding box center [1372, 16] width 18 height 18
click at [1363, 10] on icon at bounding box center [1372, 16] width 18 height 18
click at [216, 51] on icon at bounding box center [216, 48] width 18 height 18
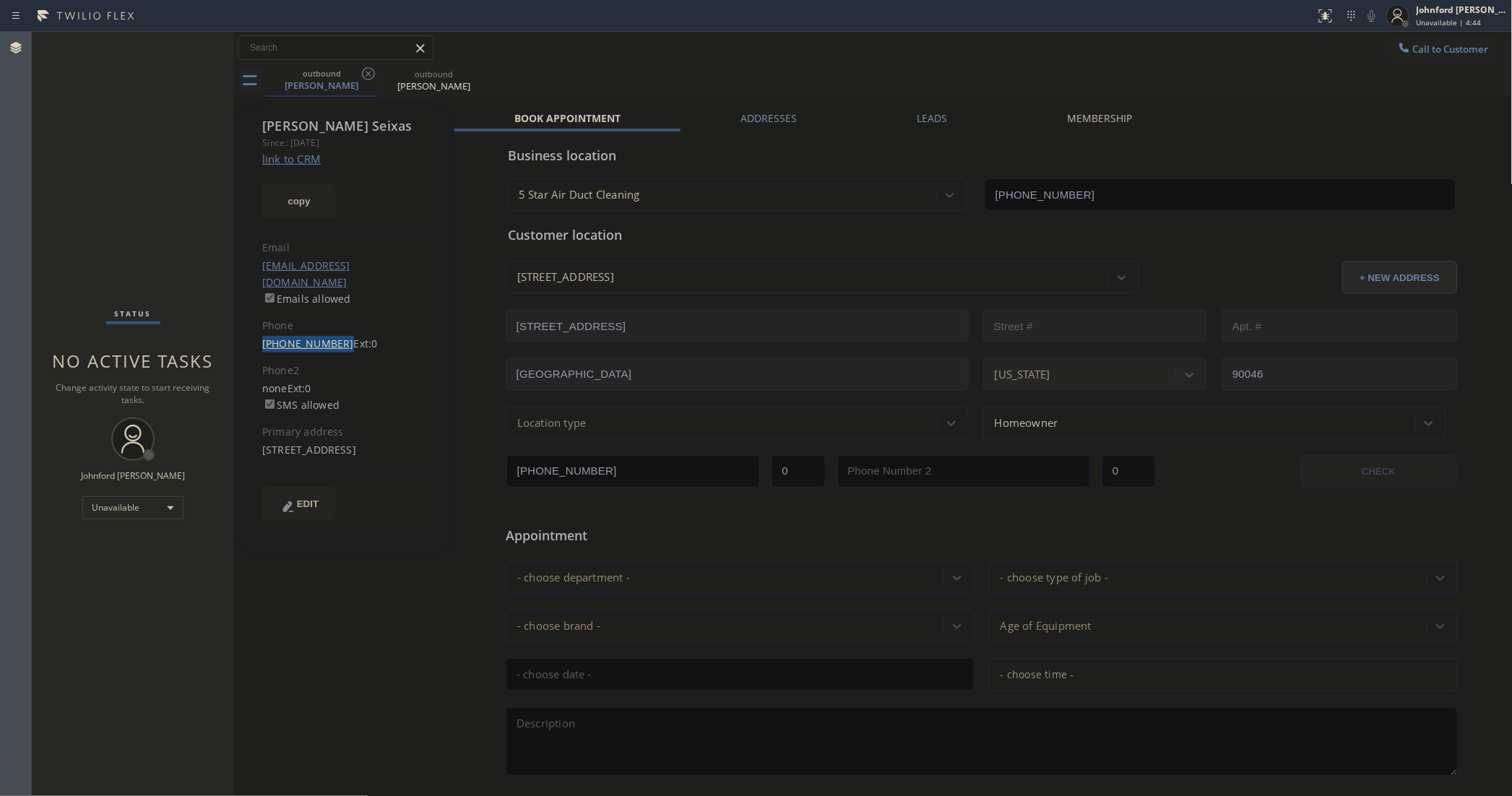
drag, startPoint x: 259, startPoint y: 322, endPoint x: 333, endPoint y: 329, distance: 74.3
click at [333, 329] on div "[PERSON_NAME] Since: [DATE] link to CRM copy Email [EMAIL_ADDRESS][DOMAIN_NAME]…" at bounding box center [344, 322] width 200 height 430
click at [309, 336] on link "[PHONE_NUMBER]" at bounding box center [308, 343] width 91 height 14
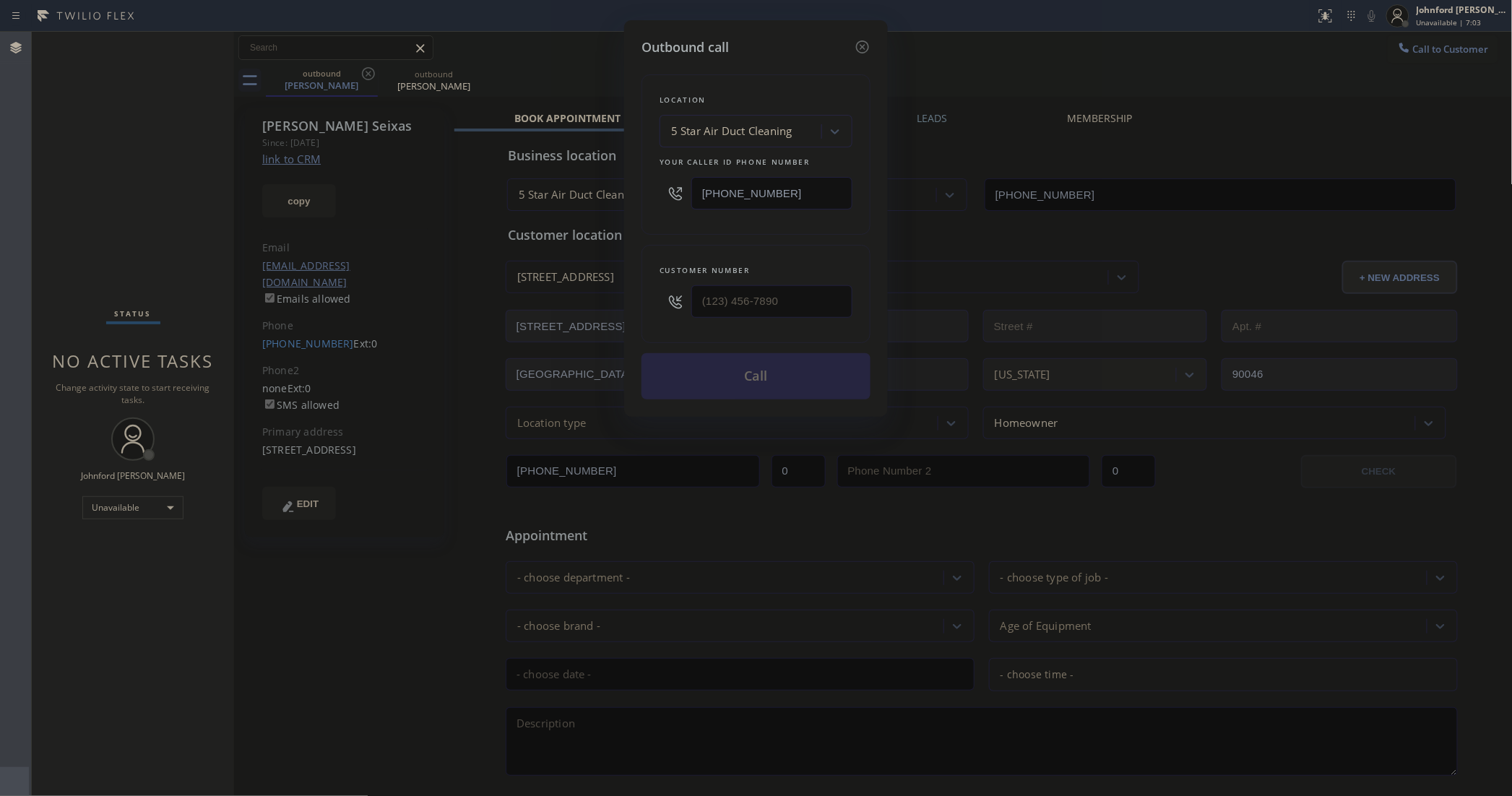
type input "[PHONE_NUMBER]"
drag, startPoint x: 687, startPoint y: 200, endPoint x: 658, endPoint y: 211, distance: 31.0
click at [669, 201] on div "[PHONE_NUMBER]" at bounding box center [756, 193] width 193 height 47
paste input "77) 786-0677"
type input "[PHONE_NUMBER]"
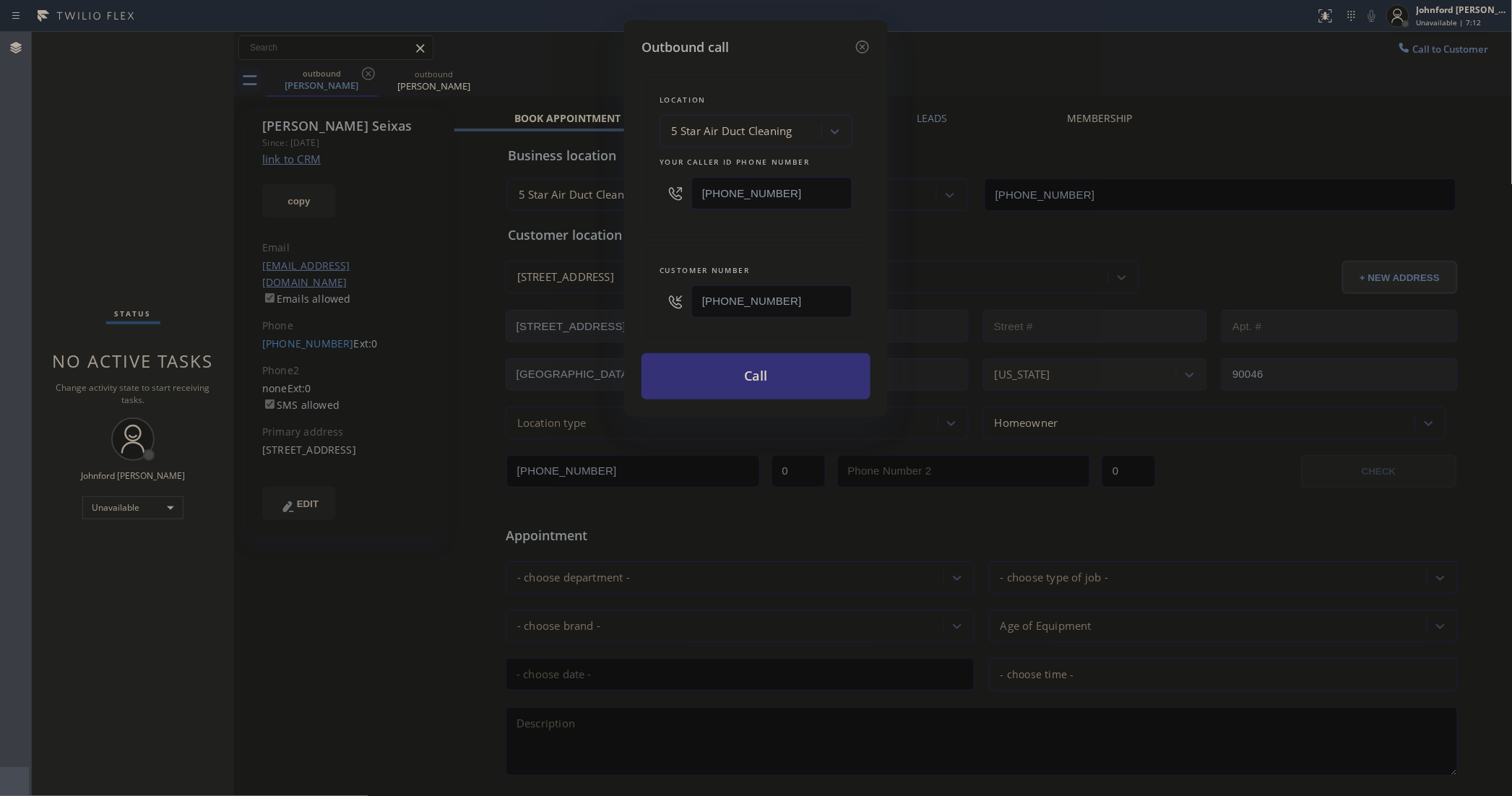
click at [649, 245] on div "Customer number [PHONE_NUMBER]" at bounding box center [755, 294] width 229 height 98
click at [708, 368] on button "Call" at bounding box center [755, 376] width 229 height 46
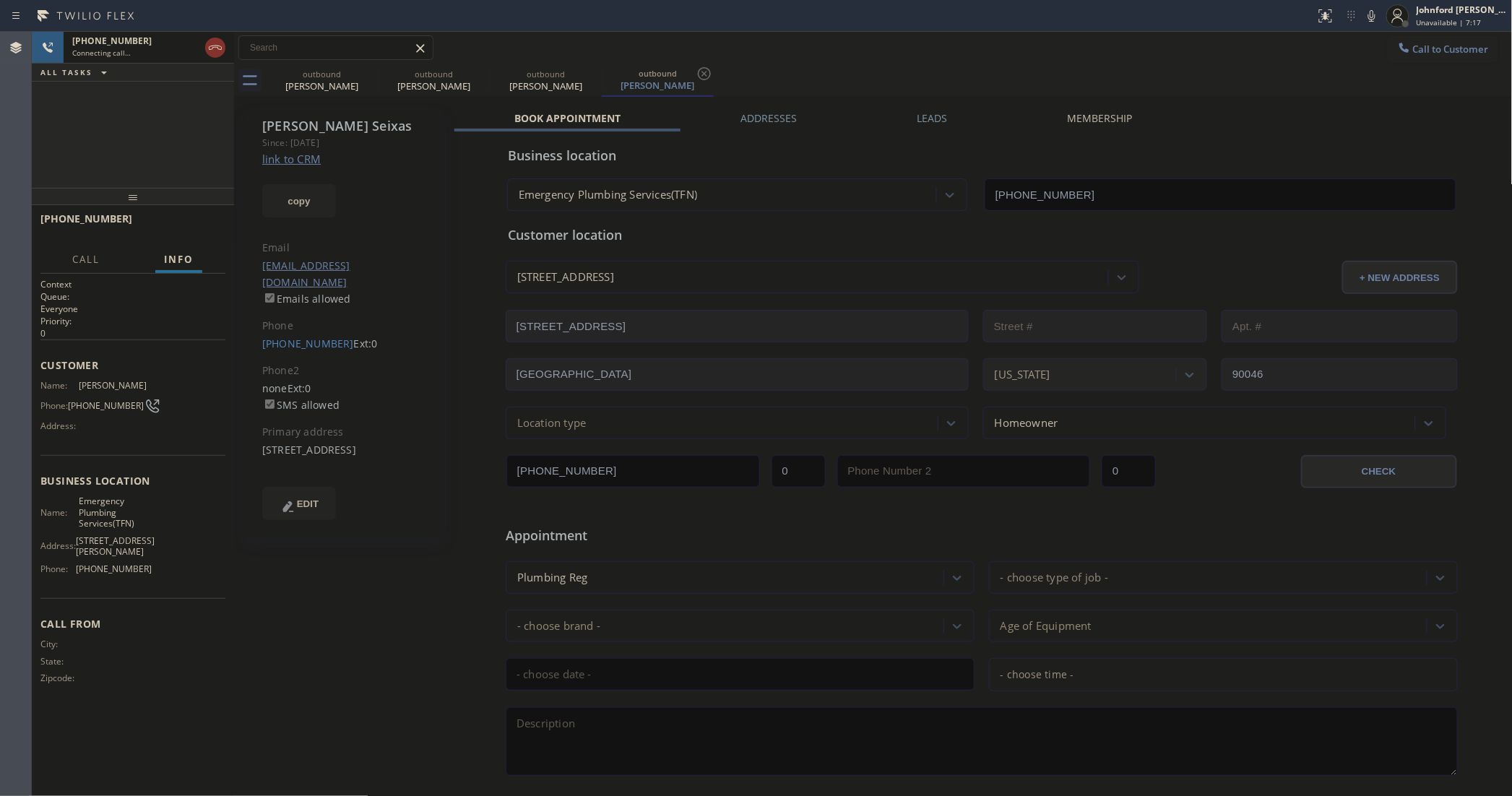
type input "[PHONE_NUMBER]"
drag, startPoint x: 371, startPoint y: 75, endPoint x: 276, endPoint y: 112, distance: 102.0
click at [0, 0] on icon at bounding box center [0, 0] width 0 height 0
type input "[PHONE_NUMBER]"
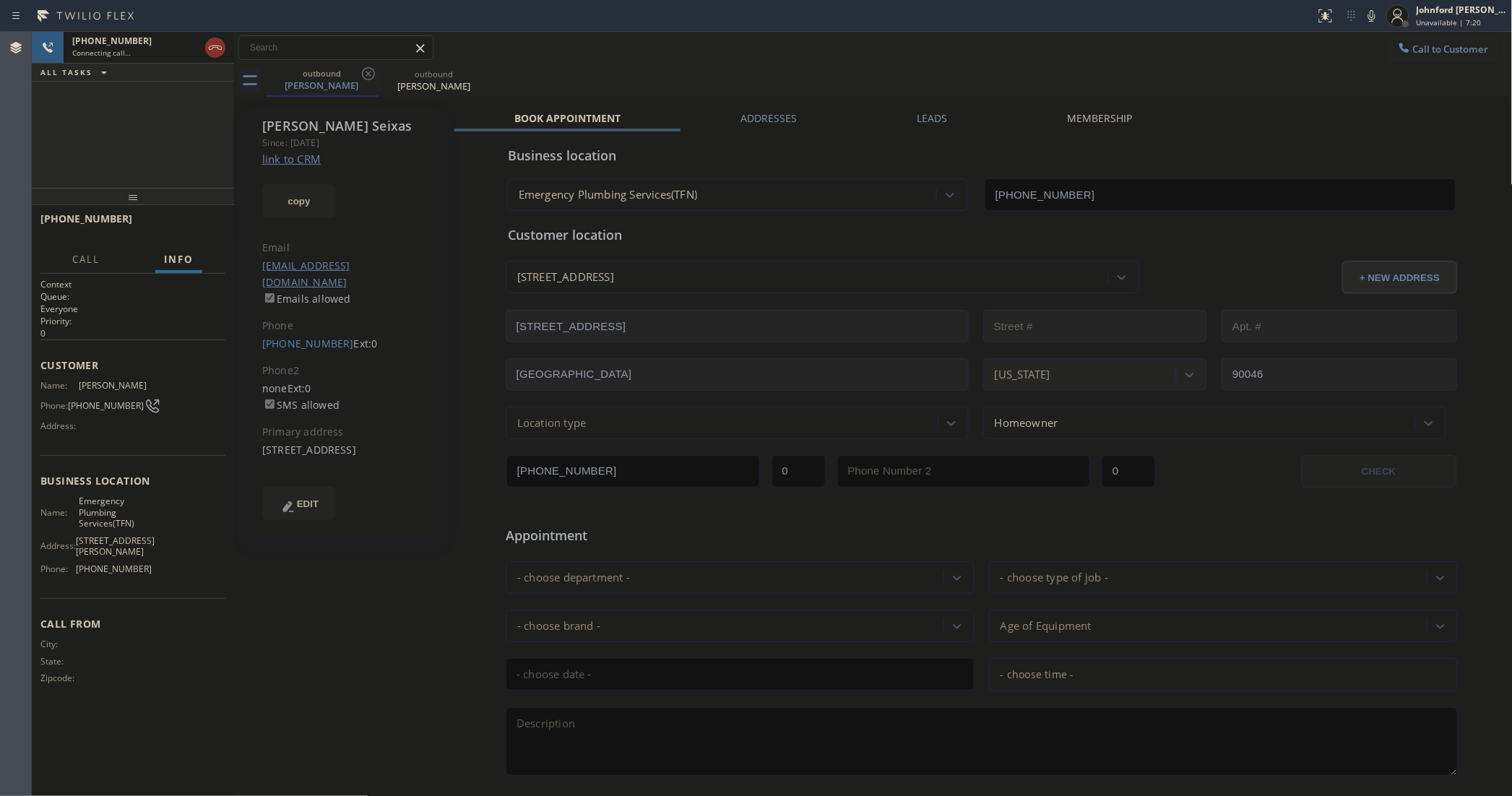
click at [197, 130] on div "[PHONE_NUMBER] Connecting call… ALL TASKS ALL TASKS ACTIVE TASKS TASKS IN WRAP …" at bounding box center [132, 109] width 203 height 156
click at [212, 47] on icon at bounding box center [216, 48] width 18 height 18
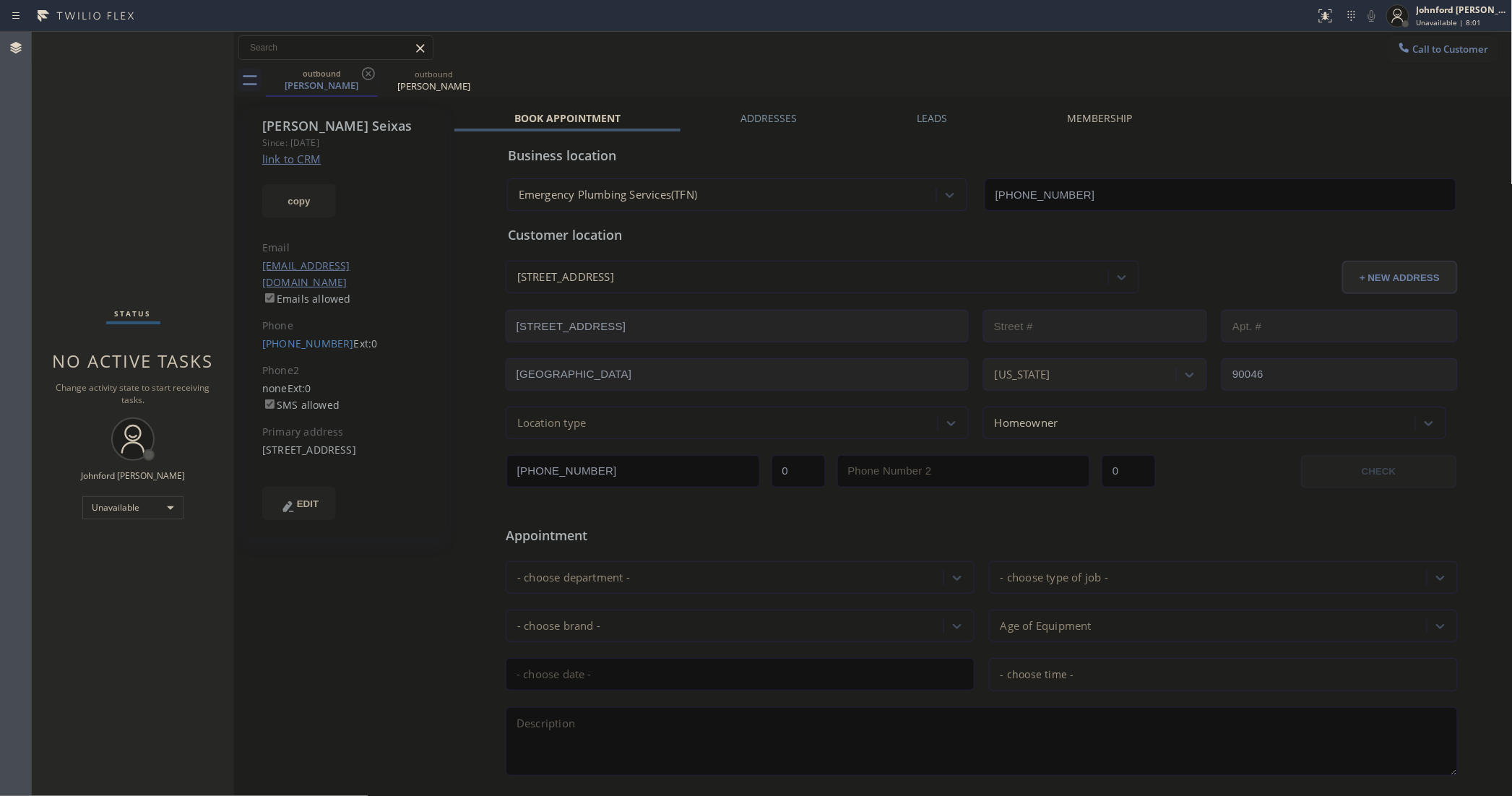
click at [1100, 64] on div "outbound [PERSON_NAME] outbound [PERSON_NAME]" at bounding box center [889, 80] width 1247 height 32
drag, startPoint x: 252, startPoint y: 327, endPoint x: 336, endPoint y: 331, distance: 84.1
click at [336, 331] on div "[PERSON_NAME] Since: [DATE] link to CRM copy Email [EMAIL_ADDRESS][DOMAIN_NAME]…" at bounding box center [344, 322] width 200 height 430
copy div "[PHONE_NUMBER]"
click at [173, 512] on div "Unavailable" at bounding box center [133, 508] width 101 height 23
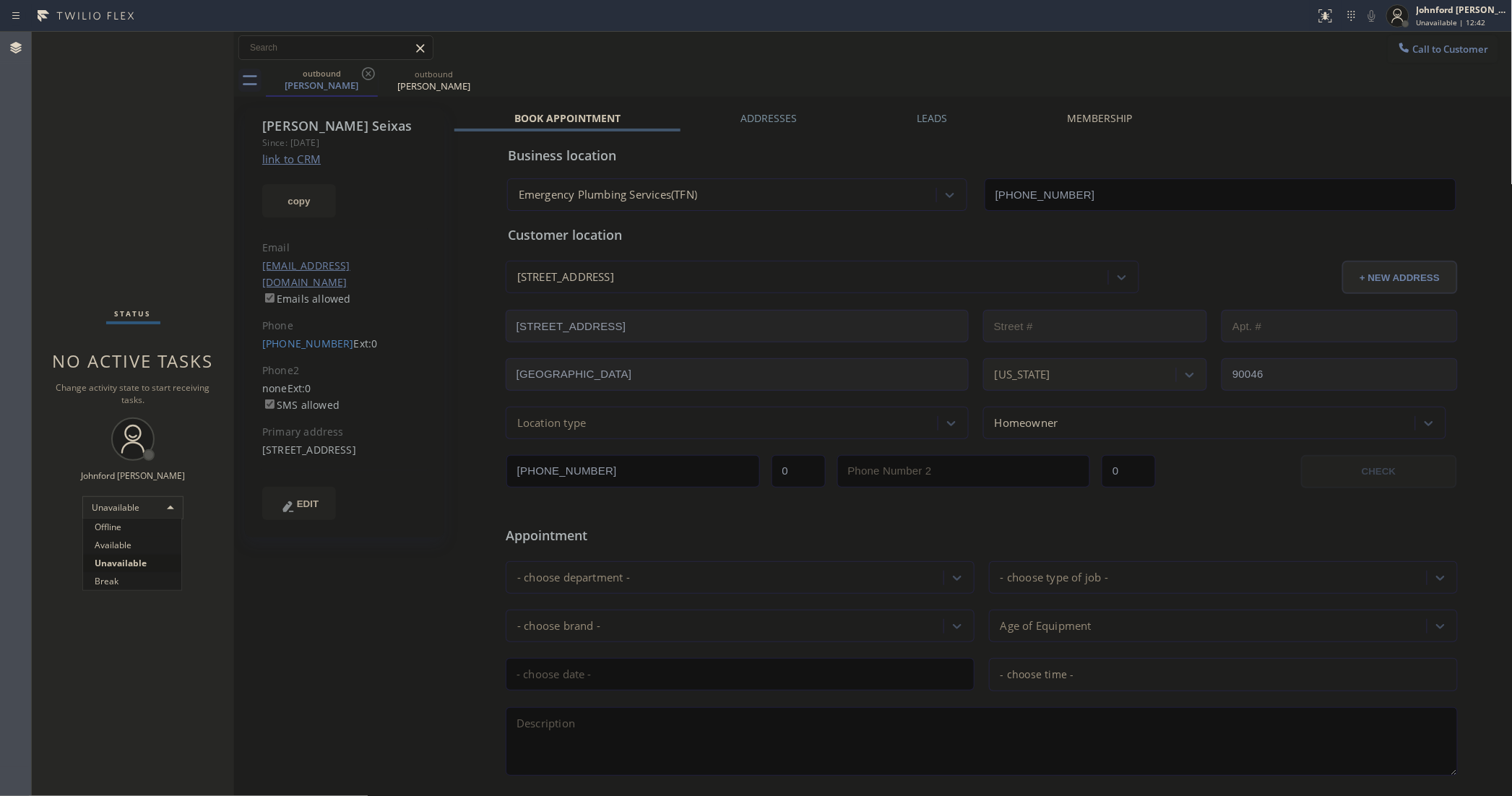
click at [330, 644] on div at bounding box center [756, 398] width 1512 height 796
click at [368, 82] on icon at bounding box center [368, 74] width 18 height 18
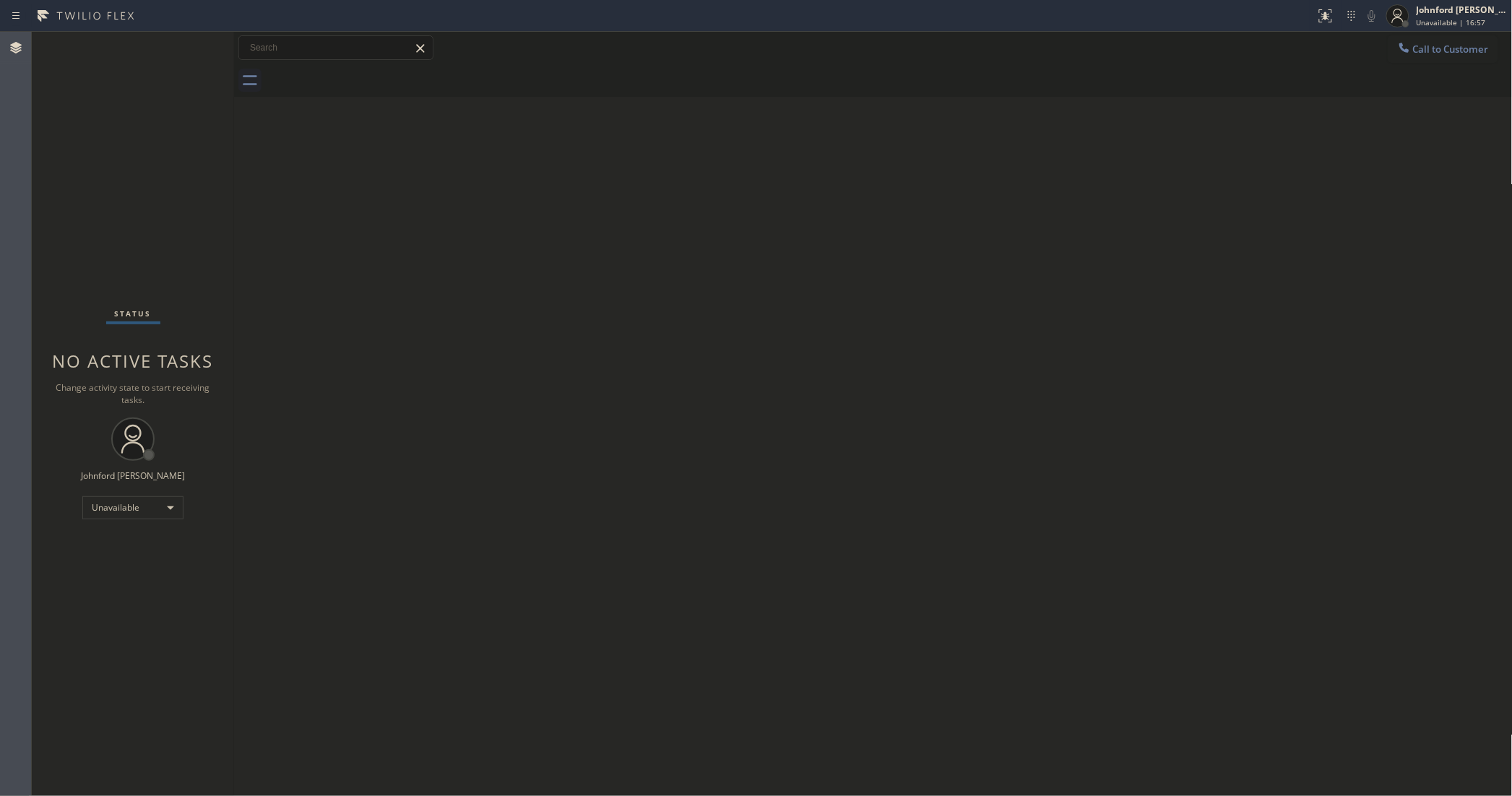
drag, startPoint x: 1138, startPoint y: 196, endPoint x: 540, endPoint y: 462, distance: 654.5
click at [1138, 203] on div "Back to Dashboard Change Sender ID Customers Technicians Select a contact Outbo…" at bounding box center [873, 413] width 1279 height 764
click at [124, 508] on div "Unavailable" at bounding box center [133, 508] width 101 height 23
click at [112, 583] on li "Break" at bounding box center [132, 582] width 98 height 18
click at [127, 511] on div "Break" at bounding box center [133, 508] width 101 height 23
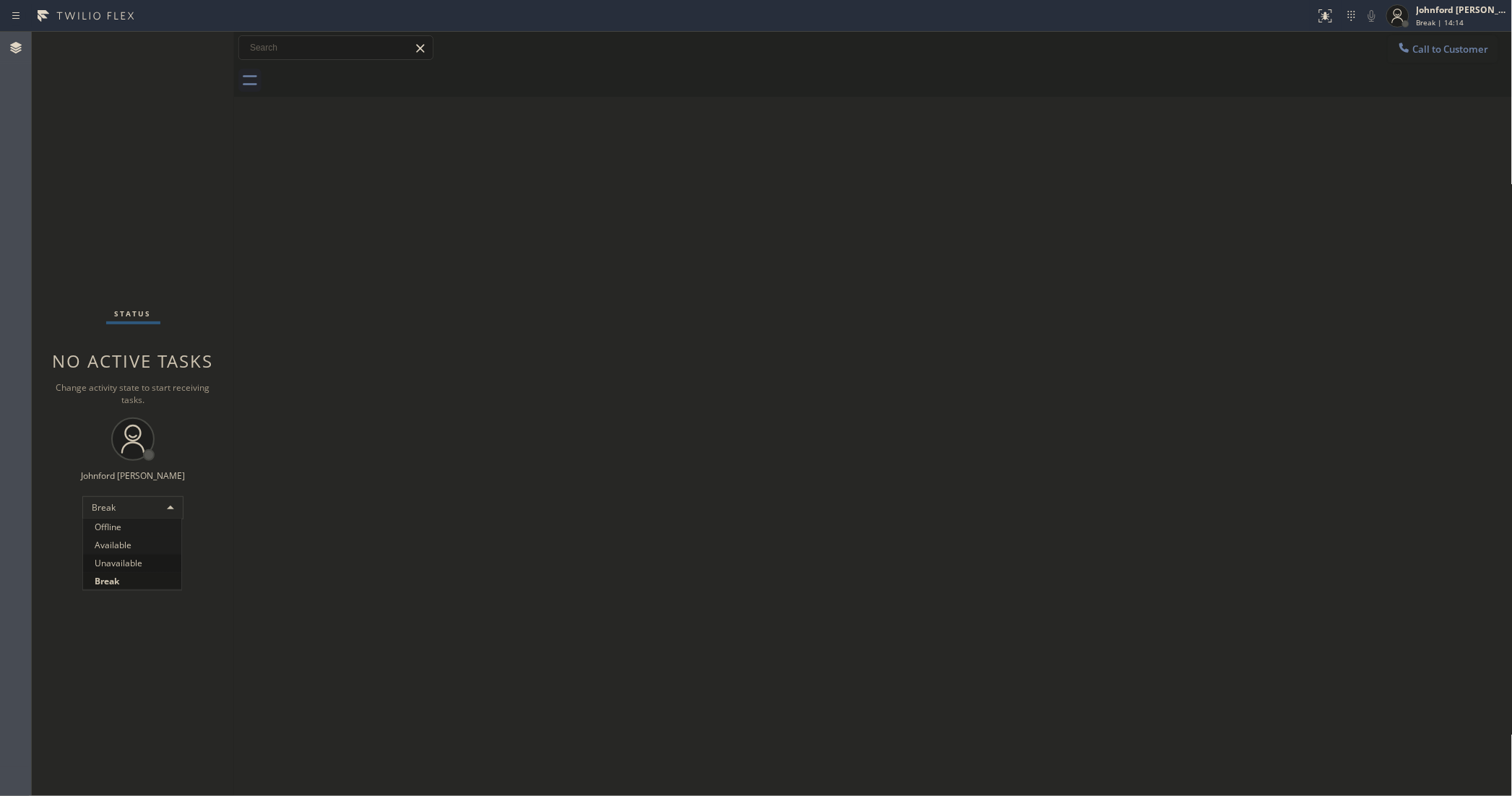
click at [130, 567] on li "Unavailable" at bounding box center [132, 564] width 98 height 18
click at [1402, 55] on div at bounding box center [1405, 49] width 18 height 18
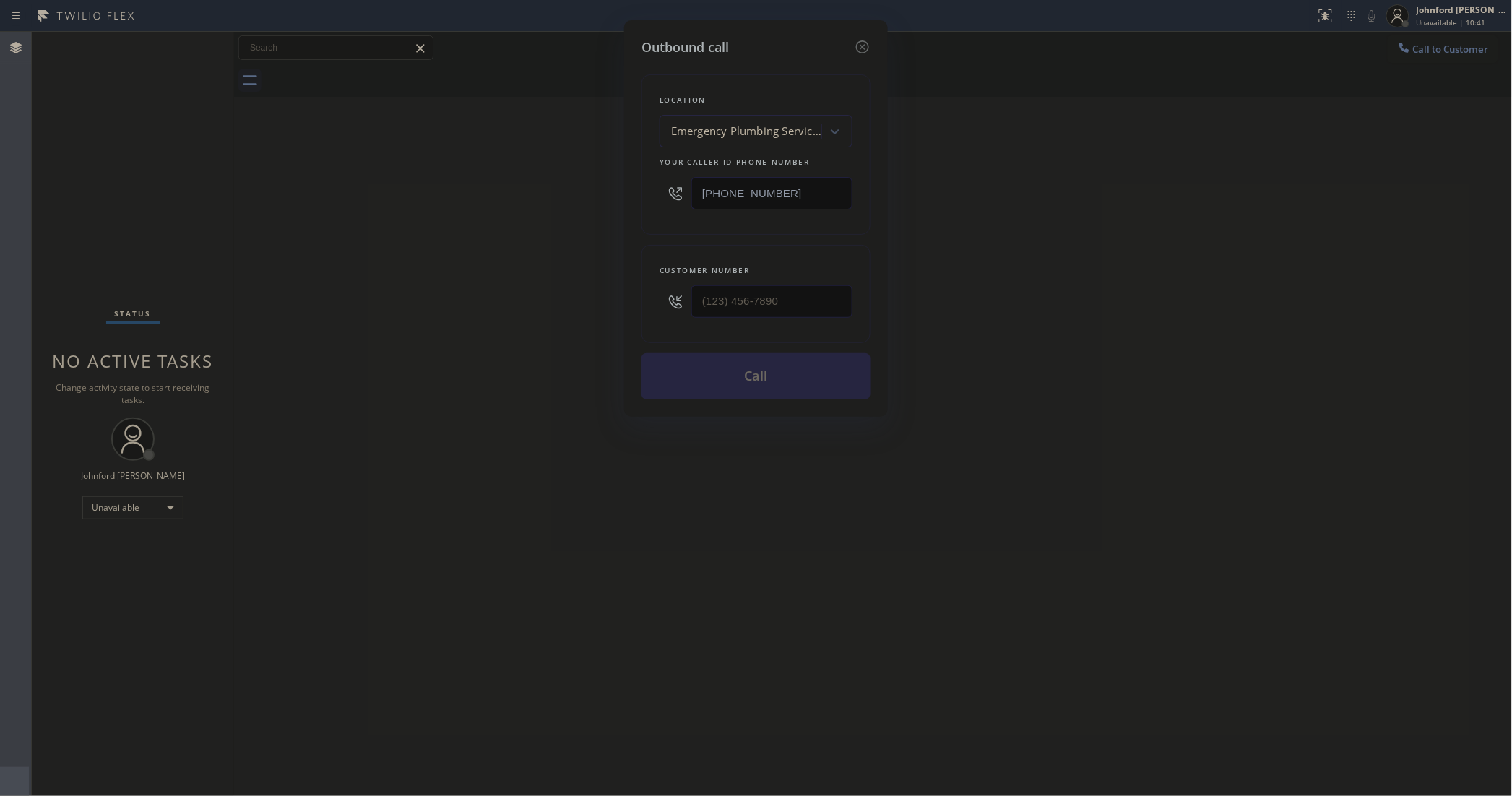
drag, startPoint x: 806, startPoint y: 199, endPoint x: 684, endPoint y: 204, distance: 122.1
click at [684, 204] on div "[PHONE_NUMBER]" at bounding box center [756, 193] width 193 height 47
paste input "657) 888-974"
type input "[PHONE_NUMBER]"
drag, startPoint x: 766, startPoint y: 302, endPoint x: 578, endPoint y: 300, distance: 188.0
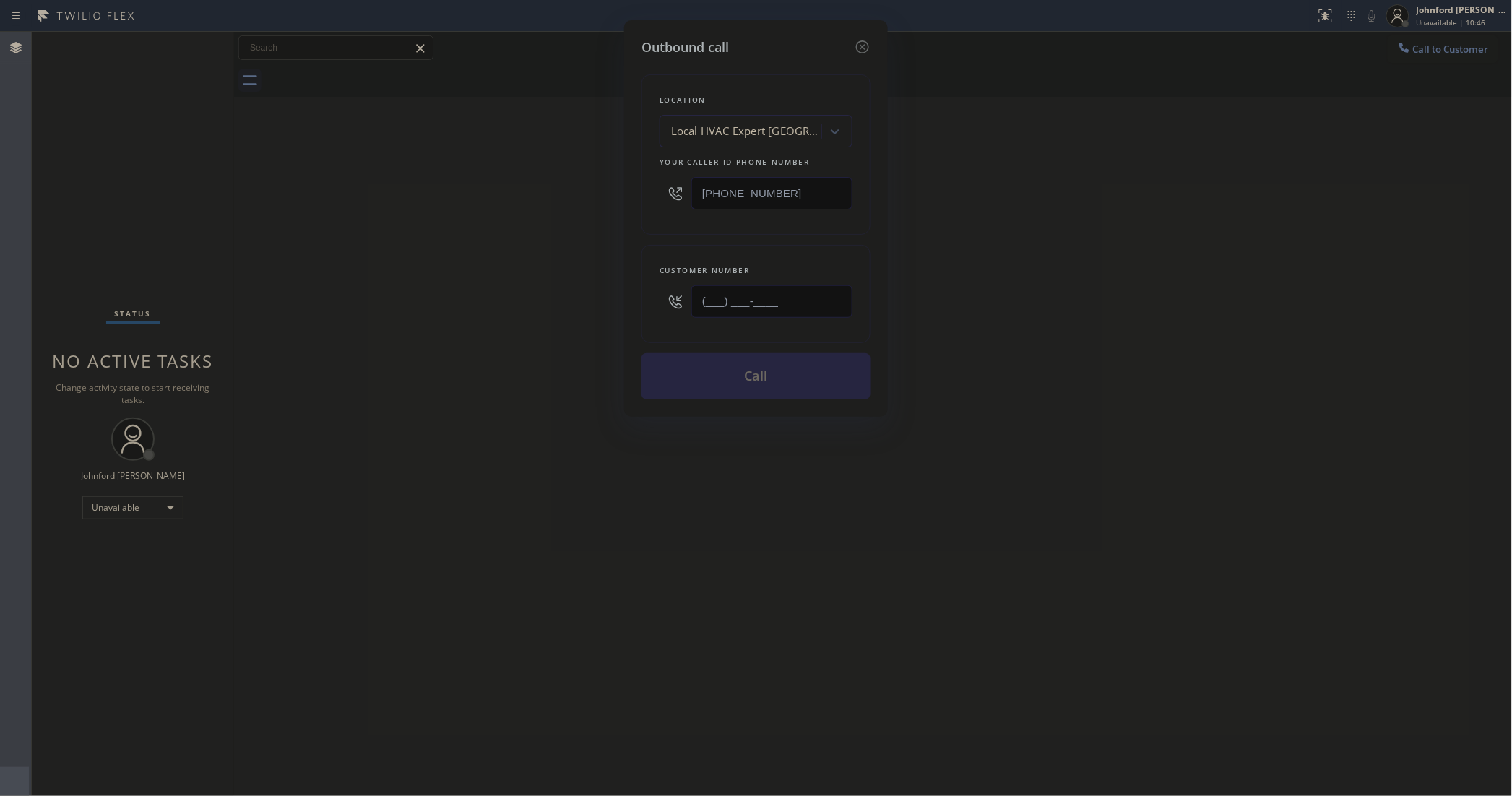
click at [578, 300] on div "Outbound call Location Local HVAC Expert [GEOGRAPHIC_DATA] Your caller id phone…" at bounding box center [756, 398] width 1512 height 796
paste input "949) 400-2115"
type input "[PHONE_NUMBER]"
click at [573, 300] on div "Outbound call Location Local HVAC Expert [GEOGRAPHIC_DATA] Your caller id phone…" at bounding box center [756, 398] width 1512 height 796
click at [721, 365] on button "Call" at bounding box center [755, 376] width 229 height 46
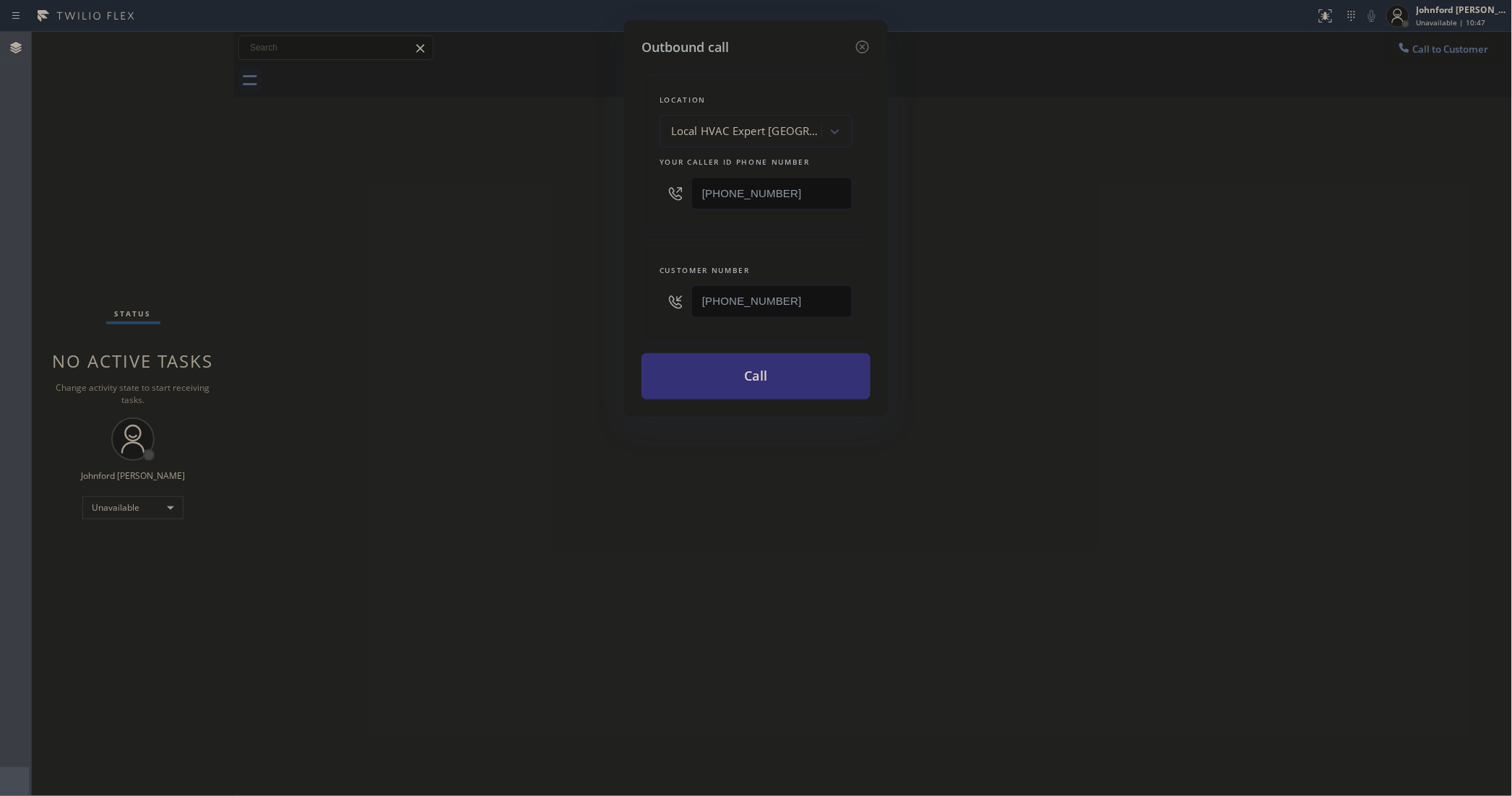
drag, startPoint x: 896, startPoint y: 338, endPoint x: 915, endPoint y: 312, distance: 32.2
click at [908, 327] on div "Outbound call Location Local HVAC Expert [GEOGRAPHIC_DATA] Your caller id phone…" at bounding box center [756, 398] width 1512 height 796
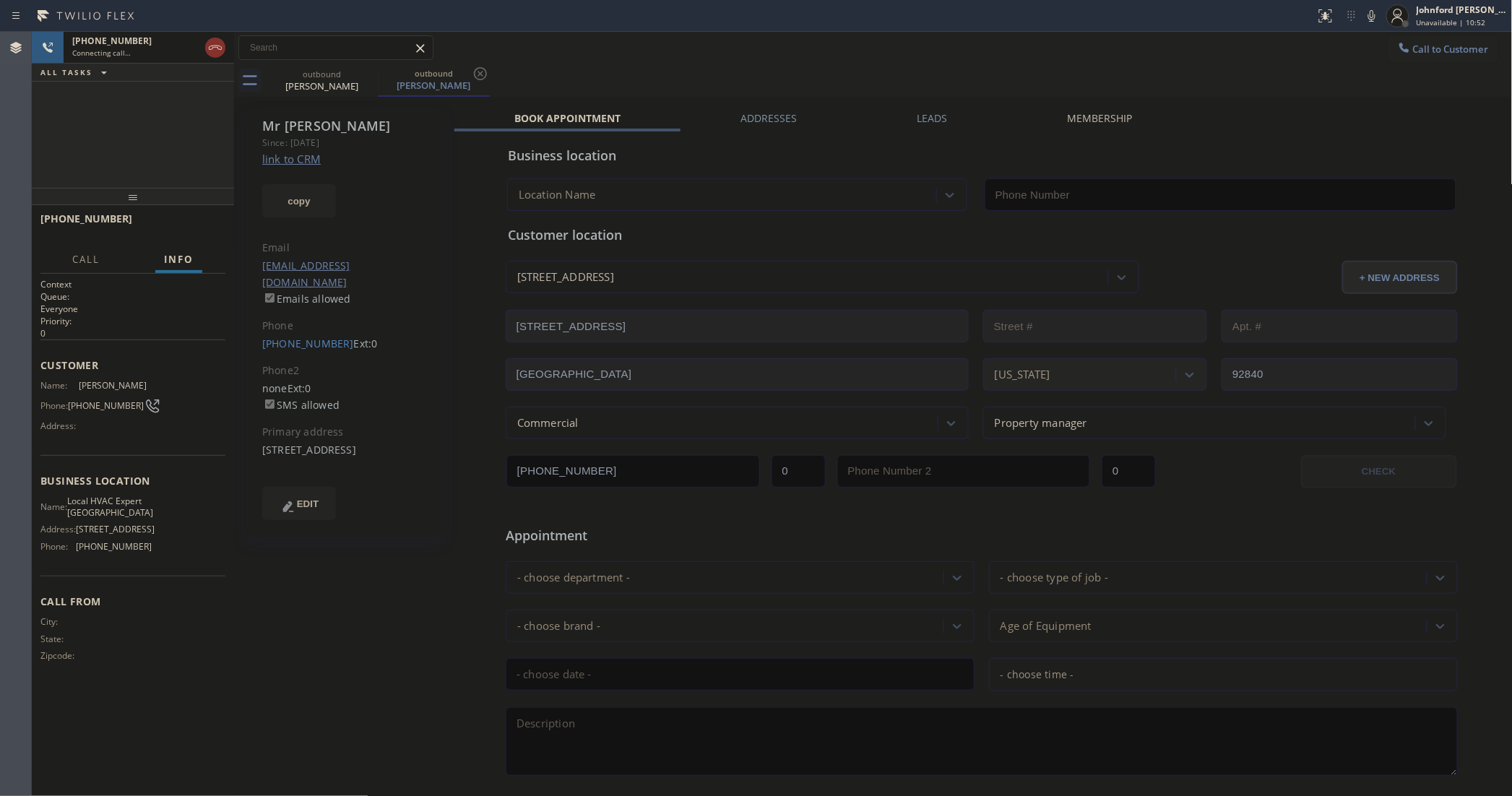
type input "[PHONE_NUMBER]"
click at [186, 140] on div "[PHONE_NUMBER] Connecting call… ALL TASKS ALL TASKS ACTIVE TASKS TASKS IN WRAP …" at bounding box center [132, 109] width 203 height 156
click at [365, 71] on icon at bounding box center [368, 74] width 18 height 18
click at [126, 71] on div "ALL TASKS ALL TASKS ACTIVE TASKS TASKS IN WRAP UP" at bounding box center [132, 72] width 203 height 18
click at [192, 224] on span "HANG UP" at bounding box center [192, 225] width 44 height 10
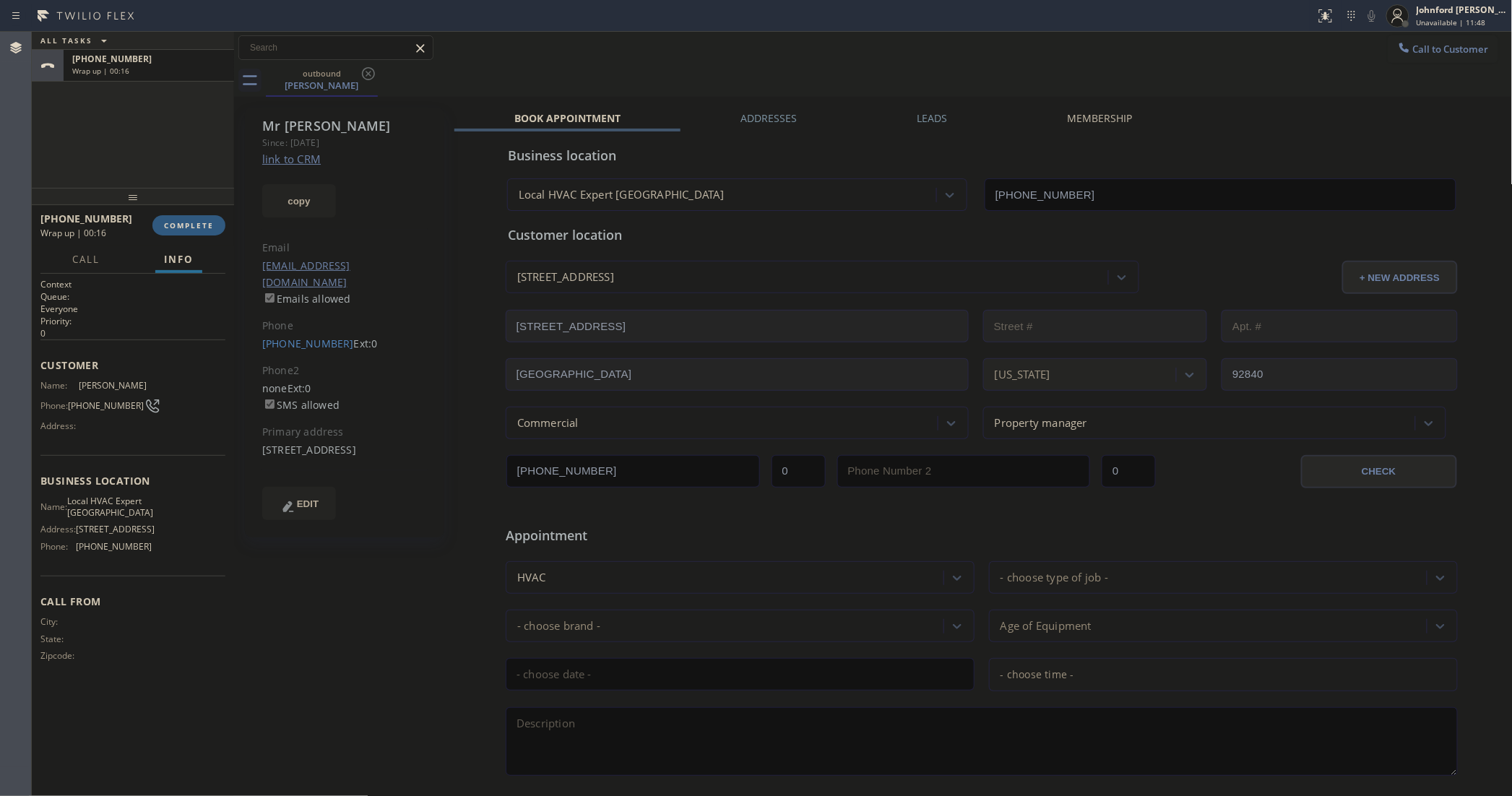
drag, startPoint x: 1033, startPoint y: 96, endPoint x: 959, endPoint y: 173, distance: 106.8
click at [1033, 96] on div "[PERSON_NAME] Since: [DATE] link to CRM copy Email [EMAIL_ADDRESS][DOMAIN_NAME]…" at bounding box center [873, 568] width 1279 height 943
drag, startPoint x: 268, startPoint y: 313, endPoint x: 324, endPoint y: 319, distance: 56.3
click at [326, 316] on div "[PERSON_NAME] Since: [DATE] link to CRM copy Email [EMAIL_ADDRESS][DOMAIN_NAME]…" at bounding box center [344, 322] width 200 height 430
drag, startPoint x: 255, startPoint y: 330, endPoint x: 333, endPoint y: 327, distance: 78.1
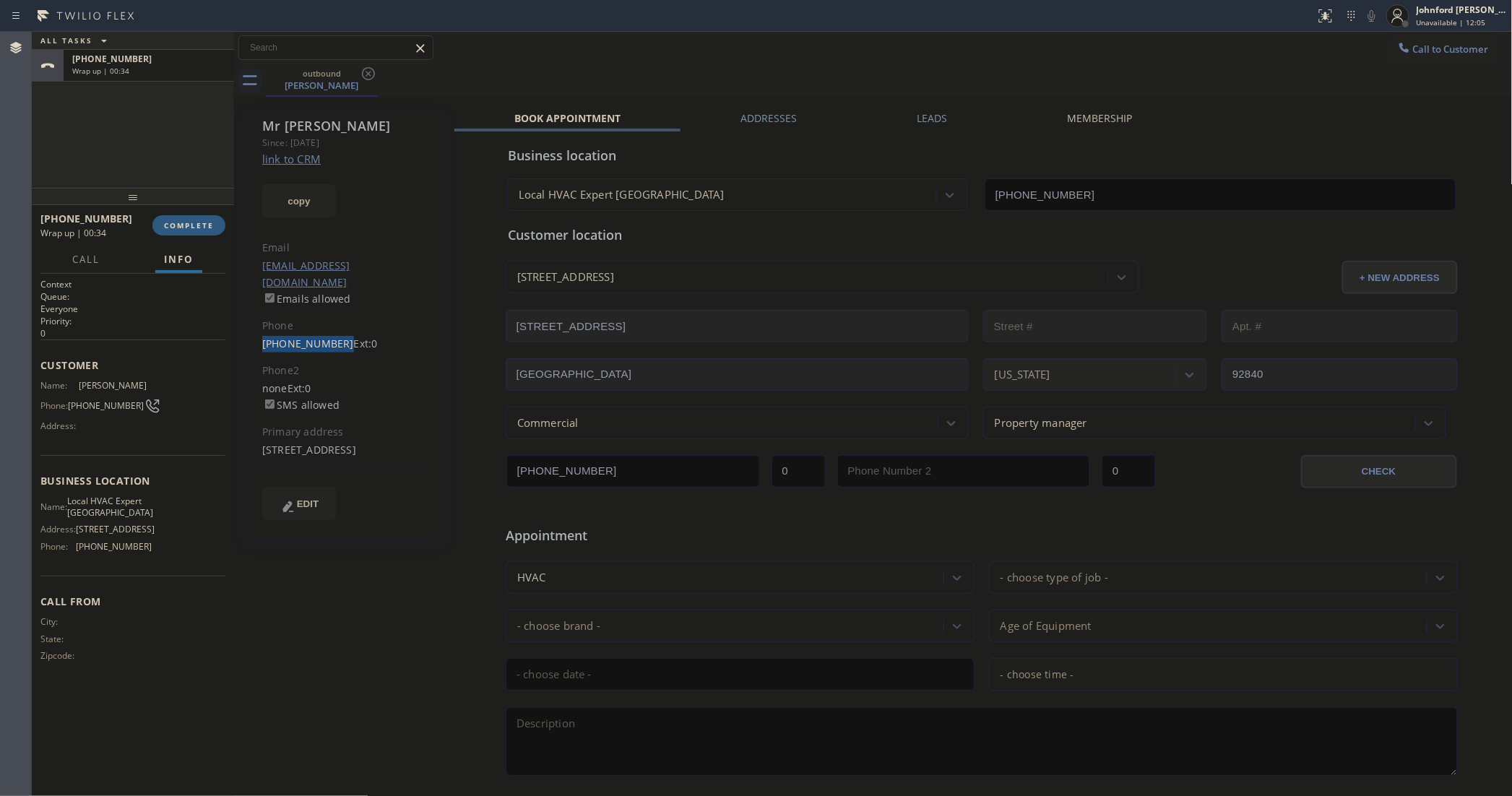
click at [333, 327] on div "[PERSON_NAME] Since: [DATE] link to CRM copy Email [EMAIL_ADDRESS][DOMAIN_NAME]…" at bounding box center [344, 322] width 200 height 430
copy link "[PHONE_NUMBER]"
click at [205, 235] on button "COMPLETE" at bounding box center [189, 225] width 73 height 20
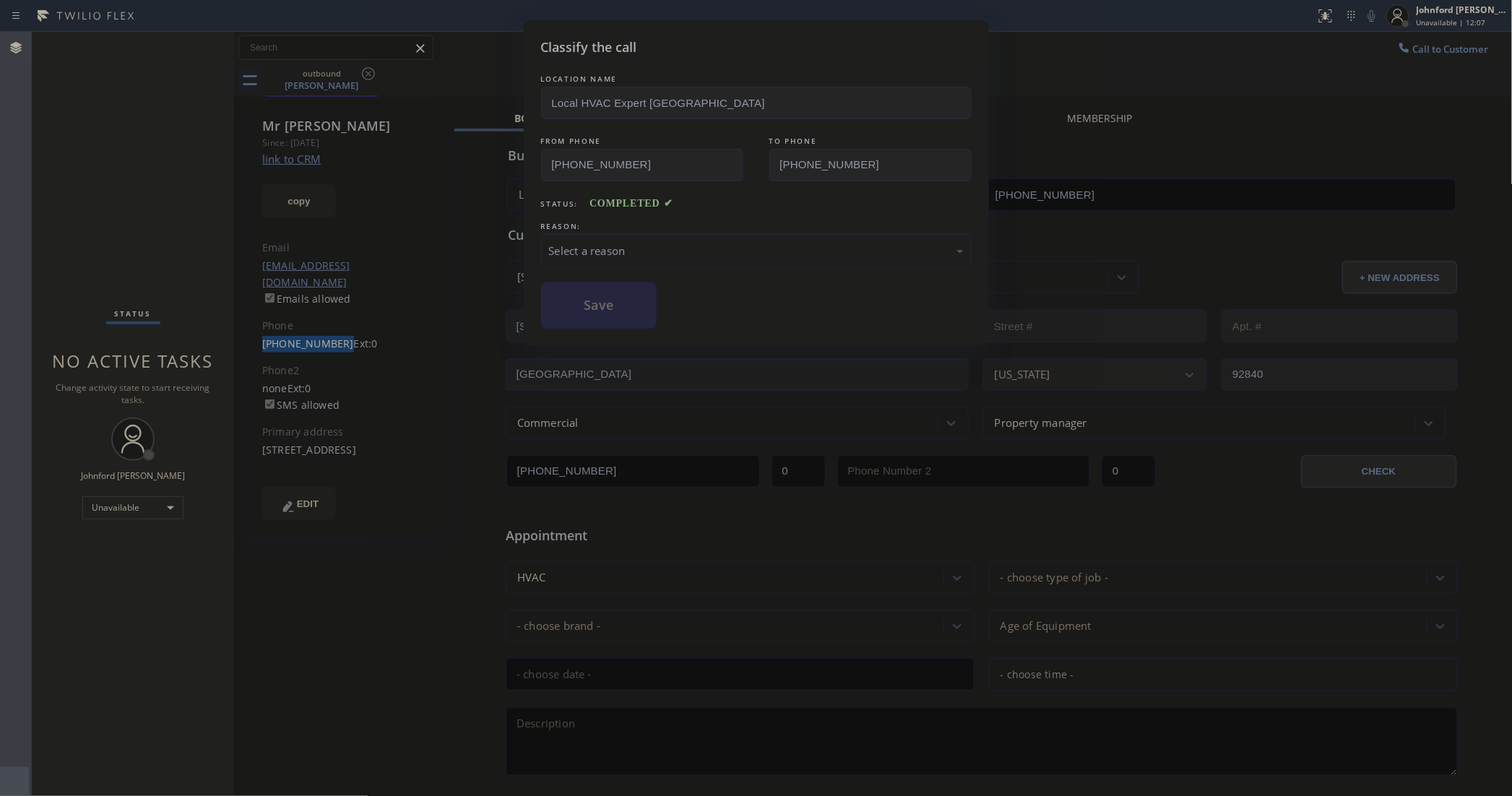
drag, startPoint x: 736, startPoint y: 247, endPoint x: 828, endPoint y: 251, distance: 92.1
click at [828, 251] on div "Select a reason" at bounding box center [756, 251] width 415 height 17
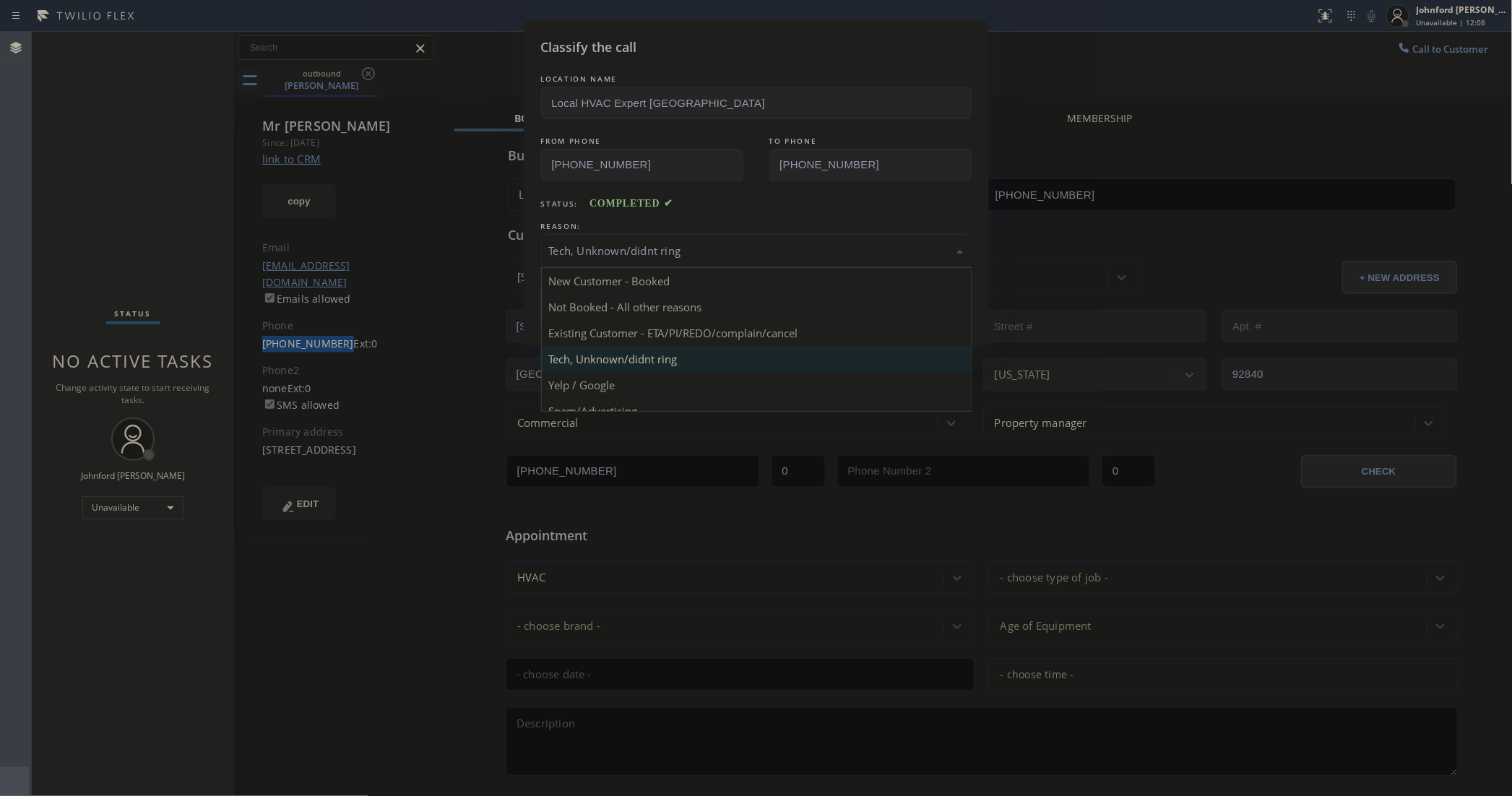
click at [632, 255] on div "Tech, Unknown/didnt ring" at bounding box center [756, 251] width 431 height 34
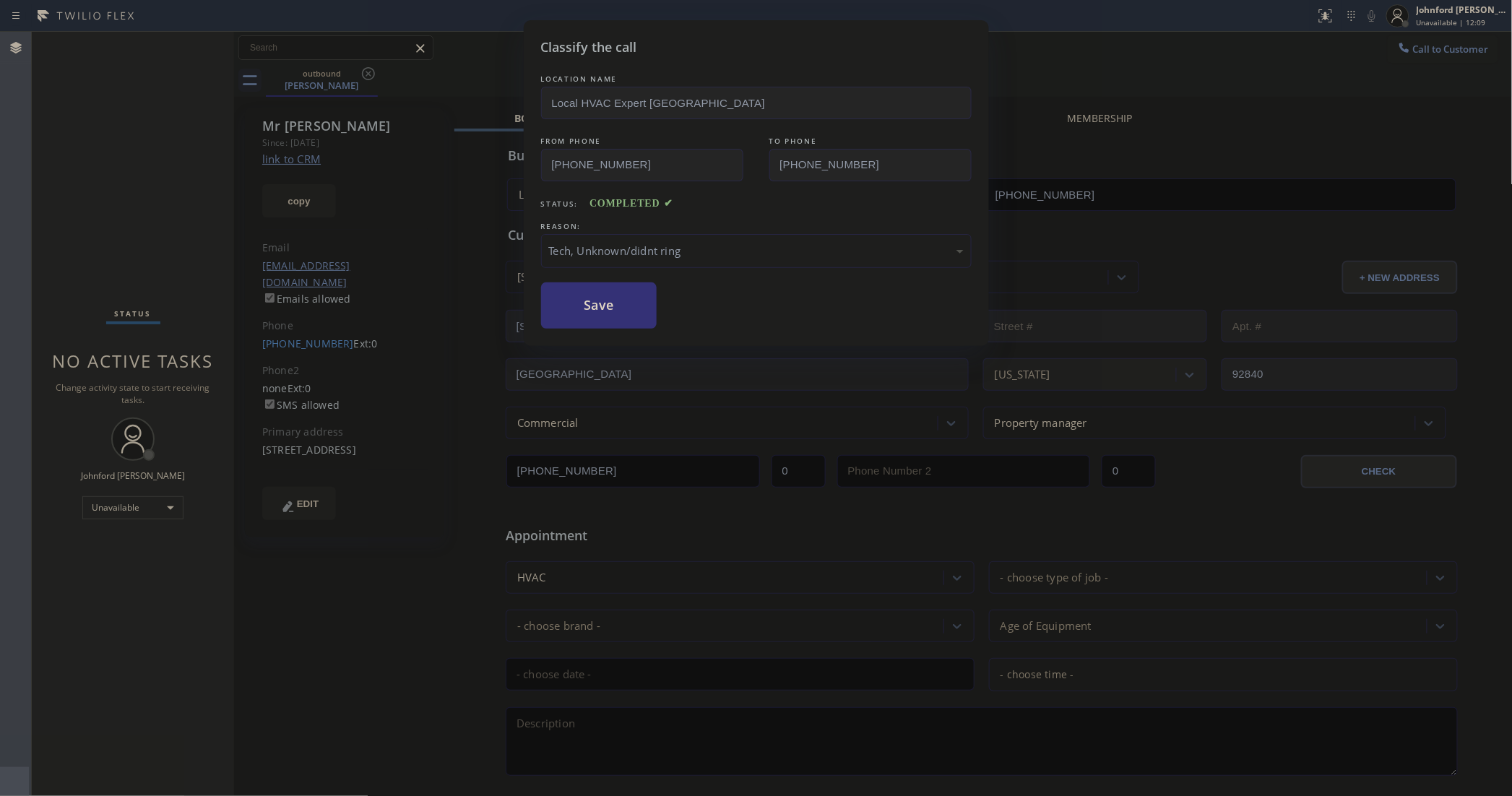
click at [630, 333] on div "Classify the call LOCATION NAME Local HVAC Expert [GEOGRAPHIC_DATA] FROM PHONE …" at bounding box center [756, 183] width 465 height 326
click at [644, 291] on button "Save" at bounding box center [599, 305] width 116 height 46
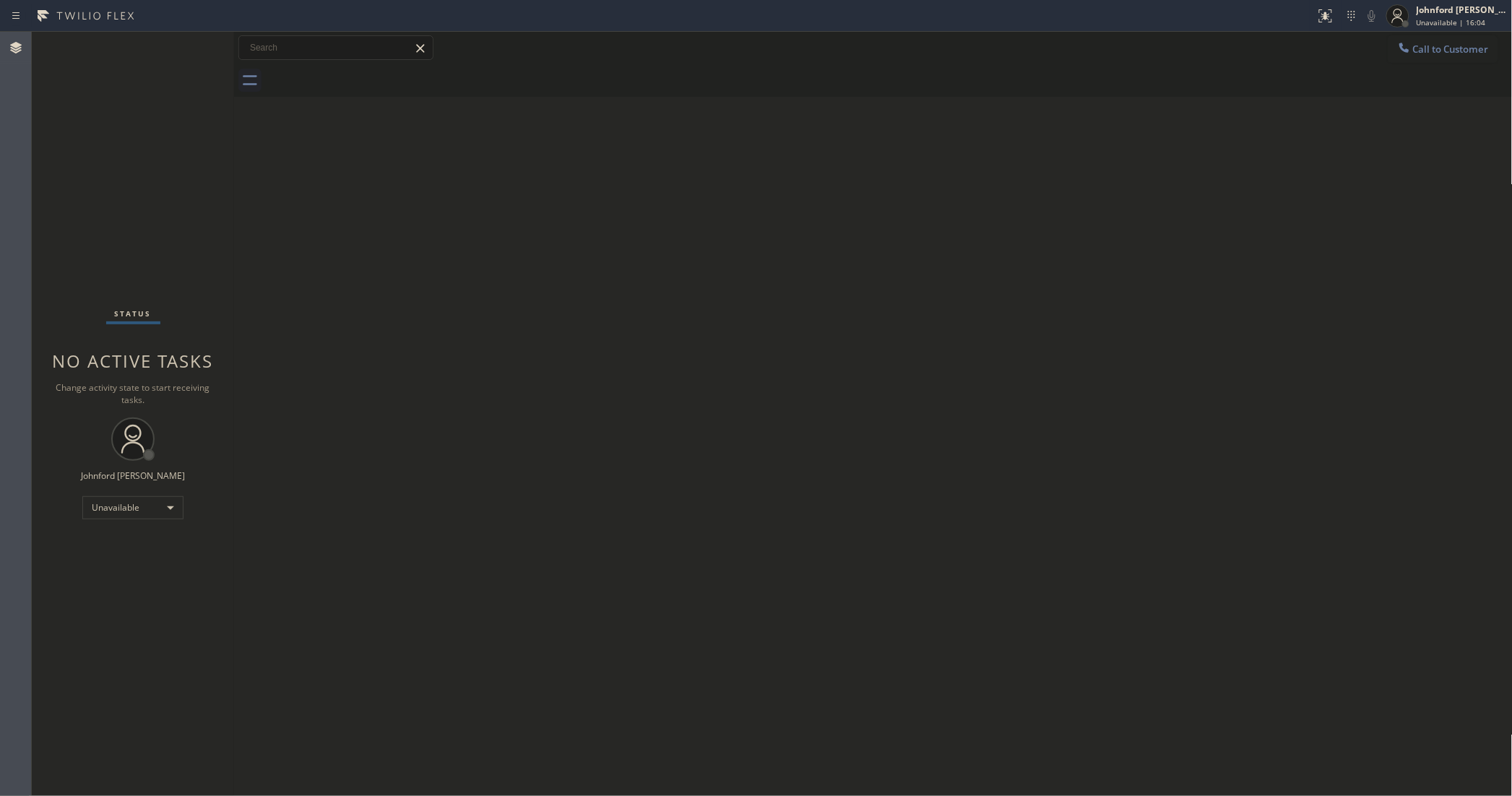
drag, startPoint x: 436, startPoint y: 334, endPoint x: 467, endPoint y: 322, distance: 33.2
click at [435, 333] on div "Back to Dashboard Change Sender ID Customers Technicians Select a contact Outbo…" at bounding box center [873, 413] width 1279 height 764
click at [1378, 49] on div "Call to Customer Outbound call Location Local HVAC Expert [GEOGRAPHIC_DATA] You…" at bounding box center [873, 48] width 1279 height 26
click at [1413, 63] on div "Call to Customer Outbound call Location Local HVAC Expert [GEOGRAPHIC_DATA] You…" at bounding box center [873, 48] width 1279 height 32
click at [1422, 45] on span "Call to Customer" at bounding box center [1451, 49] width 76 height 13
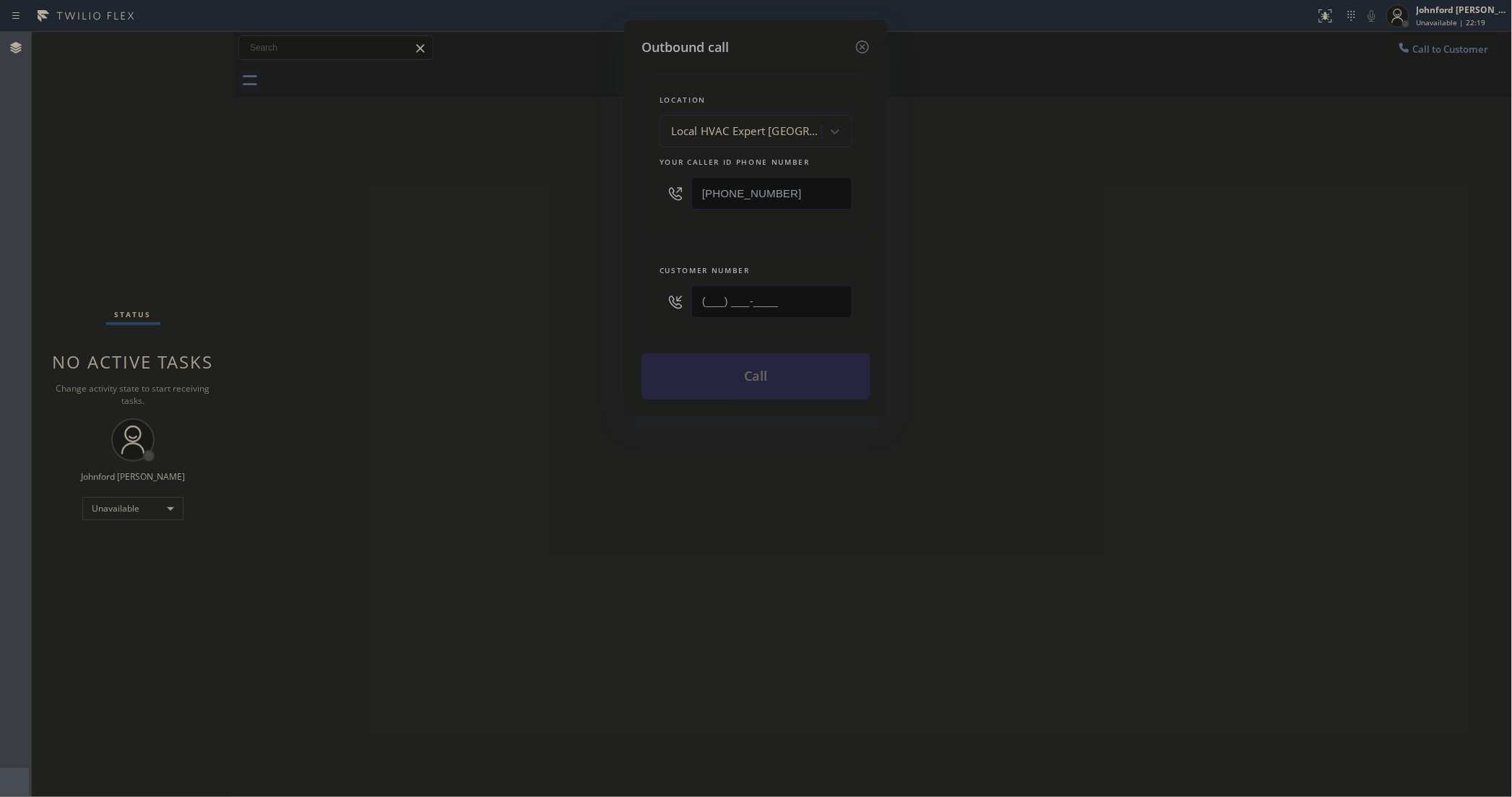
drag, startPoint x: 782, startPoint y: 307, endPoint x: 618, endPoint y: 307, distance: 164.0
click at [622, 307] on div "Outbound call Location Local HVAC Expert [GEOGRAPHIC_DATA] Your caller id phone…" at bounding box center [756, 398] width 1512 height 797
paste input "310) 210-7268"
type input "[PHONE_NUMBER]"
drag, startPoint x: 801, startPoint y: 286, endPoint x: 662, endPoint y: 306, distance: 140.4
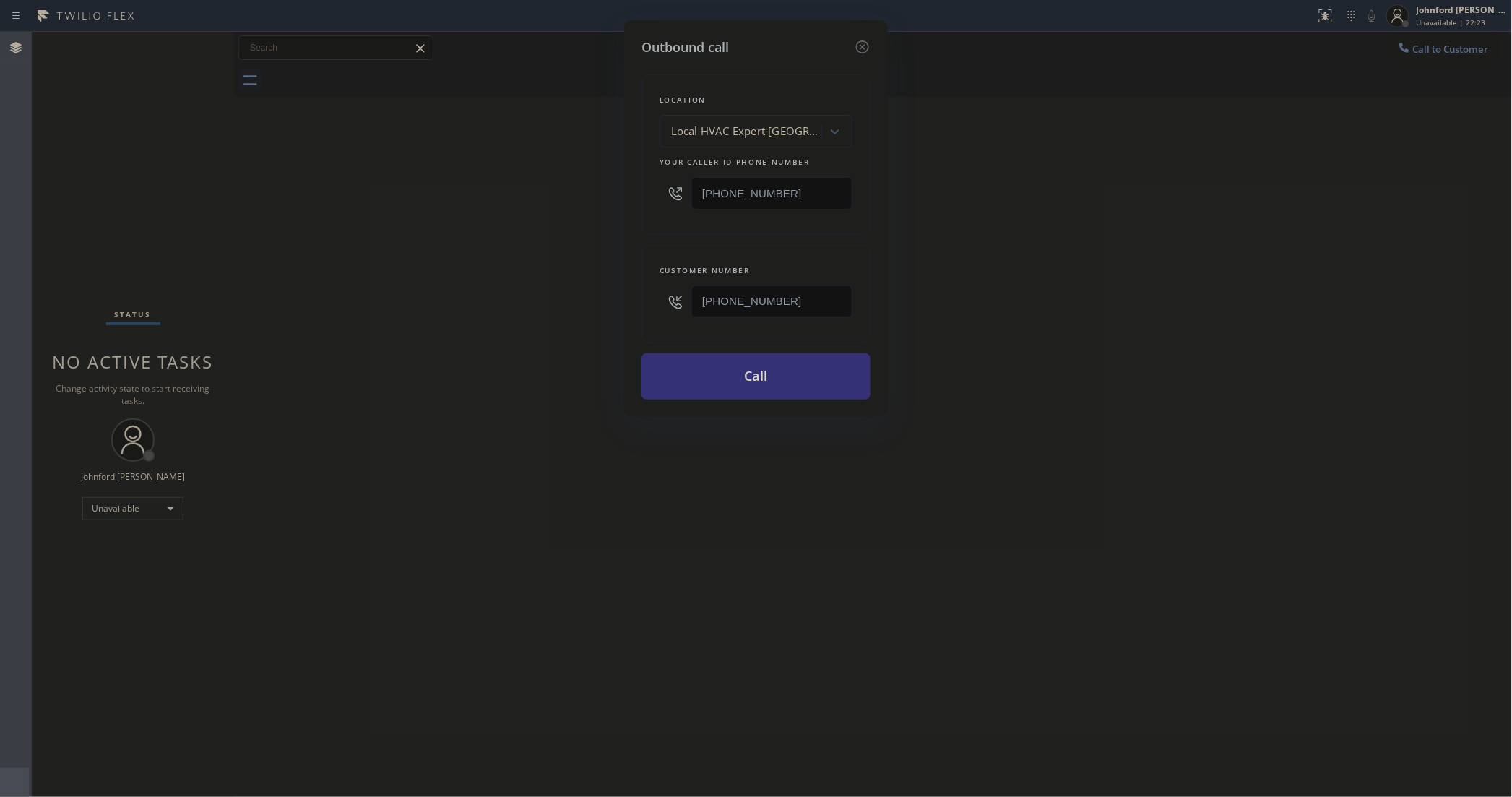
click at [662, 306] on div "[PHONE_NUMBER]" at bounding box center [756, 301] width 193 height 47
click at [795, 192] on input "[PHONE_NUMBER]" at bounding box center [772, 193] width 161 height 32
drag, startPoint x: 795, startPoint y: 192, endPoint x: 600, endPoint y: 201, distance: 195.2
click at [601, 201] on div "Outbound call Location Local HVAC Expert [GEOGRAPHIC_DATA] Your caller id phone…" at bounding box center [756, 398] width 1512 height 797
paste input "858) 800-3094"
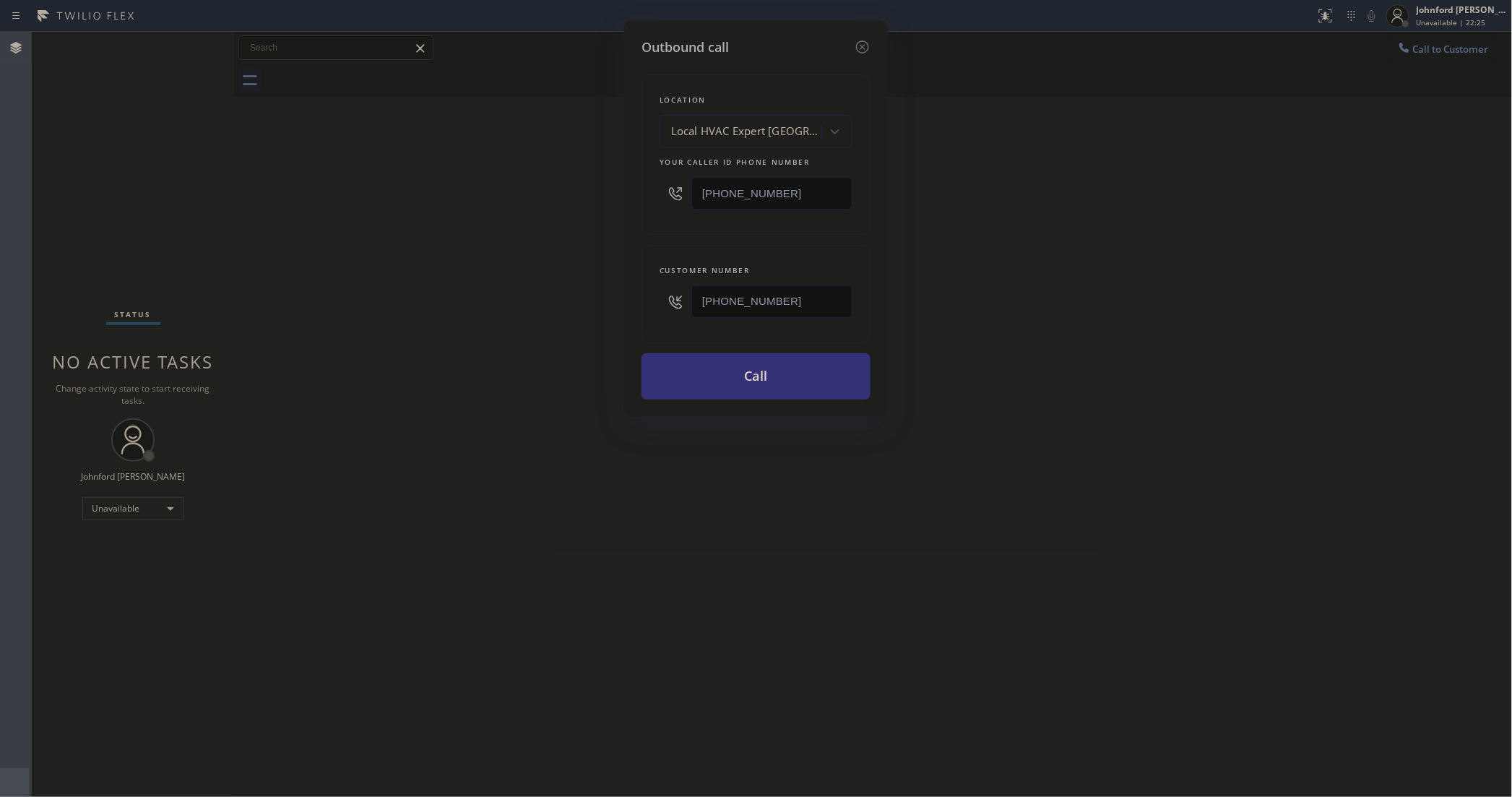
type input "[PHONE_NUMBER]"
click at [580, 210] on div "Outbound call Location Local HVAC Expert [GEOGRAPHIC_DATA] Your caller id phone…" at bounding box center [756, 398] width 1512 height 797
click at [715, 377] on button "Call" at bounding box center [755, 376] width 229 height 46
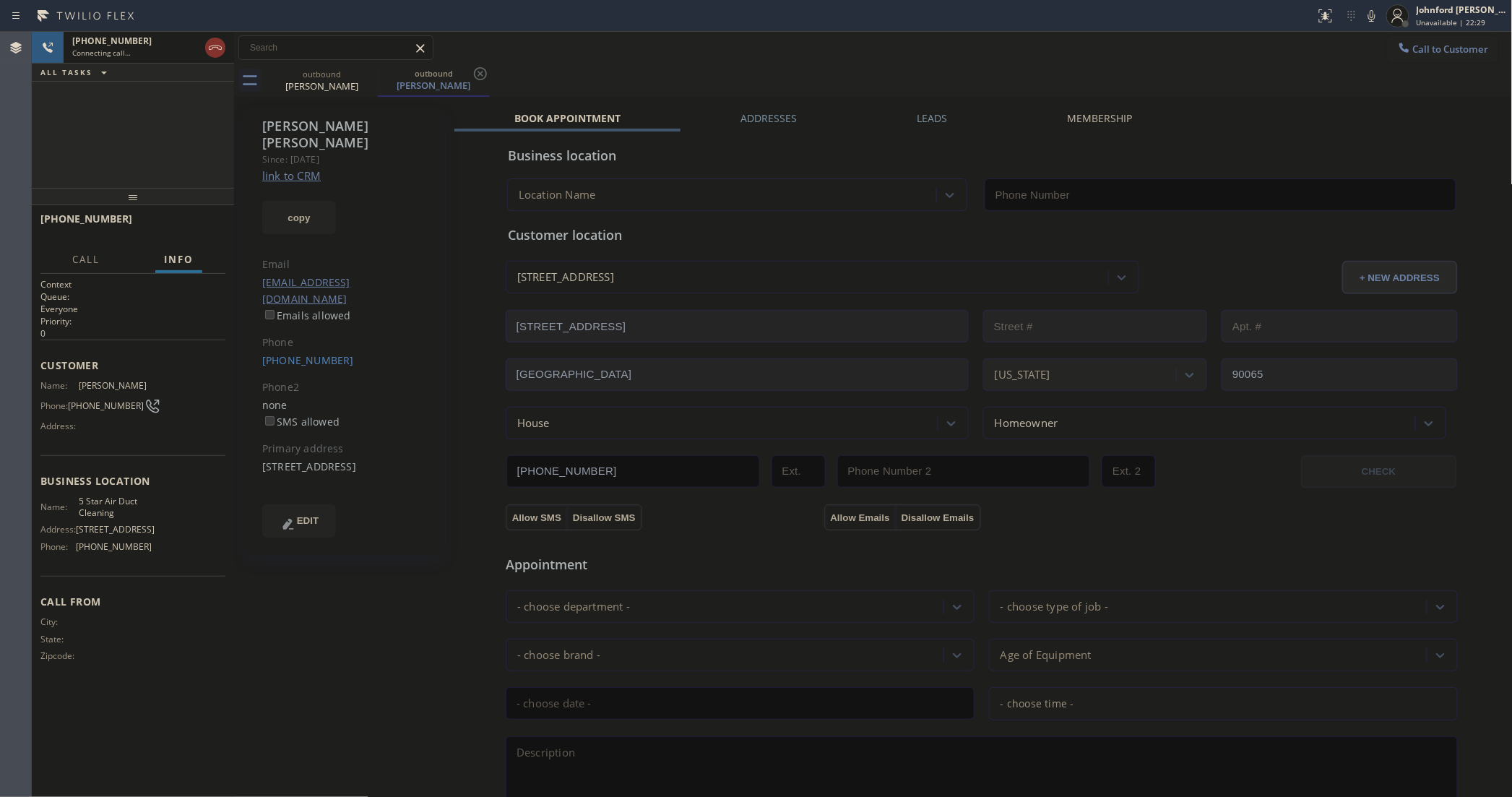
click at [298, 168] on link "link to CRM" at bounding box center [292, 175] width 58 height 15
type input "[PHONE_NUMBER]"
click at [225, 218] on div "[PHONE_NUMBER] Live | 00:01 ALL TASKS ALL TASKS ACTIVE TASKS TASKS IN WRAP UP […" at bounding box center [771, 414] width 1481 height 765
click at [201, 221] on span "HANG UP" at bounding box center [189, 225] width 44 height 10
click at [201, 221] on span "COMPLETE" at bounding box center [186, 225] width 50 height 10
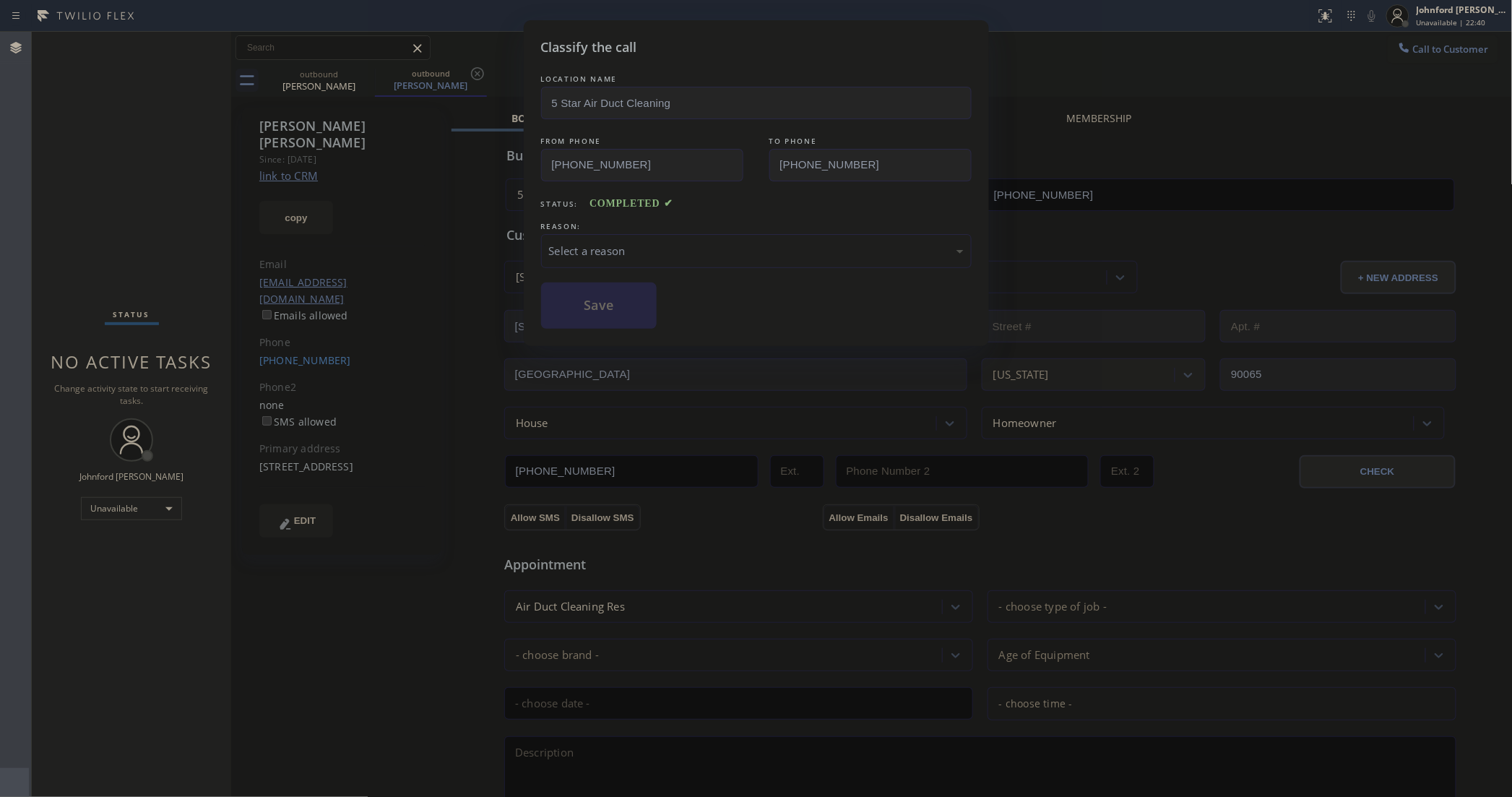
click at [622, 265] on div "LOCATION NAME 5 Star Air Duct Cleaning FROM PHONE [PHONE_NUMBER] TO PHONE [PHON…" at bounding box center [756, 200] width 431 height 257
drag, startPoint x: 622, startPoint y: 265, endPoint x: 646, endPoint y: 264, distance: 24.0
click at [630, 260] on div "LOCATION NAME 5 Star Air Duct Cleaning FROM PHONE [PHONE_NUMBER] TO PHONE [PHON…" at bounding box center [756, 200] width 431 height 257
click at [656, 234] on div "Select a reason" at bounding box center [756, 251] width 431 height 34
drag, startPoint x: 673, startPoint y: 340, endPoint x: 616, endPoint y: 315, distance: 62.2
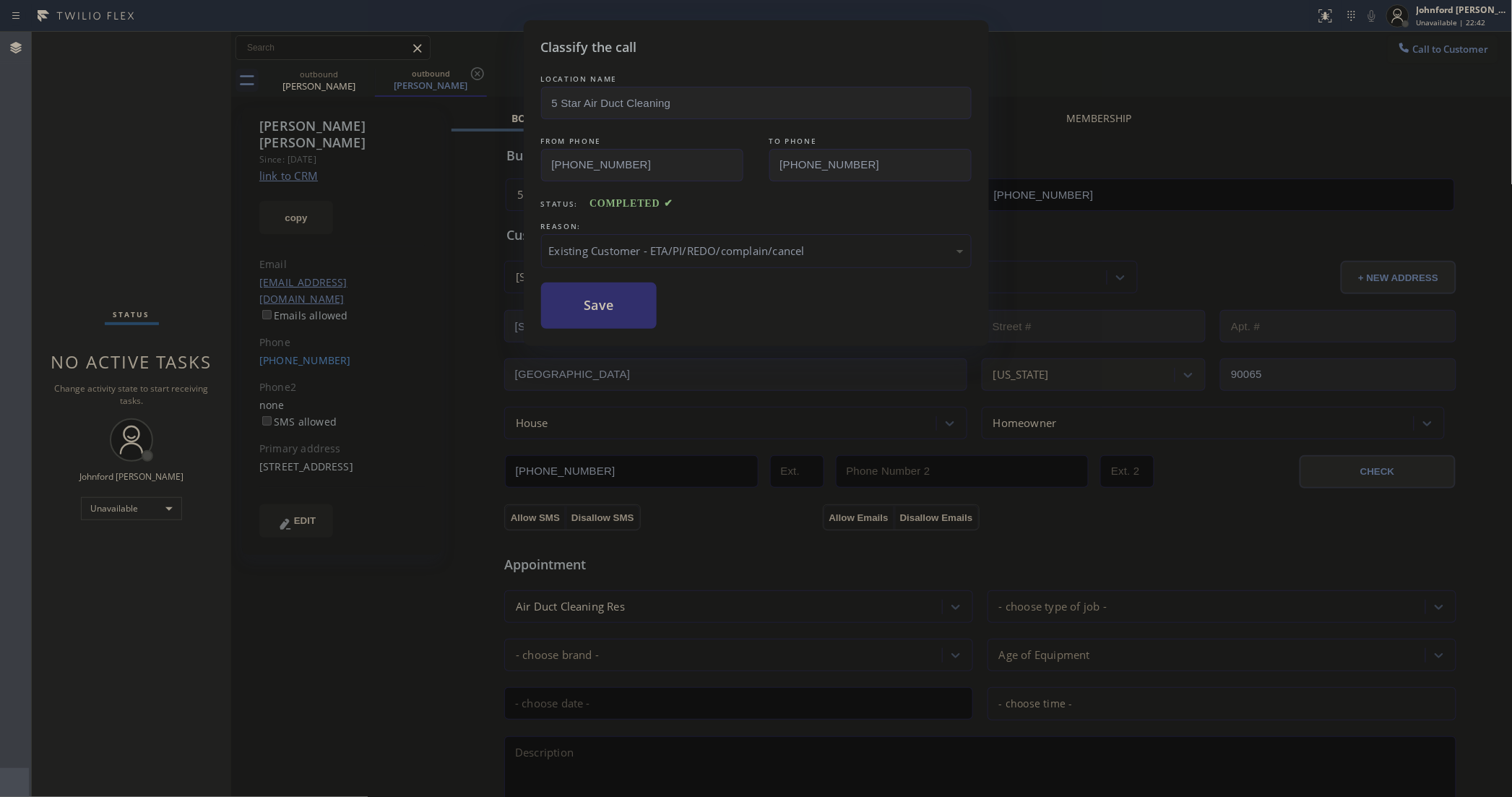
click at [616, 315] on button "Save" at bounding box center [599, 305] width 116 height 46
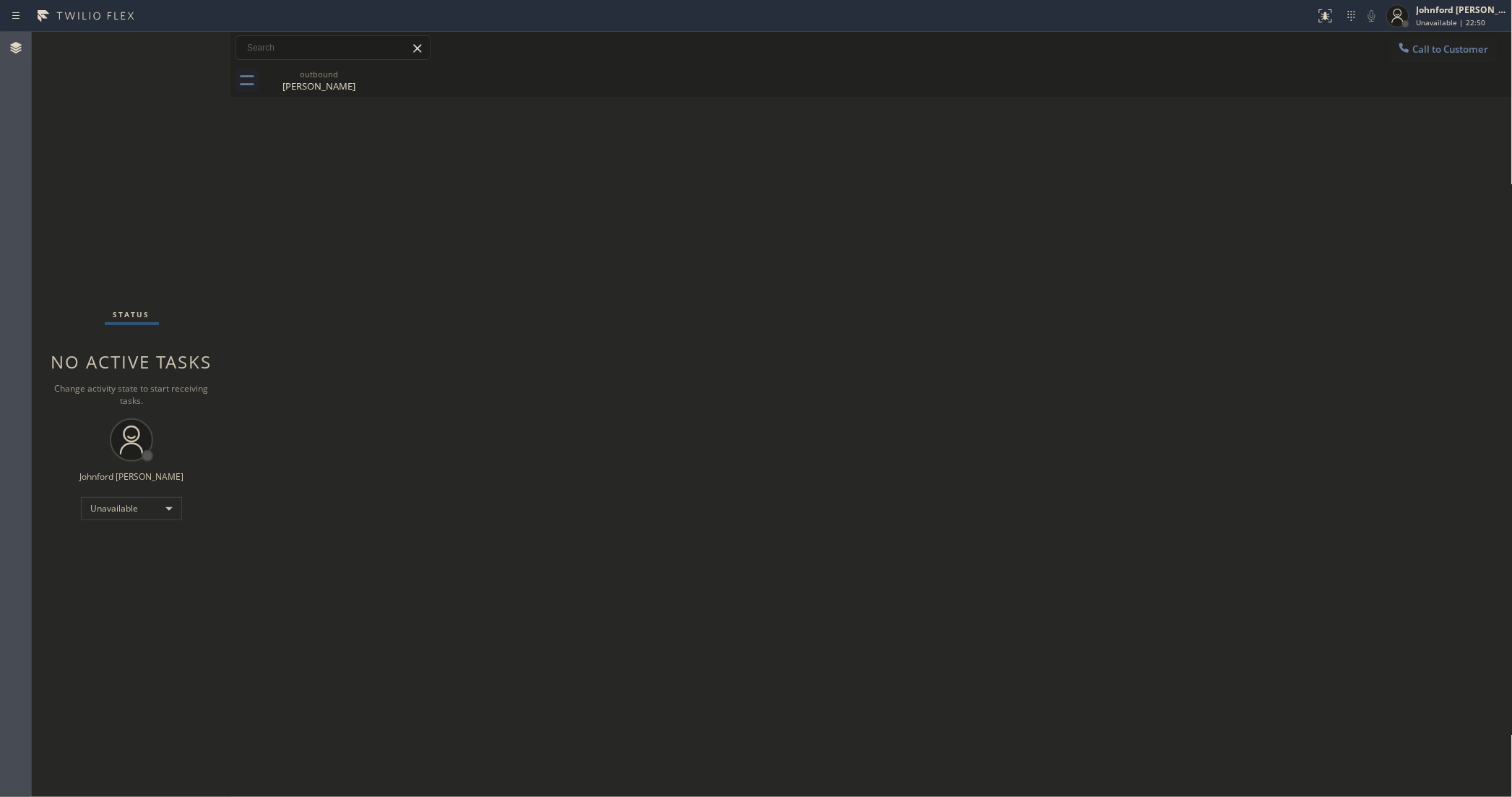
click at [1418, 54] on button "Call to Customer" at bounding box center [1443, 49] width 110 height 28
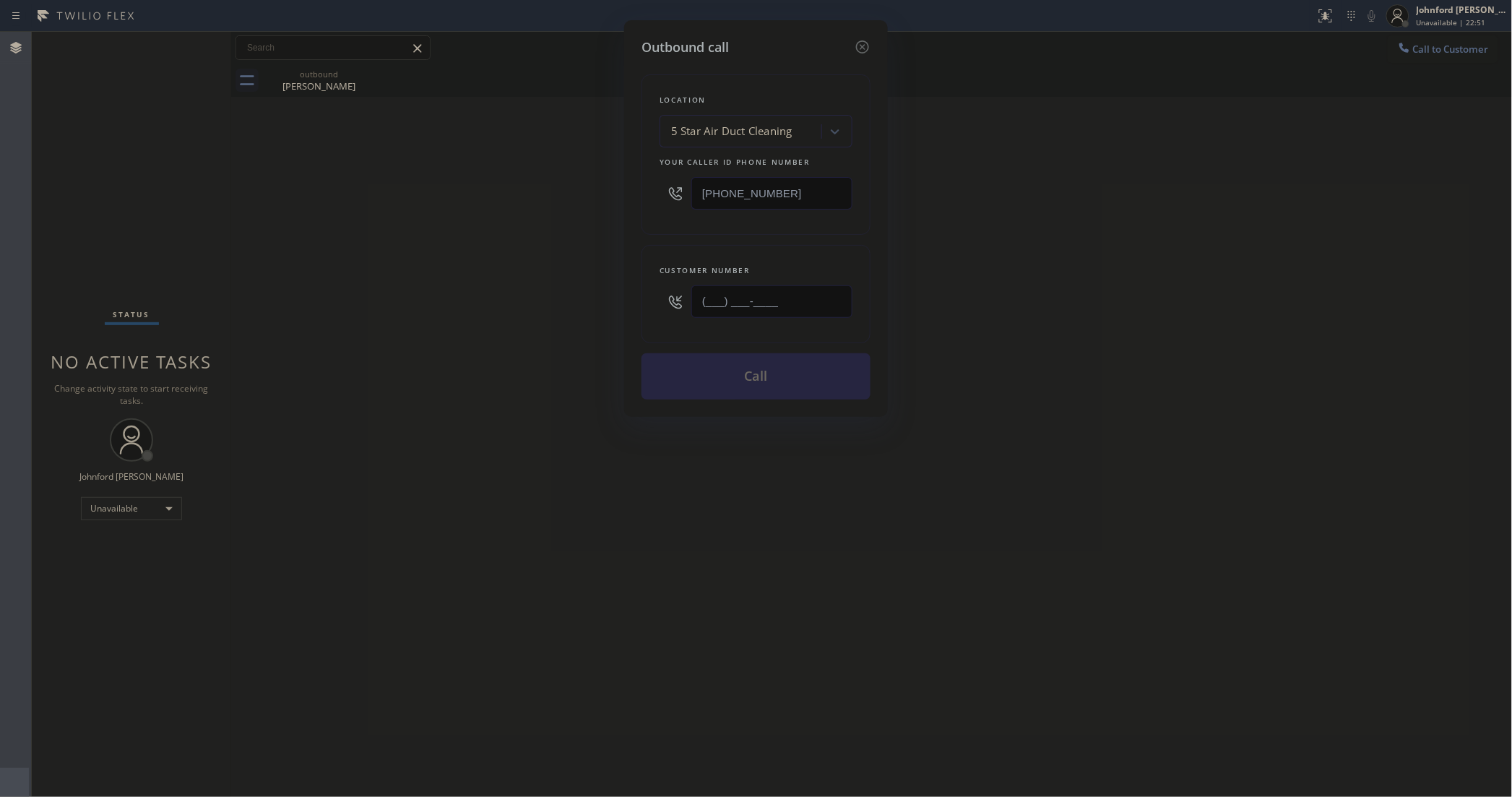
drag, startPoint x: 627, startPoint y: 319, endPoint x: 560, endPoint y: 320, distance: 67.0
click at [560, 320] on div "Outbound call Location 5 Star Air Duct Cleaning Your caller id phone number [PH…" at bounding box center [756, 398] width 1512 height 797
paste input "310) 963-9727"
type input "[PHONE_NUMBER]"
drag, startPoint x: 1052, startPoint y: 235, endPoint x: 1121, endPoint y: 39, distance: 207.8
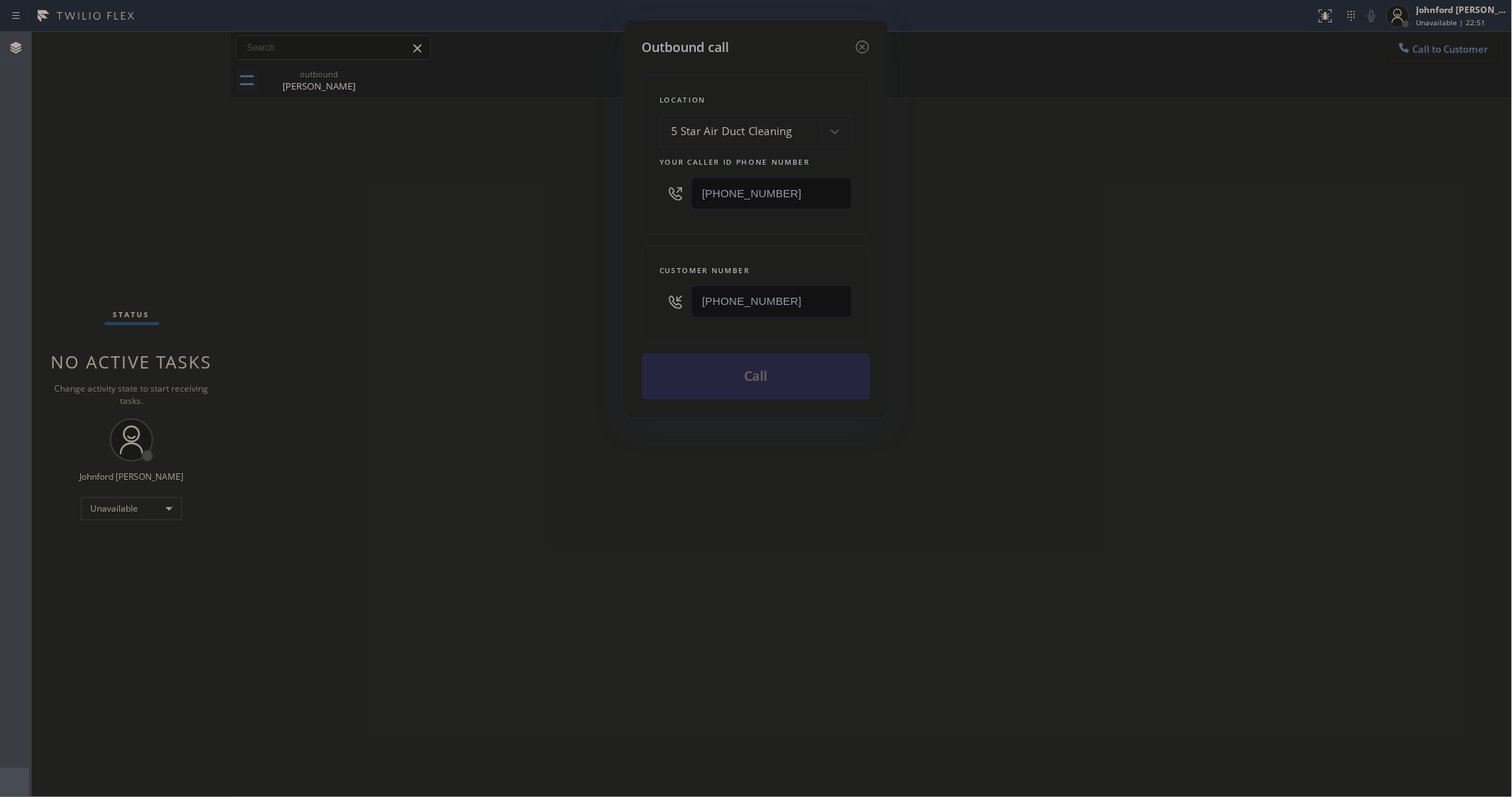
click at [1055, 222] on div "Outbound call Location 5 Star Air Duct Cleaning Your caller id phone number [PH…" at bounding box center [756, 398] width 1512 height 797
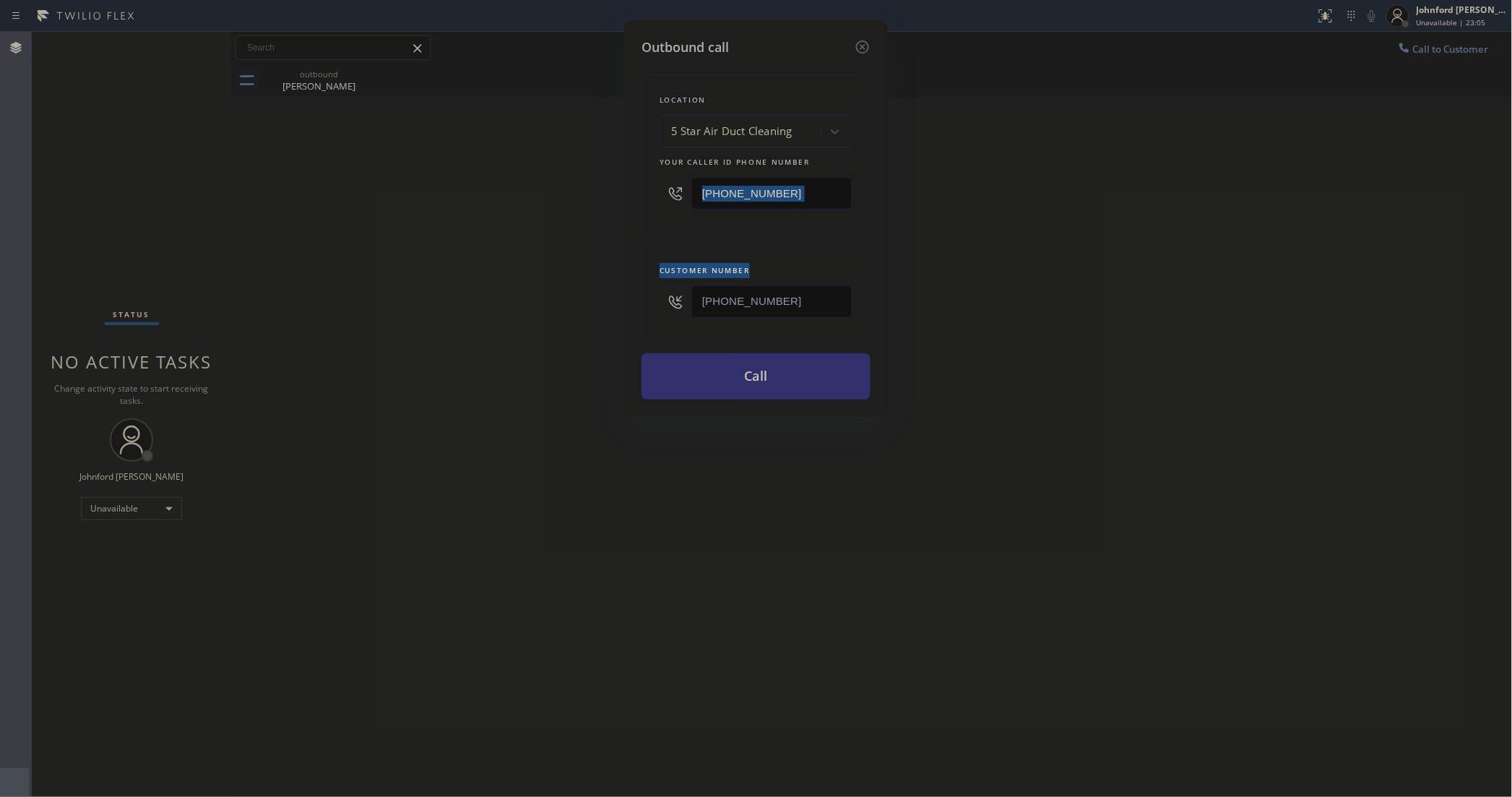
click at [802, 366] on button "Call" at bounding box center [755, 376] width 229 height 46
drag, startPoint x: 972, startPoint y: 341, endPoint x: 1117, endPoint y: 1, distance: 369.6
click at [977, 336] on div "Outbound call Location 5 Star Air Duct Cleaning Your caller id phone number [PH…" at bounding box center [756, 398] width 1512 height 797
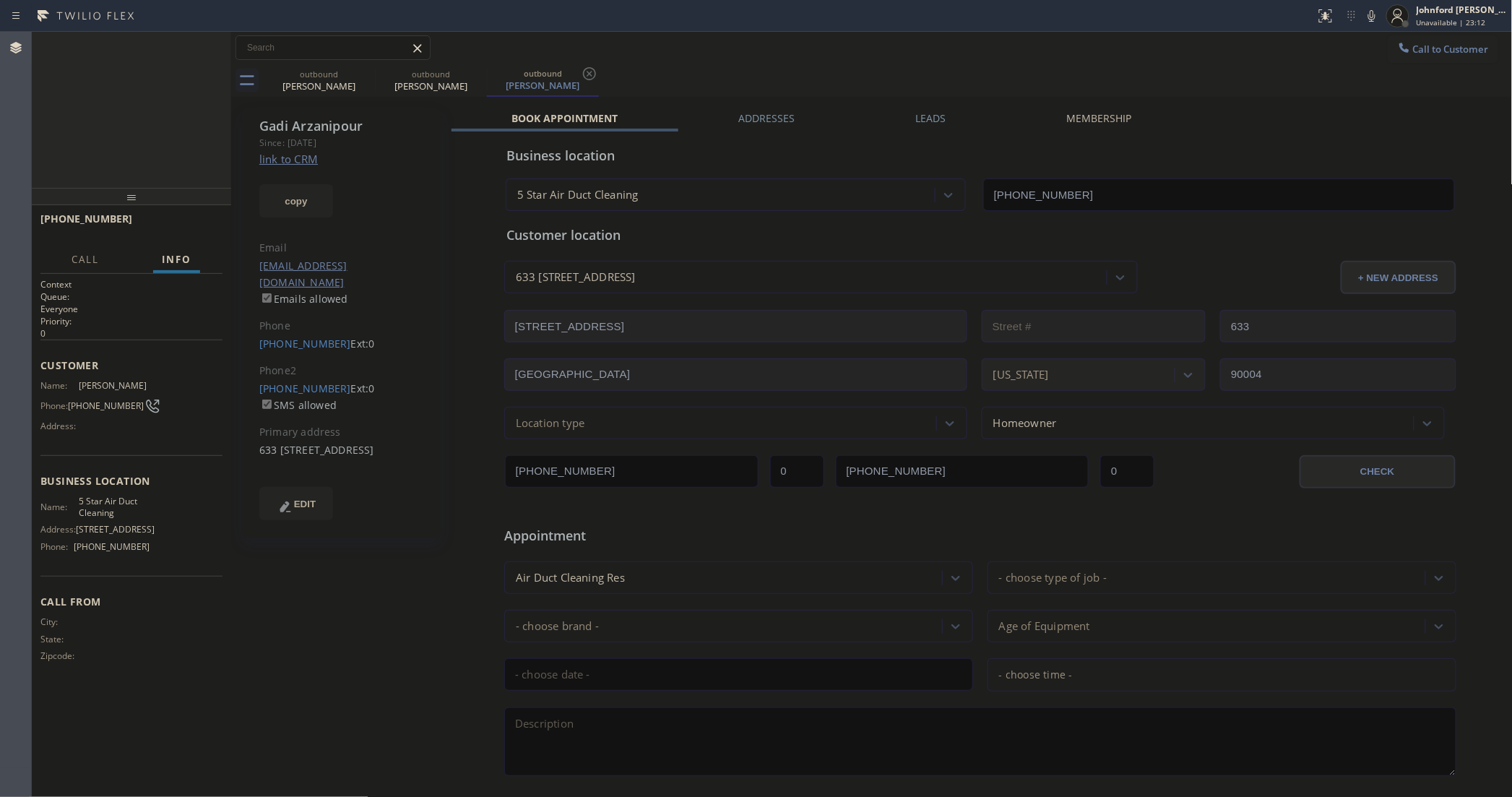
type input "[PHONE_NUMBER]"
click at [1367, 12] on icon at bounding box center [1372, 16] width 18 height 18
click at [929, 106] on div "[PERSON_NAME] Since: [DATE] link to CRM copy Email [EMAIL_ADDRESS][DOMAIN_NAME]…" at bounding box center [872, 568] width 1274 height 937
click at [929, 116] on label "Leads" at bounding box center [930, 118] width 30 height 14
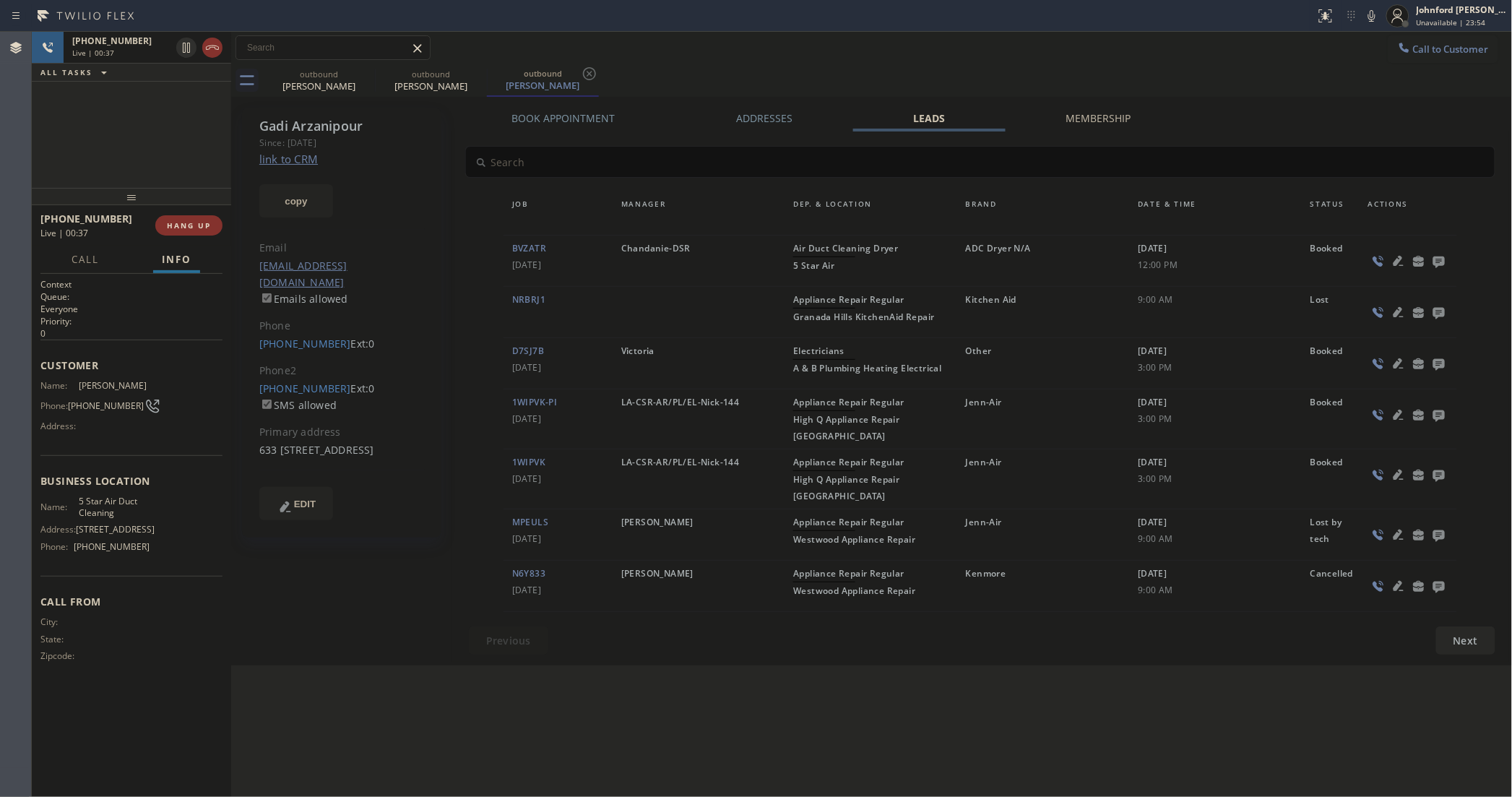
click at [1433, 262] on icon at bounding box center [1439, 262] width 12 height 12
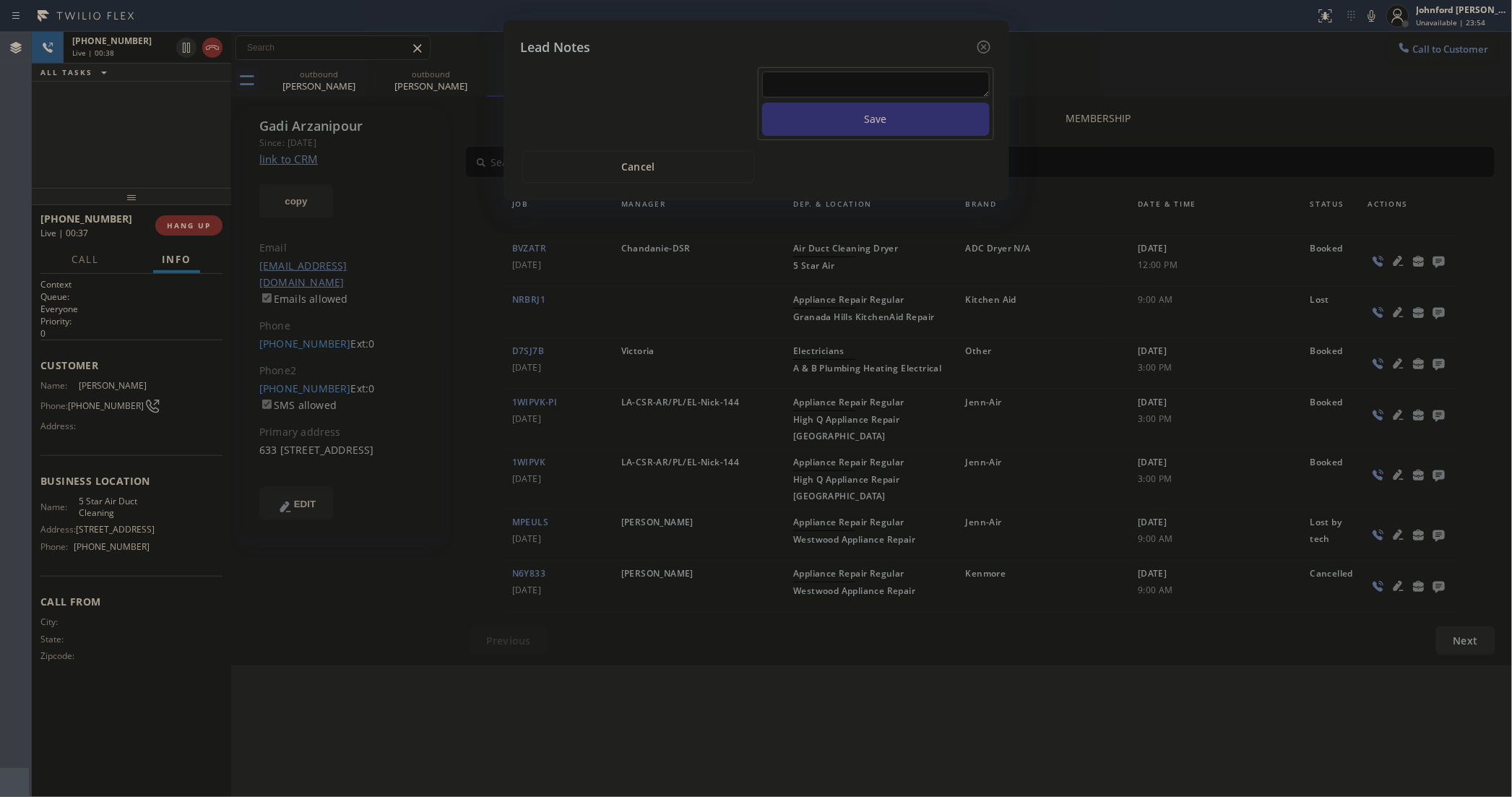
click at [840, 102] on button "Save" at bounding box center [875, 118] width 227 height 33
click at [840, 80] on textarea at bounding box center [875, 85] width 227 height 26
type textarea "all good no service needed"
click at [873, 103] on button "Save" at bounding box center [875, 118] width 227 height 33
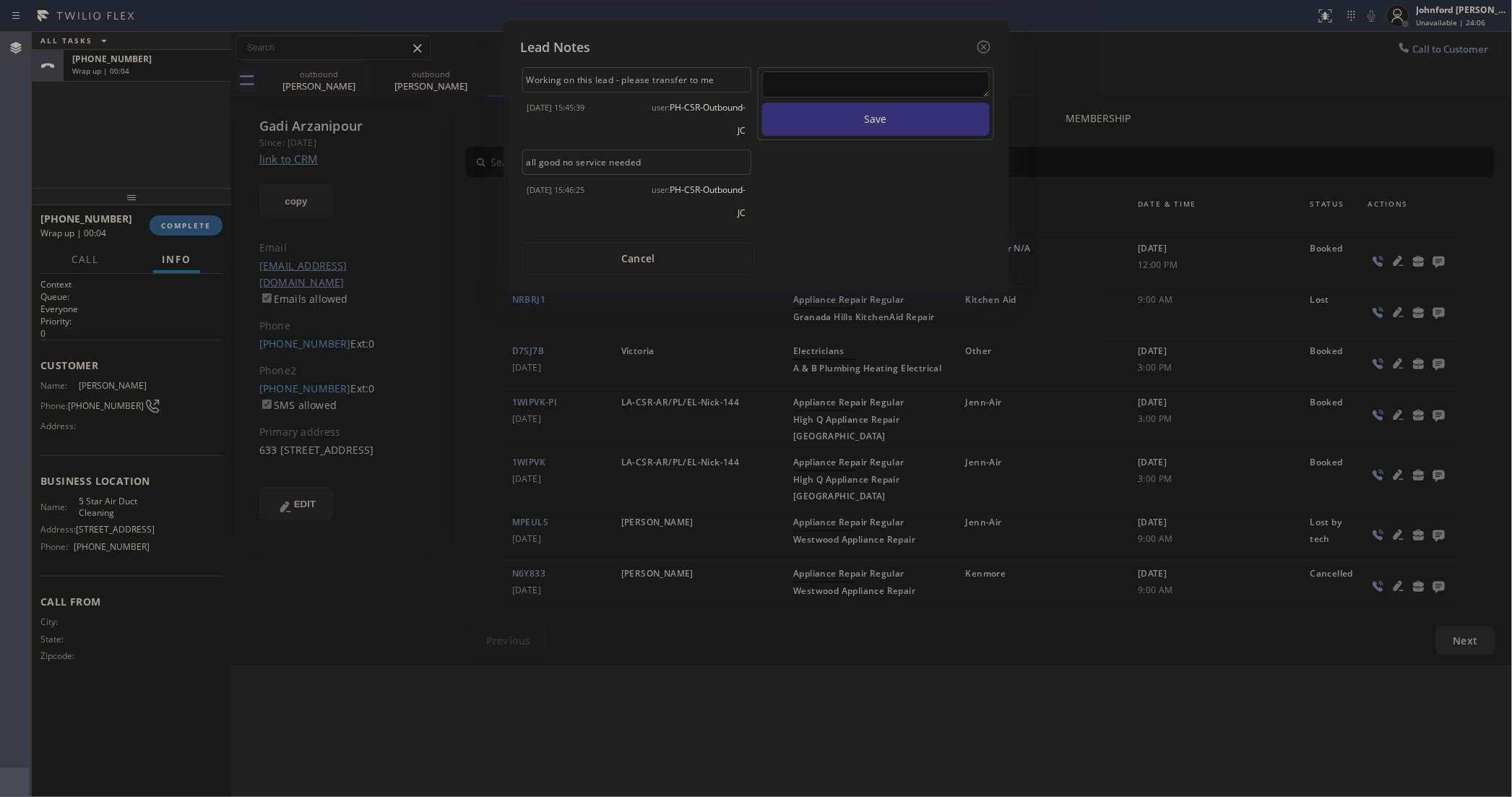
click at [210, 218] on div "Lead Notes Working on this lead - please transfer to me [DATE] 15:45:39 user: P…" at bounding box center [756, 398] width 1512 height 797
click at [981, 40] on icon at bounding box center [984, 47] width 18 height 18
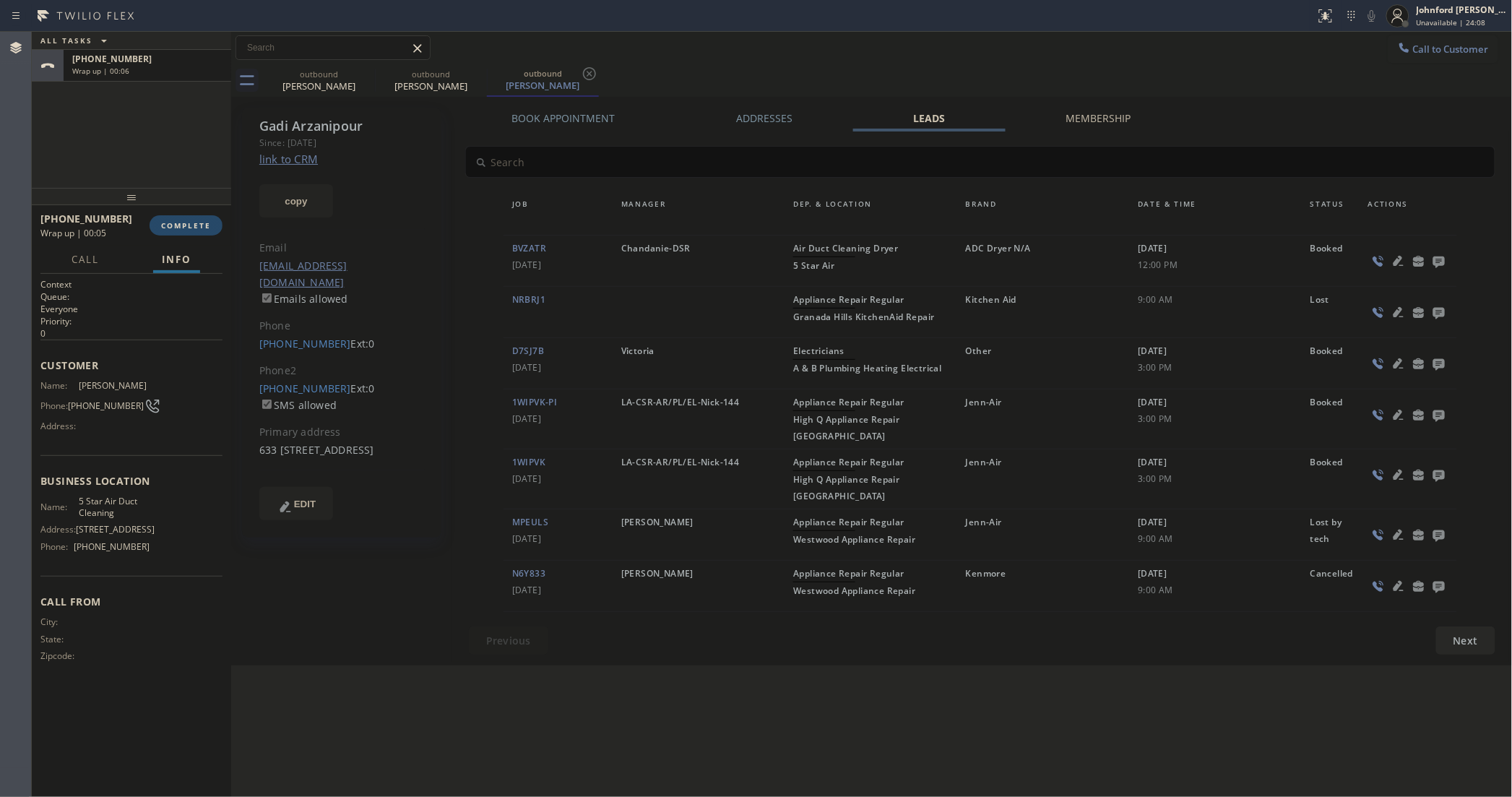
click at [190, 226] on span "COMPLETE" at bounding box center [186, 225] width 50 height 10
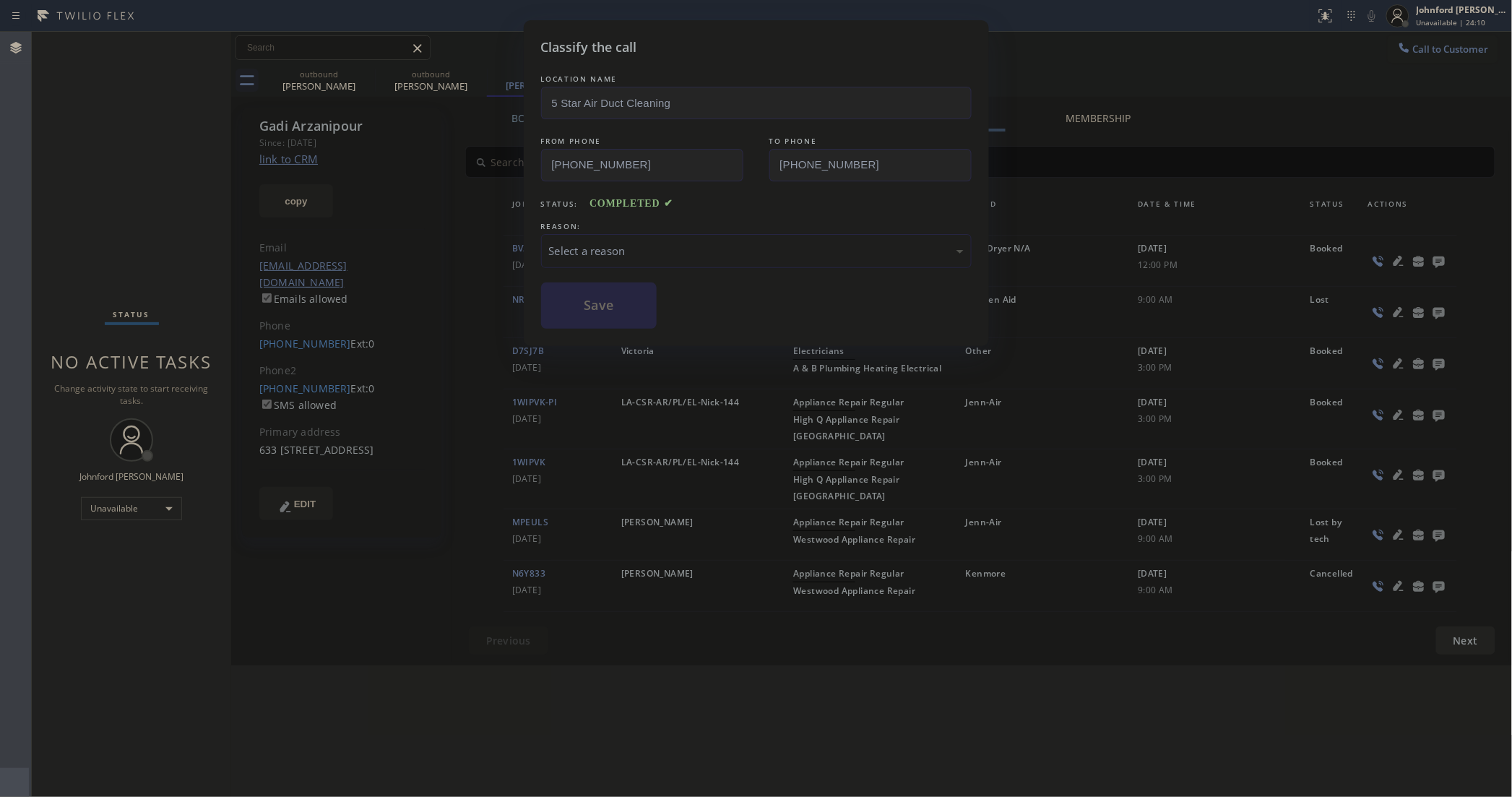
click at [630, 253] on div "Select a reason" at bounding box center [756, 251] width 415 height 17
click at [607, 305] on button "Save" at bounding box center [599, 305] width 116 height 46
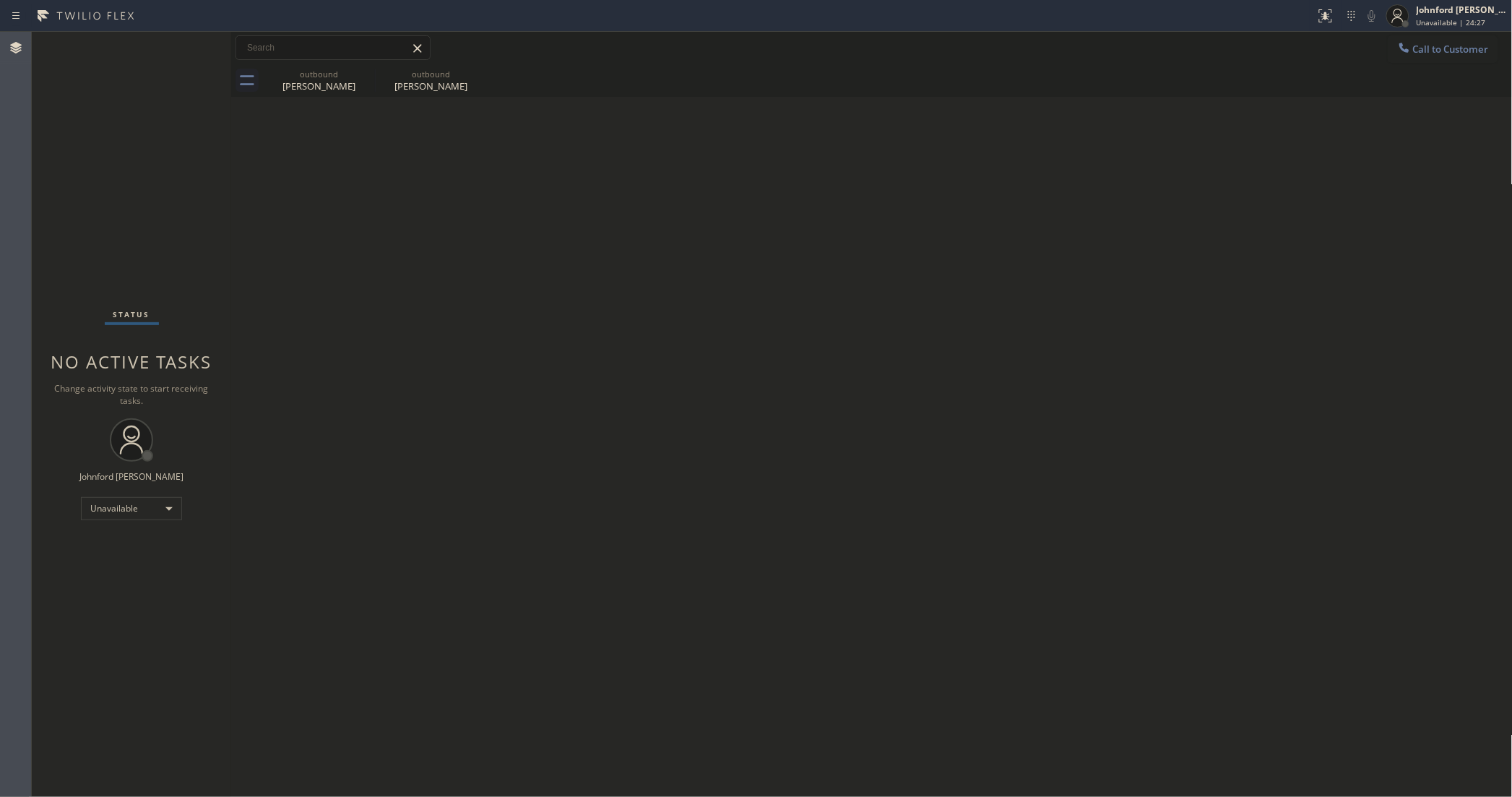
click at [1135, 285] on div "Back to Dashboard Change Sender ID Customers Technicians Select a contact Outbo…" at bounding box center [872, 414] width 1282 height 765
click at [1409, 41] on icon at bounding box center [1405, 48] width 15 height 15
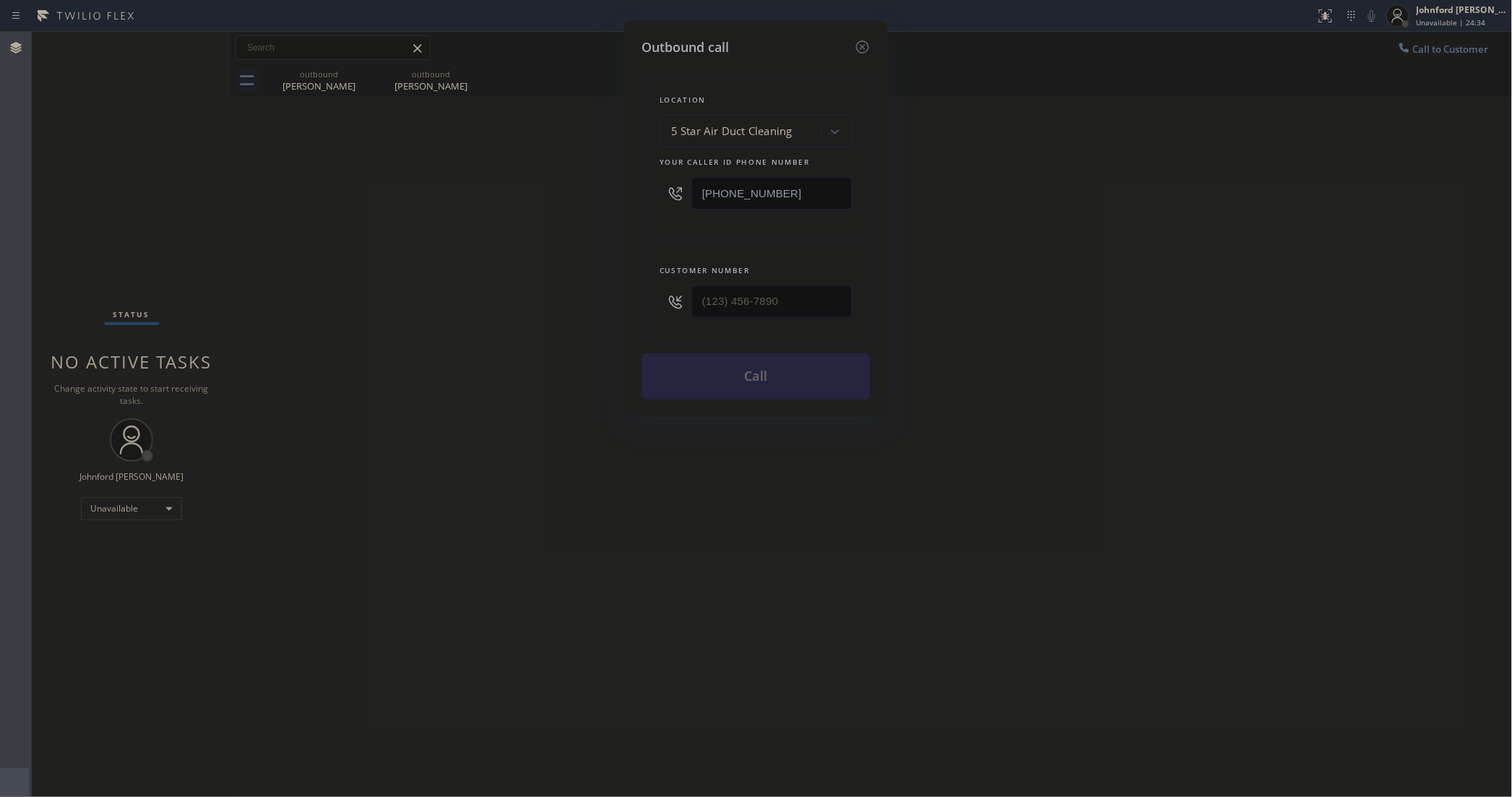
drag, startPoint x: 791, startPoint y: 279, endPoint x: 585, endPoint y: 303, distance: 207.4
click at [585, 303] on div "Outbound call Location 5 Star Air Duct Cleaning Your caller id phone number [PH…" at bounding box center [756, 398] width 1512 height 797
drag, startPoint x: 869, startPoint y: 303, endPoint x: 506, endPoint y: 311, distance: 363.1
click at [517, 311] on div "Outbound call Location 5 Star Air Duct Cleaning Your caller id phone number [PH…" at bounding box center [756, 398] width 1512 height 797
click at [741, 289] on input "(___) ___-____" at bounding box center [772, 301] width 161 height 32
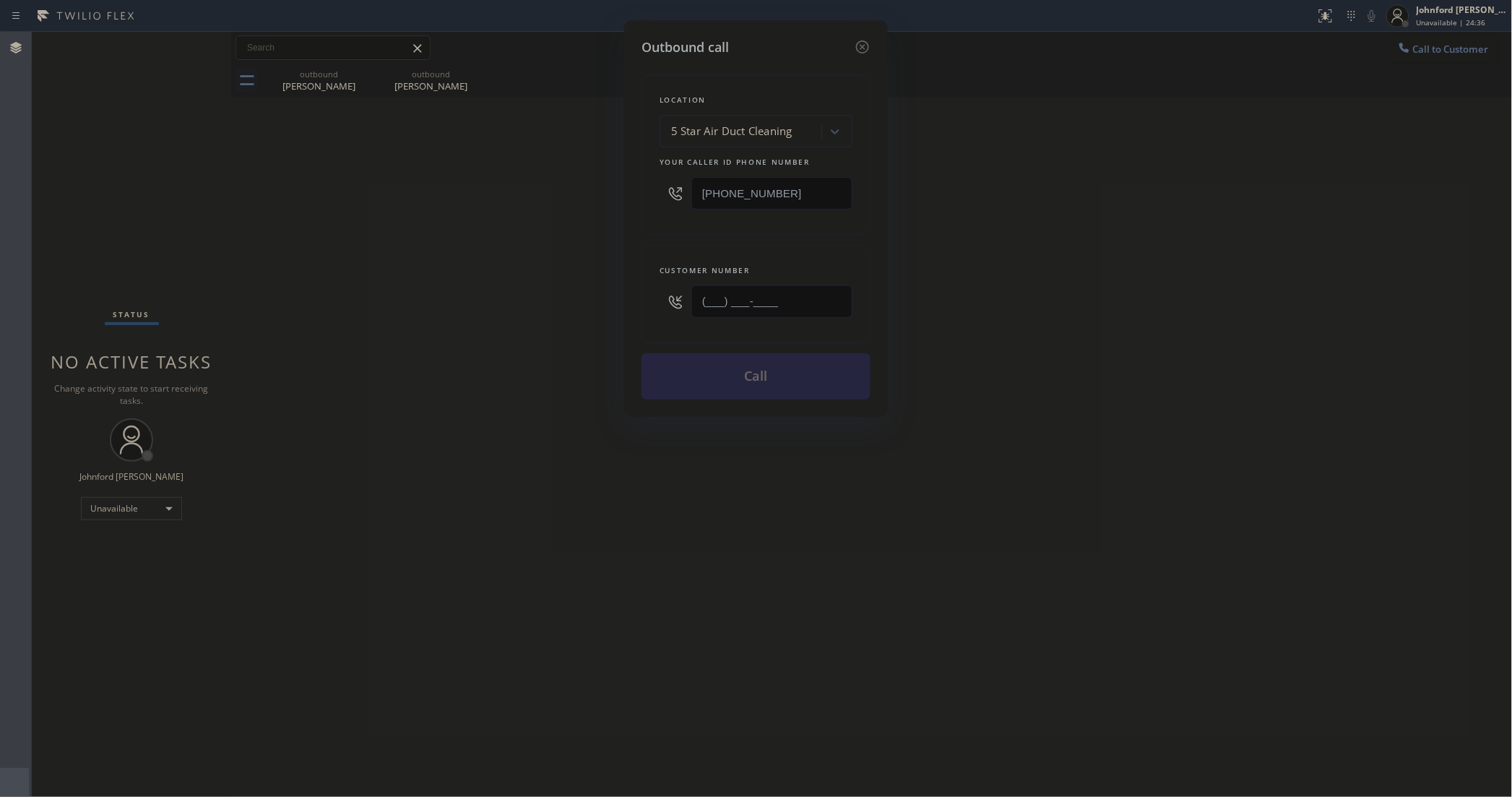
paste input "408) 674-4847"
type input "[PHONE_NUMBER]"
click at [472, 347] on div "Outbound call Location 5 Star Air Duct Cleaning Your caller id phone number [PH…" at bounding box center [756, 398] width 1512 height 797
click at [712, 377] on button "Call" at bounding box center [755, 376] width 229 height 46
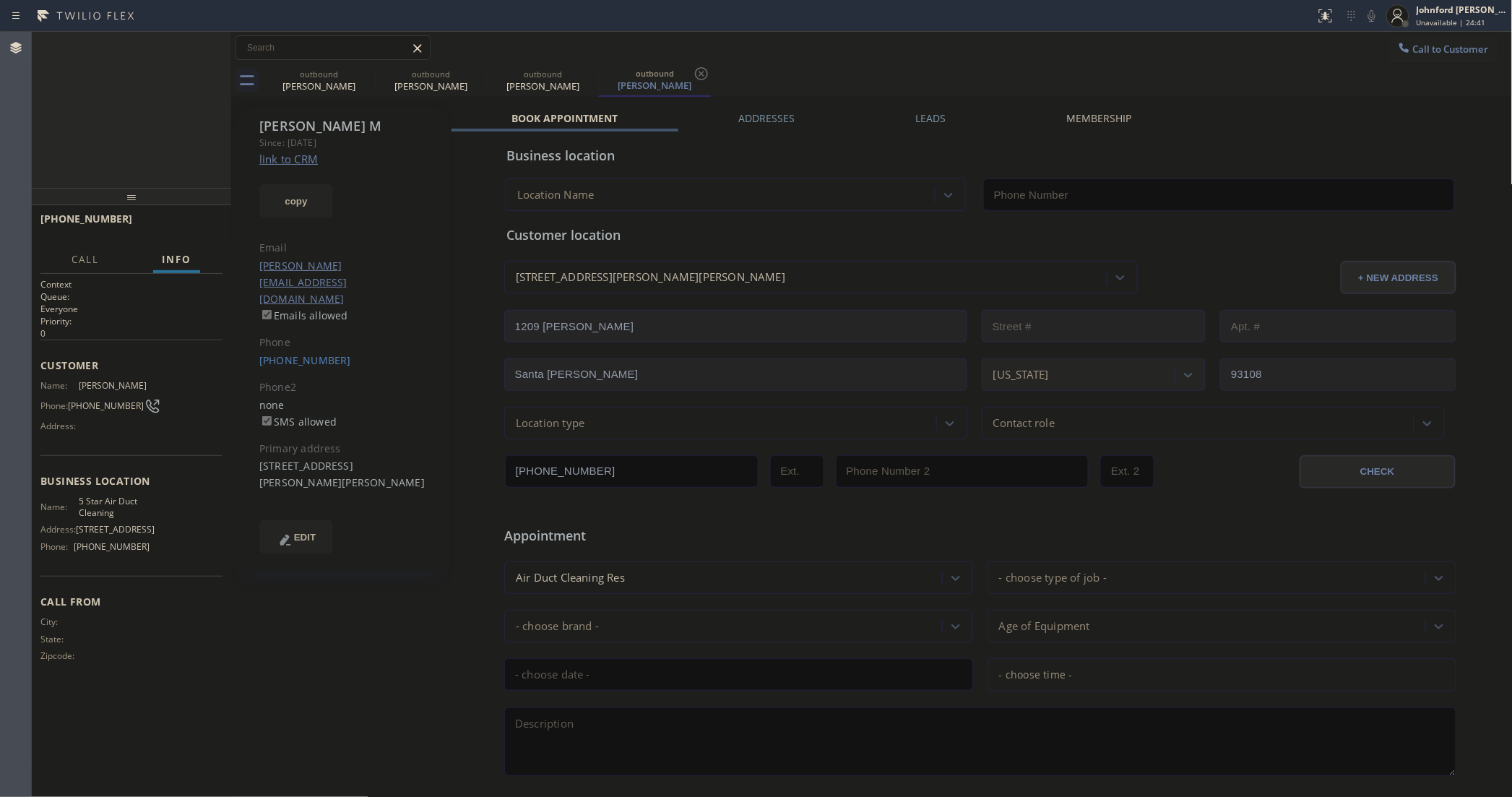
type input "[PHONE_NUMBER]"
drag, startPoint x: 212, startPoint y: 211, endPoint x: 192, endPoint y: 221, distance: 22.4
click at [200, 216] on div "[PHONE_NUMBER] Live | 00:04 HANG UP" at bounding box center [131, 225] width 182 height 37
click at [192, 221] on span "HANG UP" at bounding box center [189, 225] width 44 height 10
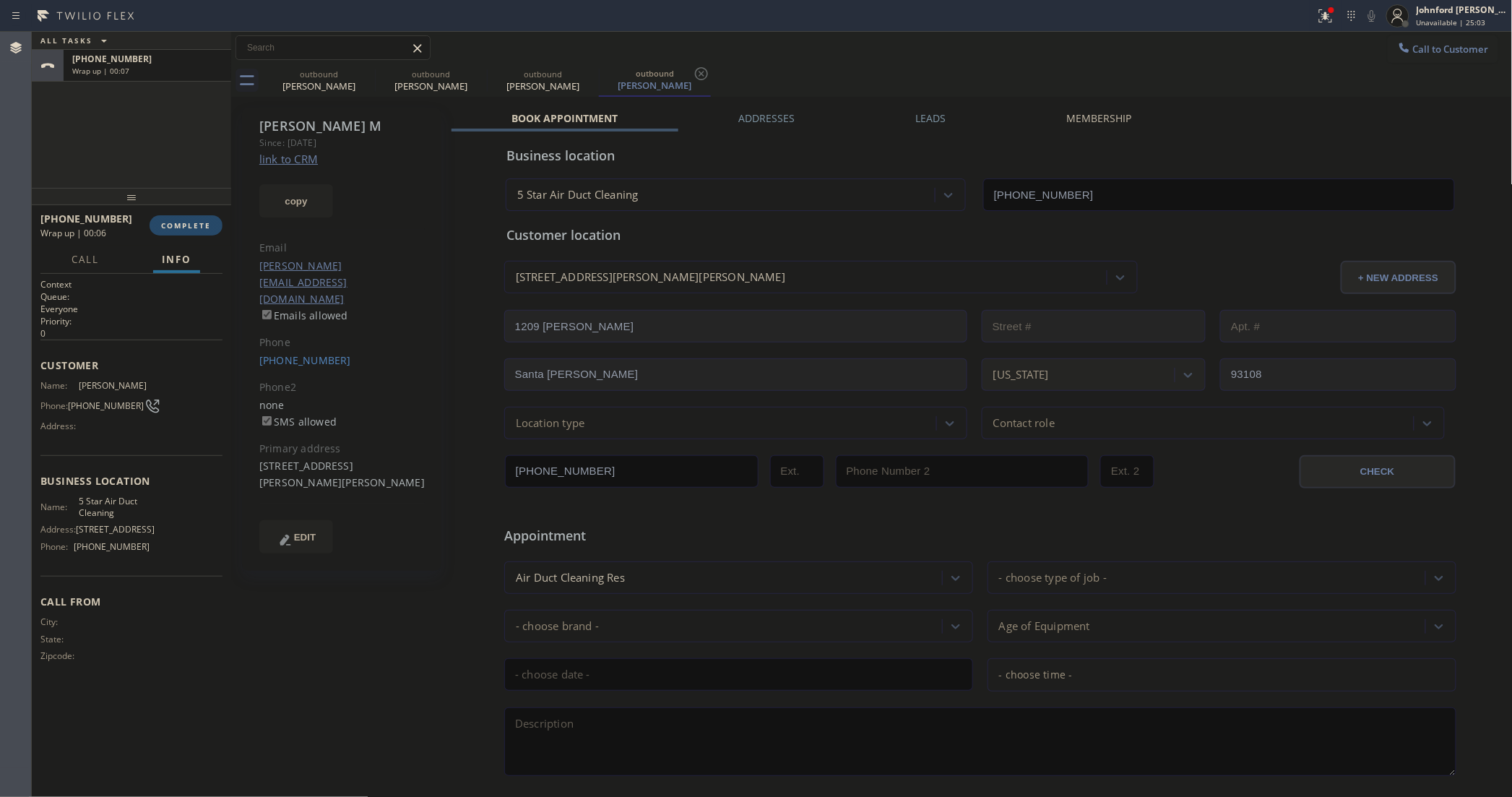
click at [189, 216] on div "[PHONE_NUMBER] Wrap up | 00:06 COMPLETE" at bounding box center [131, 225] width 182 height 37
click at [175, 229] on span "COMPLETE" at bounding box center [186, 225] width 50 height 10
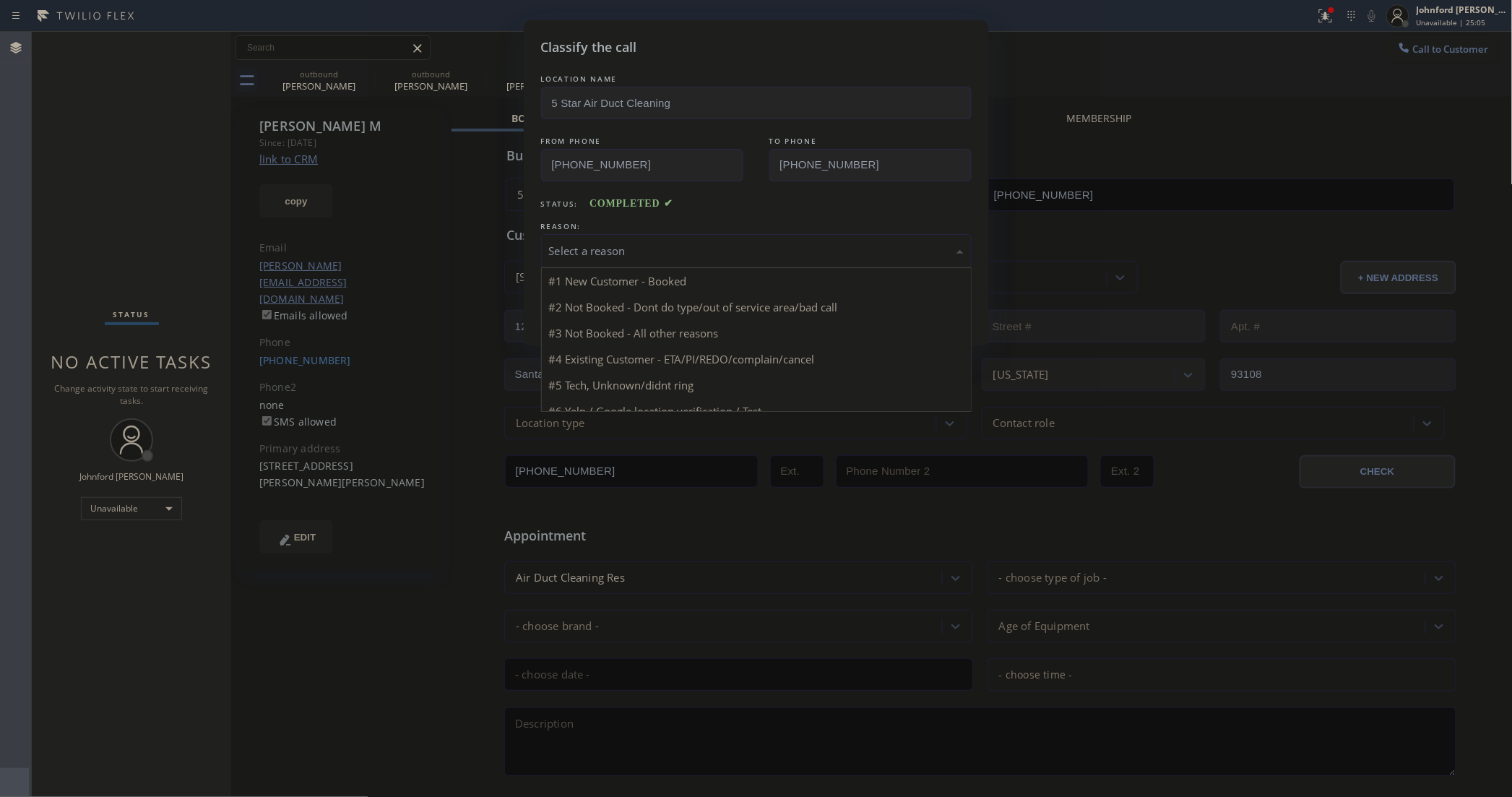
drag, startPoint x: 776, startPoint y: 239, endPoint x: 808, endPoint y: 255, distance: 35.8
click at [786, 243] on div "Select a reason" at bounding box center [756, 251] width 415 height 17
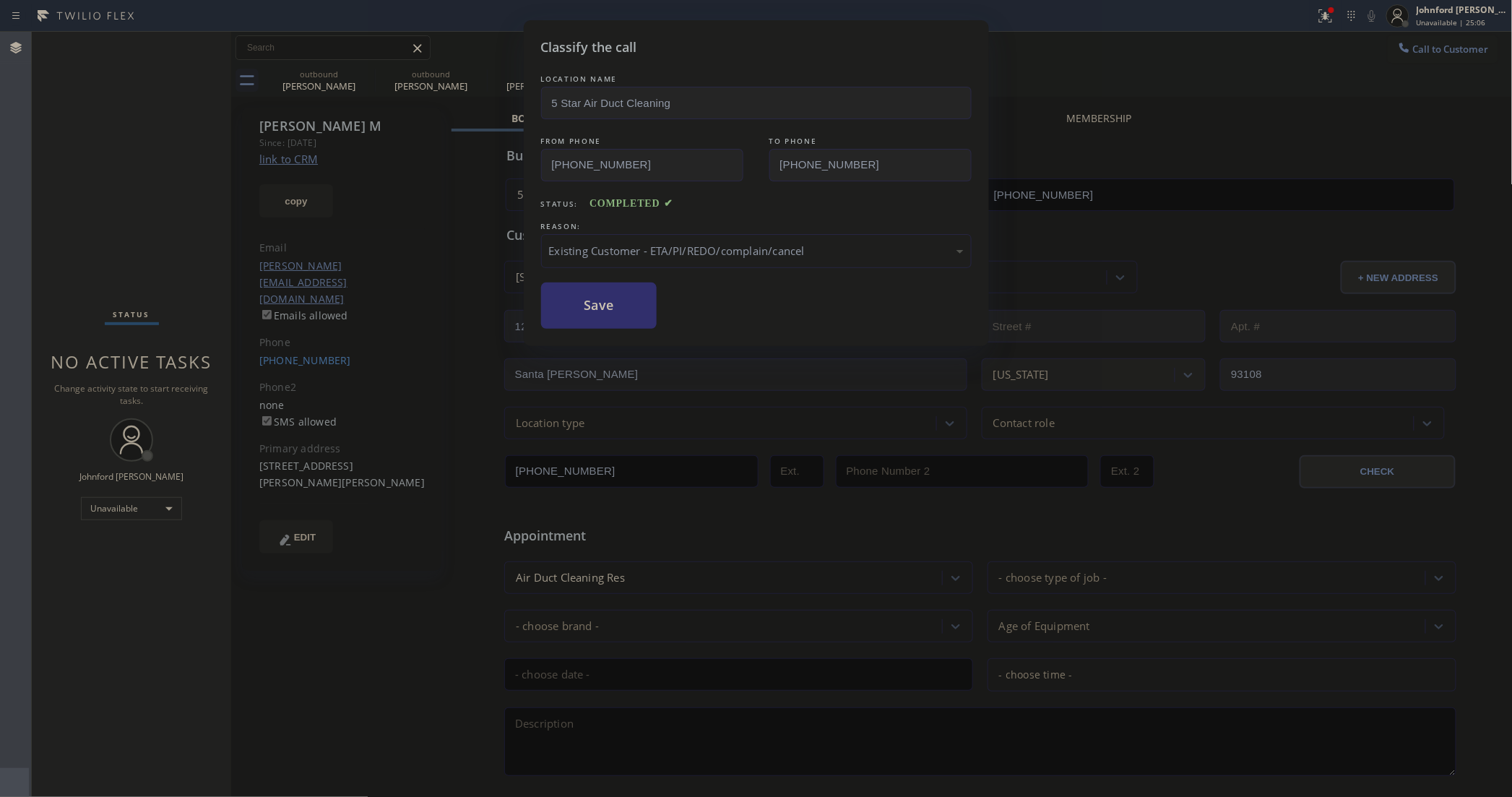
drag, startPoint x: 604, startPoint y: 309, endPoint x: 1005, endPoint y: 43, distance: 481.2
click at [604, 308] on button "Save" at bounding box center [599, 305] width 116 height 46
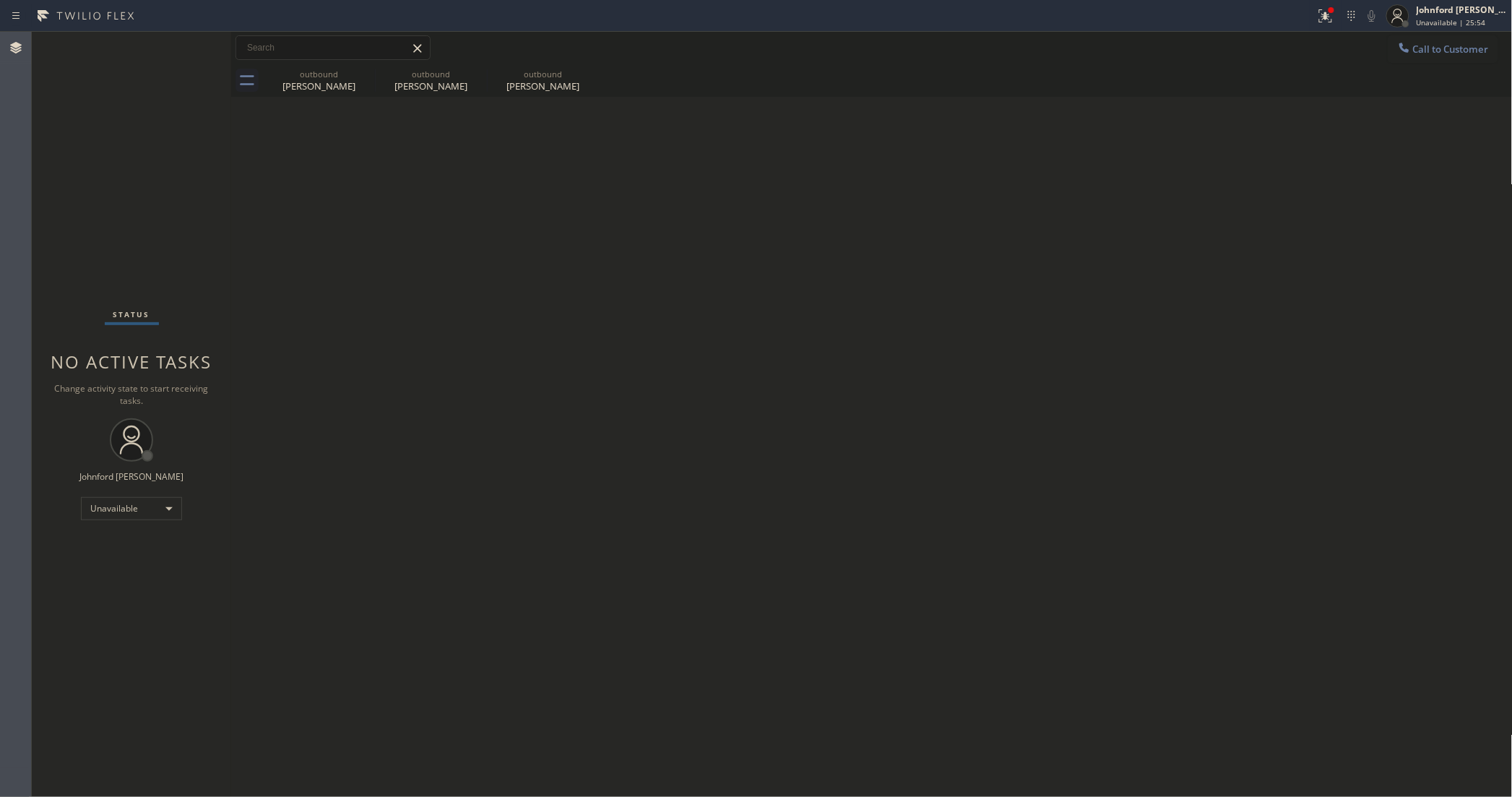
click at [1410, 48] on icon at bounding box center [1405, 48] width 15 height 15
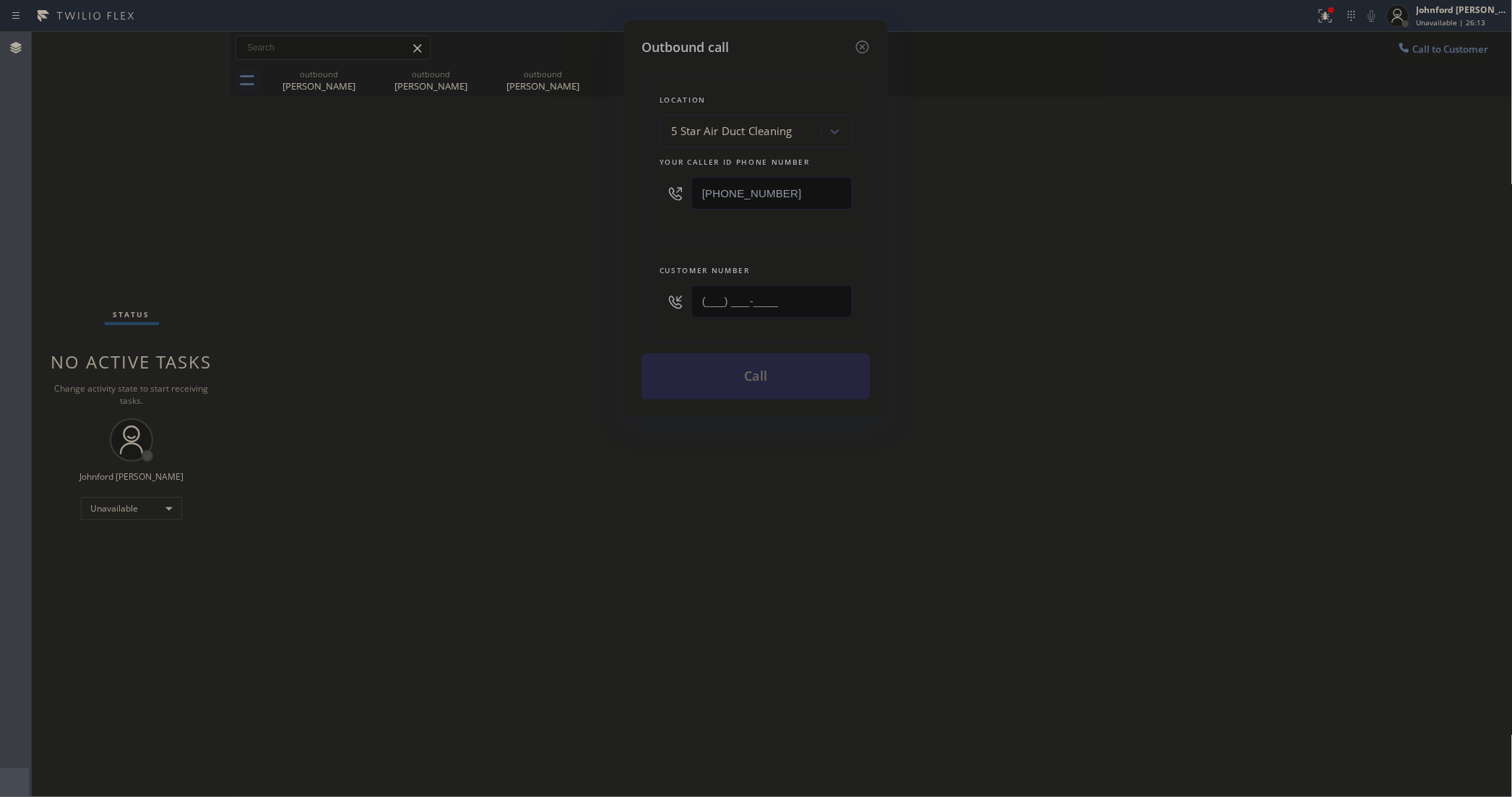
drag, startPoint x: 817, startPoint y: 287, endPoint x: 640, endPoint y: 303, distance: 177.7
click at [640, 303] on div "Outbound call Location 5 Star Air Duct Cleaning Your caller id phone number [PH…" at bounding box center [756, 219] width 264 height 396
paste input "text"
type input "(___) ___-____"
drag, startPoint x: 725, startPoint y: 312, endPoint x: 622, endPoint y: 324, distance: 103.7
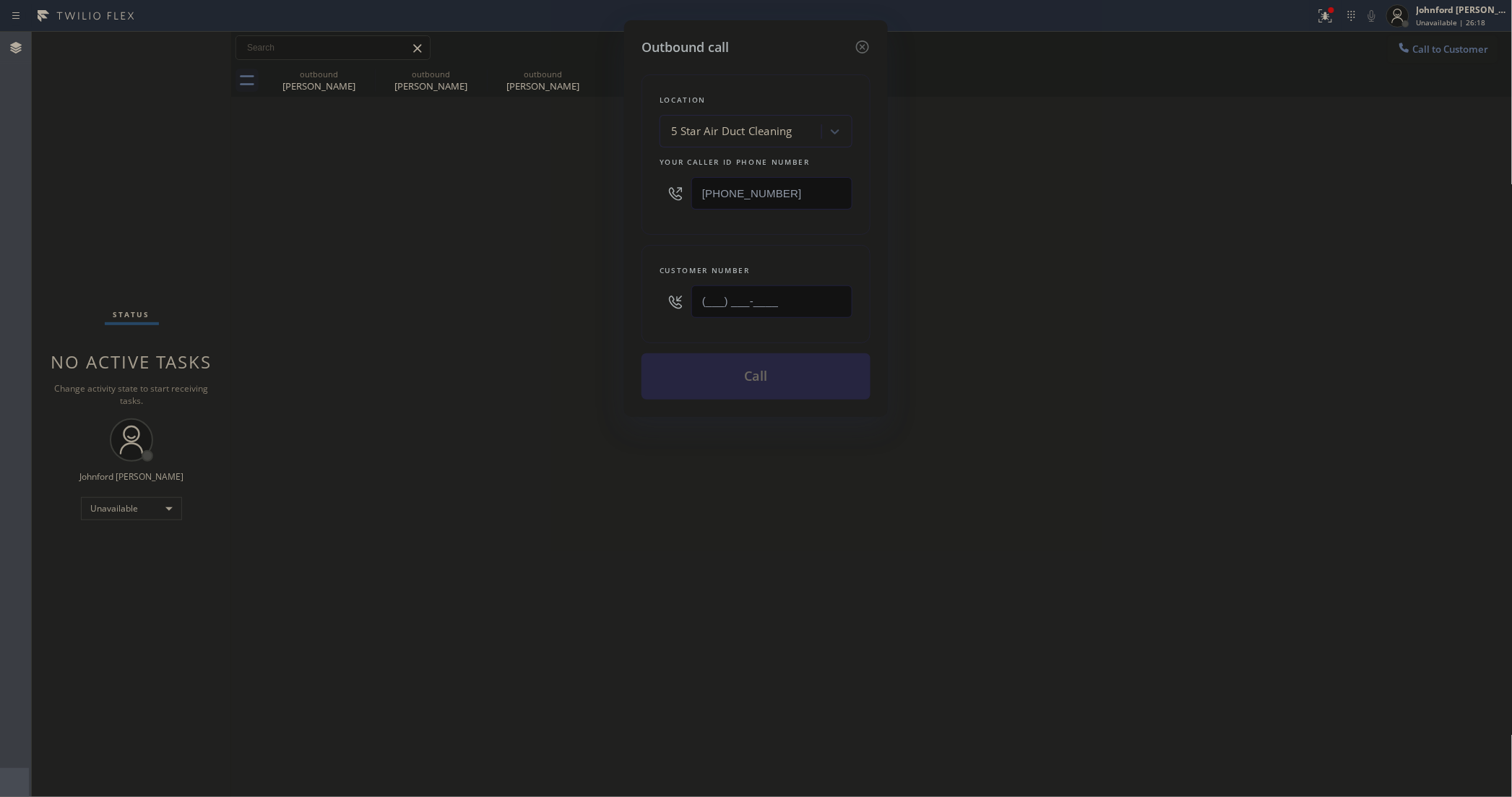
click at [624, 324] on div "Outbound call Location 5 Star Air Duct Cleaning Your caller id phone number [PH…" at bounding box center [756, 219] width 264 height 396
paste input "408) 674-4847"
type input "[PHONE_NUMBER]"
click at [510, 333] on div "Outbound call Location 5 Star Air Duct Cleaning Your caller id phone number [PH…" at bounding box center [756, 398] width 1512 height 797
click at [680, 389] on button "Call" at bounding box center [755, 376] width 229 height 46
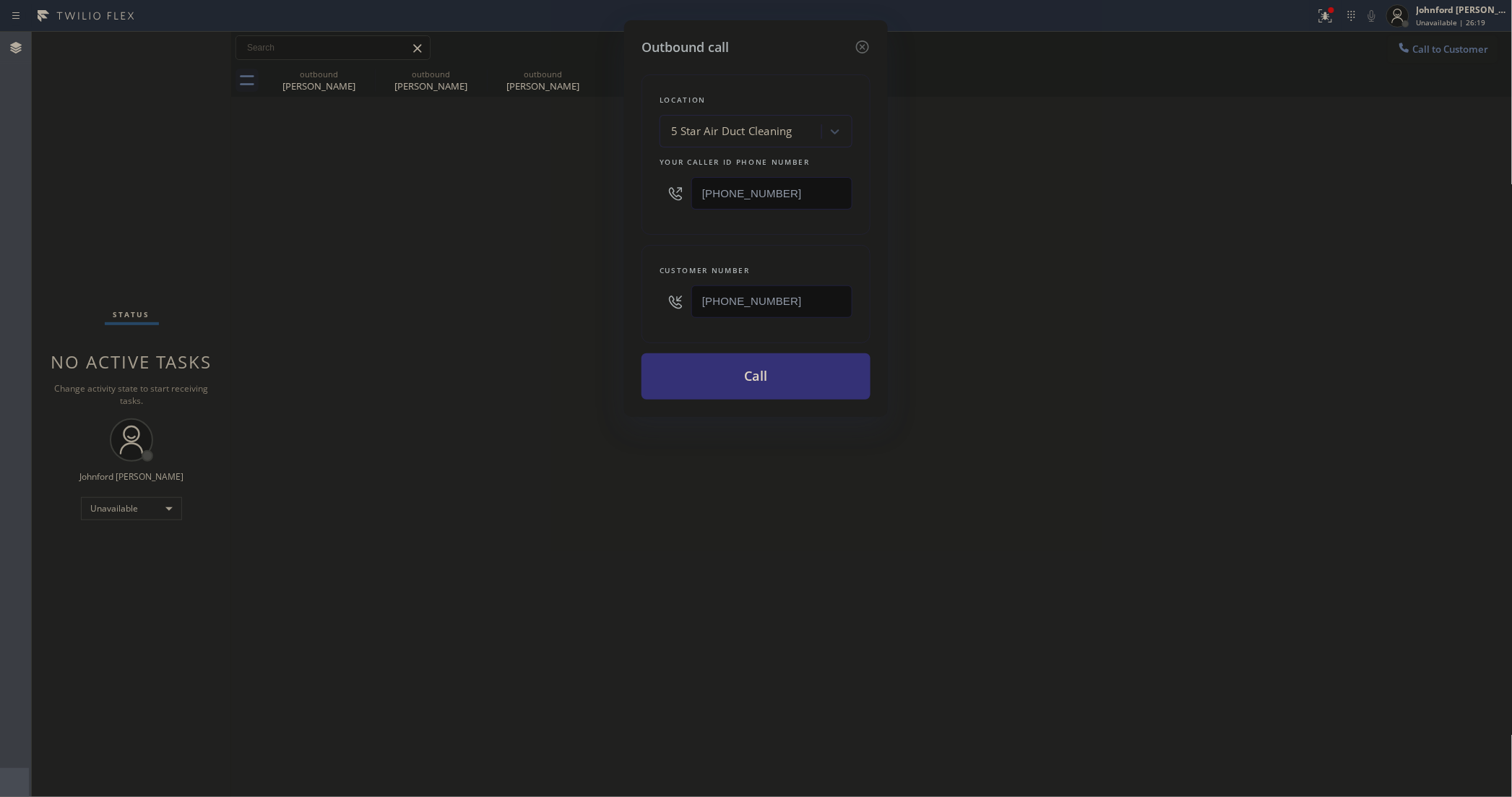
drag, startPoint x: 1035, startPoint y: 301, endPoint x: 1078, endPoint y: 231, distance: 82.2
click at [1054, 282] on div "Outbound call Location 5 Star Air Duct Cleaning Your caller id phone number [PH…" at bounding box center [756, 398] width 1512 height 797
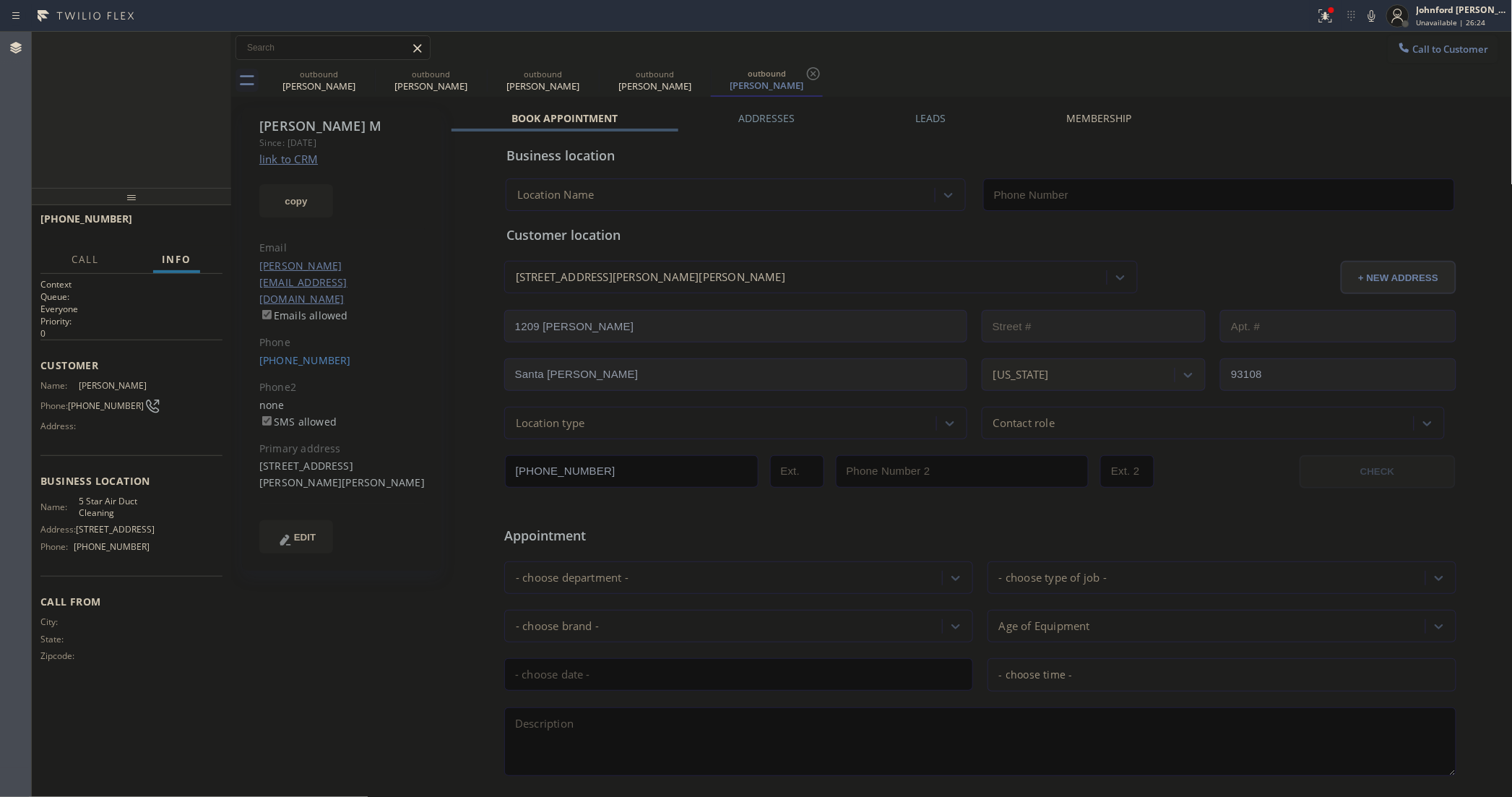
type input "[PHONE_NUMBER]"
click at [200, 221] on span "HANG UP" at bounding box center [189, 225] width 44 height 10
click at [356, 69] on div "outbound [PERSON_NAME]" at bounding box center [319, 80] width 112 height 32
click at [0, 0] on icon at bounding box center [0, 0] width 0 height 0
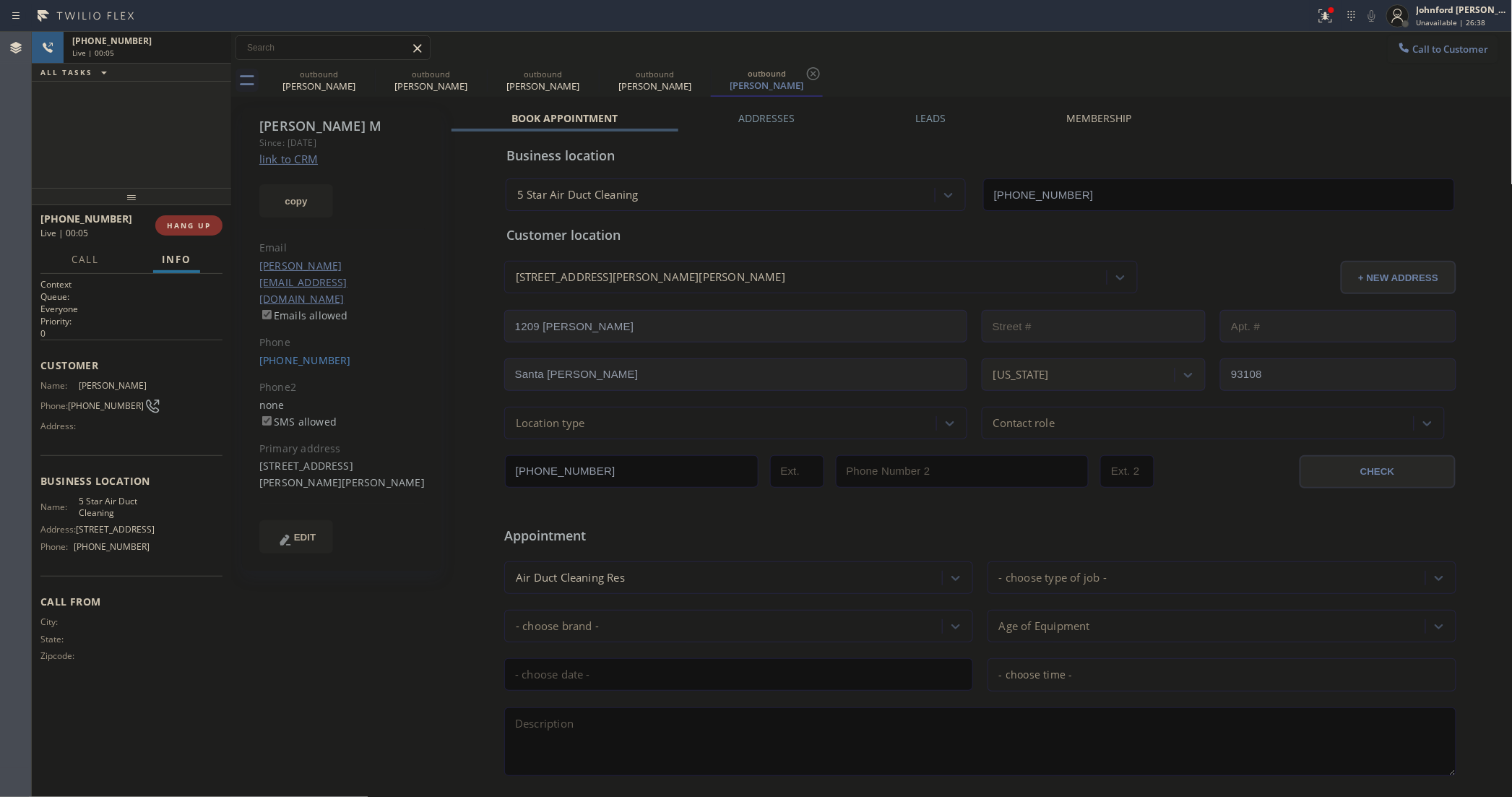
click at [0, 0] on icon at bounding box center [0, 0] width 0 height 0
click at [358, 75] on icon at bounding box center [366, 74] width 18 height 18
click at [0, 0] on icon at bounding box center [0, 0] width 0 height 0
click at [362, 69] on div "outbound [PERSON_NAME] M outbound [PERSON_NAME]" at bounding box center [888, 80] width 1250 height 32
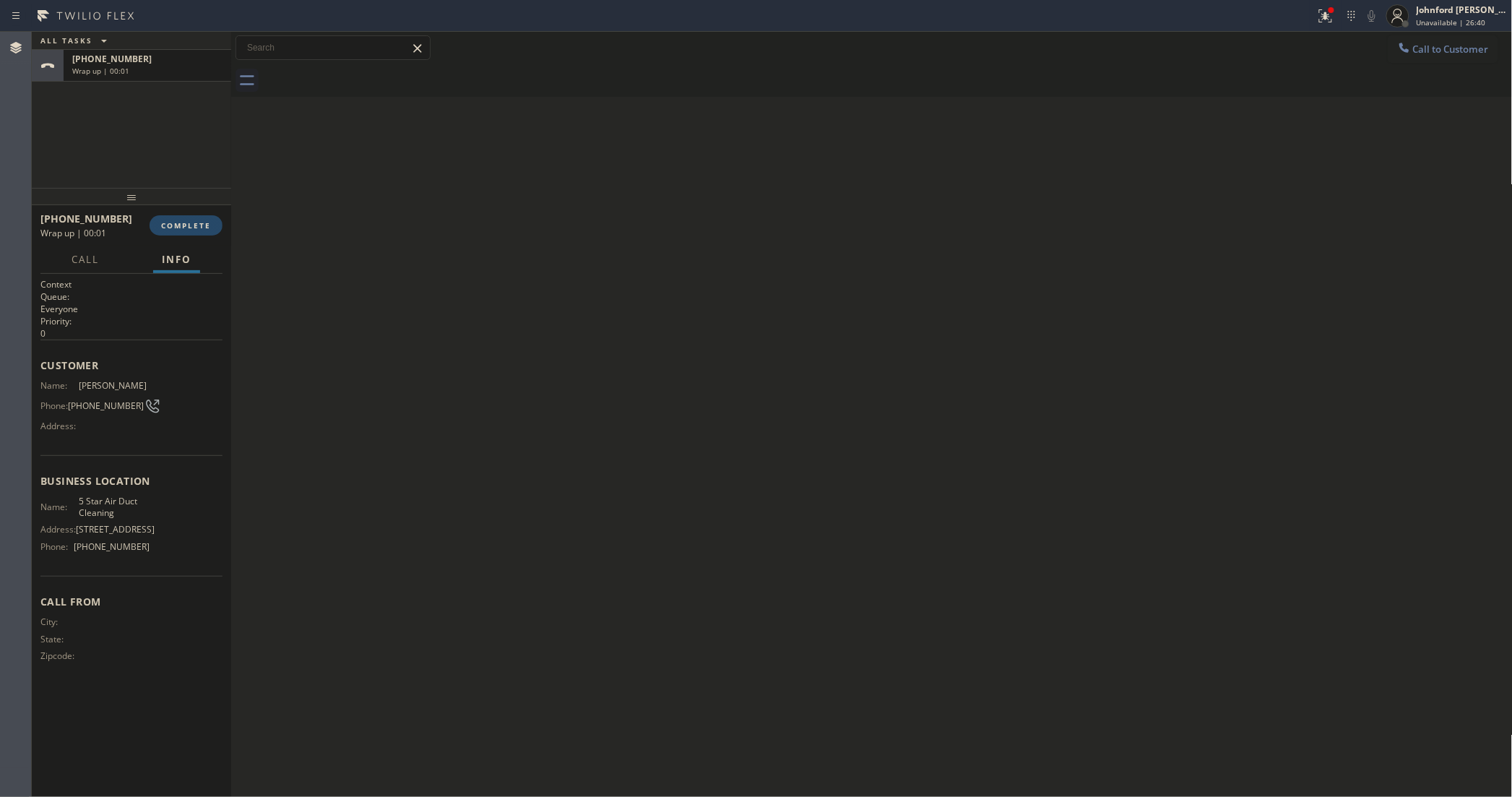
drag, startPoint x: 203, startPoint y: 210, endPoint x: 190, endPoint y: 217, distance: 14.8
click at [200, 211] on div "[PHONE_NUMBER] Wrap up | 00:01 COMPLETE" at bounding box center [131, 225] width 182 height 37
click at [190, 217] on button "COMPLETE" at bounding box center [186, 225] width 73 height 20
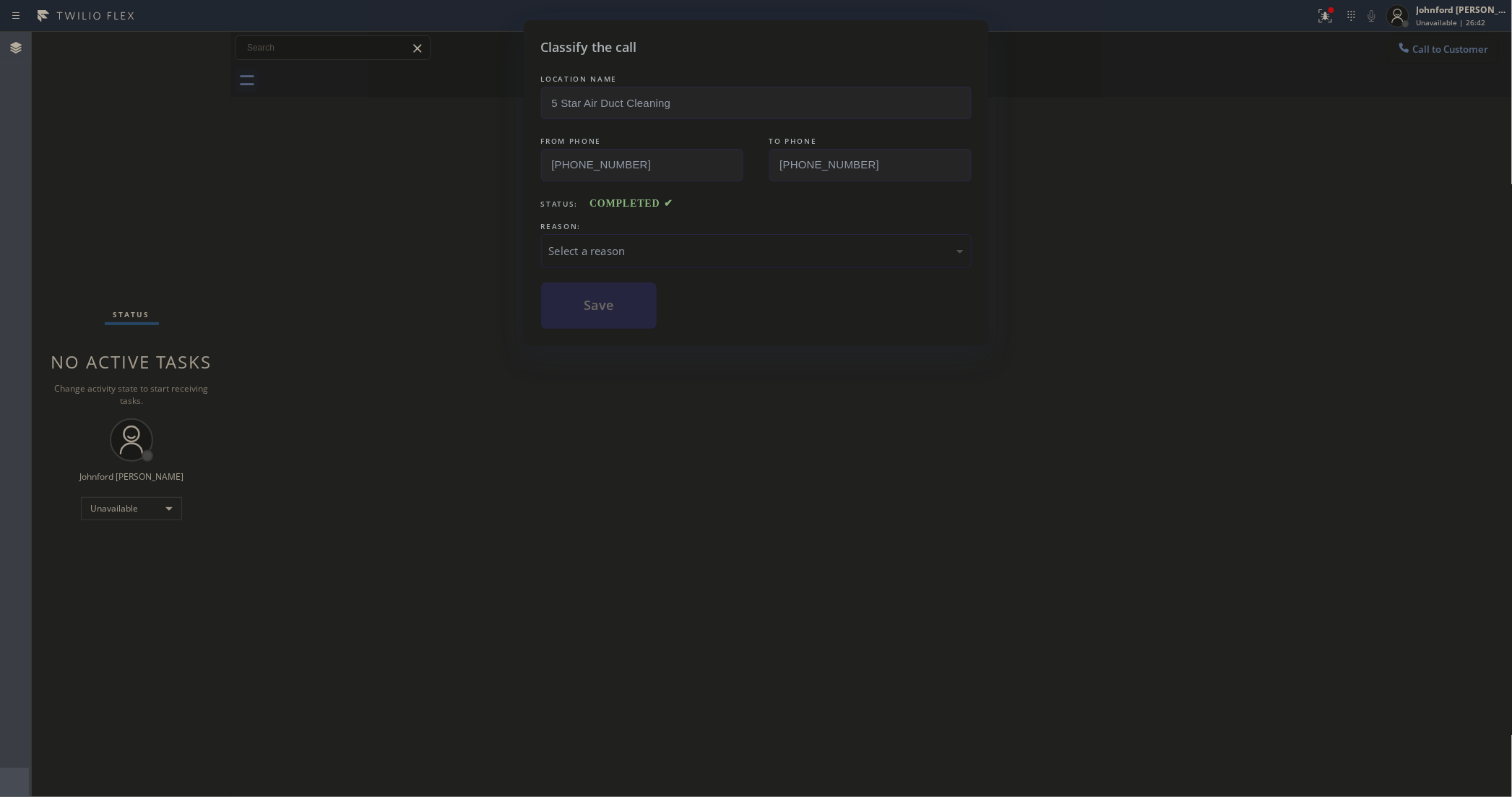
click at [639, 243] on div "Select a reason" at bounding box center [756, 251] width 415 height 17
click at [619, 308] on button "Save" at bounding box center [599, 305] width 116 height 46
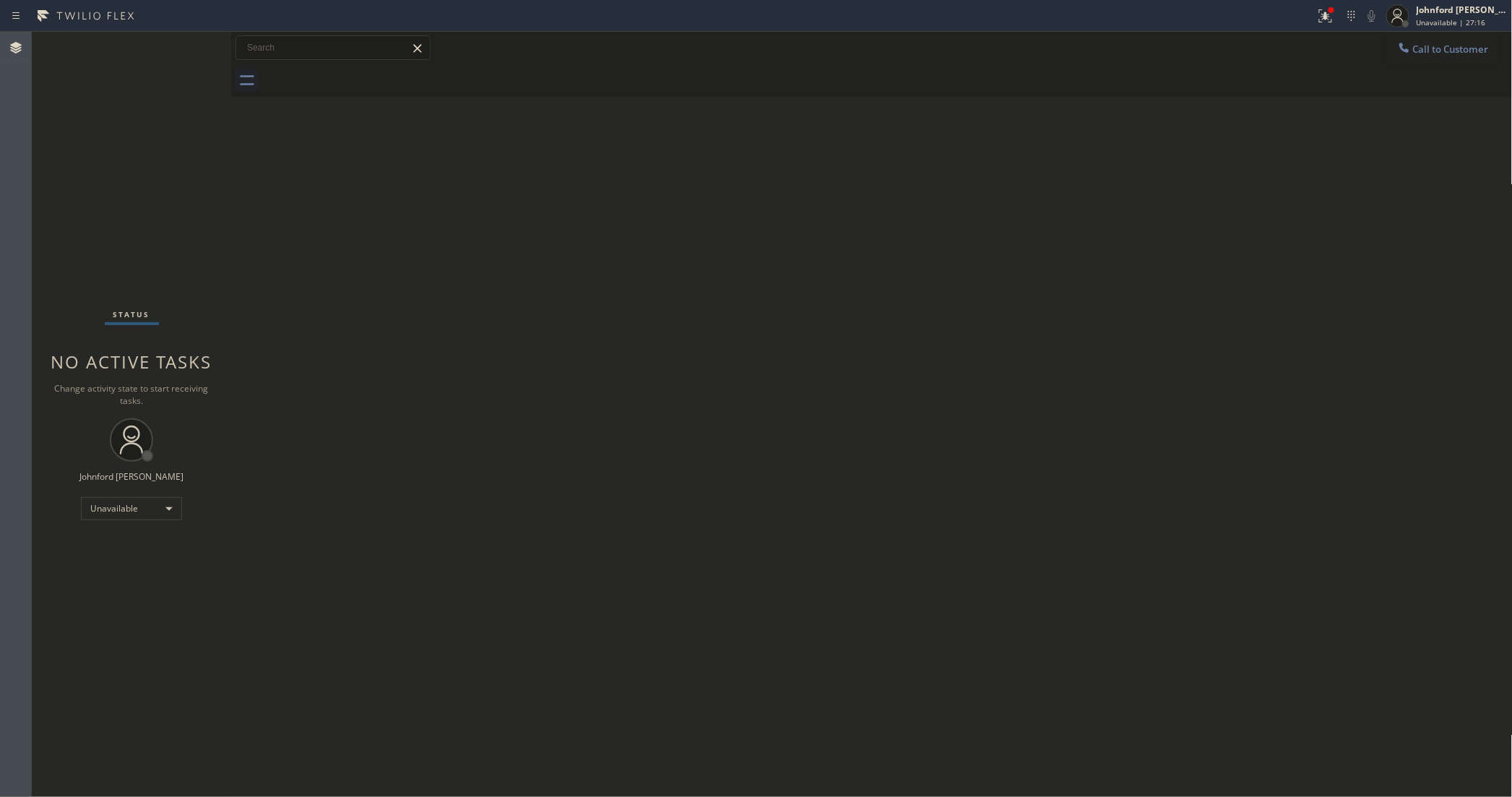
click at [1000, 260] on div "Back to Dashboard Change Sender ID Customers Technicians Select a contact Outbo…" at bounding box center [872, 414] width 1282 height 765
click at [1344, 27] on div "Status report Issues detected These issues could affect your workflow. Please c…" at bounding box center [1410, 15] width 203 height 31
drag, startPoint x: 1330, startPoint y: 16, endPoint x: 1279, endPoint y: 69, distance: 73.6
click at [1326, 16] on g at bounding box center [1326, 16] width 13 height 13
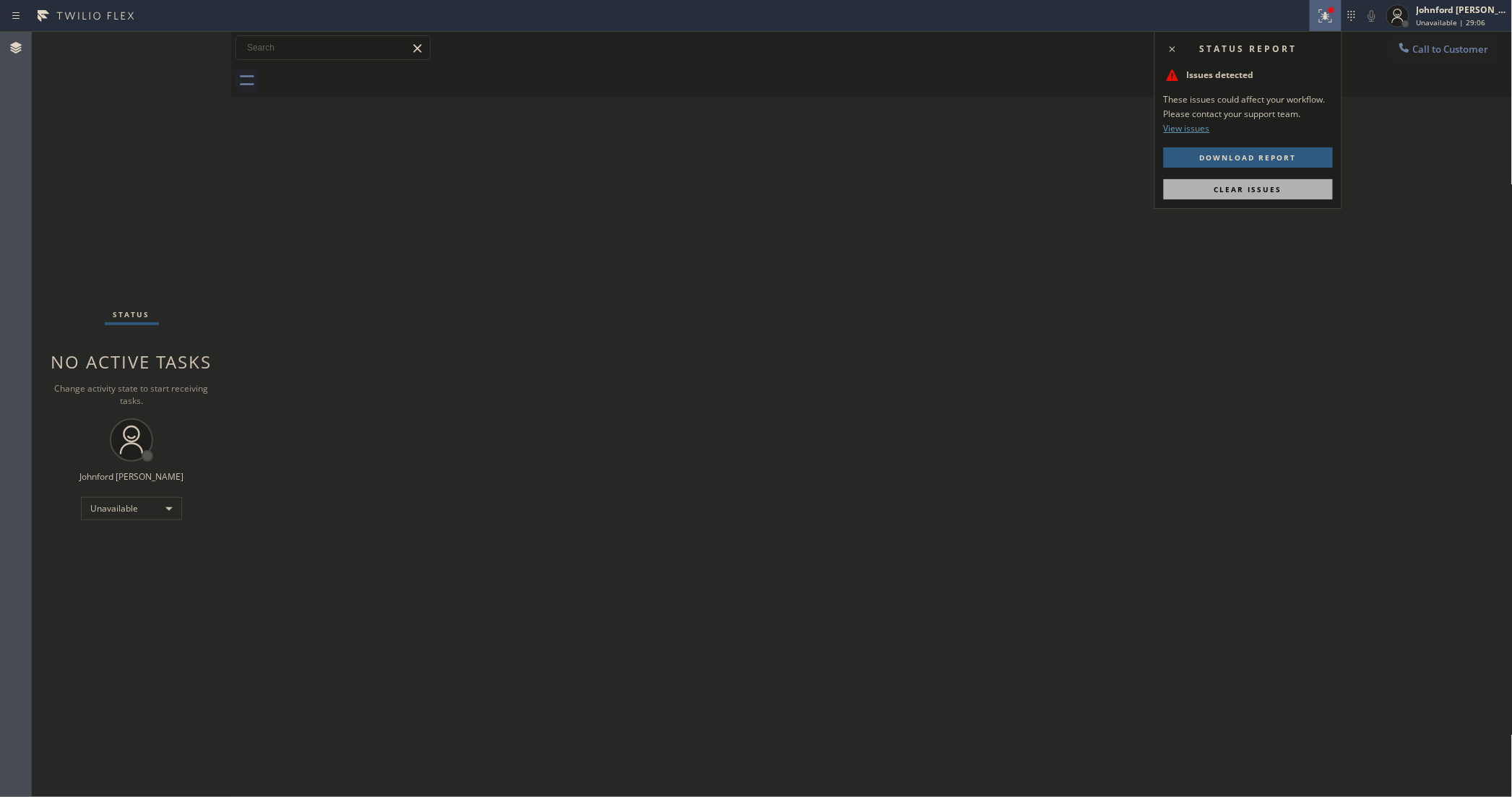
click at [1198, 186] on button "Clear issues" at bounding box center [1248, 189] width 169 height 20
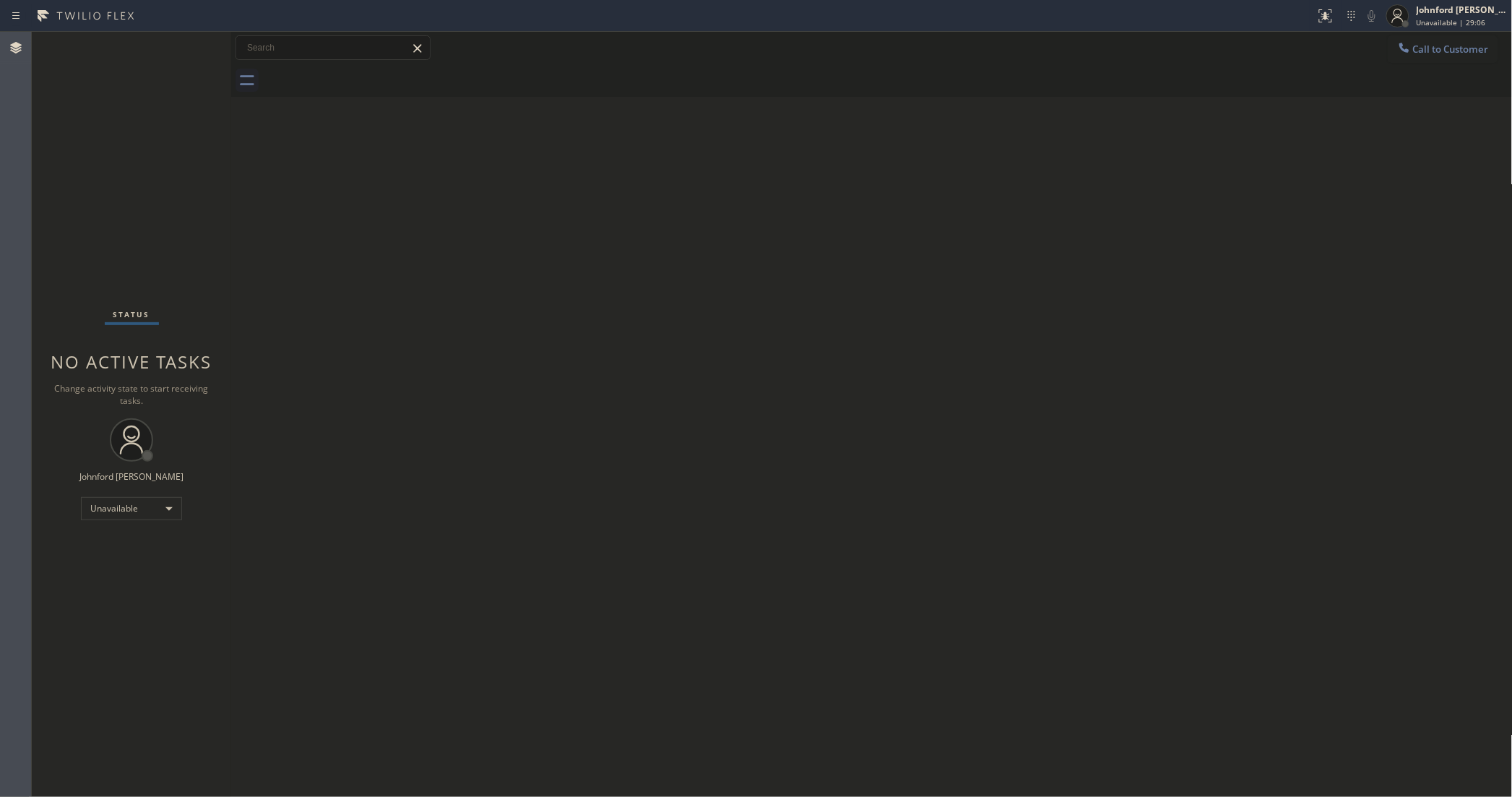
drag, startPoint x: 1039, startPoint y: 151, endPoint x: 1102, endPoint y: 62, distance: 109.0
click at [1038, 151] on div "Back to Dashboard Change Sender ID Customers Technicians Select a contact Outbo…" at bounding box center [872, 414] width 1282 height 765
drag, startPoint x: 1410, startPoint y: 41, endPoint x: 1406, endPoint y: 52, distance: 11.7
click at [1410, 43] on icon at bounding box center [1405, 48] width 15 height 15
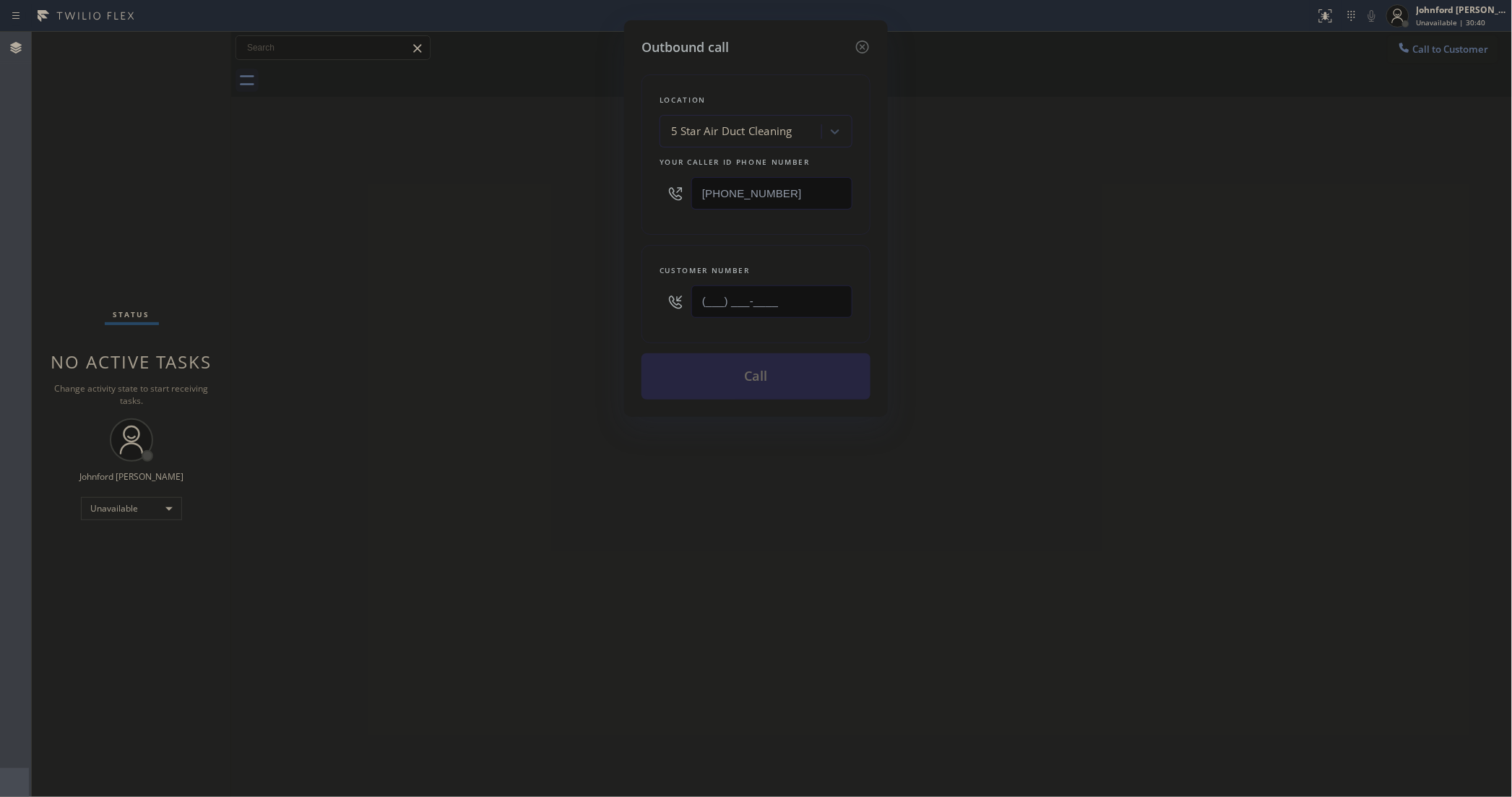
drag, startPoint x: 775, startPoint y: 300, endPoint x: 585, endPoint y: 290, distance: 190.3
click at [554, 304] on div "Outbound call Location 5 Star Air Duct Cleaning Your caller id phone number [PH…" at bounding box center [756, 398] width 1512 height 797
paste input "360) 820-8848"
type input "[PHONE_NUMBER]"
drag, startPoint x: 802, startPoint y: 192, endPoint x: 540, endPoint y: 197, distance: 262.0
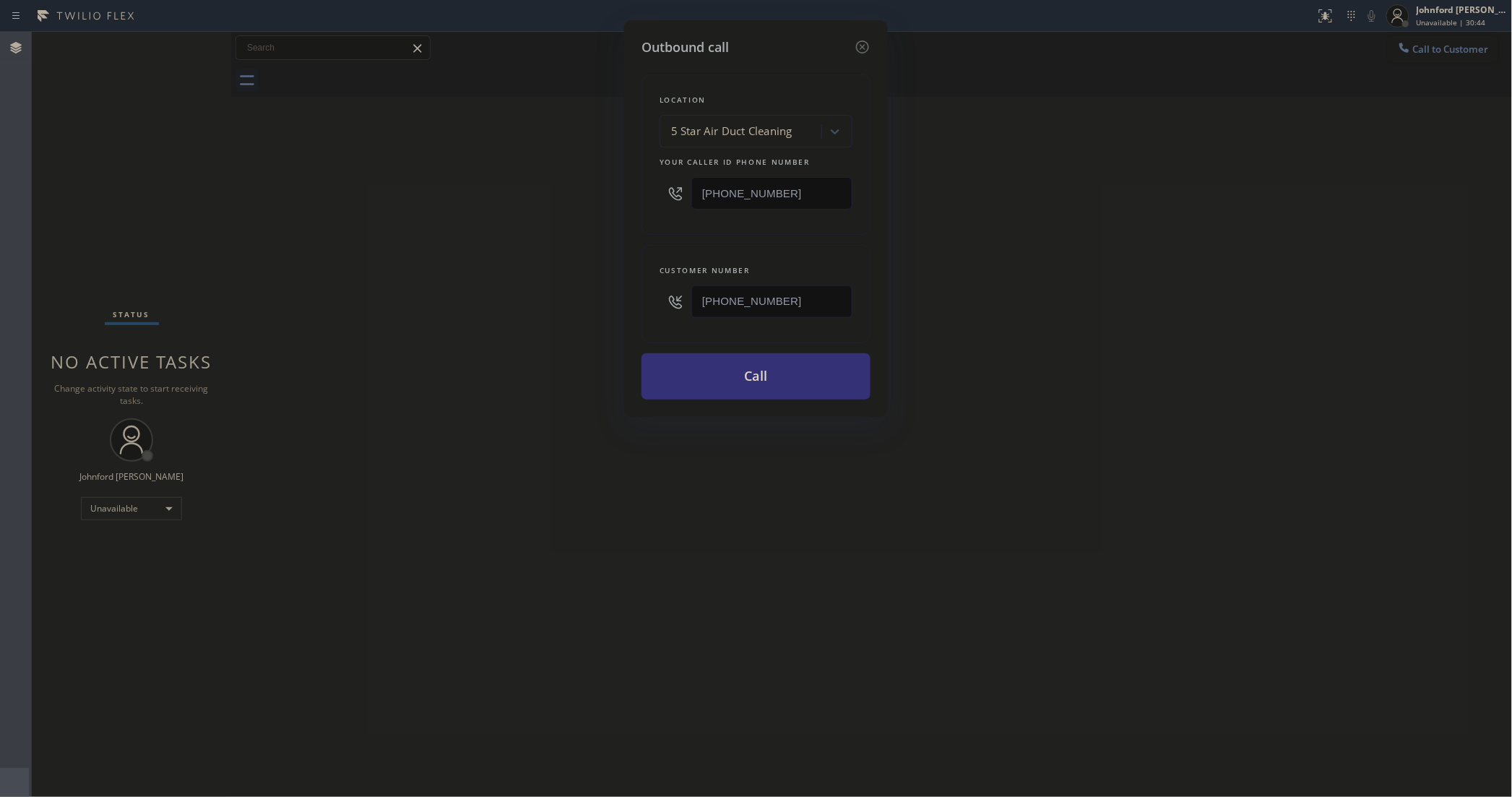
click at [555, 197] on div "Outbound call Location 5 Star Air Duct Cleaning Your caller id phone number [PH…" at bounding box center [756, 398] width 1512 height 797
paste input "5) 731-4952"
type input "[PHONE_NUMBER]"
click at [517, 203] on div "Outbound call Location 5 Star Air Duct Cleaning Your caller id phone number [PH…" at bounding box center [756, 398] width 1512 height 797
click at [676, 372] on button "Call" at bounding box center [755, 376] width 229 height 46
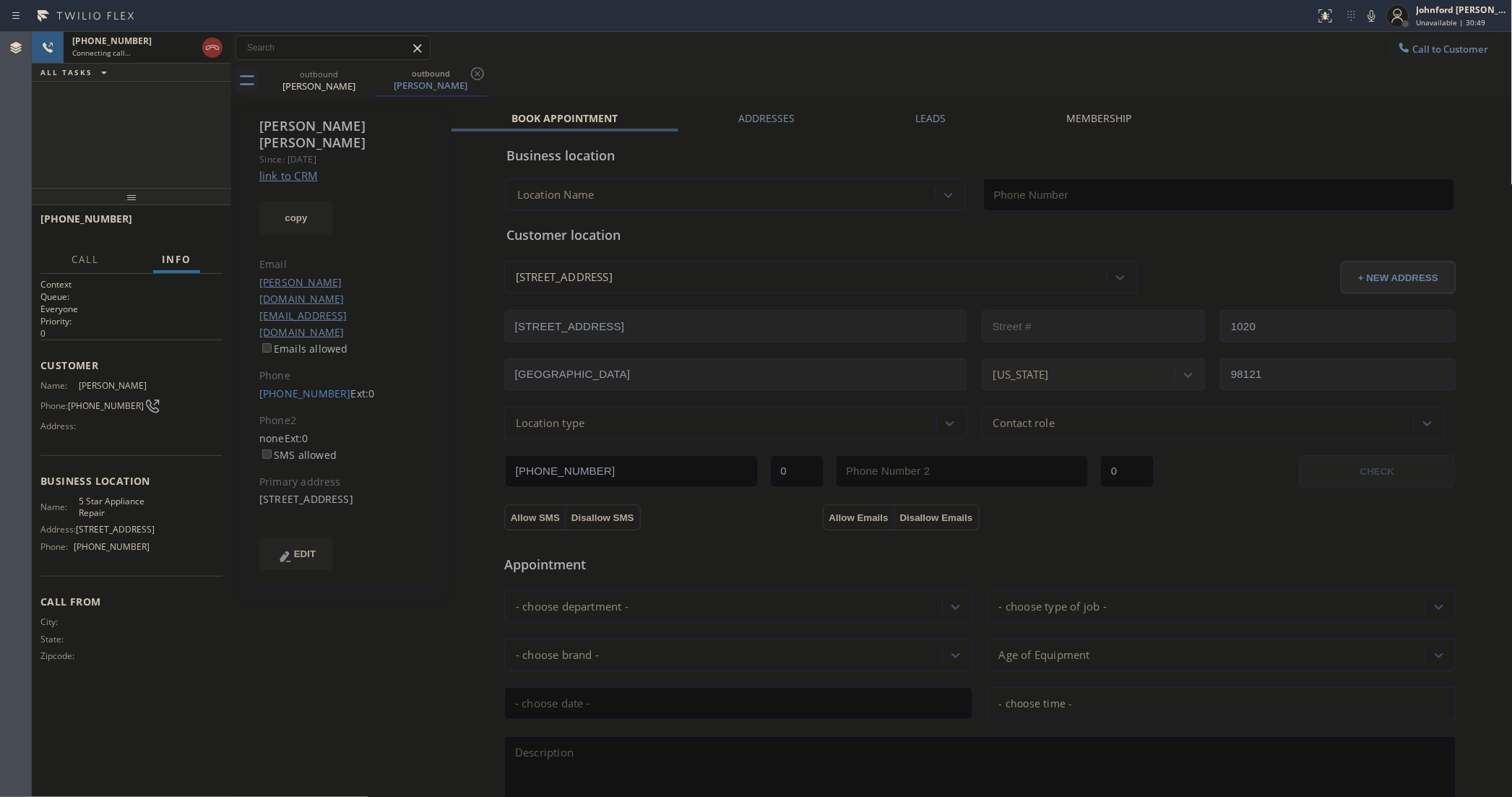
type input "[PHONE_NUMBER]"
click at [91, 150] on div "[PHONE_NUMBER] Connecting call… ALL TASKS ALL TASKS ACTIVE TASKS TASKS IN WRAP …" at bounding box center [131, 109] width 200 height 156
click at [300, 201] on button "copy" at bounding box center [296, 217] width 74 height 33
click at [285, 168] on link "link to CRM" at bounding box center [289, 175] width 58 height 15
click at [208, 216] on button "HANG UP" at bounding box center [189, 225] width 67 height 20
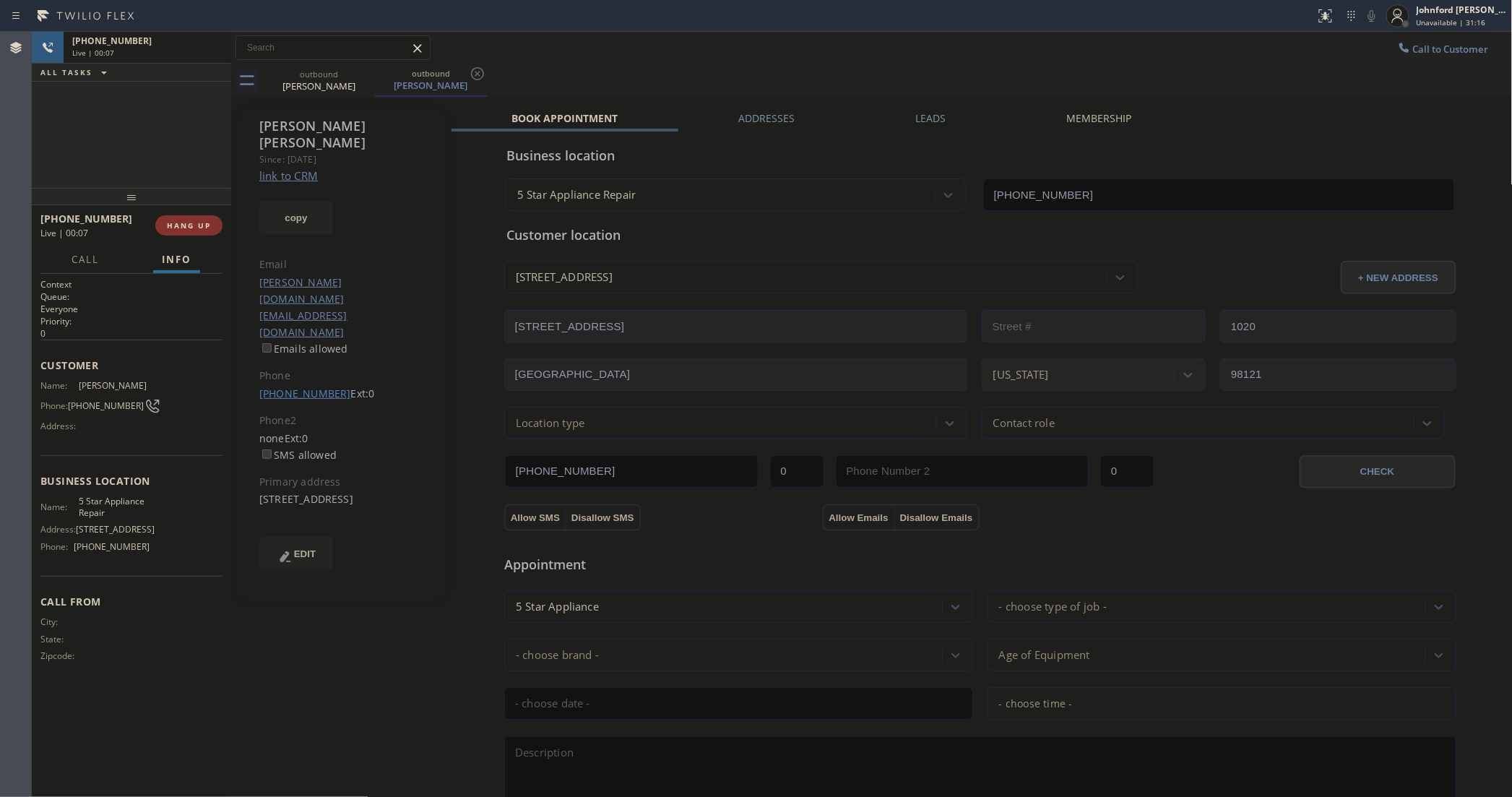
click at [309, 387] on link "[PHONE_NUMBER]" at bounding box center [305, 393] width 91 height 14
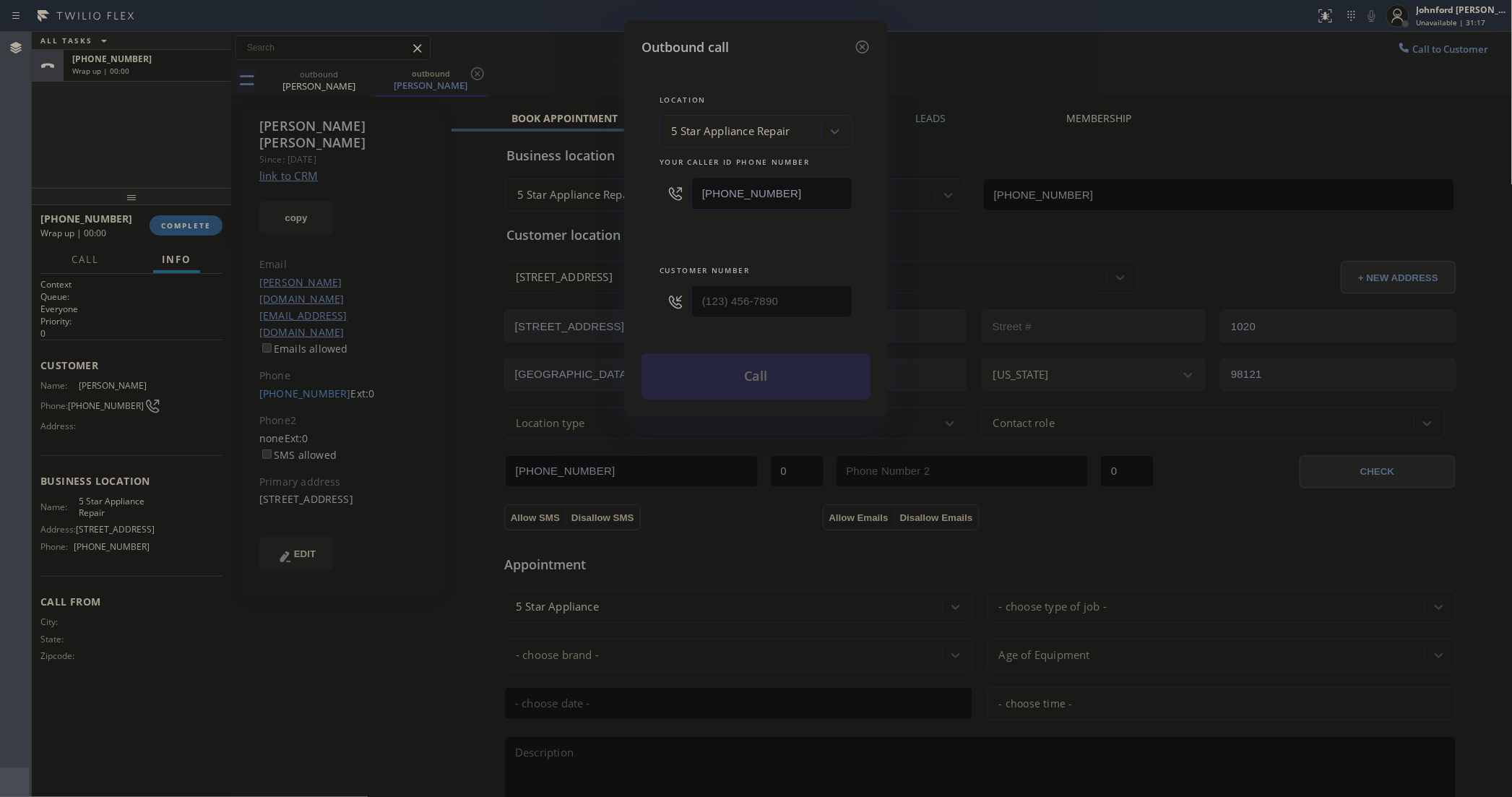
type input "[PHONE_NUMBER]"
click at [719, 377] on button "Call" at bounding box center [755, 376] width 229 height 46
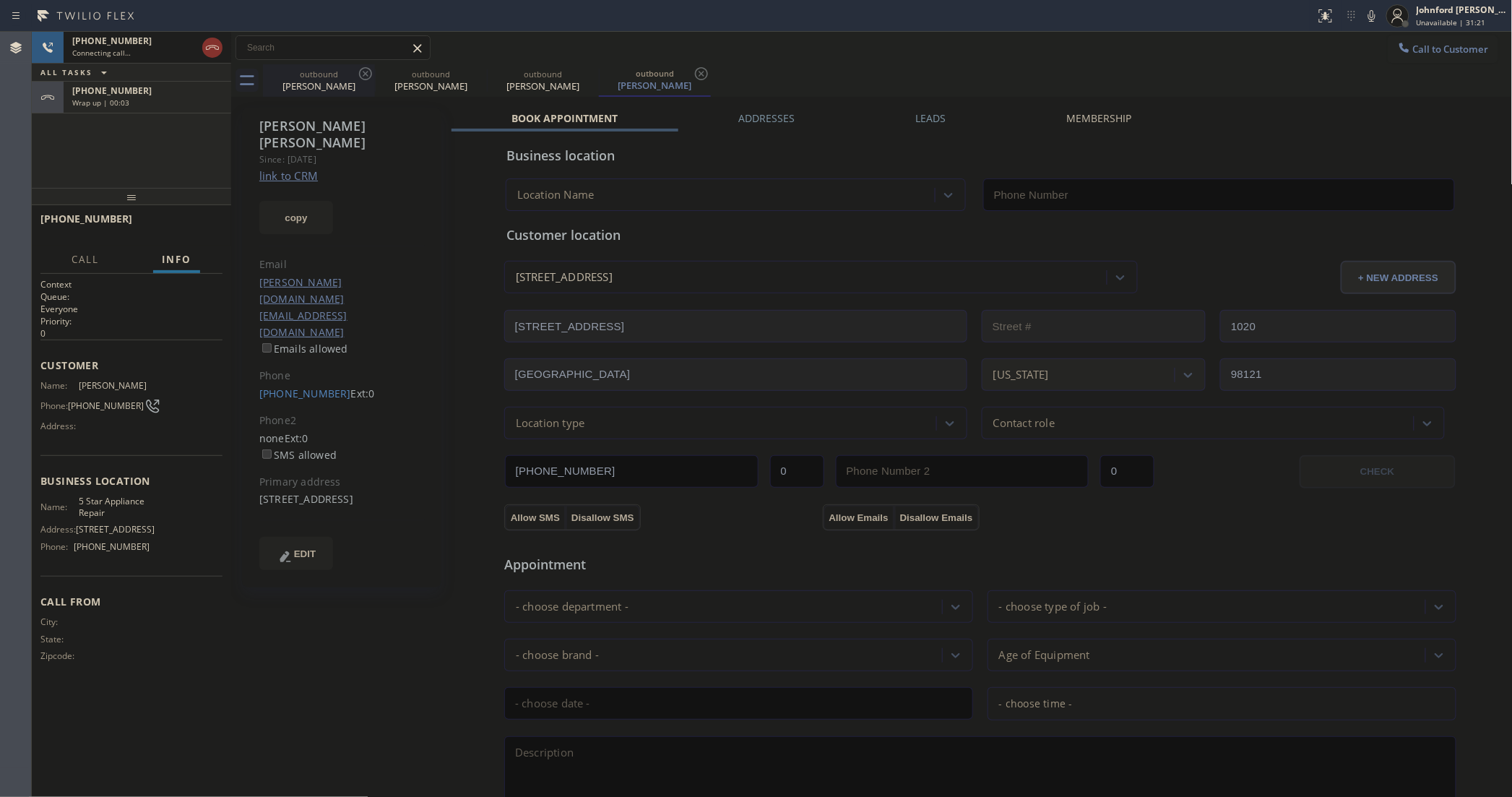
type input "[PHONE_NUMBER]"
click at [359, 71] on icon at bounding box center [366, 74] width 18 height 18
click at [0, 0] on icon at bounding box center [0, 0] width 0 height 0
click at [199, 217] on button "HANG UP" at bounding box center [189, 225] width 67 height 20
click at [1413, 45] on span "Call to Customer" at bounding box center [1451, 49] width 76 height 13
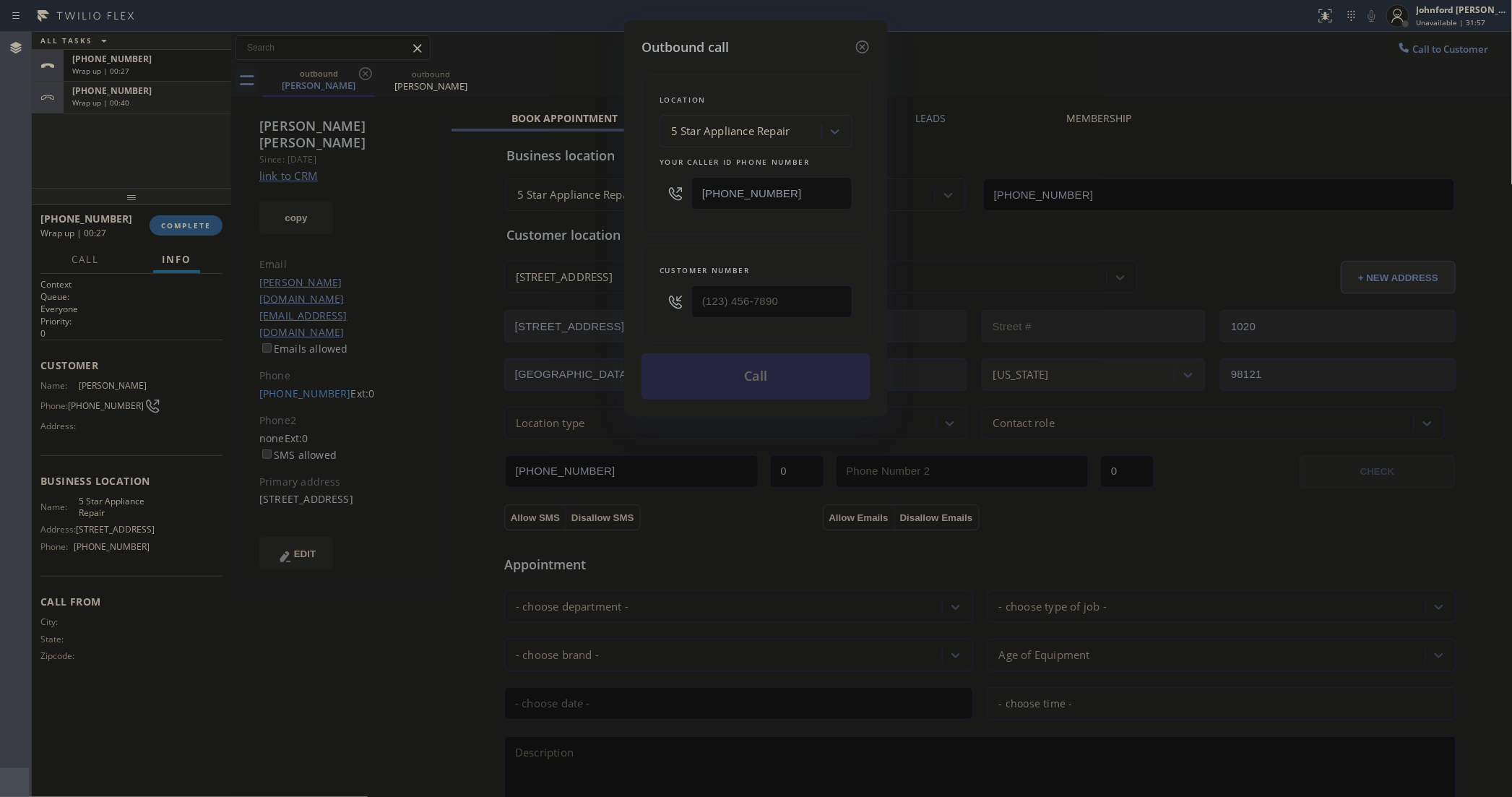
drag, startPoint x: 616, startPoint y: 195, endPoint x: 598, endPoint y: 178, distance: 24.8
click at [592, 195] on div "Outbound call Location 5 Star Appliance Repair Your caller id phone number [PHO…" at bounding box center [756, 398] width 1512 height 797
paste input "360) 820-8848"
click at [1045, 94] on div "Outbound call Location 5 Star Appliance Repair Your caller id phone number [PHO…" at bounding box center [756, 398] width 1512 height 797
type input "[PHONE_NUMBER]"
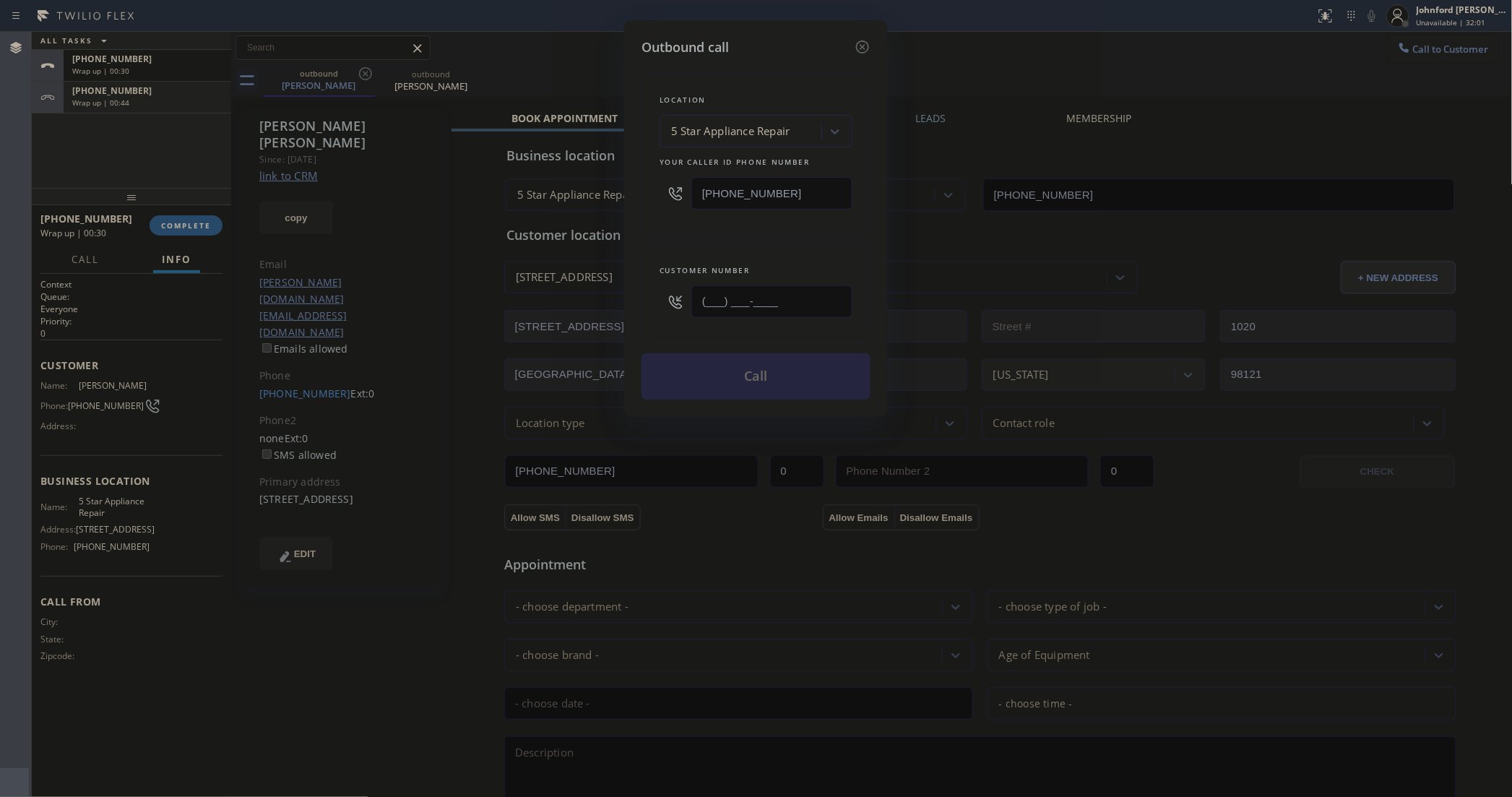
drag, startPoint x: 817, startPoint y: 293, endPoint x: 645, endPoint y: 312, distance: 173.0
click at [645, 312] on div "Customer number (___) ___-____" at bounding box center [755, 294] width 229 height 98
paste input "360) 820-8848"
type input "[PHONE_NUMBER]"
drag, startPoint x: 787, startPoint y: 175, endPoint x: 641, endPoint y: 225, distance: 154.3
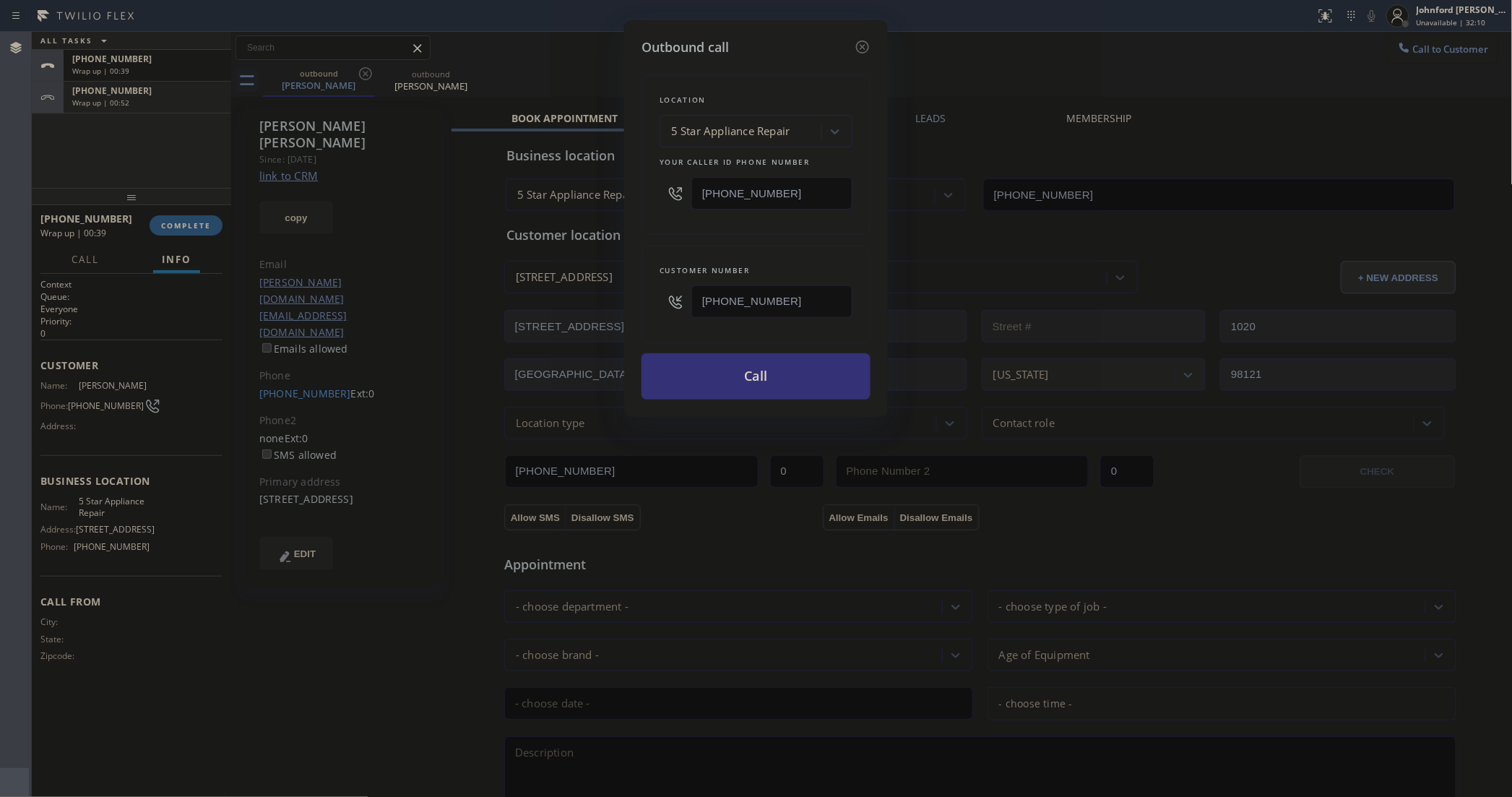
click at [661, 192] on div "[PHONE_NUMBER]" at bounding box center [756, 193] width 193 height 47
paste input "425) 970-8839"
type input "[PHONE_NUMBER]"
click at [750, 373] on button "Call" at bounding box center [755, 376] width 229 height 46
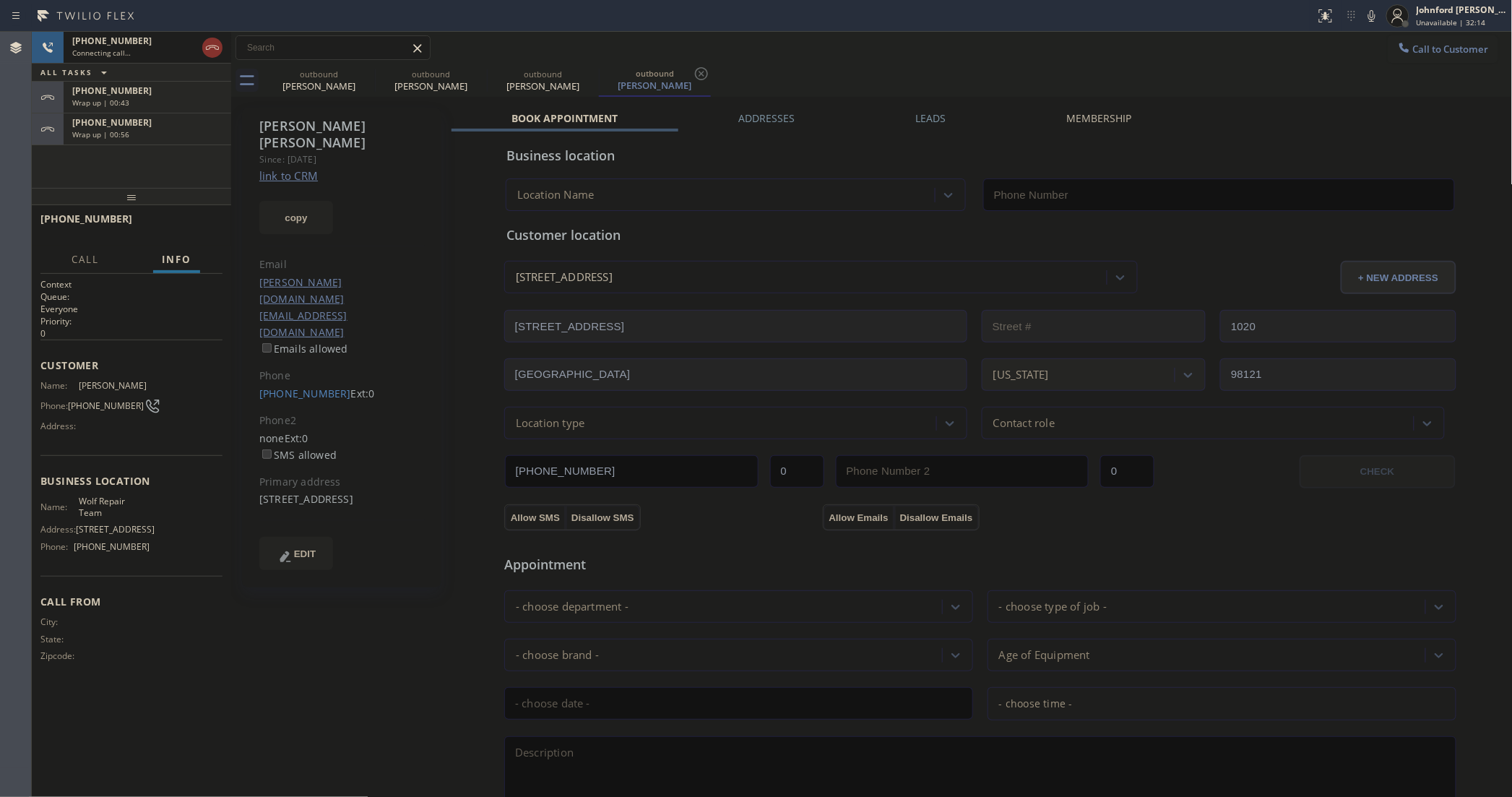
click at [186, 135] on div "Wrap up | 00:56" at bounding box center [148, 135] width 151 height 10
click at [197, 236] on div "[PHONE_NUMBER] Wrap up | 00:57 COMPLETE" at bounding box center [131, 225] width 182 height 37
click at [197, 233] on button "COMPLETE" at bounding box center [186, 225] width 73 height 20
type input "[PHONE_NUMBER]"
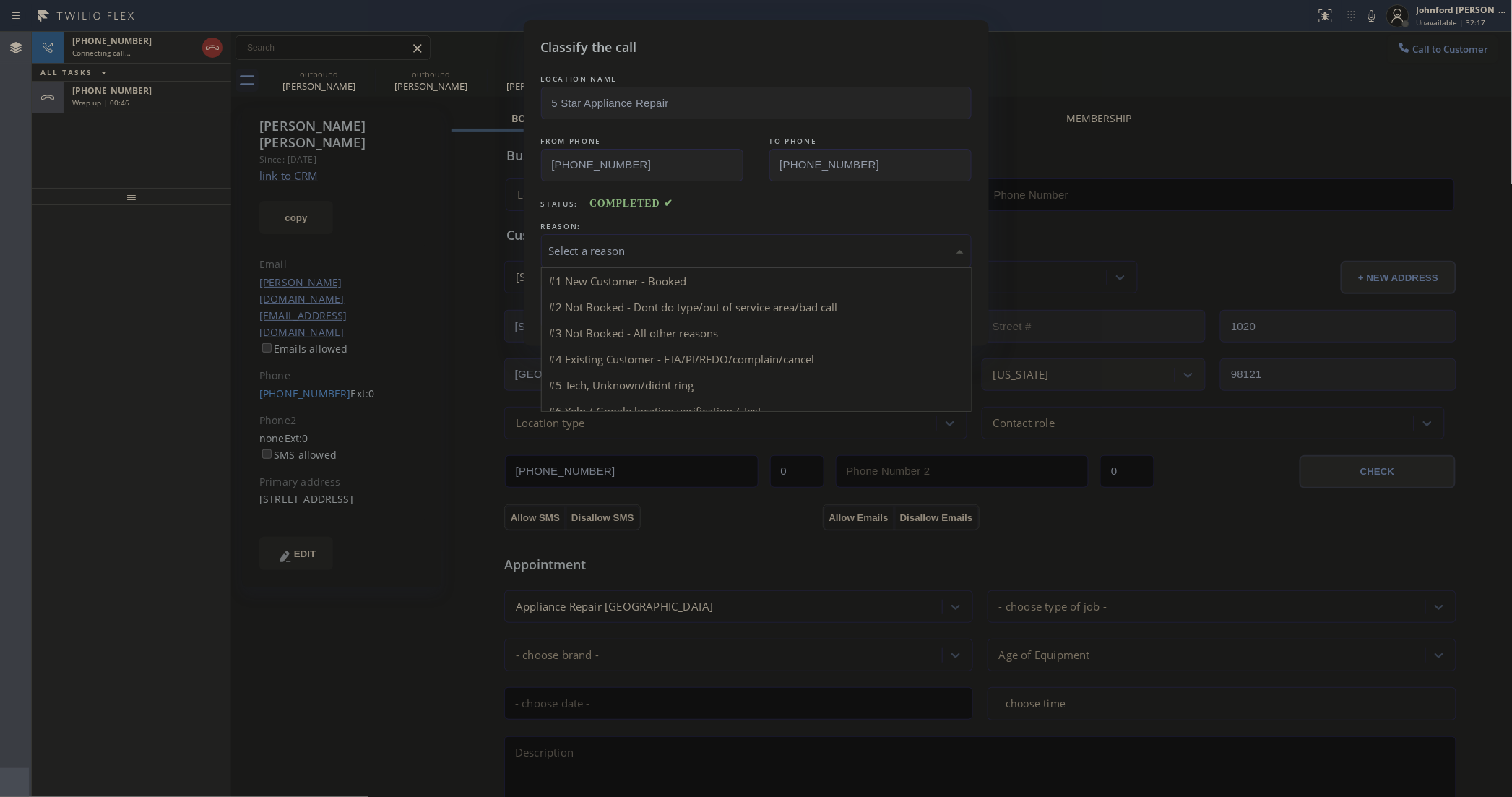
click at [605, 234] on div "Select a reason" at bounding box center [756, 251] width 431 height 34
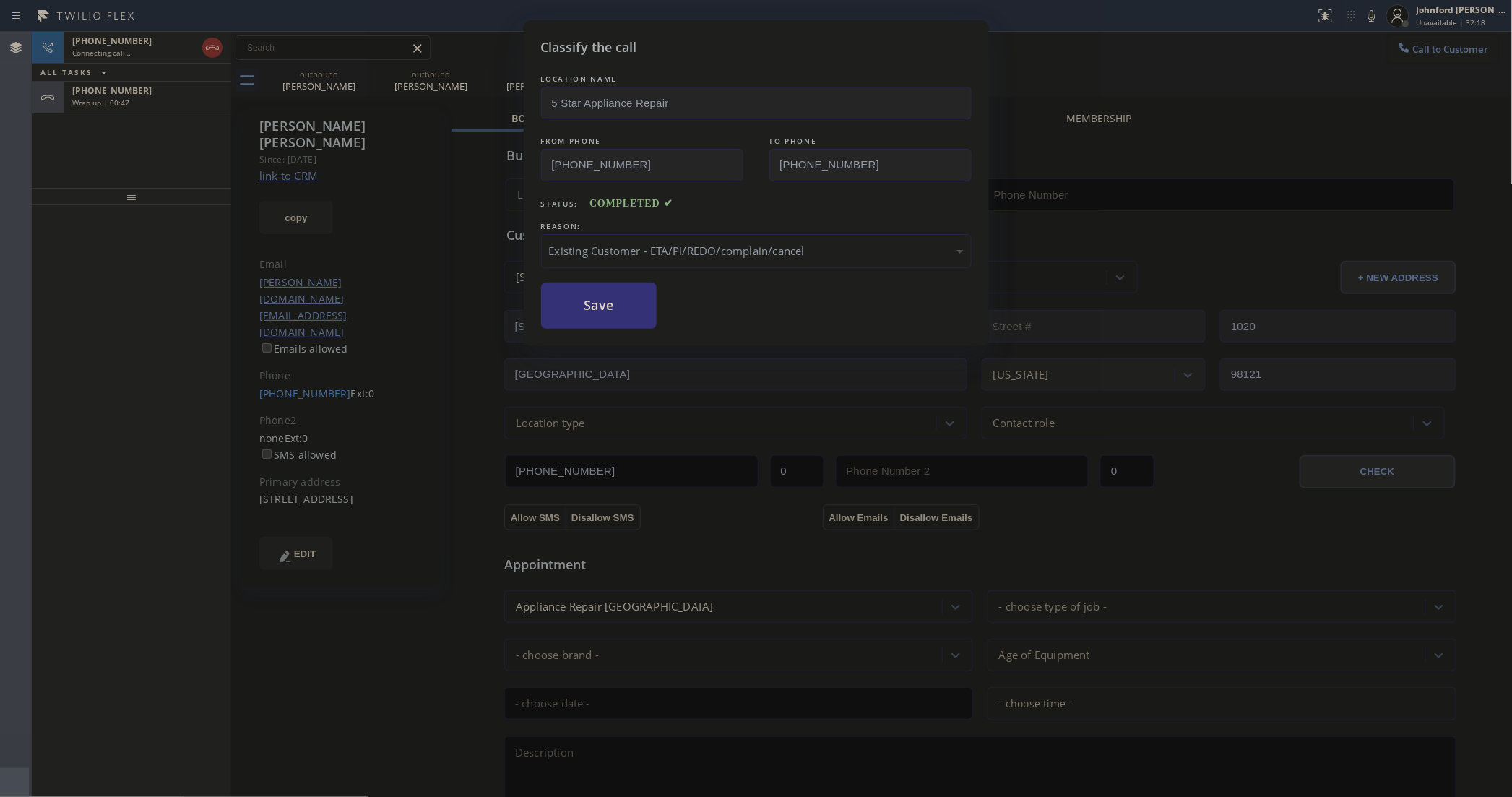
click at [623, 305] on button "Save" at bounding box center [599, 305] width 116 height 46
click at [170, 102] on div "Wrap up | 00:48" at bounding box center [148, 102] width 151 height 10
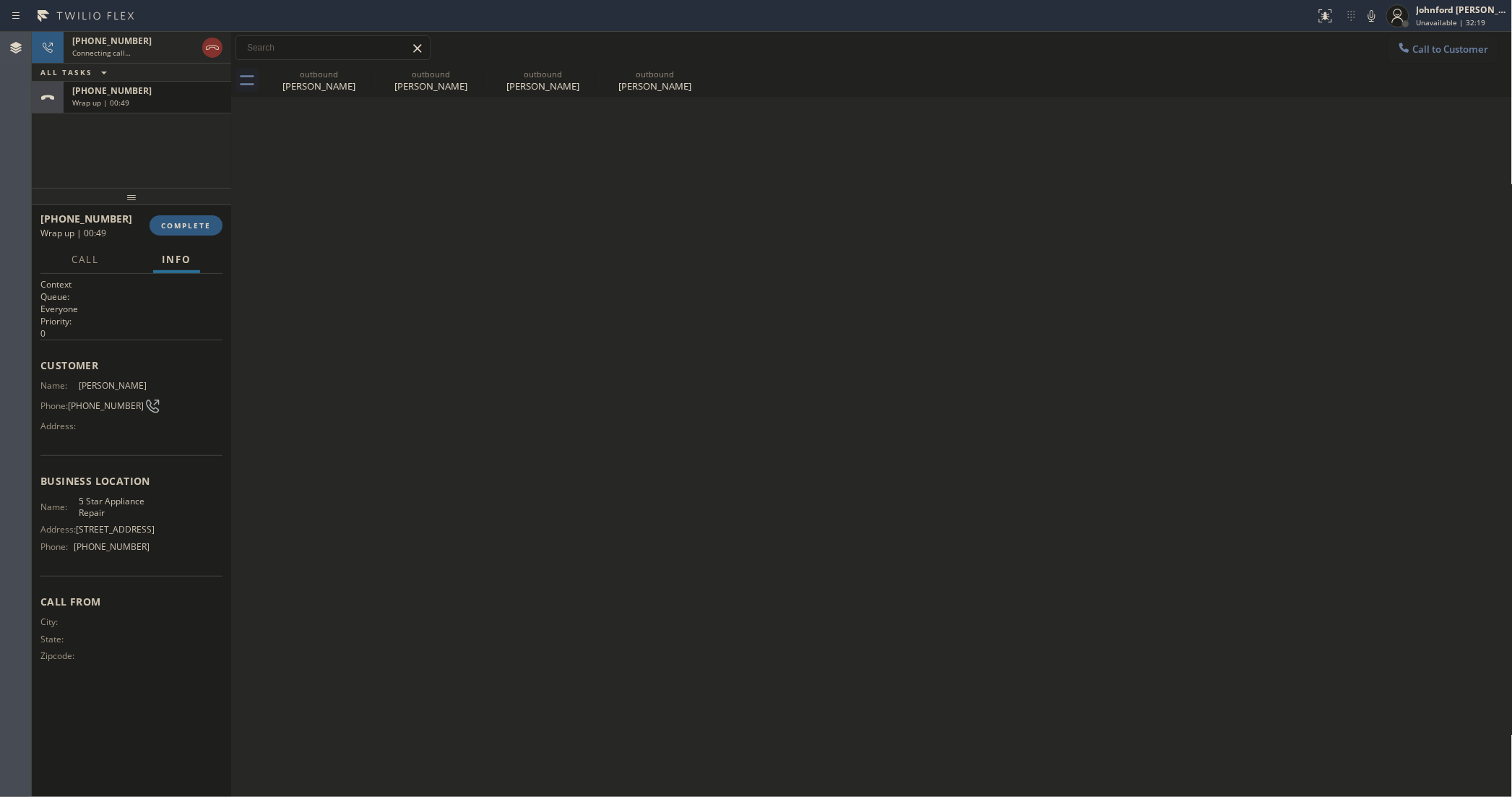
click at [170, 102] on div "Wrap up | 00:49" at bounding box center [148, 102] width 151 height 10
click at [184, 229] on span "COMPLETE" at bounding box center [186, 225] width 50 height 10
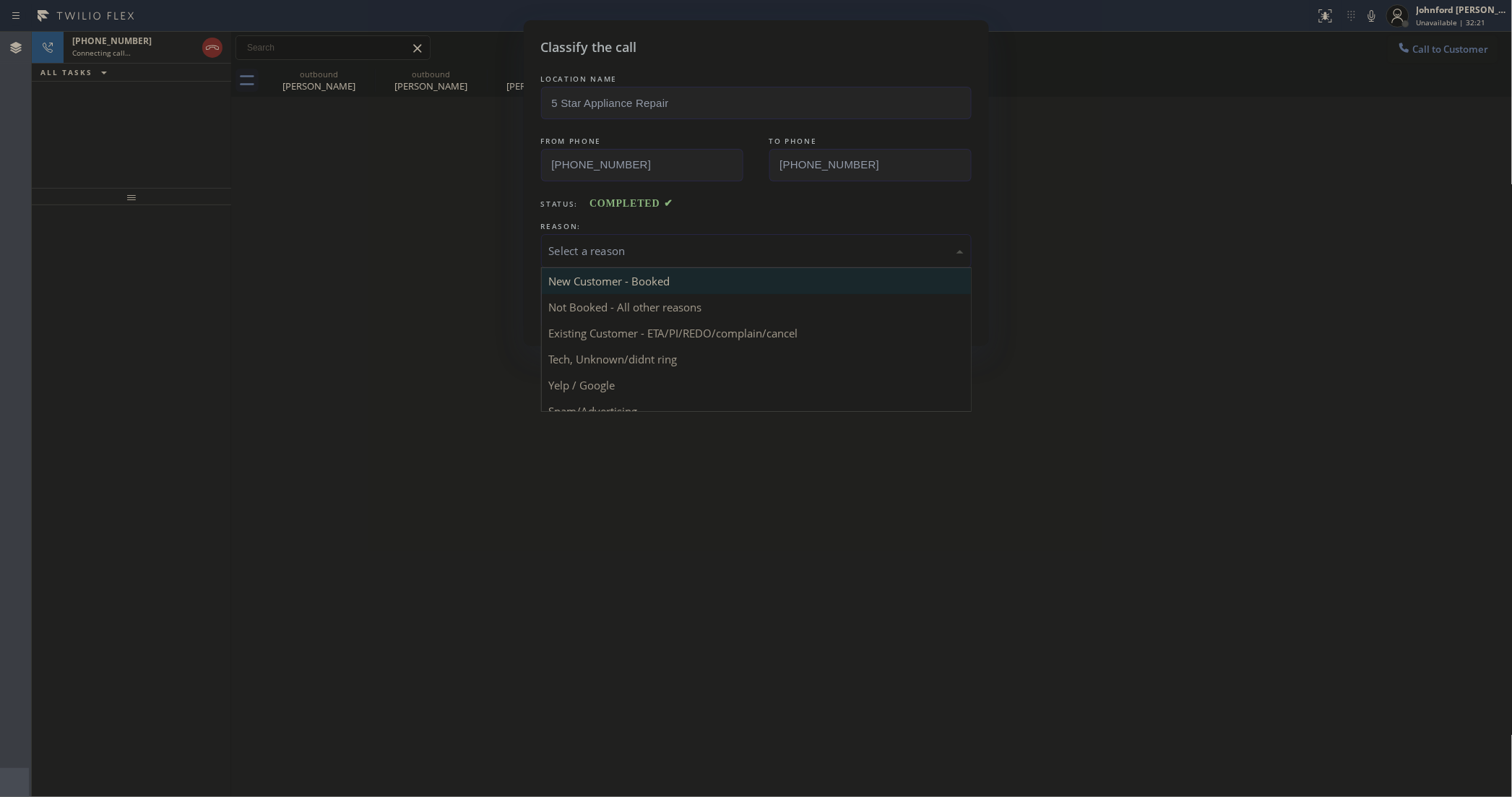
drag, startPoint x: 632, startPoint y: 251, endPoint x: 736, endPoint y: 273, distance: 106.3
click at [634, 246] on div "Select a reason" at bounding box center [756, 251] width 415 height 17
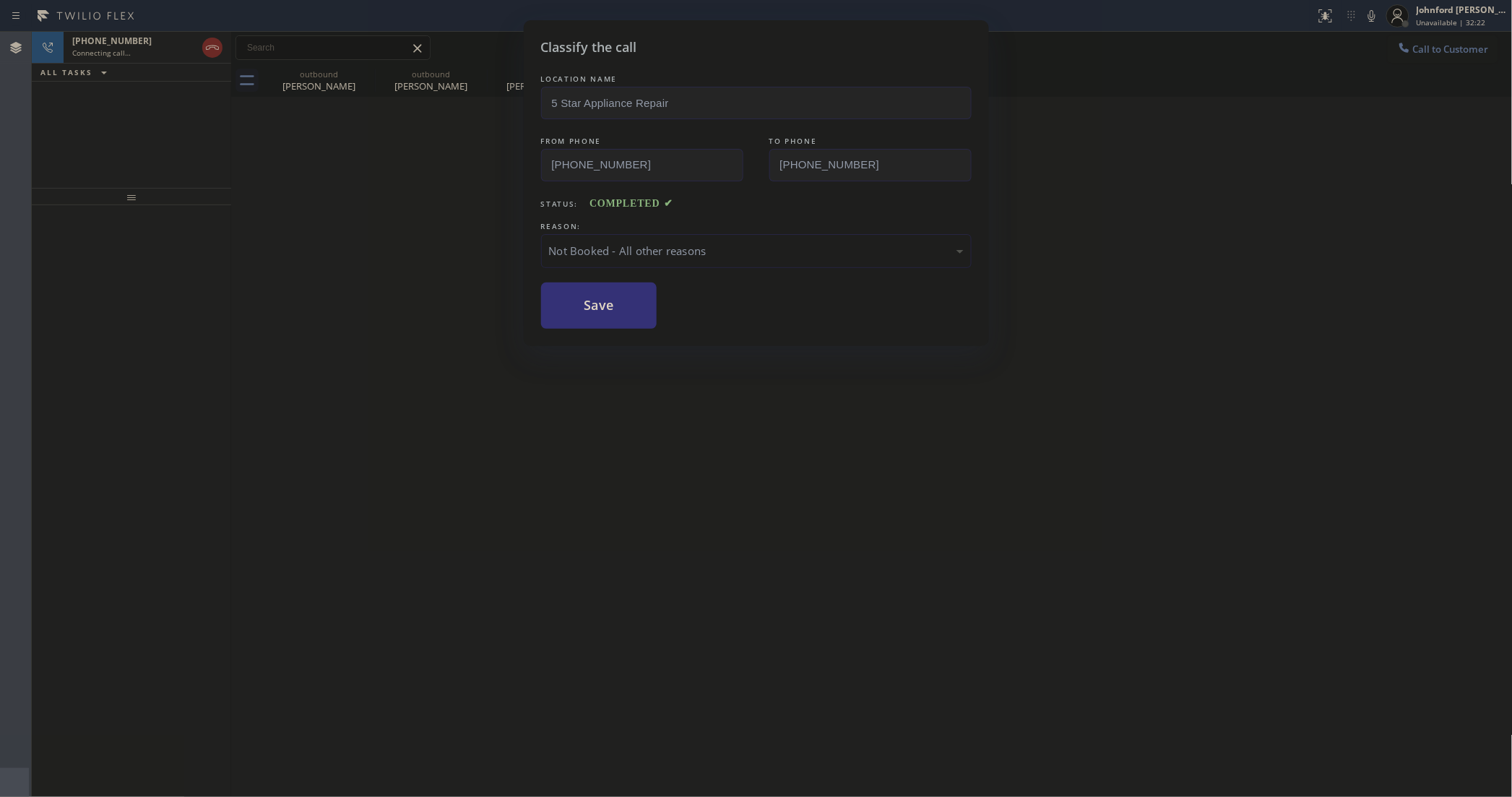
click at [630, 243] on div "Not Booked - All other reasons" at bounding box center [756, 251] width 415 height 17
drag, startPoint x: 661, startPoint y: 333, endPoint x: 596, endPoint y: 312, distance: 68.3
click at [596, 312] on button "Save" at bounding box center [599, 305] width 116 height 46
type input "[PHONE_NUMBER]"
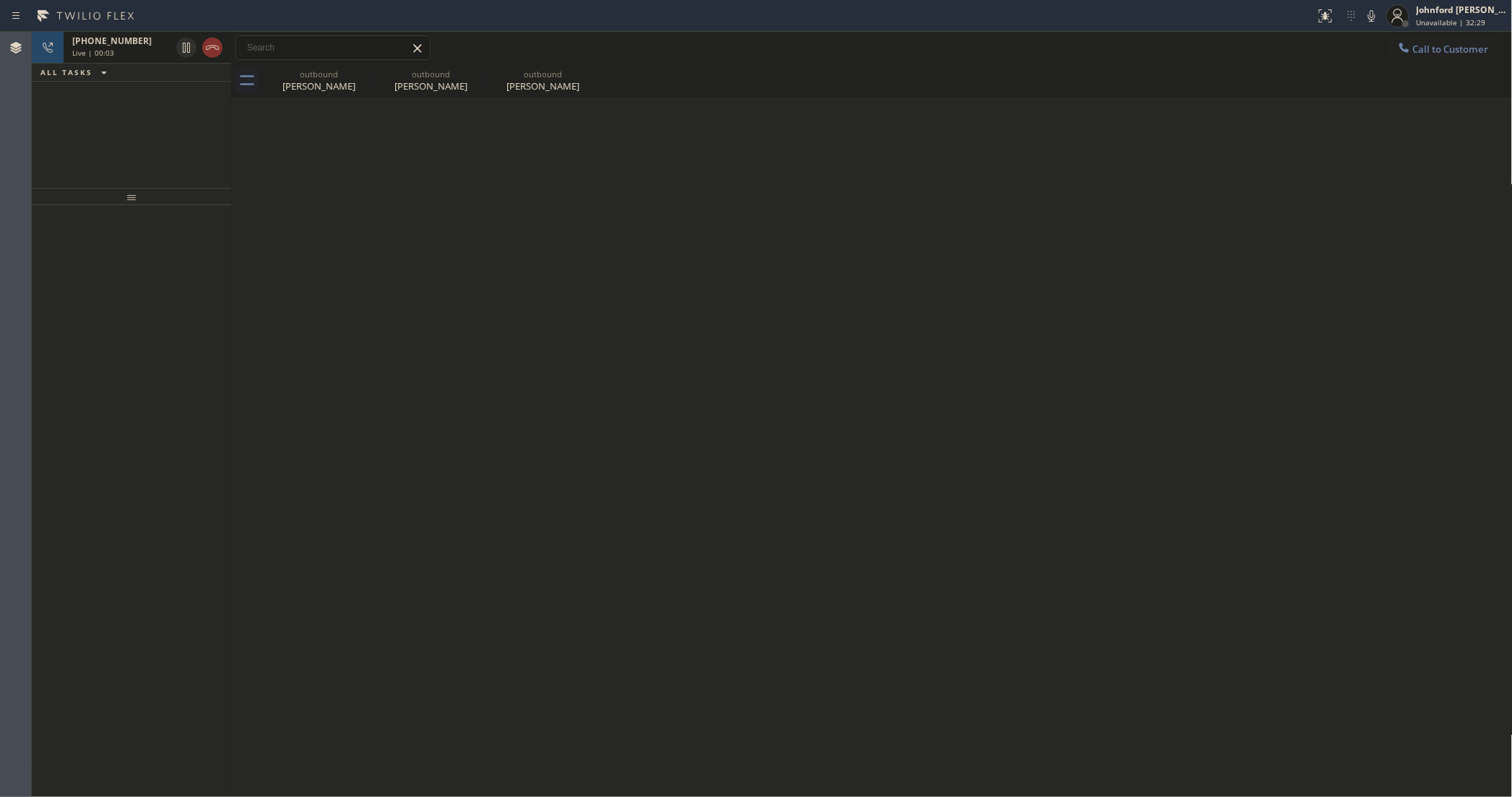
click at [200, 58] on div at bounding box center [199, 47] width 52 height 31
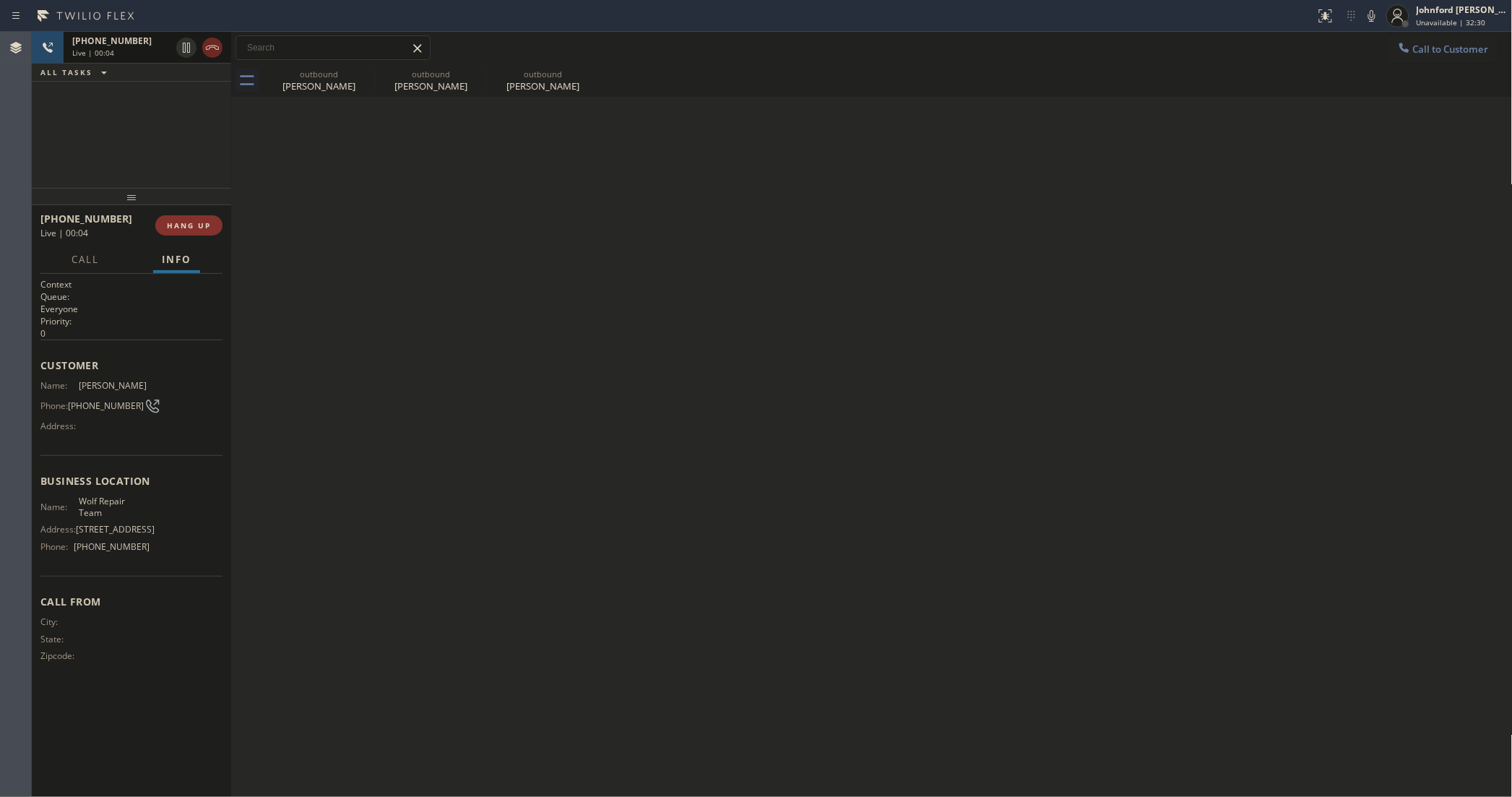
click at [204, 49] on icon at bounding box center [213, 48] width 18 height 18
click at [371, 77] on icon at bounding box center [366, 74] width 13 height 13
click at [471, 77] on icon at bounding box center [477, 74] width 13 height 13
type input "[PHONE_NUMBER]"
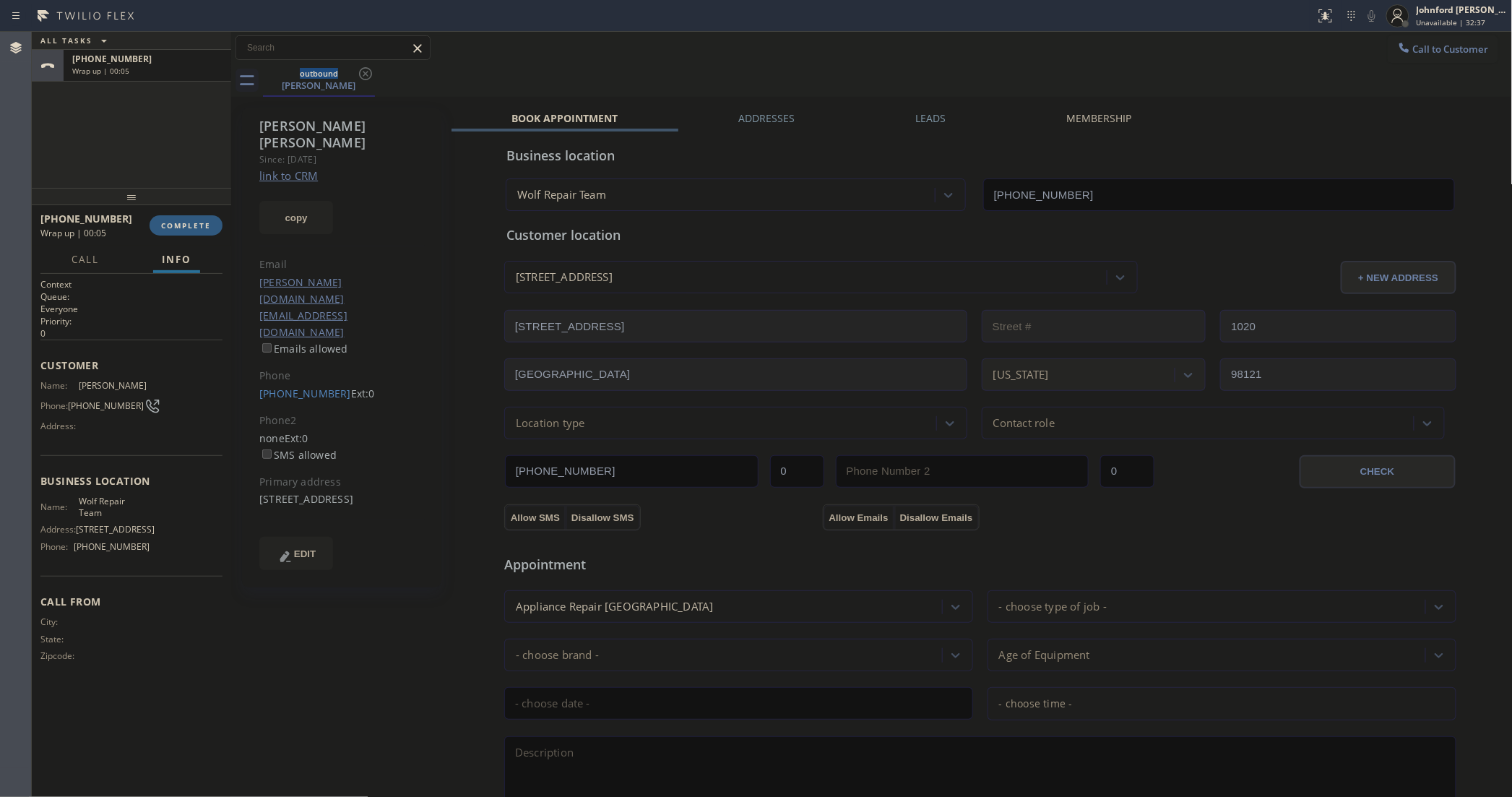
click at [96, 124] on div "ALL TASKS ALL TASKS ACTIVE TASKS TASKS IN WRAP UP [PHONE_NUMBER] Wrap up | 00:05" at bounding box center [131, 109] width 200 height 156
click at [195, 216] on button "COMPLETE" at bounding box center [186, 225] width 73 height 20
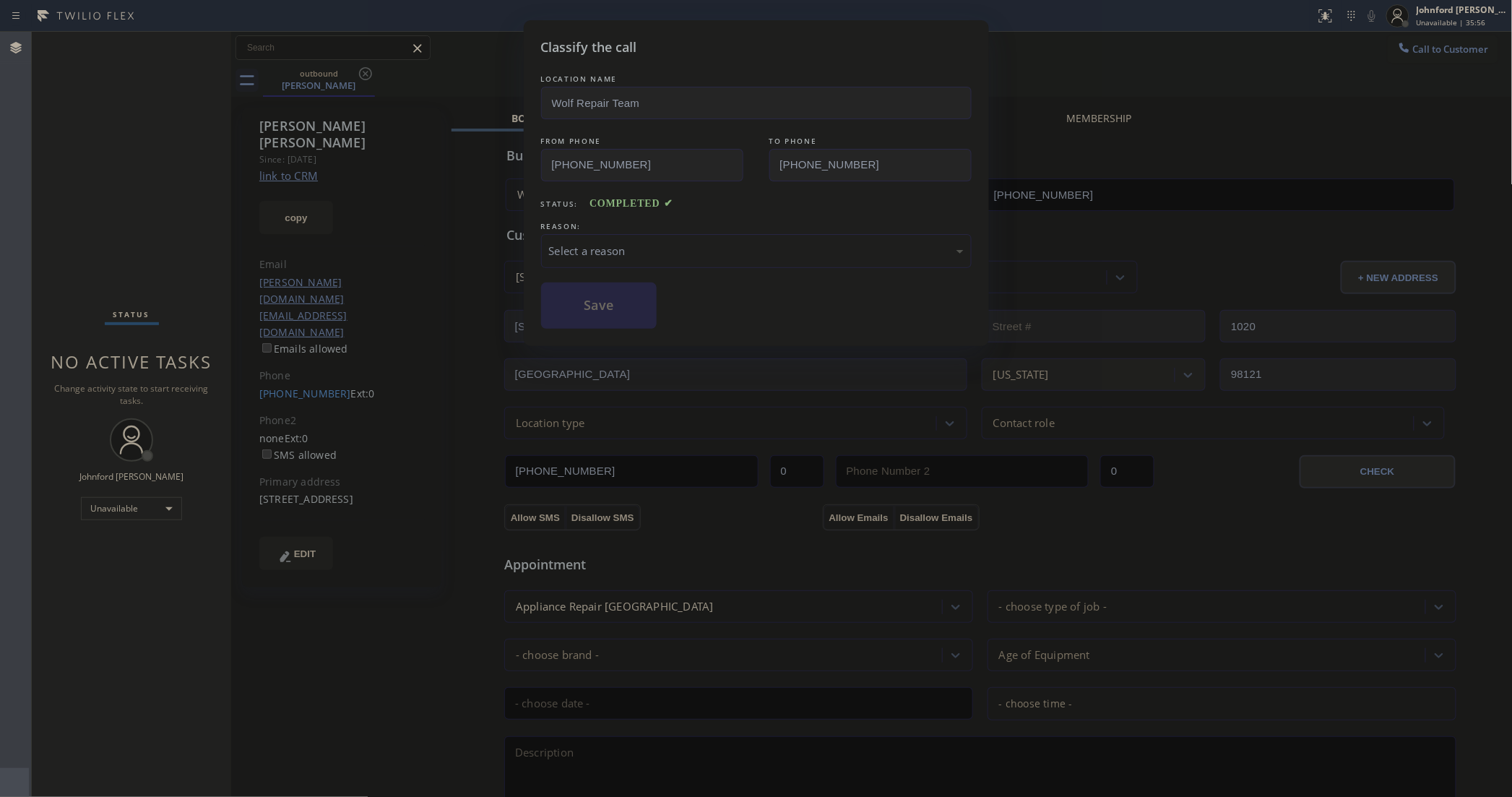
click at [649, 243] on div "Select a reason" at bounding box center [756, 251] width 415 height 17
click at [616, 319] on button "Save" at bounding box center [599, 305] width 116 height 46
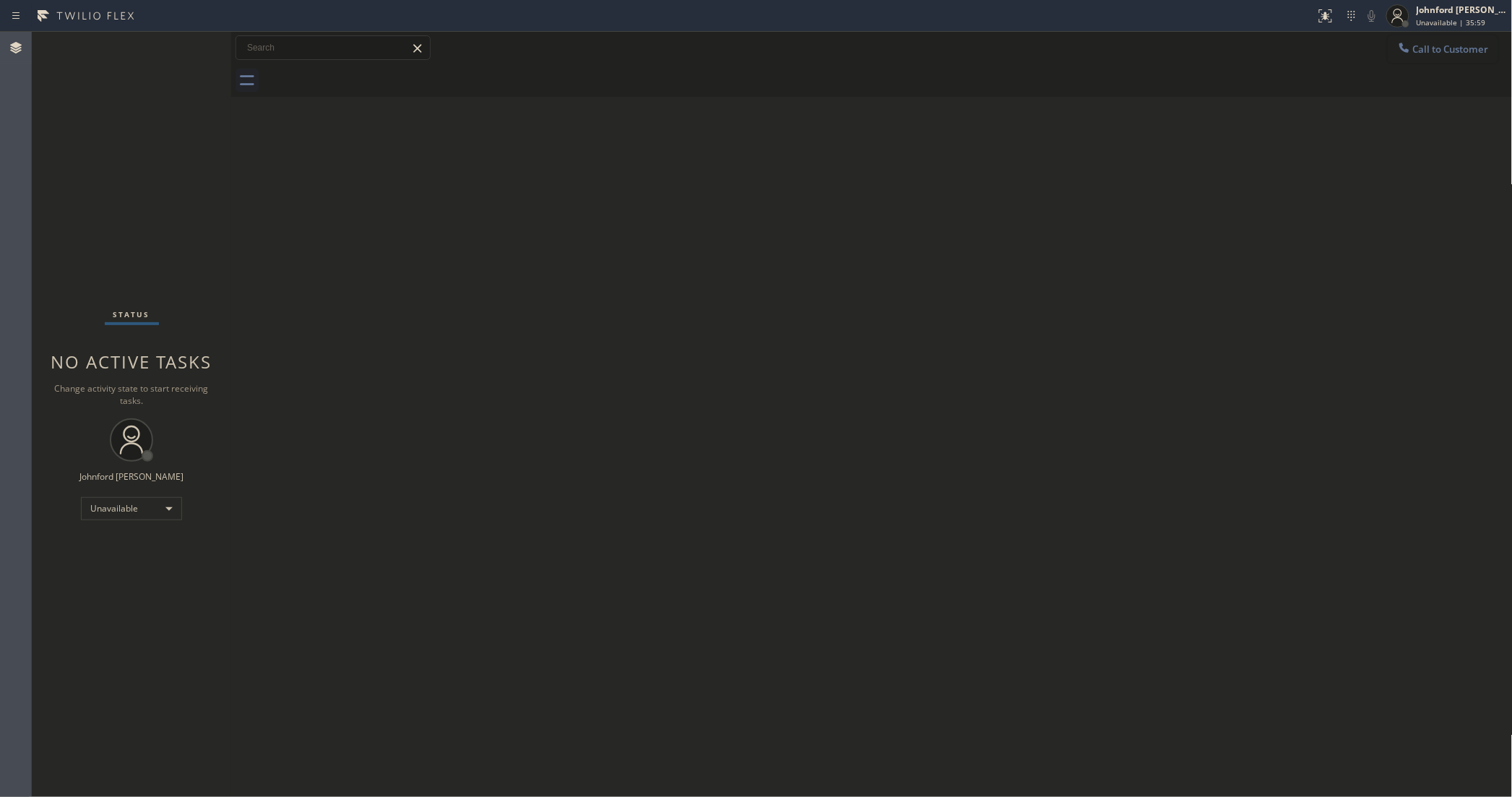
click at [1424, 41] on button "Call to Customer" at bounding box center [1443, 49] width 110 height 28
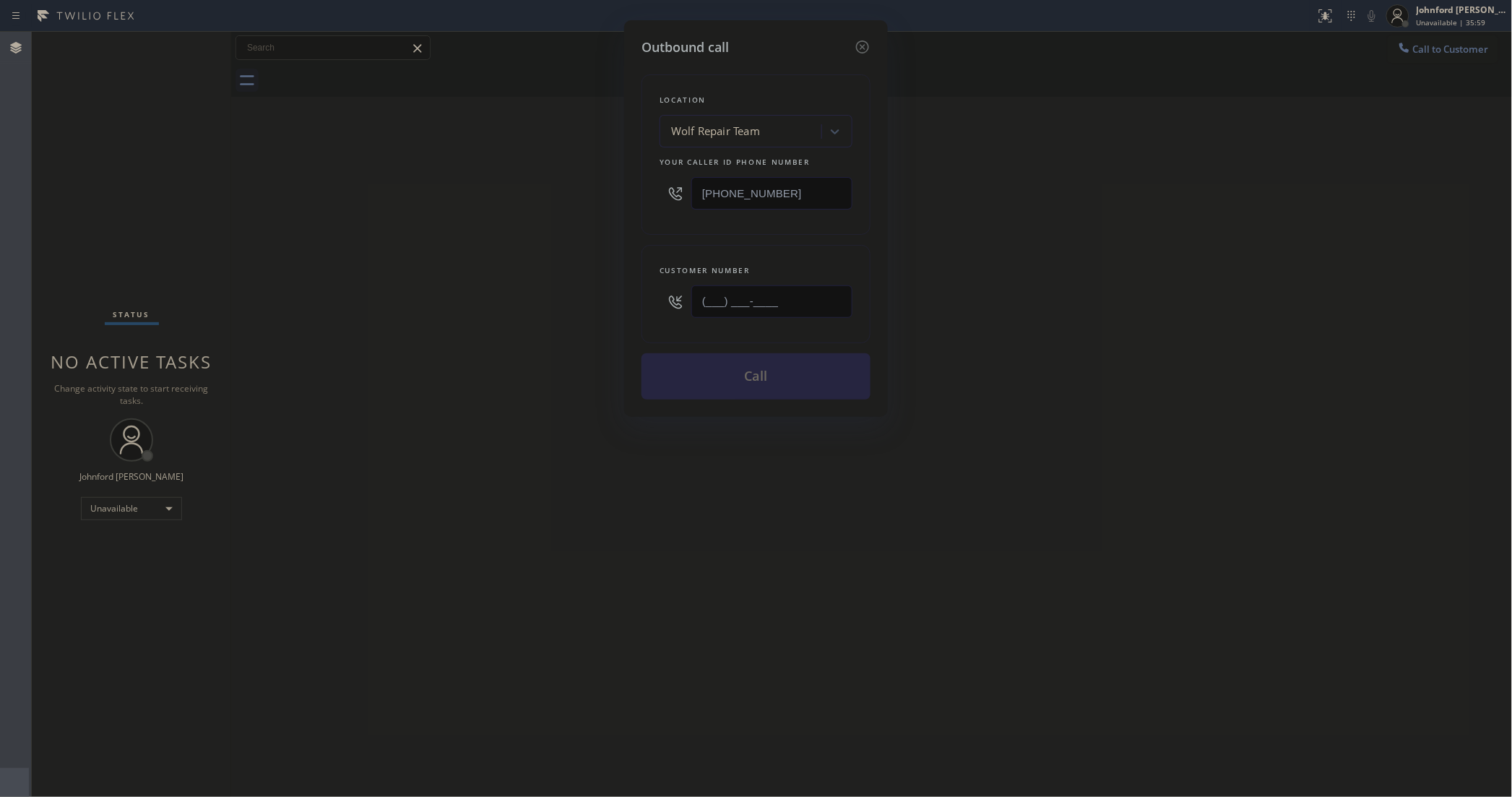
drag, startPoint x: 779, startPoint y: 320, endPoint x: 597, endPoint y: 317, distance: 182.0
click at [597, 318] on div "Outbound call Location Wolf Repair Team Your caller id phone number [PHONE_NUMB…" at bounding box center [756, 398] width 1512 height 797
paste input "626) 532-2677"
type input "[PHONE_NUMBER]"
click at [1169, 156] on div "Outbound call Location Wolf Repair Team Your caller id phone number [PHONE_NUMB…" at bounding box center [756, 398] width 1512 height 797
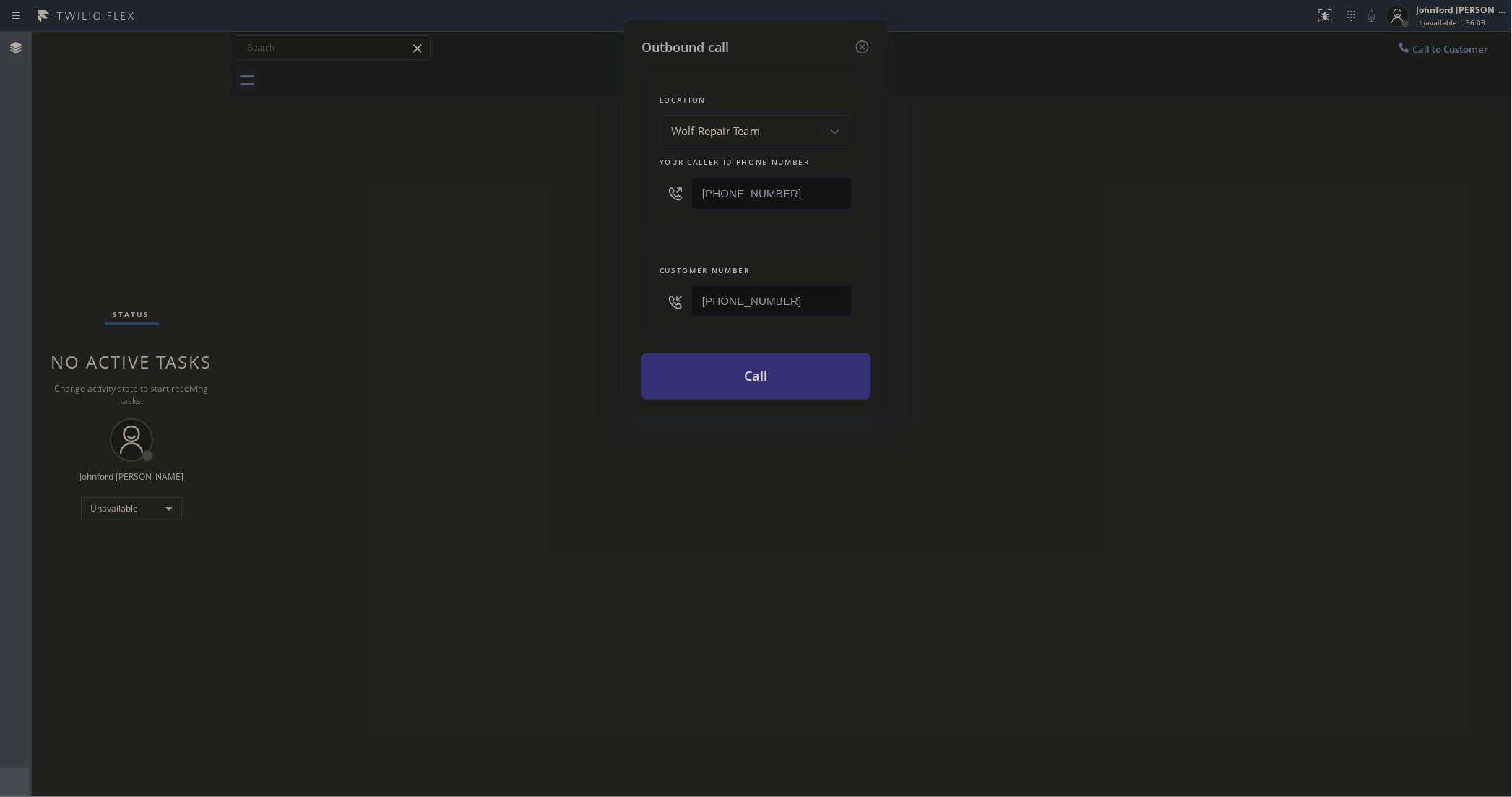
drag, startPoint x: 630, startPoint y: 188, endPoint x: 564, endPoint y: 192, distance: 66.1
click at [564, 192] on div "Outbound call Location Wolf Repair Team Your caller id phone number [PHONE_NUMB…" at bounding box center [756, 398] width 1512 height 797
paste input "866) 702-1734"
type input "[PHONE_NUMBER]"
click at [540, 199] on div "Outbound call Location Wolf Repair Team Your caller id phone number [PHONE_NUMB…" at bounding box center [756, 398] width 1512 height 797
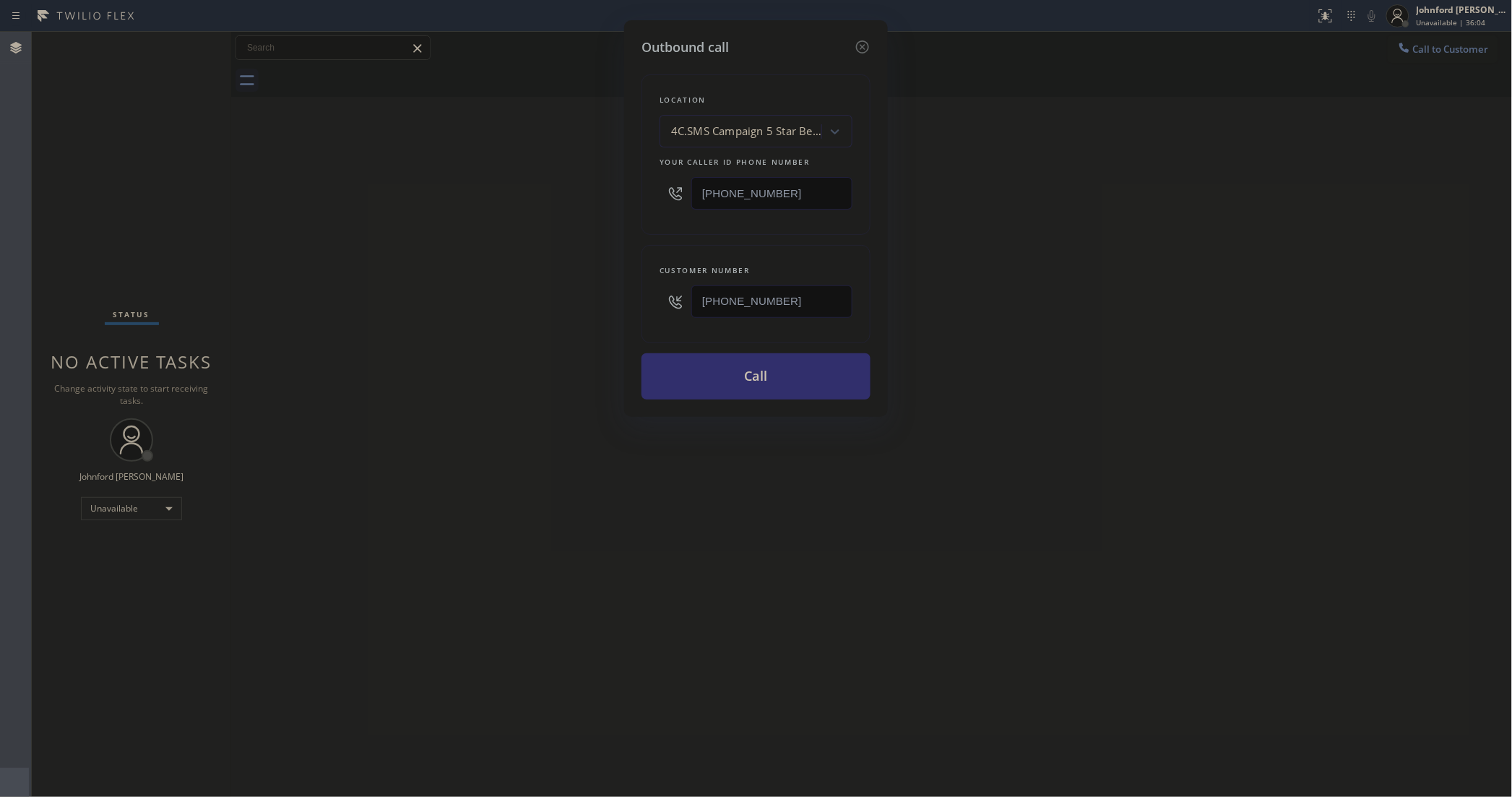
click at [739, 372] on button "Call" at bounding box center [755, 376] width 229 height 46
drag, startPoint x: 1131, startPoint y: 340, endPoint x: 1175, endPoint y: 211, distance: 136.3
click at [1139, 333] on div "Outbound call Location 4C.SMS Campaign 5 Star Best Plumbing Your caller id phon…" at bounding box center [756, 398] width 1512 height 797
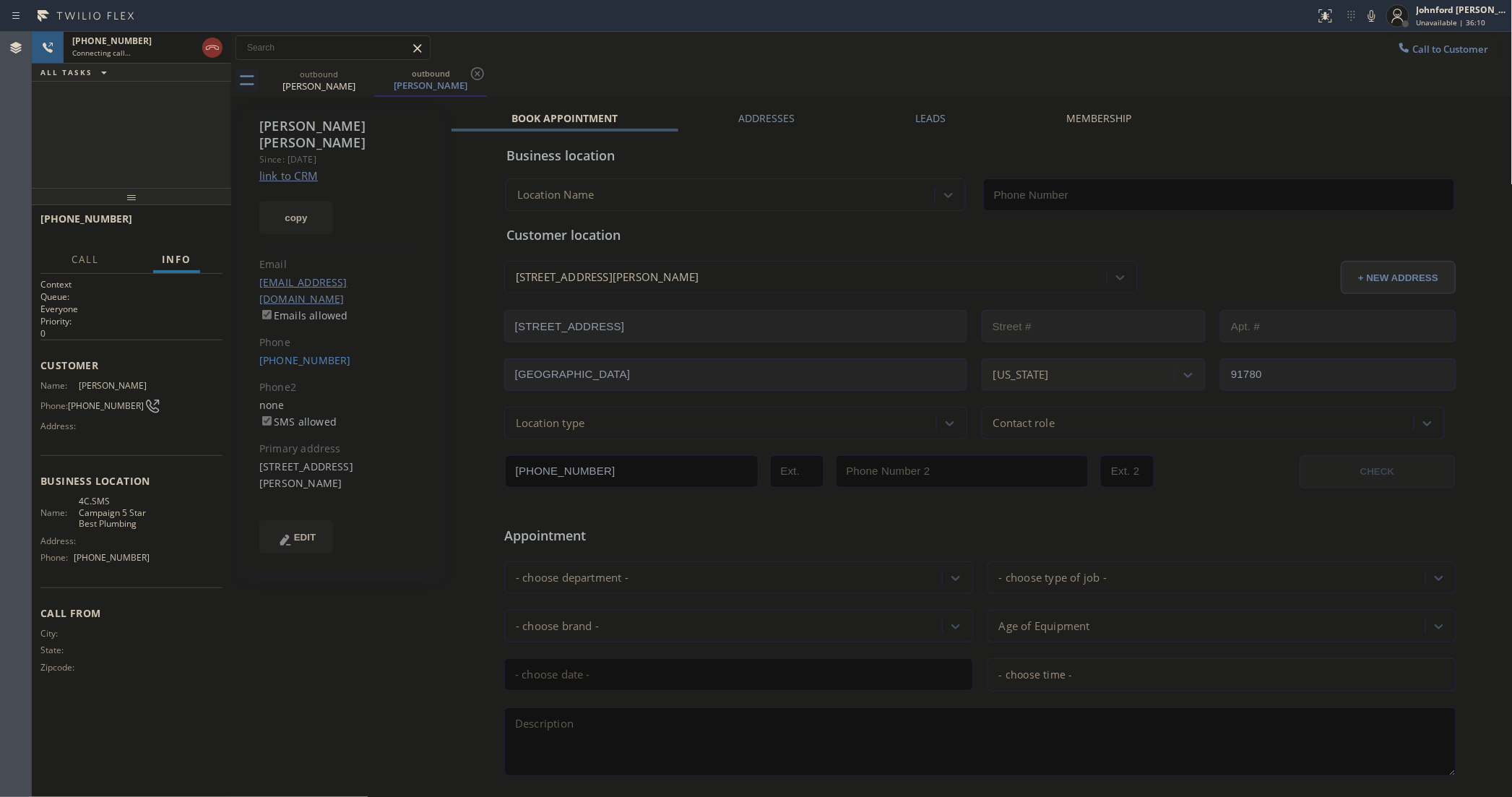
type input "[PHONE_NUMBER]"
click at [278, 168] on link "link to CRM" at bounding box center [289, 175] width 58 height 15
click at [201, 212] on div "[PHONE_NUMBER] Live | 00:42 HANG UP" at bounding box center [131, 225] width 182 height 37
click at [200, 222] on span "HANG UP" at bounding box center [189, 225] width 44 height 10
drag, startPoint x: 1306, startPoint y: 94, endPoint x: 1424, endPoint y: 76, distance: 119.4
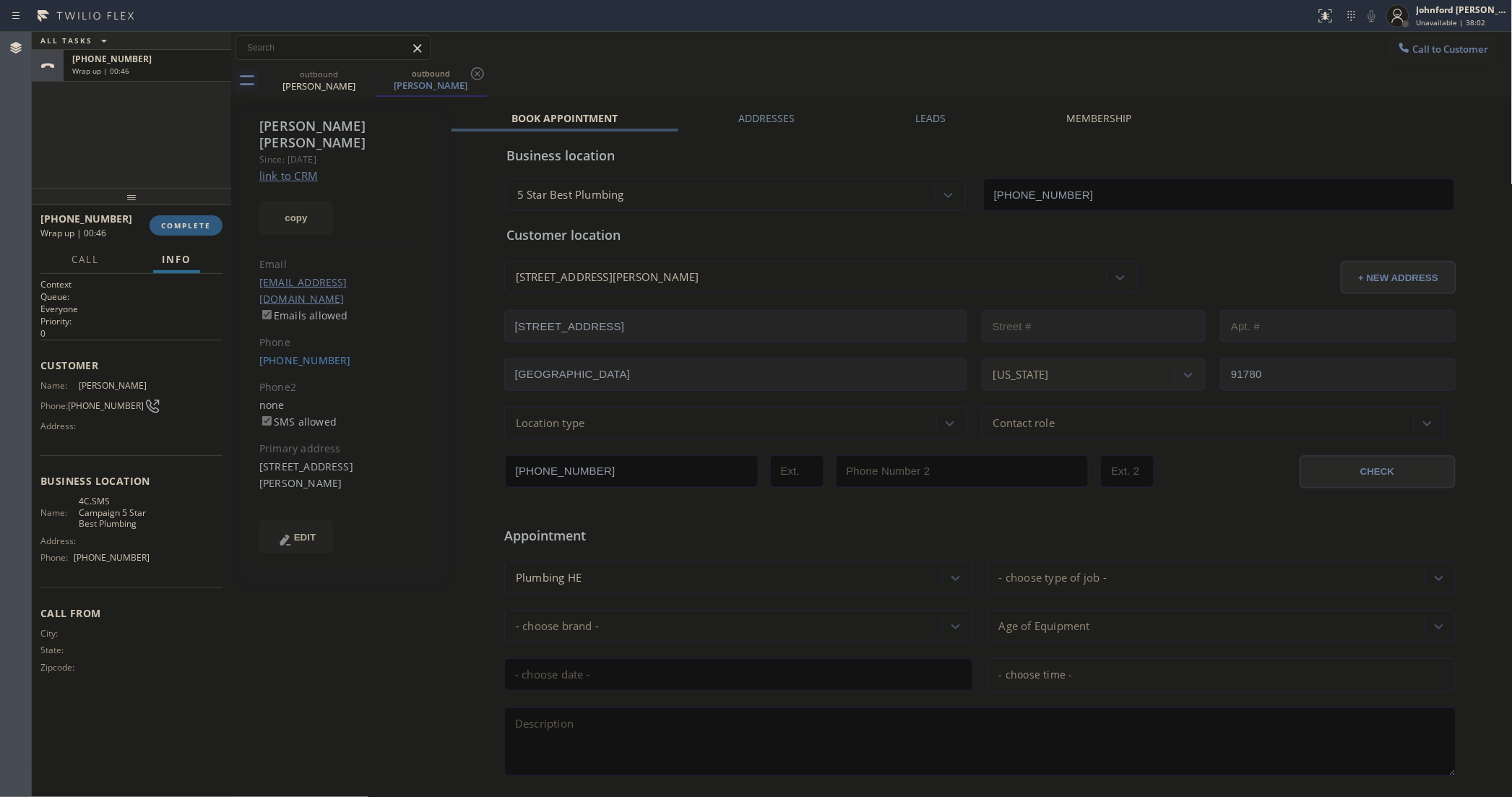
click at [1306, 94] on div "outbound [PERSON_NAME] outbound [PERSON_NAME]" at bounding box center [888, 80] width 1250 height 32
click at [1437, 63] on div "Call to Customer Outbound call Location 5 Star Best Plumbing Your caller id pho…" at bounding box center [872, 48] width 1282 height 32
click at [1395, 38] on button "Call to Customer" at bounding box center [1443, 49] width 110 height 28
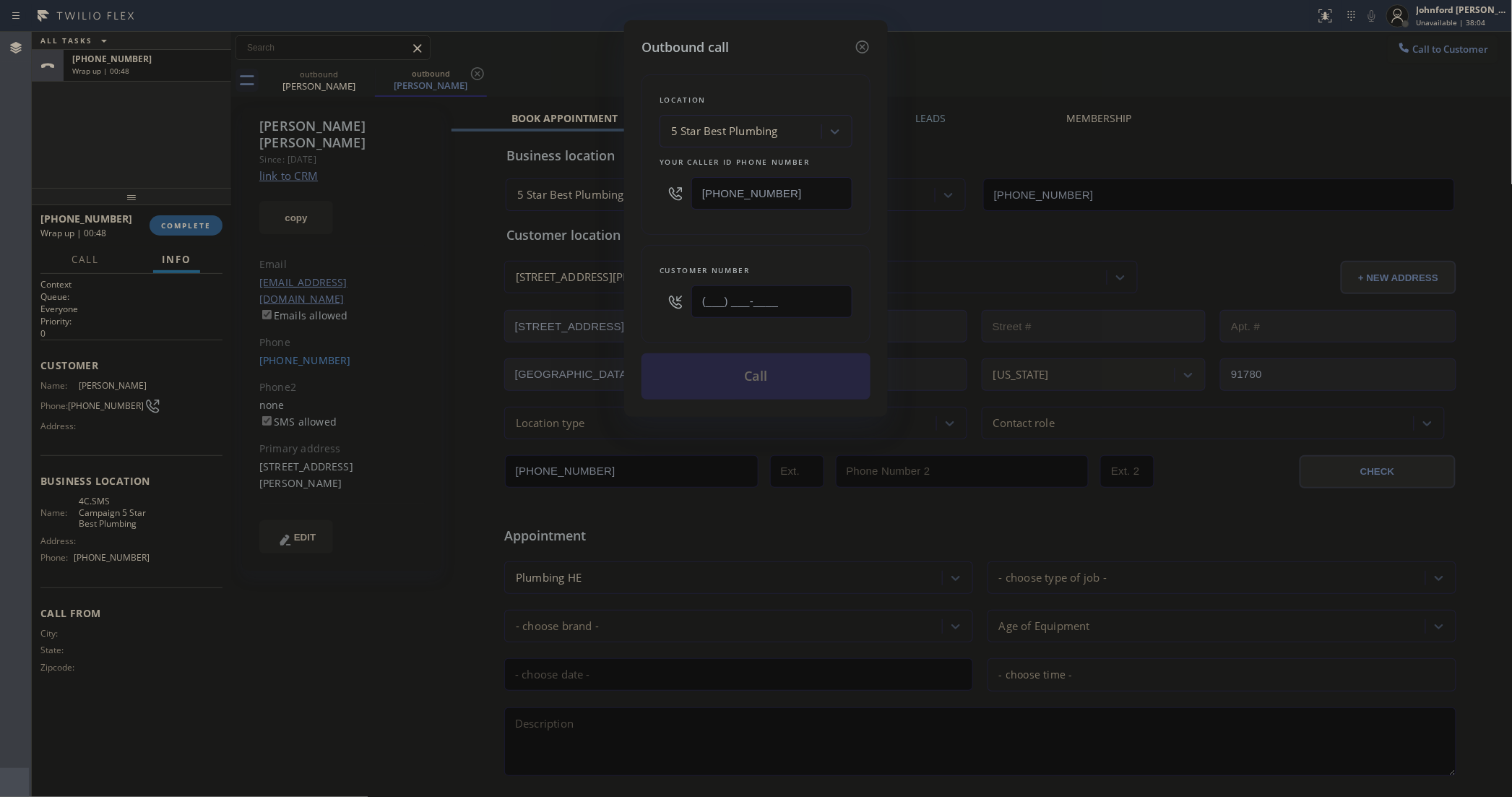
drag, startPoint x: 715, startPoint y: 311, endPoint x: 654, endPoint y: 311, distance: 61.0
click at [659, 311] on div "(___) ___-____" at bounding box center [756, 301] width 193 height 47
paste input "650) 576-4719"
type input "[PHONE_NUMBER]"
click at [739, 245] on div "Customer number [PHONE_NUMBER]" at bounding box center [755, 294] width 229 height 98
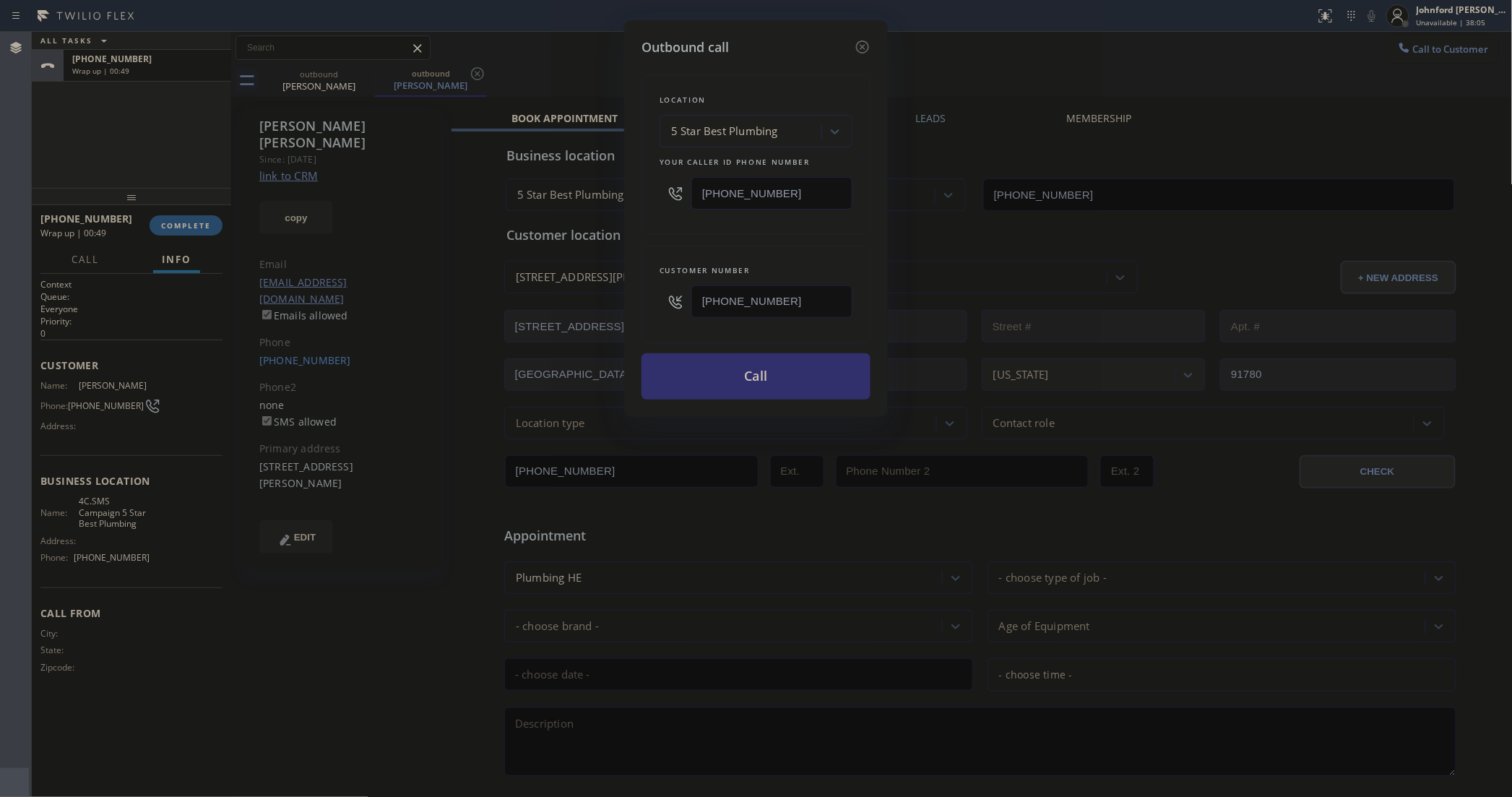
click at [721, 381] on button "Call" at bounding box center [755, 376] width 229 height 46
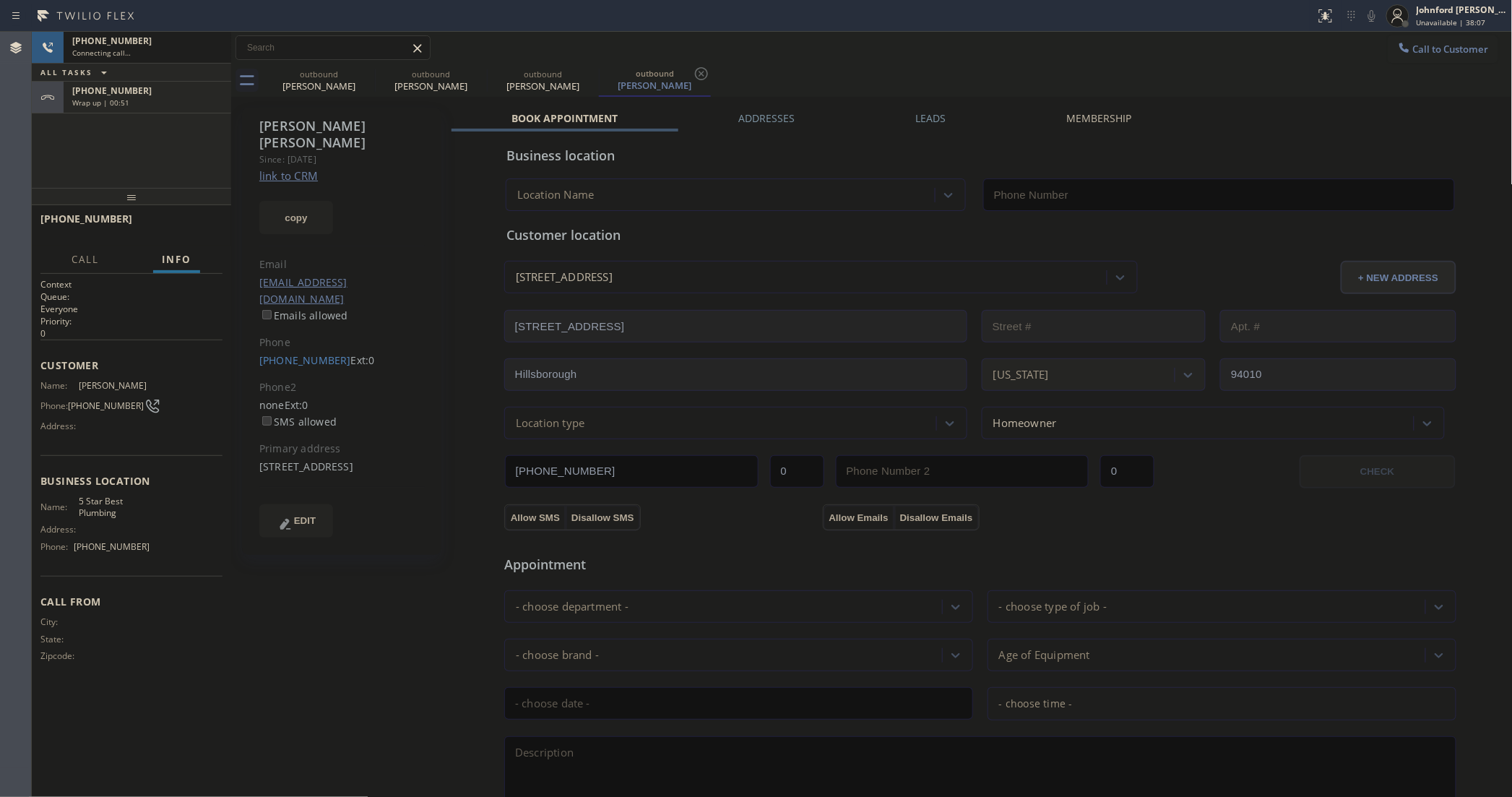
click at [297, 168] on link "link to CRM" at bounding box center [289, 175] width 58 height 15
type input "[PHONE_NUMBER]"
click at [365, 71] on icon at bounding box center [366, 74] width 18 height 18
click at [0, 0] on icon at bounding box center [0, 0] width 0 height 0
click at [170, 105] on div "Wrap up | 00:58" at bounding box center [148, 102] width 151 height 10
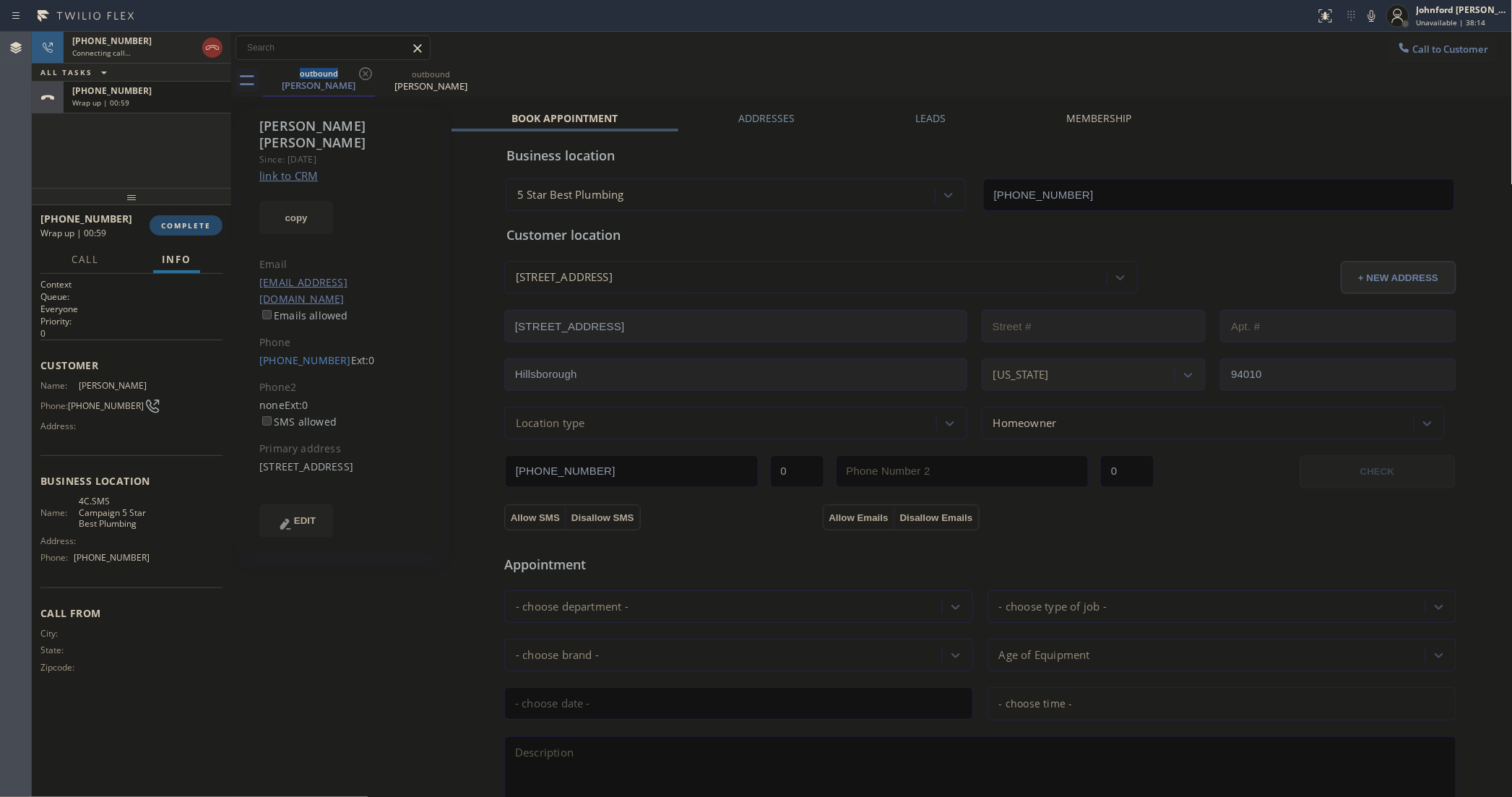
click at [175, 225] on span "COMPLETE" at bounding box center [186, 225] width 50 height 10
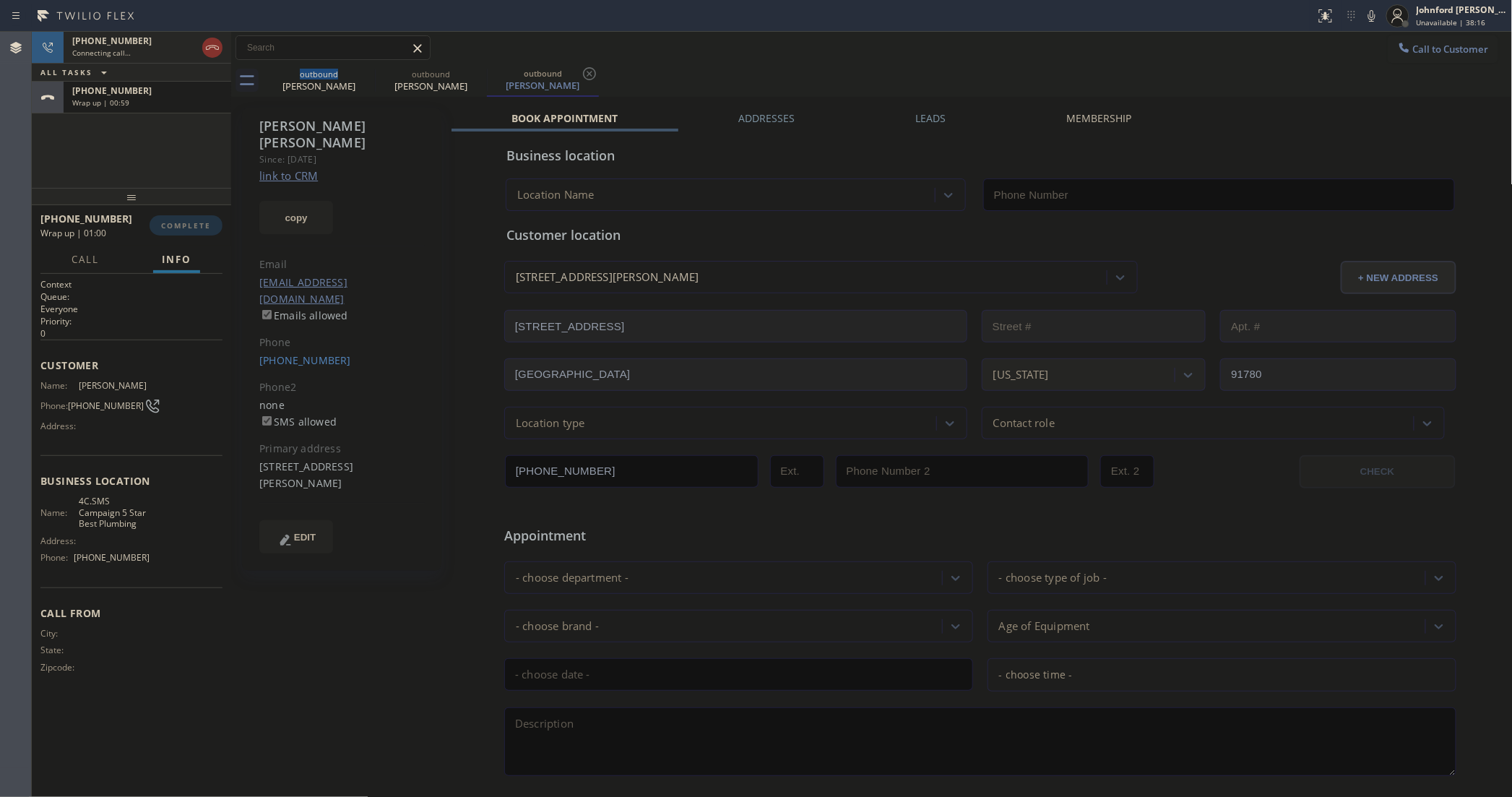
type input "[PHONE_NUMBER]"
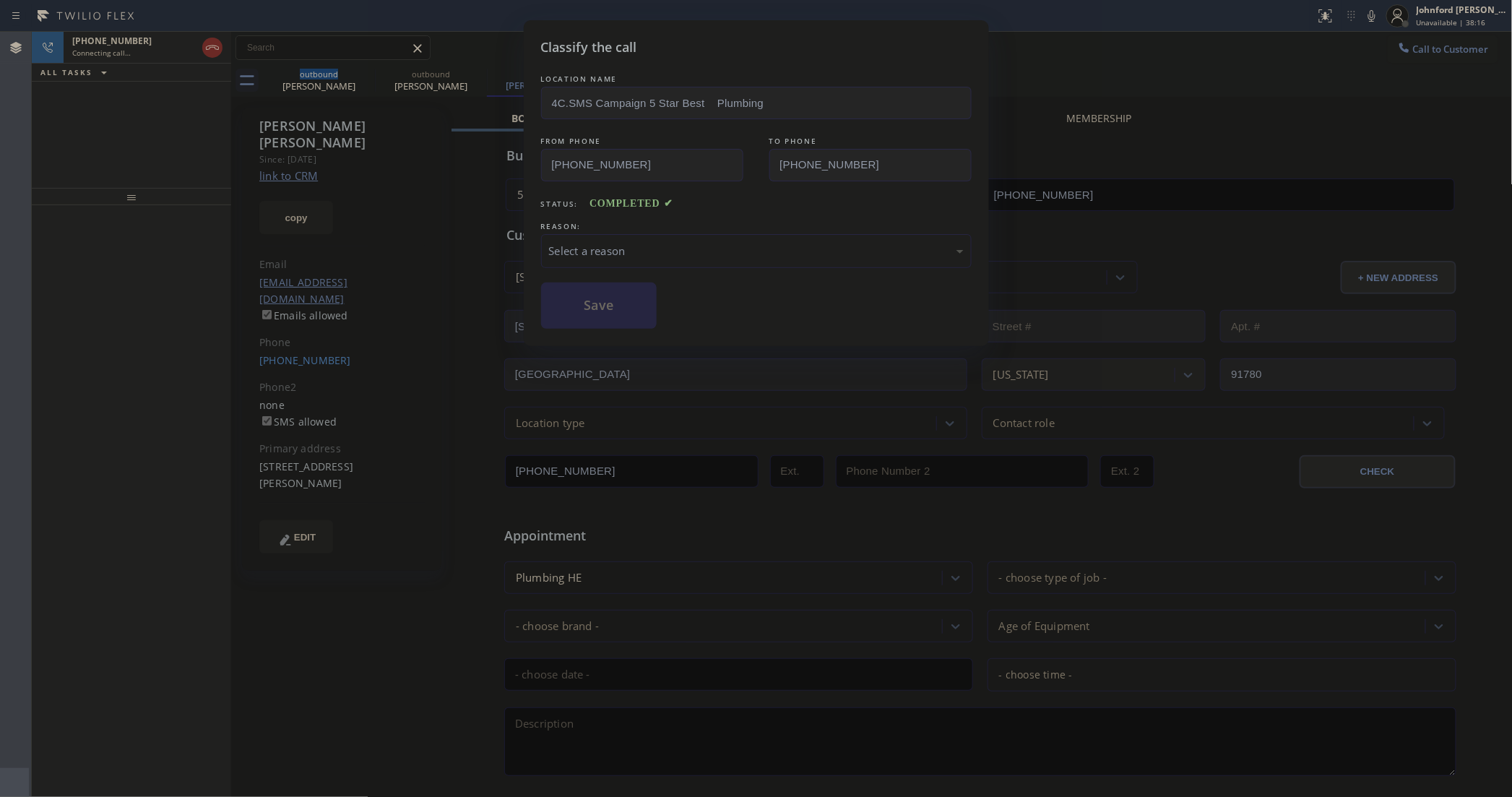
drag, startPoint x: 616, startPoint y: 236, endPoint x: 708, endPoint y: 235, distance: 92.0
click at [641, 235] on div "Select a reason" at bounding box center [756, 251] width 431 height 34
click at [603, 301] on button "Save" at bounding box center [599, 305] width 116 height 46
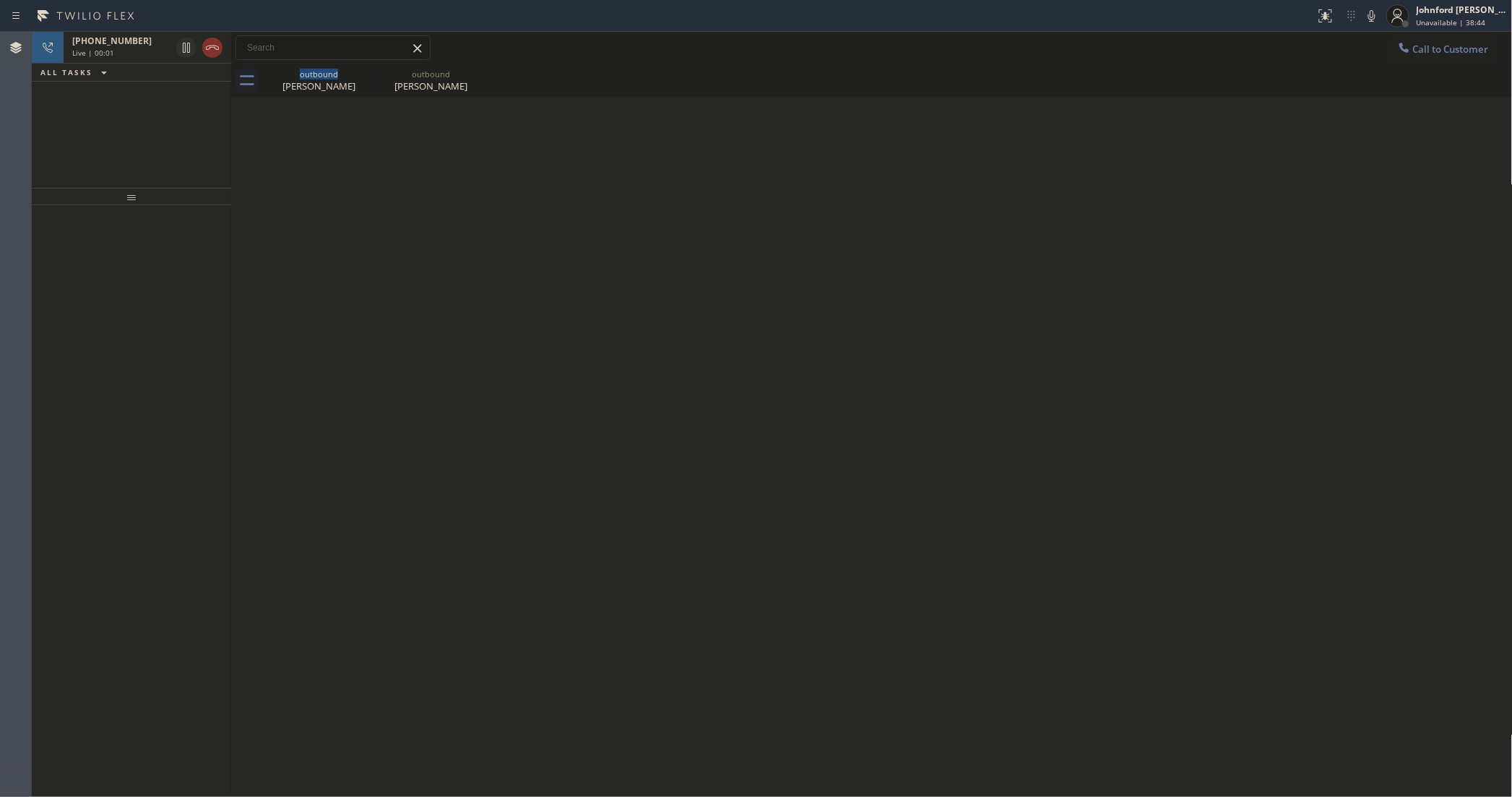
click at [208, 39] on icon at bounding box center [213, 48] width 18 height 18
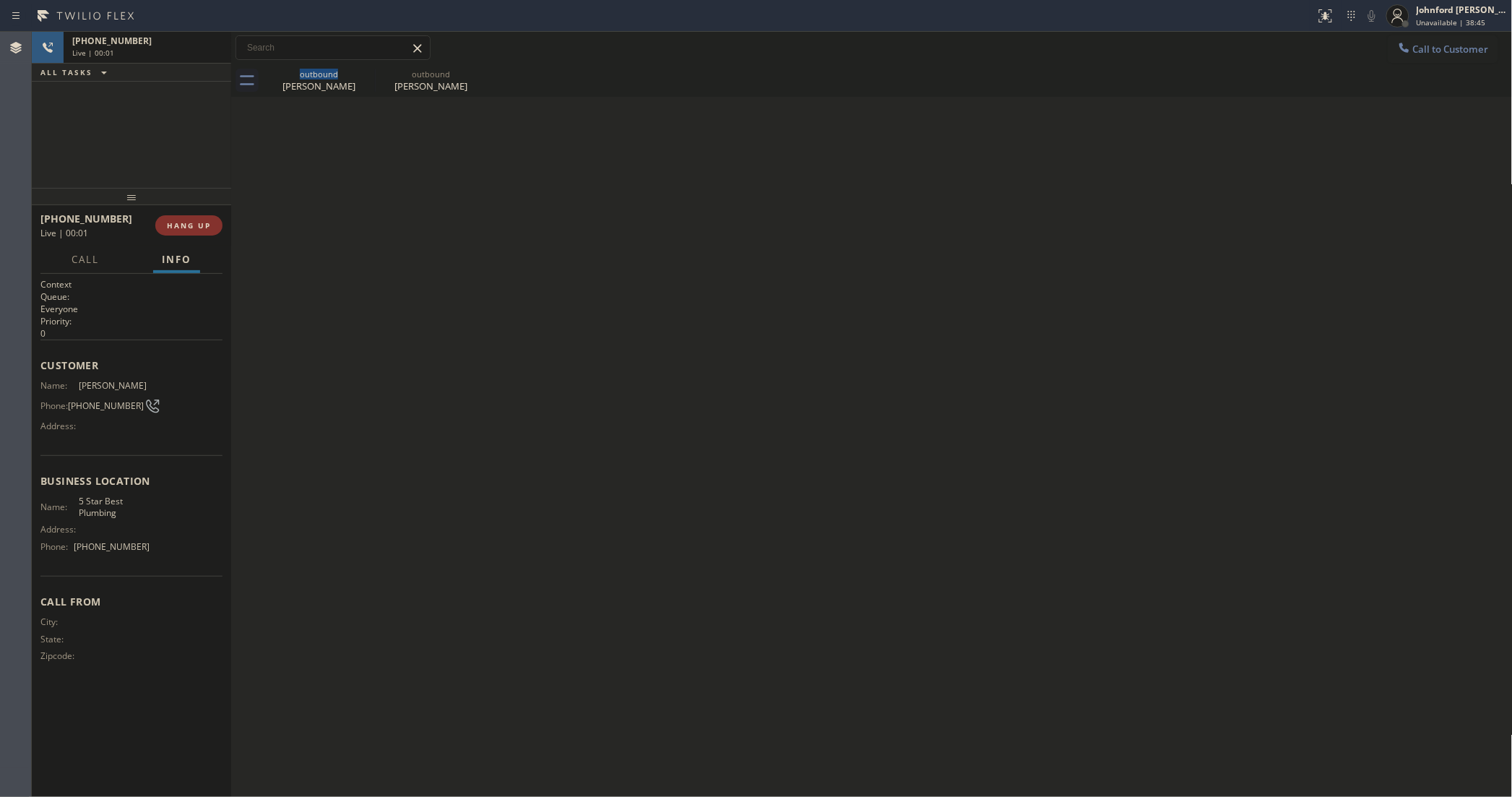
click at [1407, 45] on icon at bounding box center [1405, 48] width 15 height 15
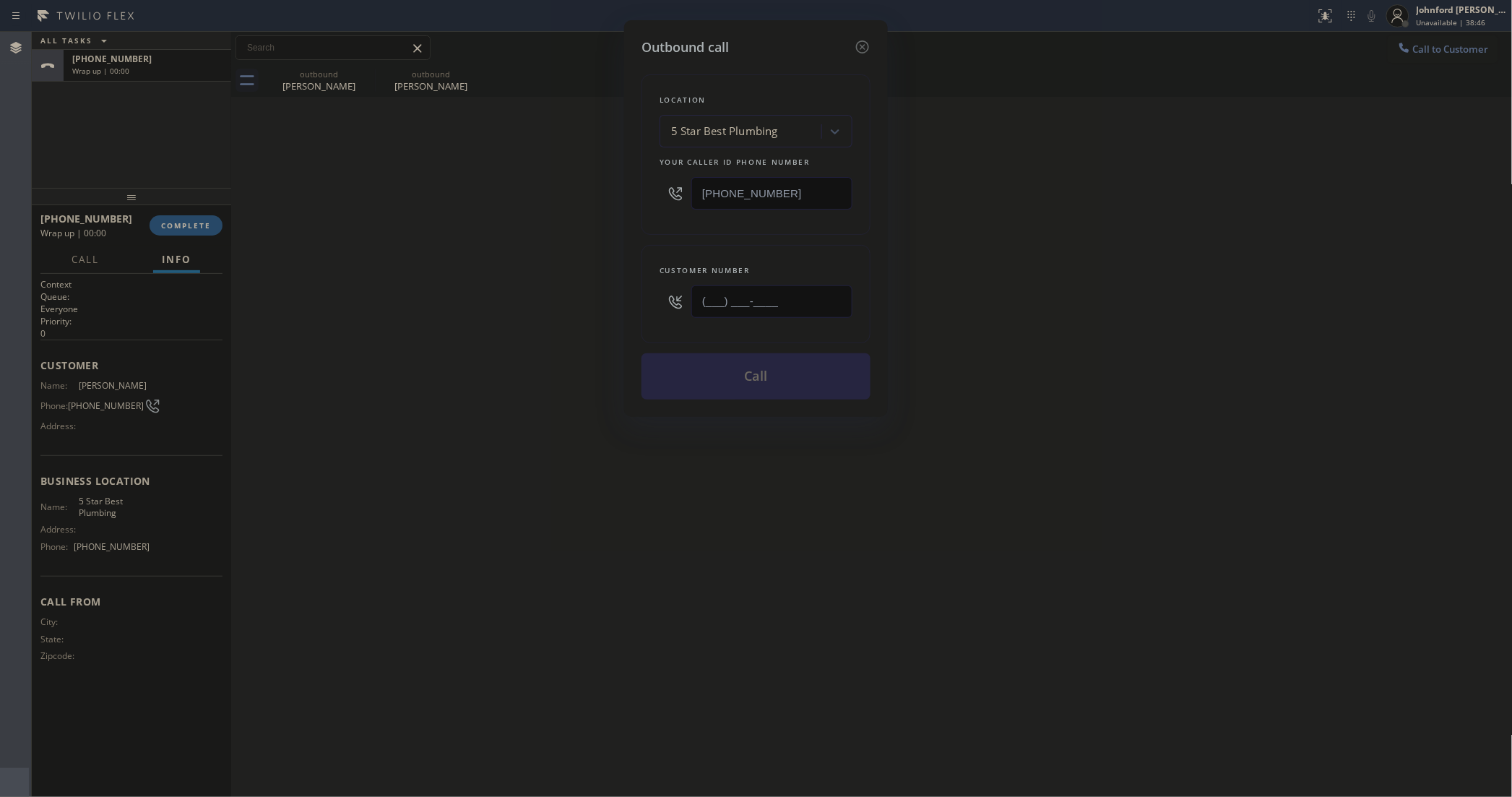
drag, startPoint x: 643, startPoint y: 309, endPoint x: 593, endPoint y: 317, distance: 50.6
click at [629, 312] on div "Outbound call Location 5 Star Best Plumbing Your caller id phone number [PHONE_…" at bounding box center [756, 219] width 264 height 396
paste input "text"
type input "(___) ___-____"
click at [547, 322] on div "Outbound call Location 5 Star Best Plumbing Your caller id phone number [PHONE_…" at bounding box center [756, 398] width 1512 height 797
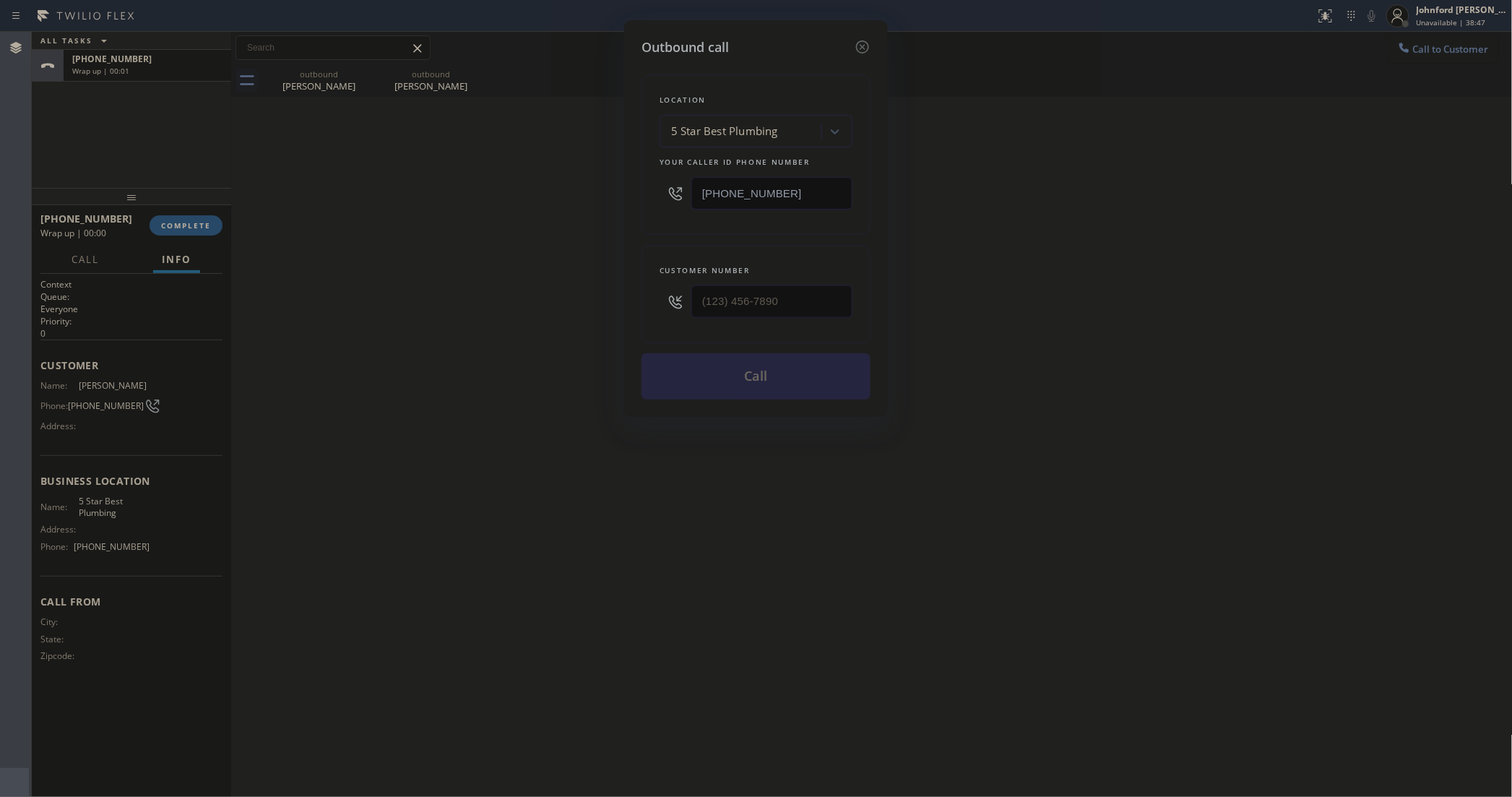
click at [95, 396] on div "Outbound call Location 5 Star Best Plumbing Your caller id phone number [PHONE_…" at bounding box center [756, 398] width 1512 height 797
drag, startPoint x: 864, startPoint y: 40, endPoint x: 471, endPoint y: 282, distance: 461.5
click at [862, 40] on icon at bounding box center [863, 47] width 18 height 18
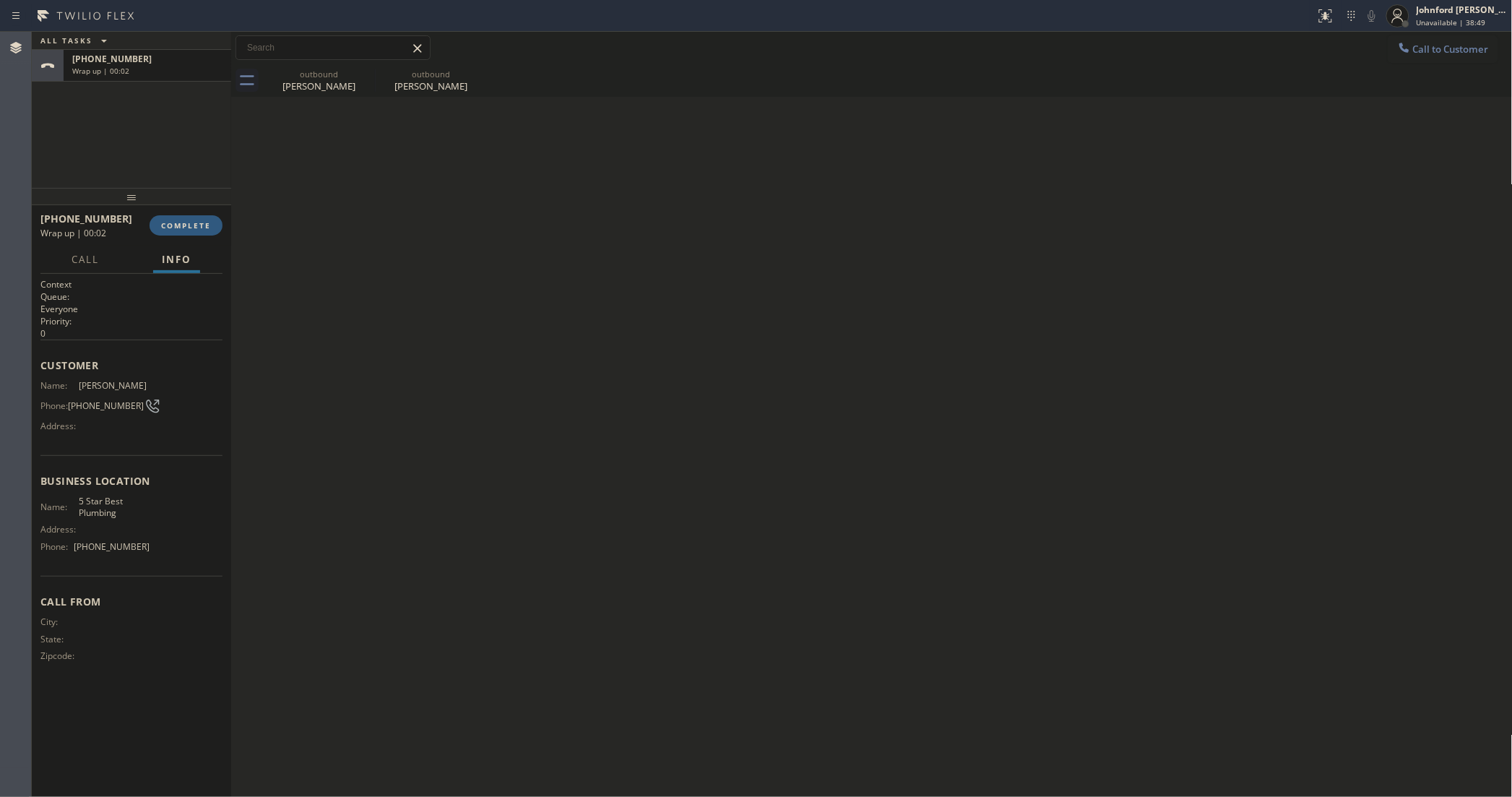
click at [99, 400] on span "[PHONE_NUMBER]" at bounding box center [106, 405] width 76 height 11
click at [102, 407] on div "Phone: [PHONE_NUMBER]" at bounding box center [94, 406] width 109 height 18
click at [102, 403] on span "[PHONE_NUMBER]" at bounding box center [106, 405] width 76 height 11
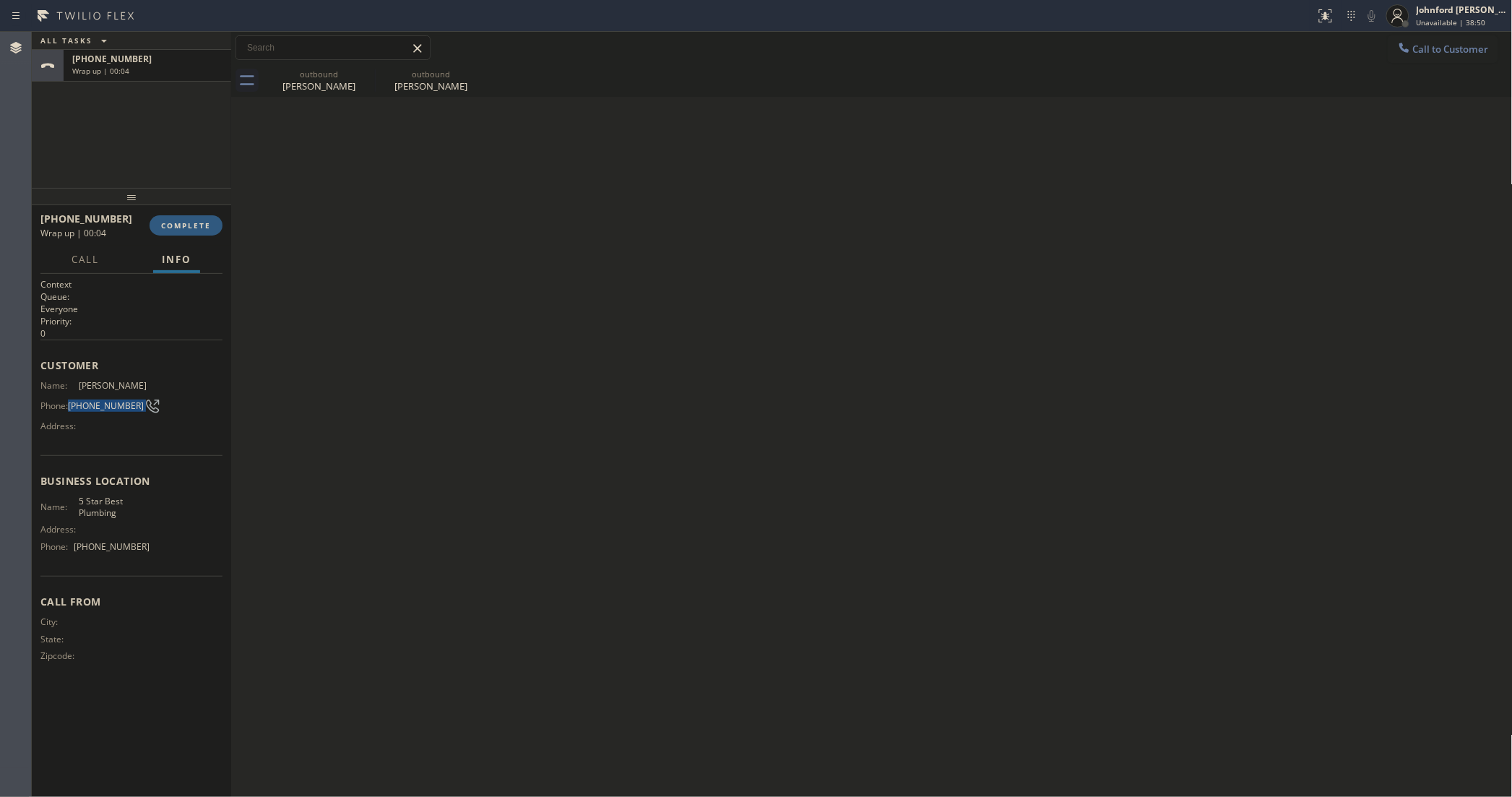
copy div "[PHONE_NUMBER]"
click at [1407, 45] on div "Call to Customer Outbound call Location Search location Your caller id phone nu…" at bounding box center [872, 48] width 1282 height 26
click at [1467, 49] on span "Call to Customer" at bounding box center [1451, 49] width 76 height 13
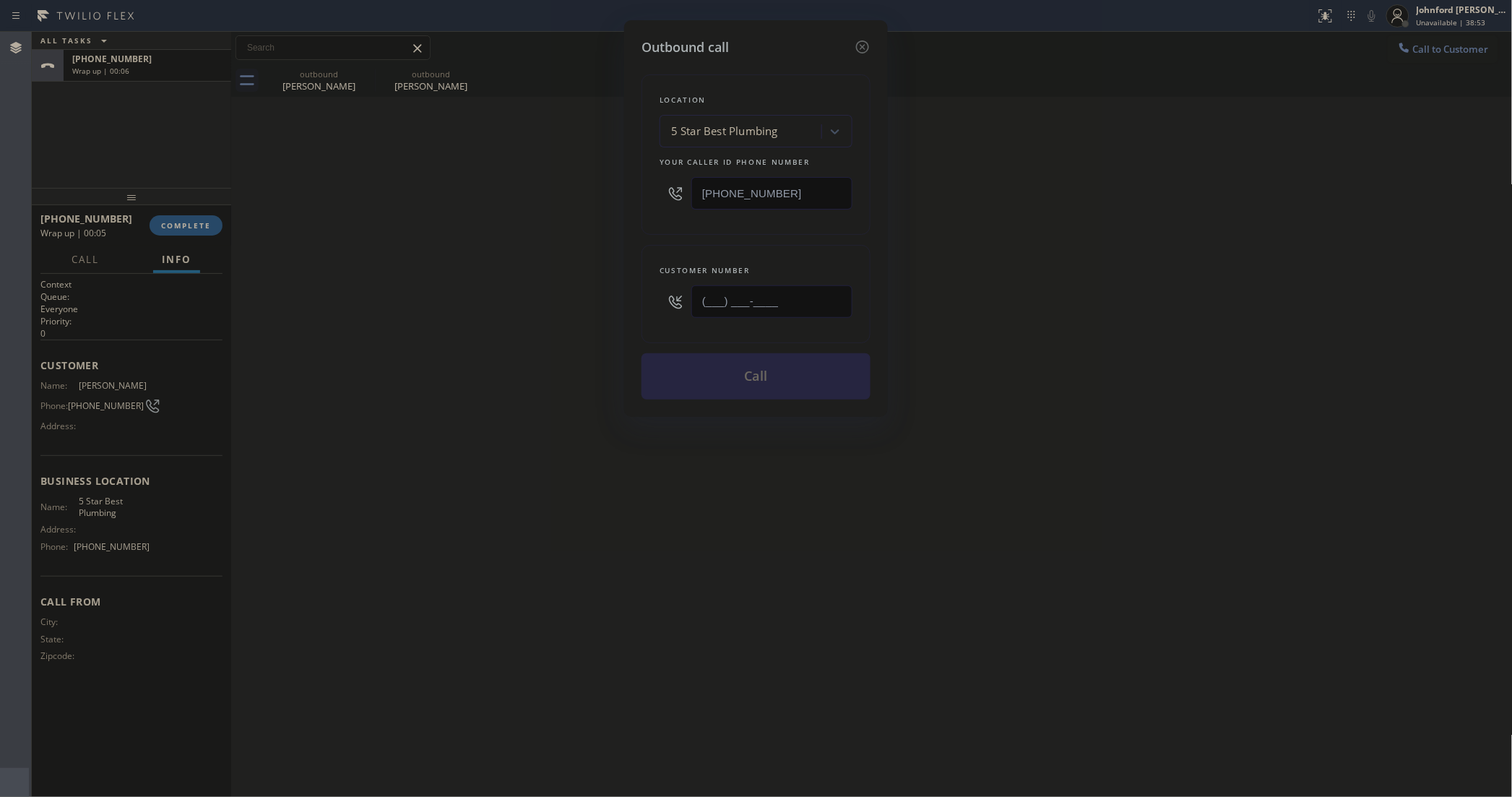
drag, startPoint x: 809, startPoint y: 298, endPoint x: 587, endPoint y: 311, distance: 222.4
click at [594, 308] on div "Outbound call Location 5 Star Best Plumbing Your caller id phone number [PHONE_…" at bounding box center [756, 398] width 1512 height 797
paste input "650) 576-4719"
type input "[PHONE_NUMBER]"
click at [544, 314] on div "Outbound call Location 5 Star Best Plumbing Your caller id phone number [PHONE_…" at bounding box center [756, 398] width 1512 height 797
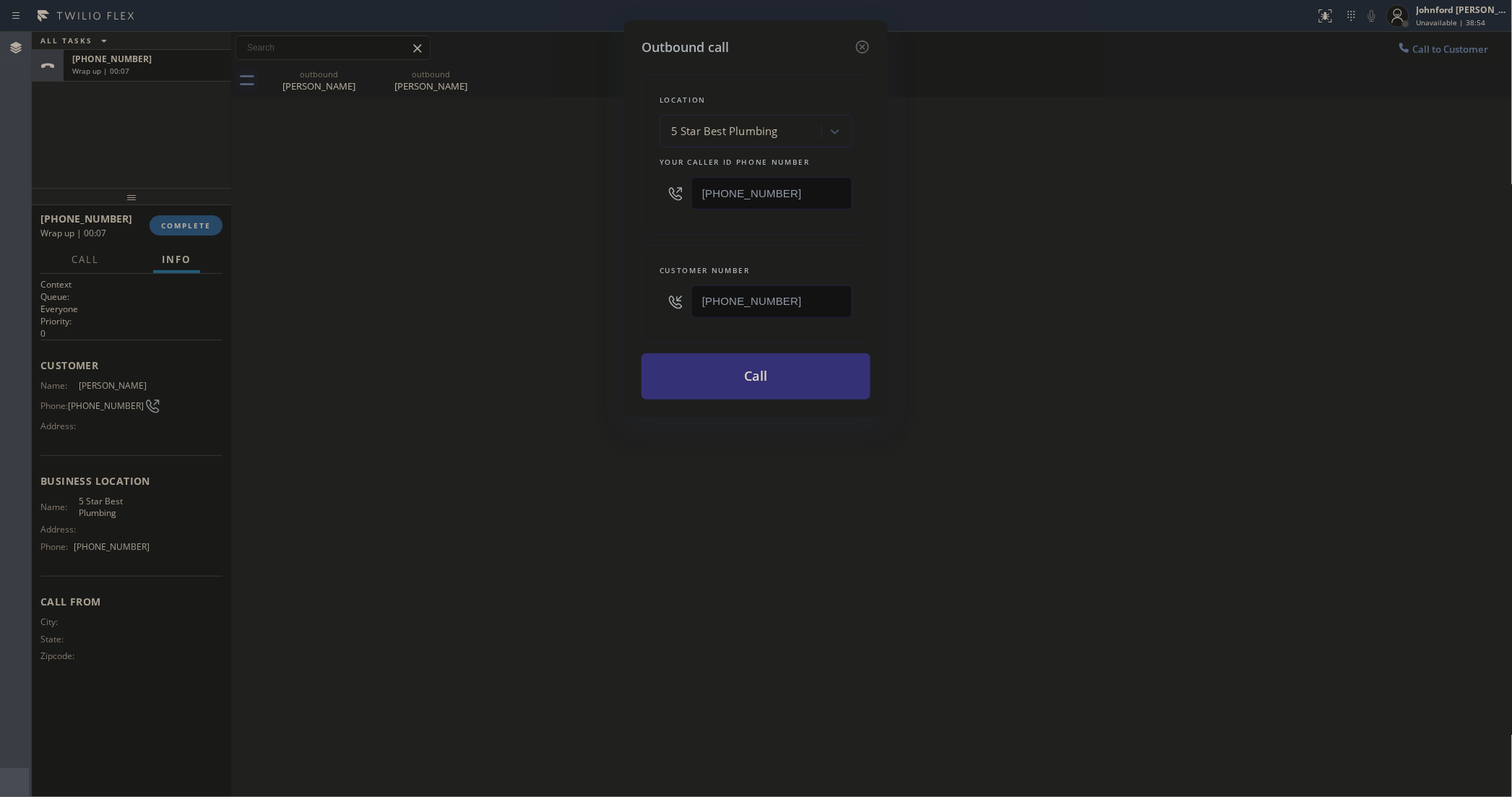
click at [1035, 184] on div "Outbound call Location 5 Star Best Plumbing Your caller id phone number [PHONE_…" at bounding box center [756, 398] width 1512 height 797
click at [820, 366] on button "Call" at bounding box center [755, 376] width 229 height 46
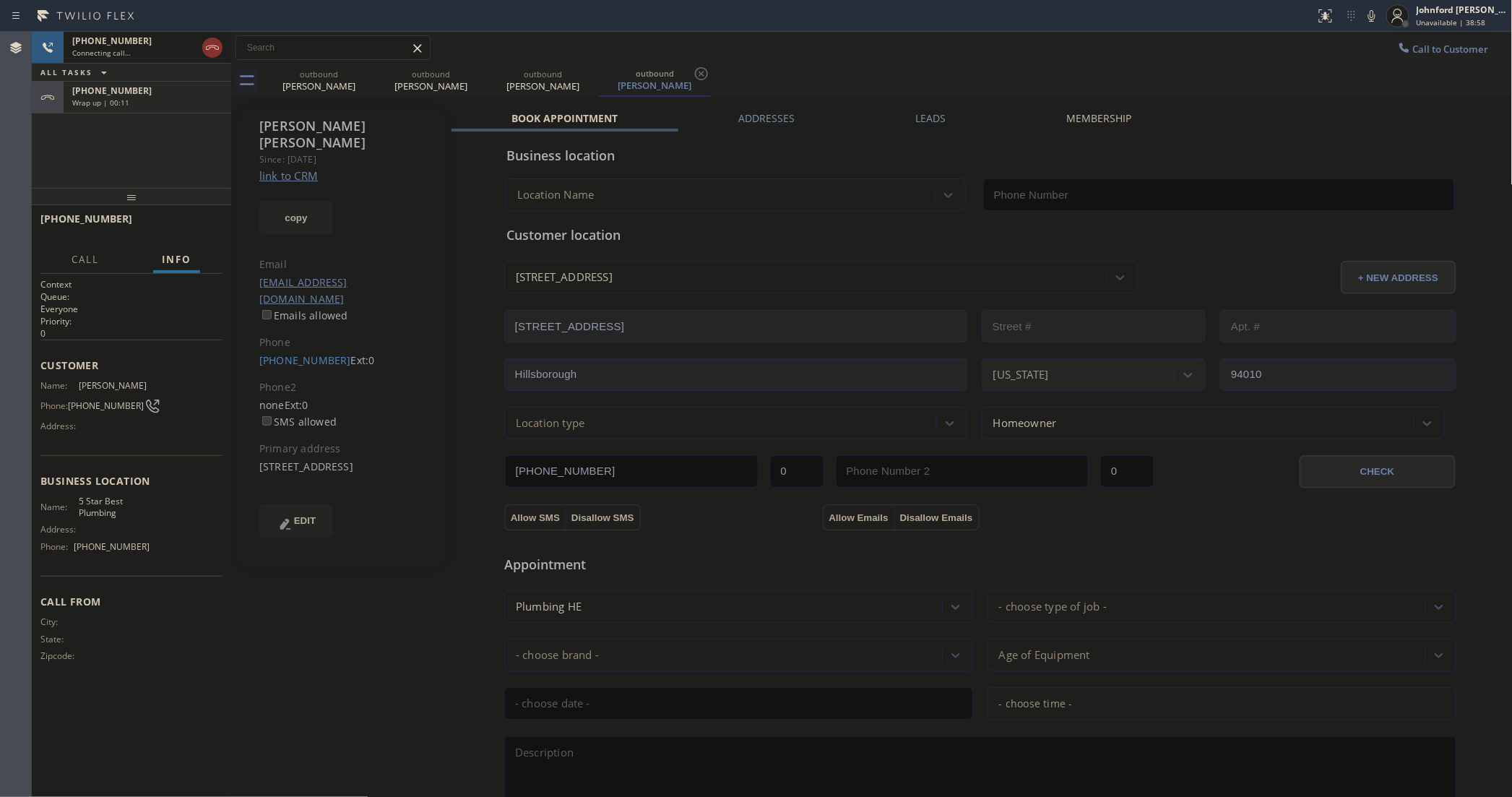
type input "[PHONE_NUMBER]"
click at [210, 218] on button "COMPLETE" at bounding box center [186, 225] width 73 height 20
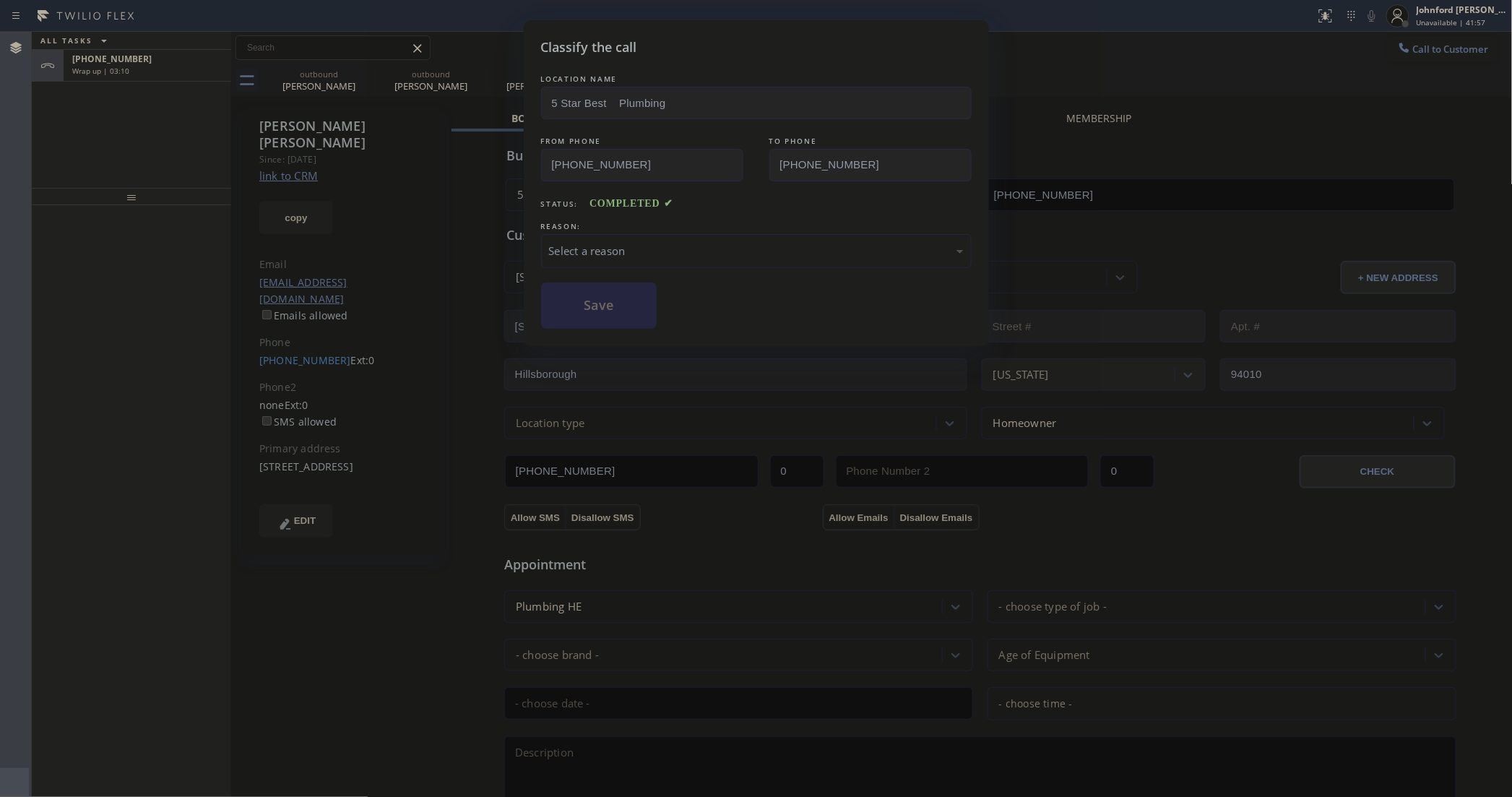
drag, startPoint x: 632, startPoint y: 272, endPoint x: 632, endPoint y: 238, distance: 34.0
click at [632, 257] on div "LOCATION NAME 5 Star Best Plumbing FROM PHONE [PHONE_NUMBER] TO PHONE [PHONE_NU…" at bounding box center [756, 200] width 431 height 257
click at [632, 243] on div "Select a reason" at bounding box center [756, 251] width 415 height 17
click at [619, 306] on button "Save" at bounding box center [599, 305] width 116 height 46
click at [177, 78] on div "Classify the call LOCATION NAME 5 Star Best Plumbing FROM PHONE [PHONE_NUMBER] …" at bounding box center [756, 398] width 1512 height 797
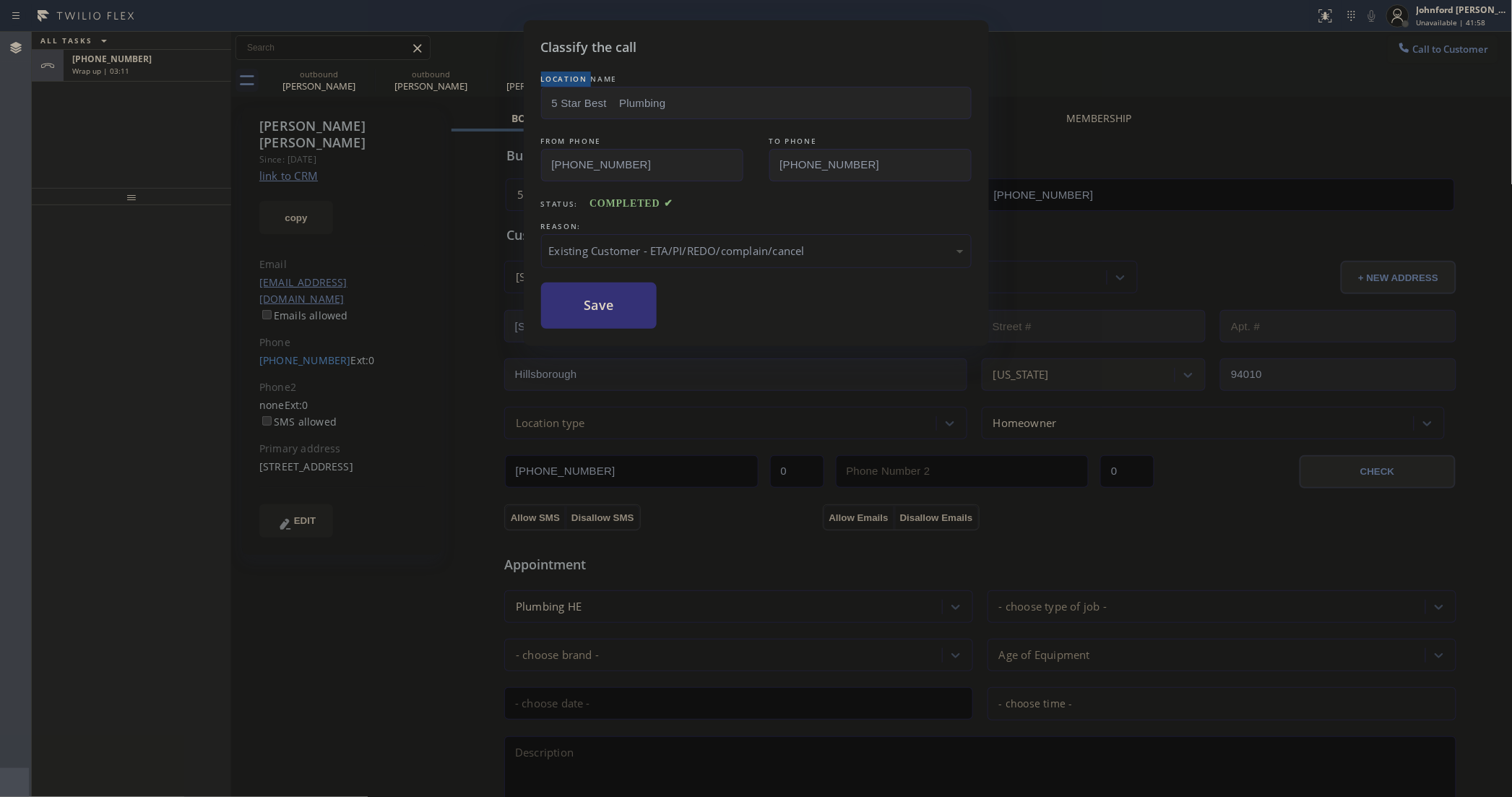
click at [177, 78] on div "Classify the call LOCATION NAME 5 Star Best Plumbing FROM PHONE [PHONE_NUMBER] …" at bounding box center [756, 398] width 1512 height 797
click at [177, 78] on div "[PHONE_NUMBER] Wrap up | 03:11" at bounding box center [144, 65] width 162 height 31
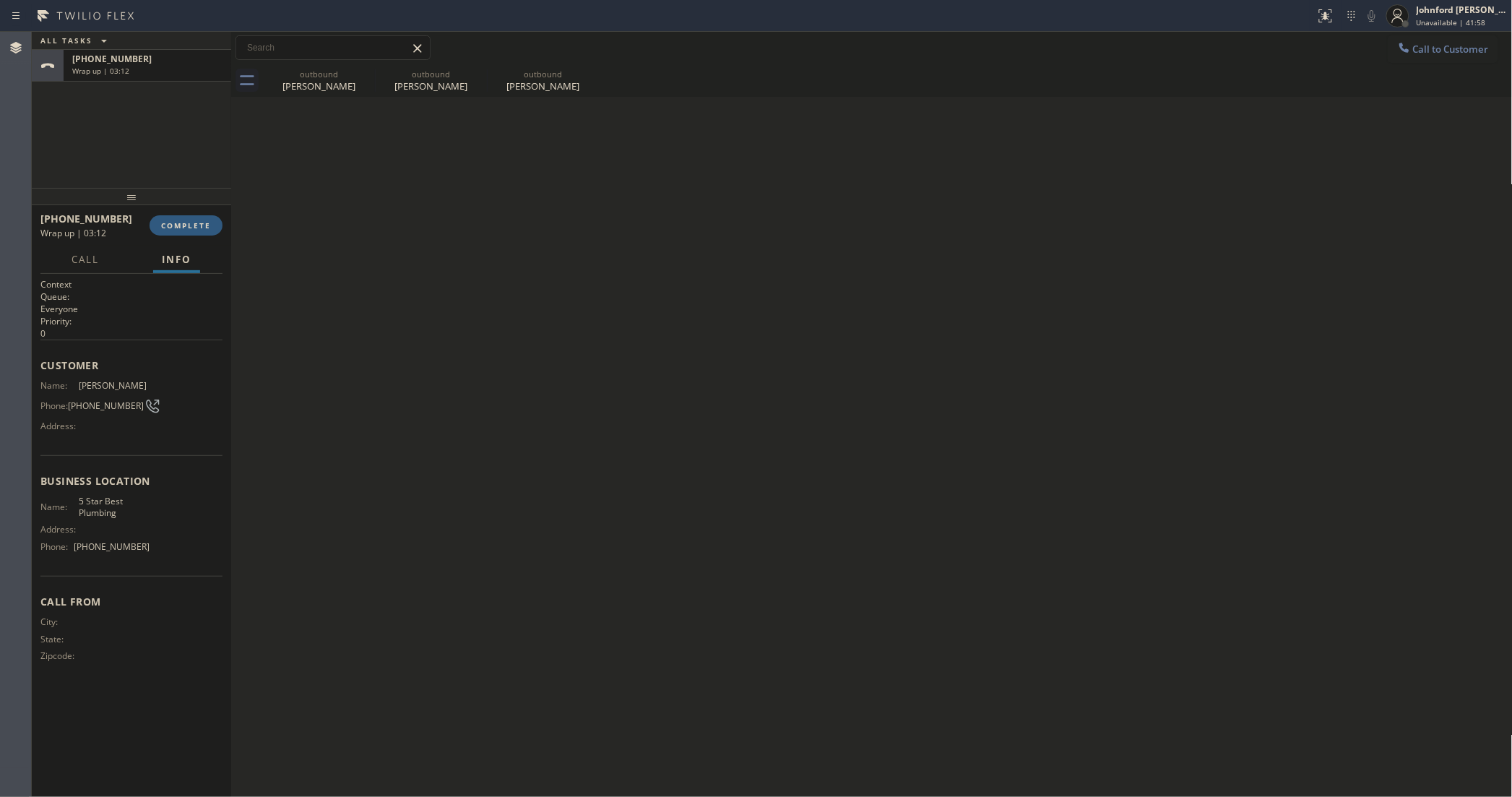
click at [177, 78] on div "[PHONE_NUMBER] Wrap up | 03:12" at bounding box center [144, 65] width 162 height 31
click at [203, 227] on span "COMPLETE" at bounding box center [186, 225] width 50 height 10
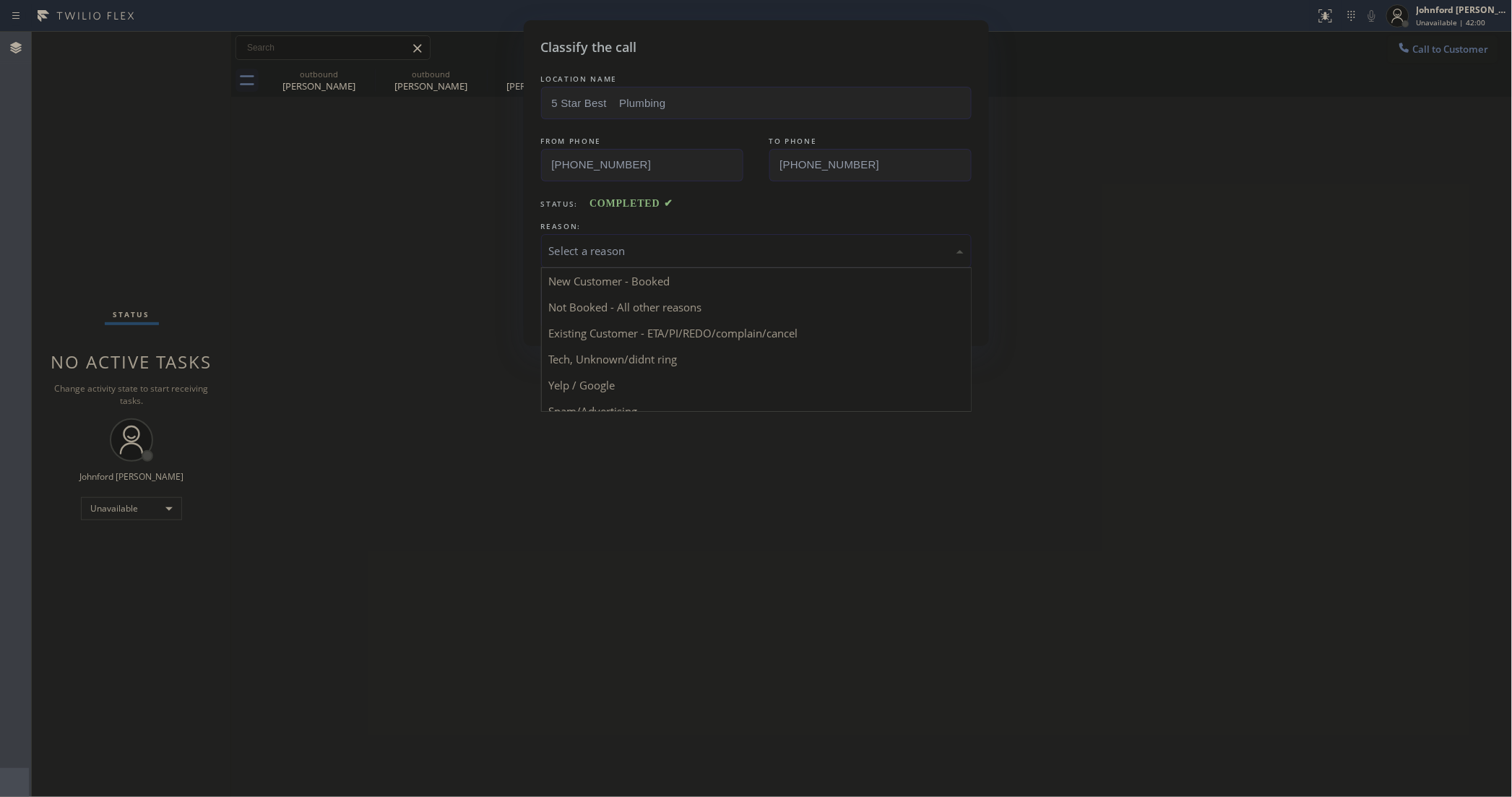
click at [649, 243] on div "Select a reason" at bounding box center [756, 251] width 415 height 17
click at [647, 315] on button "Save" at bounding box center [599, 305] width 116 height 46
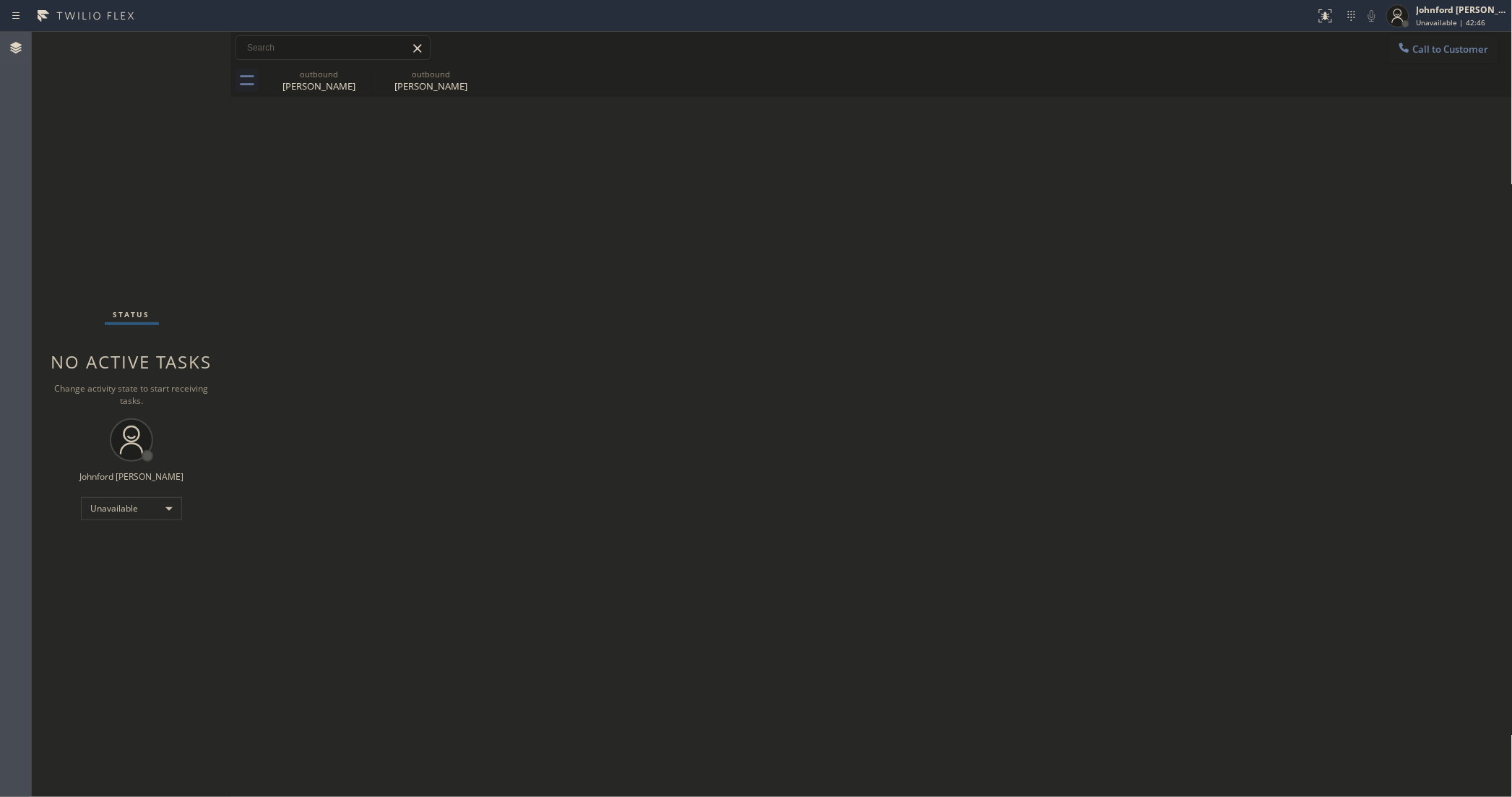
click at [1432, 54] on button "Call to Customer" at bounding box center [1443, 49] width 110 height 28
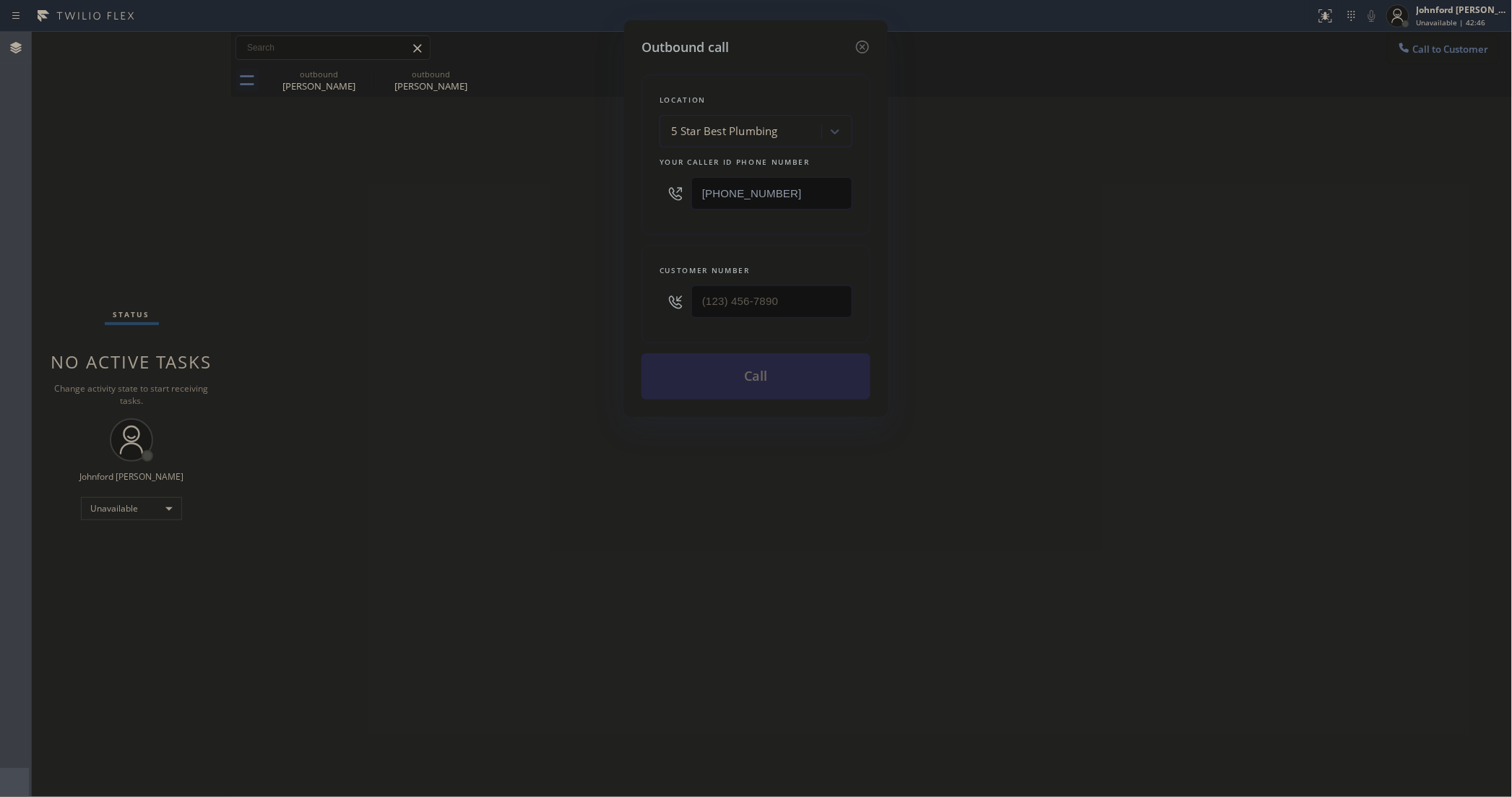
drag, startPoint x: 817, startPoint y: 178, endPoint x: 683, endPoint y: 185, distance: 134.2
click at [683, 185] on div "[PHONE_NUMBER]" at bounding box center [756, 193] width 193 height 47
drag, startPoint x: 836, startPoint y: 311, endPoint x: 630, endPoint y: 315, distance: 206.0
click at [633, 315] on div "Outbound call Location 5 Star Best Plumbing Your caller id phone number [PHONE_…" at bounding box center [756, 219] width 264 height 396
drag, startPoint x: 788, startPoint y: 292, endPoint x: 571, endPoint y: 298, distance: 217.1
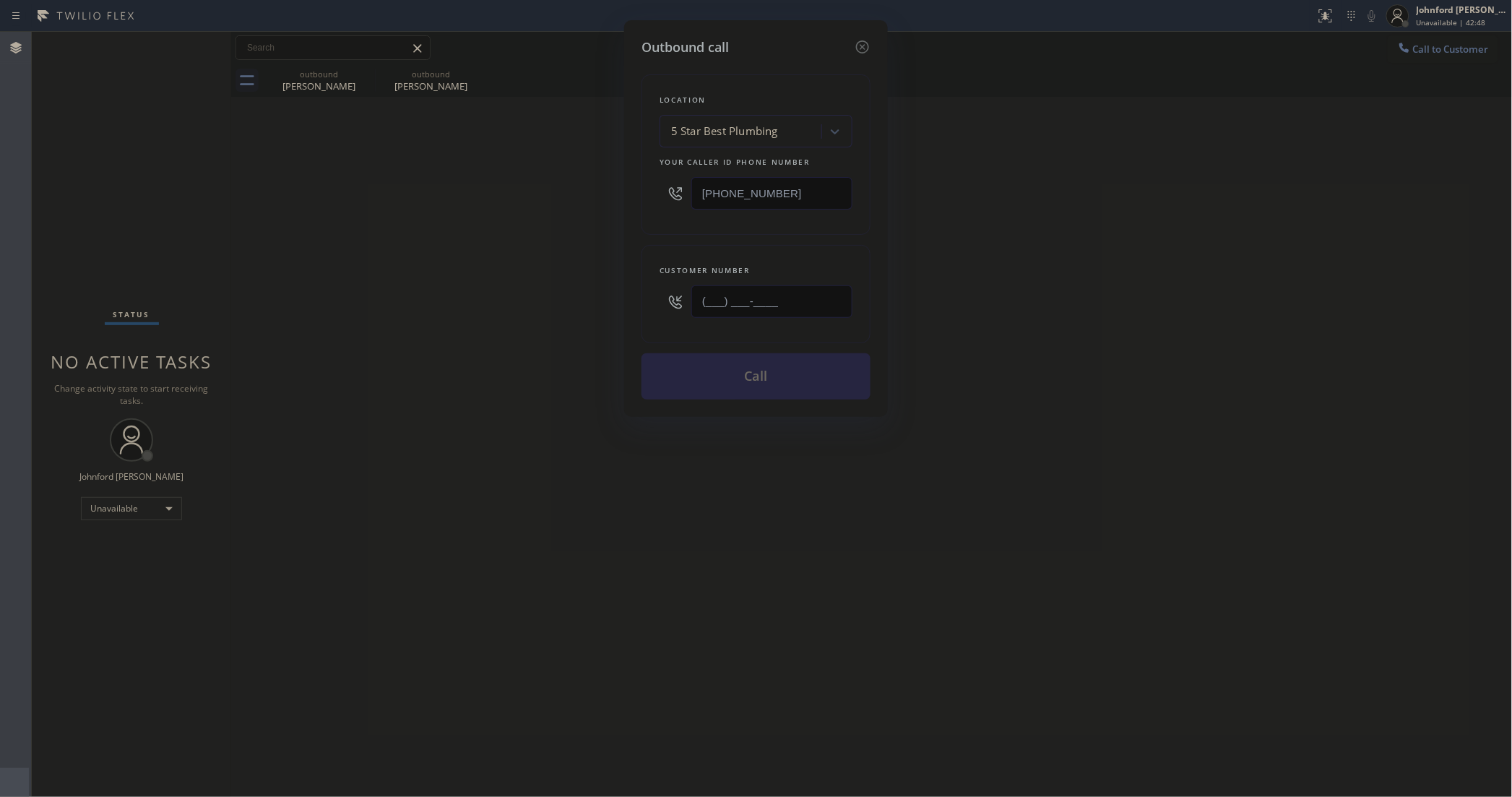
click at [571, 298] on div "Outbound call Location 5 Star Best Plumbing Your caller id phone number [PHONE_…" at bounding box center [756, 398] width 1512 height 797
paste input "425) 970-8839"
type input "[PHONE_NUMBER]"
drag, startPoint x: 712, startPoint y: 195, endPoint x: 618, endPoint y: 193, distance: 94.0
click at [619, 194] on div "Outbound call Location 5 Star Best Plumbing Your caller id phone number [PHONE_…" at bounding box center [756, 398] width 1512 height 797
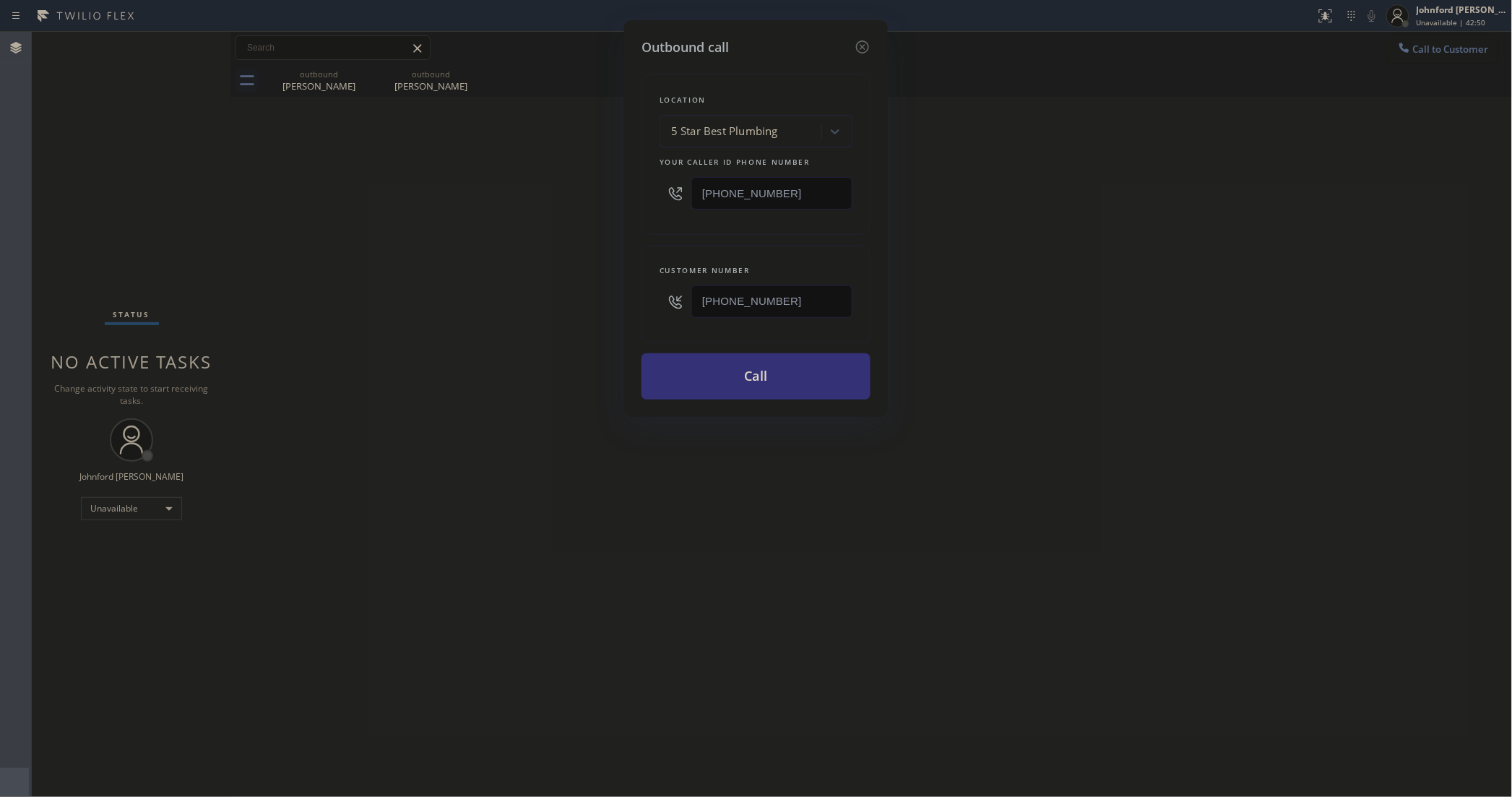
paste input "425) 970-8839"
type input "[PHONE_NUMBER]"
drag, startPoint x: 680, startPoint y: 322, endPoint x: 627, endPoint y: 327, distance: 53.2
click at [666, 323] on div "Customer number [PHONE_NUMBER]" at bounding box center [755, 294] width 229 height 98
paste input "360) 820-8848"
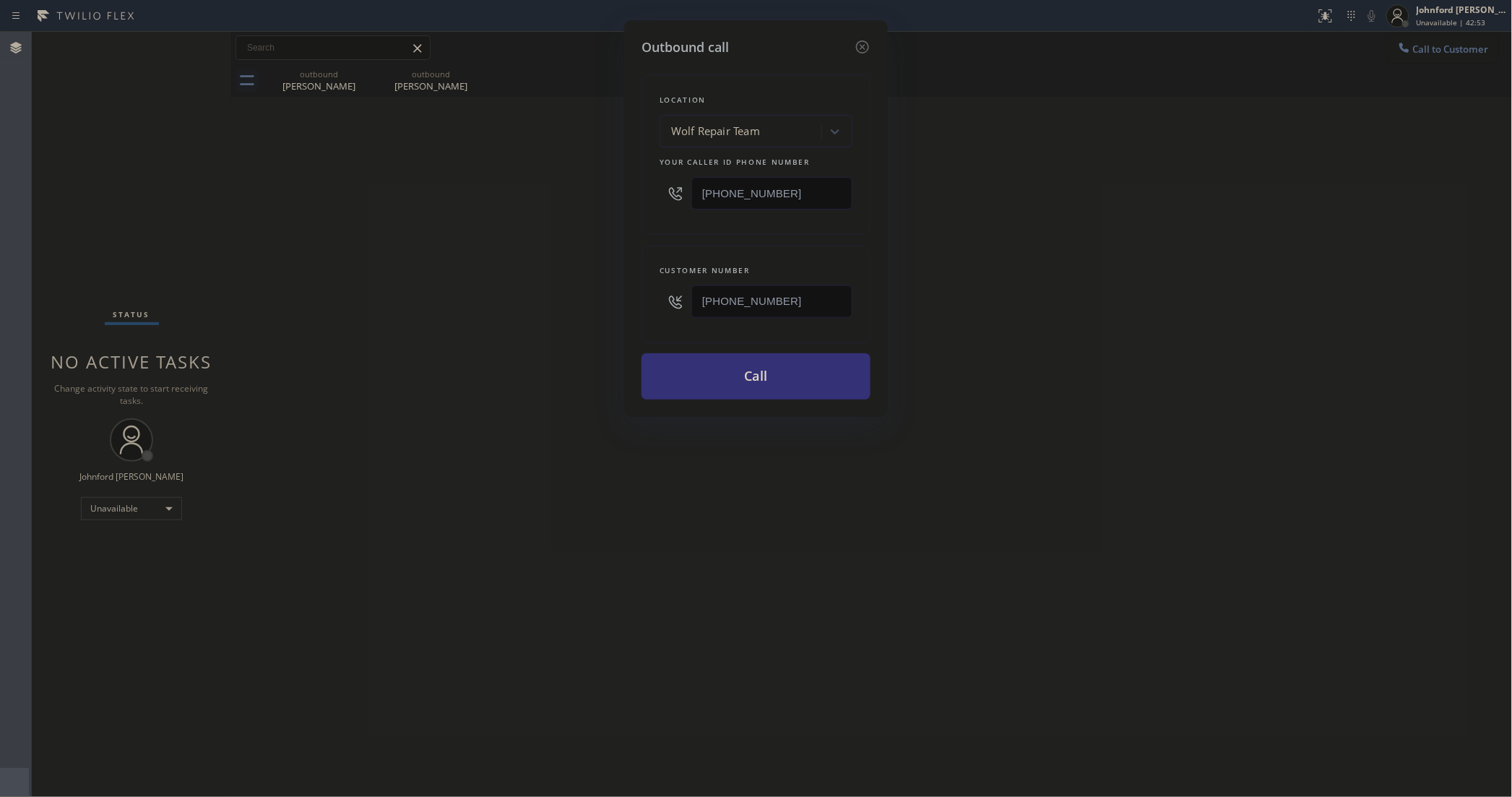
type input "[PHONE_NUMBER]"
click at [624, 327] on div "Outbound call Location Wolf Repair Team Your caller id phone number [PHONE_NUMB…" at bounding box center [756, 219] width 264 height 396
click at [722, 380] on button "Call" at bounding box center [755, 376] width 229 height 46
click at [1154, 276] on div "Outbound call Location Wolf Repair Team Your caller id phone number [PHONE_NUMB…" at bounding box center [756, 398] width 1512 height 797
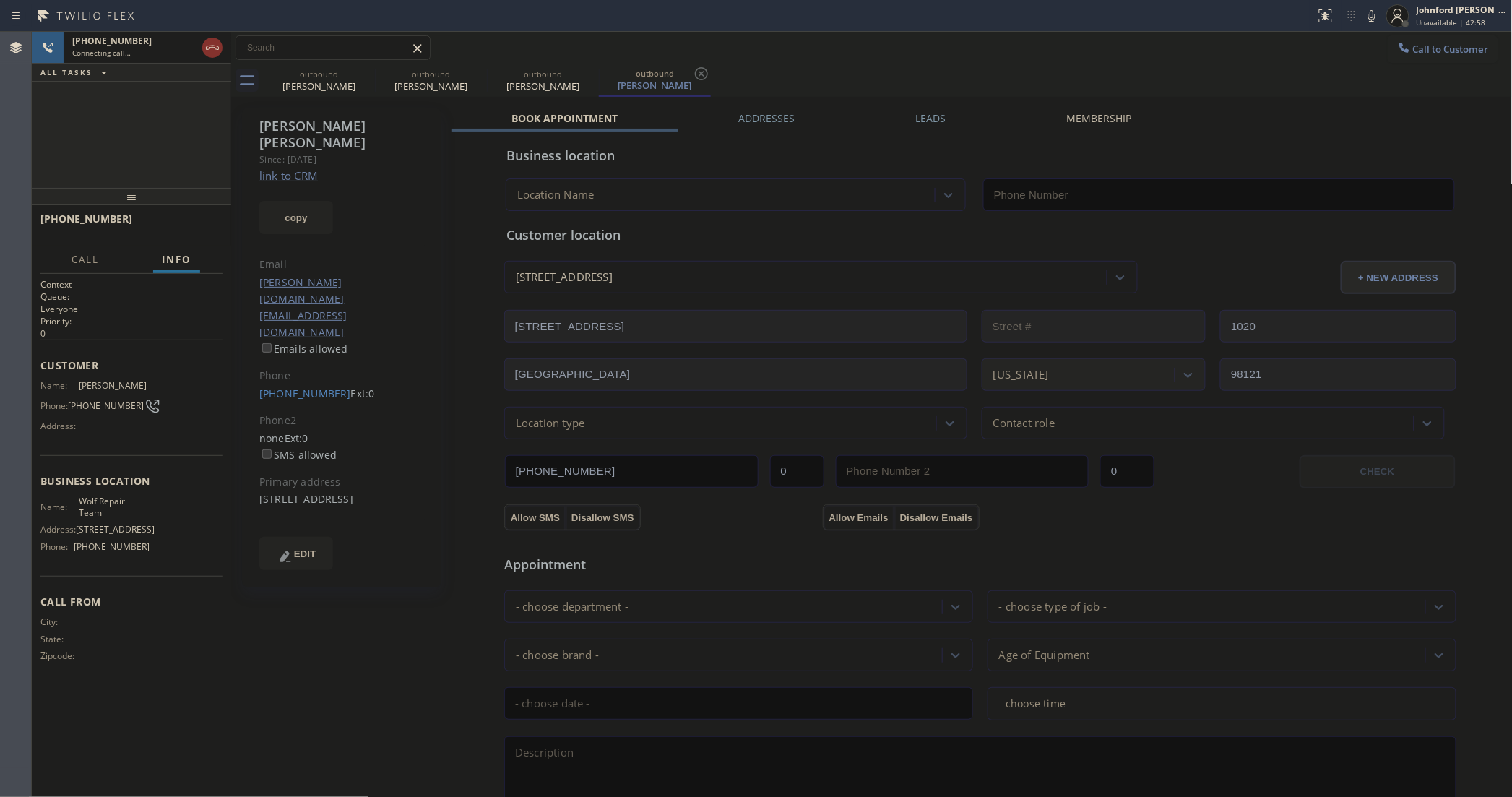
click at [0, 0] on icon at bounding box center [0, 0] width 0 height 0
type input "[PHONE_NUMBER]"
click at [927, 42] on div "Call to Customer Outbound call Location Wolf Repair Team Your caller id phone n…" at bounding box center [872, 48] width 1282 height 26
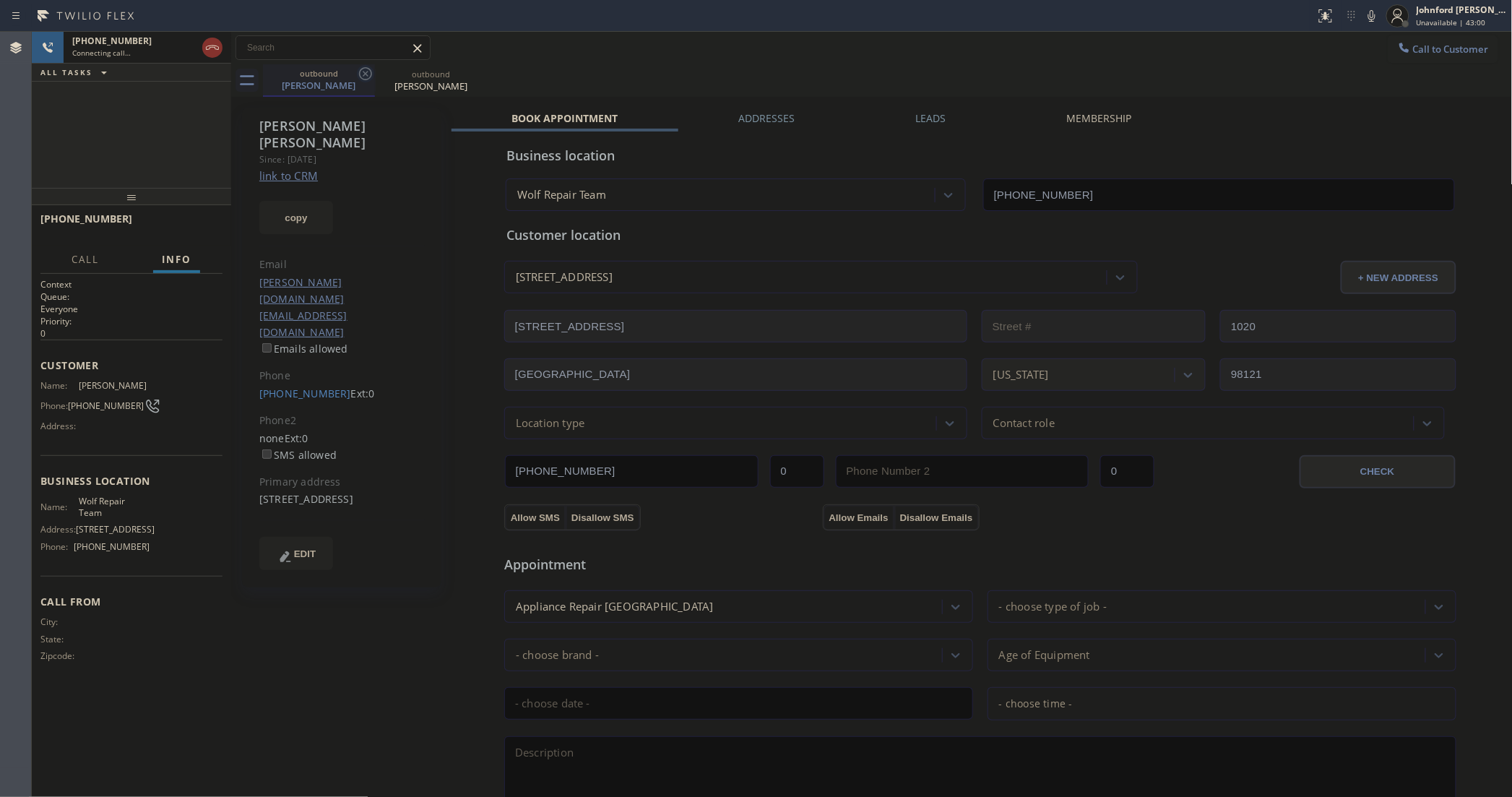
click at [370, 72] on icon at bounding box center [366, 74] width 18 height 18
click at [110, 400] on span "[PHONE_NUMBER]" at bounding box center [106, 405] width 76 height 11
copy div "[PHONE_NUMBER]"
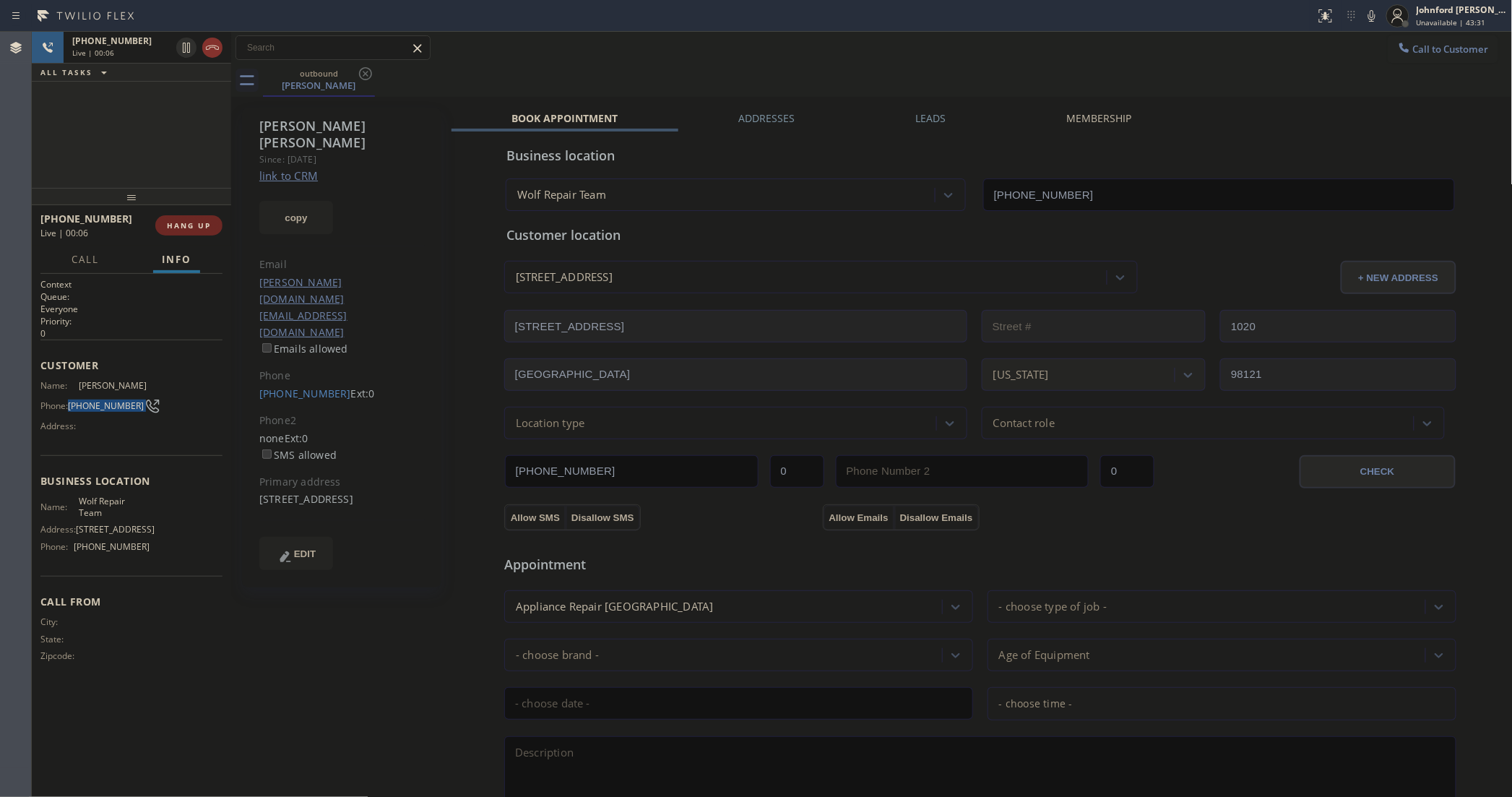
click at [194, 221] on span "HANG UP" at bounding box center [189, 225] width 44 height 10
click at [86, 147] on div "ALL TASKS ALL TASKS ACTIVE TASKS TASKS IN WRAP UP [PHONE_NUMBER] Wrap up | 00:02" at bounding box center [131, 109] width 200 height 156
drag, startPoint x: 254, startPoint y: 328, endPoint x: 330, endPoint y: 334, distance: 76.2
click at [330, 334] on div "[PERSON_NAME] Since: [DATE] link to CRM copy Email [PERSON_NAME][DOMAIN_NAME][E…" at bounding box center [341, 347] width 200 height 480
click at [203, 225] on span "COMPLETE" at bounding box center [186, 225] width 50 height 10
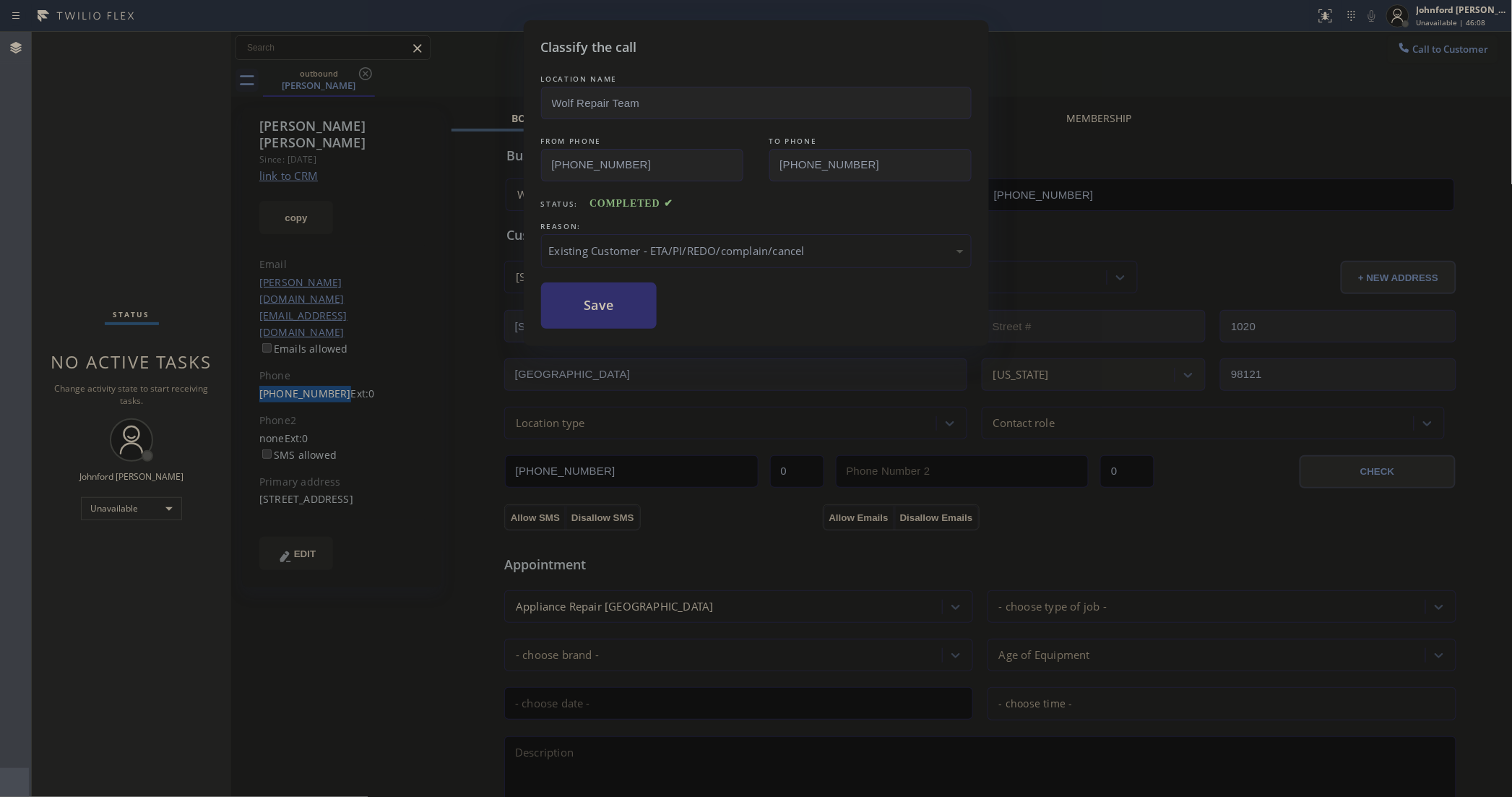
click at [601, 311] on button "Save" at bounding box center [599, 305] width 116 height 46
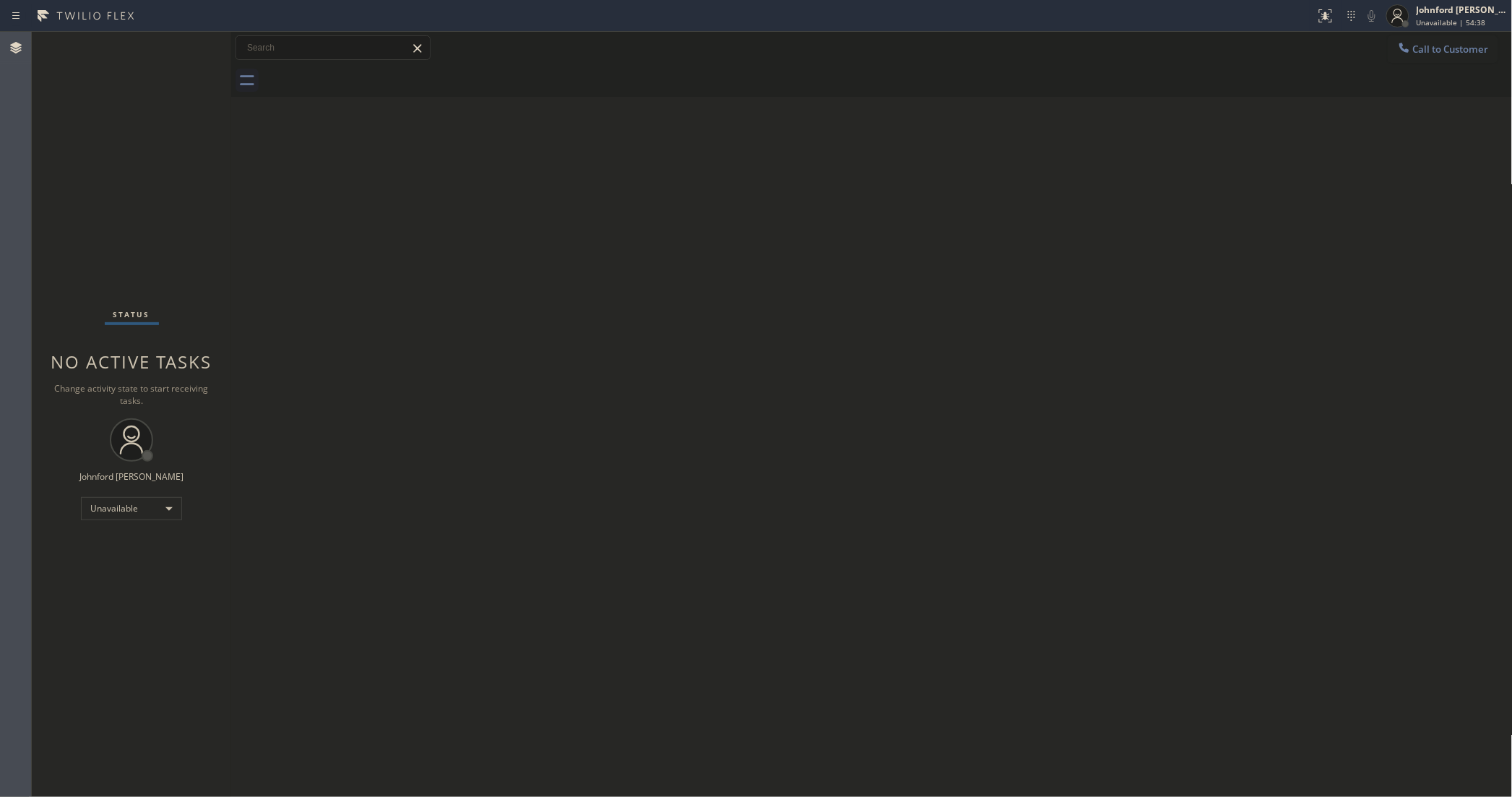
click at [81, 486] on div "Status No active tasks Change activity state to start receiving tasks. [PERSON_…" at bounding box center [131, 414] width 200 height 765
click at [94, 501] on div "Unavailable" at bounding box center [132, 509] width 101 height 23
click at [311, 362] on div at bounding box center [756, 398] width 1512 height 797
drag, startPoint x: 80, startPoint y: 235, endPoint x: 89, endPoint y: 120, distance: 115.4
click at [80, 235] on div "Status No active tasks Change activity state to start receiving tasks. [PERSON_…" at bounding box center [131, 414] width 200 height 765
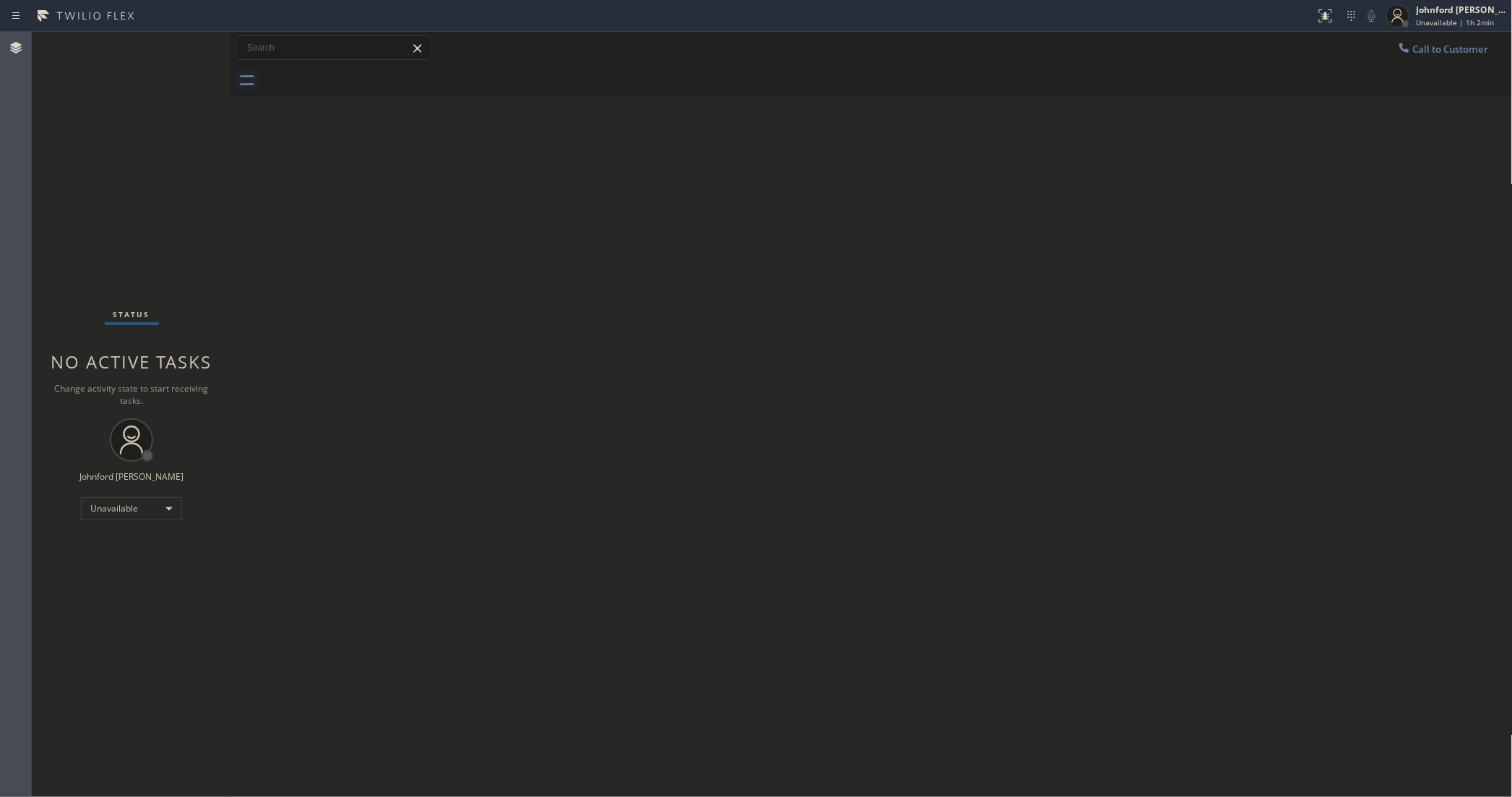
click at [1041, 401] on div "Back to Dashboard Change Sender ID Customers Technicians Select a contact Outbo…" at bounding box center [872, 414] width 1282 height 765
click at [95, 193] on div "Status No active tasks Change activity state to start receiving tasks. [PERSON_…" at bounding box center [131, 414] width 200 height 765
click at [105, 192] on div "Status No active tasks Change activity state to start receiving tasks. [PERSON_…" at bounding box center [131, 414] width 200 height 765
drag, startPoint x: 1189, startPoint y: 390, endPoint x: 518, endPoint y: 117, distance: 724.4
click at [1185, 389] on div "Back to Dashboard Change Sender ID Customers Technicians Select a contact Outbo…" at bounding box center [872, 414] width 1282 height 765
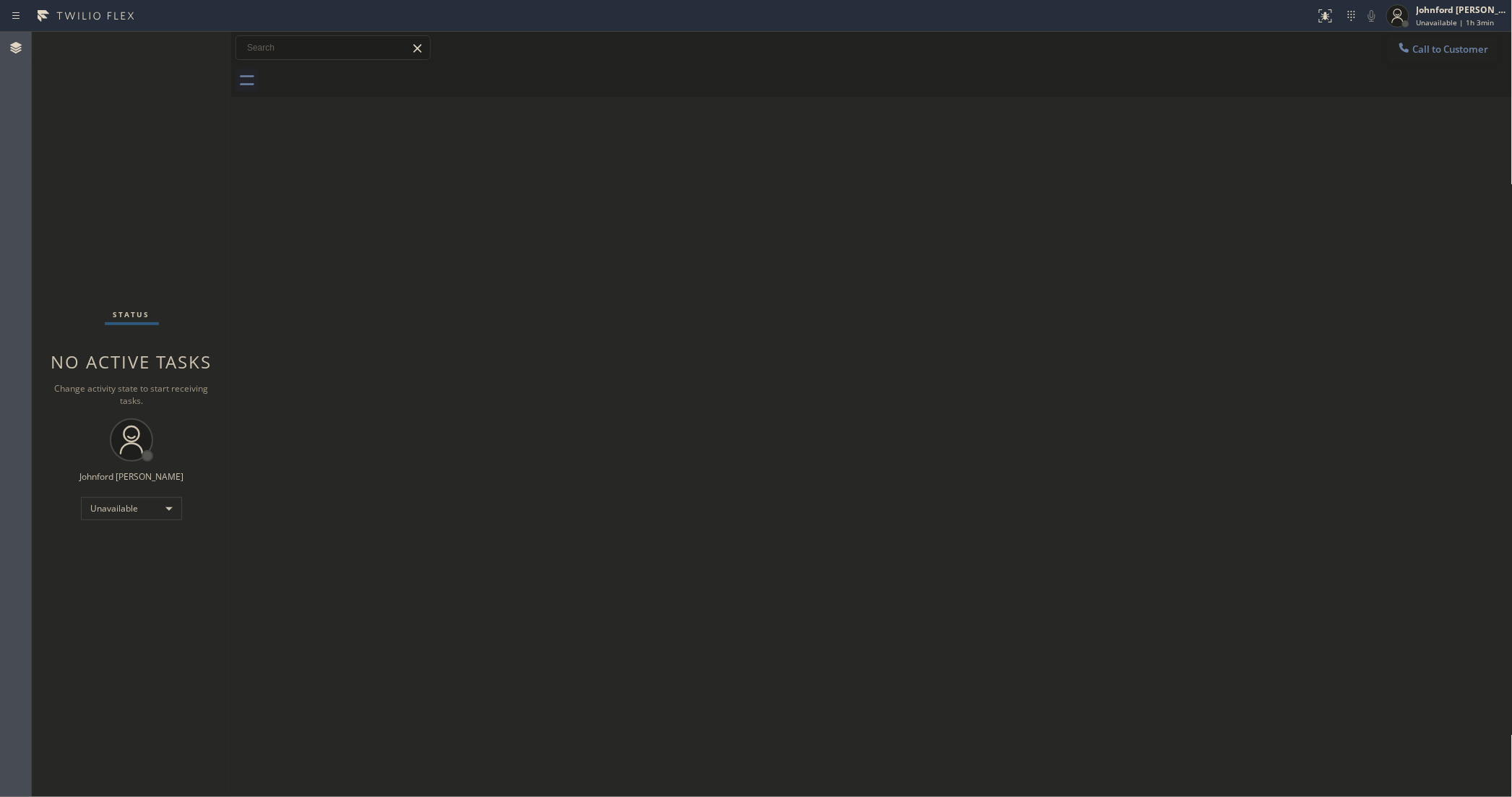
click at [1409, 55] on div at bounding box center [1405, 49] width 18 height 18
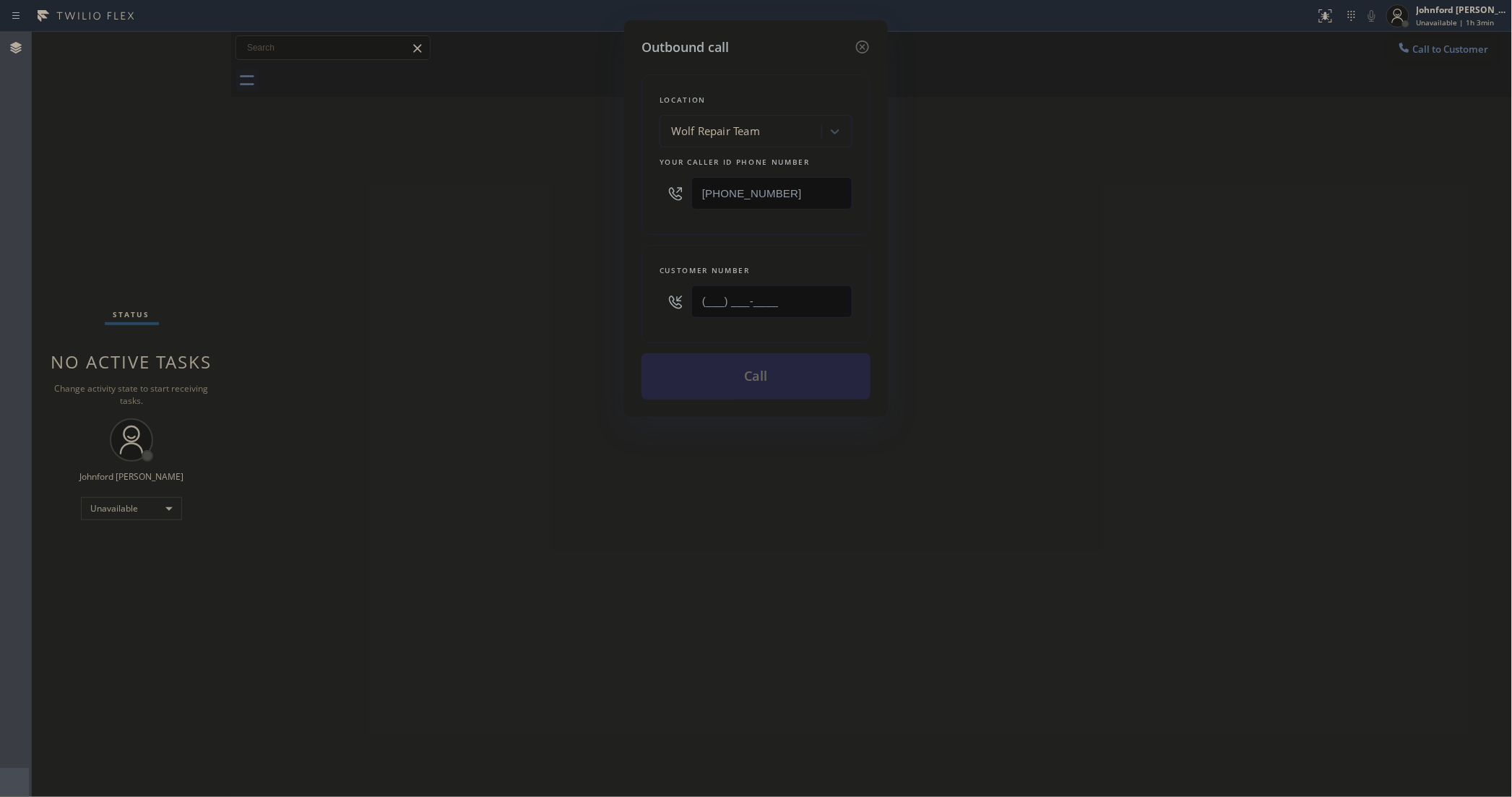
drag, startPoint x: 731, startPoint y: 311, endPoint x: 540, endPoint y: 311, distance: 191.0
click at [585, 311] on div "Outbound call Location Wolf Repair Team Your caller id phone number [PHONE_NUMB…" at bounding box center [756, 398] width 1512 height 797
paste input "310) 936-2772"
type input "(310) 936-2772"
drag, startPoint x: 494, startPoint y: 311, endPoint x: 641, endPoint y: 243, distance: 162.0
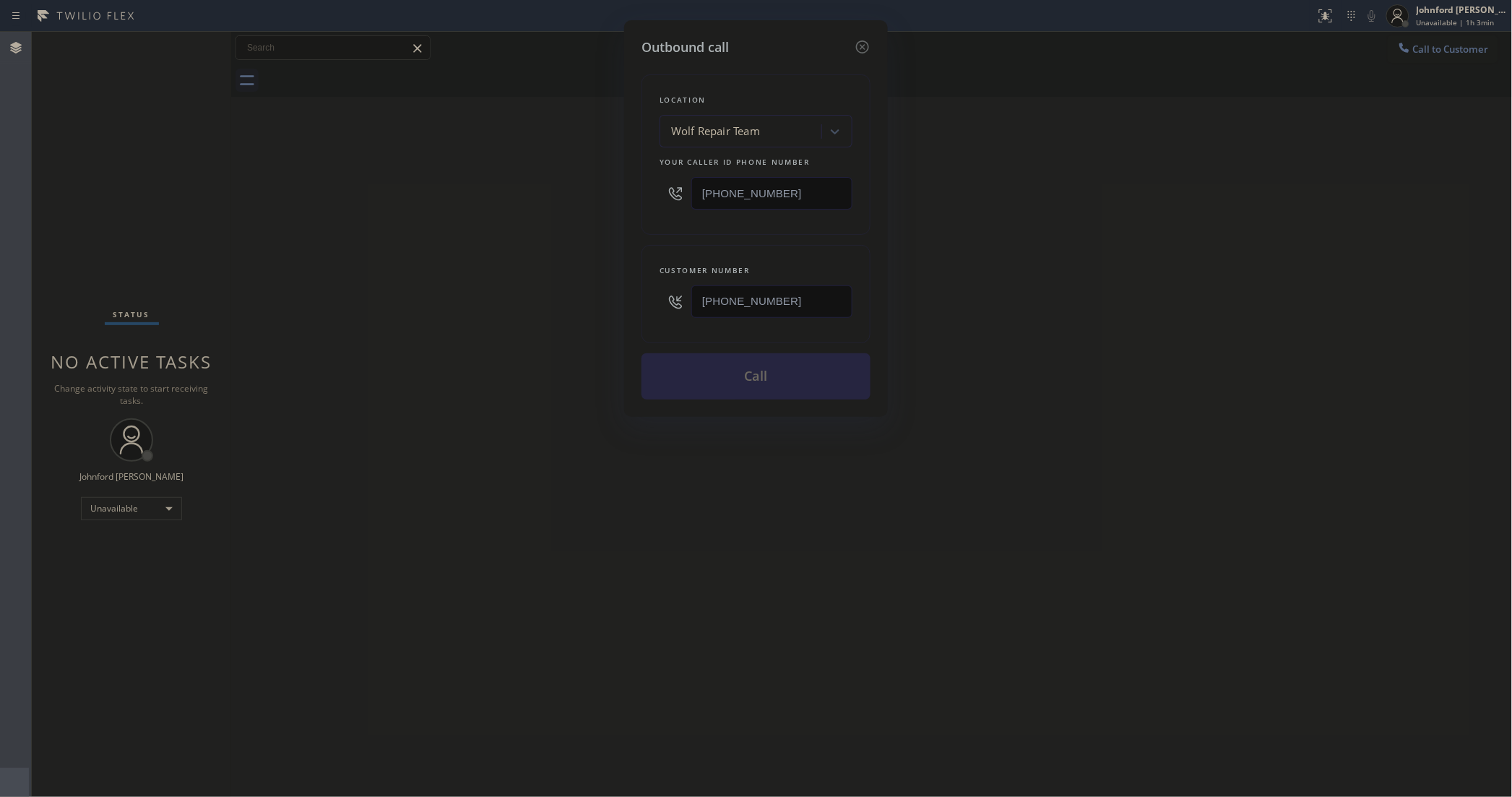
click at [493, 304] on div "Outbound call Location Wolf Repair Team Your caller id phone number (425) 970-8…" at bounding box center [756, 398] width 1512 height 797
drag, startPoint x: 788, startPoint y: 193, endPoint x: 624, endPoint y: 193, distance: 164.0
click at [629, 192] on div "Outbound call Location Wolf Repair Team Your caller id phone number (425) 970-8…" at bounding box center [756, 219] width 264 height 396
paste input "858) 800-3094"
type input "[PHONE_NUMBER]"
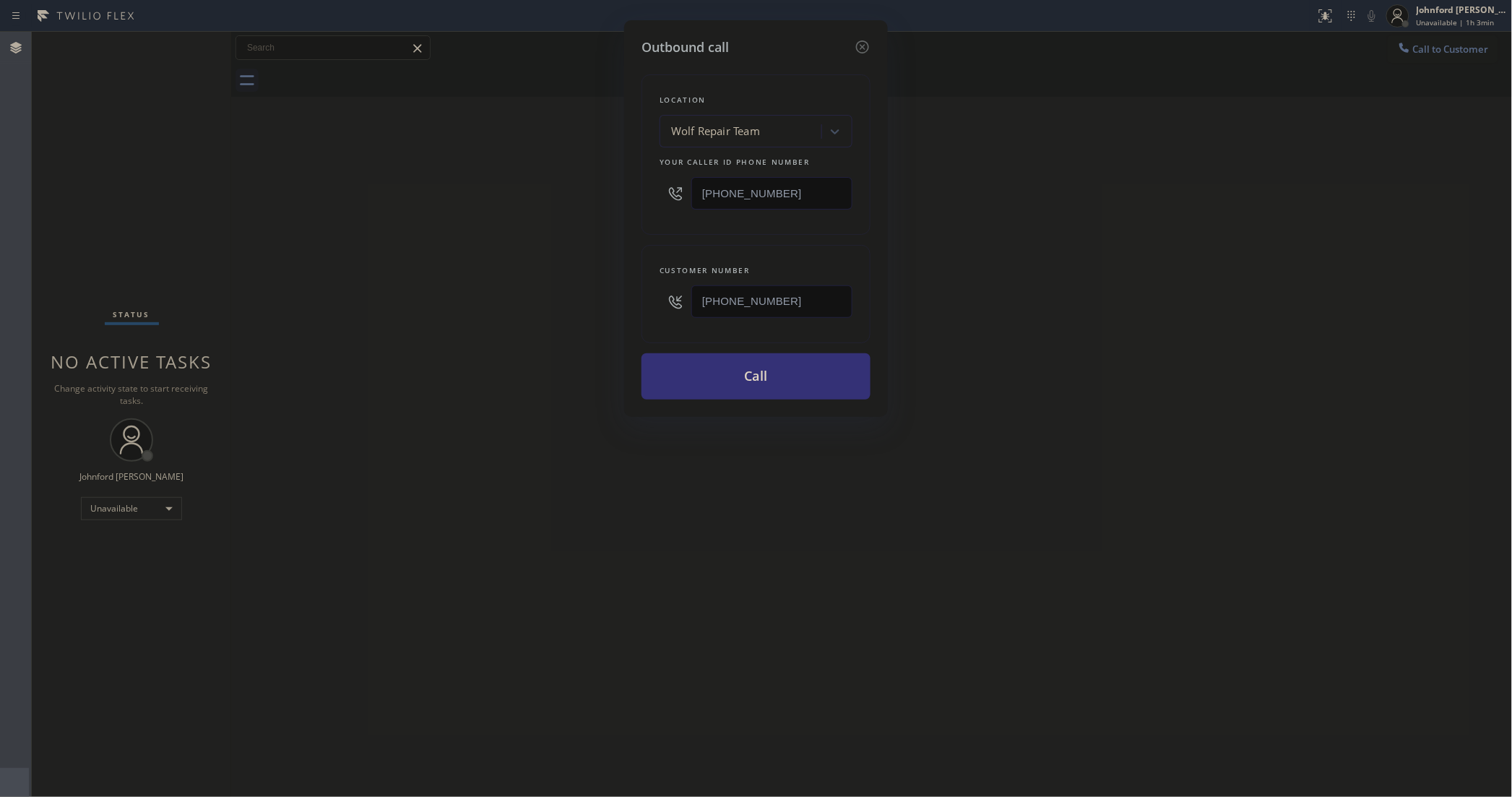
click at [508, 207] on div "Outbound call Location Wolf Repair Team Your caller id phone number (858) 800-3…" at bounding box center [756, 398] width 1512 height 797
click at [672, 369] on button "Call" at bounding box center [755, 376] width 229 height 46
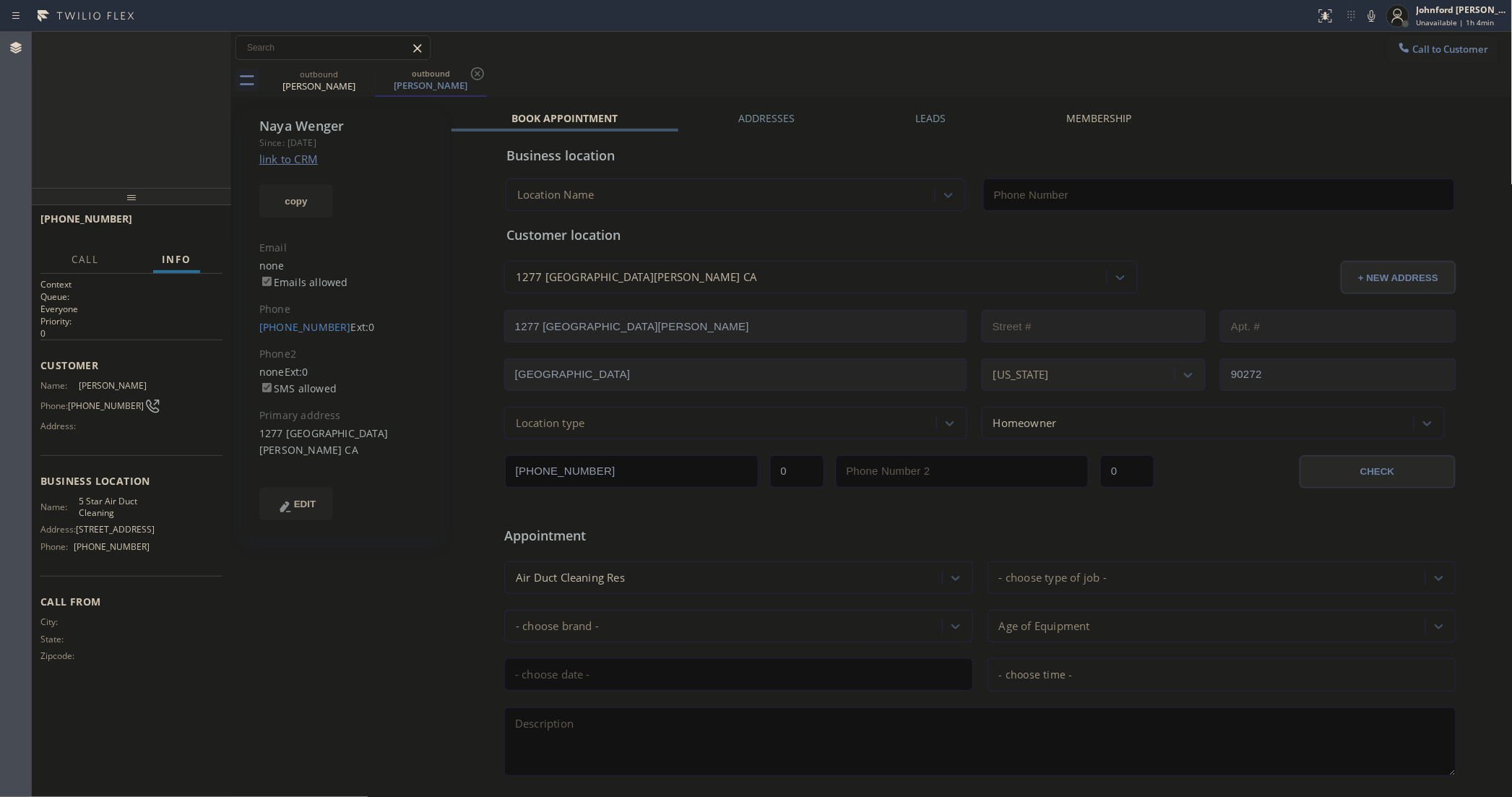
type input "[PHONE_NUMBER]"
drag, startPoint x: 213, startPoint y: 222, endPoint x: 196, endPoint y: 228, distance: 18.0
click at [203, 224] on button "HANG UP" at bounding box center [189, 225] width 67 height 20
click at [1415, 44] on span "Call to Customer" at bounding box center [1451, 49] width 76 height 13
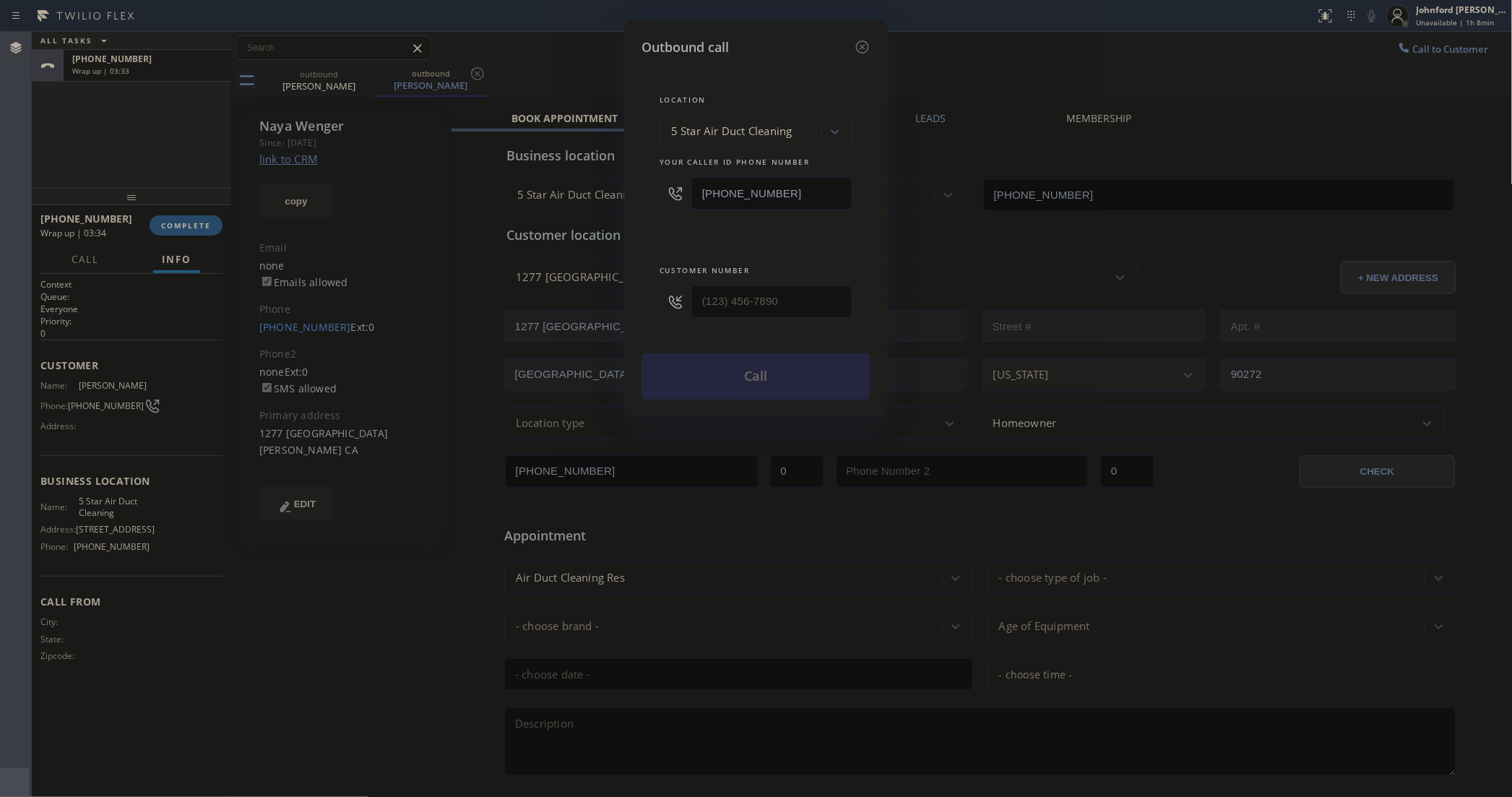
drag, startPoint x: 790, startPoint y: 184, endPoint x: 546, endPoint y: 184, distance: 244.0
click at [579, 184] on div "Outbound call Location 5 Star Air Duct Cleaning Your caller id phone number [PH…" at bounding box center [756, 398] width 1512 height 797
paste input "628) 244-8789"
type input "(628) 244-8789"
click at [627, 290] on div "Outbound call Location Same Day Subzero Repair Mission District Your caller id …" at bounding box center [756, 219] width 264 height 396
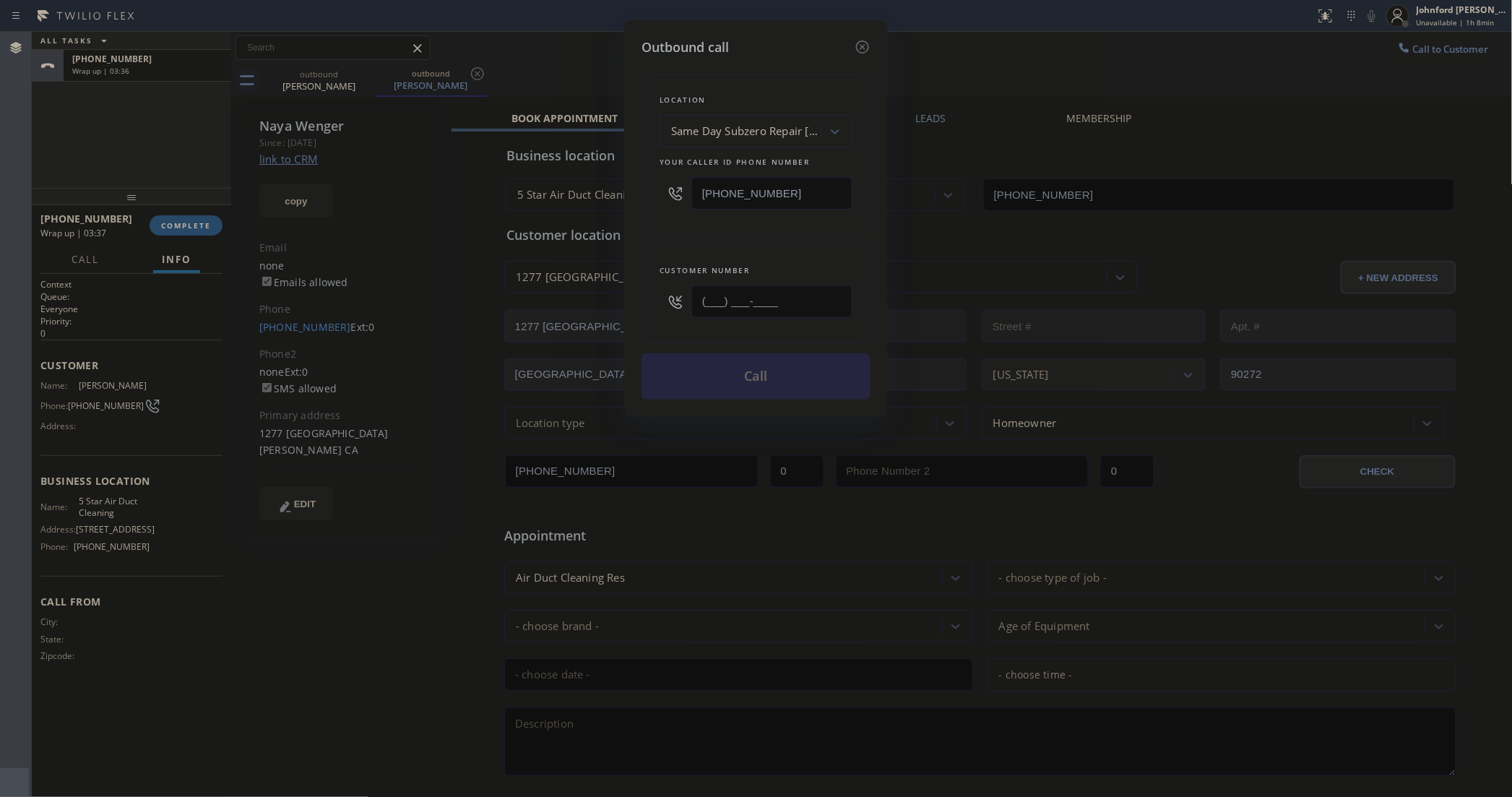
paste input "719) 792-3561"
type input "(719) 792-3561"
click at [647, 237] on div "Location Same Day Subzero Repair Mission District Your caller id phone number (…" at bounding box center [755, 228] width 229 height 342
click at [726, 389] on button "Call" at bounding box center [755, 376] width 229 height 46
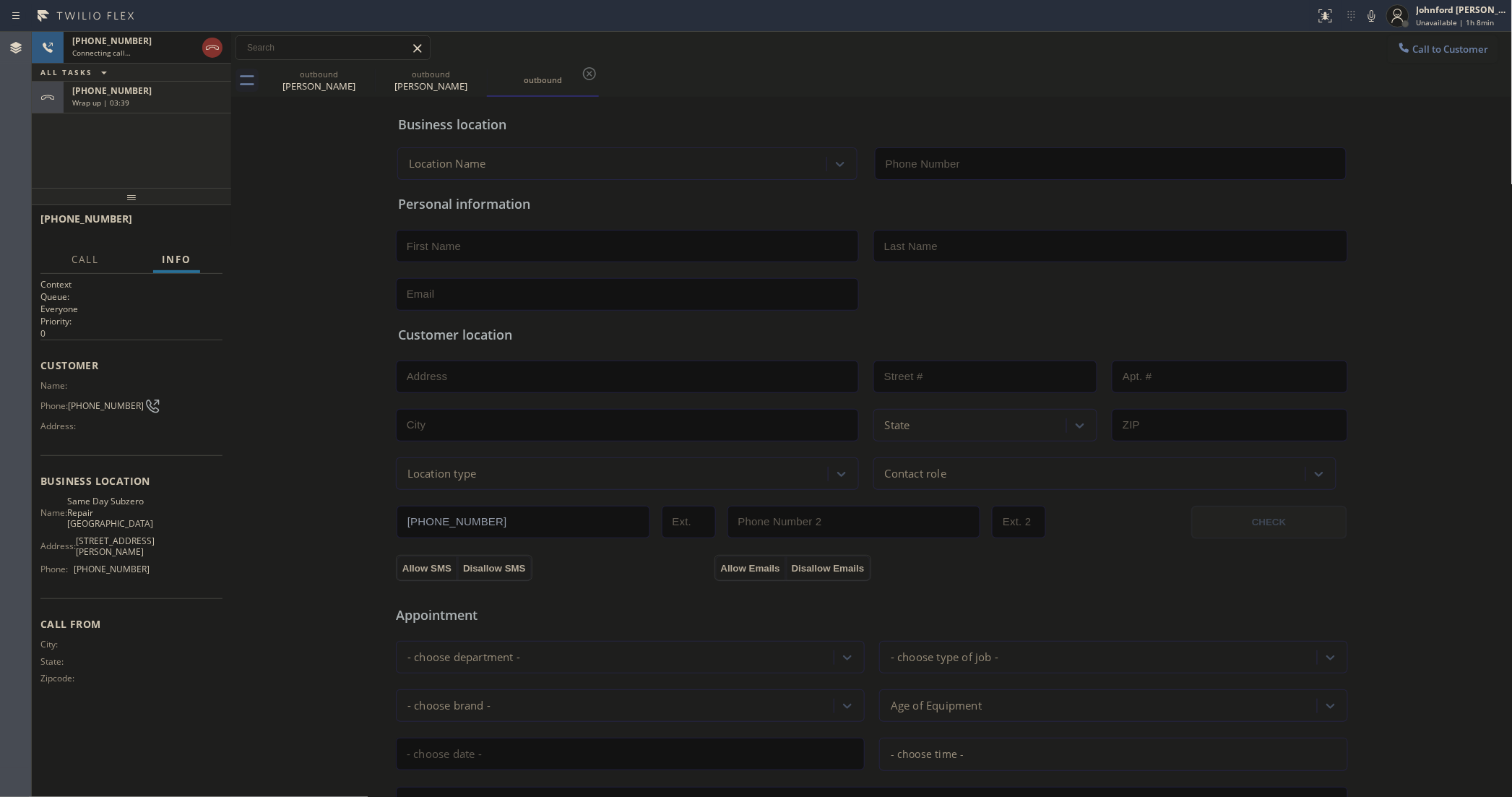
type input "(628) 244-8789"
click at [114, 97] on span "Wrap up | 03:41" at bounding box center [101, 102] width 57 height 10
click at [184, 212] on div "+13109362772 Wrap up | 03:42 COMPLETE" at bounding box center [131, 225] width 182 height 37
click at [184, 224] on span "COMPLETE" at bounding box center [186, 225] width 50 height 10
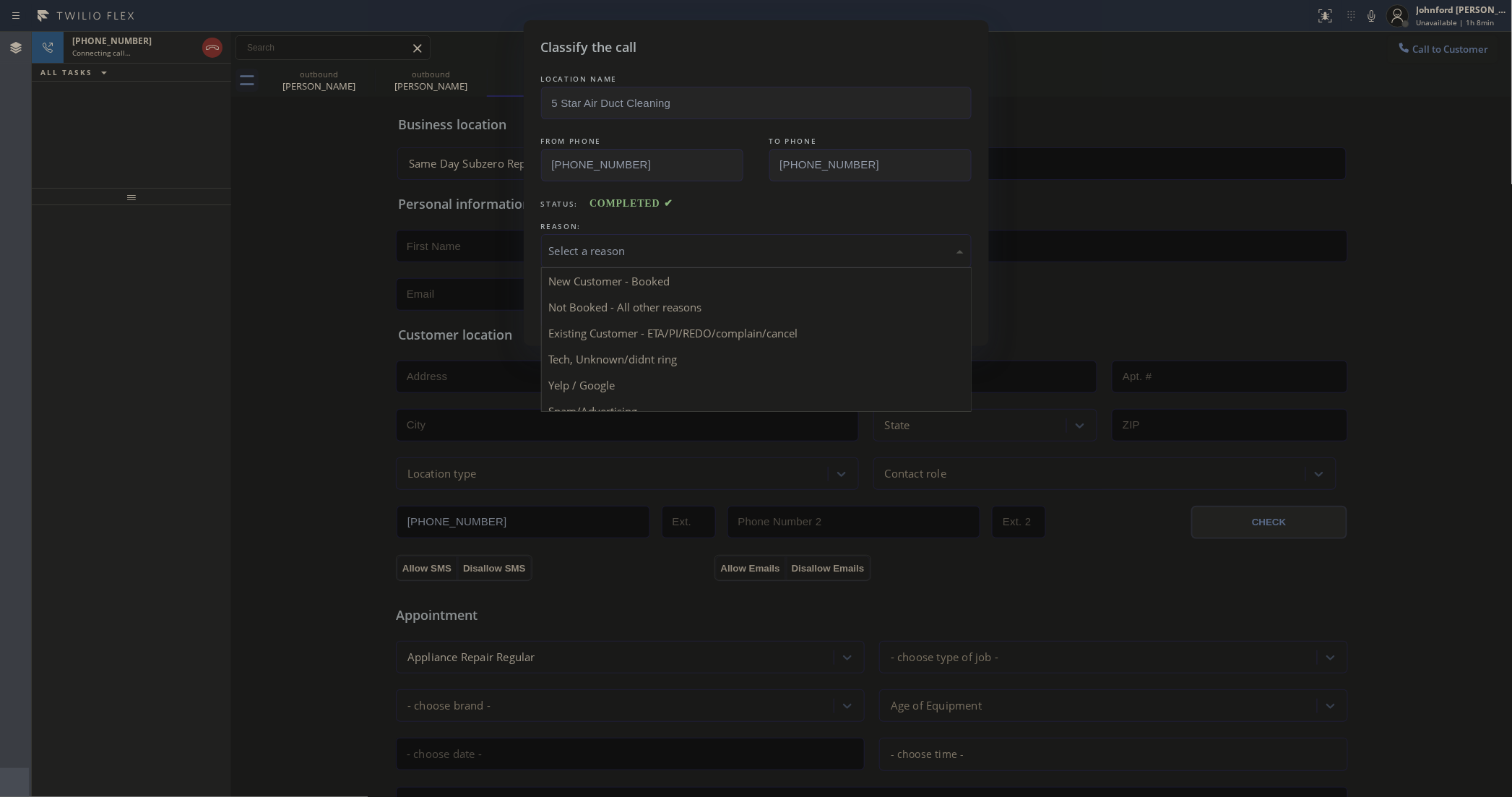
click at [605, 250] on div "Select a reason" at bounding box center [756, 251] width 415 height 17
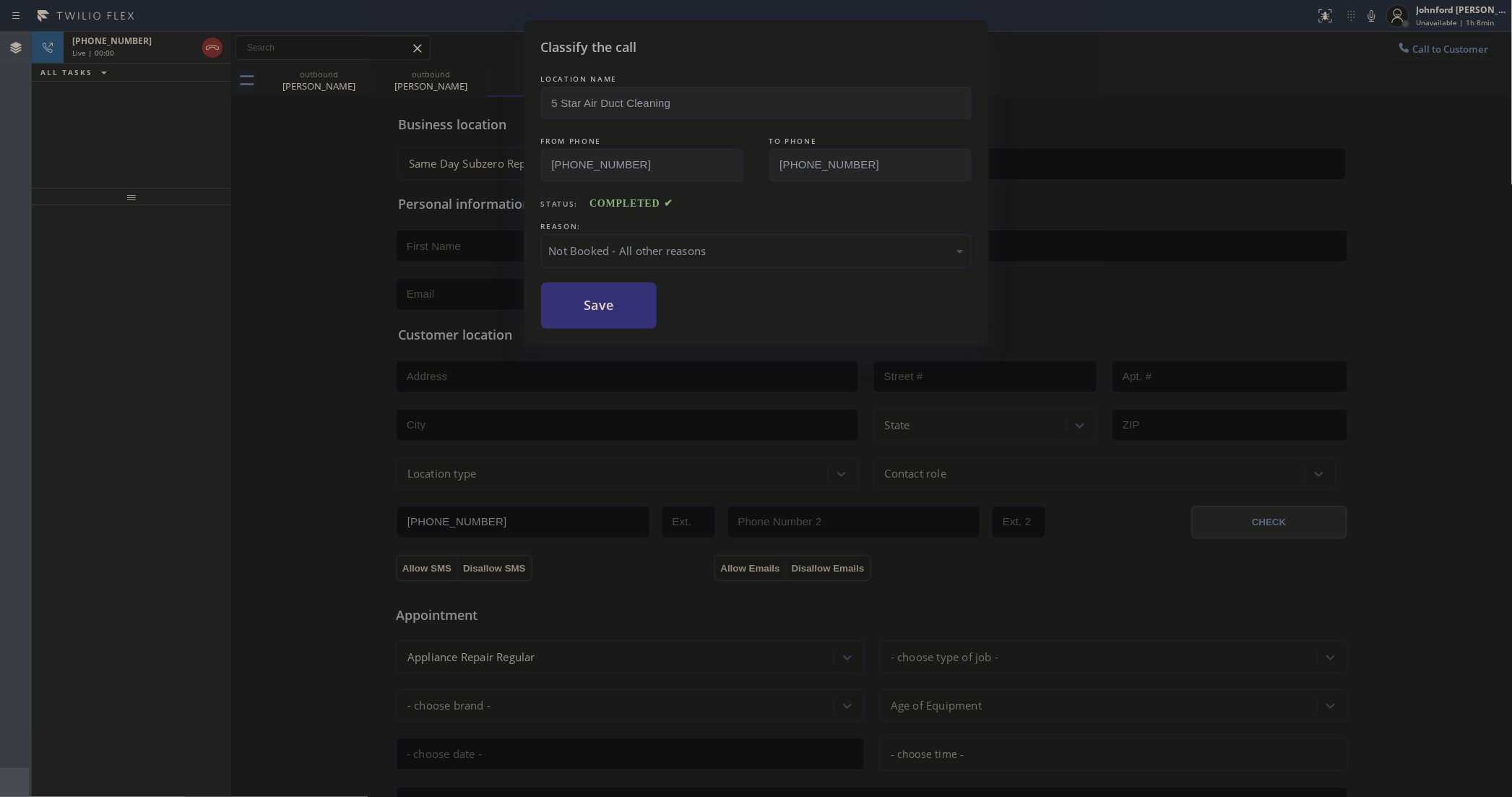
click at [590, 249] on div "Not Booked - All other reasons" at bounding box center [756, 251] width 415 height 17
click at [589, 307] on button "Save" at bounding box center [599, 305] width 116 height 46
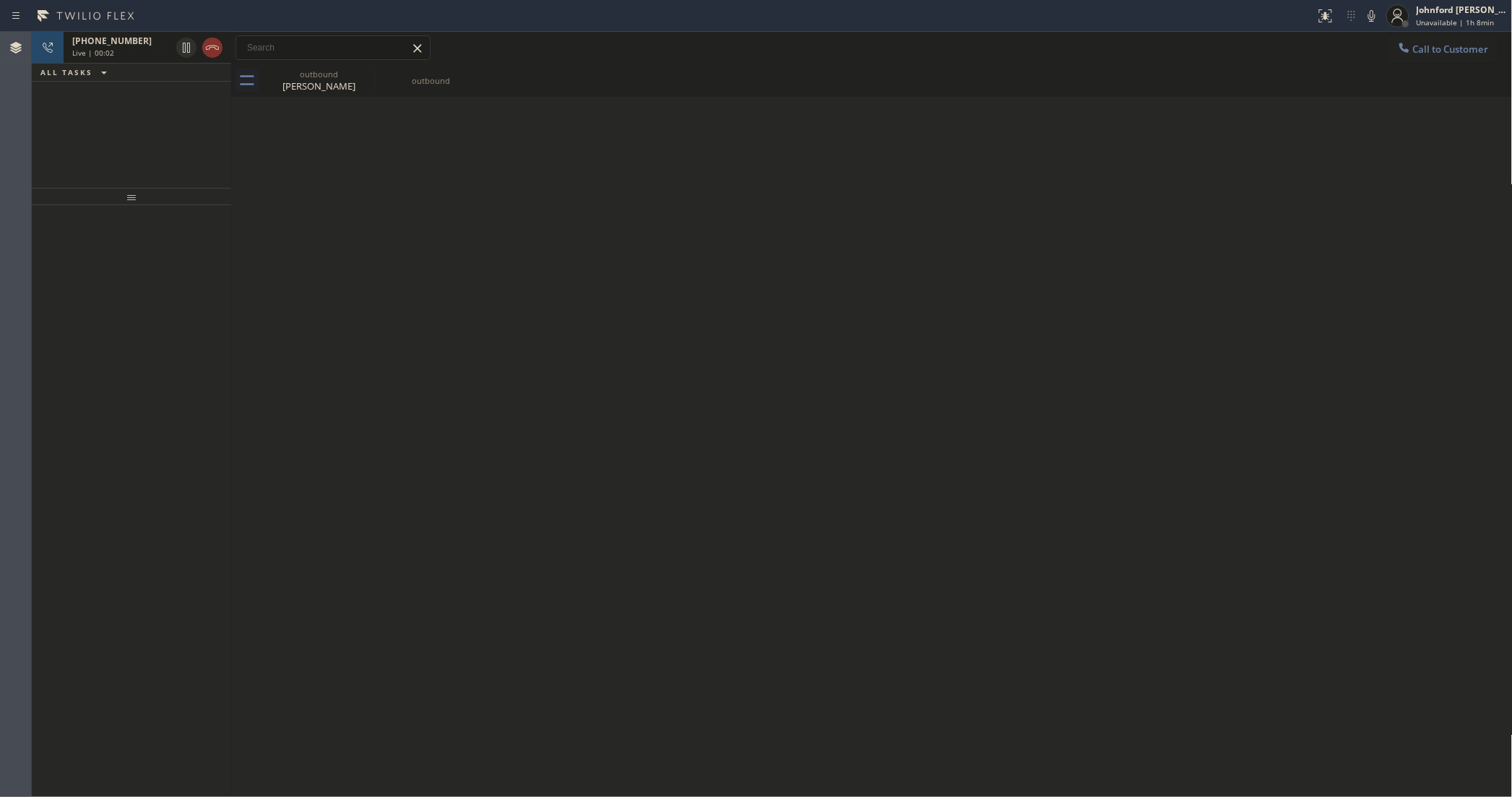
click at [110, 51] on span "Live | 00:02" at bounding box center [93, 53] width 42 height 10
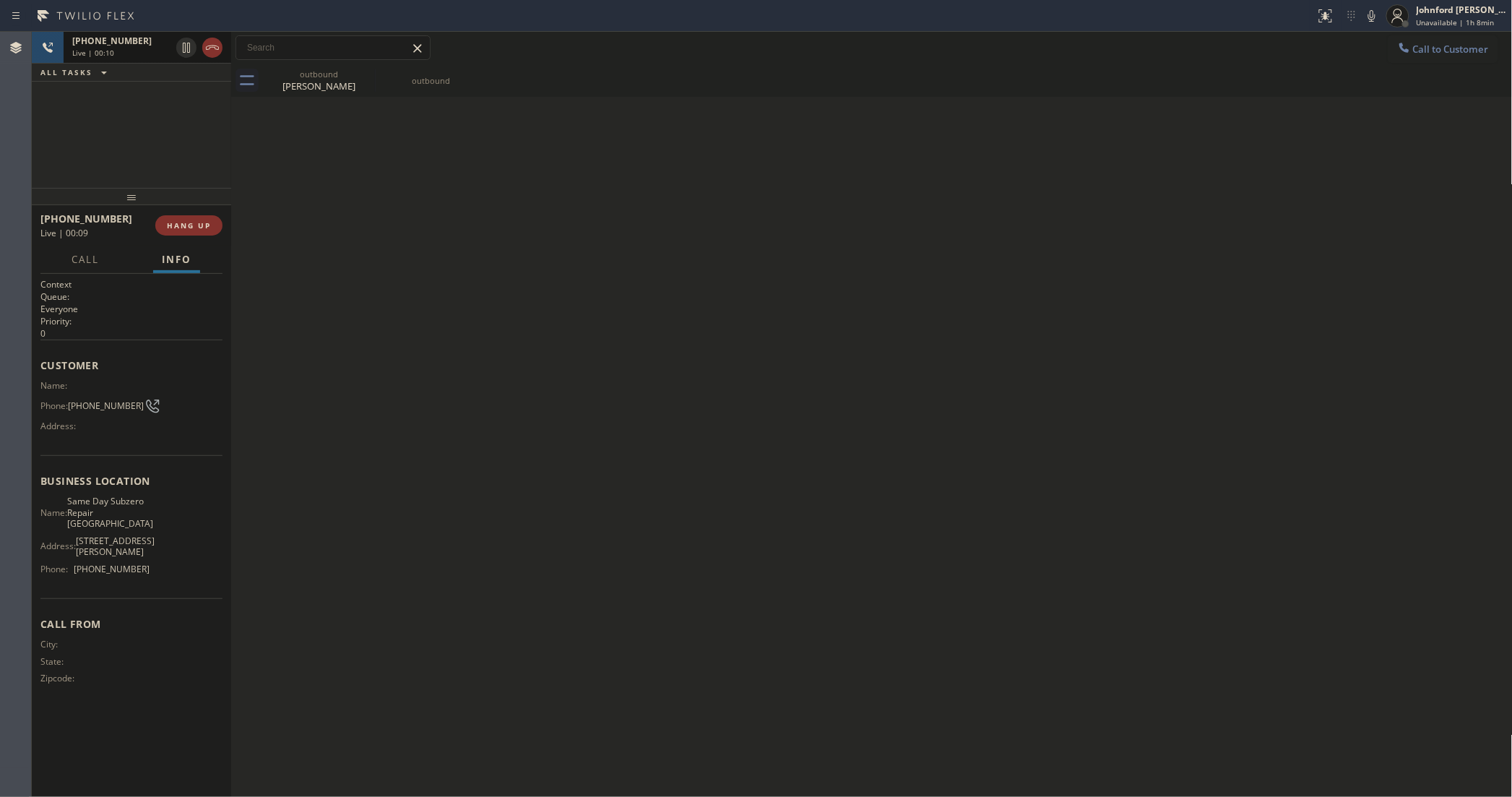
click at [137, 54] on div "Live | 00:10" at bounding box center [121, 53] width 98 height 10
click at [1376, 12] on icon at bounding box center [1372, 16] width 18 height 18
click at [218, 149] on div "+17197923561 Live | 00:46 ALL TASKS ALL TASKS ACTIVE TASKS TASKS IN WRAP UP" at bounding box center [131, 109] width 200 height 156
click at [787, 231] on div "Back to Dashboard Change Sender ID Customers Technicians Select a contact Outbo…" at bounding box center [872, 414] width 1282 height 765
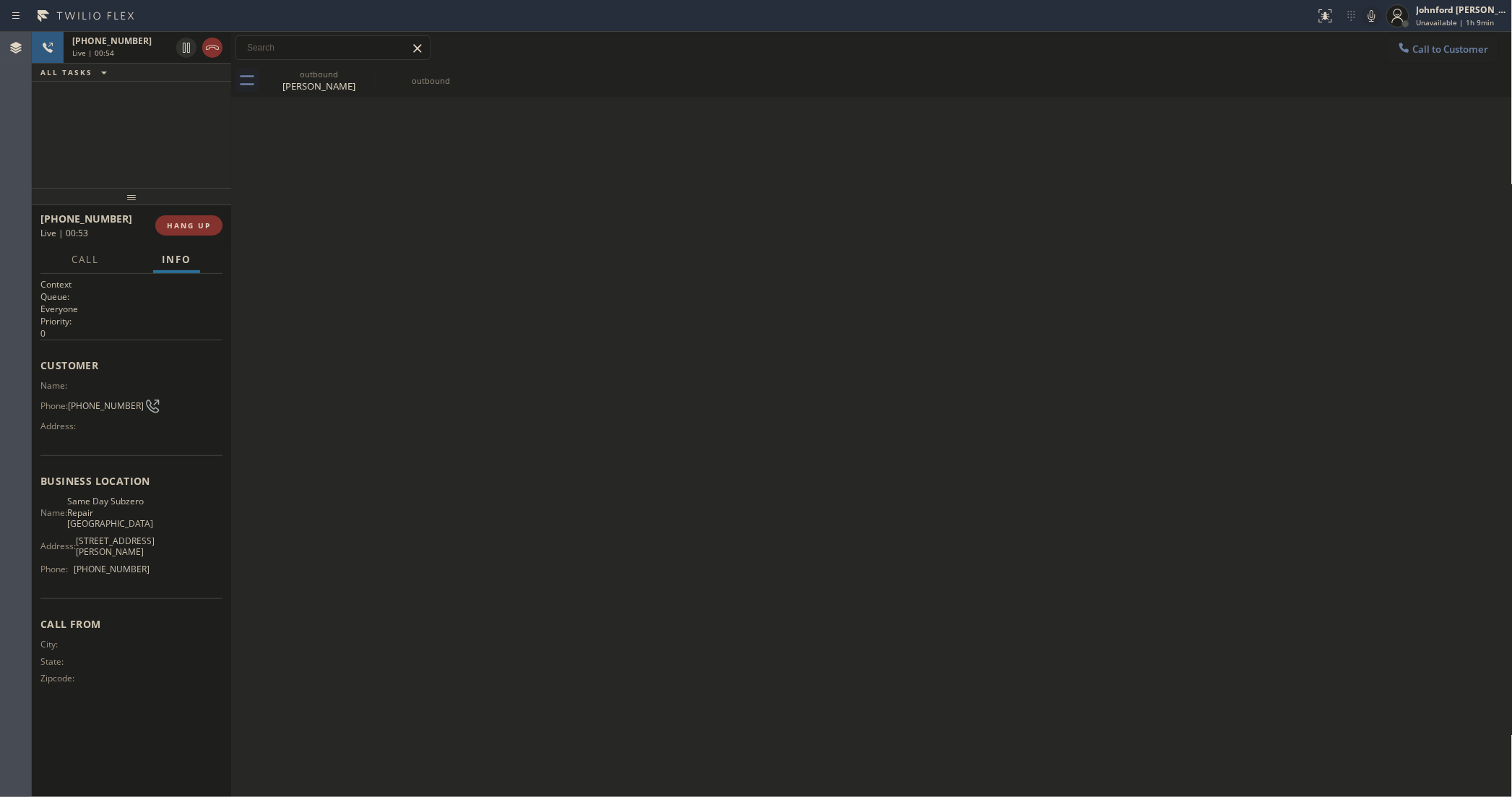
click at [1375, 16] on icon at bounding box center [1372, 16] width 7 height 12
click at [194, 143] on div "+17197923561 Live | 00:57 ALL TASKS ALL TASKS ACTIVE TASKS TASKS IN WRAP UP" at bounding box center [131, 109] width 200 height 156
click at [1186, 318] on div "Back to Dashboard Change Sender ID Customers Technicians Select a contact Outbo…" at bounding box center [872, 414] width 1282 height 765
click at [167, 239] on div "+17197923561 Wrap up | 00:00 COMPLETE" at bounding box center [131, 225] width 182 height 37
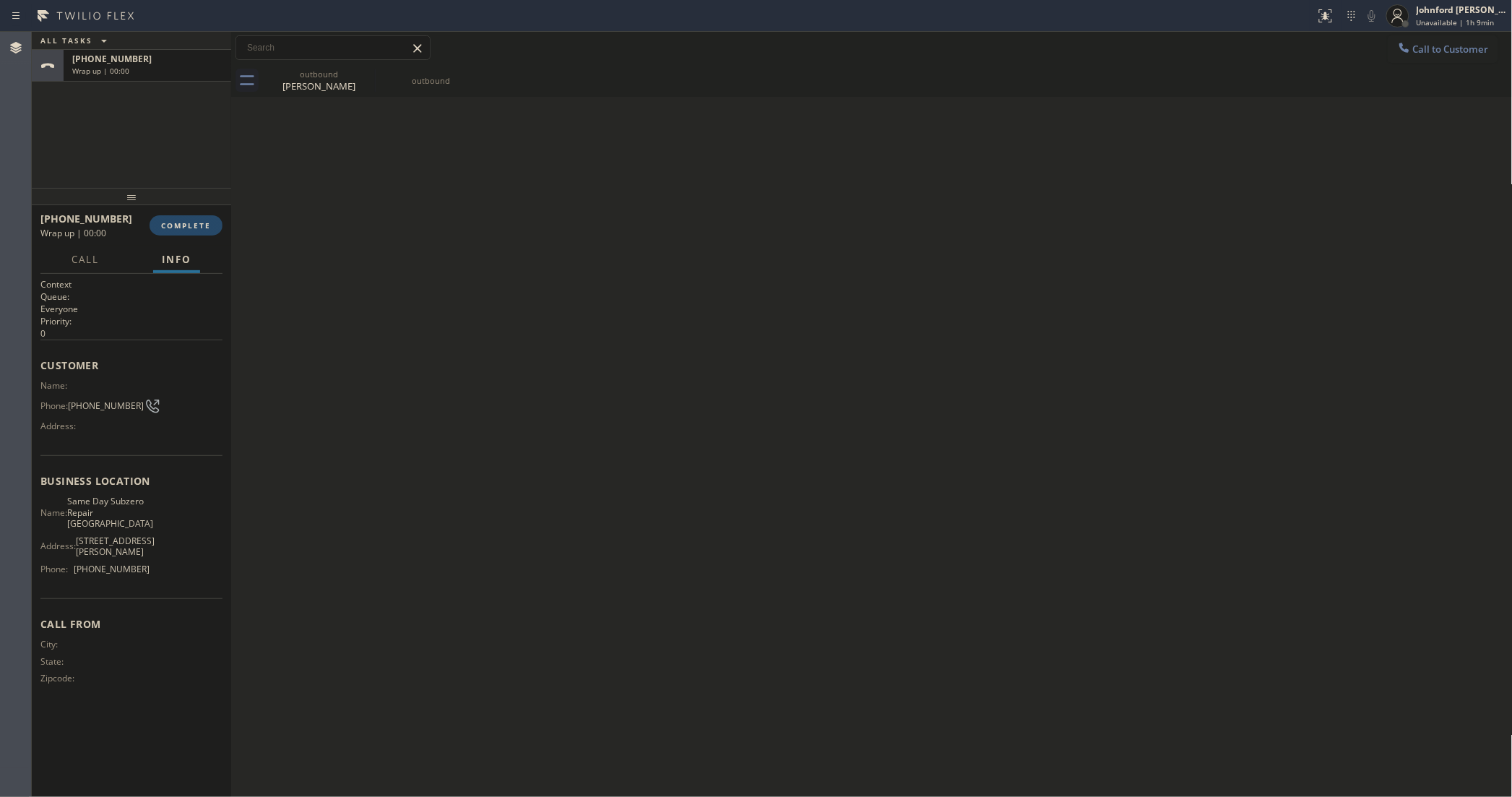
click at [181, 232] on button "COMPLETE" at bounding box center [186, 225] width 73 height 20
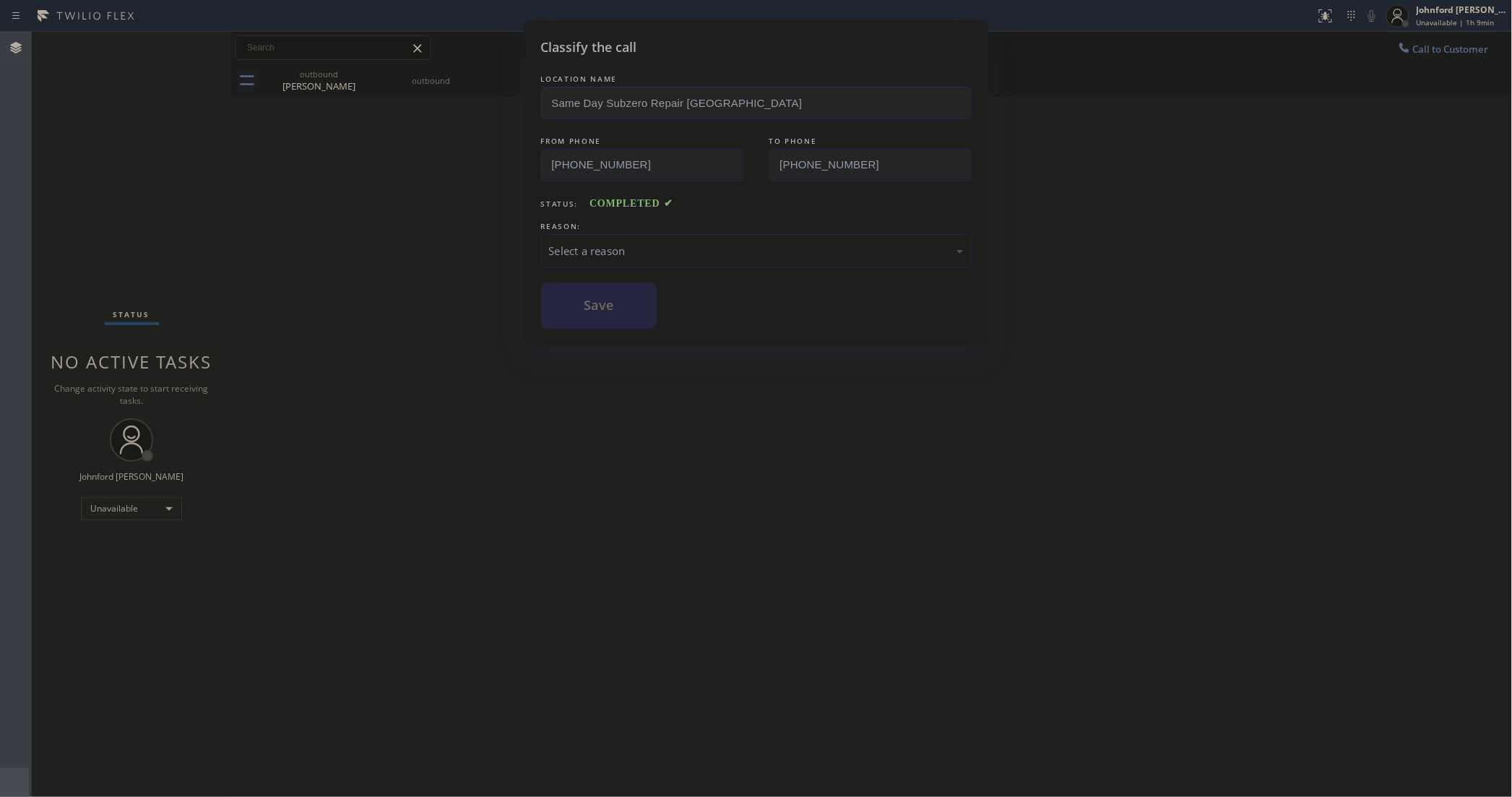
click at [615, 226] on div "REASON:" at bounding box center [756, 226] width 431 height 15
click at [627, 247] on div "Select a reason" at bounding box center [756, 251] width 415 height 17
click at [622, 304] on button "Save" at bounding box center [599, 305] width 116 height 46
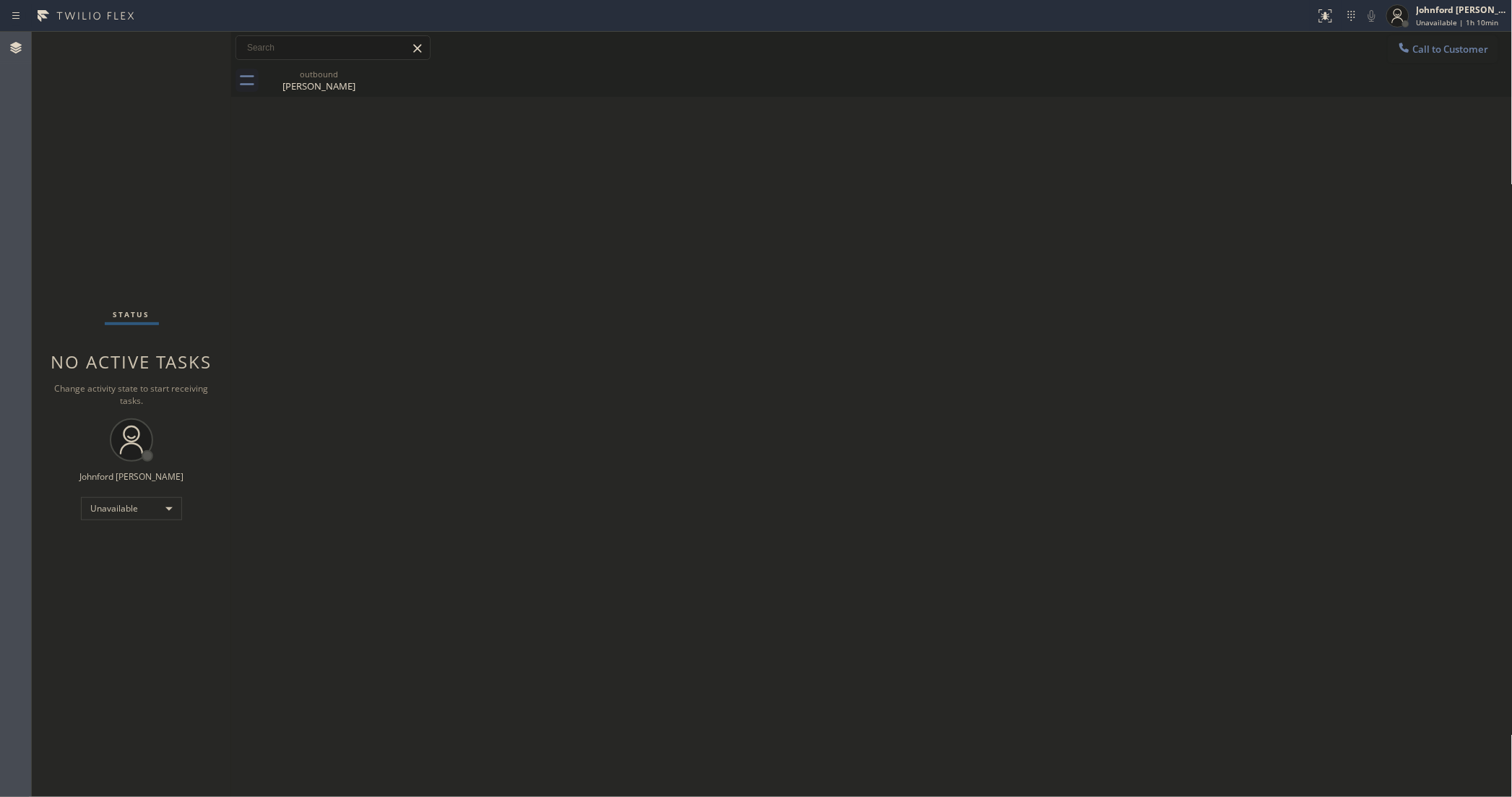
click at [1160, 215] on div "Back to Dashboard Change Sender ID Customers Technicians Select a contact Outbo…" at bounding box center [872, 414] width 1282 height 765
click at [322, 58] on input "text" at bounding box center [333, 48] width 194 height 23
drag, startPoint x: 352, startPoint y: 69, endPoint x: 369, endPoint y: 73, distance: 17.5
click at [354, 73] on div "outbound" at bounding box center [319, 74] width 109 height 11
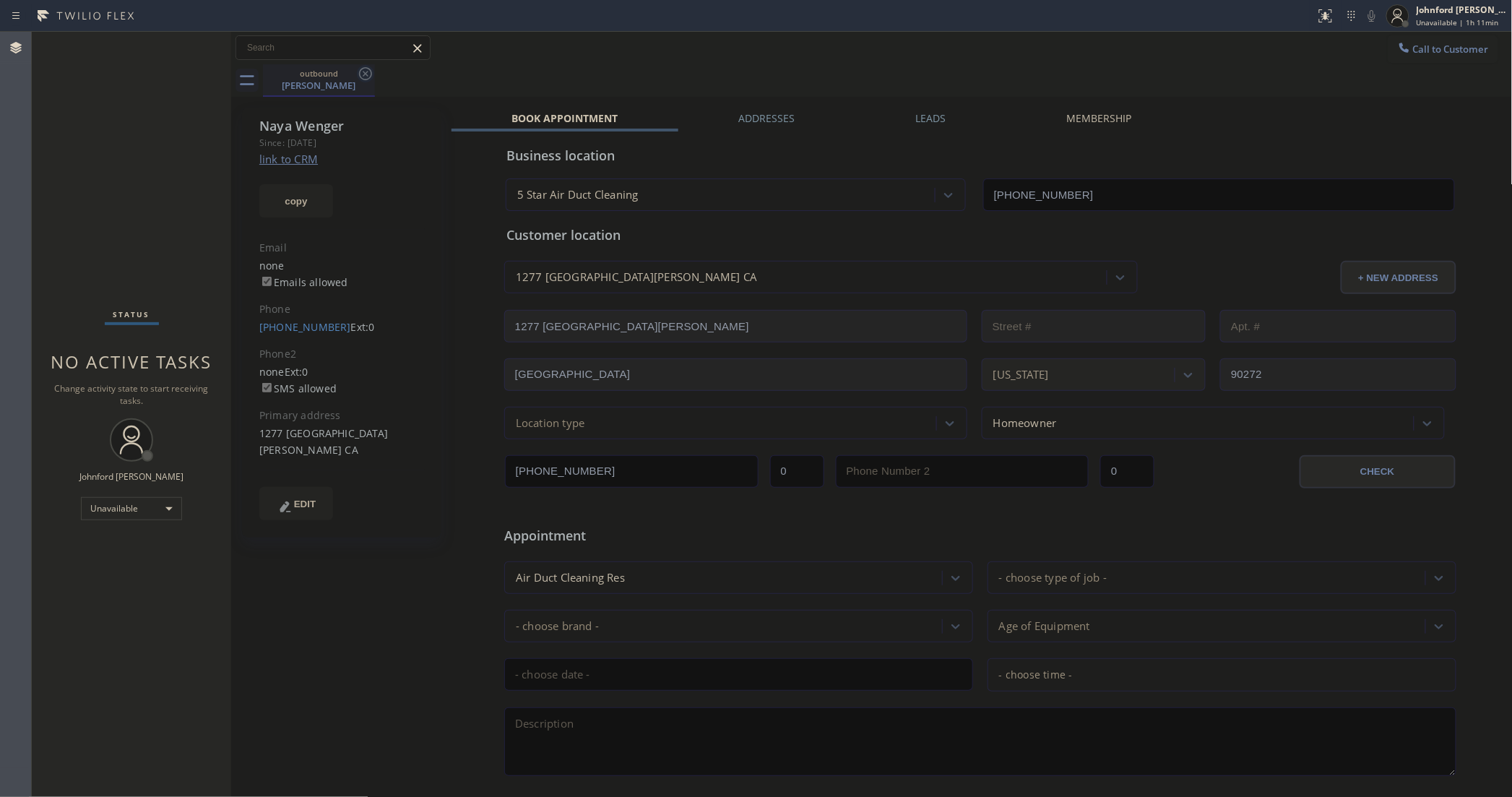
click at [369, 73] on icon at bounding box center [366, 74] width 18 height 18
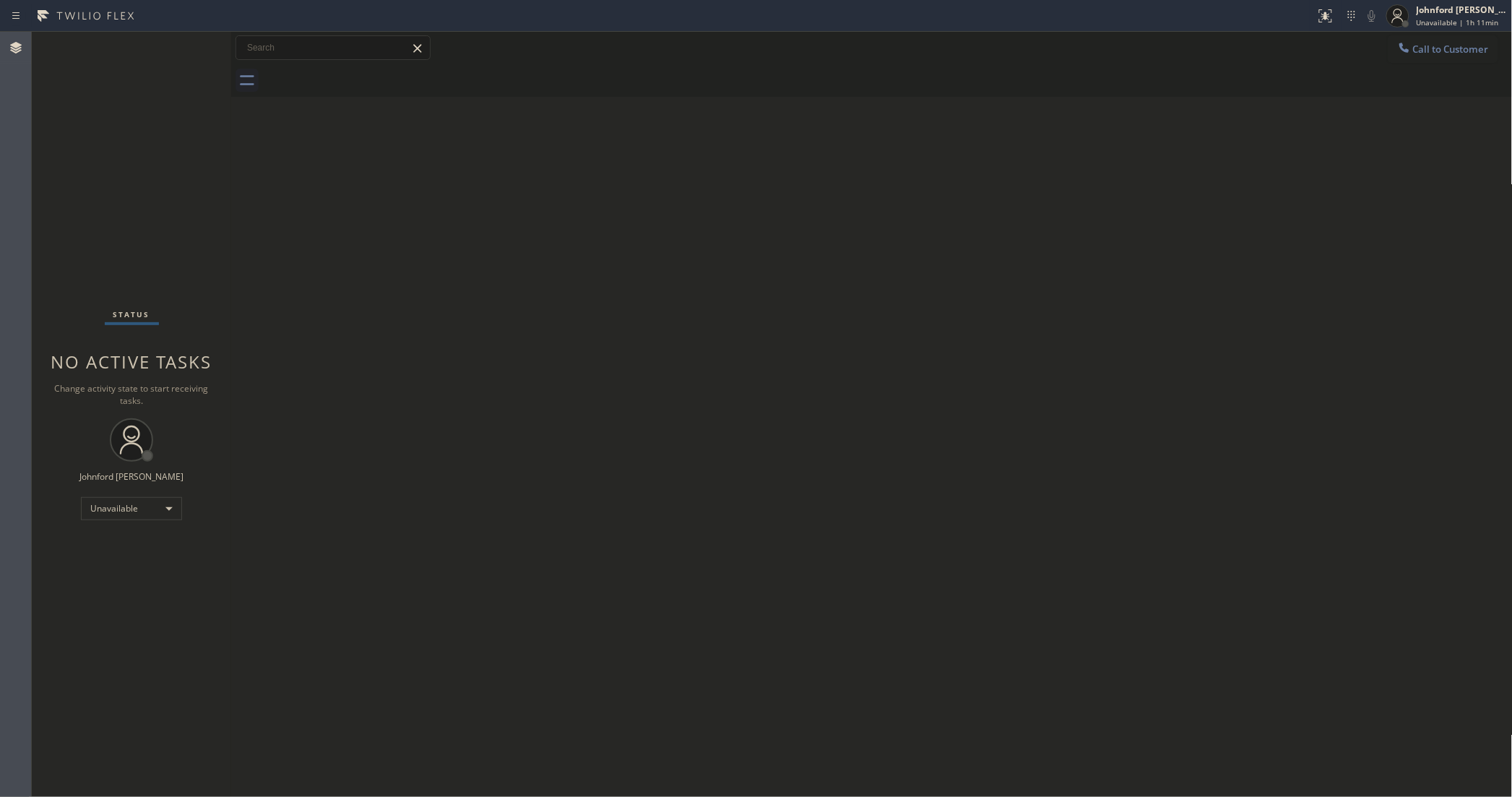
drag, startPoint x: 1129, startPoint y: 237, endPoint x: 1074, endPoint y: 2, distance: 241.4
click at [1129, 237] on div "Back to Dashboard Change Sender ID Customers Technicians Select a contact Outbo…" at bounding box center [872, 414] width 1282 height 765
click at [1441, 51] on span "Call to Customer" at bounding box center [1451, 49] width 76 height 13
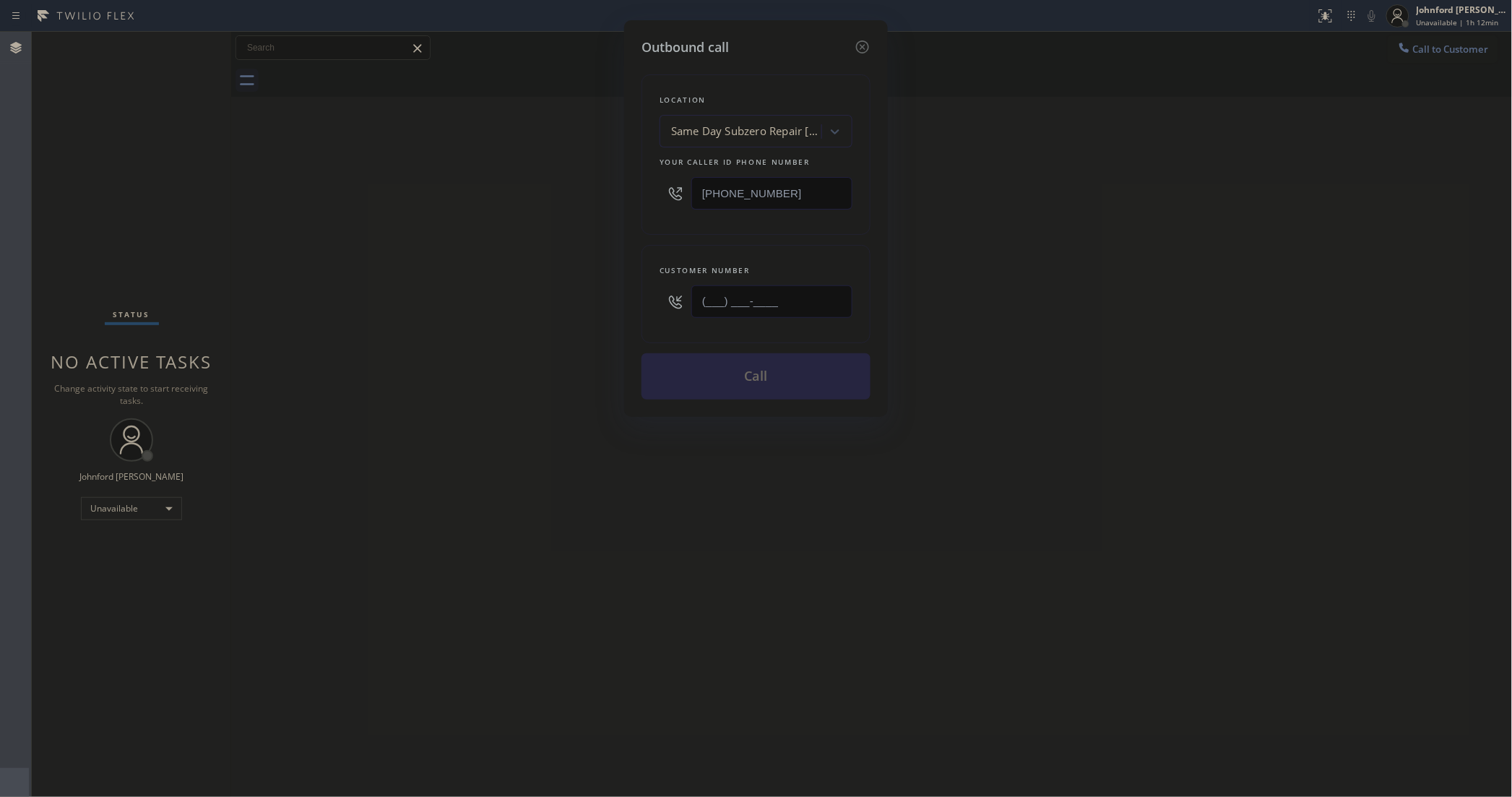
drag, startPoint x: 778, startPoint y: 313, endPoint x: 522, endPoint y: 343, distance: 257.8
click at [528, 343] on div "Outbound call Location Same Day Subzero Repair Mission District Your caller id …" at bounding box center [756, 398] width 1512 height 797
paste input "253) 307-7886"
type input "(253) 307-7886"
click at [484, 345] on div "Outbound call Location Same Day Subzero Repair Mission District Your caller id …" at bounding box center [756, 398] width 1512 height 797
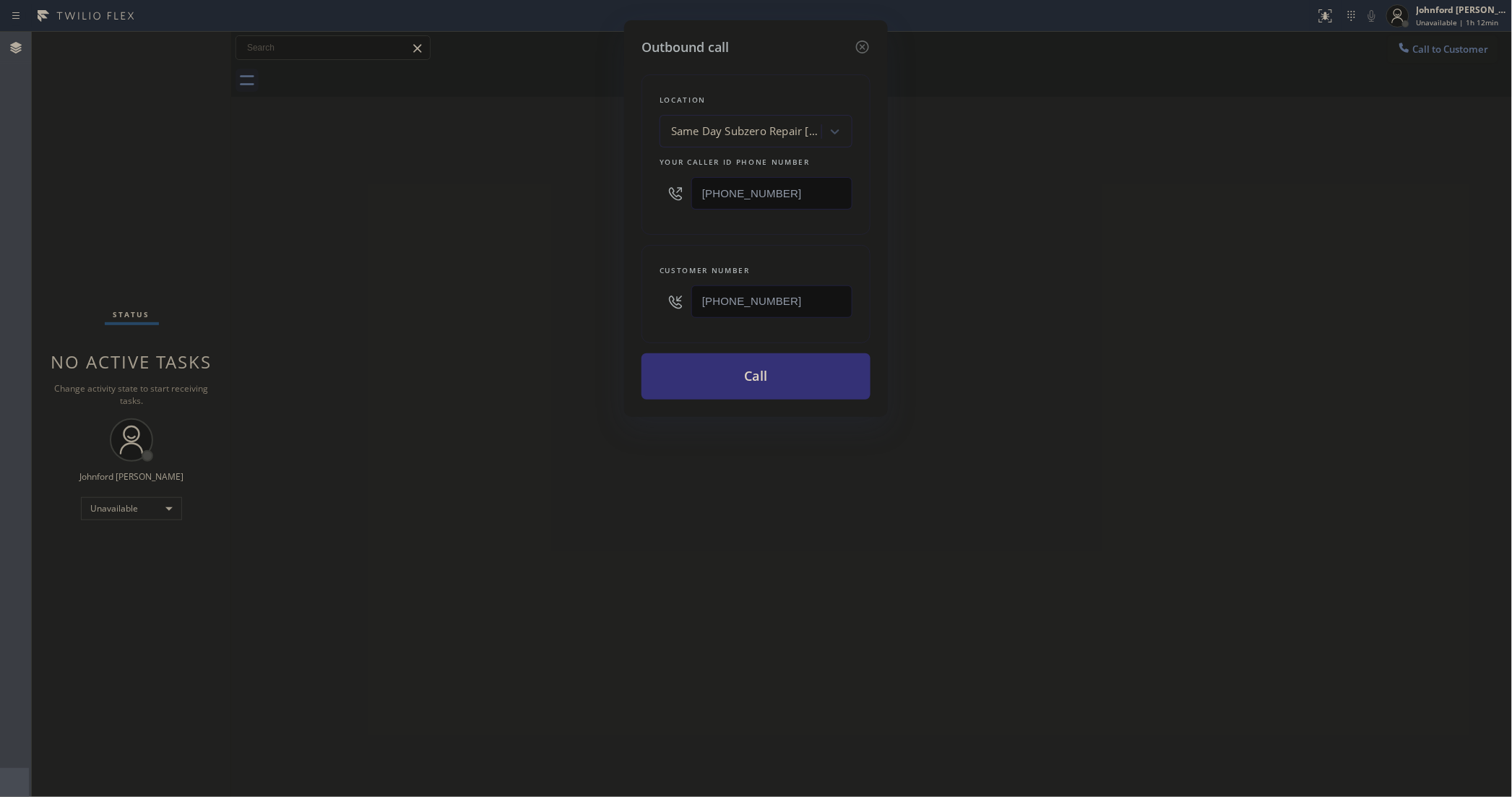
drag, startPoint x: 795, startPoint y: 186, endPoint x: 582, endPoint y: 194, distance: 213.2
click at [582, 194] on div "Outbound call Location Same Day Subzero Repair Mission District Your caller id …" at bounding box center [756, 398] width 1512 height 797
paste input "855) 731-4952"
type input "[PHONE_NUMBER]"
click at [488, 213] on div "Outbound call Location Same Day Subzero Repair Mission District Your caller id …" at bounding box center [756, 398] width 1512 height 797
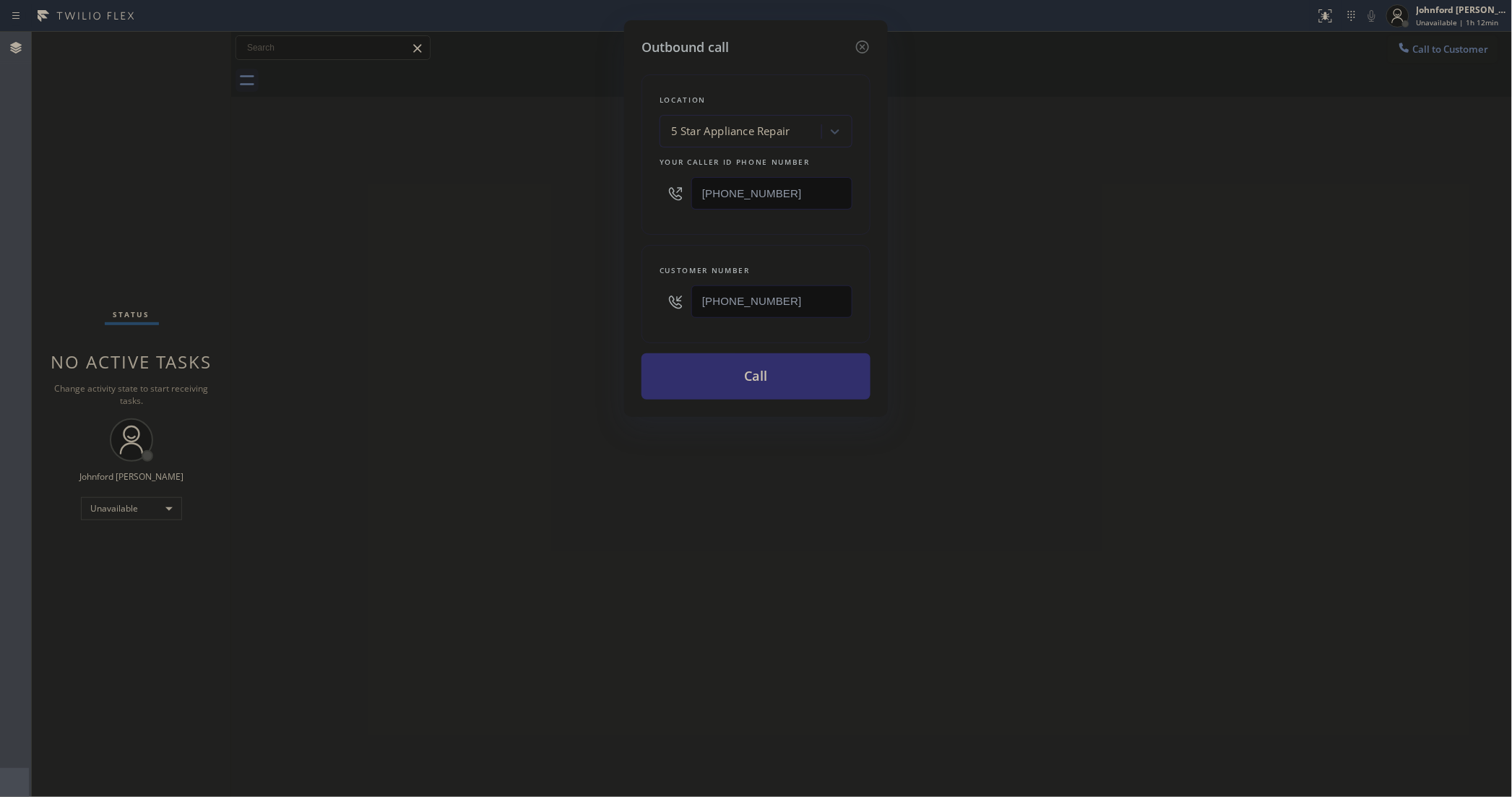
click at [695, 374] on button "Call" at bounding box center [755, 376] width 229 height 46
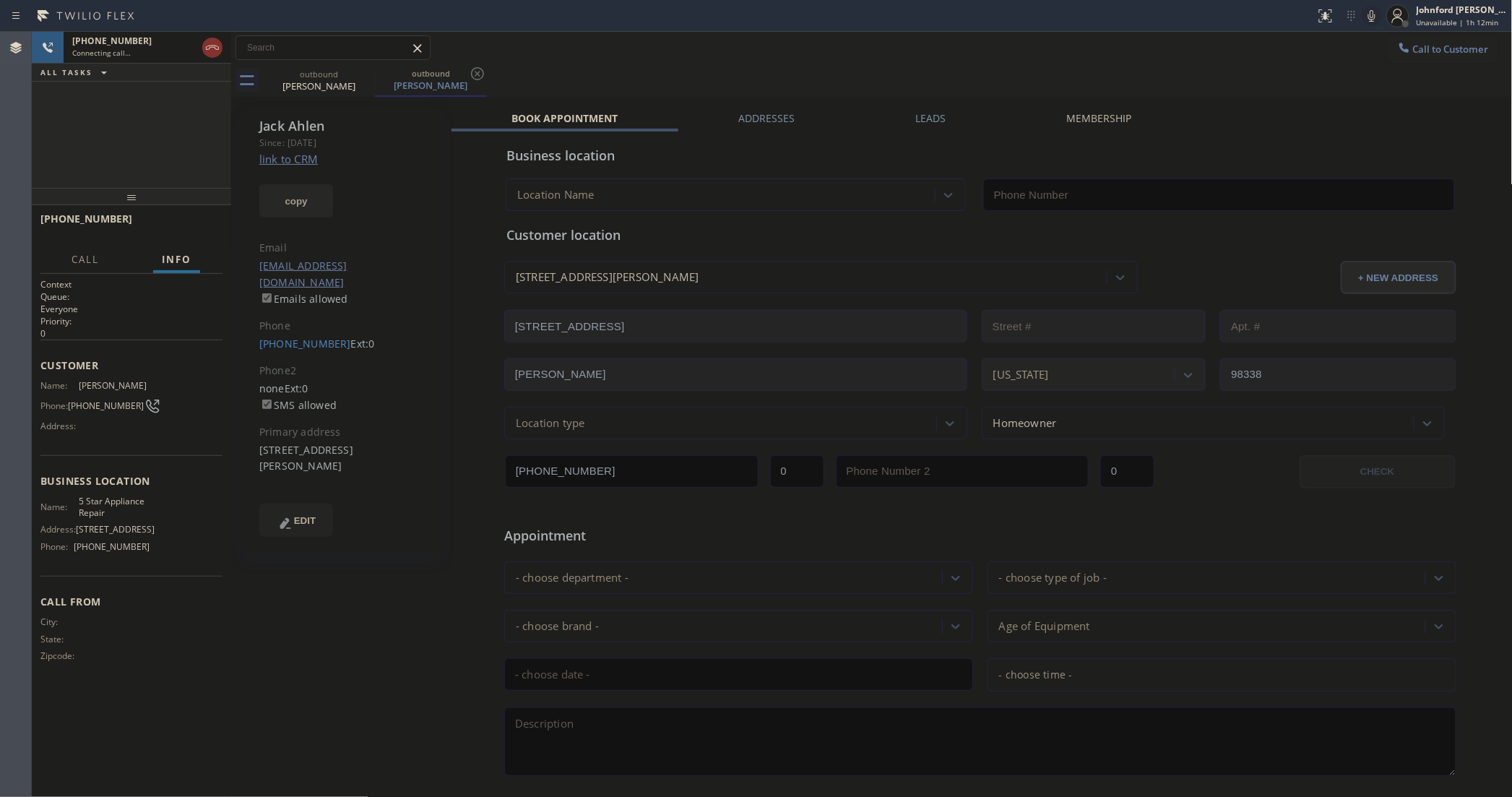
click at [294, 194] on button "copy" at bounding box center [296, 200] width 74 height 33
click at [291, 163] on link "link to CRM" at bounding box center [289, 159] width 58 height 15
type input "[PHONE_NUMBER]"
click at [1371, 16] on icon at bounding box center [1372, 16] width 18 height 18
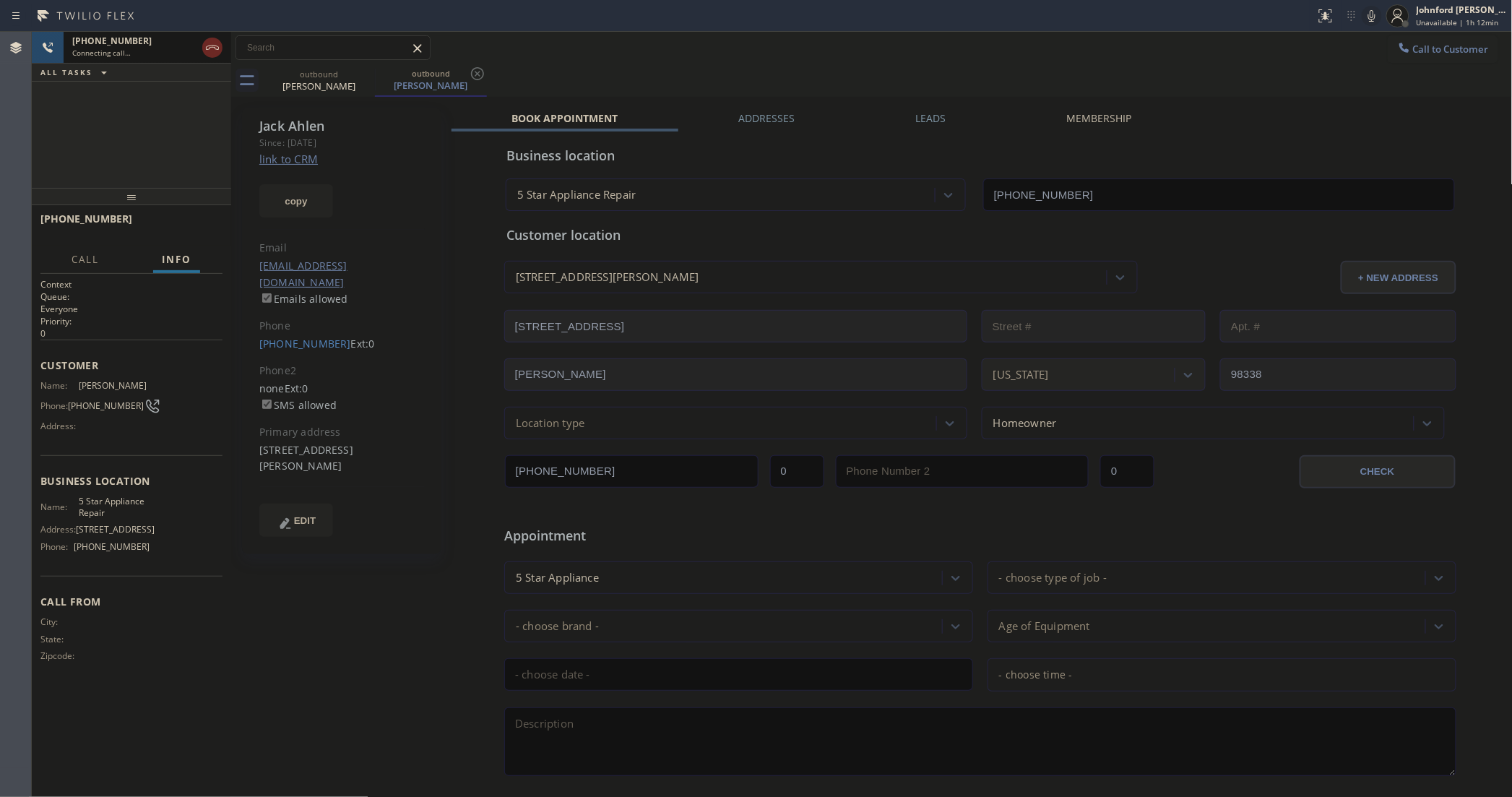
click at [216, 50] on icon at bounding box center [213, 48] width 18 height 18
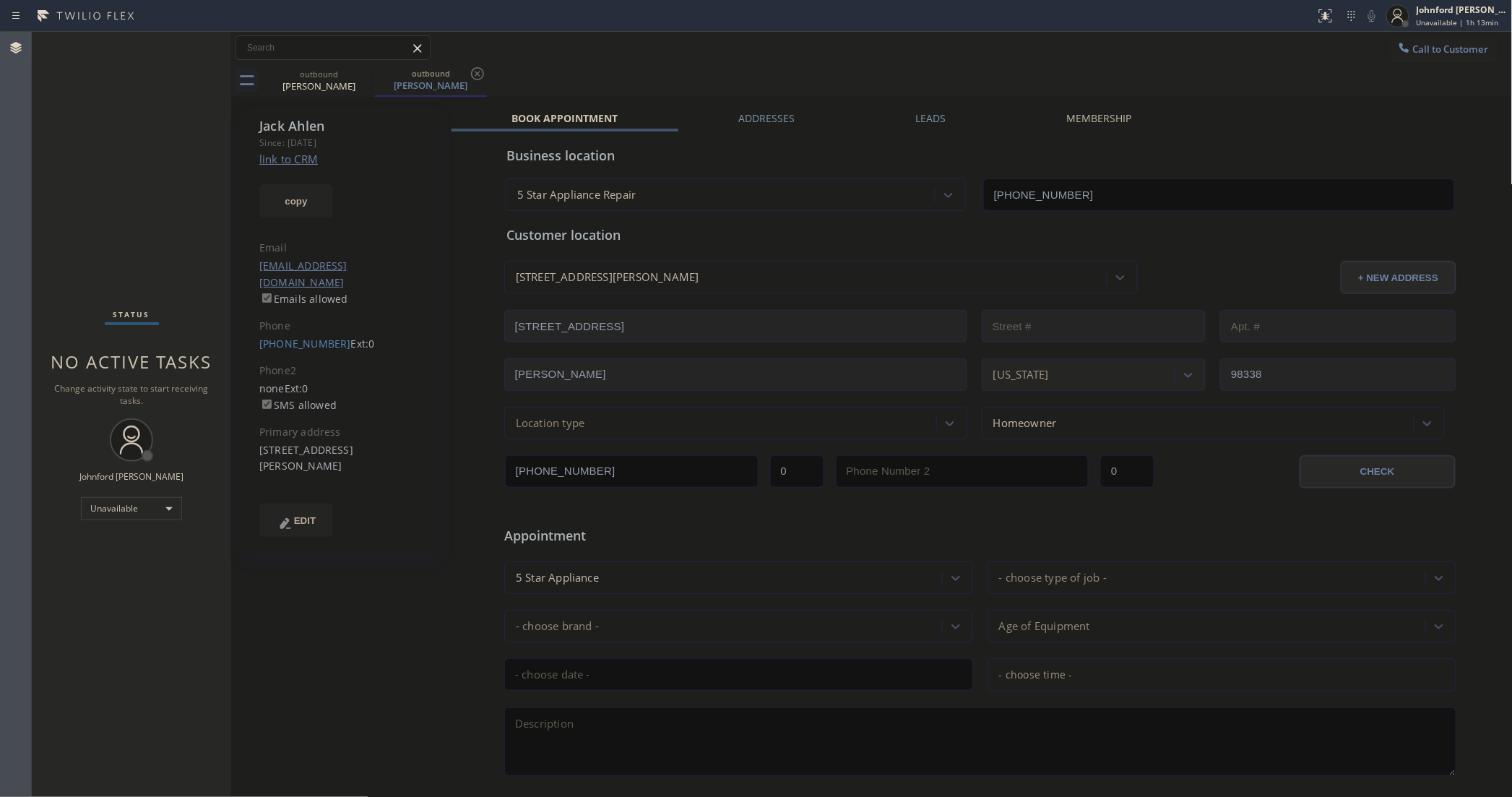
drag, startPoint x: 1442, startPoint y: 49, endPoint x: 1406, endPoint y: 59, distance: 37.4
click at [1439, 51] on span "Call to Customer" at bounding box center [1451, 49] width 76 height 13
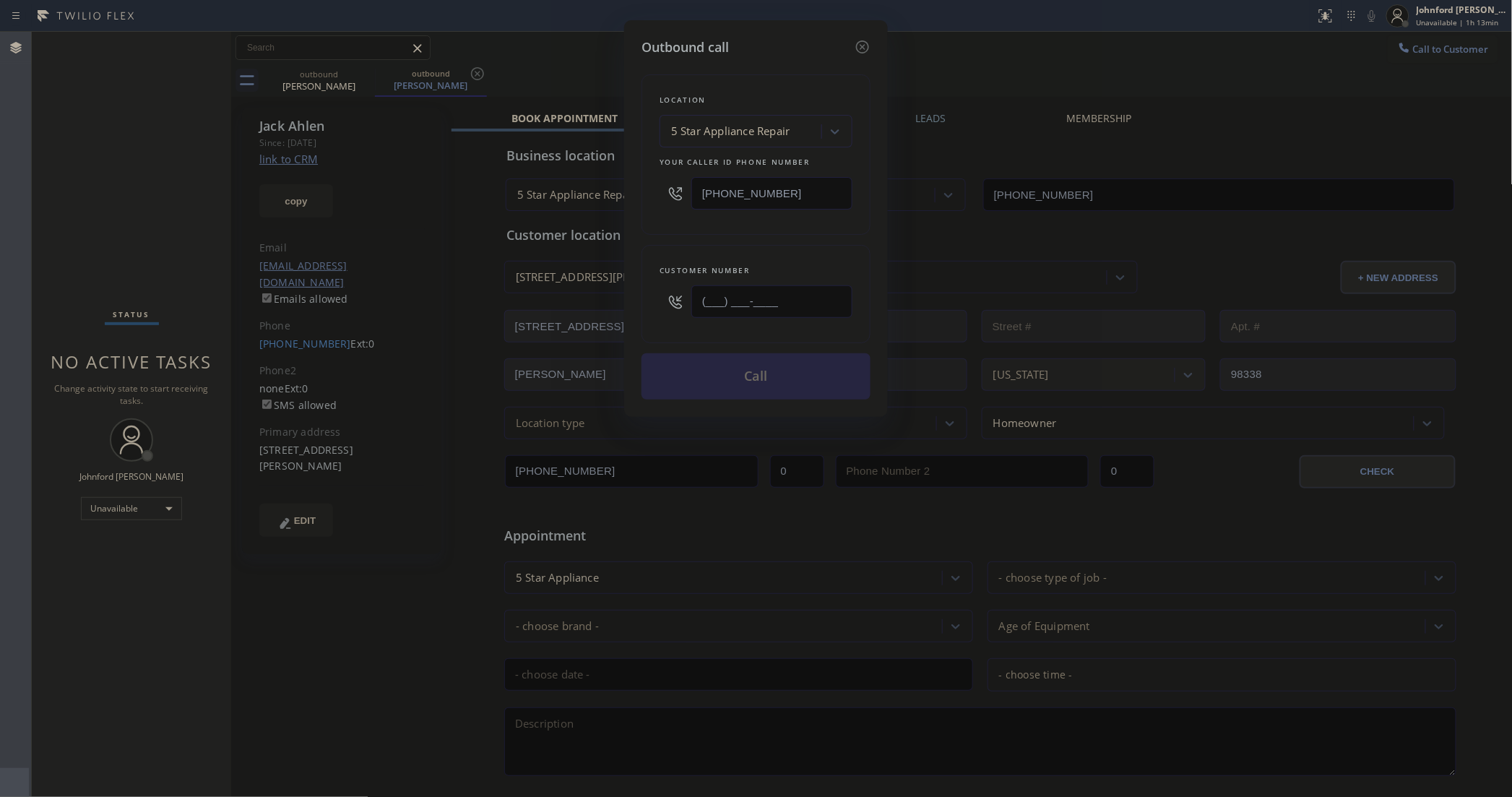
drag, startPoint x: 814, startPoint y: 298, endPoint x: 658, endPoint y: 298, distance: 156.0
click at [665, 298] on div "(___) ___-____" at bounding box center [756, 301] width 193 height 47
paste input "206) 954-3615"
type input "(206) 954-3615"
drag, startPoint x: 670, startPoint y: 239, endPoint x: 704, endPoint y: 388, distance: 152.8
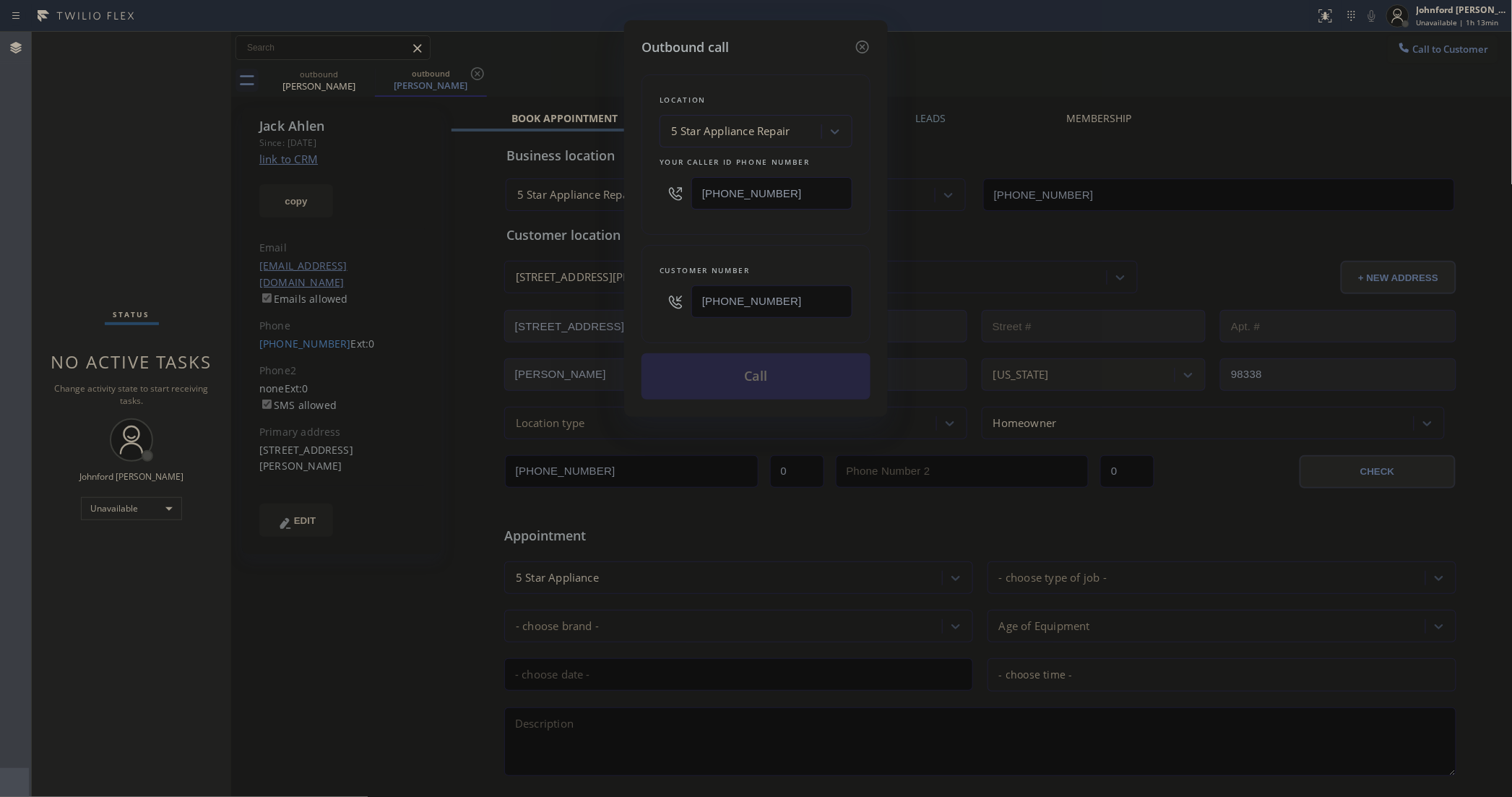
click at [672, 239] on div "Location 5 Star Appliance Repair Your caller id phone number (855) 731-4952 Cus…" at bounding box center [755, 228] width 229 height 342
click at [705, 385] on button "Call" at bounding box center [755, 376] width 229 height 46
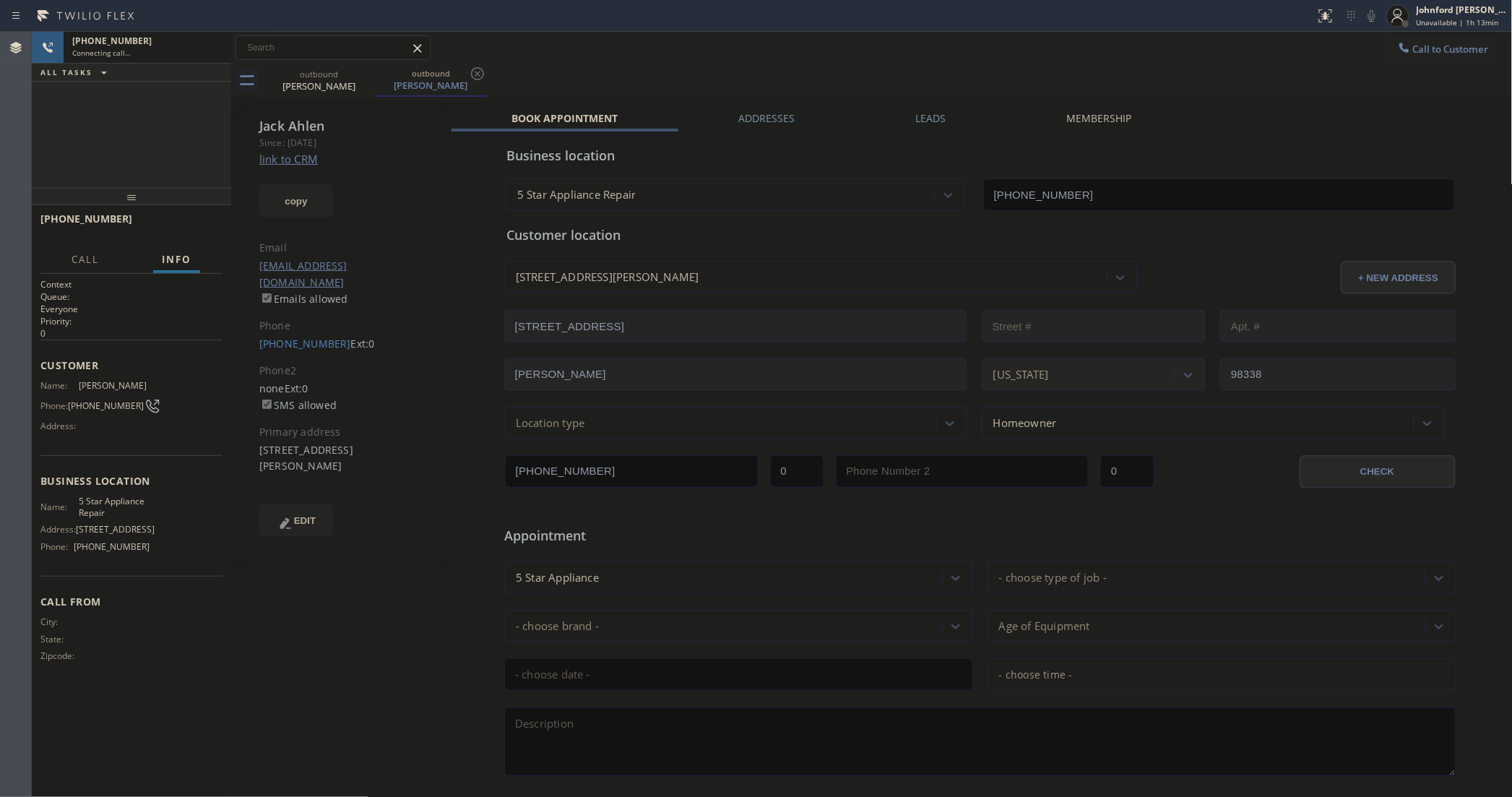
click at [0, 0] on icon at bounding box center [0, 0] width 0 height 0
click at [375, 73] on div "outbound Jack Ahlen" at bounding box center [431, 80] width 112 height 32
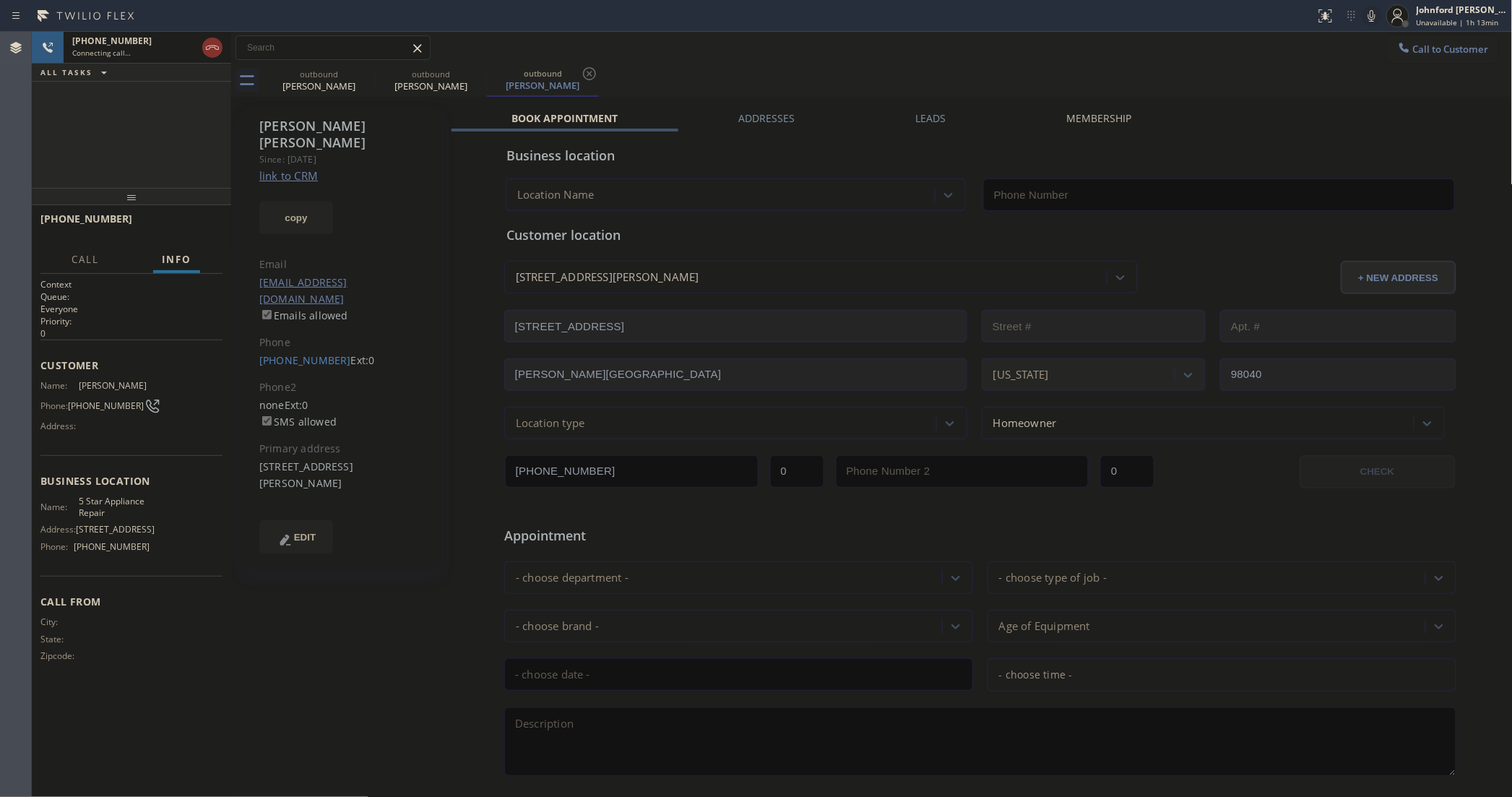
click at [291, 201] on button "copy" at bounding box center [296, 217] width 74 height 33
click at [293, 168] on link "link to CRM" at bounding box center [289, 175] width 58 height 15
type input "[PHONE_NUMBER]"
click at [359, 76] on icon at bounding box center [366, 74] width 18 height 18
click at [0, 0] on icon at bounding box center [0, 0] width 0 height 0
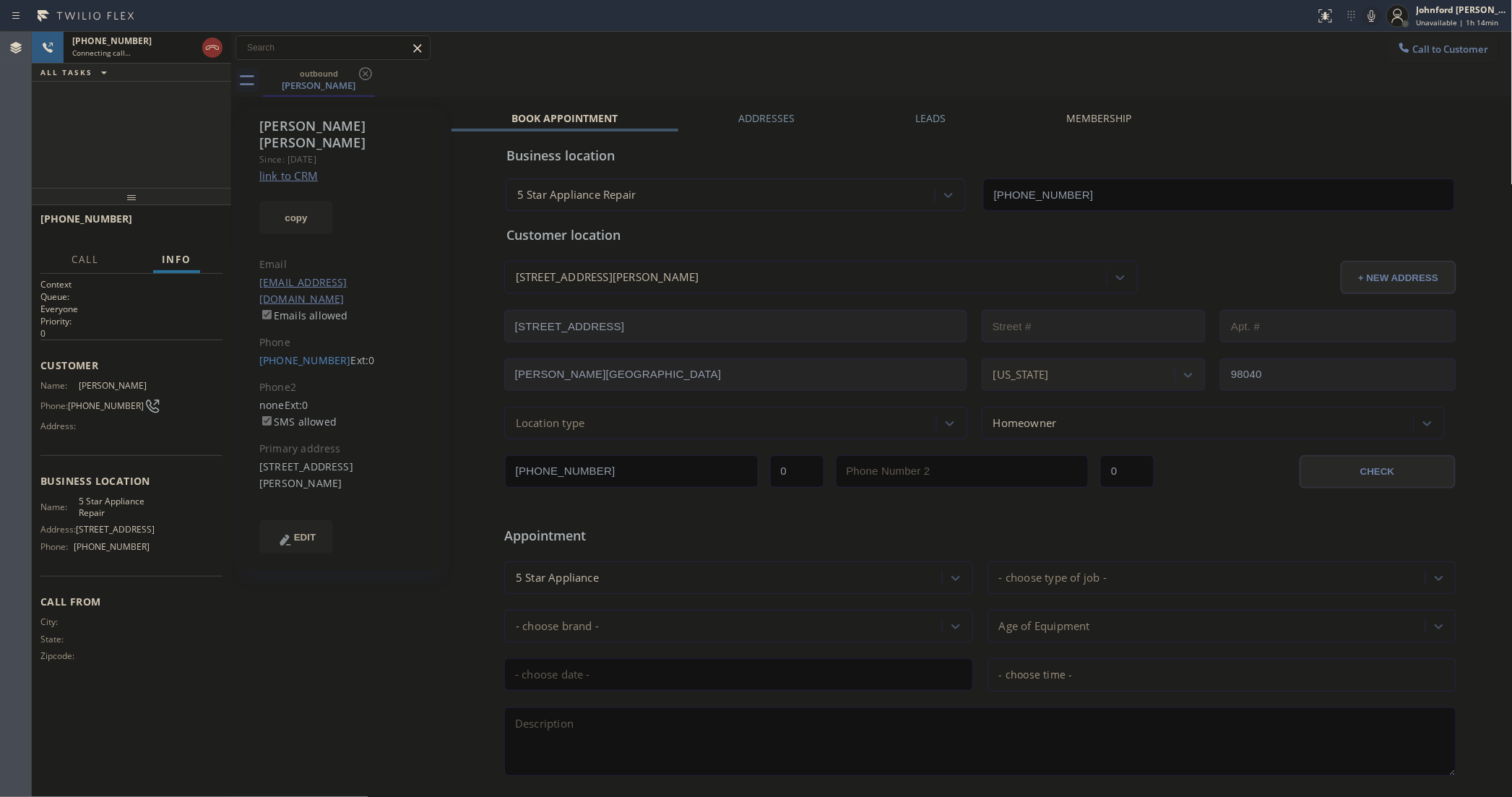
drag, startPoint x: 210, startPoint y: 45, endPoint x: 417, endPoint y: 45, distance: 207.0
click at [210, 45] on icon at bounding box center [213, 48] width 13 height 4
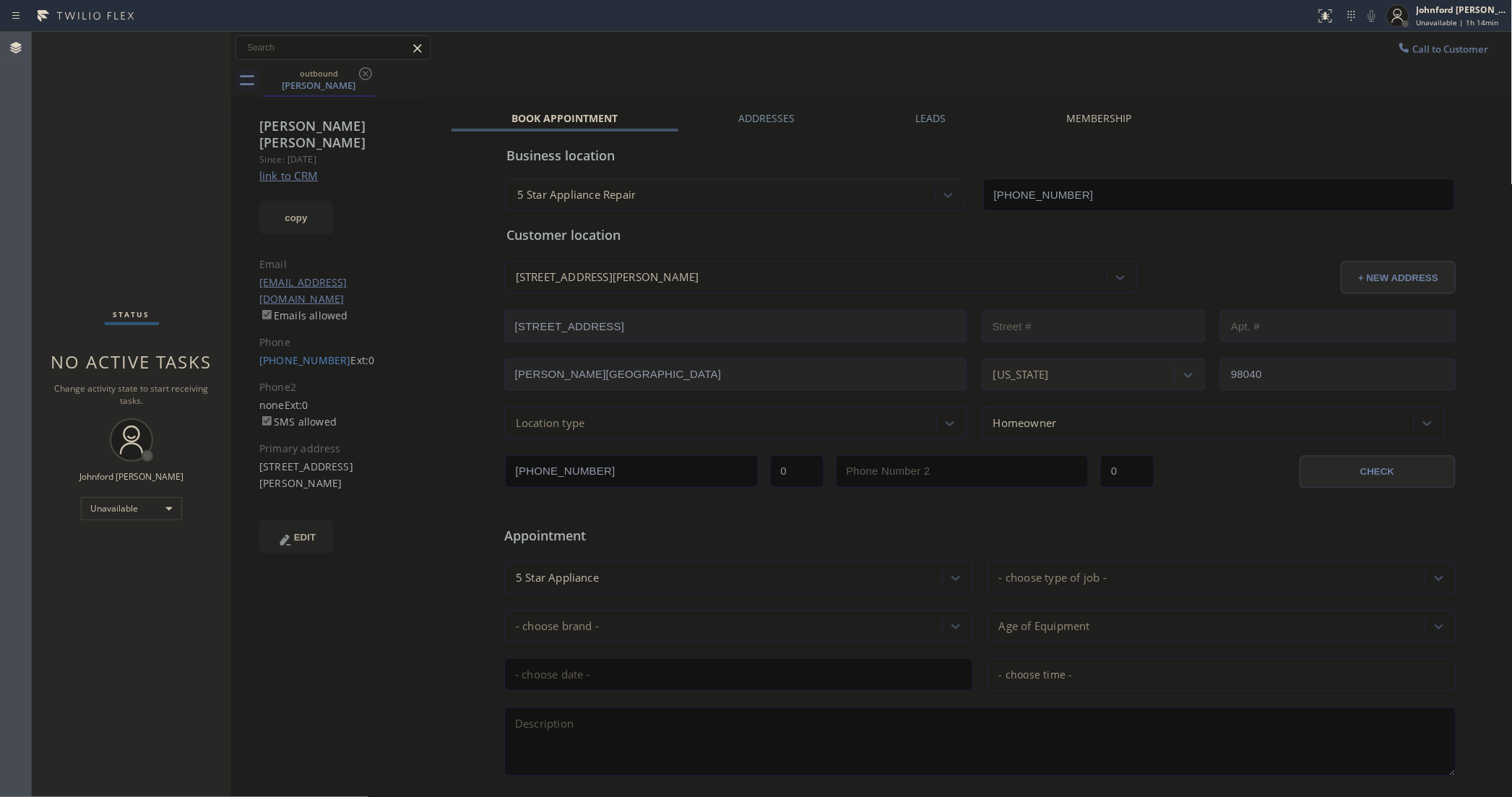
click at [1420, 60] on button "Call to Customer" at bounding box center [1443, 49] width 110 height 28
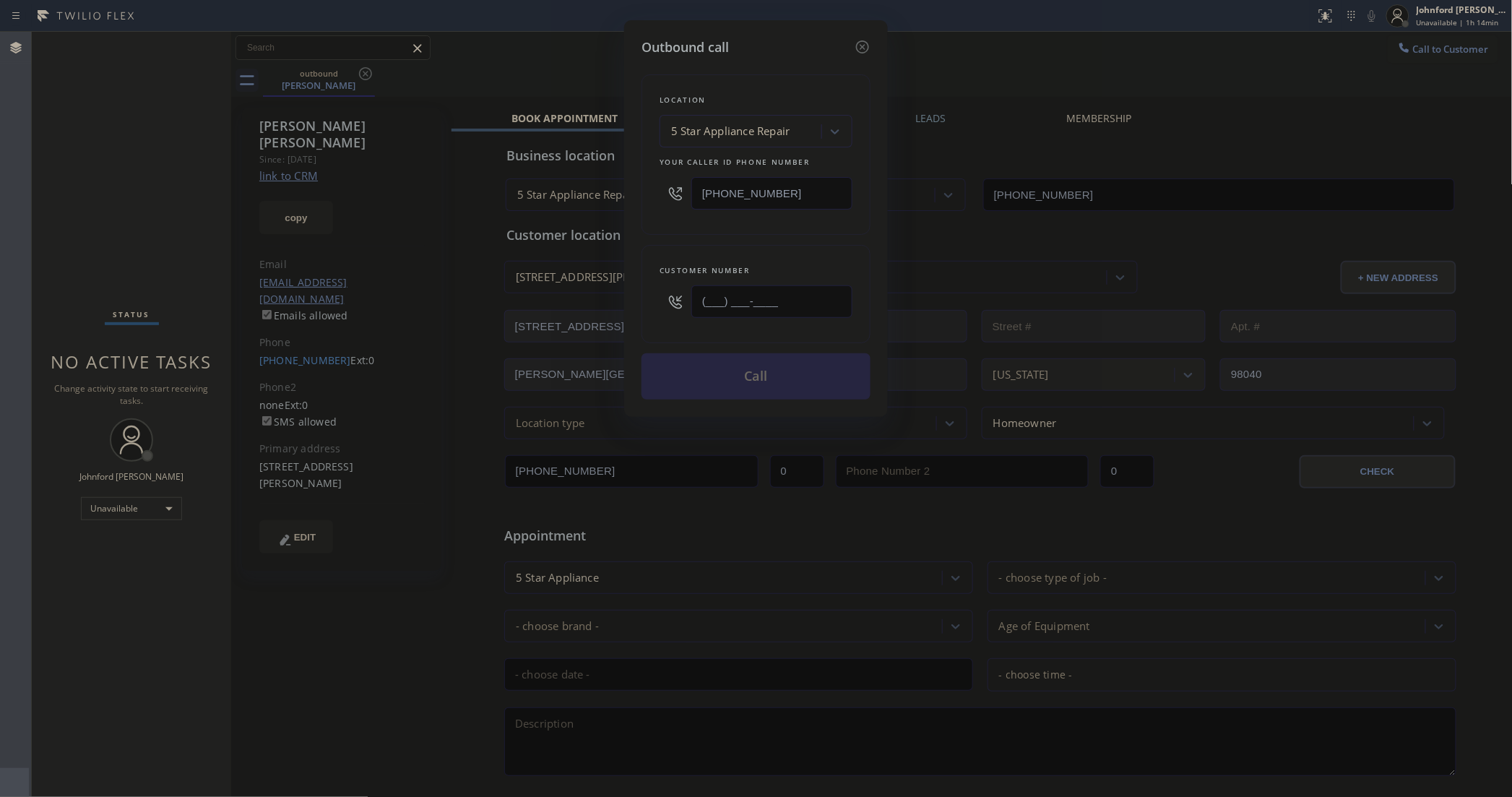
drag, startPoint x: 785, startPoint y: 309, endPoint x: 601, endPoint y: 316, distance: 184.1
click at [602, 317] on div "Outbound call Location 5 Star Appliance Repair Your caller id phone number [PHO…" at bounding box center [756, 398] width 1512 height 797
paste input "909) 658-9821"
type input "(909) 658-9821"
click at [655, 252] on div "Customer number (909) 658-9821" at bounding box center [755, 294] width 229 height 98
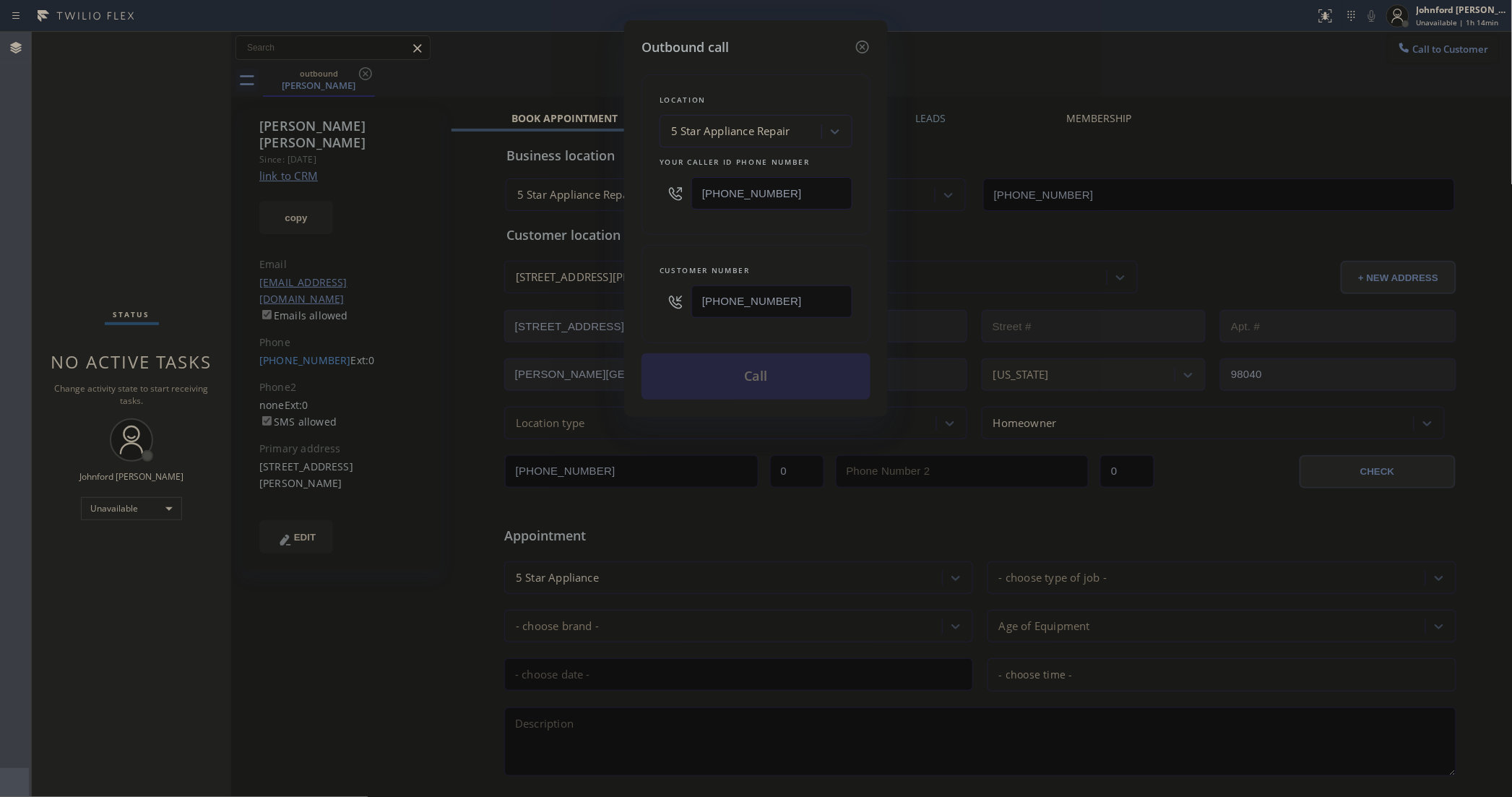
click at [717, 370] on button "Call" at bounding box center [755, 376] width 229 height 46
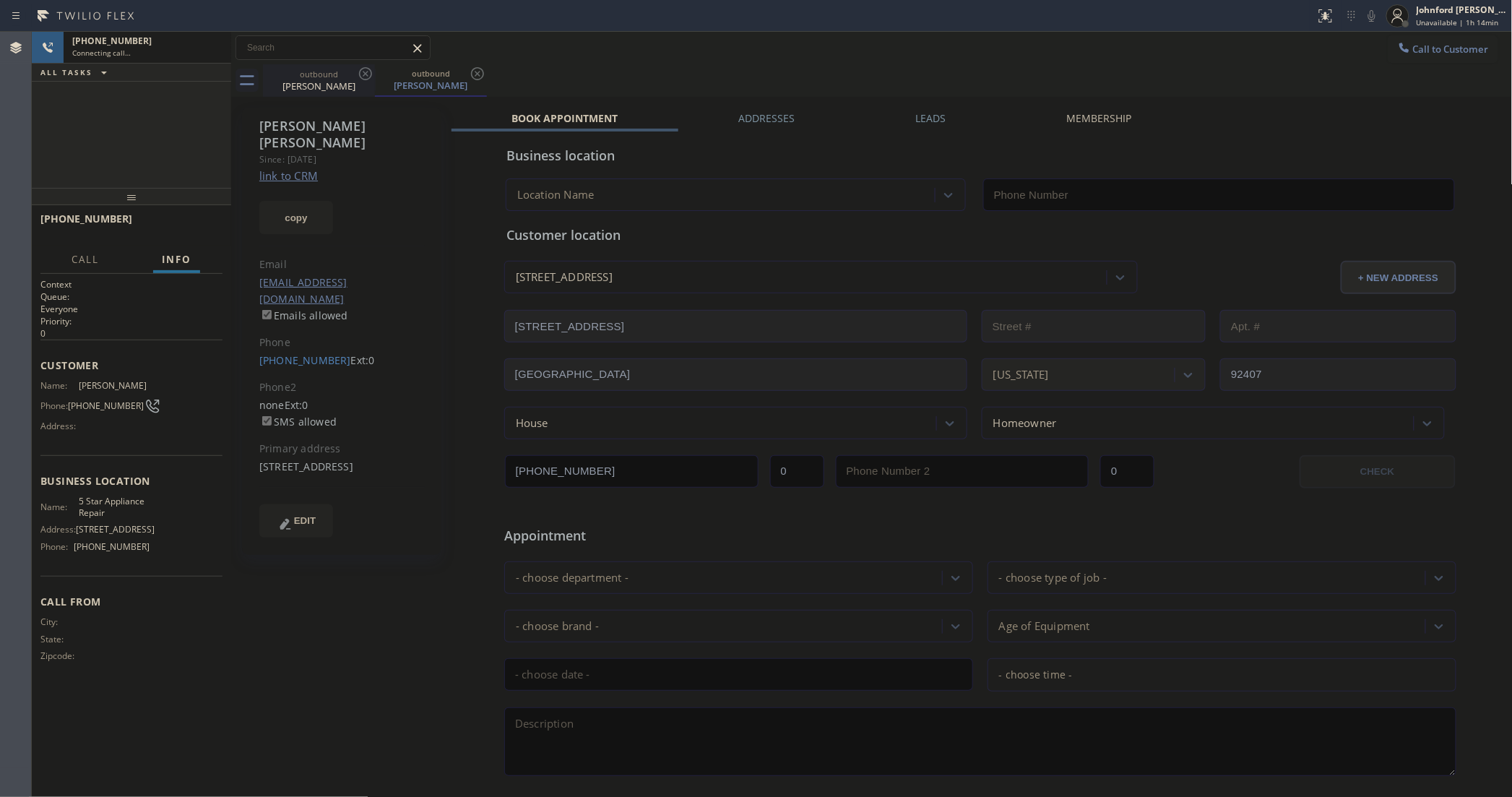
click at [368, 74] on icon at bounding box center [366, 74] width 18 height 18
click at [308, 201] on button "copy" at bounding box center [296, 217] width 74 height 33
click at [300, 168] on link "link to CRM" at bounding box center [289, 175] width 58 height 15
type input "[PHONE_NUMBER]"
click at [200, 222] on span "HANG UP" at bounding box center [189, 225] width 44 height 10
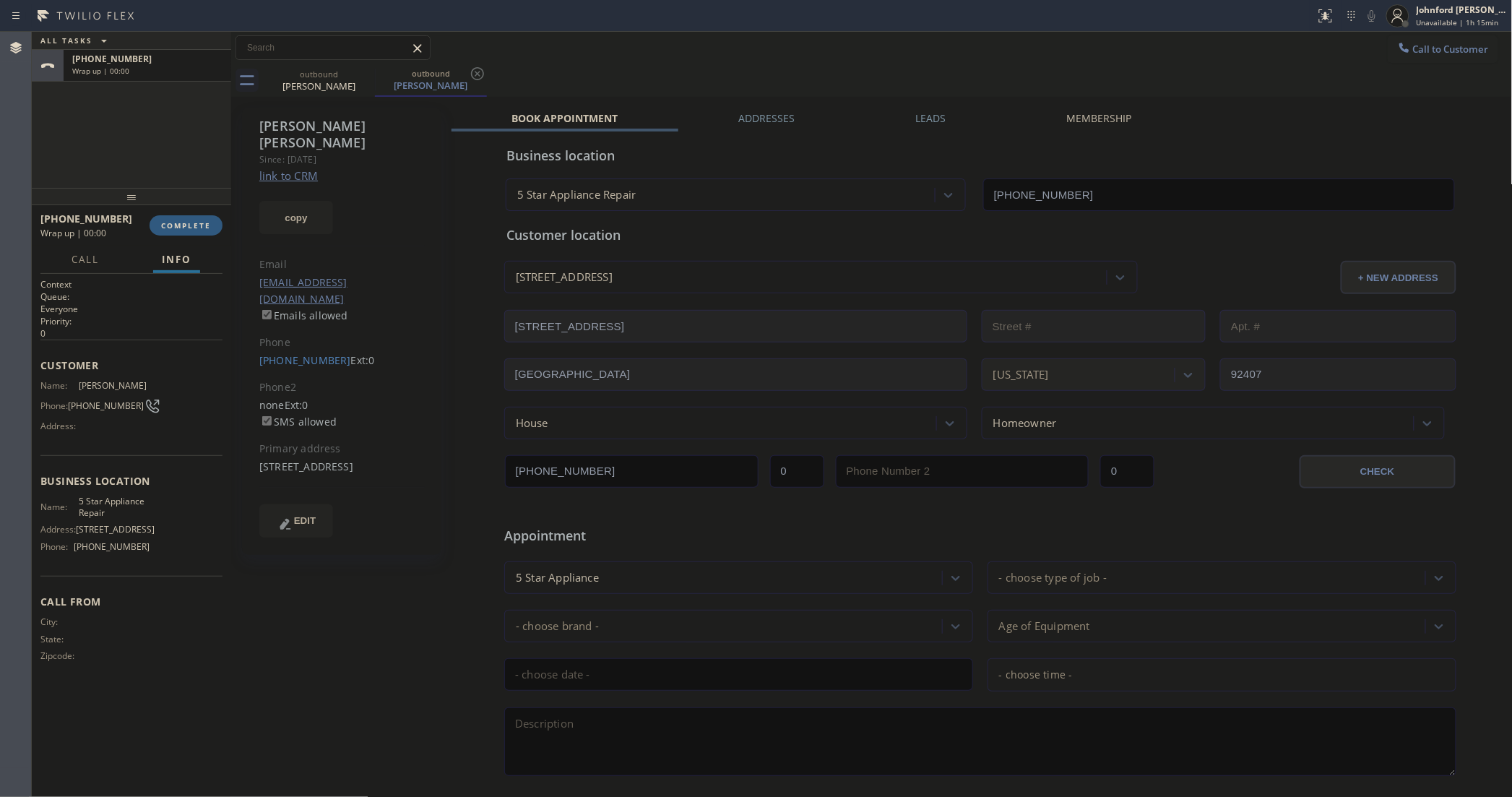
drag, startPoint x: 934, startPoint y: 119, endPoint x: 1394, endPoint y: 200, distance: 467.1
click at [933, 119] on label "Leads" at bounding box center [930, 118] width 30 height 14
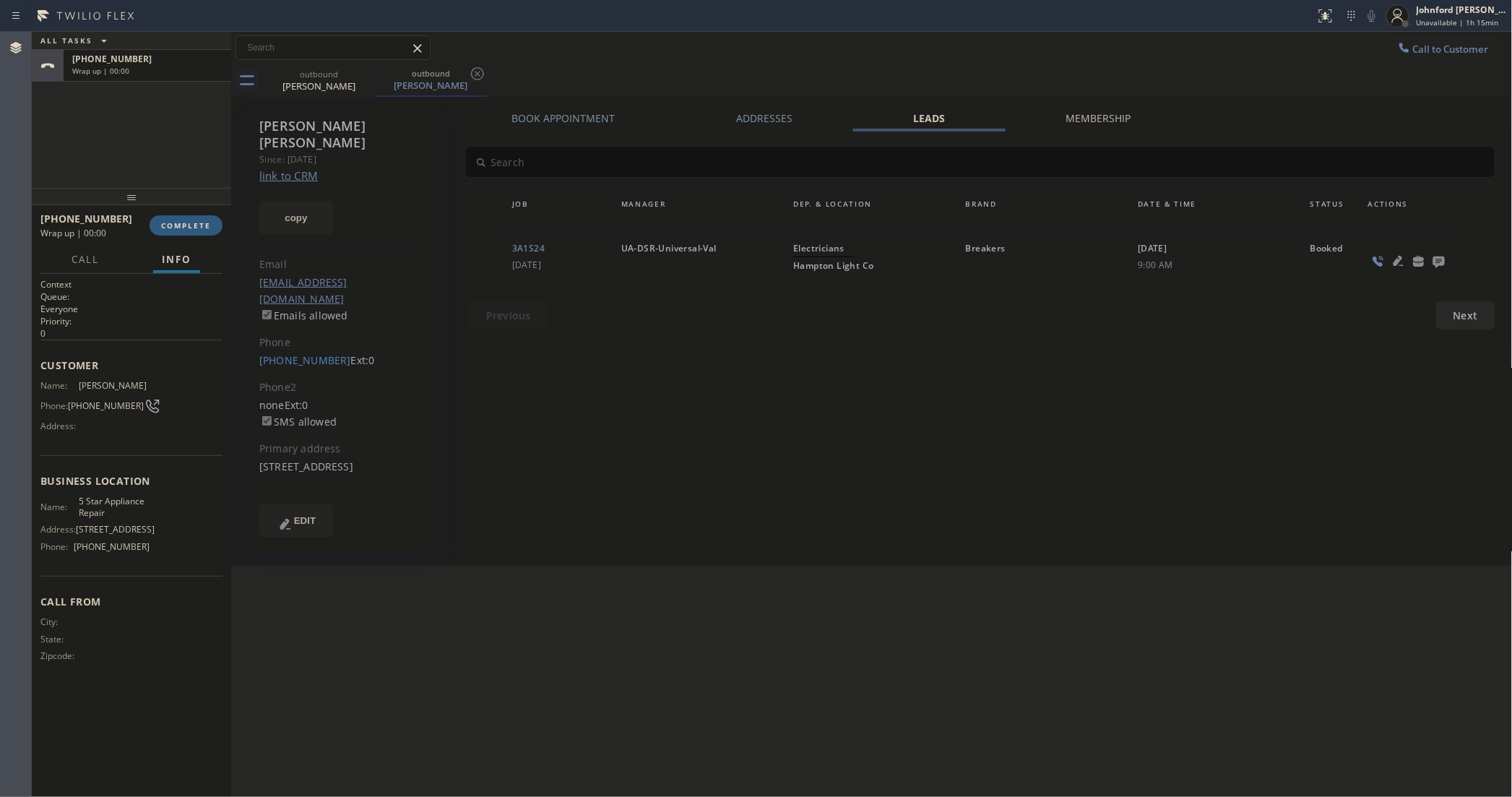
click at [1436, 258] on icon at bounding box center [1439, 262] width 12 height 12
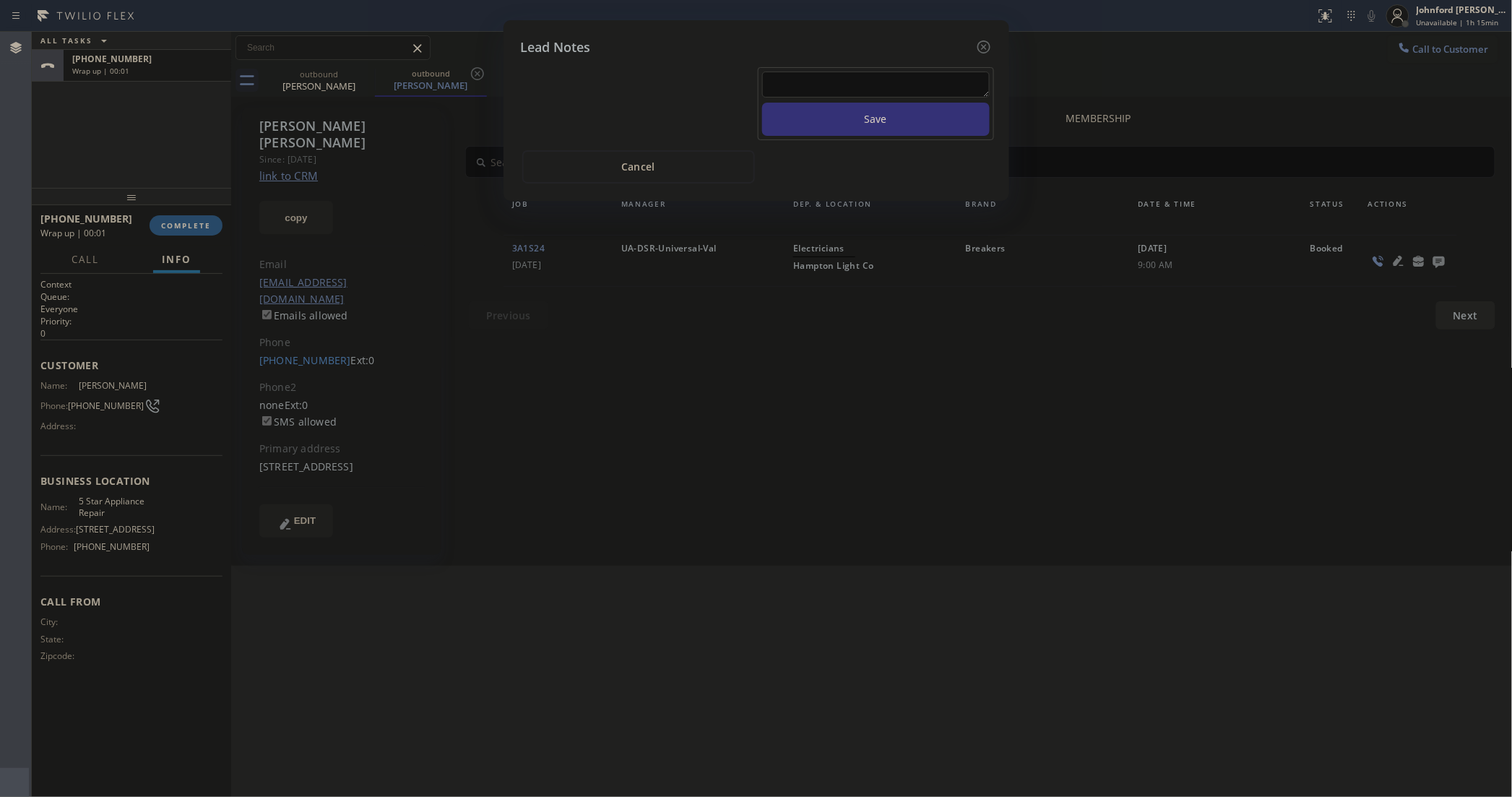
click at [916, 77] on textarea at bounding box center [875, 85] width 227 height 26
paste textarea "Working on this lead - please transfer to me"
type textarea "Working on this lead - please transfer to me"
click at [878, 107] on button "Save" at bounding box center [875, 118] width 227 height 33
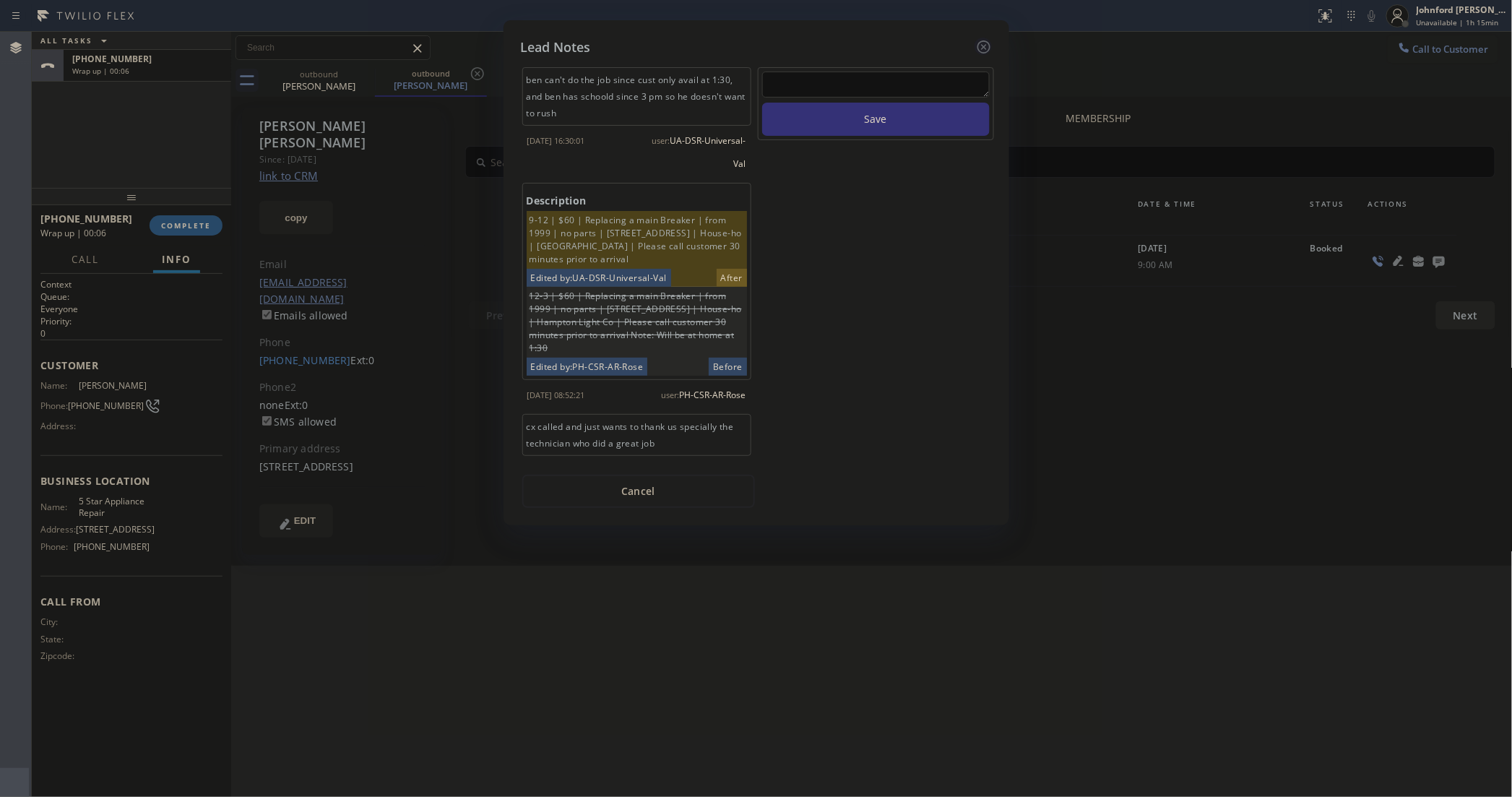
click at [983, 43] on icon at bounding box center [983, 47] width 13 height 13
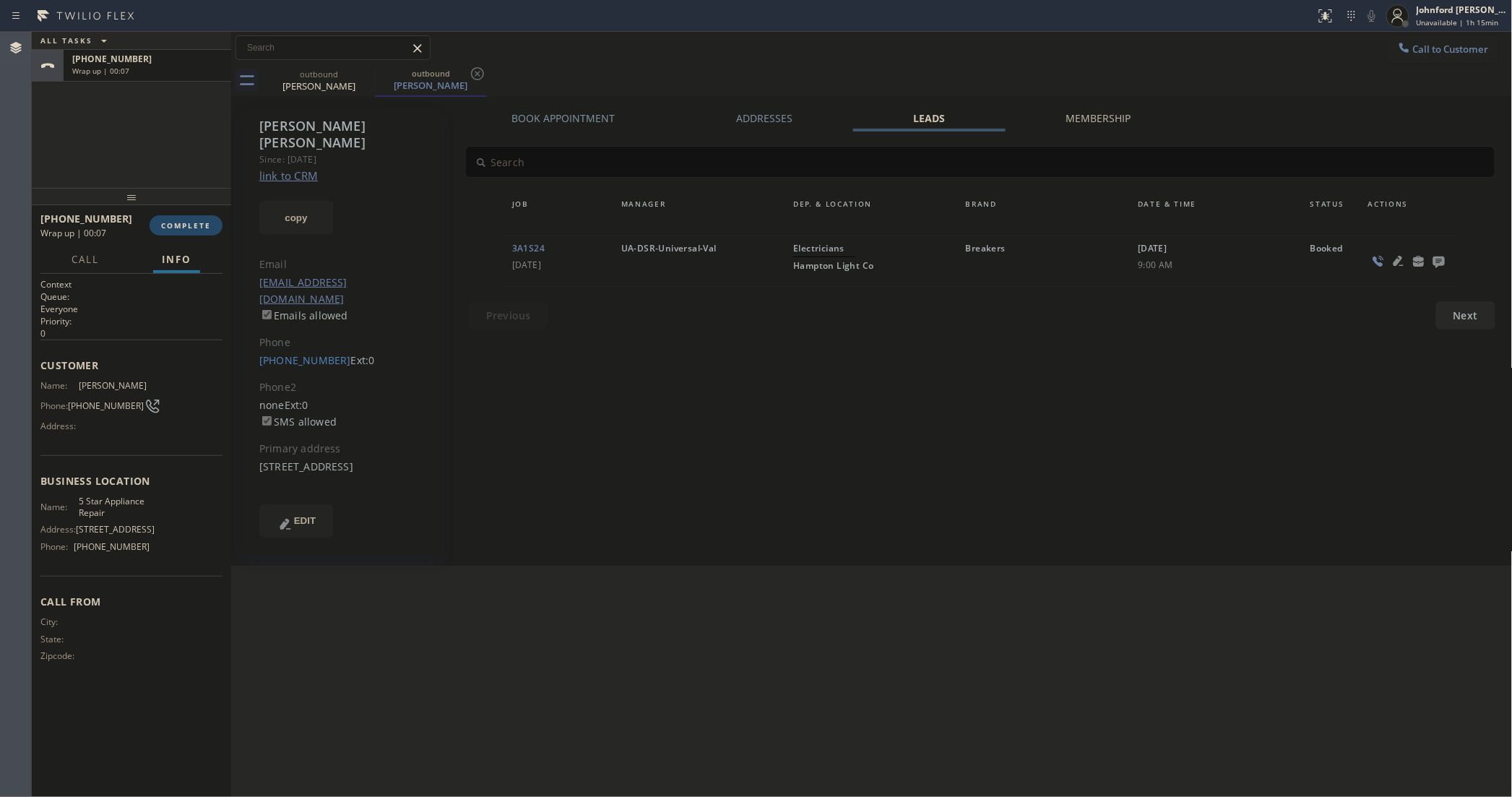
click at [186, 218] on button "COMPLETE" at bounding box center [186, 225] width 73 height 20
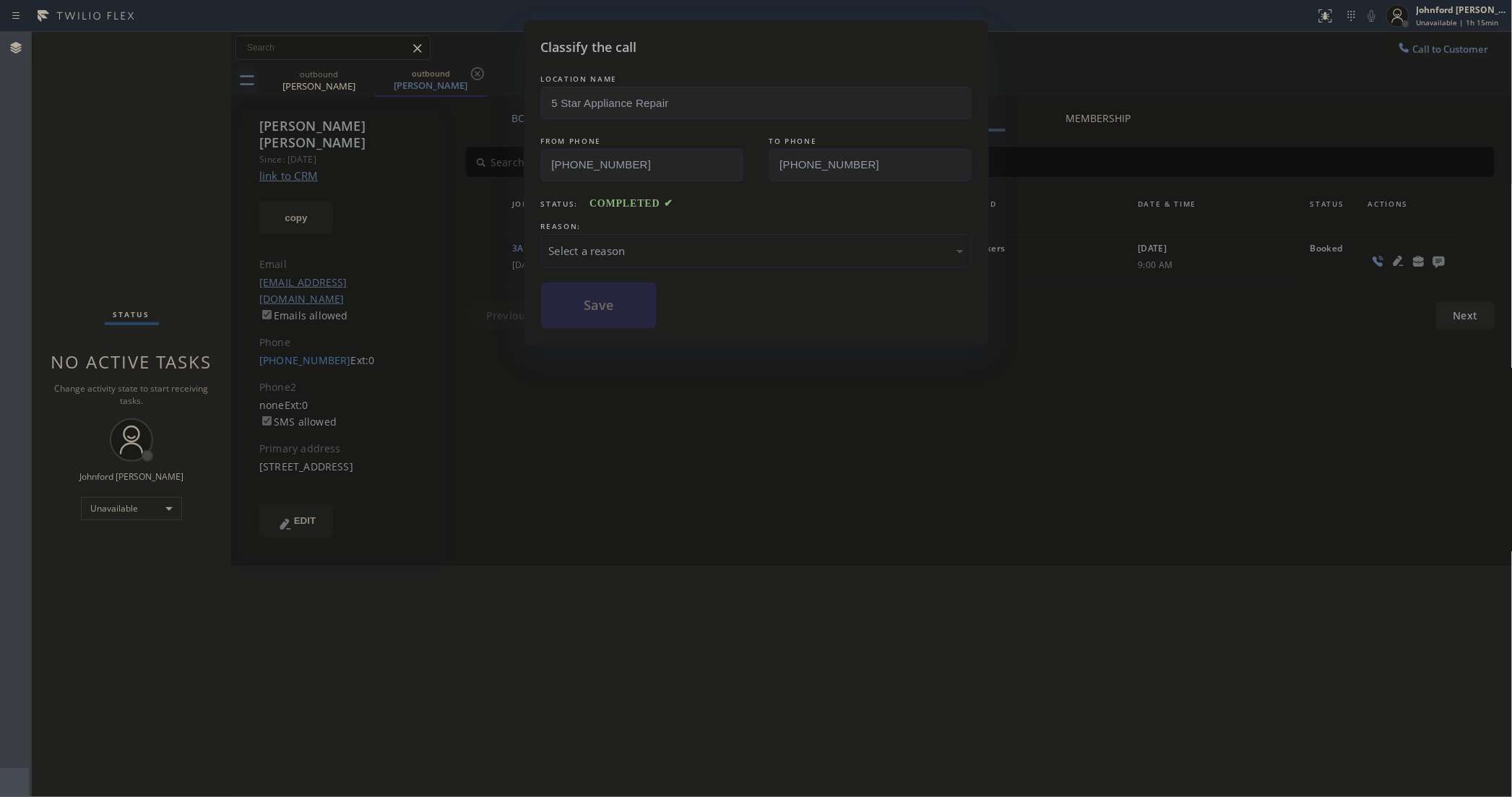
click at [643, 246] on div "Select a reason" at bounding box center [756, 251] width 415 height 17
drag, startPoint x: 608, startPoint y: 314, endPoint x: 936, endPoint y: 124, distance: 379.1
click at [608, 312] on button "Save" at bounding box center [599, 305] width 116 height 46
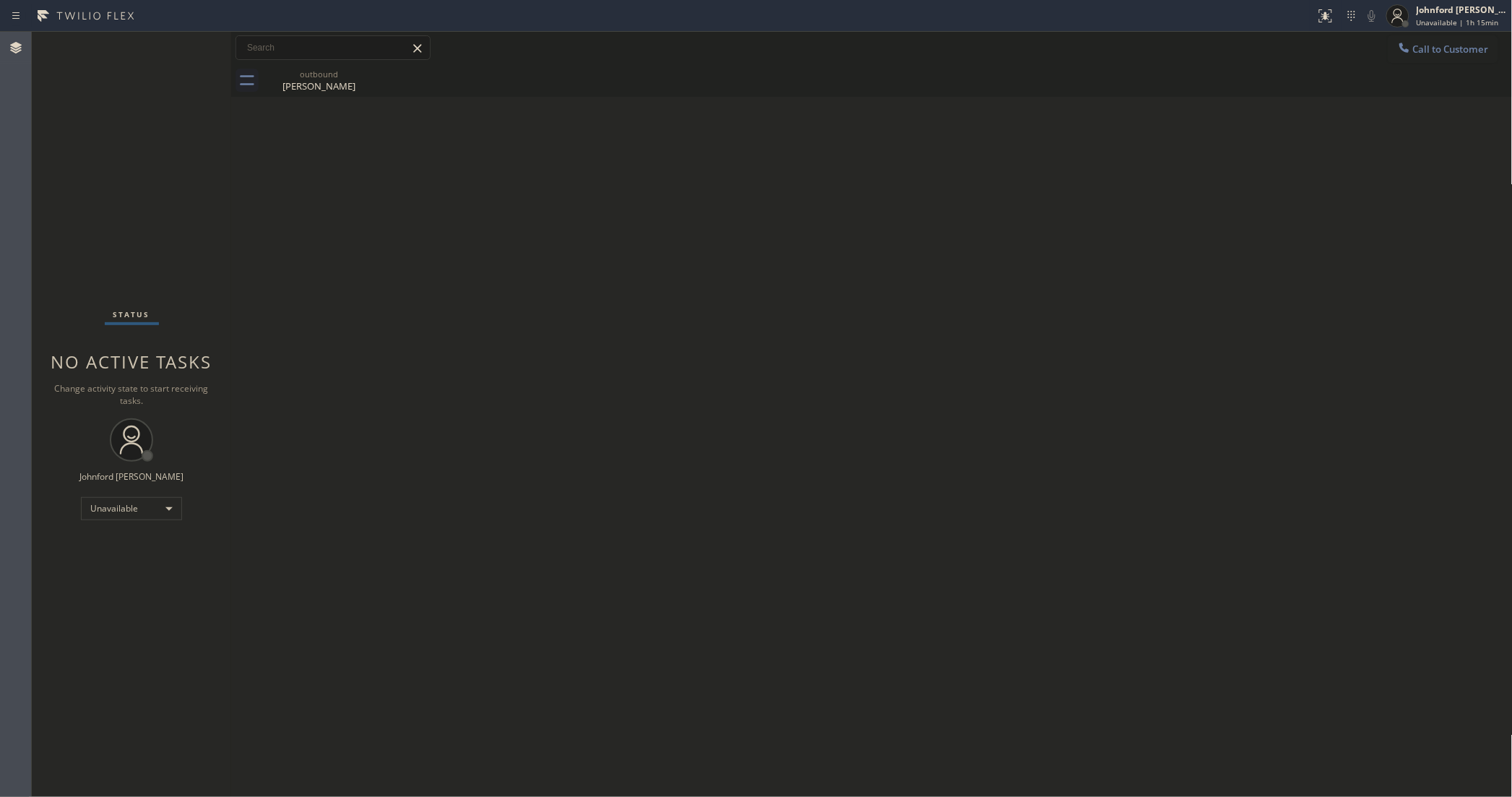
click at [1319, 470] on div "Back to Dashboard Change Sender ID Customers Technicians Select a contact Outbo…" at bounding box center [872, 414] width 1282 height 765
click at [1422, 45] on span "Call to Customer" at bounding box center [1451, 49] width 76 height 13
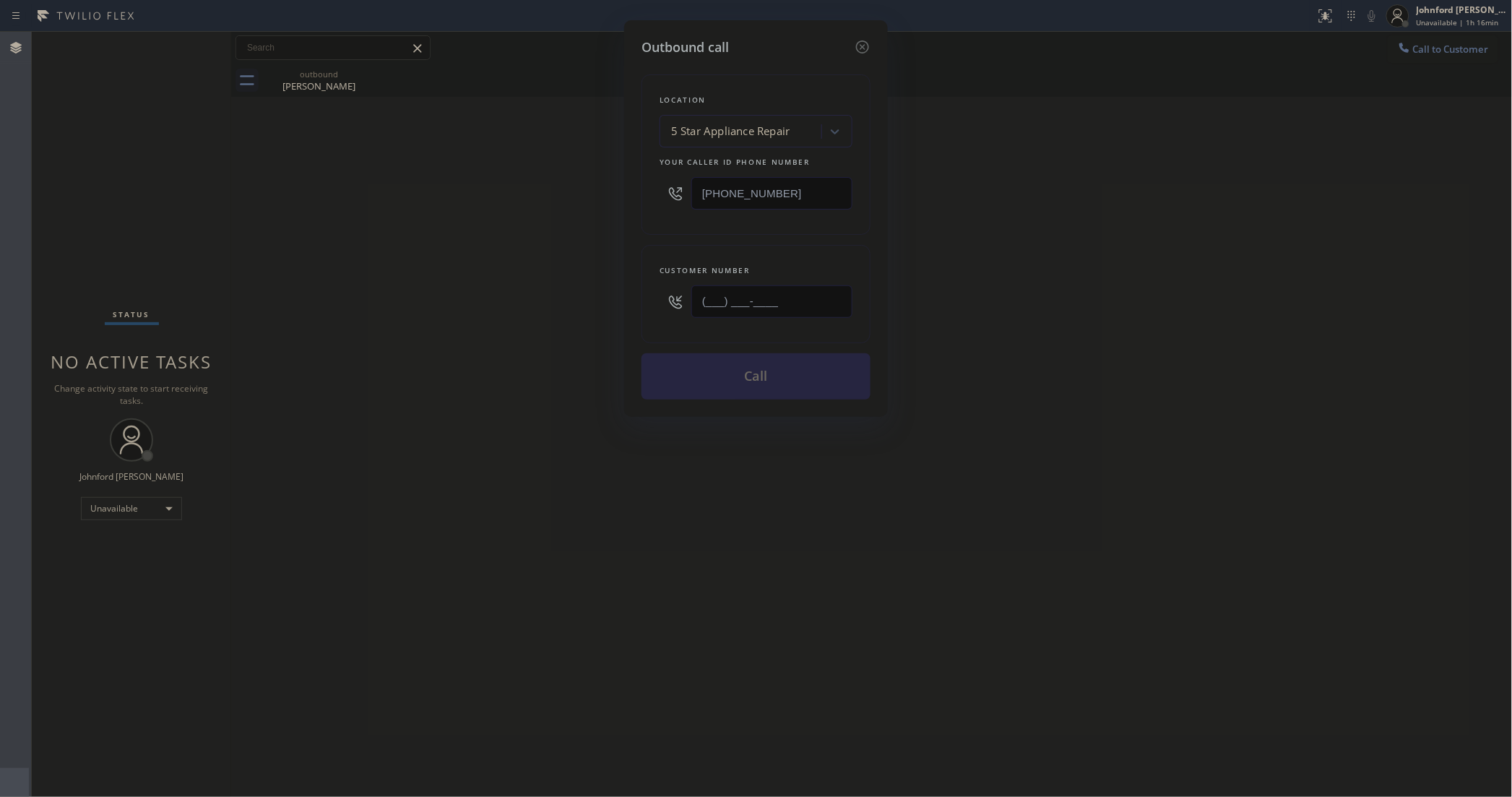
drag, startPoint x: 814, startPoint y: 309, endPoint x: 613, endPoint y: 306, distance: 201.0
click at [630, 306] on div "Outbound call Location 5 Star Appliance Repair Your caller id phone number [PHO…" at bounding box center [756, 219] width 264 height 396
paste input "415) 318-6711"
type input "(415) 318-6711"
drag, startPoint x: 570, startPoint y: 309, endPoint x: 748, endPoint y: 380, distance: 191.6
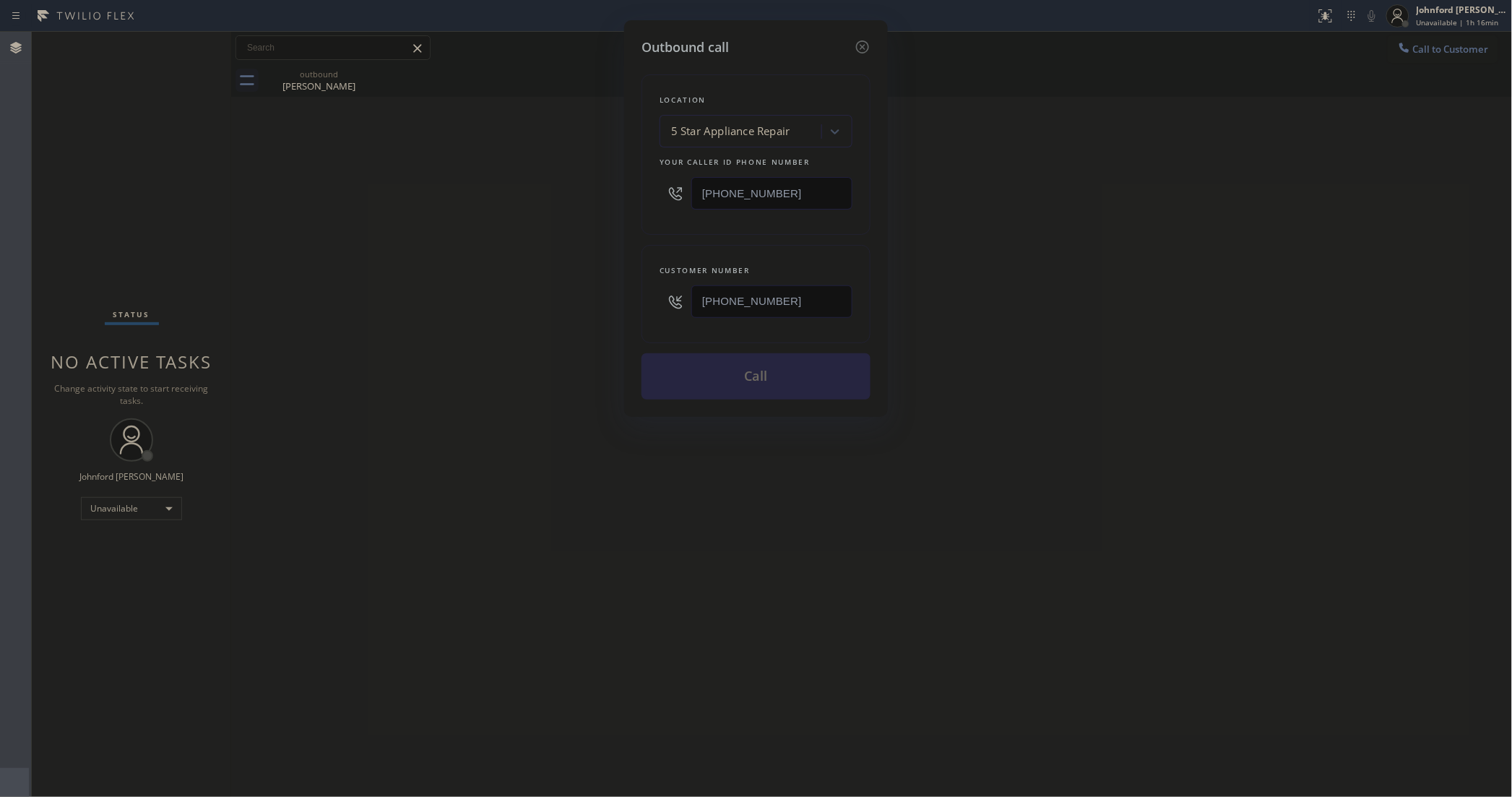
click at [573, 309] on div "Outbound call Location 5 Star Appliance Repair Your caller id phone number (855…" at bounding box center [756, 398] width 1512 height 797
click at [749, 382] on button "Call" at bounding box center [755, 376] width 229 height 46
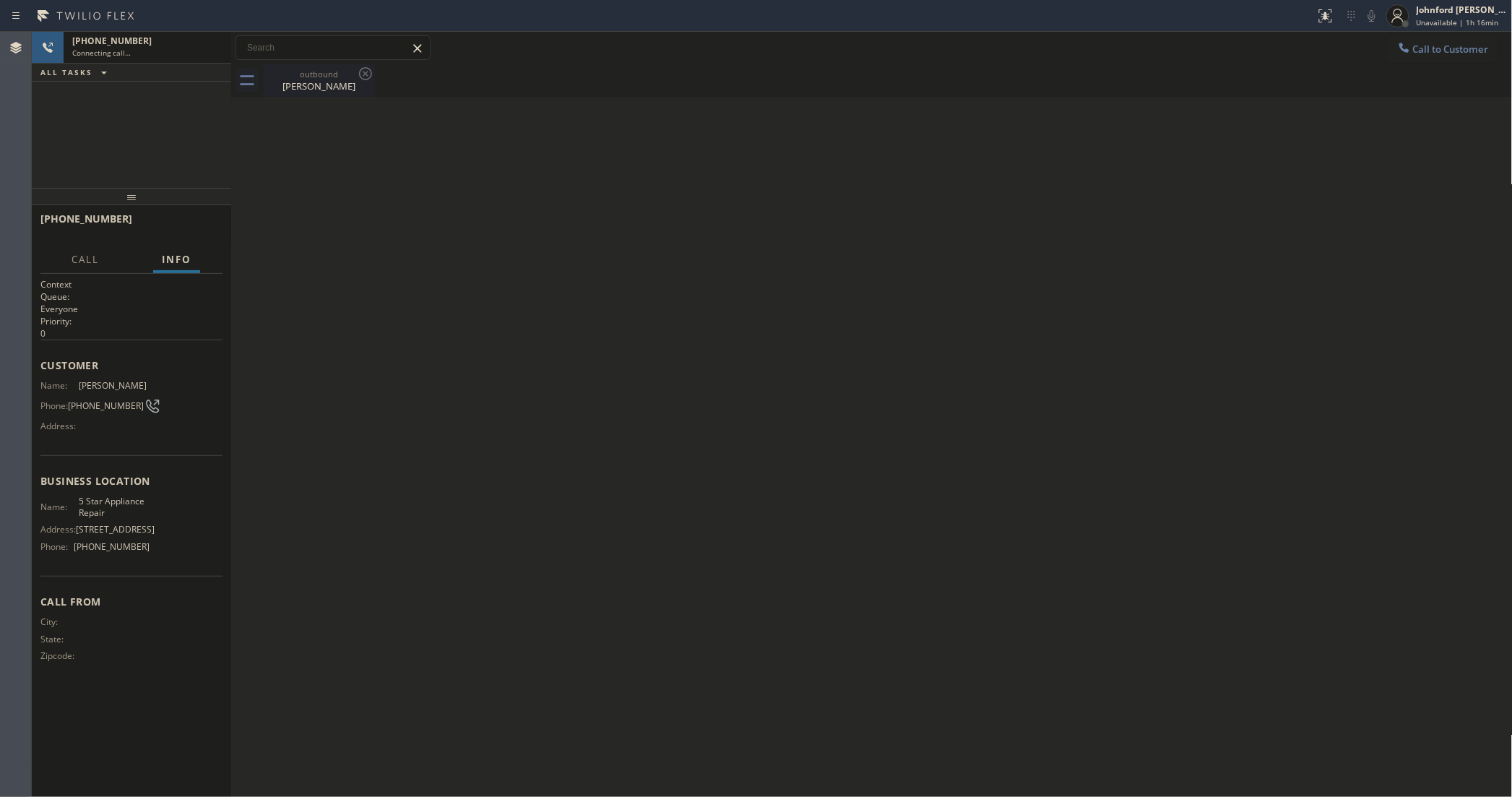
click at [363, 73] on icon at bounding box center [366, 74] width 18 height 18
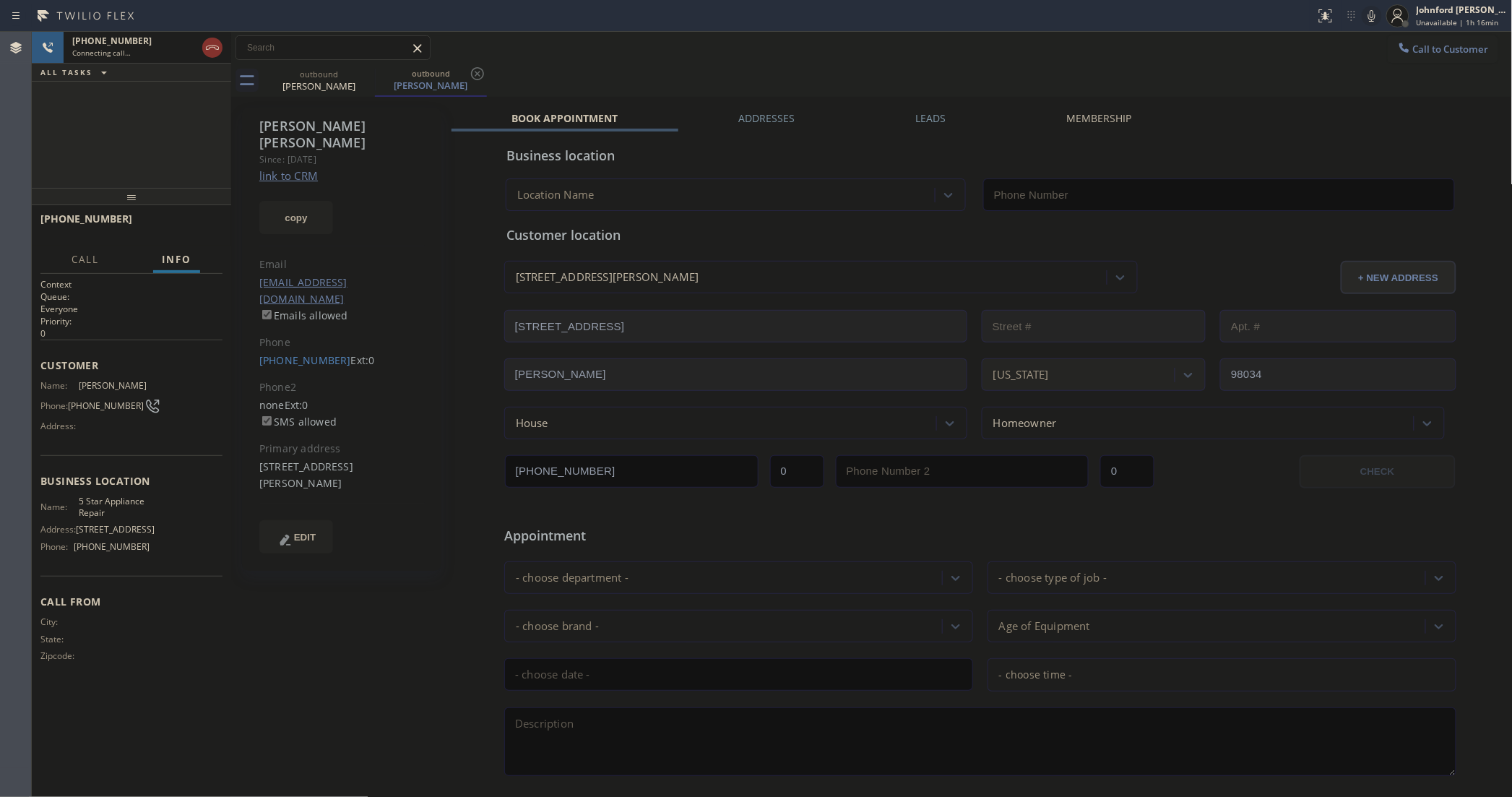
click at [298, 201] on button "copy" at bounding box center [296, 217] width 74 height 33
click at [308, 168] on link "link to CRM" at bounding box center [289, 175] width 58 height 15
type input "[PHONE_NUMBER]"
click at [185, 237] on div "+14153186711 Live | 00:02 HANG UP" at bounding box center [131, 225] width 182 height 37
click at [185, 235] on button "HANG UP" at bounding box center [189, 225] width 67 height 20
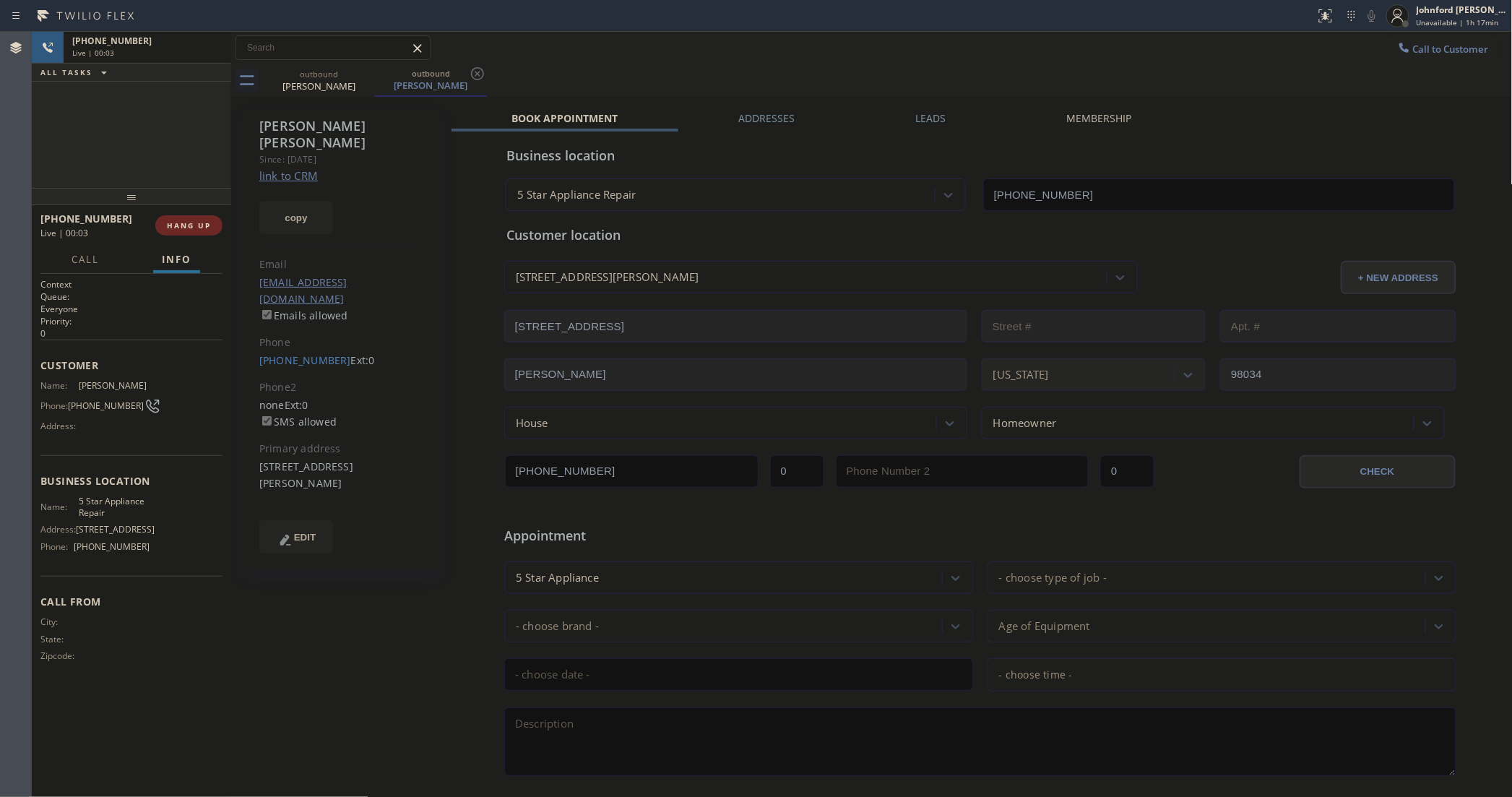
click at [185, 235] on button "HANG UP" at bounding box center [189, 225] width 67 height 20
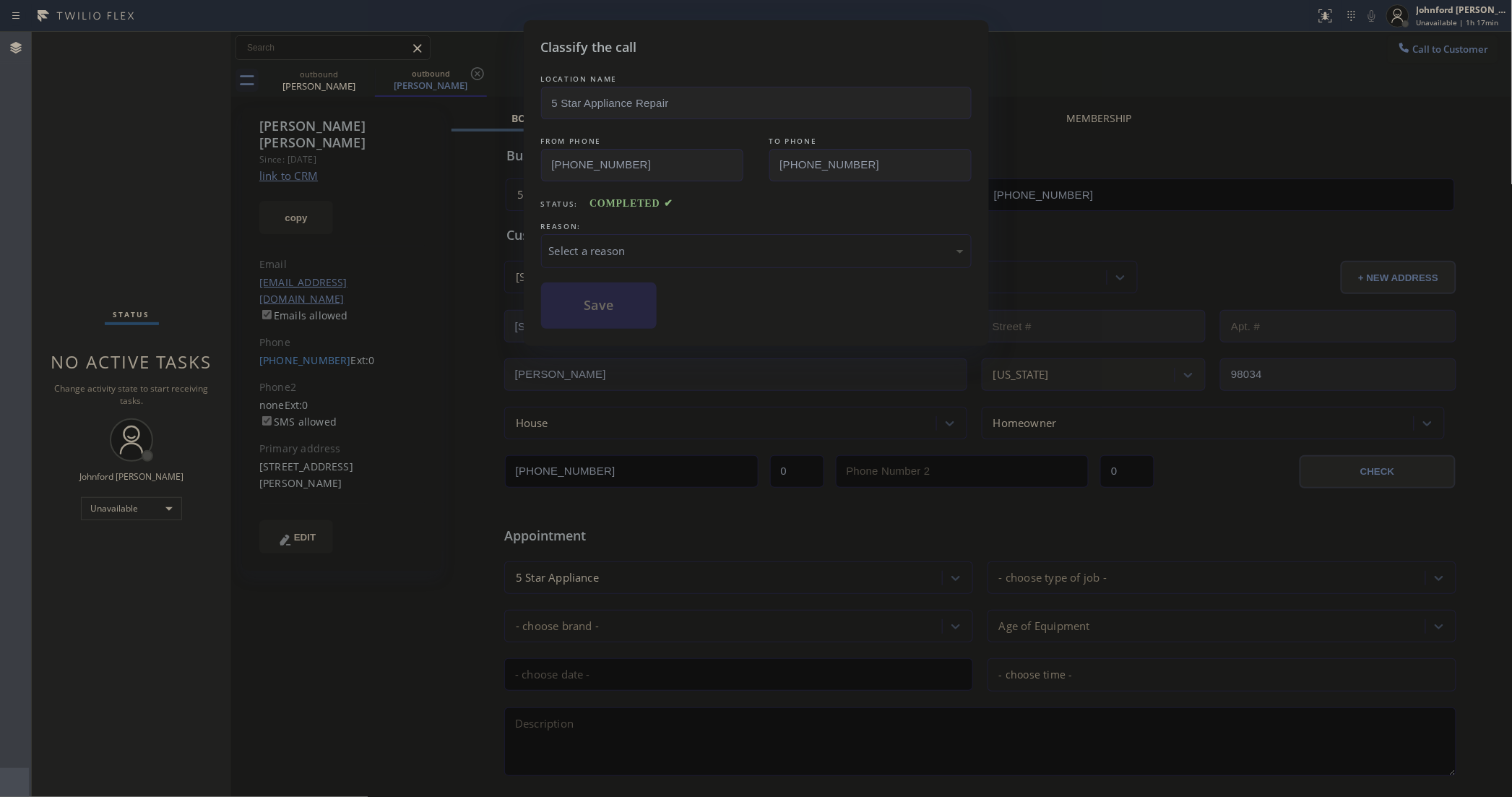
click at [576, 219] on div "REASON:" at bounding box center [756, 226] width 431 height 15
drag, startPoint x: 615, startPoint y: 238, endPoint x: 622, endPoint y: 242, distance: 8.1
click at [618, 243] on div "Select a reason" at bounding box center [756, 251] width 415 height 17
drag, startPoint x: 636, startPoint y: 312, endPoint x: 793, endPoint y: 167, distance: 213.7
click at [635, 301] on button "Save" at bounding box center [599, 305] width 116 height 46
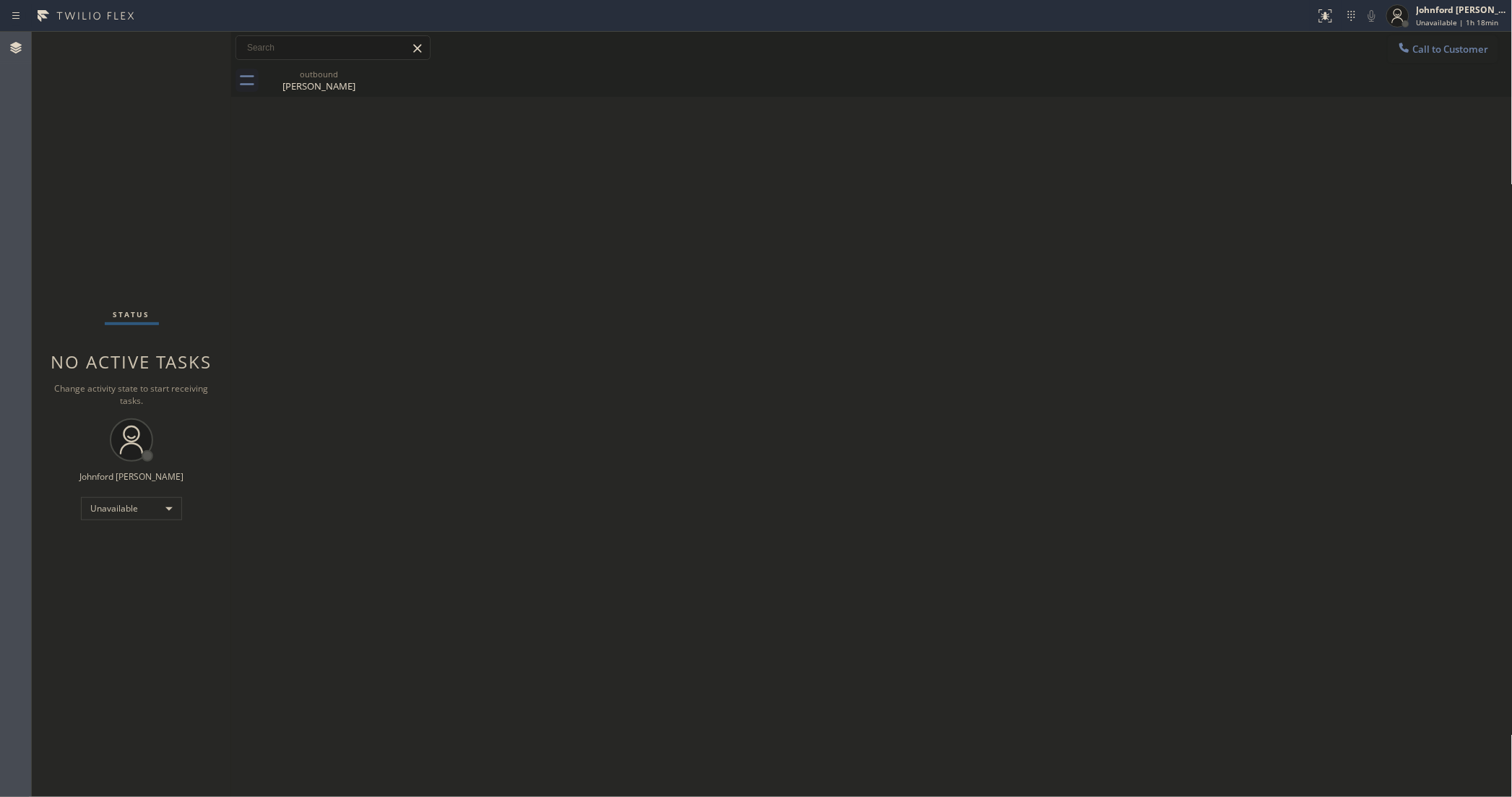
drag, startPoint x: 72, startPoint y: 251, endPoint x: 103, endPoint y: 138, distance: 117.2
click at [72, 251] on div "Status No active tasks Change activity state to start receiving tasks. [PERSON_…" at bounding box center [131, 414] width 200 height 765
click at [1404, 48] on icon at bounding box center [1405, 48] width 15 height 15
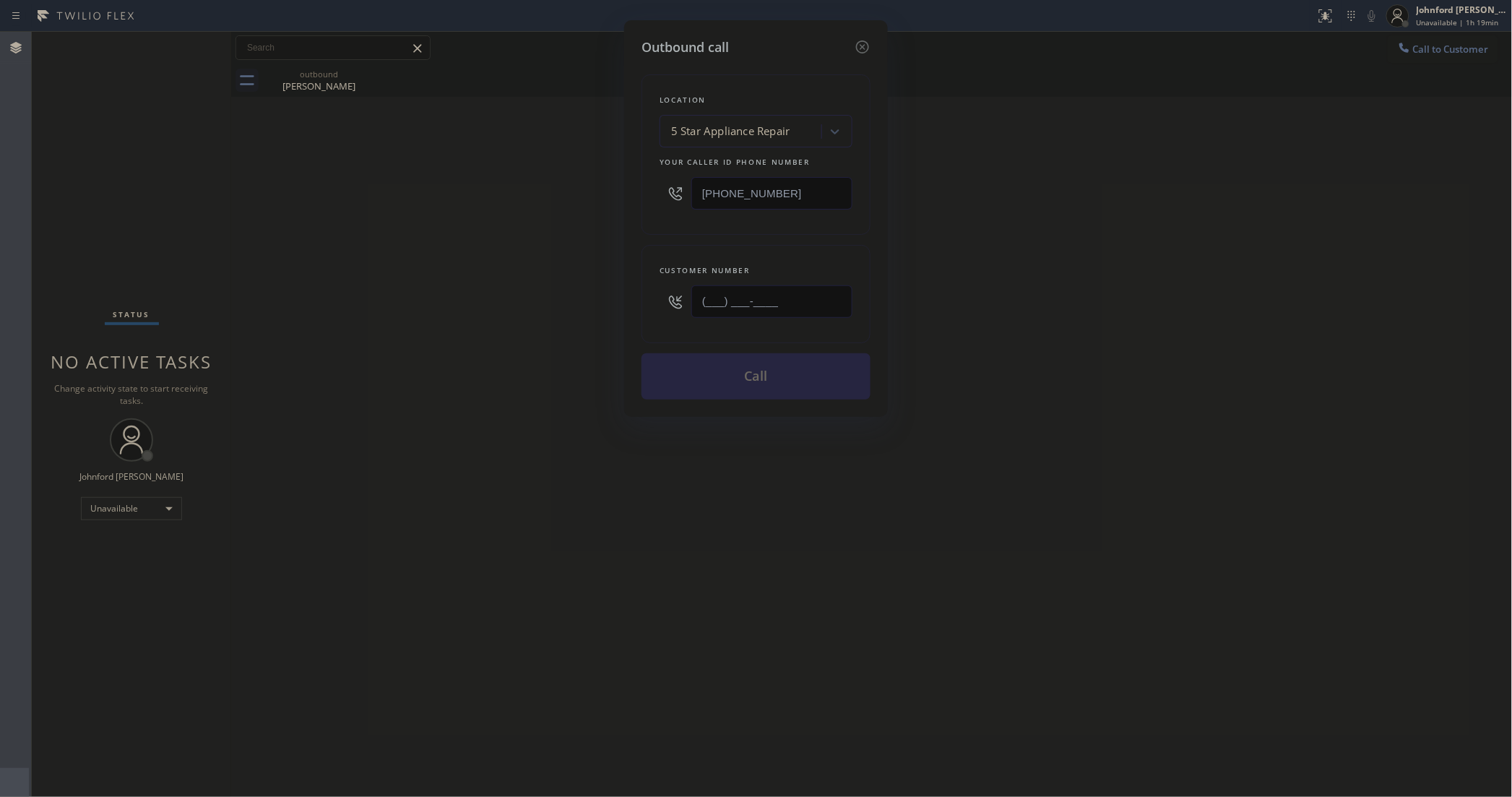
drag, startPoint x: 800, startPoint y: 306, endPoint x: 565, endPoint y: 328, distance: 236.0
click at [575, 326] on div "Outbound call Location 5 Star Appliance Repair Your caller id phone number [PHO…" at bounding box center [756, 398] width 1512 height 797
paste input "949) 584-9379"
type input "(949) 584-9379"
click at [496, 333] on div "Outbound call Location 5 Star Appliance Repair Your caller id phone number (855…" at bounding box center [756, 398] width 1512 height 797
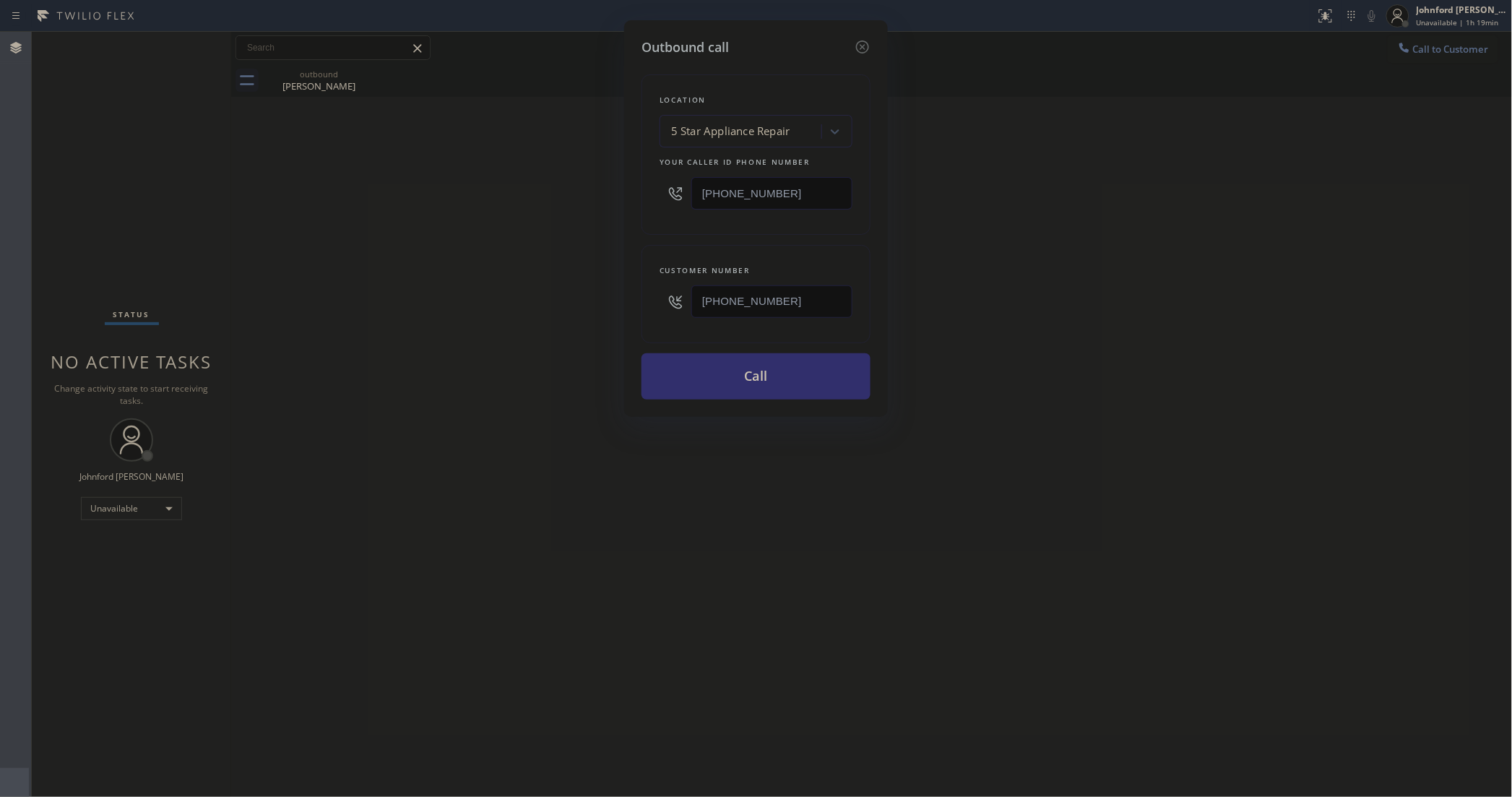
click at [774, 377] on button "Call" at bounding box center [755, 376] width 229 height 46
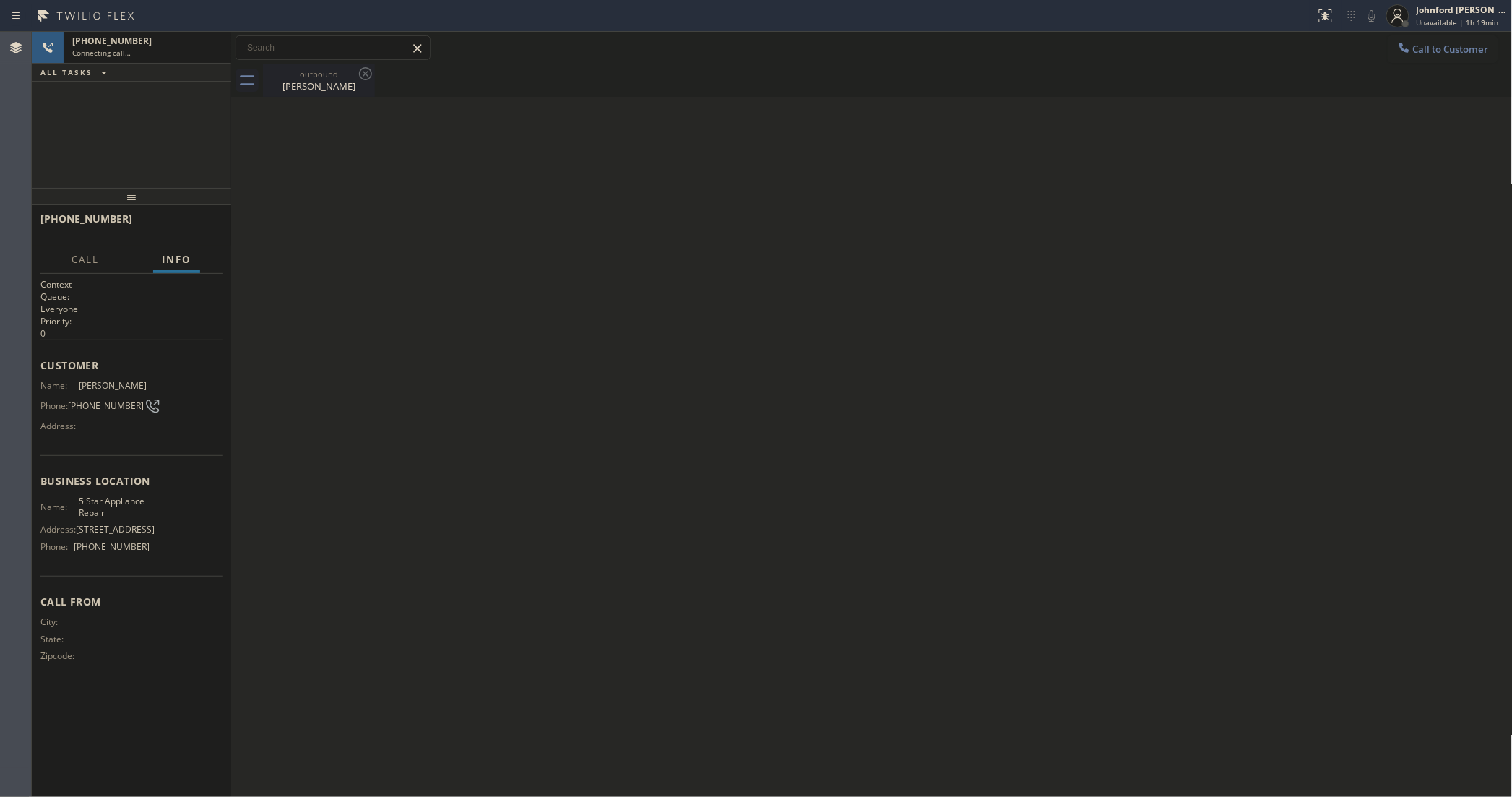
click at [365, 74] on icon at bounding box center [366, 74] width 13 height 13
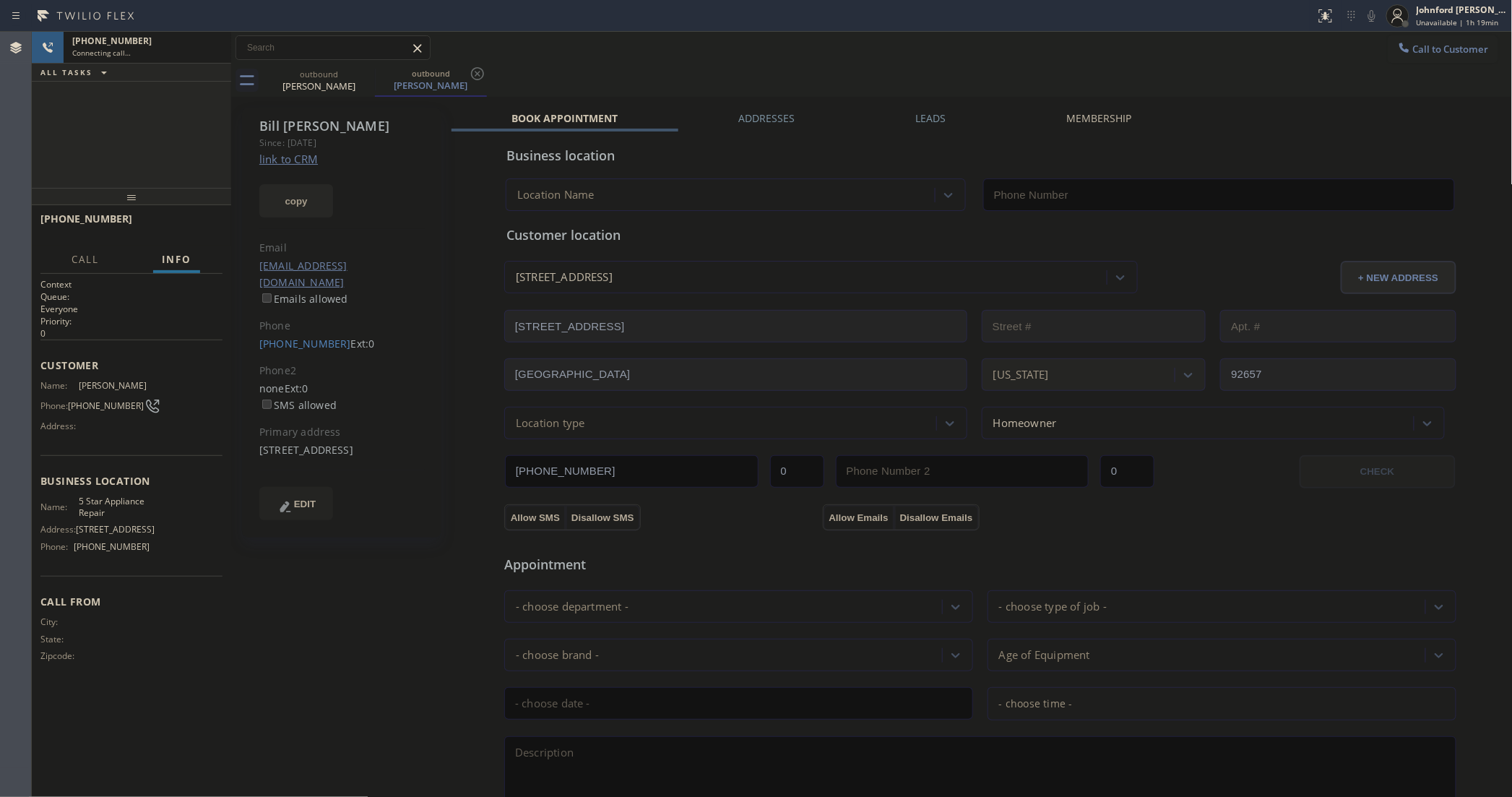
drag, startPoint x: 311, startPoint y: 190, endPoint x: 311, endPoint y: 167, distance: 23.0
click at [311, 190] on button "copy" at bounding box center [296, 200] width 74 height 33
click at [311, 156] on link "link to CRM" at bounding box center [289, 159] width 58 height 15
type input "[PHONE_NUMBER]"
click at [1373, 13] on icon at bounding box center [1372, 16] width 7 height 12
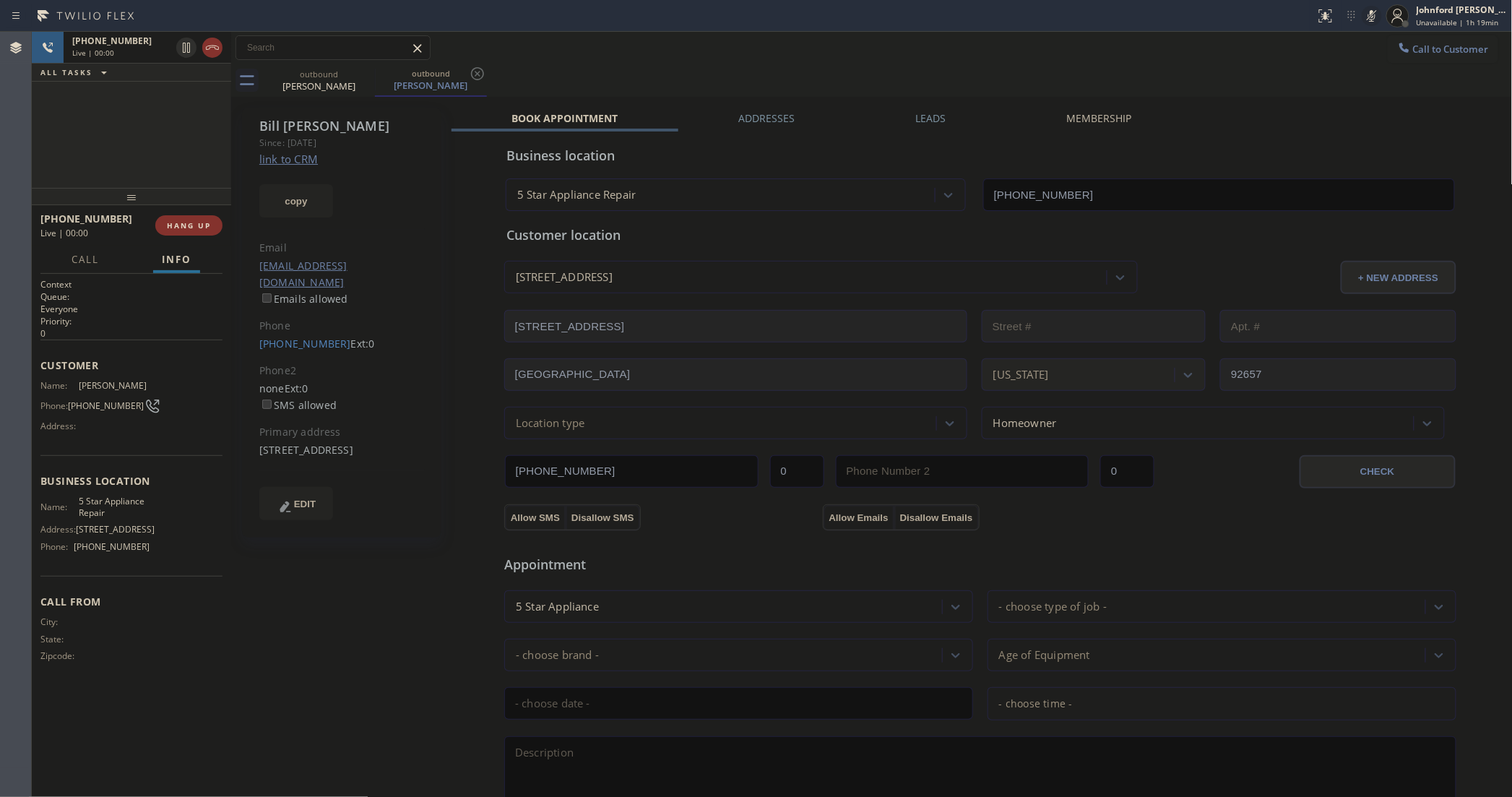
click at [1366, 13] on icon at bounding box center [1372, 16] width 18 height 18
click at [1370, 20] on icon at bounding box center [1372, 16] width 7 height 12
click at [173, 217] on button "COMPLETE" at bounding box center [186, 225] width 73 height 20
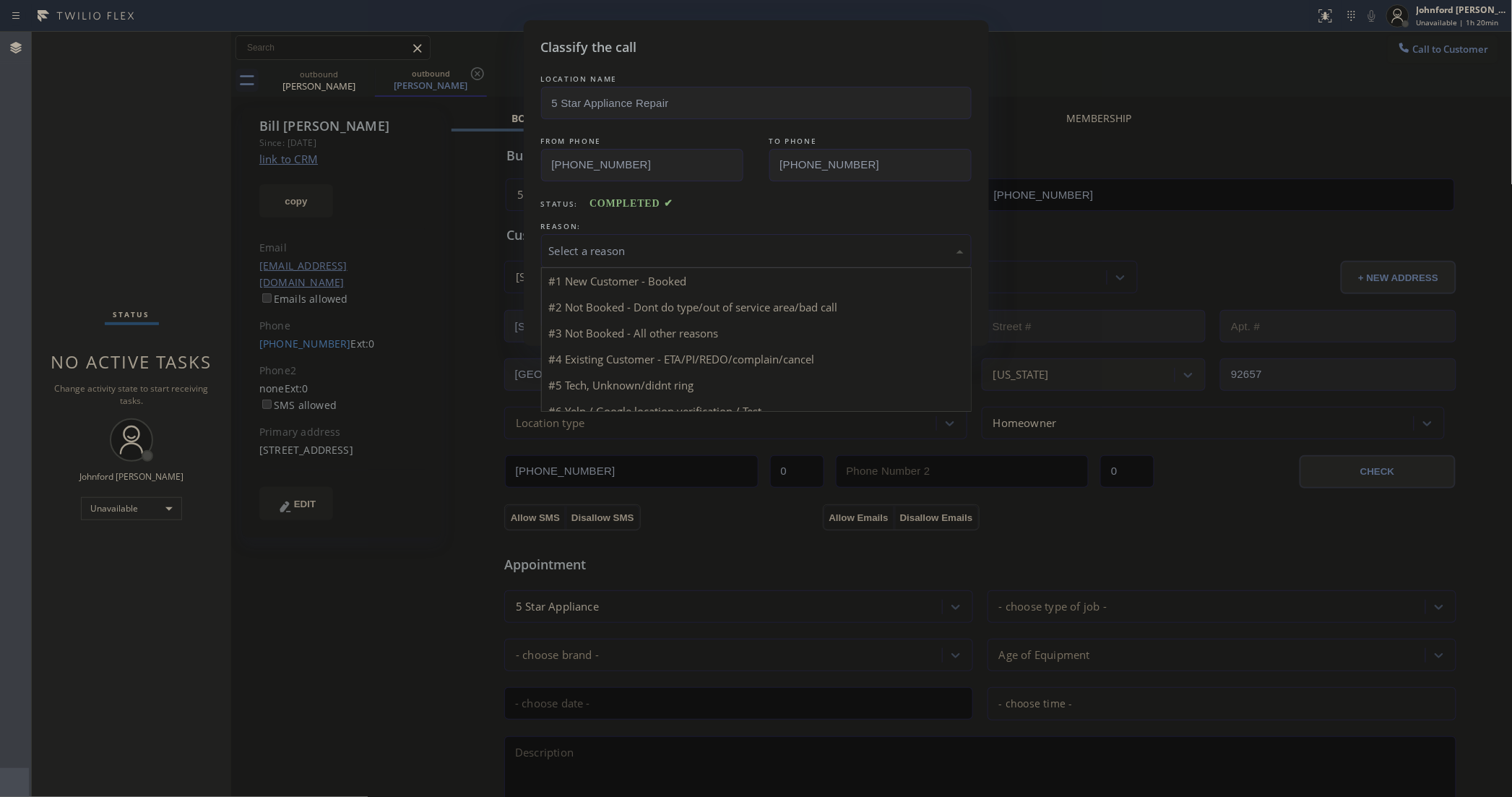
click at [575, 250] on div "Select a reason" at bounding box center [756, 251] width 415 height 17
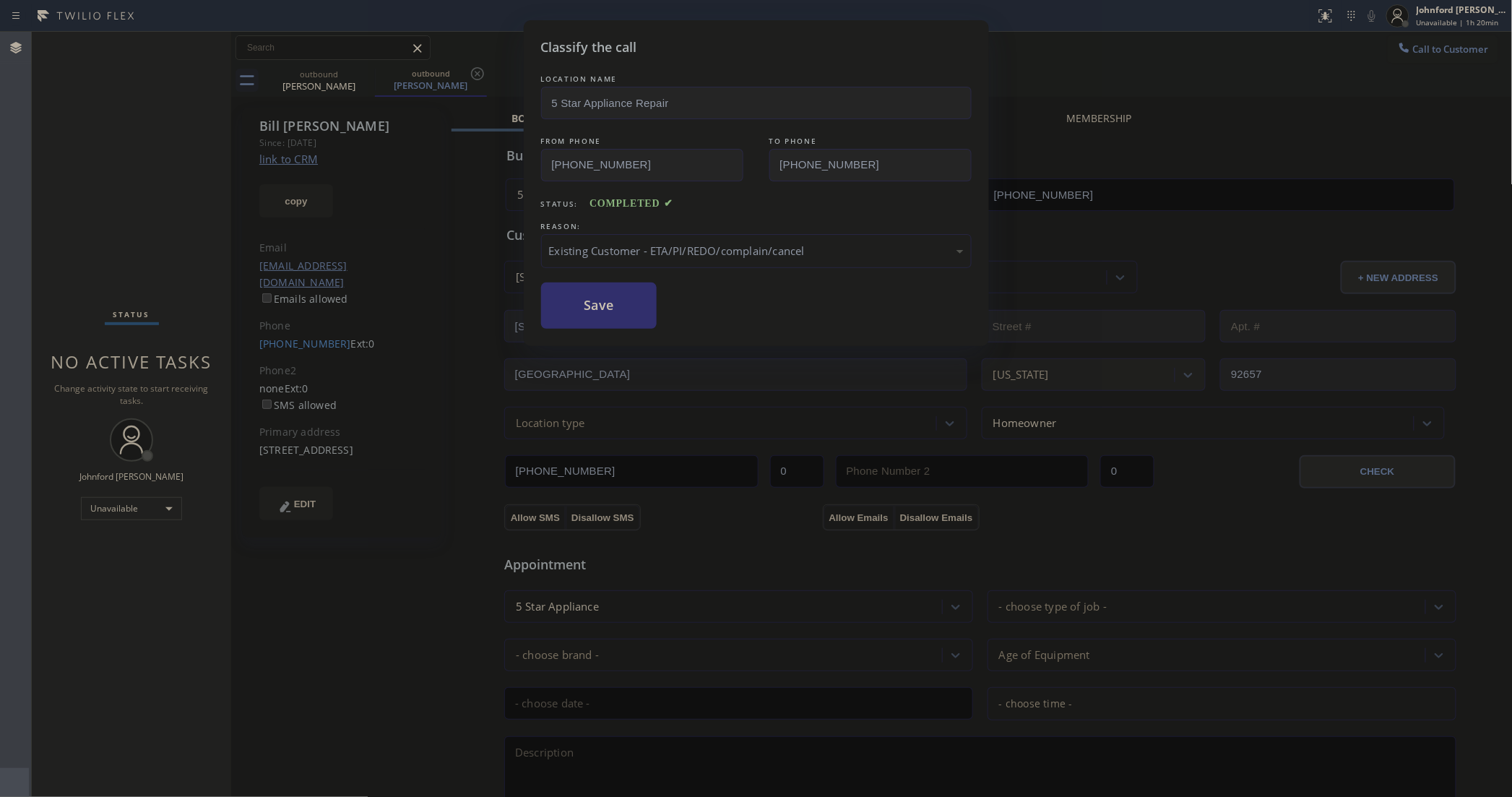
click at [618, 322] on button "Save" at bounding box center [599, 305] width 116 height 46
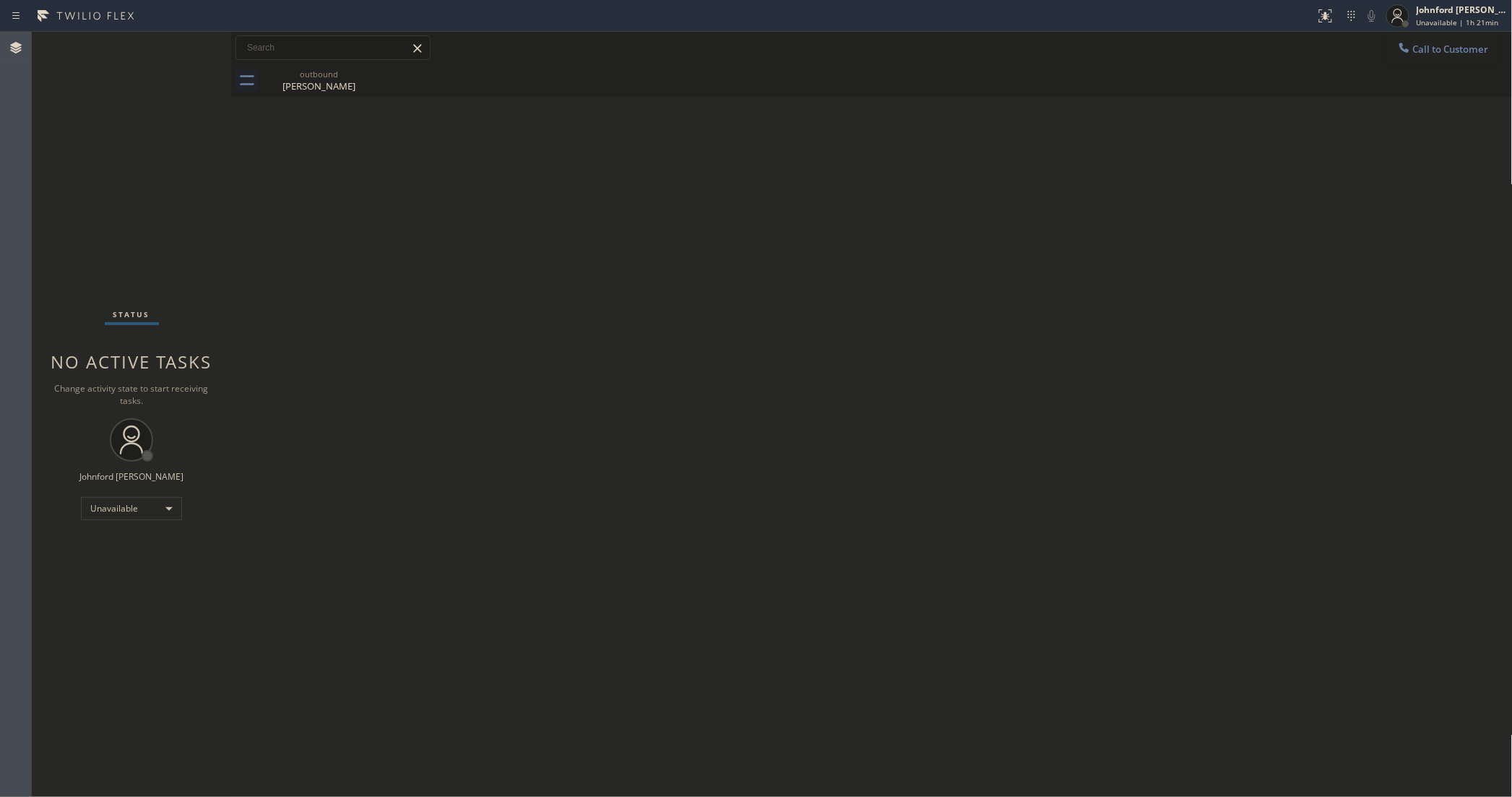
click at [1424, 67] on div "outbound Bill Greer" at bounding box center [888, 80] width 1250 height 32
click at [1413, 64] on div "outbound Bill Greer" at bounding box center [888, 80] width 1250 height 32
drag, startPoint x: 1425, startPoint y: 49, endPoint x: 1381, endPoint y: 64, distance: 46.5
click at [1424, 49] on span "Call to Customer" at bounding box center [1451, 49] width 76 height 13
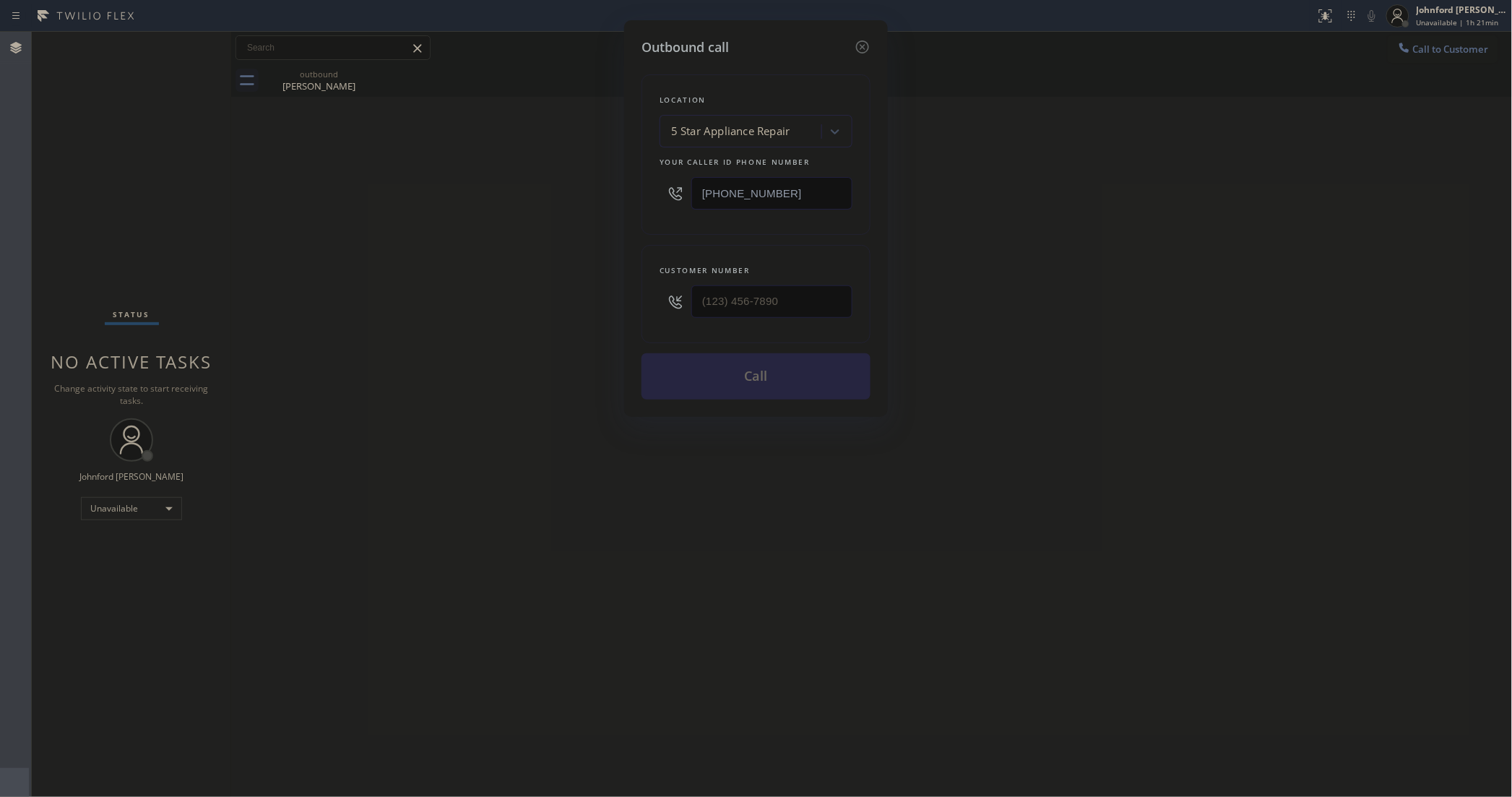
drag, startPoint x: 825, startPoint y: 293, endPoint x: 662, endPoint y: 296, distance: 163.0
click at [662, 296] on div "Outbound call Location 5 Star Appliance Repair Your caller id phone number [PHO…" at bounding box center [756, 219] width 264 height 396
click at [791, 285] on input "(___) ___-____" at bounding box center [772, 301] width 161 height 32
paste input "949) 295-3691"
type input "(949) 295-3691"
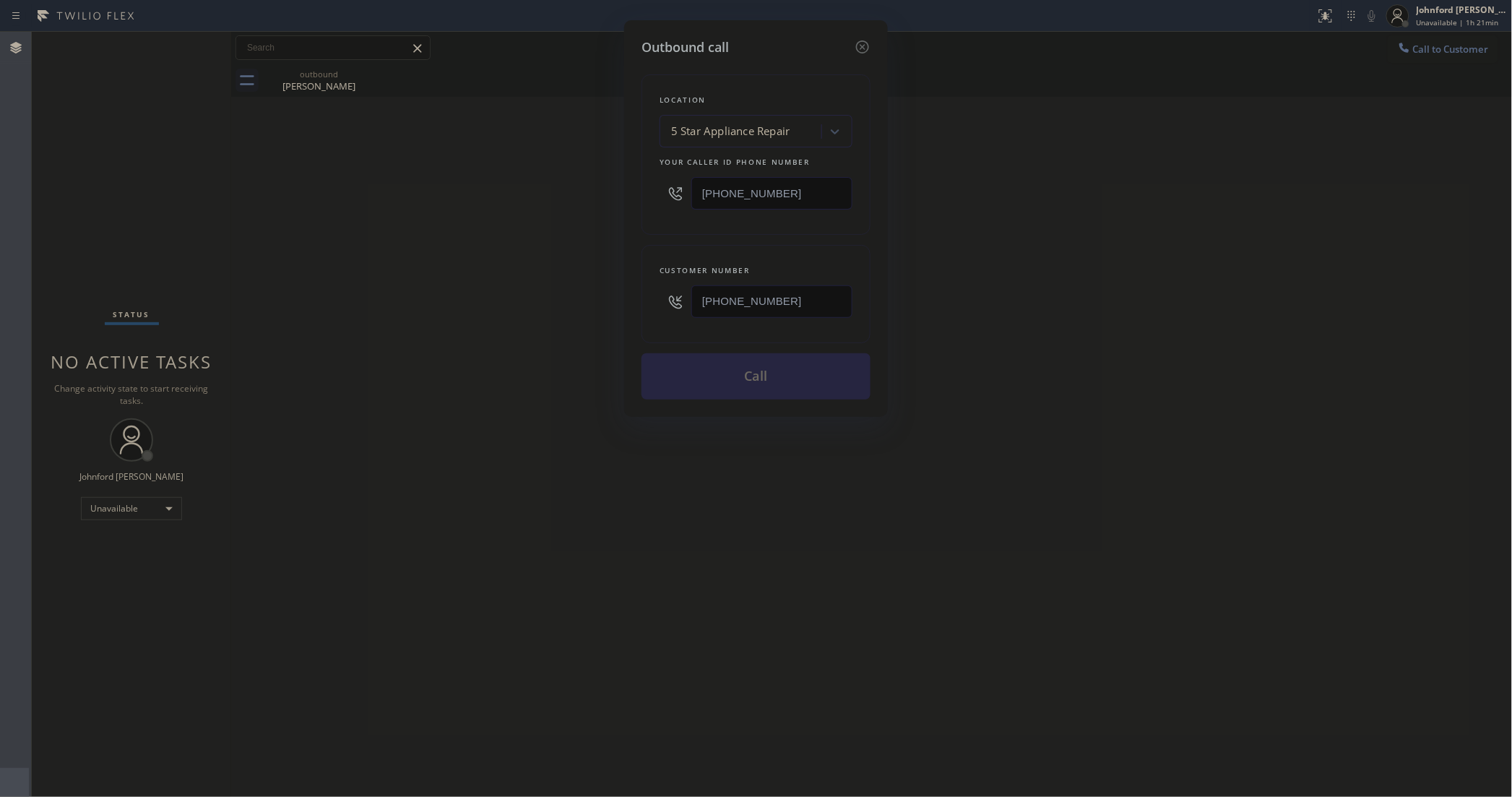
click at [518, 318] on div "Outbound call Location 5 Star Appliance Repair Your caller id phone number (855…" at bounding box center [756, 398] width 1512 height 797
click at [744, 391] on button "Call" at bounding box center [755, 376] width 229 height 46
drag, startPoint x: 640, startPoint y: 459, endPoint x: 719, endPoint y: 367, distance: 121.3
click at [645, 460] on div "Outbound call Location 5 Star Appliance Repair Your caller id phone number (855…" at bounding box center [756, 398] width 1512 height 797
click at [722, 359] on button "Call" at bounding box center [755, 376] width 229 height 46
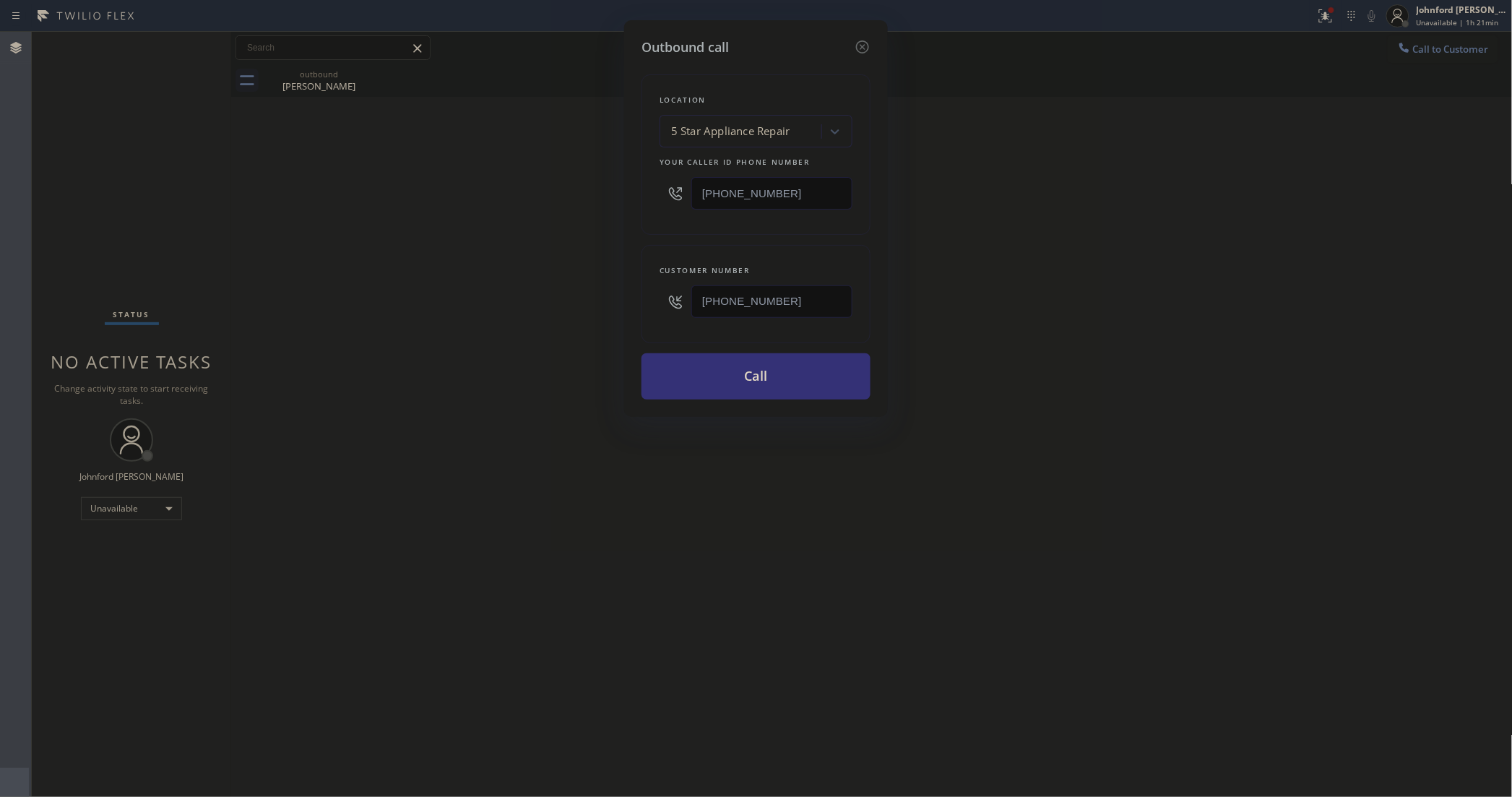
click at [710, 446] on div "Outbound call Location 5 Star Appliance Repair Your caller id phone number (855…" at bounding box center [756, 398] width 1512 height 797
click at [746, 387] on button "Call" at bounding box center [755, 376] width 229 height 46
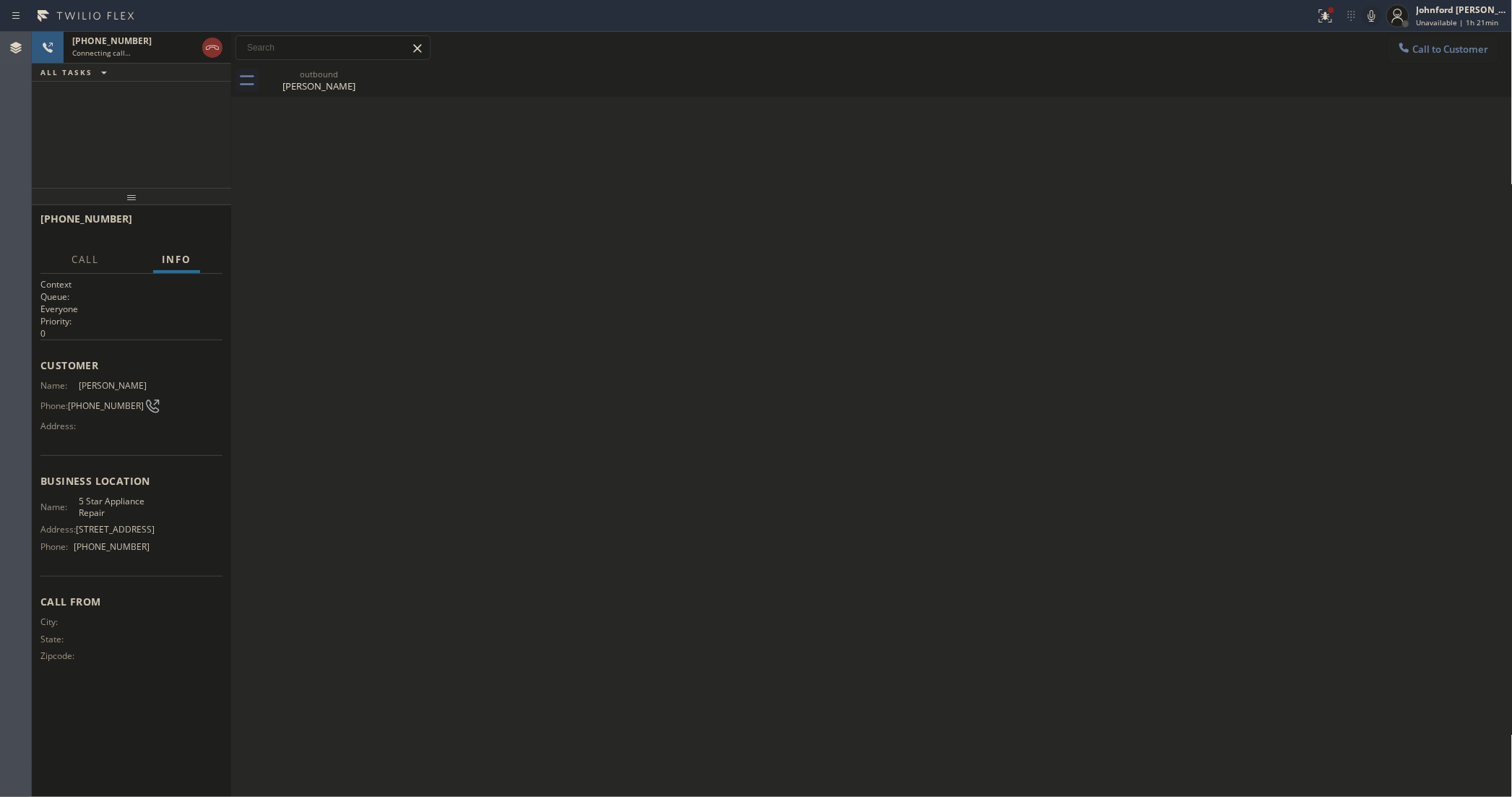
drag, startPoint x: 365, startPoint y: 74, endPoint x: 360, endPoint y: 218, distance: 144.1
click at [0, 0] on icon at bounding box center [0, 0] width 0 height 0
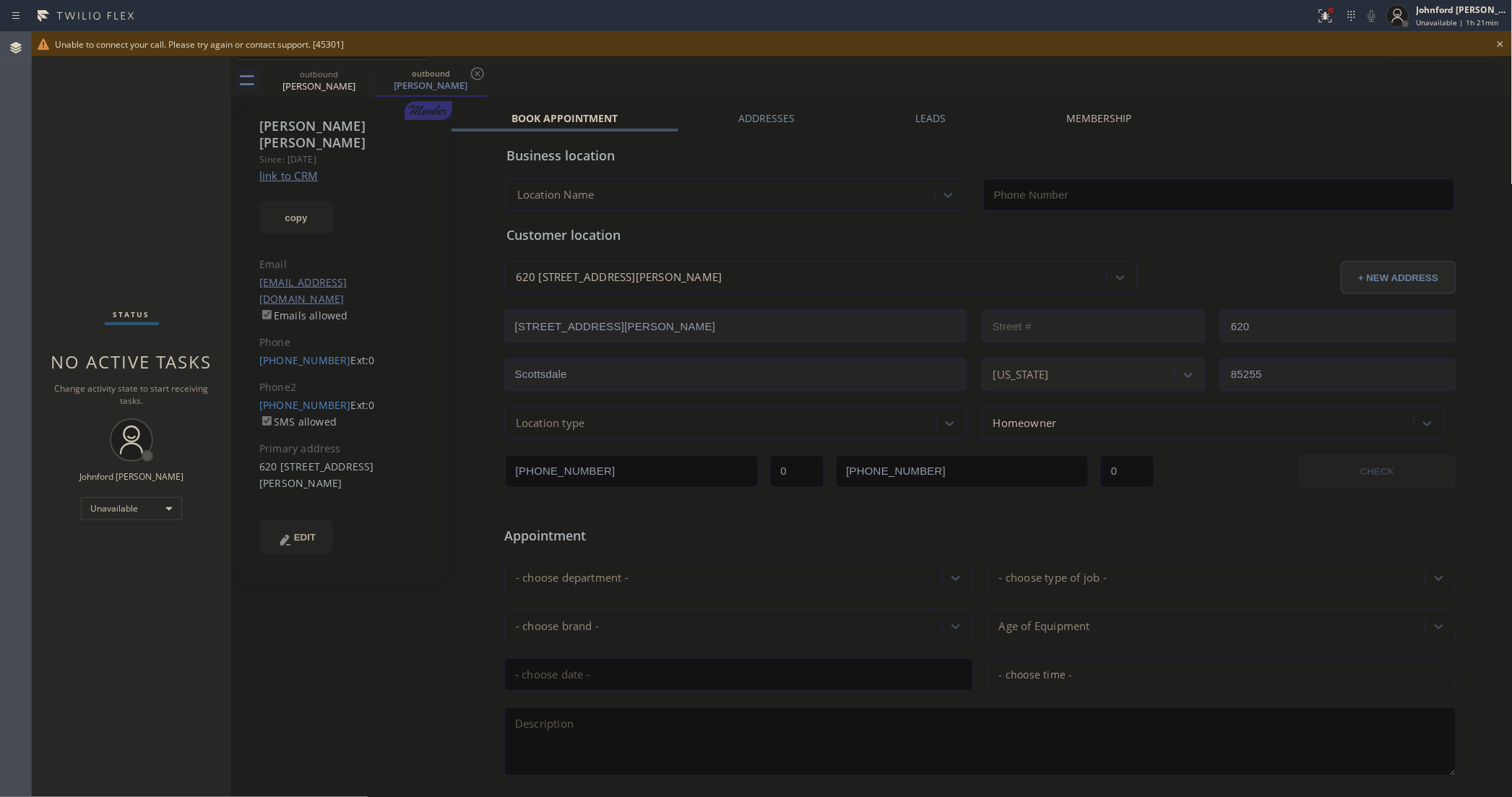
type input "[PHONE_NUMBER]"
click at [314, 211] on button "copy" at bounding box center [296, 217] width 74 height 33
click at [1506, 34] on div "Unable to connect your call. Please try again or contact support. [45301]" at bounding box center [771, 44] width 1481 height 25
click at [1501, 36] on icon at bounding box center [1500, 44] width 18 height 18
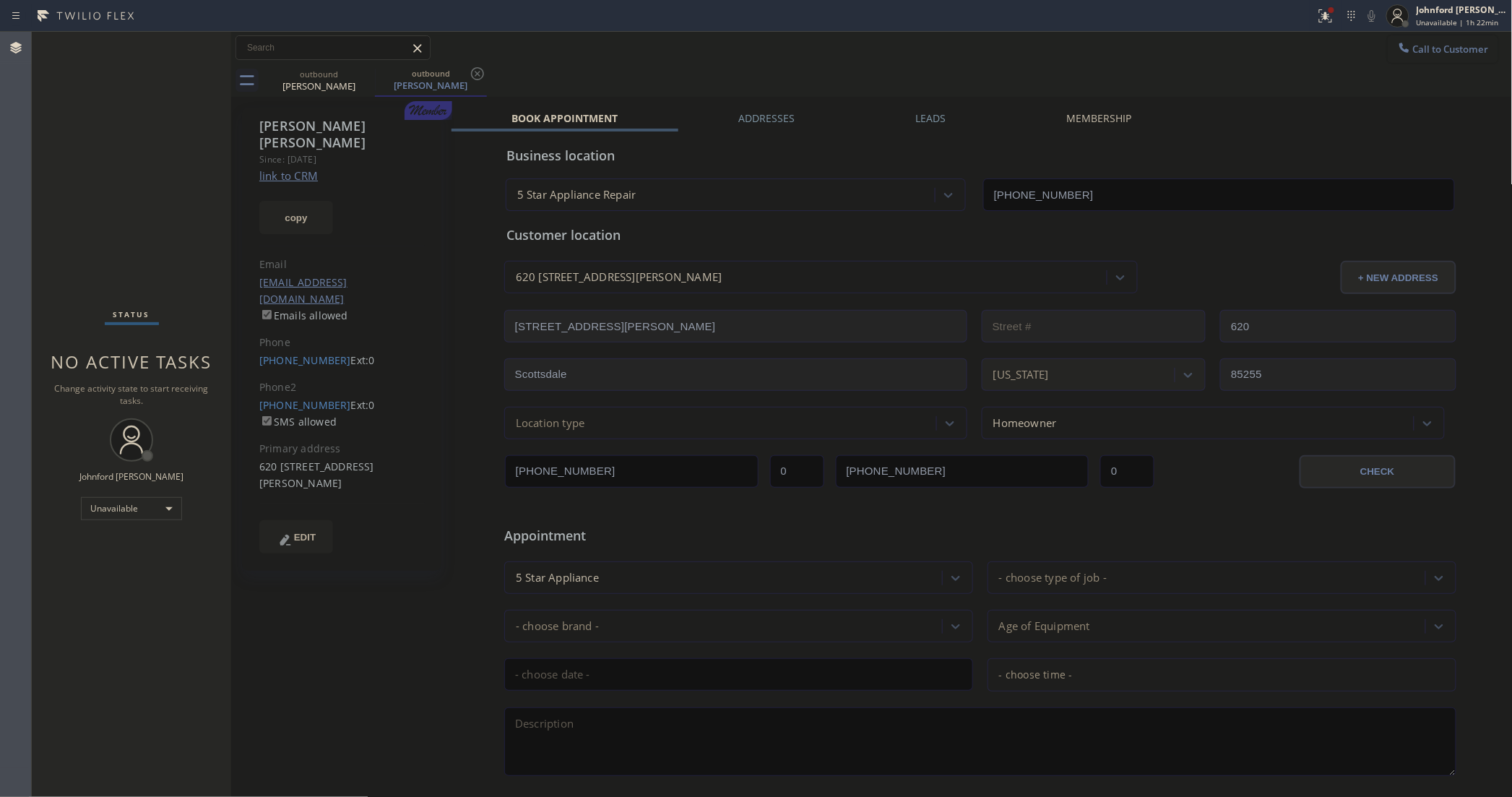
click at [1464, 44] on button "Call to Customer" at bounding box center [1443, 49] width 110 height 28
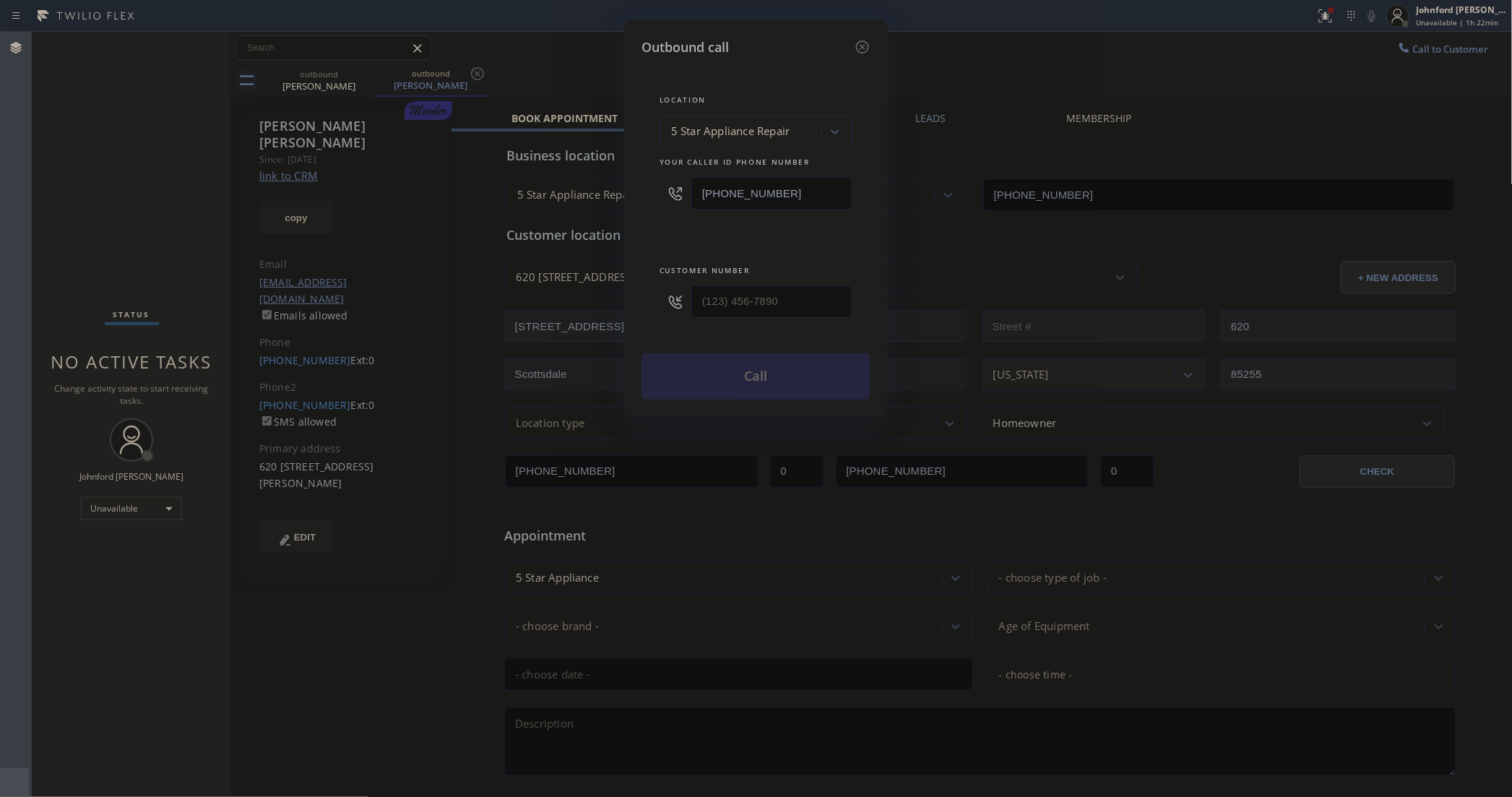
drag, startPoint x: 817, startPoint y: 273, endPoint x: 624, endPoint y: 289, distance: 193.7
click at [624, 289] on div "Outbound call Location 5 Star Appliance Repair Your caller id phone number [PHO…" at bounding box center [756, 219] width 264 height 396
drag, startPoint x: 778, startPoint y: 287, endPoint x: 614, endPoint y: 273, distance: 164.6
click at [611, 287] on div "Outbound call Location 5 Star Appliance Repair Your caller id phone number [PHO…" at bounding box center [756, 398] width 1512 height 797
paste input "862) 221-6600"
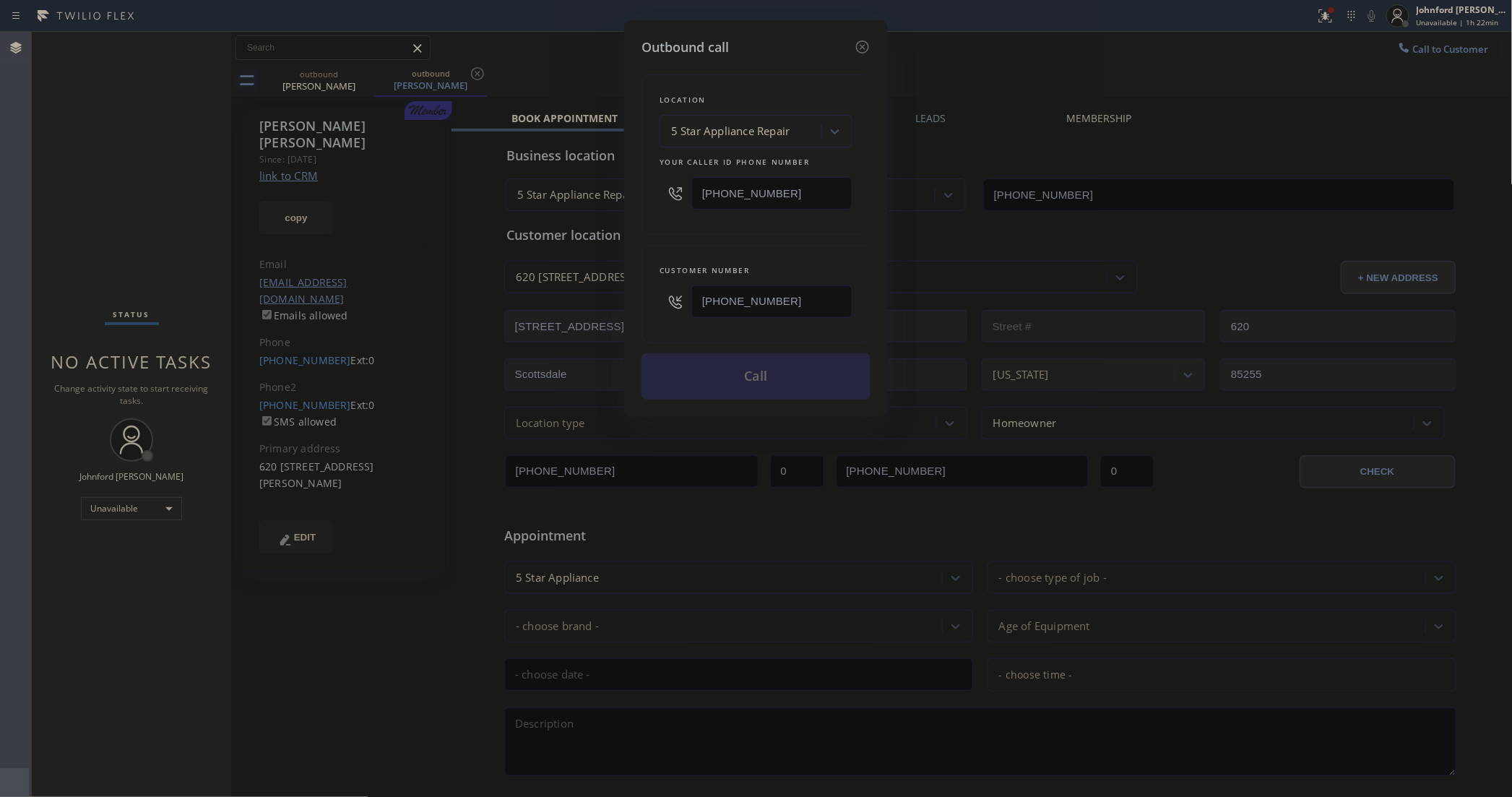
type input "(862) 221-6600"
click at [646, 252] on div "Outbound call Location 5 Star Appliance Repair Your caller id phone number (855…" at bounding box center [756, 219] width 264 height 396
click at [766, 379] on button "Call" at bounding box center [755, 376] width 229 height 46
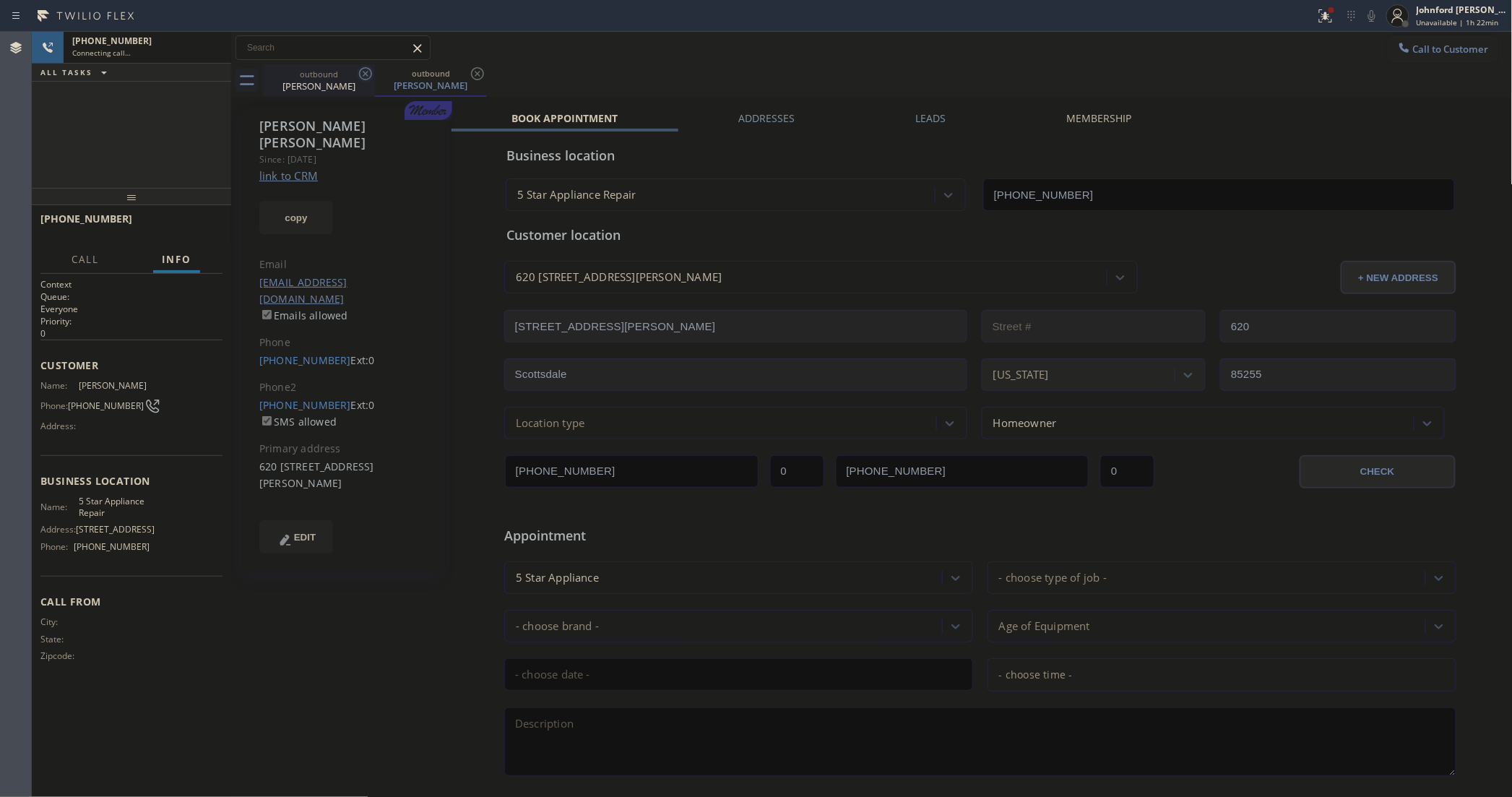
click at [360, 78] on icon at bounding box center [366, 74] width 18 height 18
click at [0, 0] on icon at bounding box center [0, 0] width 0 height 0
click at [280, 201] on button "copy" at bounding box center [296, 217] width 74 height 33
click at [286, 168] on link "link to CRM" at bounding box center [289, 175] width 58 height 15
type input "[PHONE_NUMBER]"
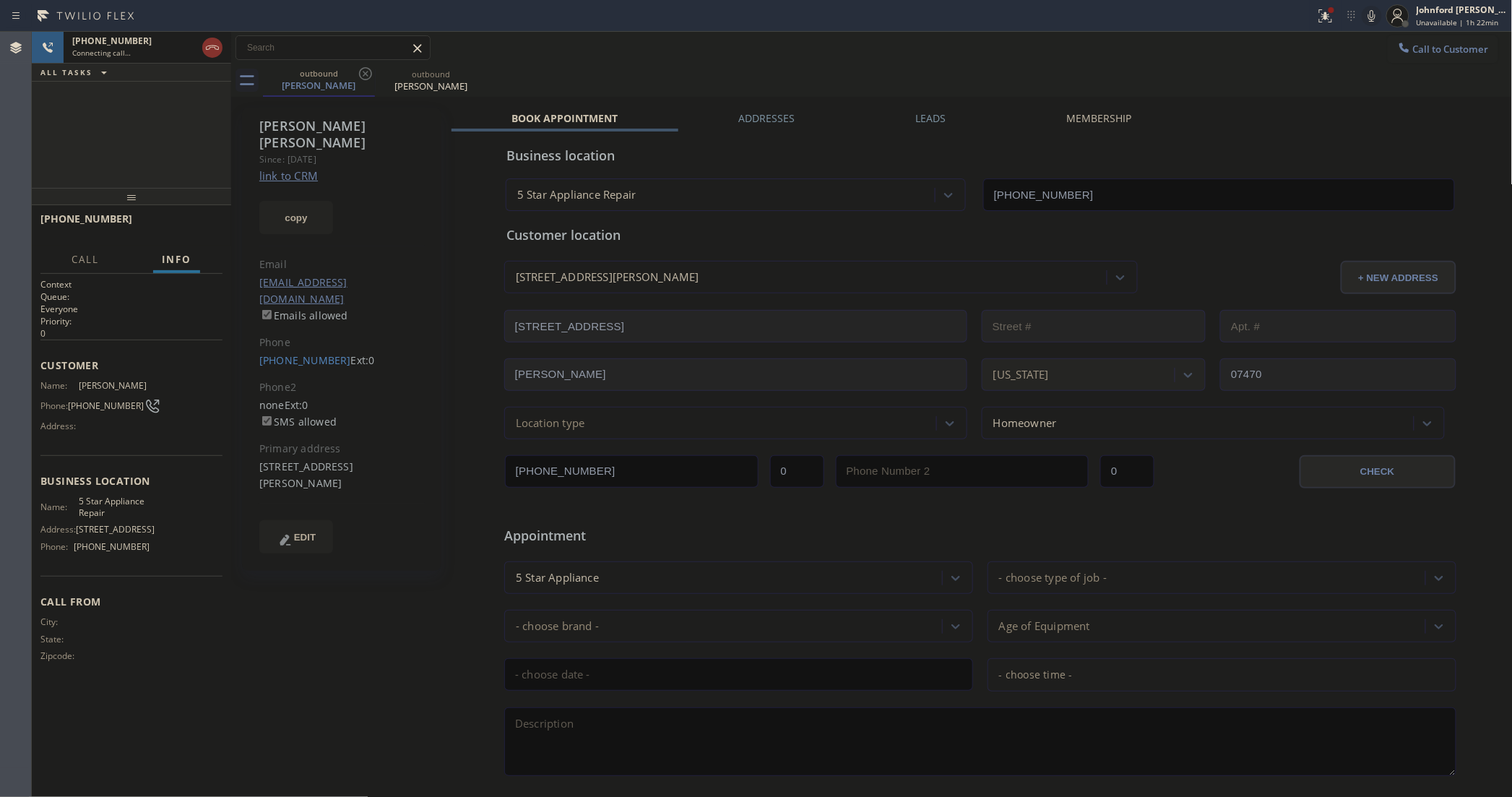
click at [1364, 16] on icon at bounding box center [1372, 16] width 18 height 18
click at [1324, 20] on icon at bounding box center [1326, 16] width 18 height 18
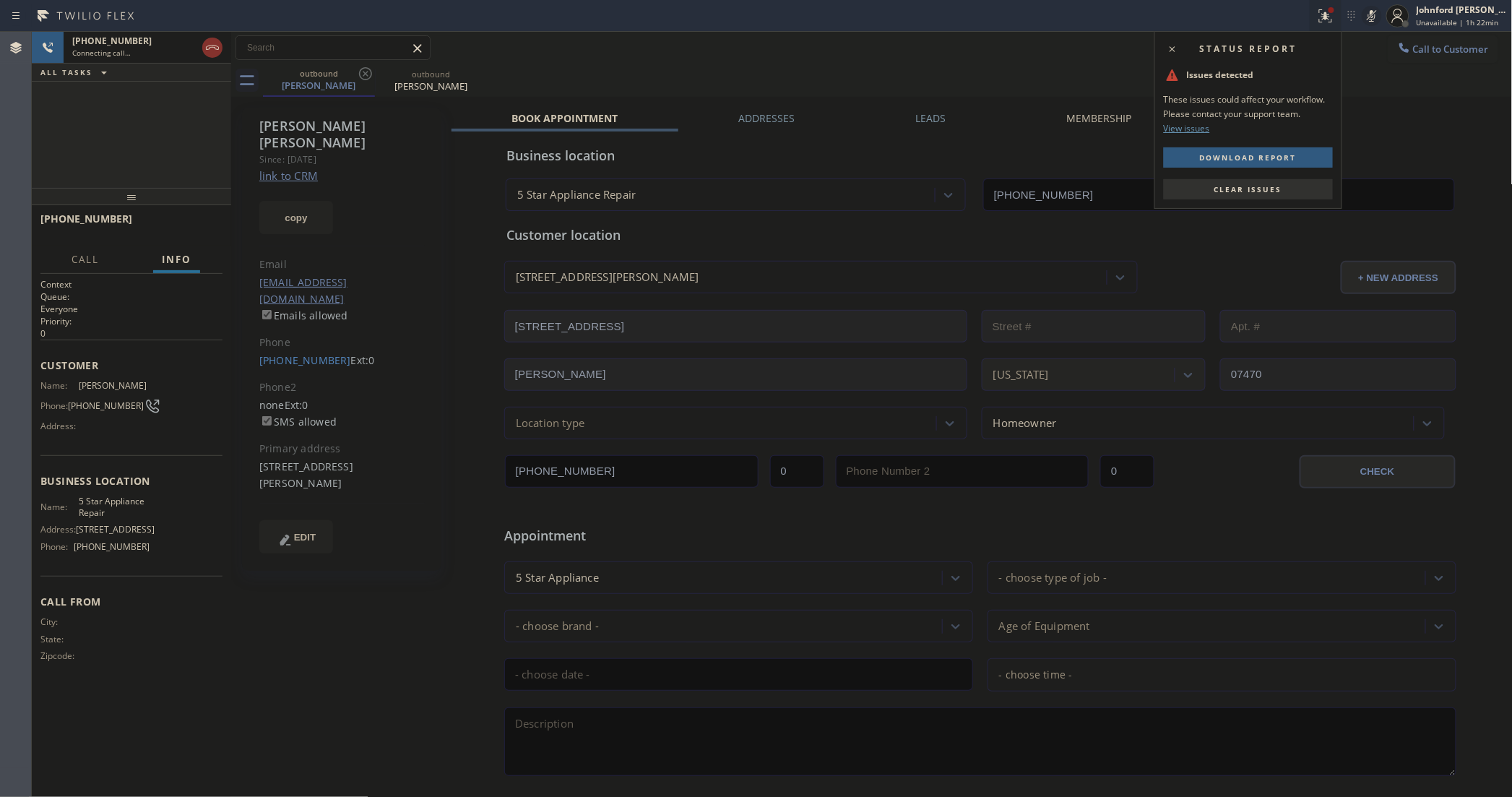
drag, startPoint x: 1293, startPoint y: 178, endPoint x: 1311, endPoint y: 151, distance: 32.4
click at [1292, 179] on button "Clear issues" at bounding box center [1248, 189] width 169 height 20
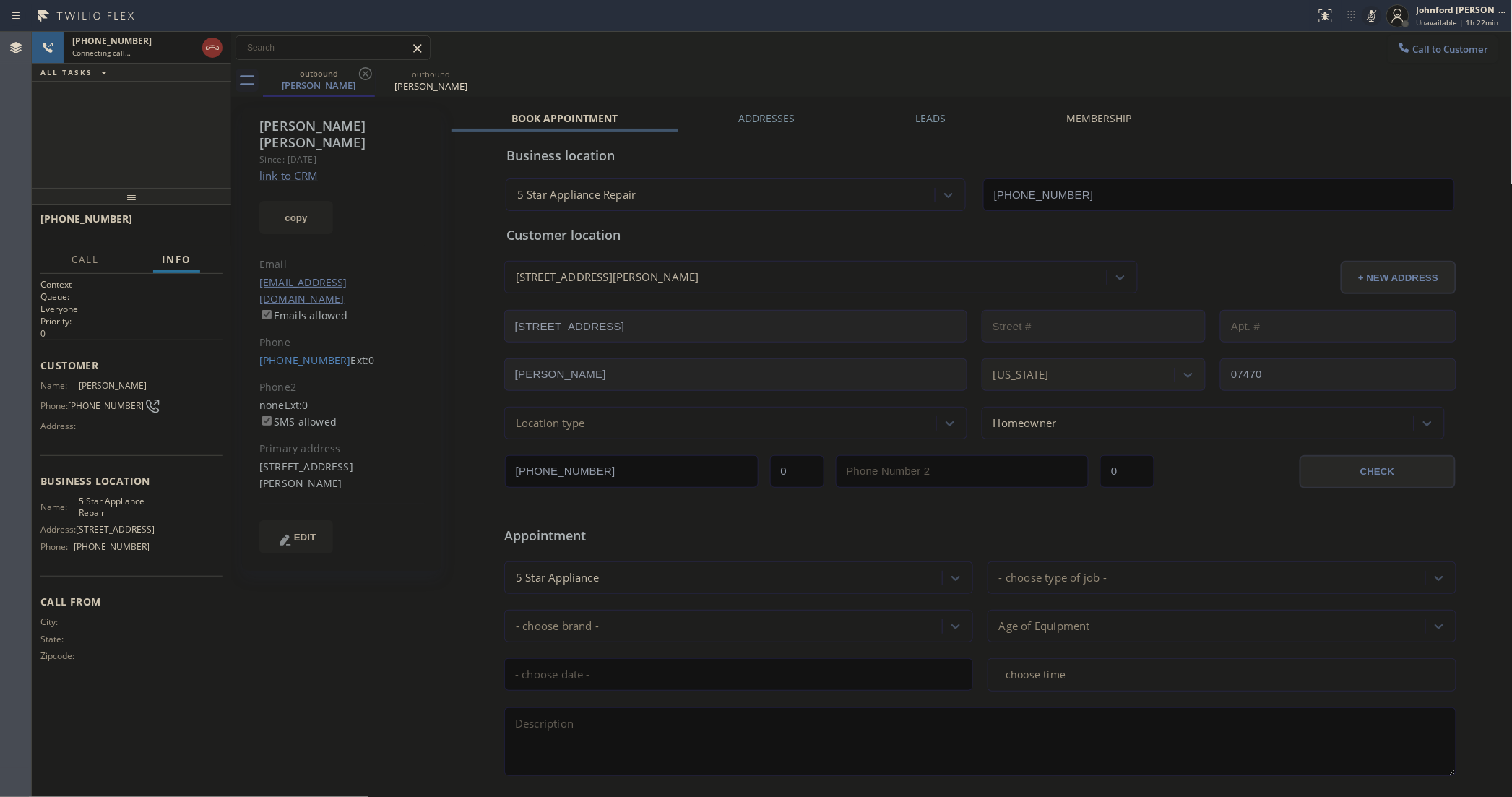
click at [1366, 18] on icon at bounding box center [1372, 16] width 18 height 18
click at [177, 157] on div "+18622216600 Live | 00:58 ALL TASKS ALL TASKS ACTIVE TASKS TASKS IN WRAP UP" at bounding box center [131, 109] width 200 height 156
click at [192, 230] on button "HANG UP" at bounding box center [189, 225] width 67 height 20
click at [221, 222] on div "+18622216600 Wrap up | 00:10 COMPLETE" at bounding box center [131, 225] width 182 height 37
click at [206, 222] on span "COMPLETE" at bounding box center [186, 225] width 50 height 10
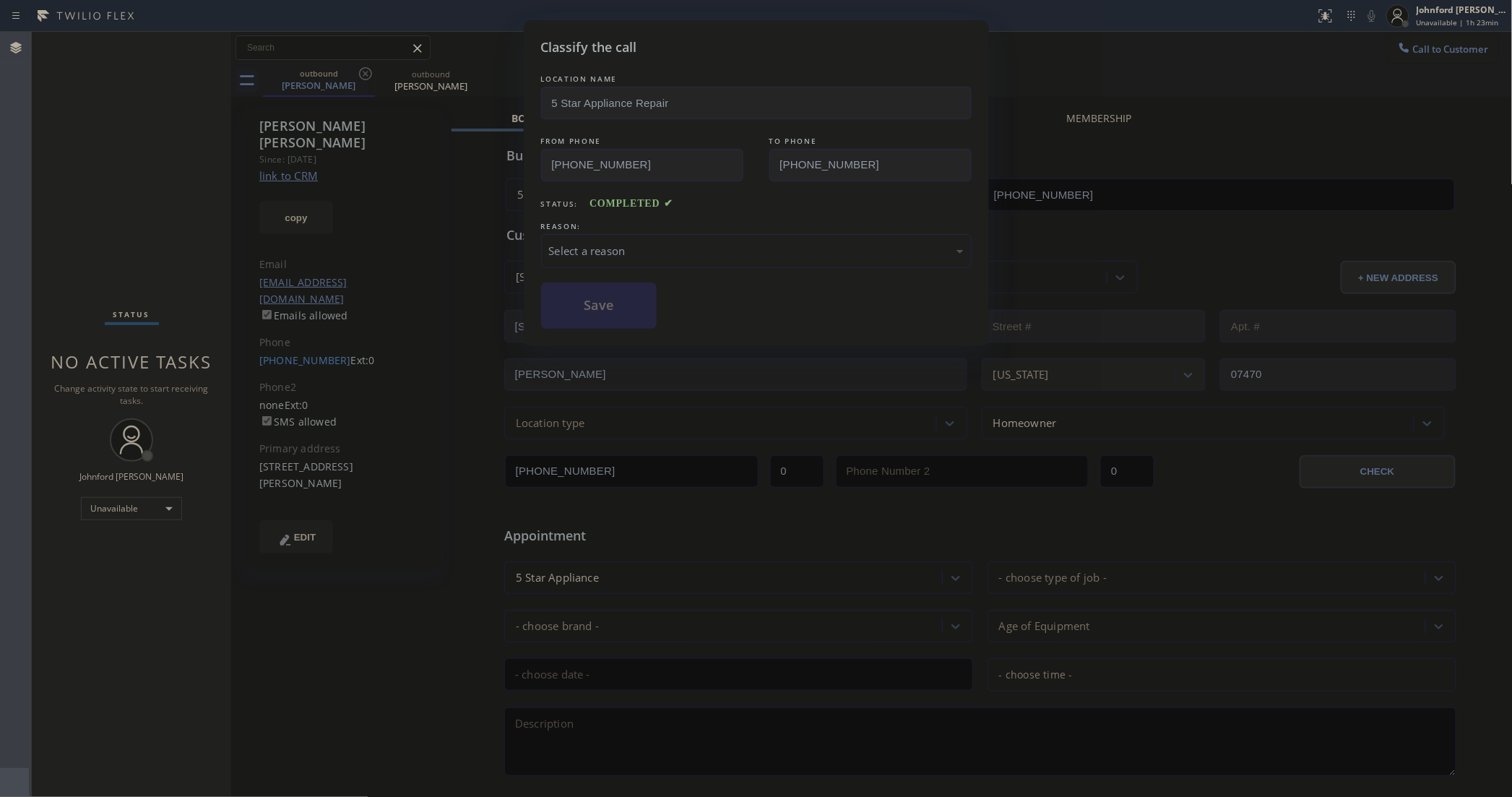
click at [589, 251] on div "Select a reason" at bounding box center [756, 251] width 415 height 17
click at [587, 309] on button "Save" at bounding box center [599, 305] width 116 height 46
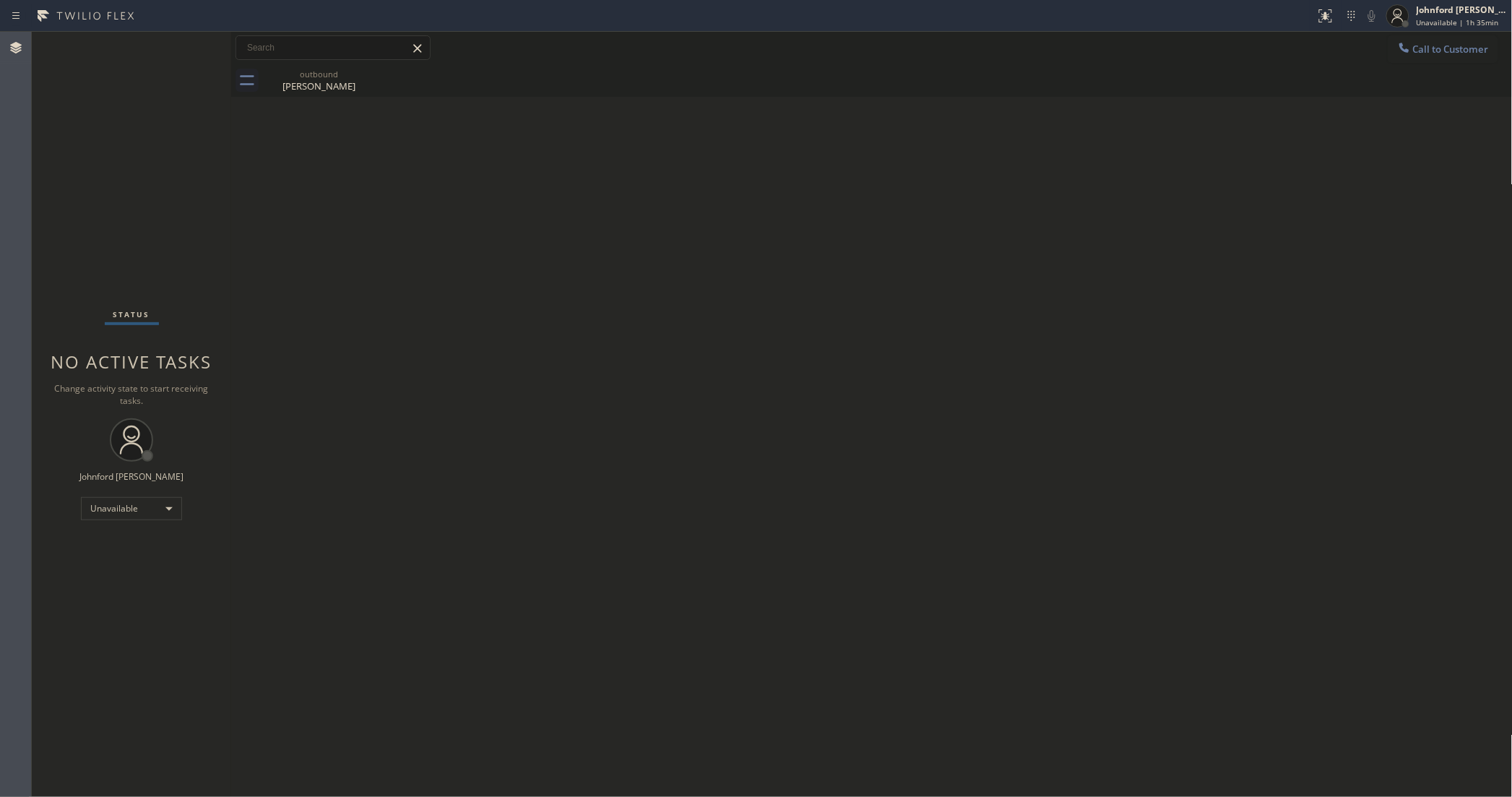
click at [850, 222] on div "Back to Dashboard Change Sender ID Customers Technicians Select a contact Outbo…" at bounding box center [872, 414] width 1282 height 765
click at [109, 186] on div "Status No active tasks Change activity state to start receiving tasks. [PERSON_…" at bounding box center [131, 414] width 200 height 765
click at [92, 501] on div "Unavailable" at bounding box center [132, 509] width 101 height 23
click at [145, 531] on li "Offline" at bounding box center [131, 528] width 98 height 18
click at [1424, 18] on span "Offline | 0s" at bounding box center [1437, 23] width 39 height 10
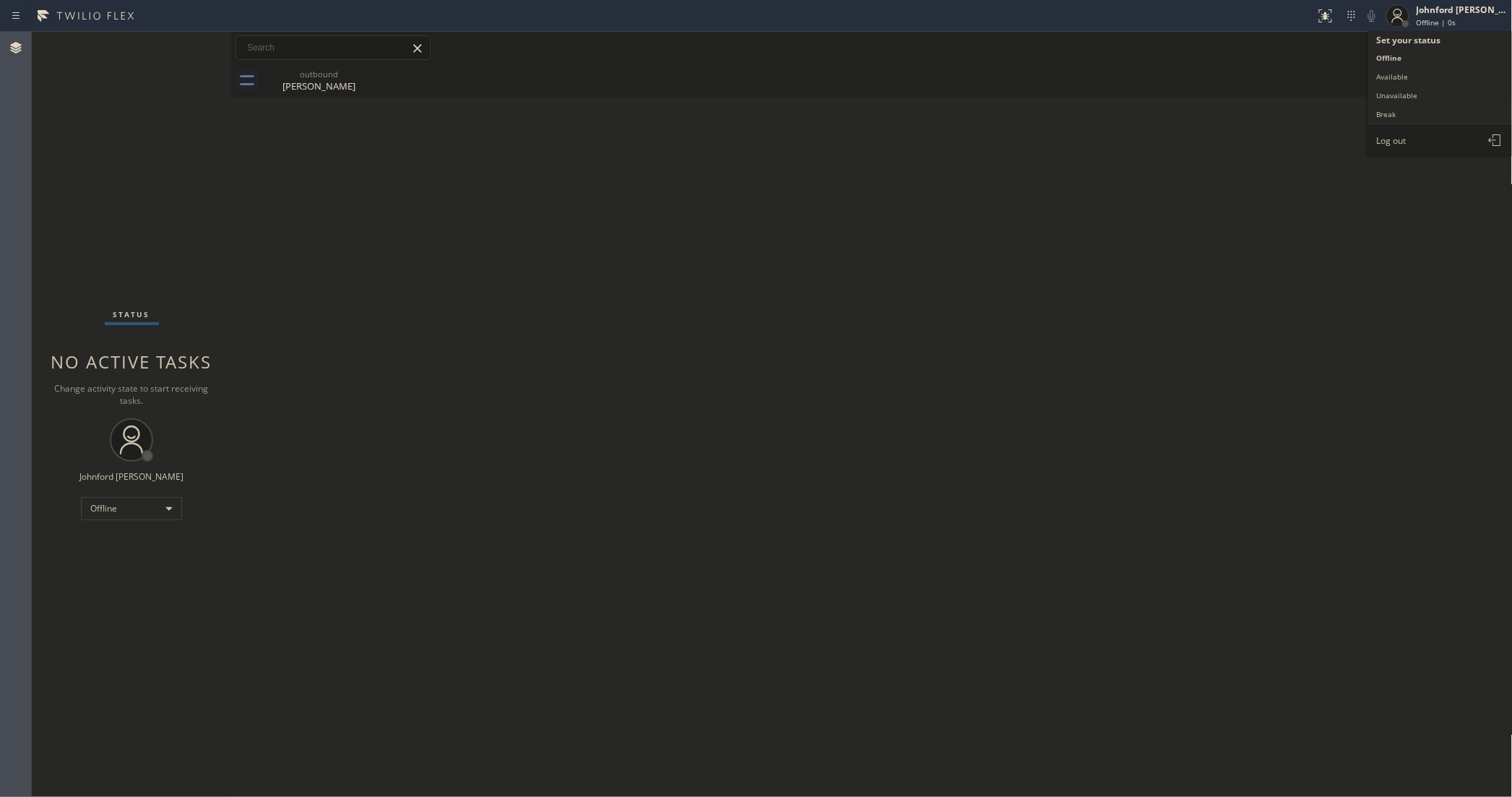
click at [1410, 146] on button "Log out" at bounding box center [1440, 140] width 145 height 31
drag, startPoint x: 1098, startPoint y: 200, endPoint x: 1084, endPoint y: 200, distance: 14.0
click at [1084, 200] on div "Back to Dashboard Change Sender ID Customers Technicians Select a contact Outbo…" at bounding box center [872, 414] width 1282 height 765
